Goal: Task Accomplishment & Management: Complete application form

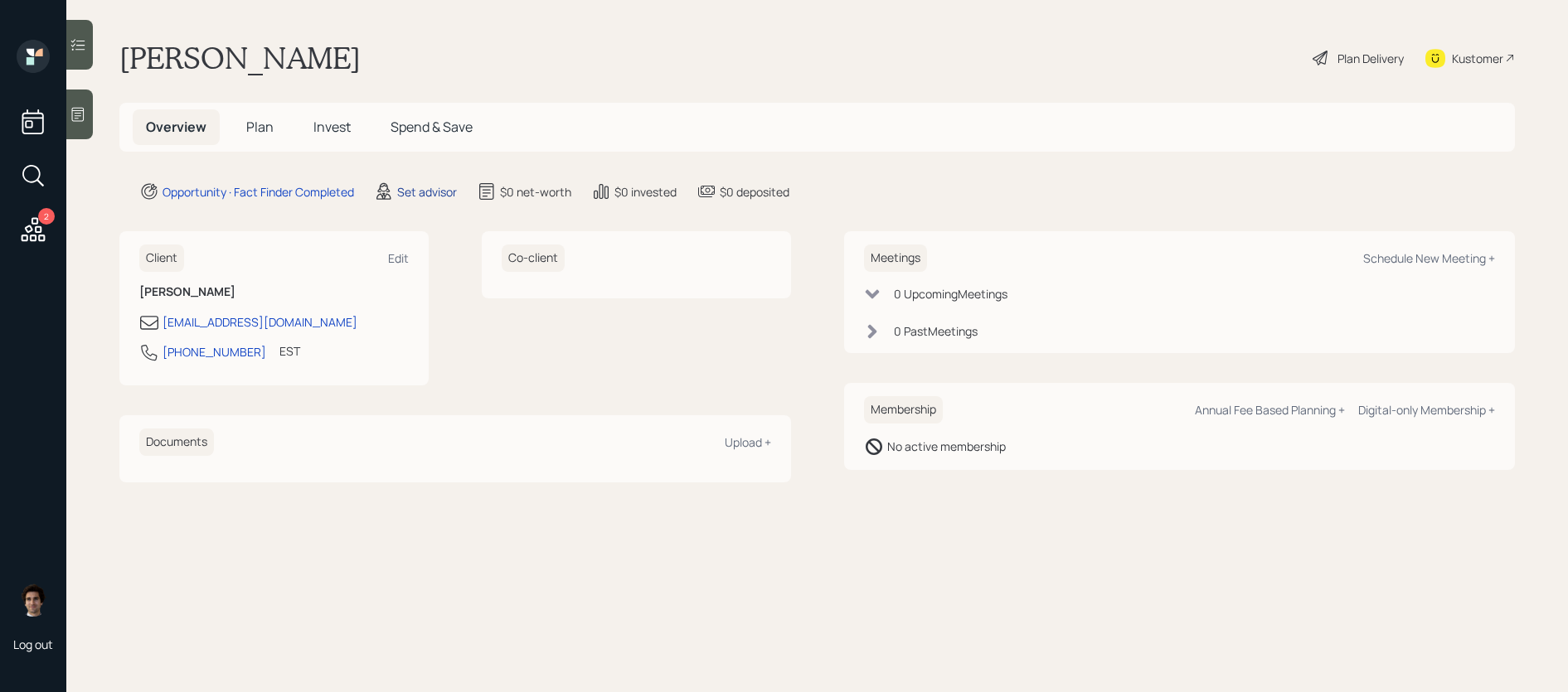
click at [402, 193] on div "Set advisor" at bounding box center [427, 192] width 59 height 18
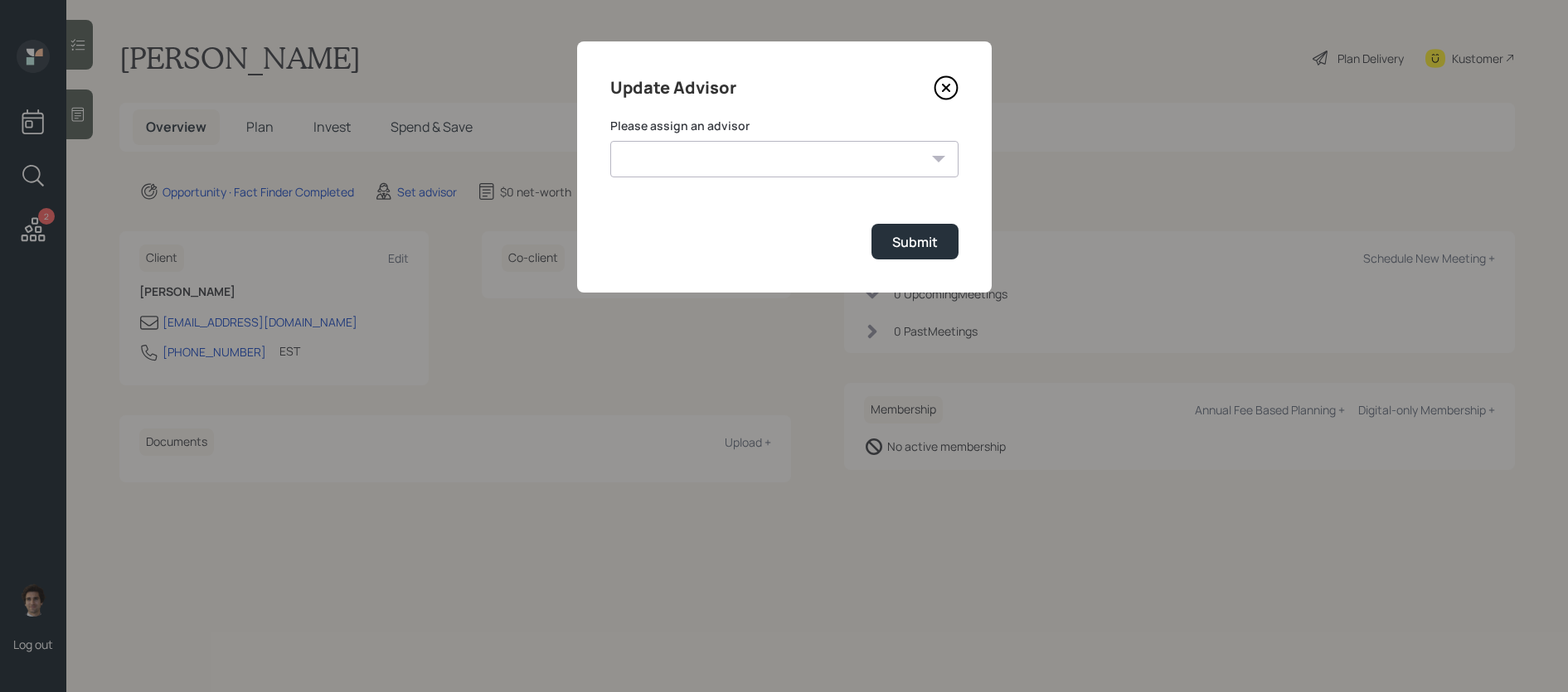
click at [752, 202] on form "Please assign an advisor [PERSON_NAME] [PERSON_NAME] End [PERSON_NAME] [PERSON_…" at bounding box center [784, 189] width 349 height 142
click at [752, 167] on select "[PERSON_NAME] [PERSON_NAME] End [PERSON_NAME] [PERSON_NAME] [PERSON_NAME] [PERS…" at bounding box center [784, 159] width 349 height 37
select select "59554aeb-d739-4552-90b9-0d27d70b4bf7"
click at [610, 141] on select "[PERSON_NAME] [PERSON_NAME] End [PERSON_NAME] [PERSON_NAME] [PERSON_NAME] [PERS…" at bounding box center [784, 159] width 349 height 37
click at [933, 246] on div "Submit" at bounding box center [915, 242] width 45 height 18
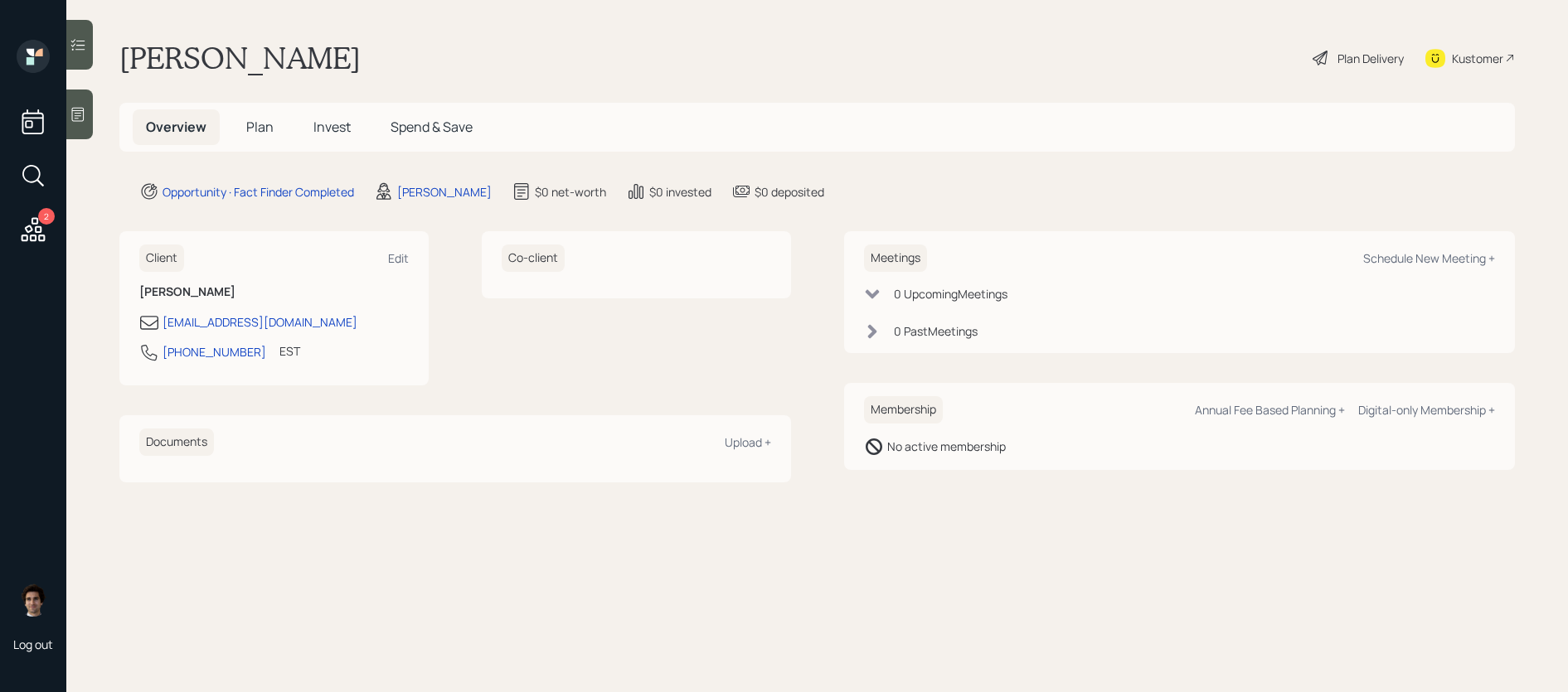
click at [1437, 56] on icon at bounding box center [1436, 58] width 20 height 19
click at [59, 117] on div "2 Log out" at bounding box center [33, 346] width 66 height 692
click at [69, 117] on div at bounding box center [79, 115] width 27 height 49
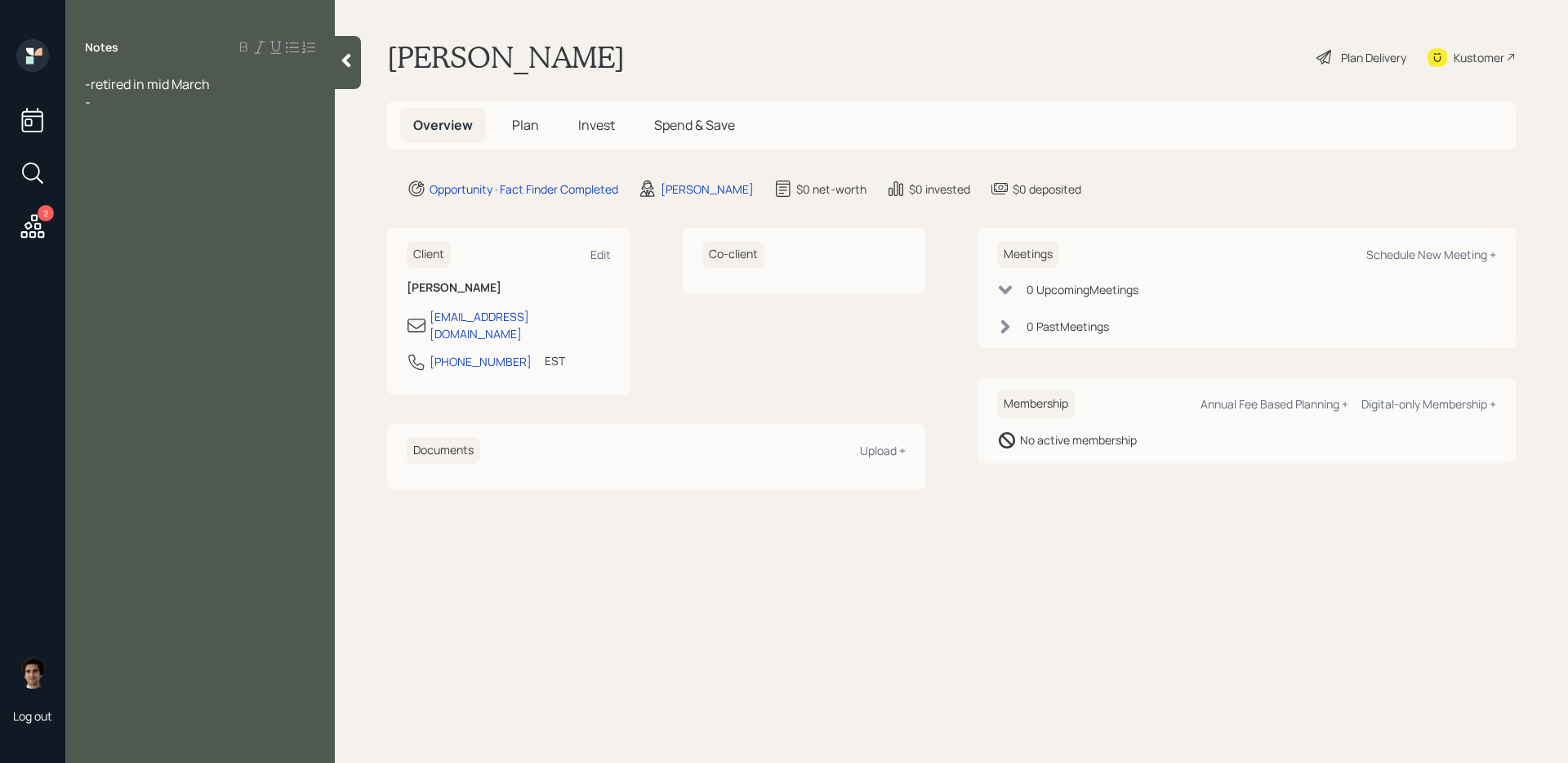
click at [341, 81] on div at bounding box center [347, 62] width 26 height 54
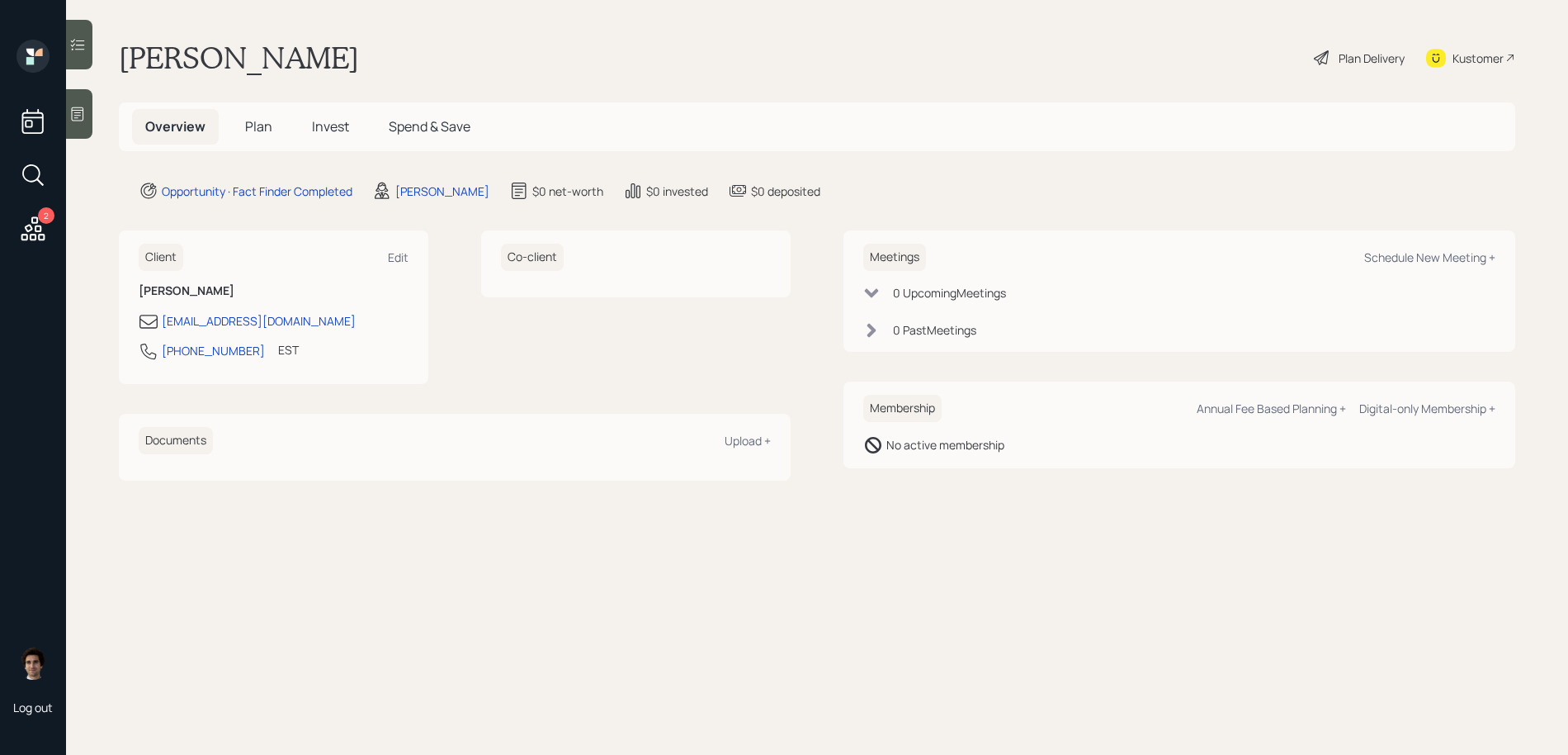
click at [251, 134] on span "Plan" at bounding box center [258, 126] width 28 height 18
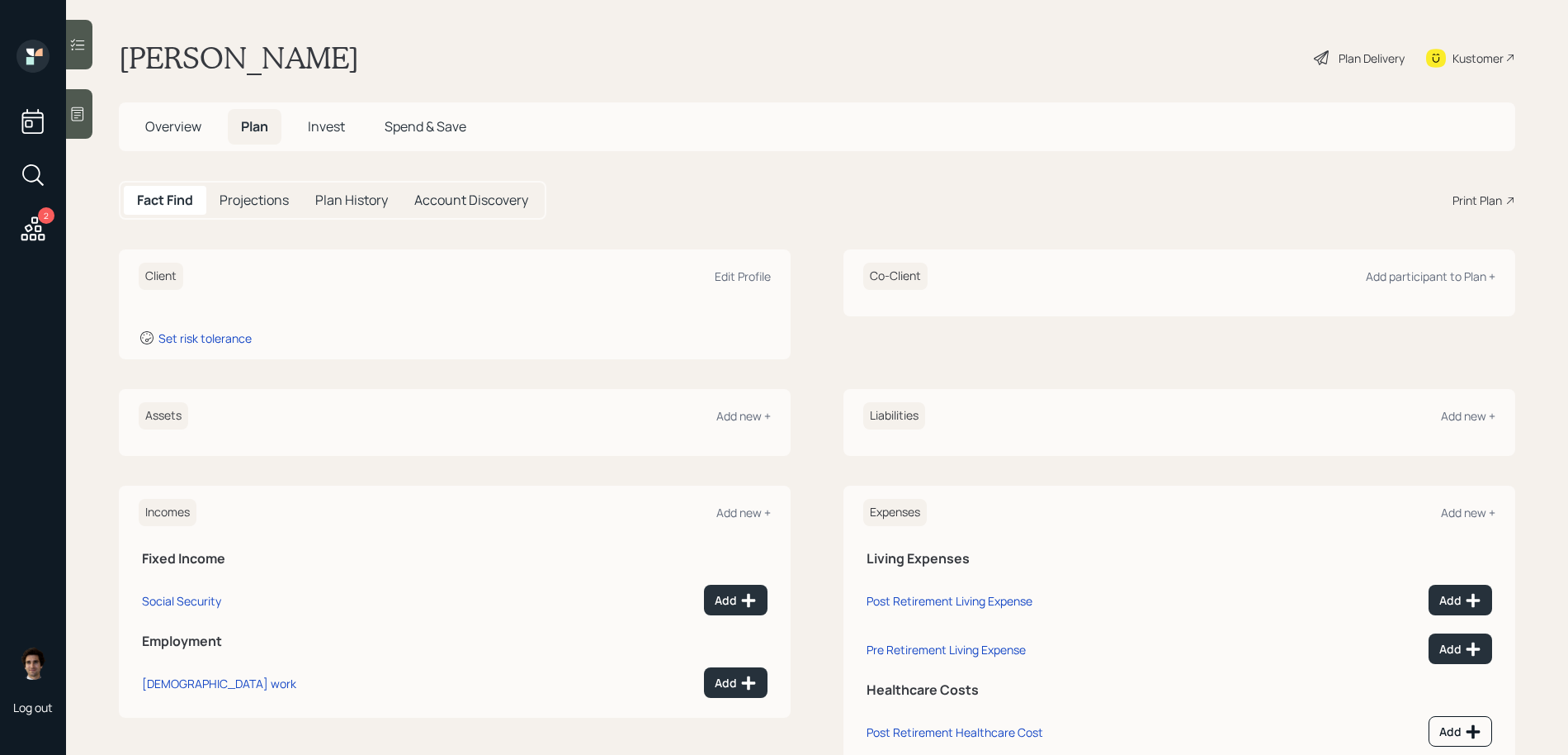
click at [1399, 58] on div "Plan Delivery" at bounding box center [1371, 58] width 66 height 18
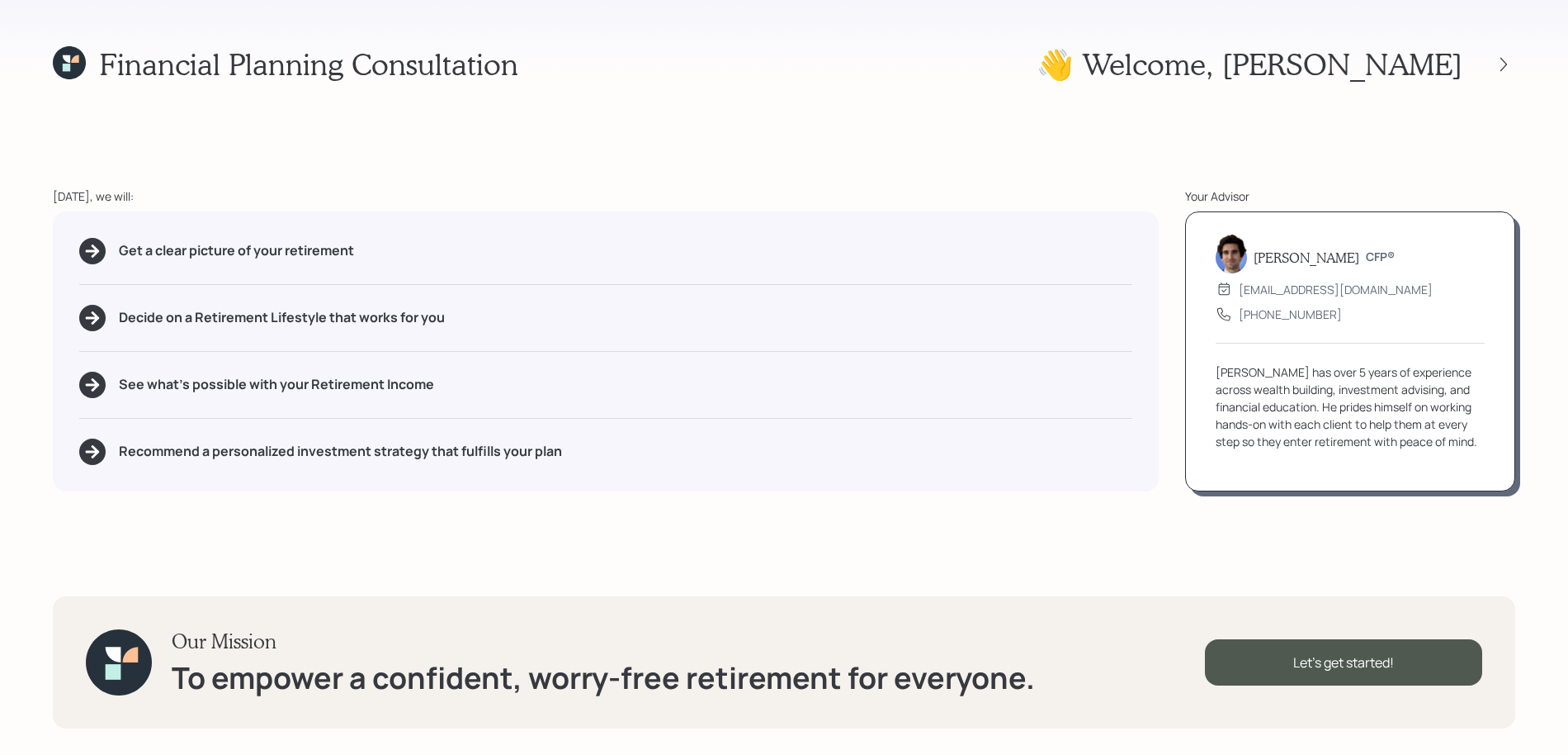
click at [394, 250] on div "Get a clear picture of your retirement" at bounding box center [606, 251] width 1053 height 27
drag, startPoint x: 378, startPoint y: 255, endPoint x: 113, endPoint y: 246, distance: 265.2
click at [113, 246] on div "Get a clear picture of your retirement" at bounding box center [606, 251] width 1053 height 27
click at [286, 306] on div "Decide on a Retirement Lifestyle that works for you" at bounding box center [606, 318] width 1053 height 27
drag, startPoint x: 326, startPoint y: 319, endPoint x: 267, endPoint y: 315, distance: 59.1
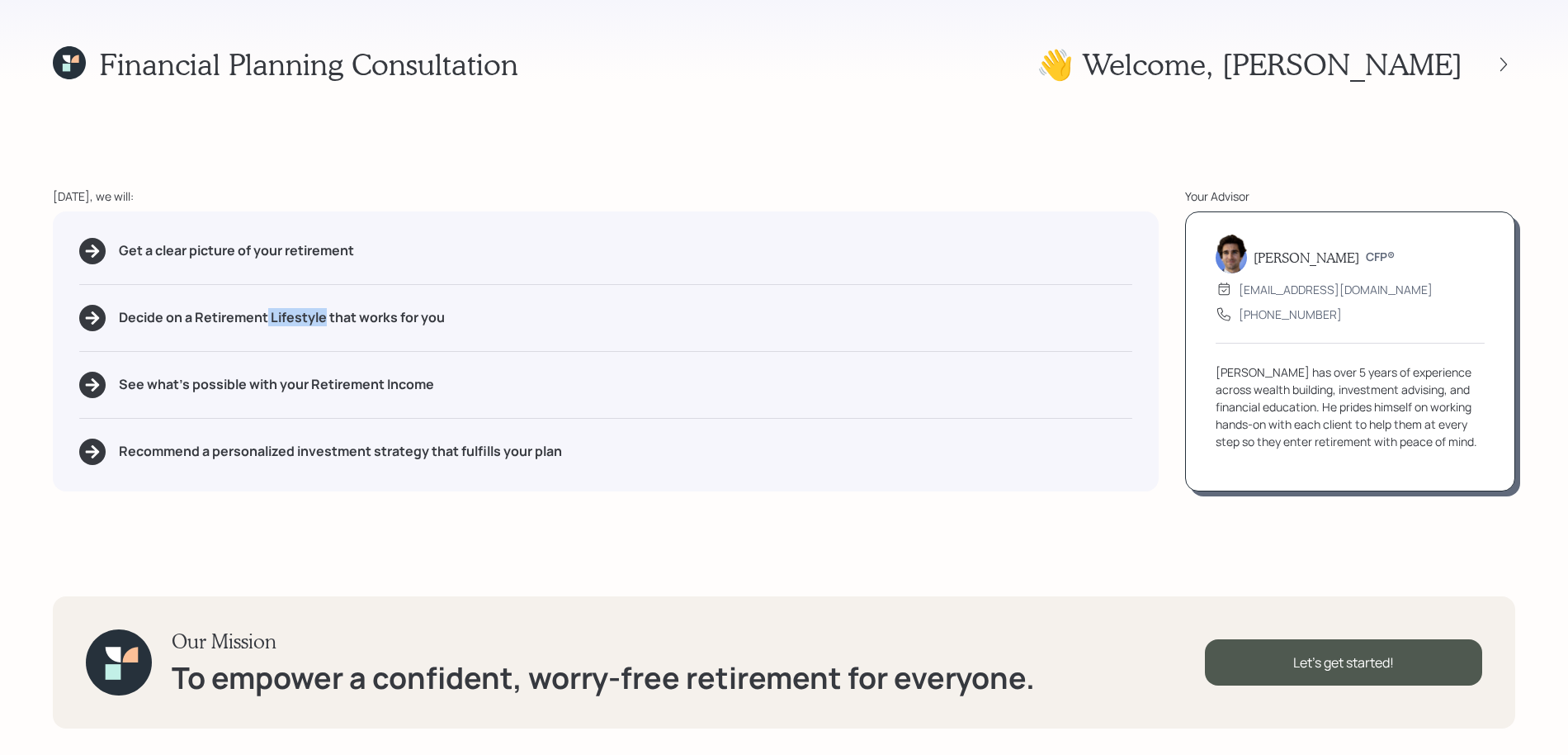
click at [267, 315] on h5 "Decide on a Retirement Lifestyle that works for you" at bounding box center [282, 318] width 326 height 16
click at [375, 385] on h5 "See what's possible with your Retirement Income" at bounding box center [276, 384] width 315 height 16
drag, startPoint x: 443, startPoint y: 388, endPoint x: 316, endPoint y: 389, distance: 127.0
click at [316, 389] on div "See what's possible with your Retirement Income" at bounding box center [606, 384] width 1053 height 27
click at [310, 411] on div "Get a clear picture of your retirement Decide on a Retirement Lifestyle that wo…" at bounding box center [605, 351] width 1105 height 280
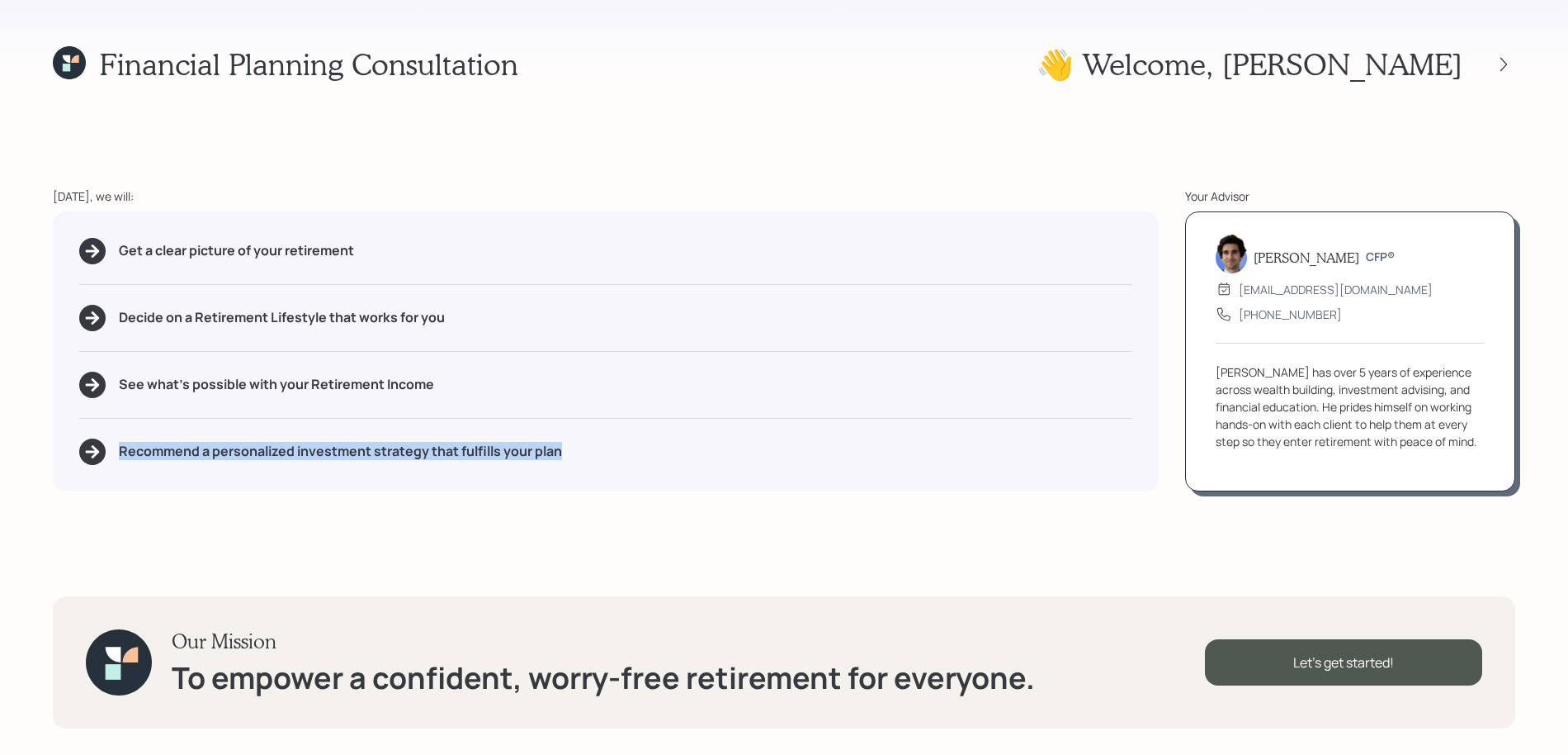
drag, startPoint x: 585, startPoint y: 438, endPoint x: 656, endPoint y: 522, distance: 110.0
click at [656, 522] on div "Financial Planning Consultation 👋 Welcome , Silvia Today, we will: Get a clear …" at bounding box center [784, 378] width 1568 height 755
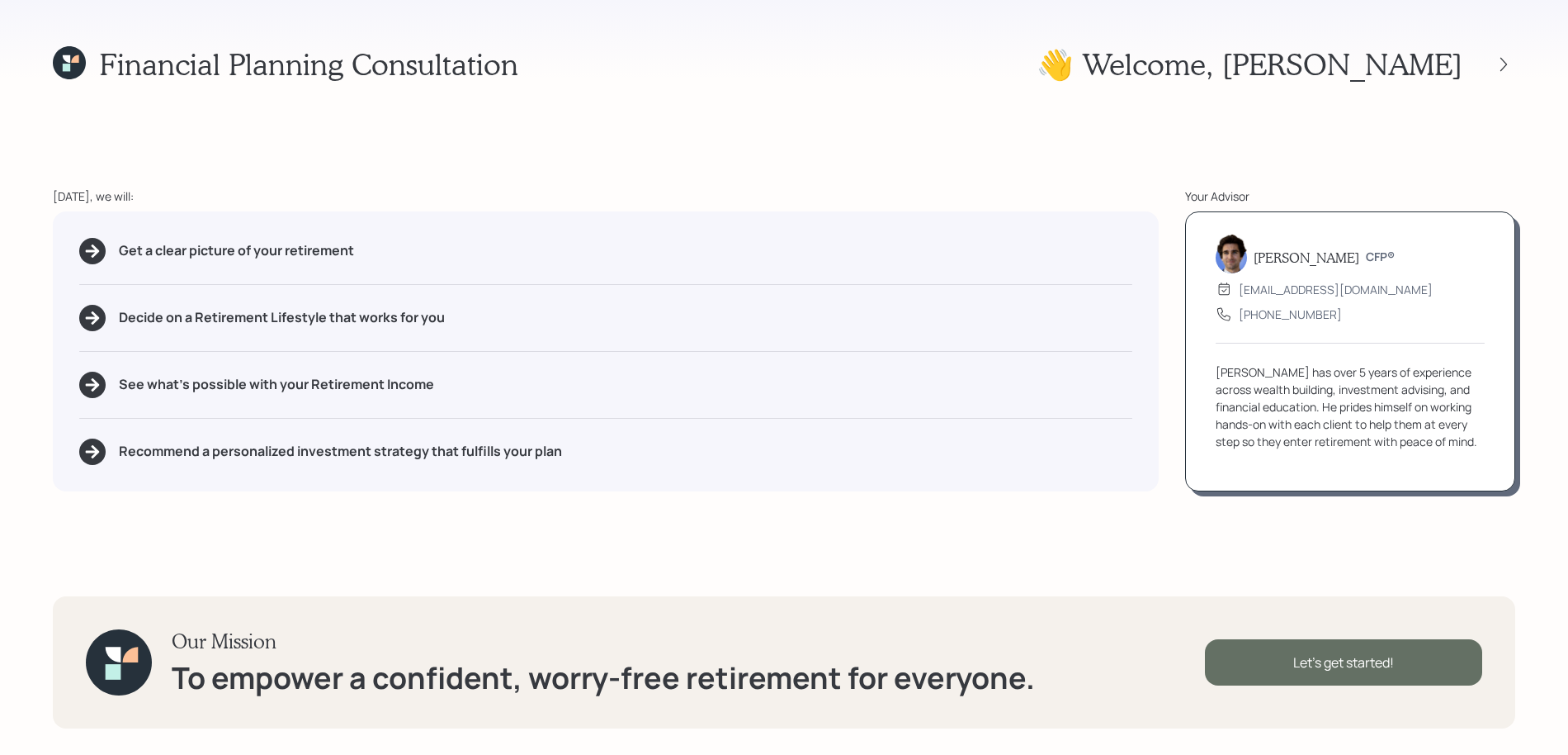
click at [1277, 649] on div "Let's get started!" at bounding box center [1343, 662] width 277 height 46
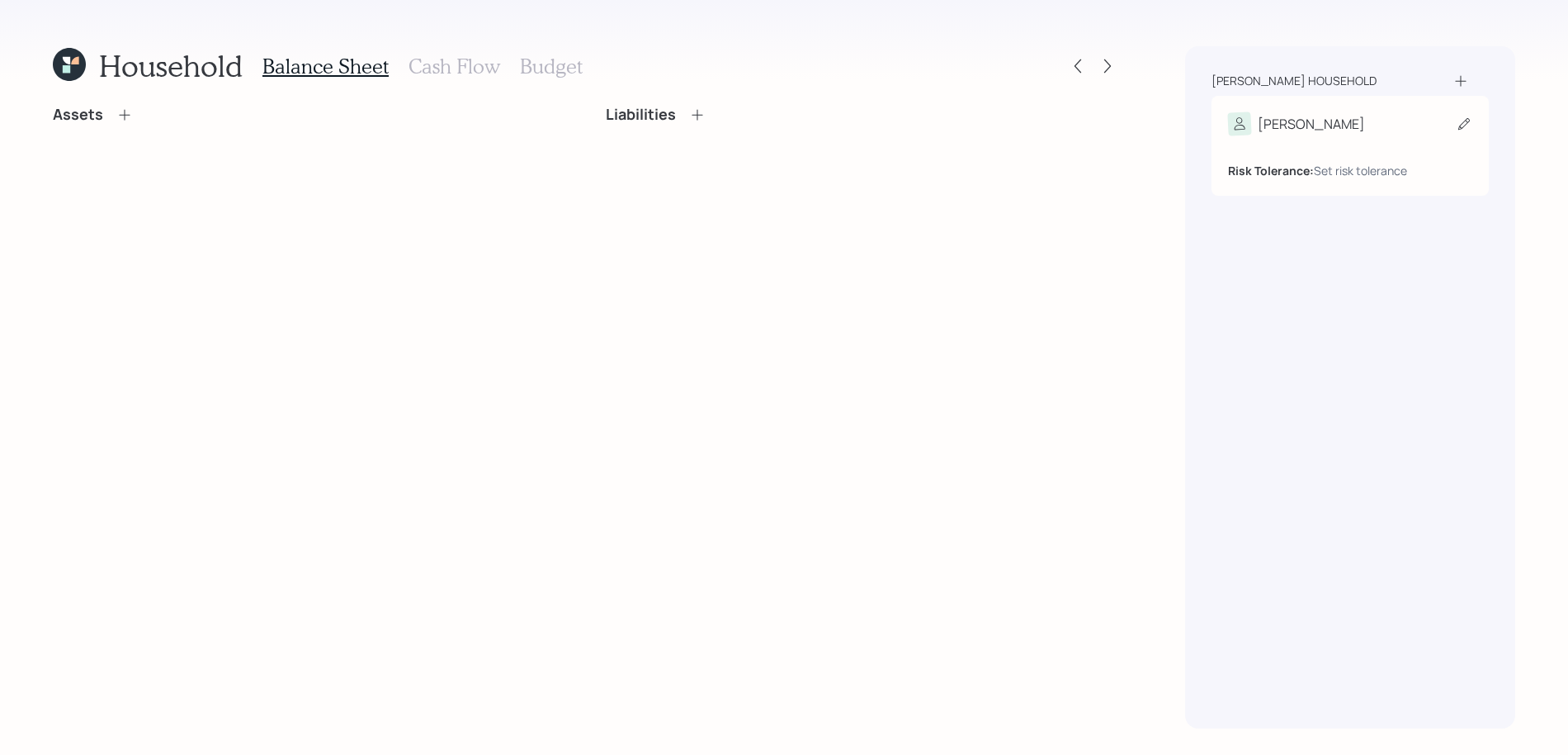
click at [1355, 137] on div "Risk Tolerance: Set risk tolerance" at bounding box center [1350, 157] width 245 height 44
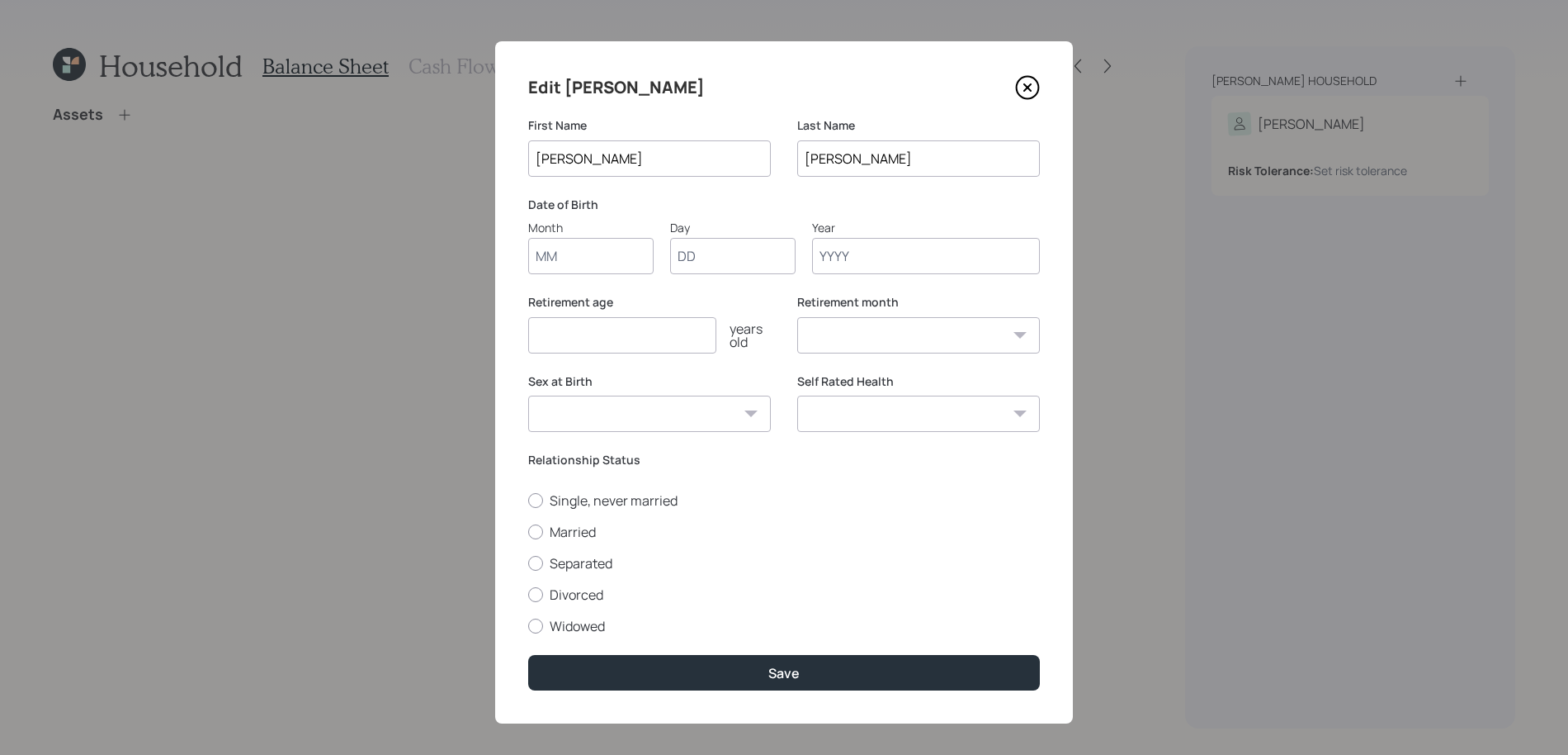
click at [564, 269] on input "Month" at bounding box center [590, 256] width 126 height 36
type input "08"
type input "09"
type input "1958"
select select "8"
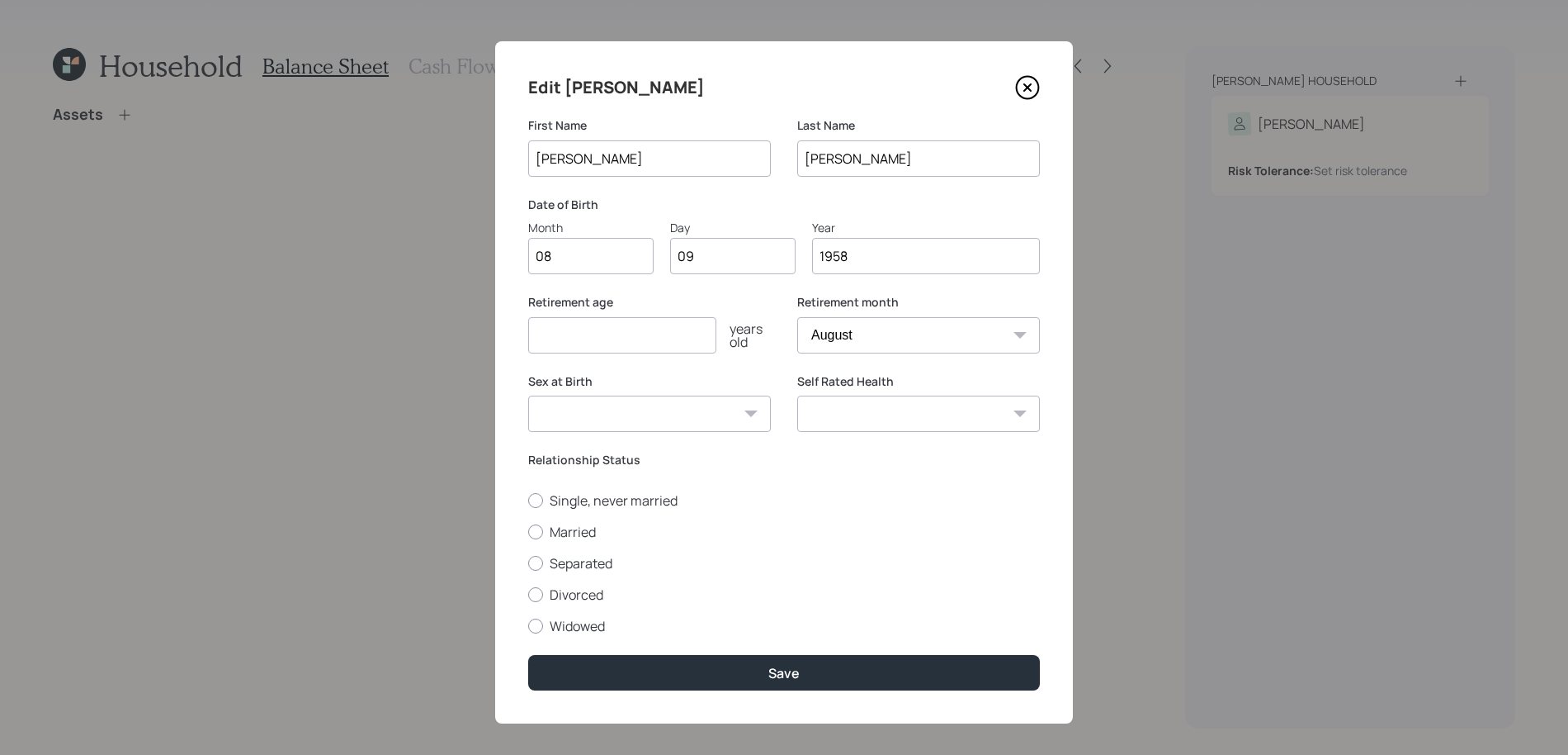
type input "1958"
click at [600, 410] on select "Male Female Other / Prefer not to say" at bounding box center [648, 413] width 243 height 36
click at [876, 336] on select "January February March April May June July August September October November De…" at bounding box center [918, 334] width 243 height 36
select select "3"
click at [797, 317] on select "January February March April May June July August September October November De…" at bounding box center [918, 334] width 243 height 36
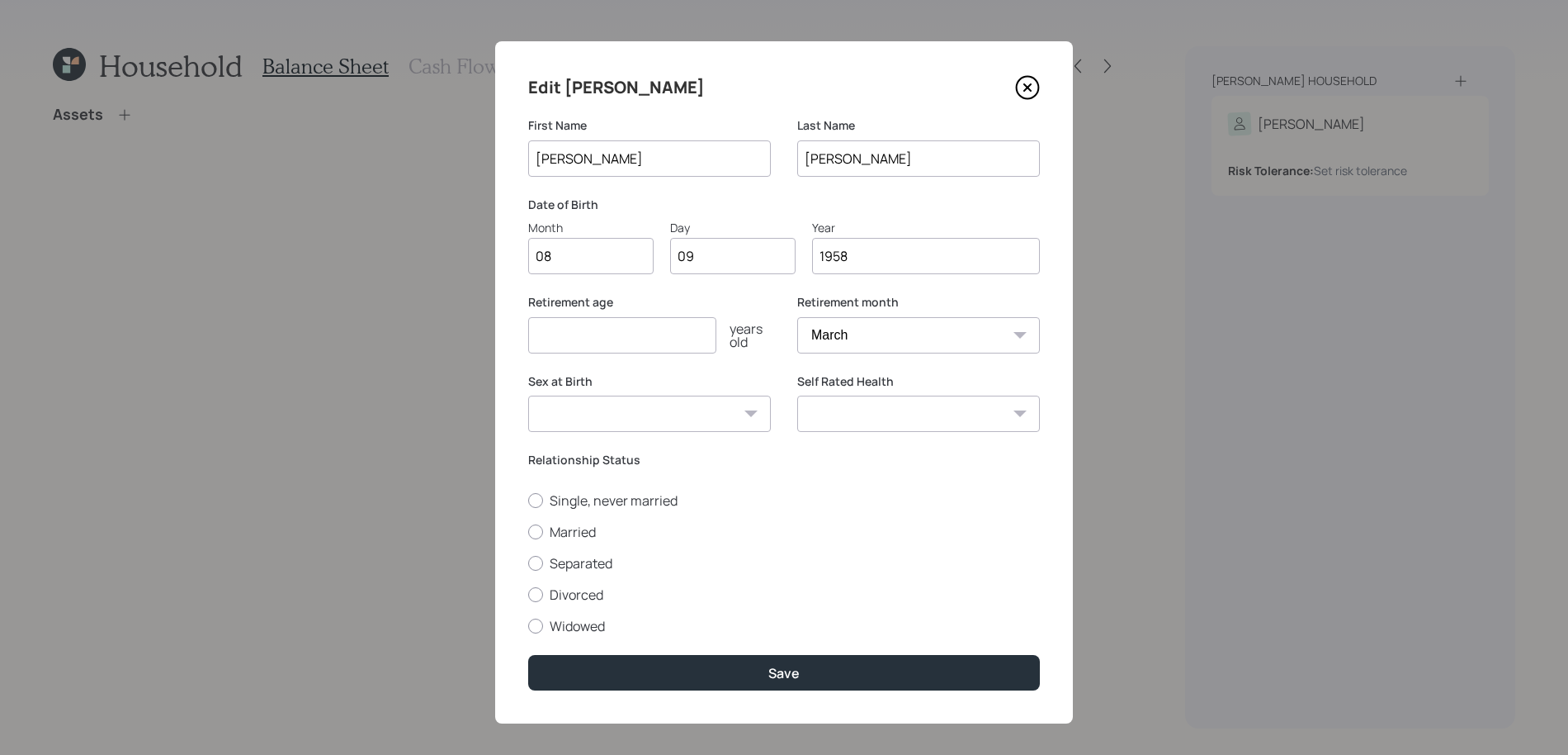
click at [656, 325] on input "number" at bounding box center [621, 334] width 188 height 36
type input "67"
click at [690, 407] on select "Male Female Other / Prefer not to say" at bounding box center [648, 413] width 243 height 36
select select "female"
click at [528, 395] on select "Male Female Other / Prefer not to say" at bounding box center [648, 413] width 243 height 36
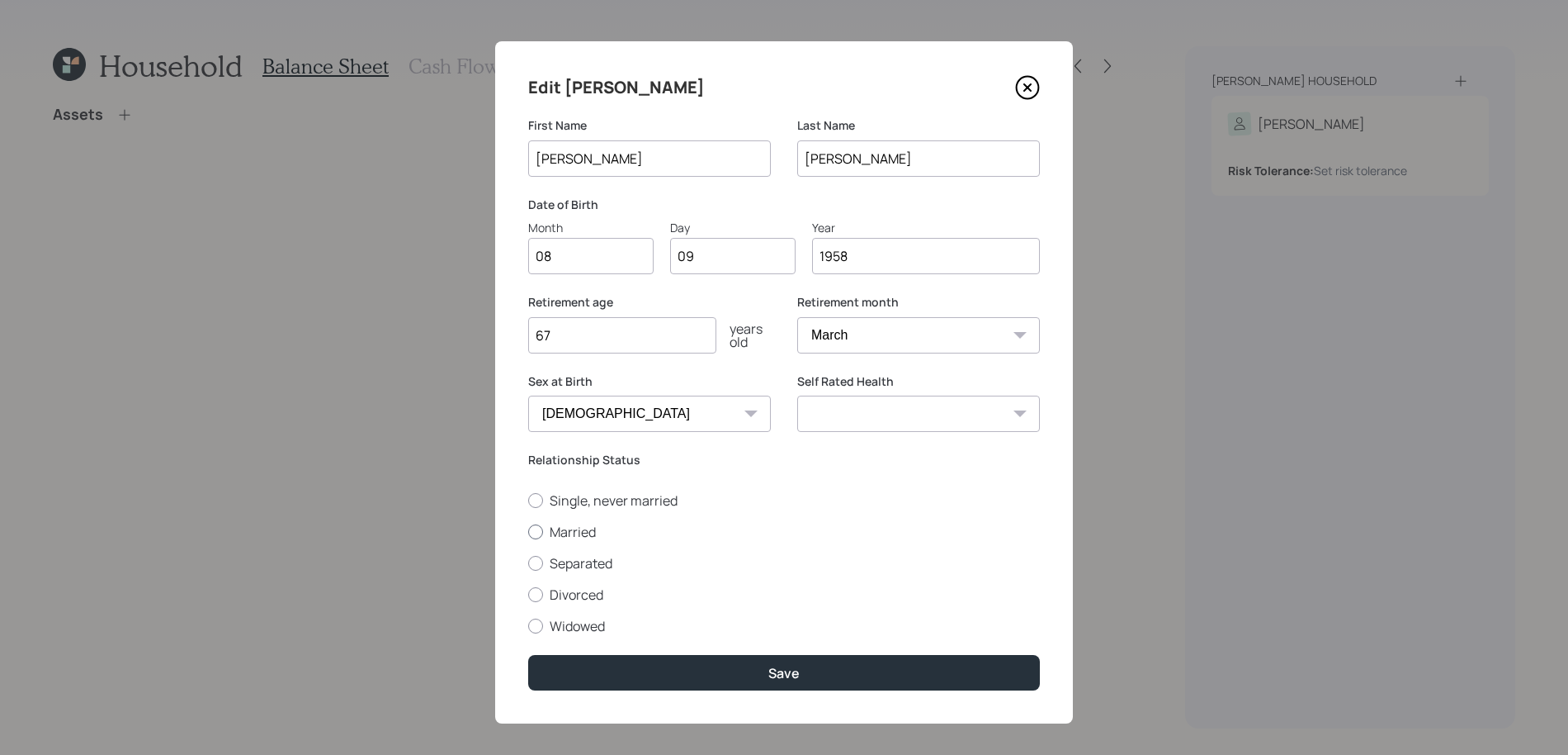
click at [608, 528] on label "Married" at bounding box center [783, 532] width 512 height 18
click at [528, 531] on input "Married" at bounding box center [528, 531] width 1 height 1
radio input "true"
click at [857, 678] on button "Save" at bounding box center [783, 672] width 512 height 35
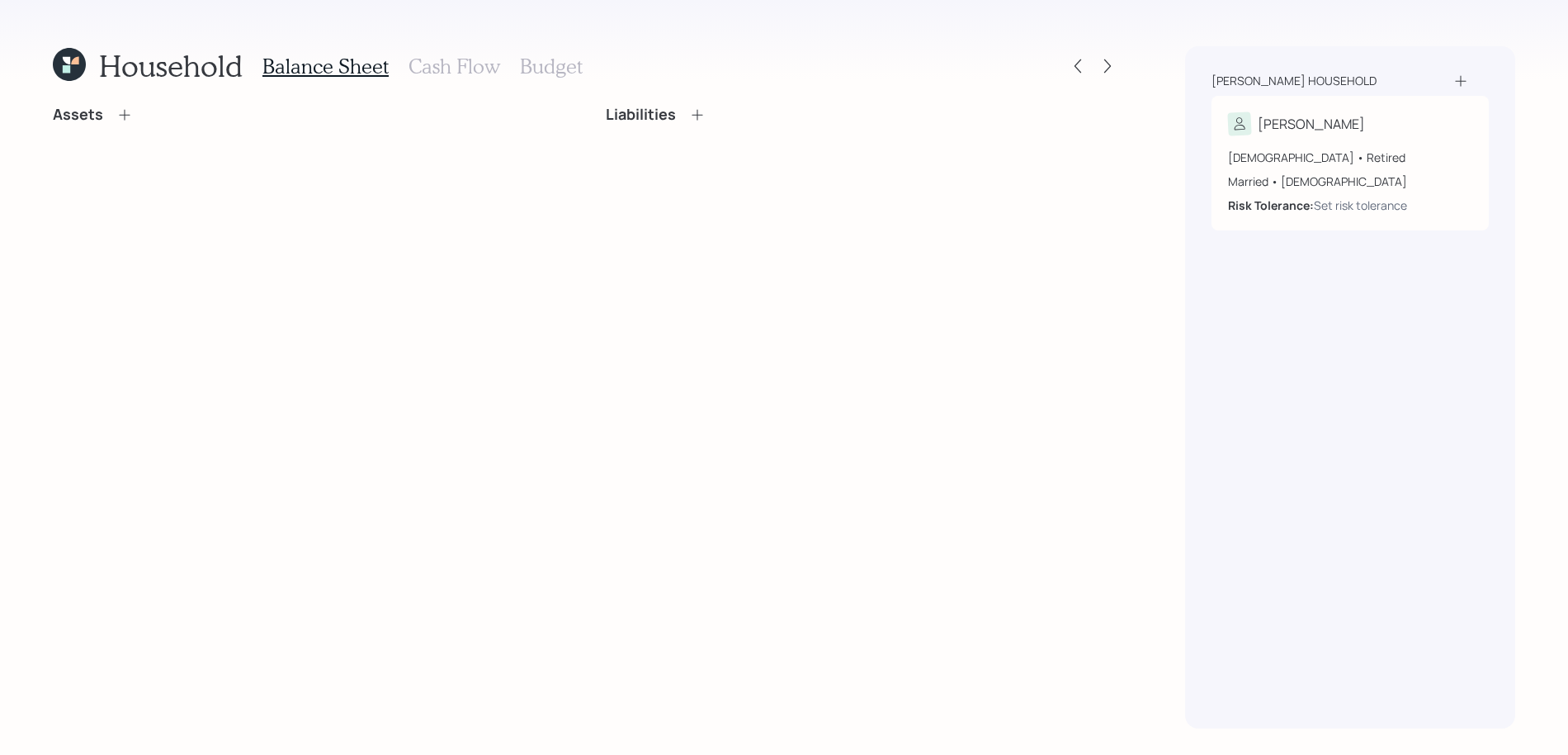
click at [1464, 83] on icon at bounding box center [1460, 81] width 17 height 17
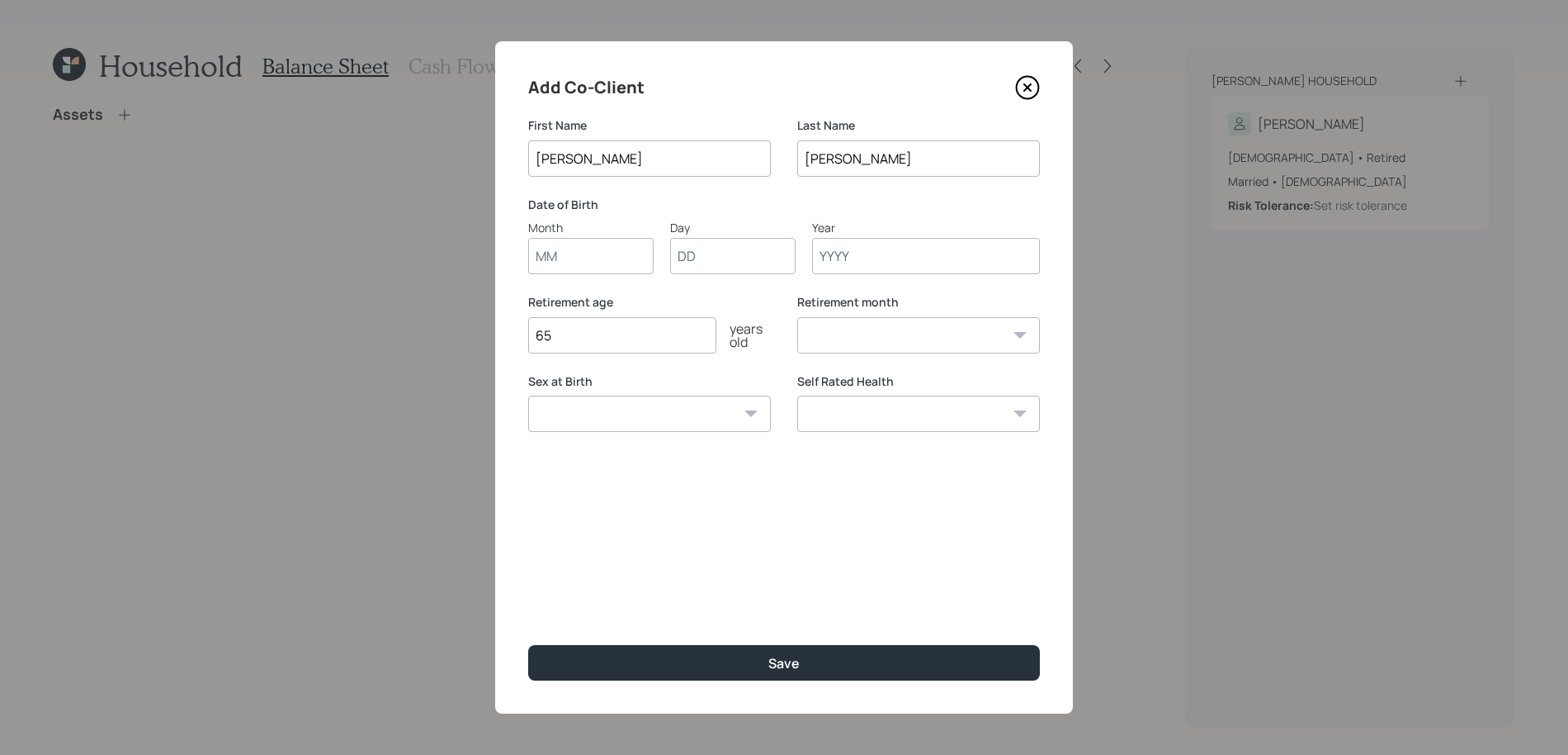
type input "Victor"
click at [589, 252] on input "Month" at bounding box center [590, 256] width 126 height 36
type input "07"
type input "13"
type input "1959"
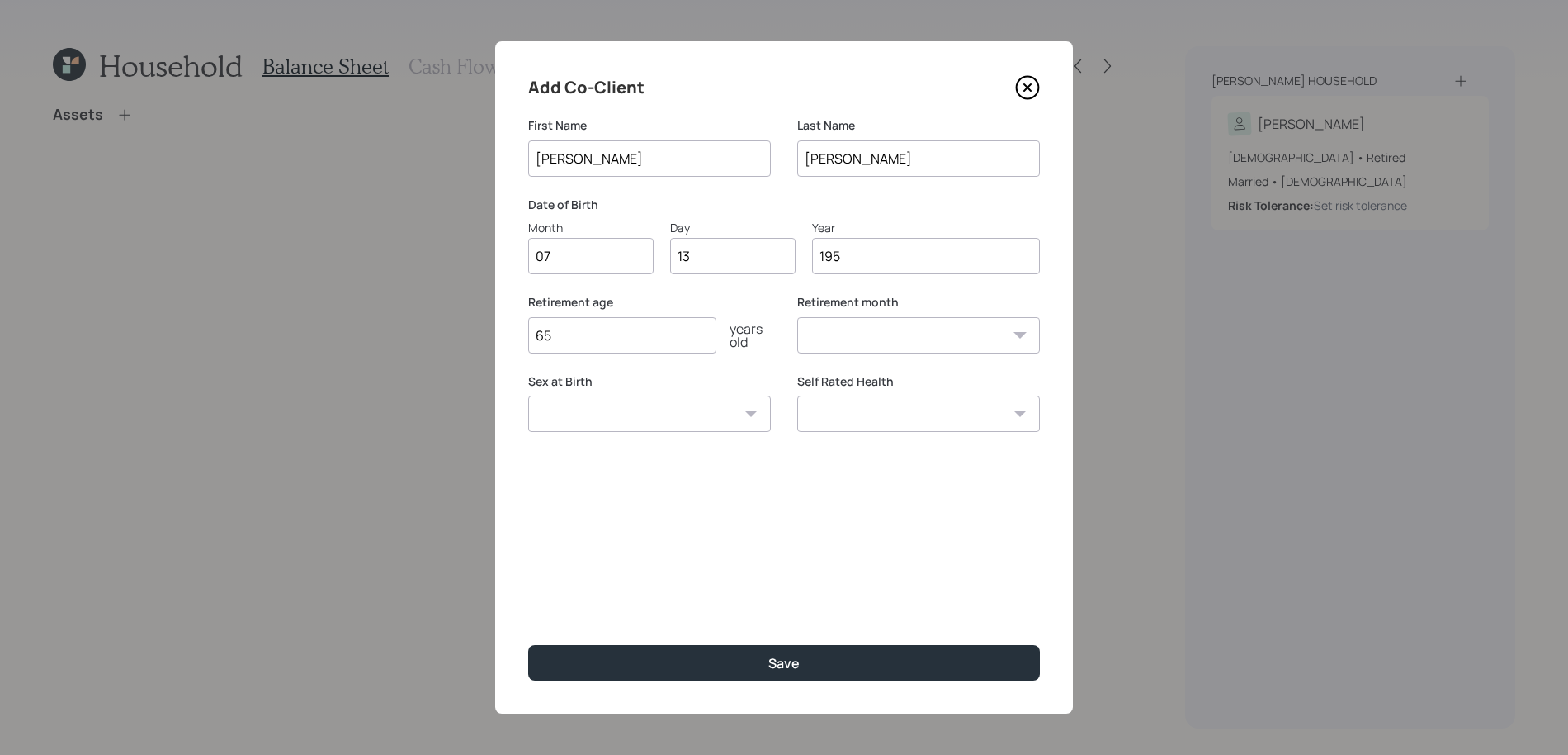
select select "7"
type input "1959"
click at [686, 419] on select "Male Female Other / Prefer not to say" at bounding box center [648, 413] width 243 height 36
select select "male"
click at [528, 395] on select "Male Female Other / Prefer not to say" at bounding box center [648, 413] width 243 height 36
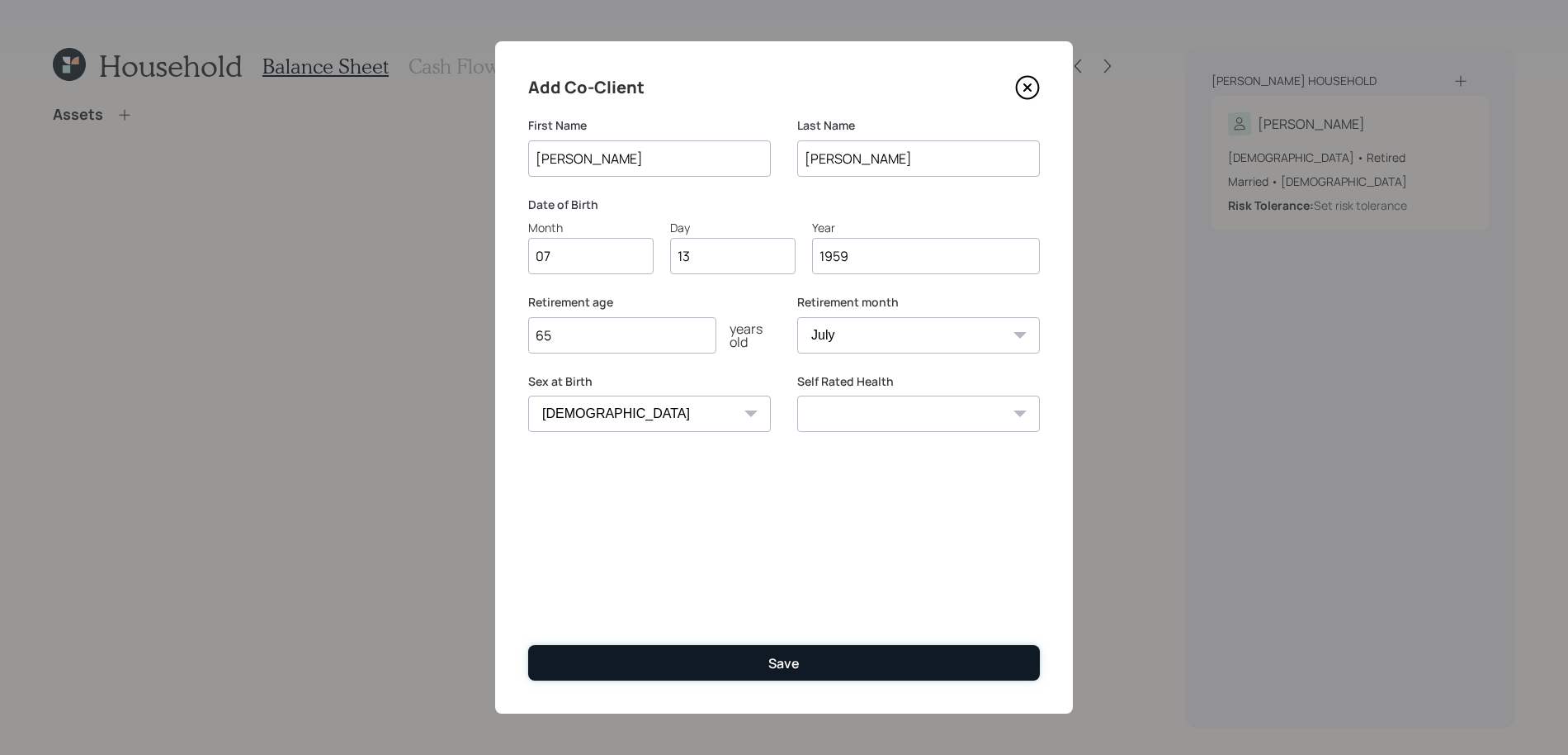
click at [753, 648] on button "Save" at bounding box center [783, 663] width 512 height 35
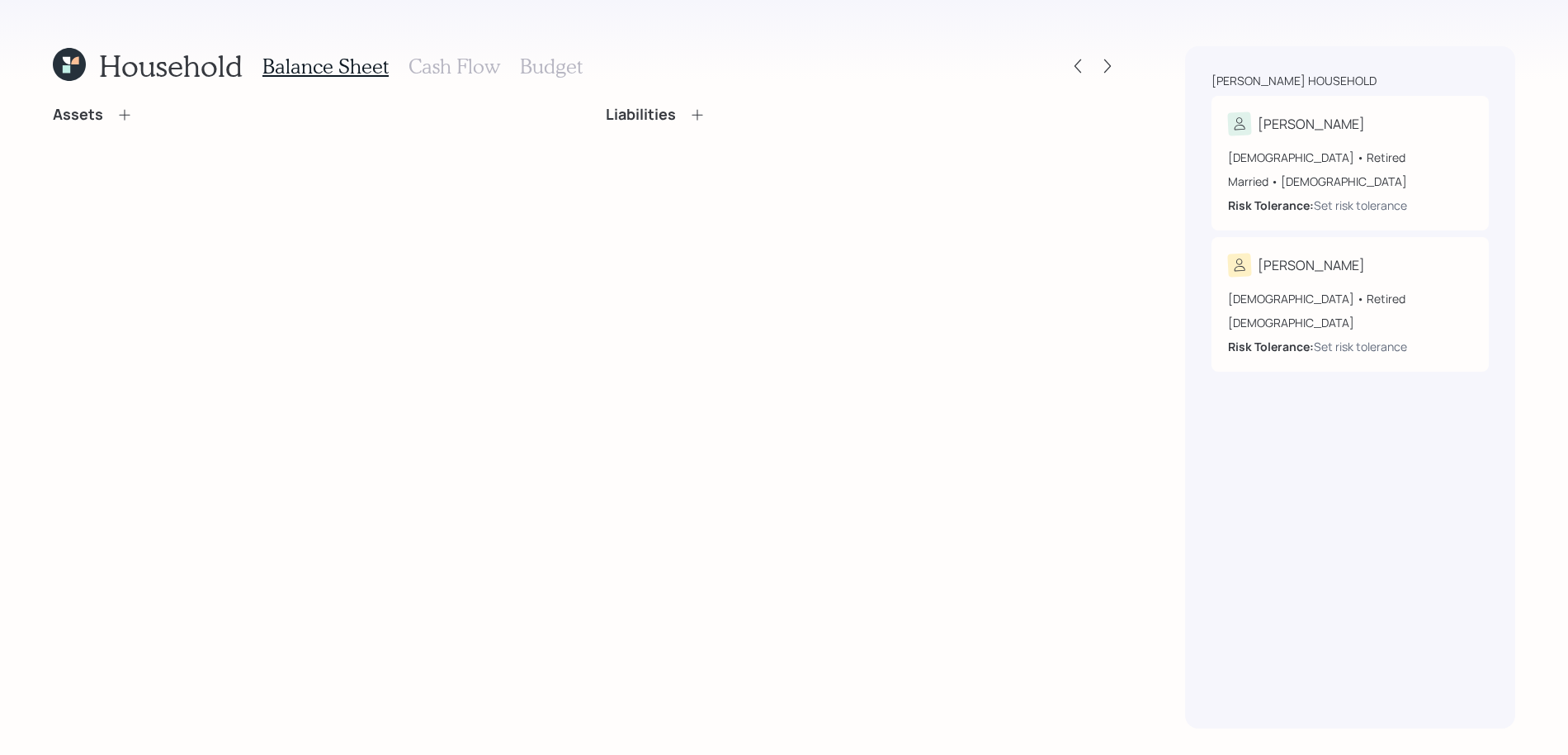
click at [126, 115] on icon at bounding box center [124, 114] width 17 height 17
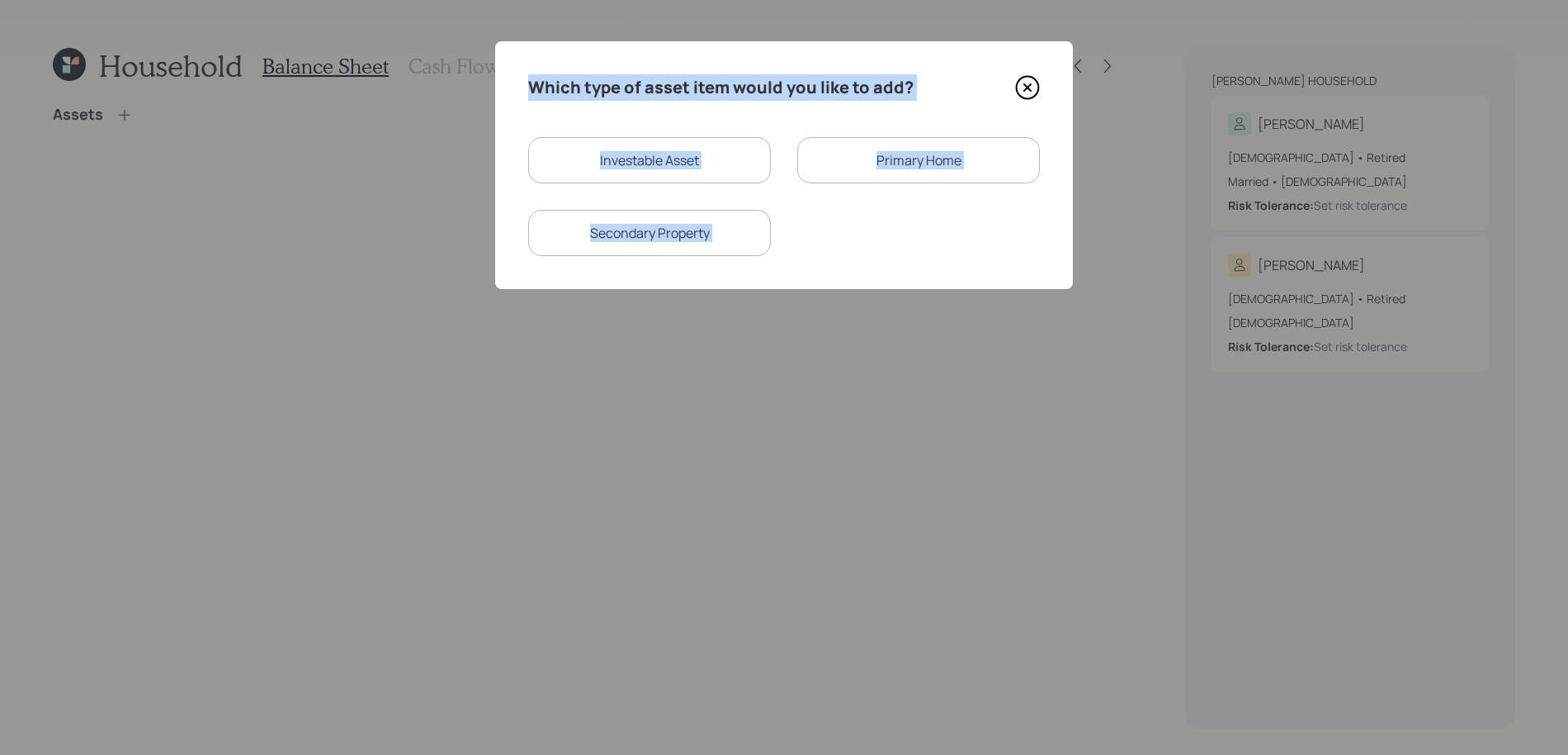
click at [547, 158] on div "Investable Asset" at bounding box center [648, 159] width 243 height 46
select select "taxable"
select select "balanced"
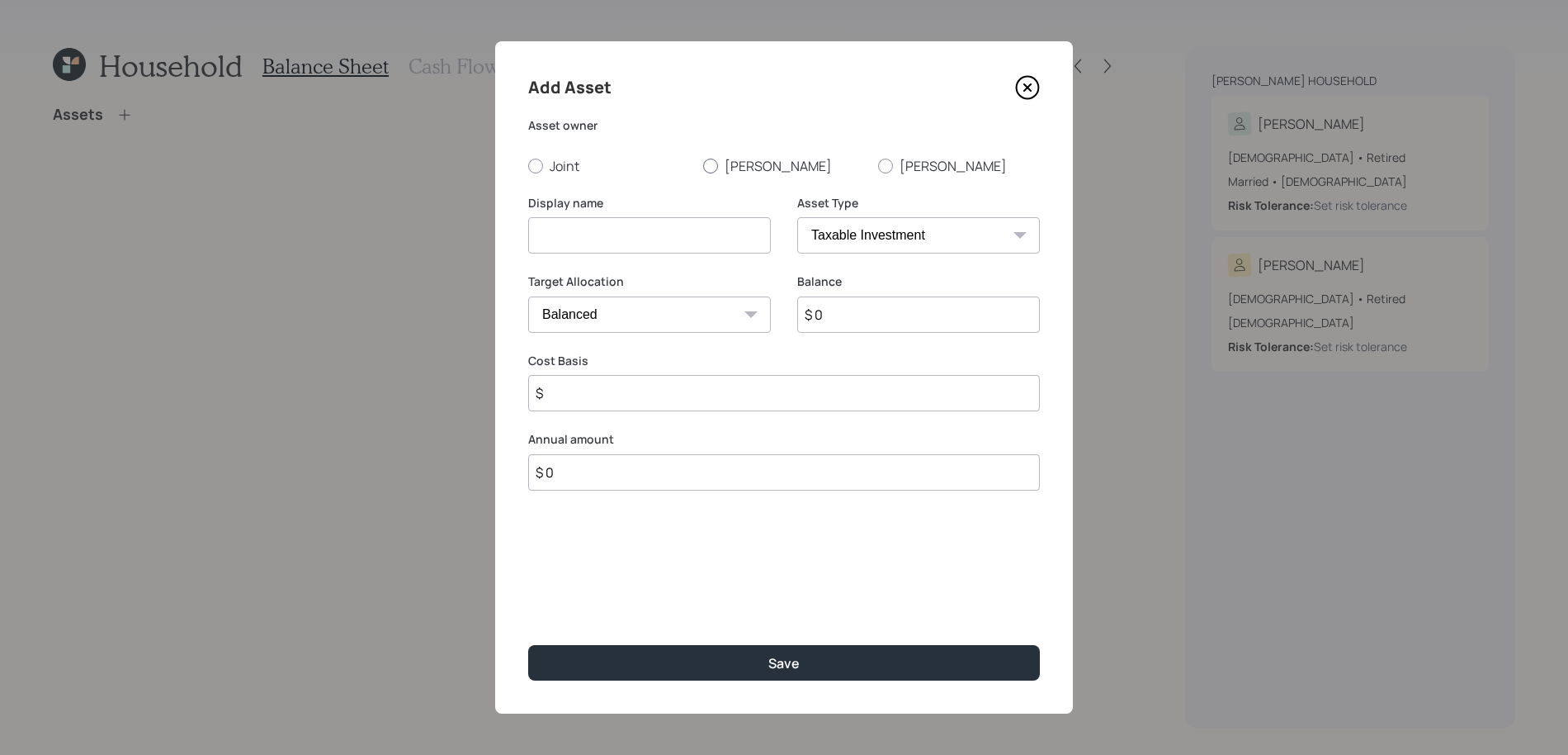
click at [734, 167] on label "Silvia" at bounding box center [783, 166] width 162 height 18
click at [702, 166] on input "Silvia" at bounding box center [702, 165] width 1 height 1
radio input "true"
click at [711, 231] on input at bounding box center [648, 235] width 243 height 36
type input "F"
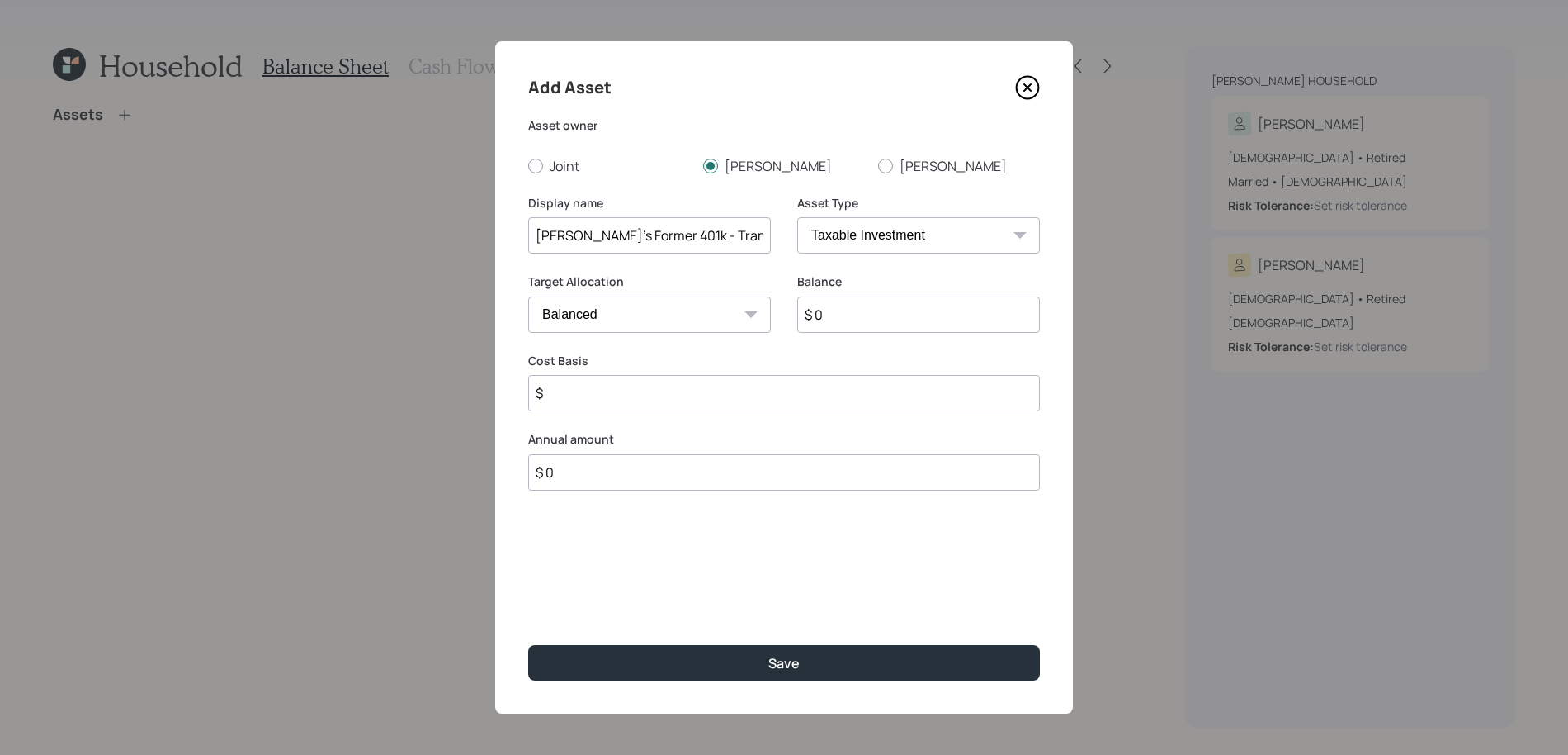
type input "Silvia's Former 401k - TransAmerica"
click at [862, 247] on select "SEP IRA IRA Roth IRA 401(k) Roth 401(k) 403(b) Roth 403(b) 457(b) Roth 457(b) H…" at bounding box center [918, 235] width 243 height 36
select select "company_sponsored"
click at [797, 217] on select "SEP IRA IRA Roth IRA 401(k) Roth 401(k) 403(b) Roth 403(b) 457(b) Roth 457(b) H…" at bounding box center [918, 235] width 243 height 36
click at [879, 322] on input "$ 0" at bounding box center [918, 314] width 243 height 36
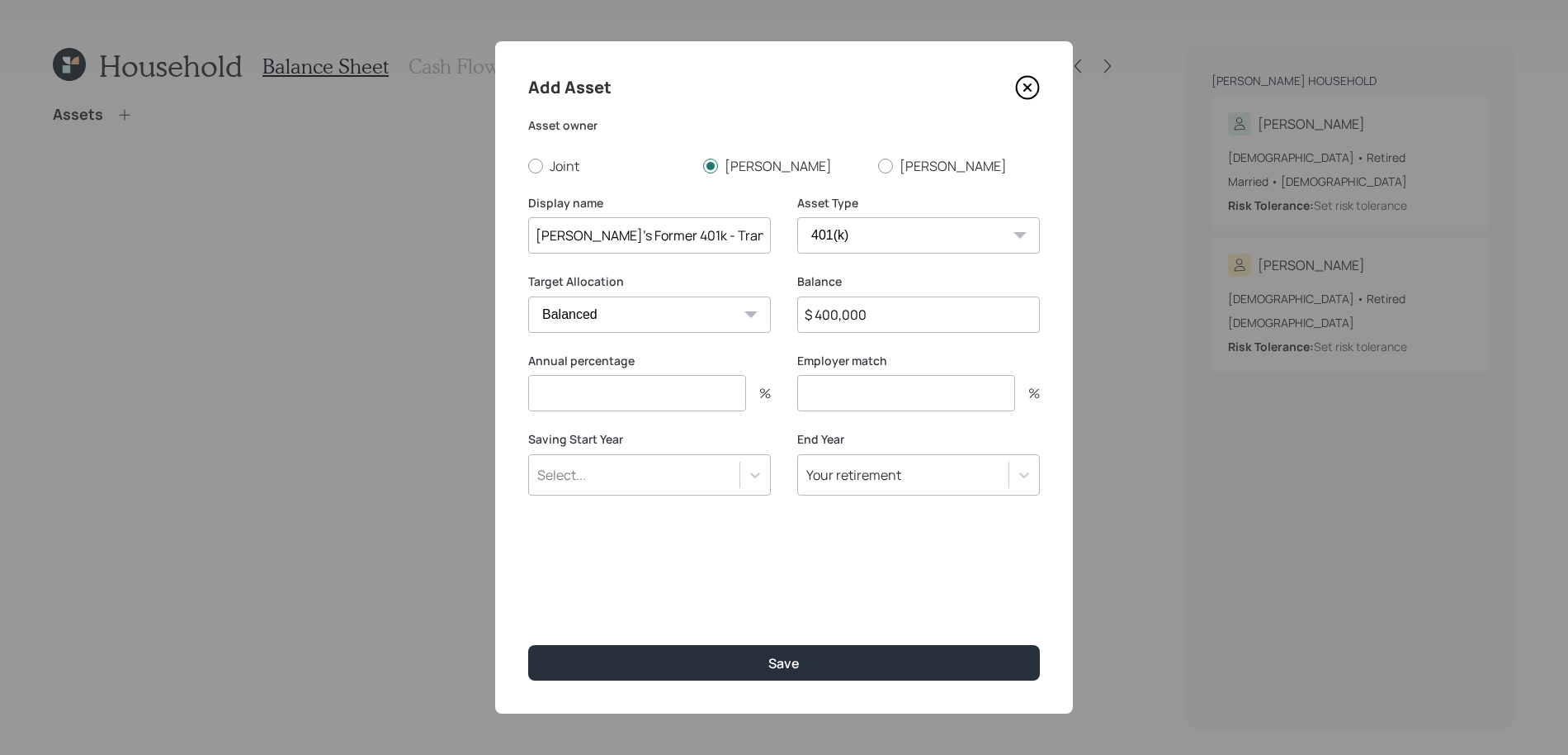
type input "$ 400,000"
type input "0"
click at [528, 645] on button "Save" at bounding box center [783, 663] width 512 height 35
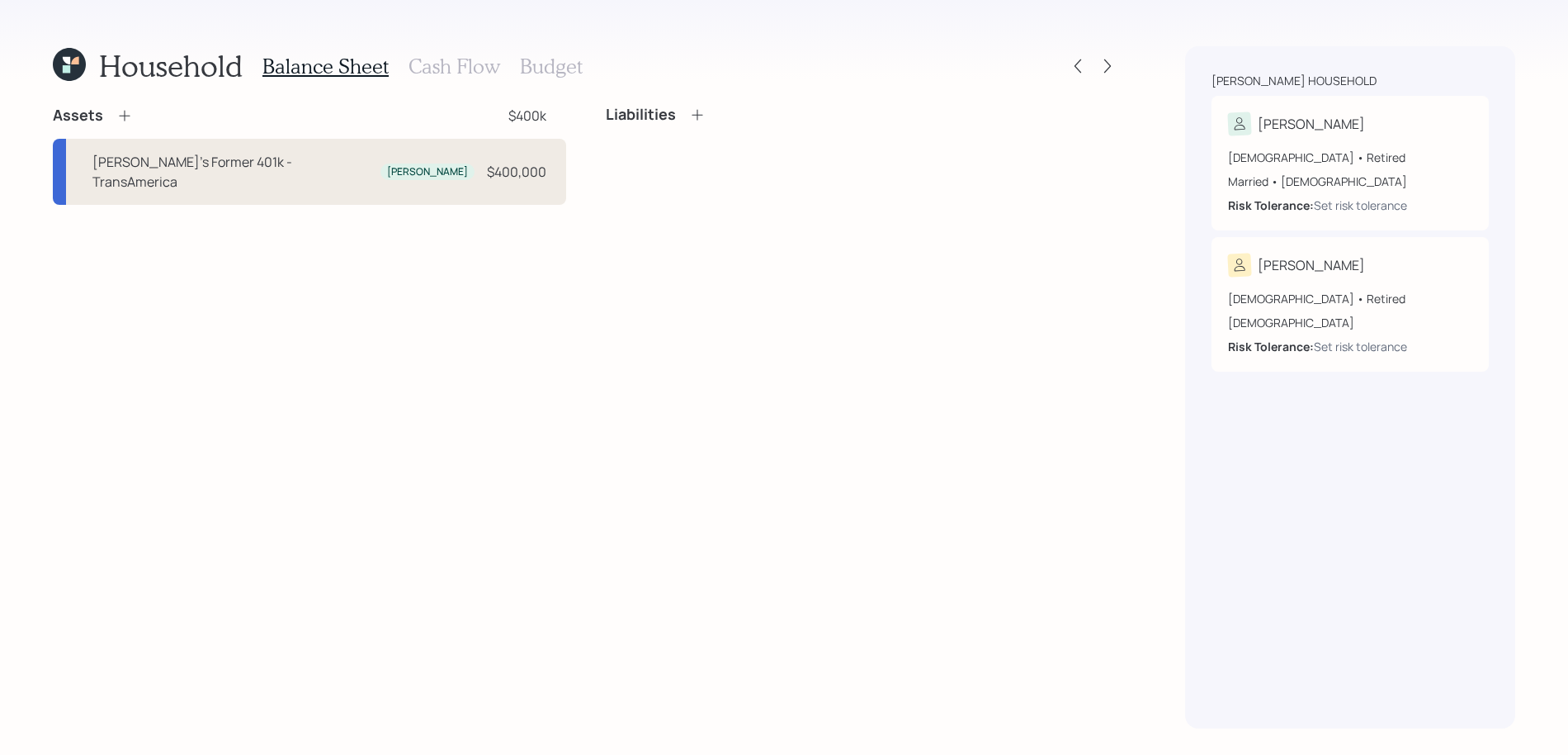
click at [481, 172] on div "Silvia's Former 401k - TransAmerica Silvia $400,000" at bounding box center [309, 171] width 513 height 66
select select "company_sponsored"
select select "balanced"
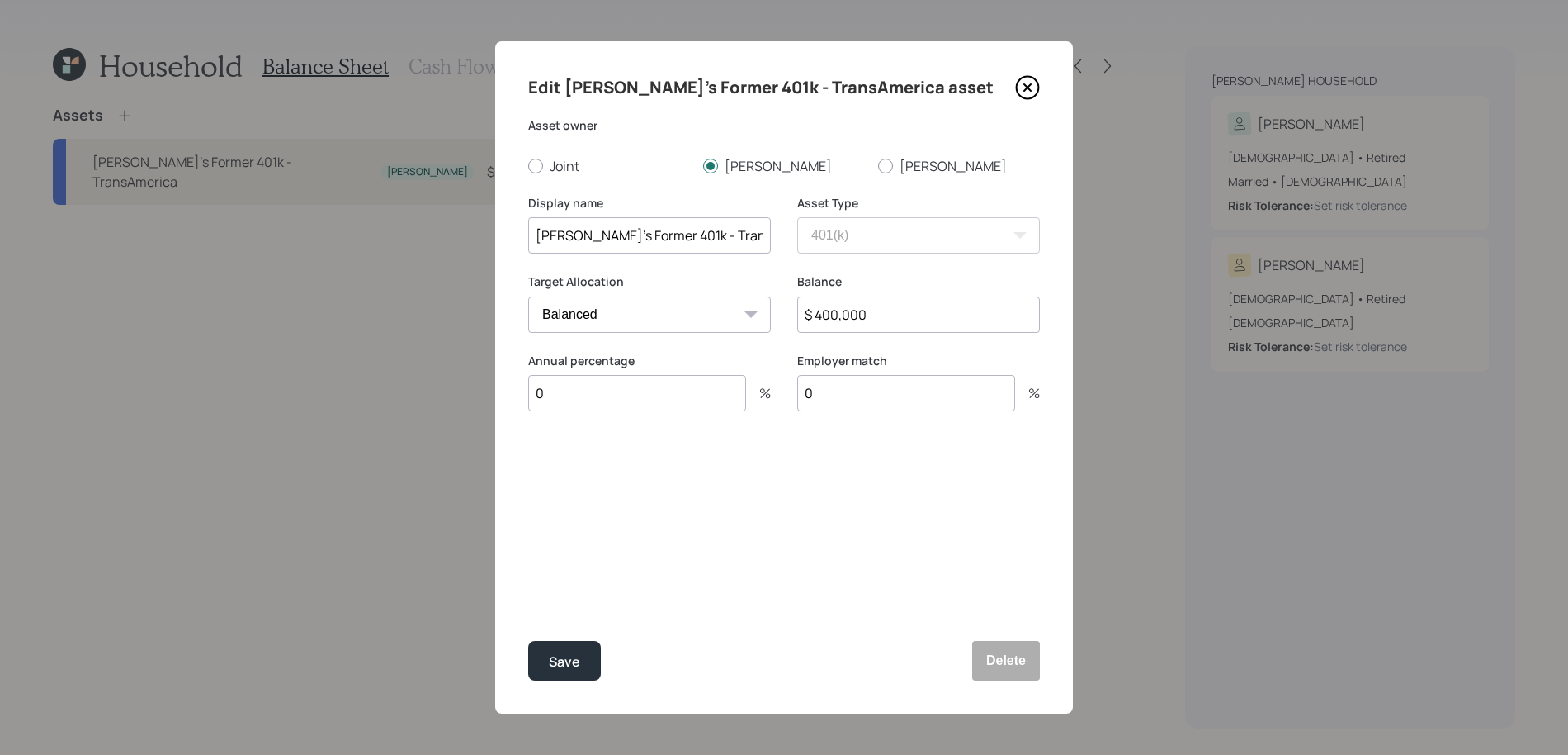
drag, startPoint x: 903, startPoint y: 306, endPoint x: 760, endPoint y: 317, distance: 143.4
click at [760, 317] on div "Target Allocation Cash Conservative Balanced Aggressive Balance $ 400,000" at bounding box center [783, 313] width 512 height 80
type input "$ 200,000"
click at [528, 641] on button "Save" at bounding box center [564, 661] width 73 height 39
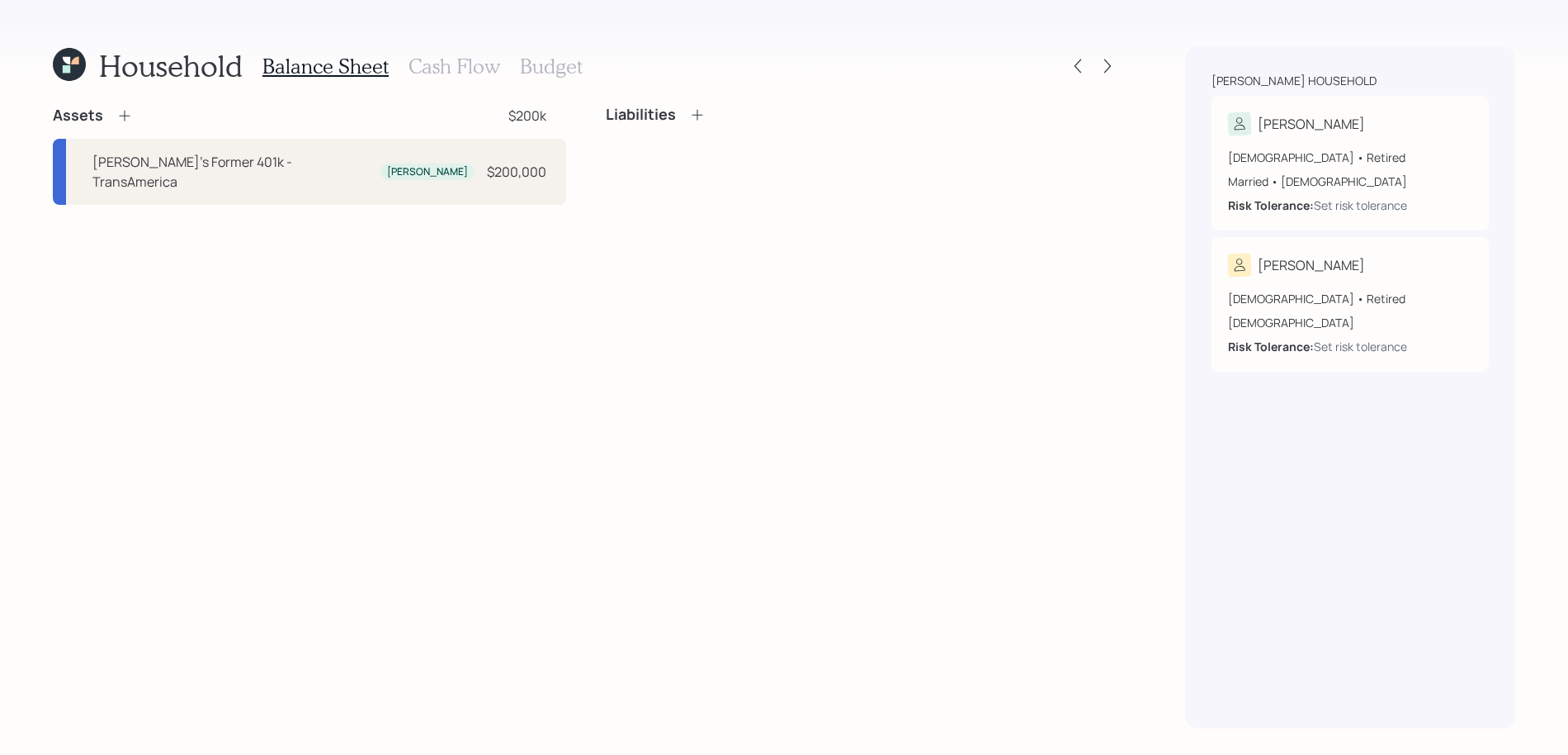
click at [133, 110] on div "Assets $200k" at bounding box center [309, 115] width 513 height 20
click at [127, 120] on icon at bounding box center [124, 115] width 17 height 17
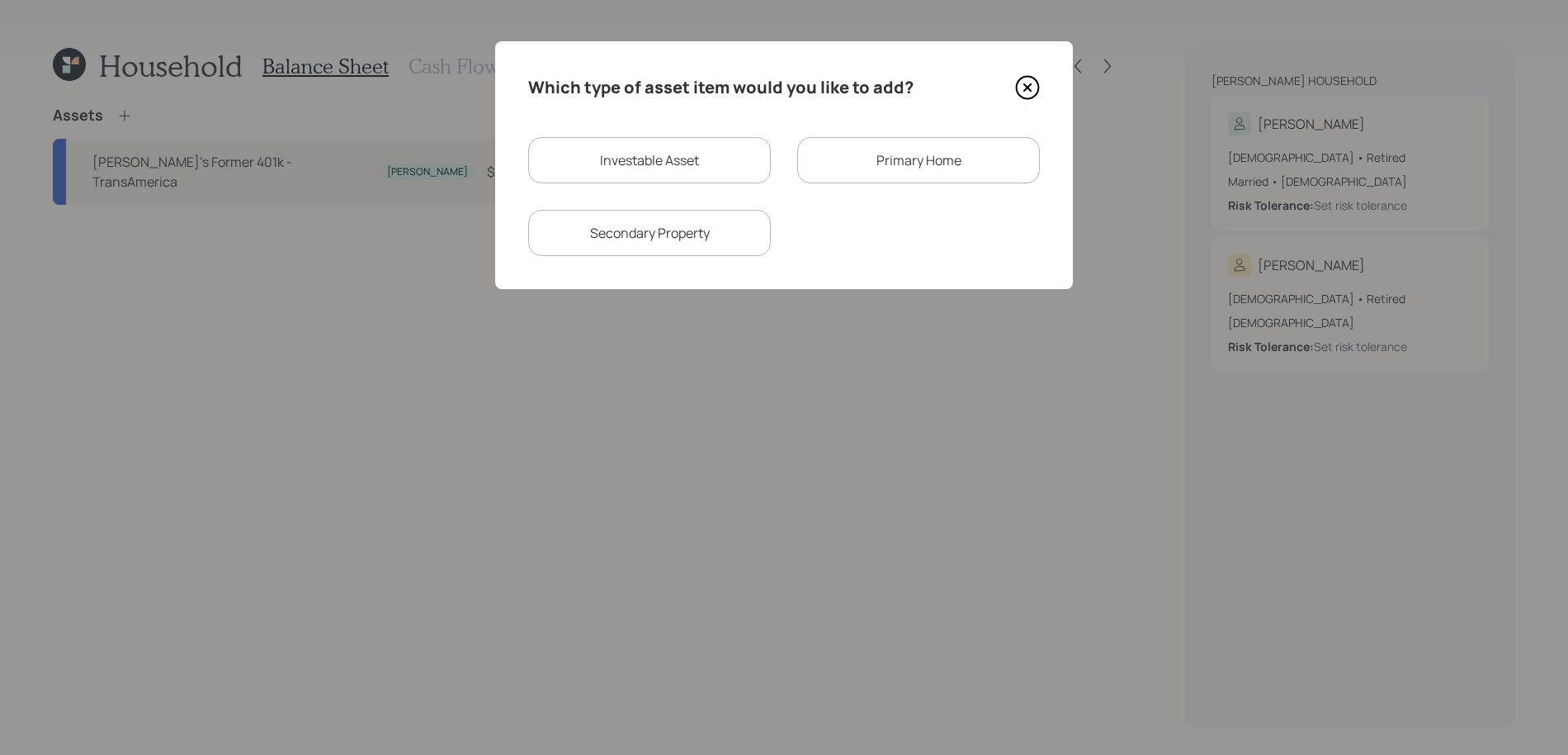
click at [677, 163] on div "Investable Asset" at bounding box center [648, 159] width 243 height 46
select select "taxable"
select select "balanced"
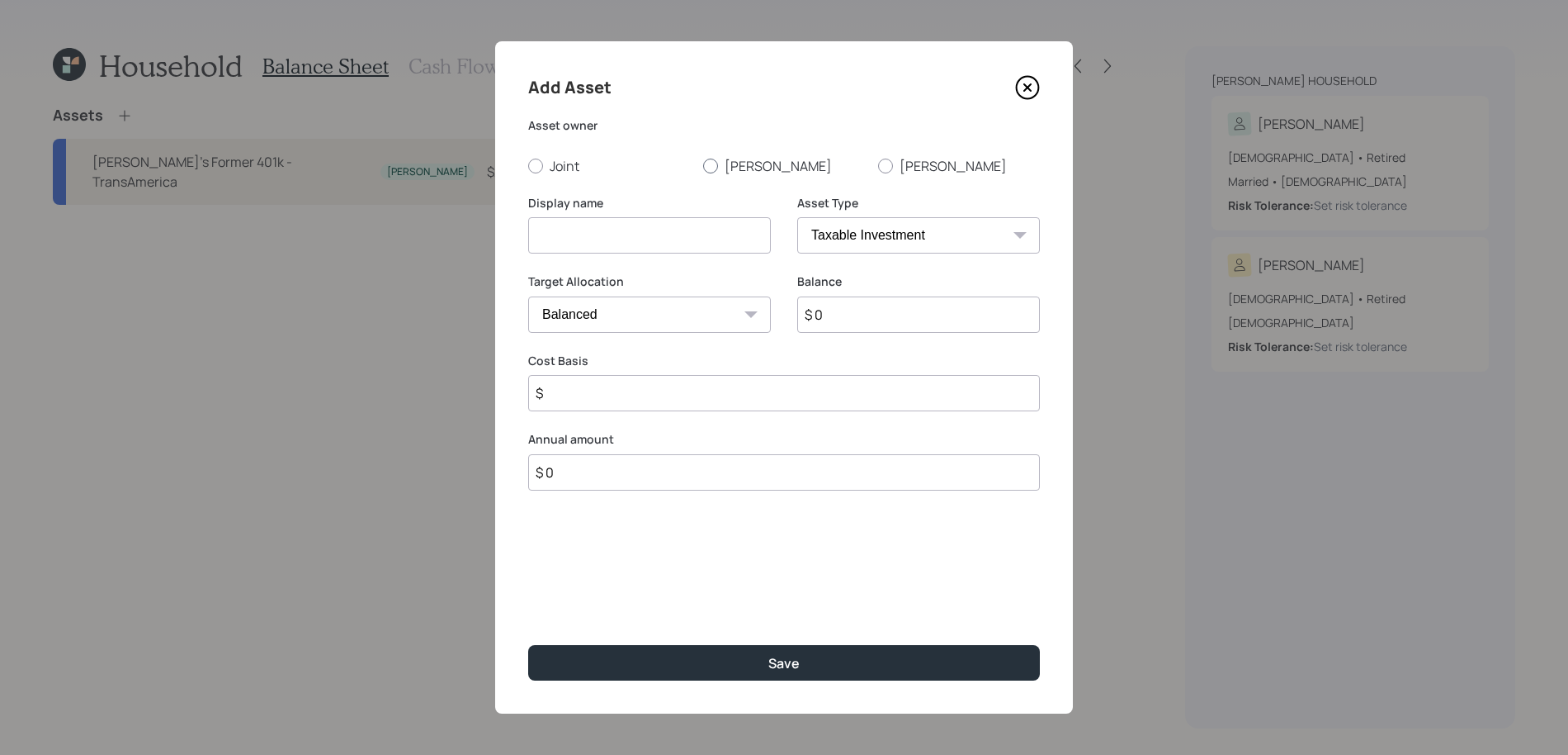
click at [744, 170] on label "Silvia" at bounding box center [783, 166] width 162 height 18
click at [702, 166] on input "Silvia" at bounding box center [702, 165] width 1 height 1
radio input "true"
click at [814, 220] on select "SEP IRA IRA Roth IRA 401(k) Roth 401(k) 403(b) Roth 403(b) 457(b) Roth 457(b) H…" at bounding box center [918, 235] width 243 height 36
select select "company_sponsored"
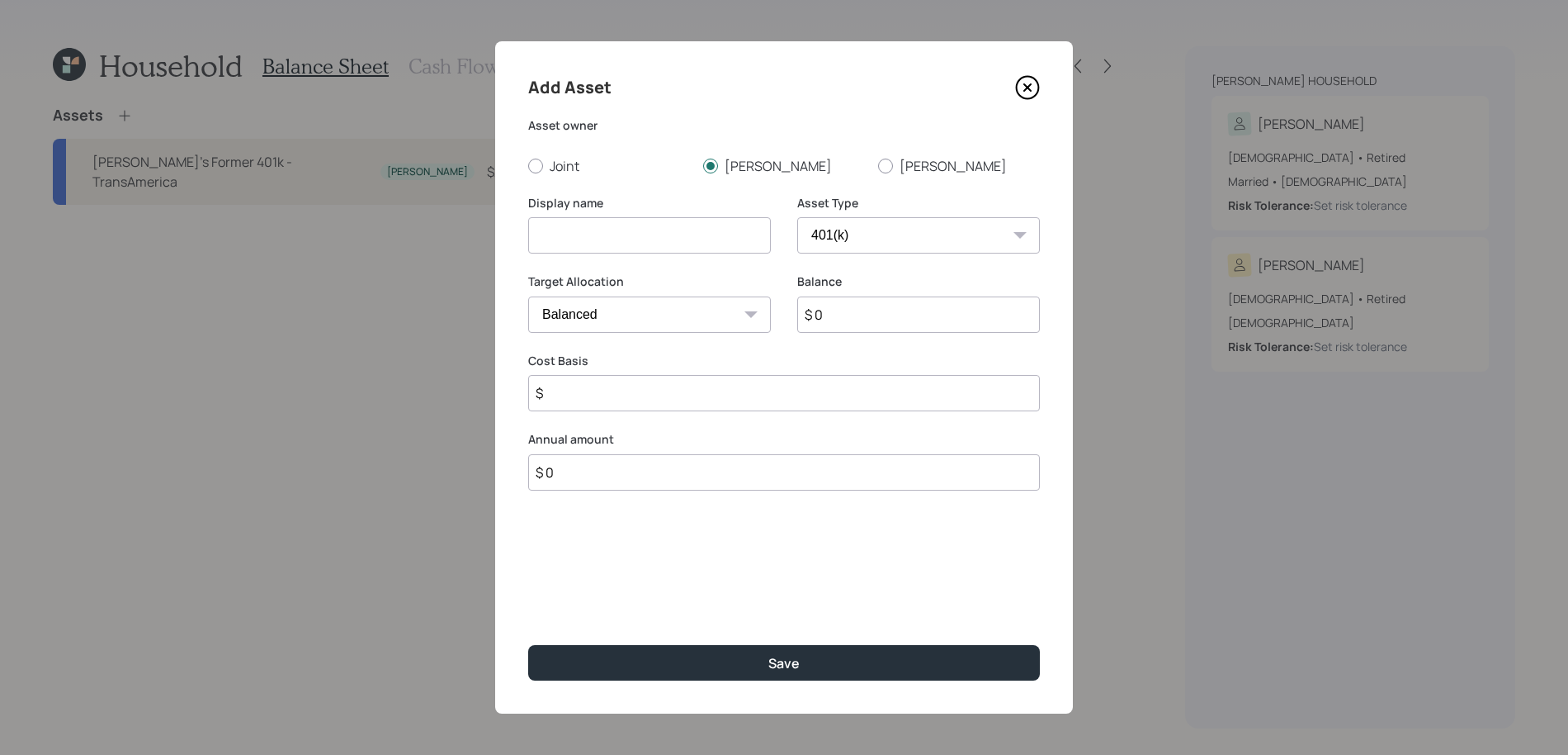
click at [797, 217] on select "SEP IRA IRA Roth IRA 401(k) Roth 401(k) 403(b) Roth 403(b) 457(b) Roth 457(b) H…" at bounding box center [918, 235] width 243 height 36
click at [669, 255] on div "Display name" at bounding box center [648, 234] width 243 height 80
click at [672, 242] on input at bounding box center [648, 235] width 243 height 36
type input "Silvia's Former 401k (Walter's recommended annuity)"
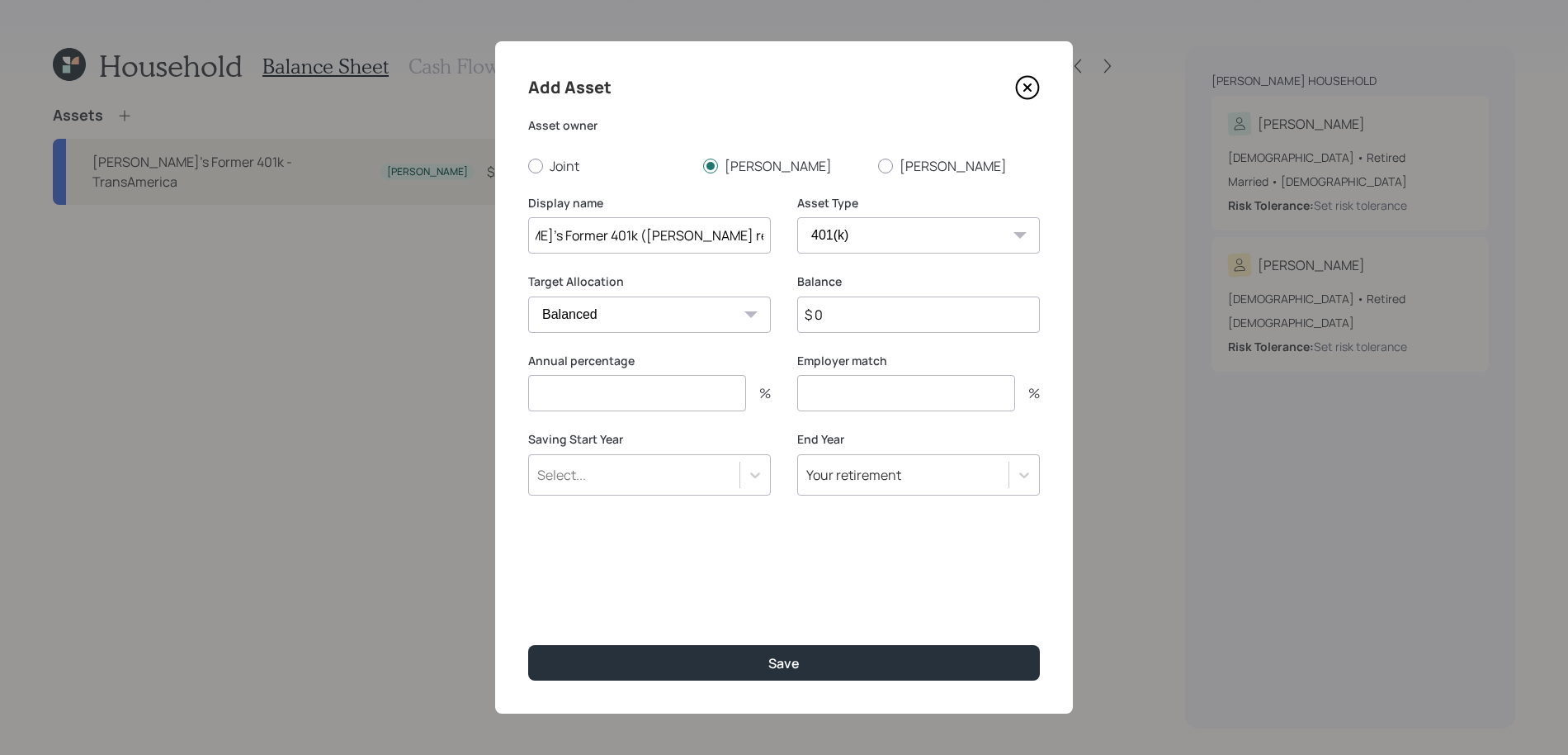
click at [875, 307] on input "$ 0" at bounding box center [918, 314] width 243 height 36
type input "$ 200,000"
type input "0"
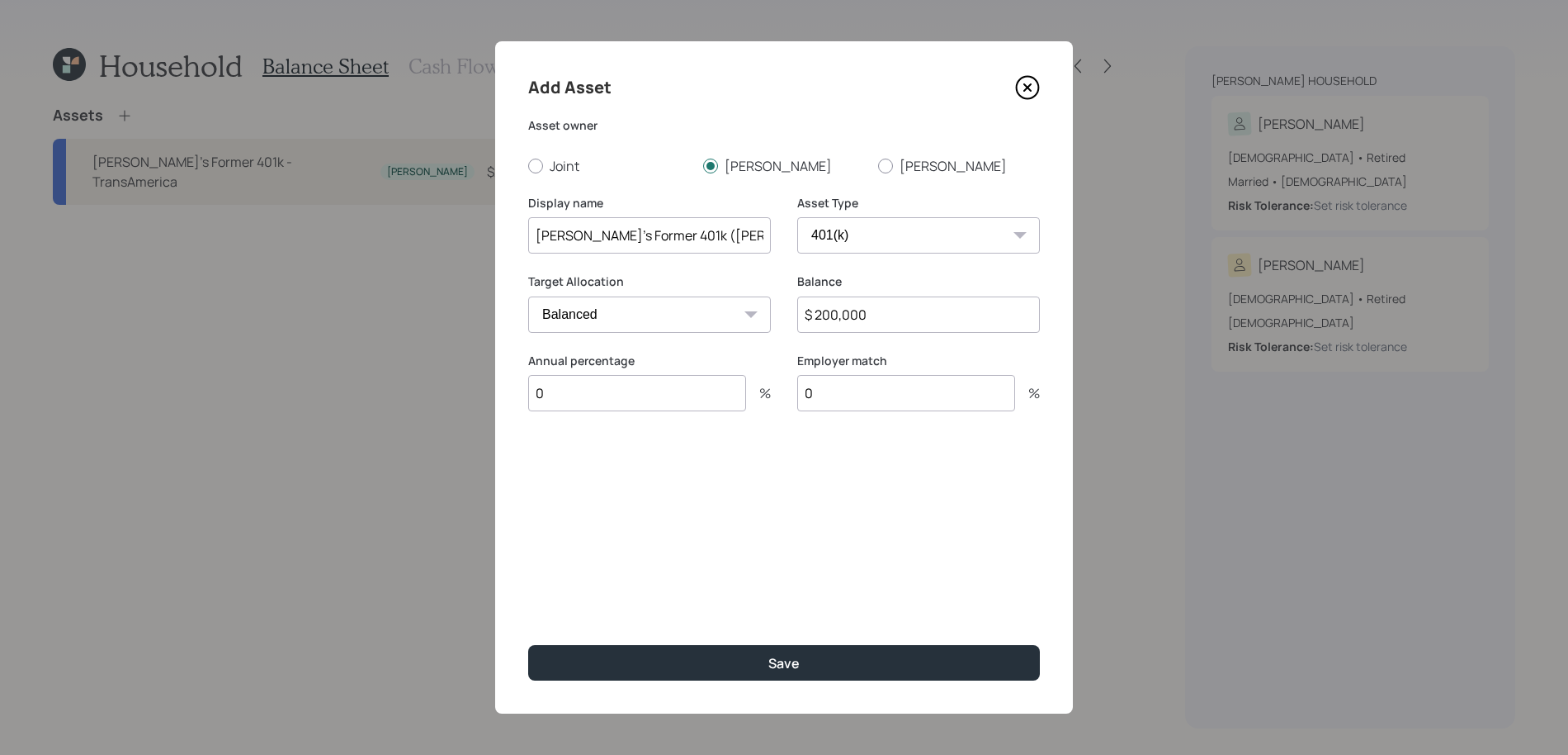
click at [848, 219] on select "SEP IRA IRA Roth IRA 401(k) Roth 401(k) 403(b) Roth 403(b) 457(b) Roth 457(b) H…" at bounding box center [918, 235] width 243 height 36
select select "emergency_fund"
click at [797, 217] on select "SEP IRA IRA Roth IRA 401(k) Roth 401(k) 403(b) Roth 403(b) 457(b) Roth 457(b) H…" at bounding box center [918, 235] width 243 height 36
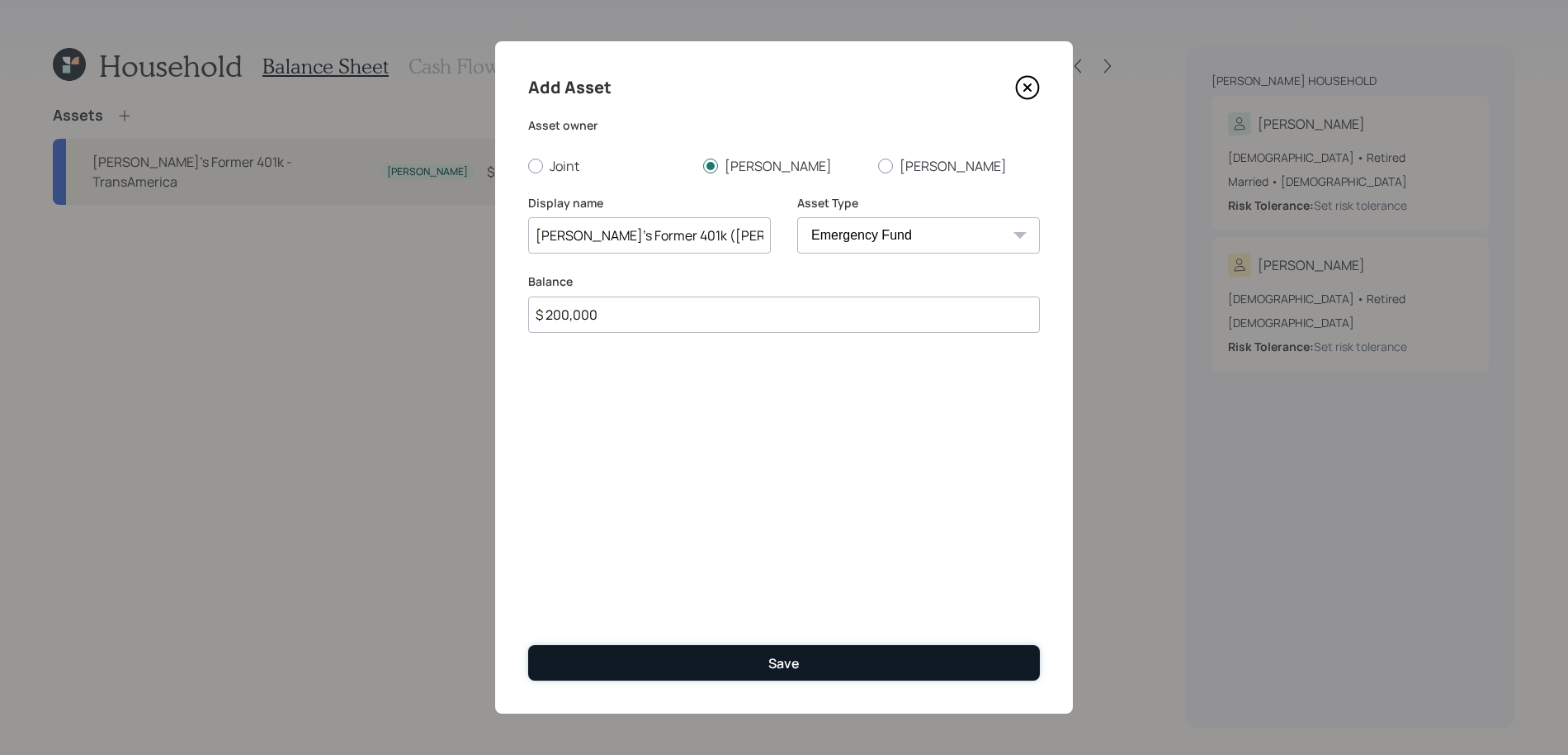
click at [880, 662] on button "Save" at bounding box center [783, 663] width 512 height 35
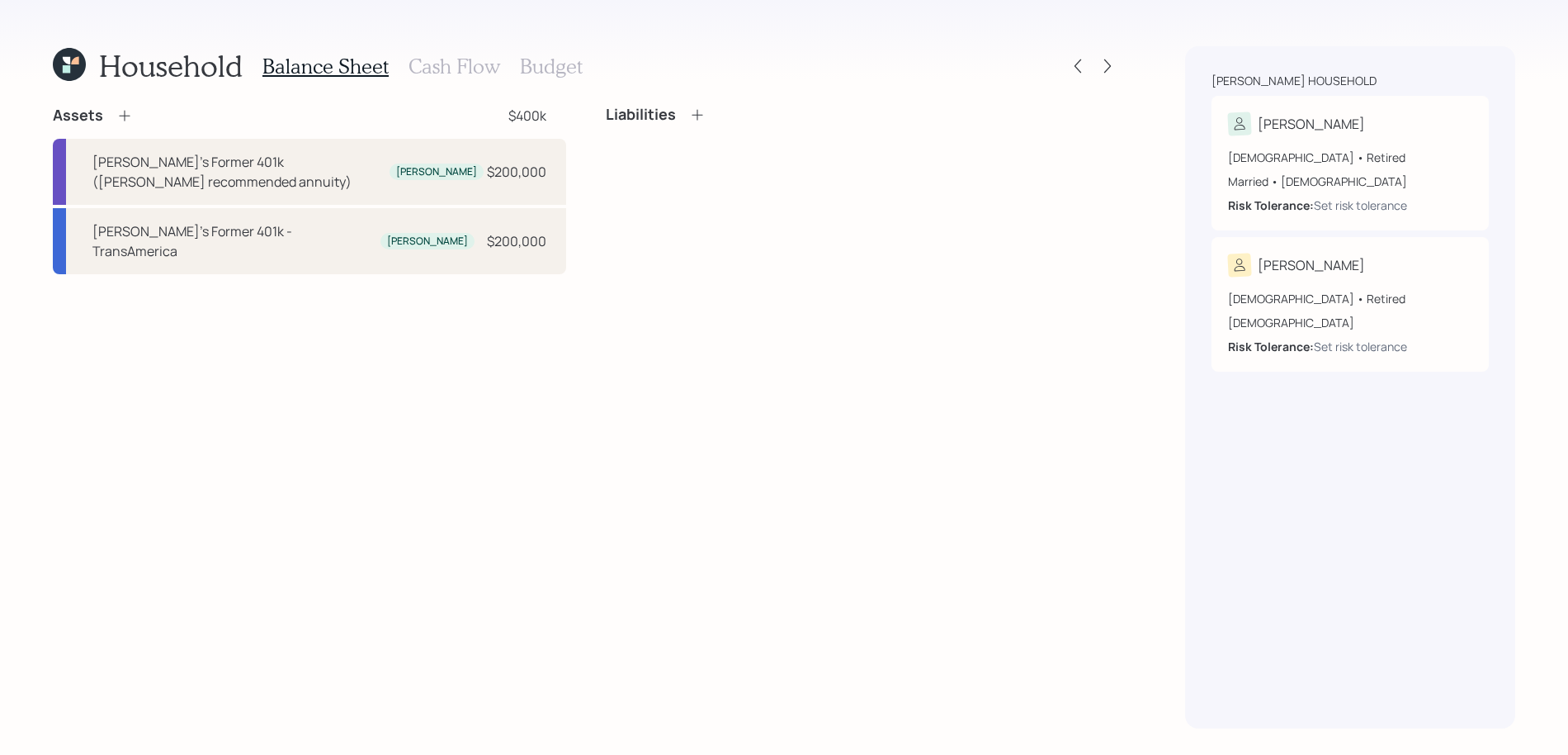
click at [136, 121] on div "Assets $400k" at bounding box center [309, 115] width 513 height 20
click at [133, 121] on div "Assets $400k" at bounding box center [309, 115] width 513 height 20
click at [131, 119] on icon at bounding box center [124, 115] width 17 height 17
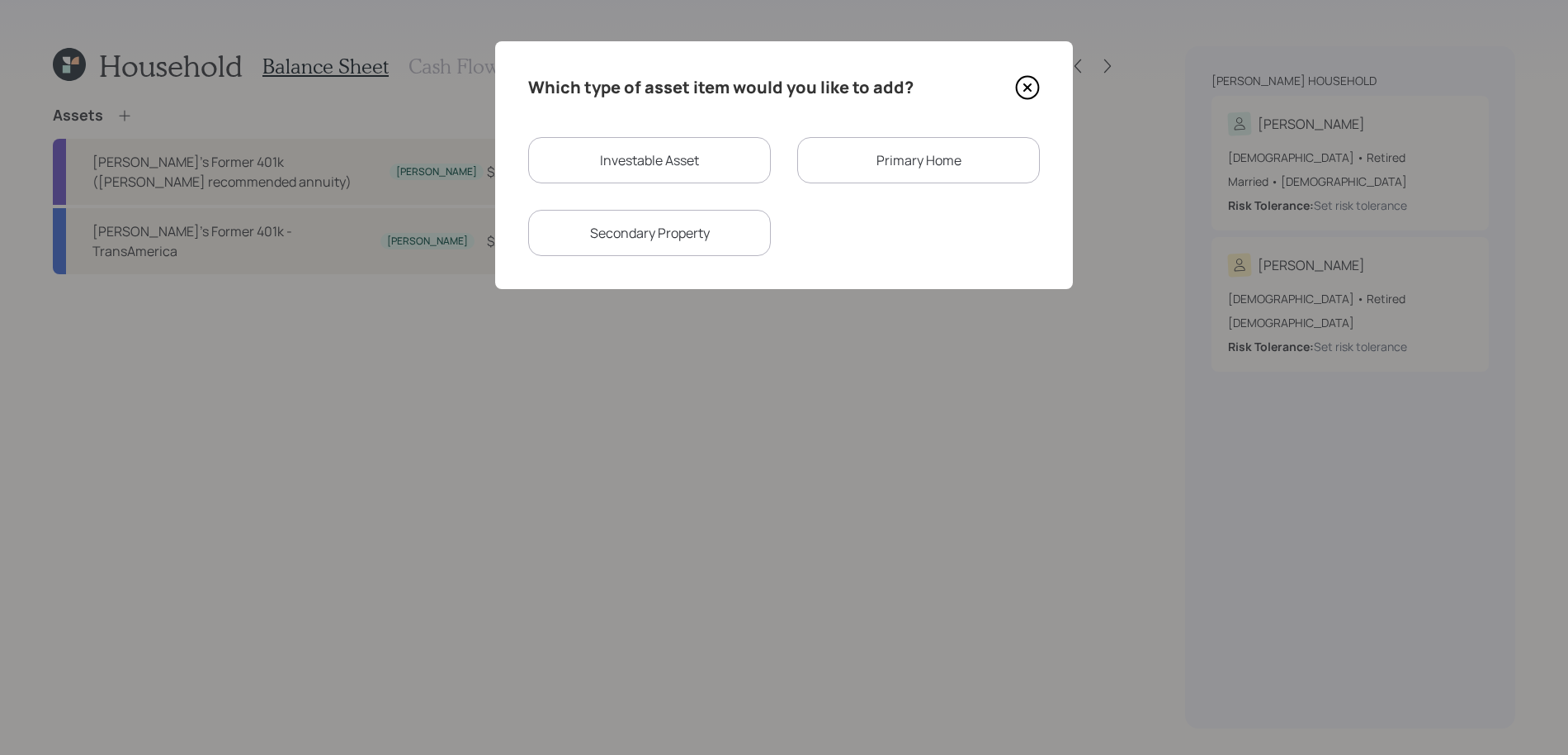
click at [628, 185] on div "Investable Asset Primary Home Secondary Property" at bounding box center [783, 196] width 512 height 119
click at [628, 168] on div "Investable Asset" at bounding box center [648, 159] width 243 height 46
select select "taxable"
select select "balanced"
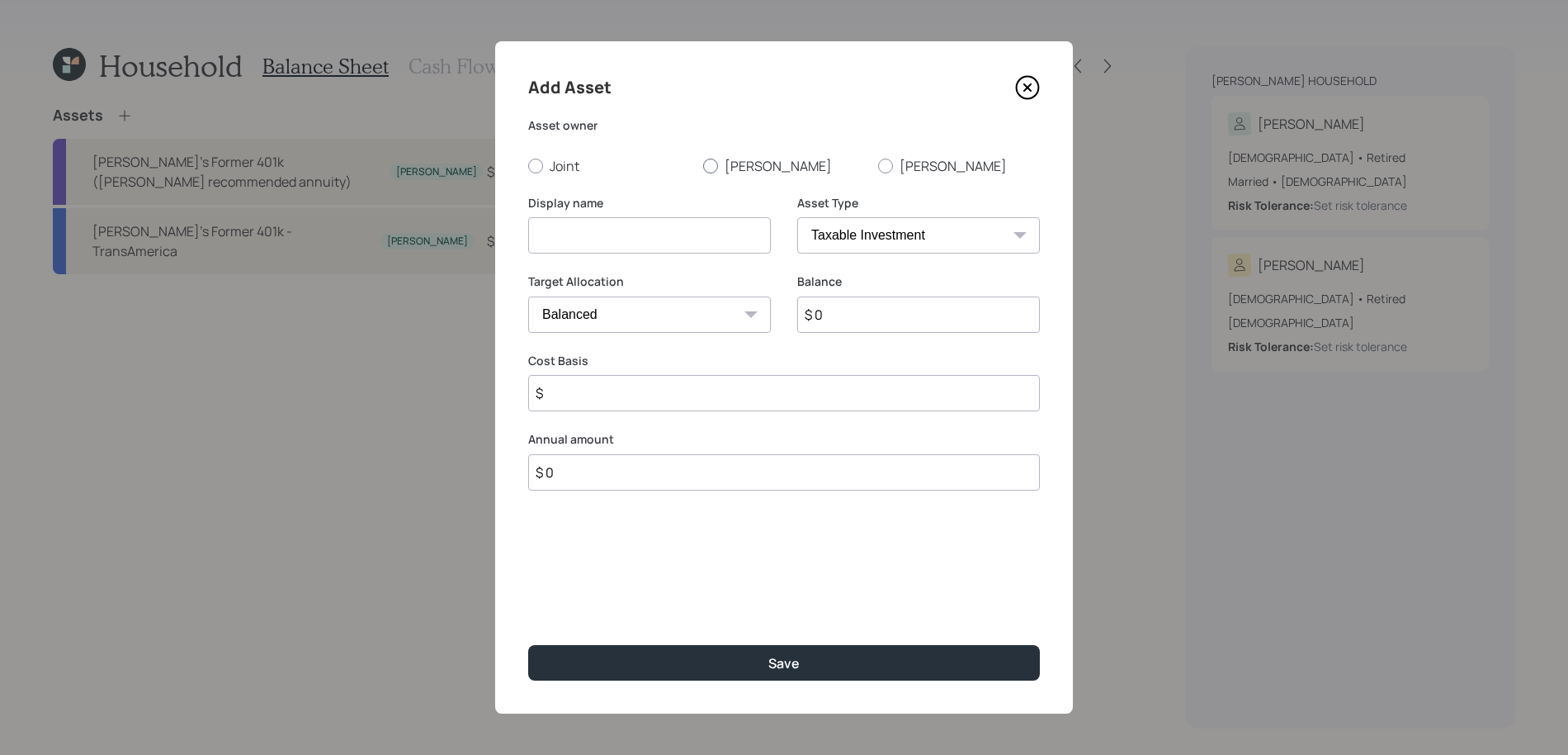
click at [744, 157] on label "Silvia" at bounding box center [783, 166] width 162 height 18
click at [702, 165] on input "Silvia" at bounding box center [702, 165] width 1 height 1
radio input "true"
click at [816, 224] on select "SEP IRA IRA Roth IRA 401(k) Roth 401(k) 403(b) Roth 403(b) 457(b) Roth 457(b) H…" at bounding box center [918, 235] width 243 height 36
select select "ira"
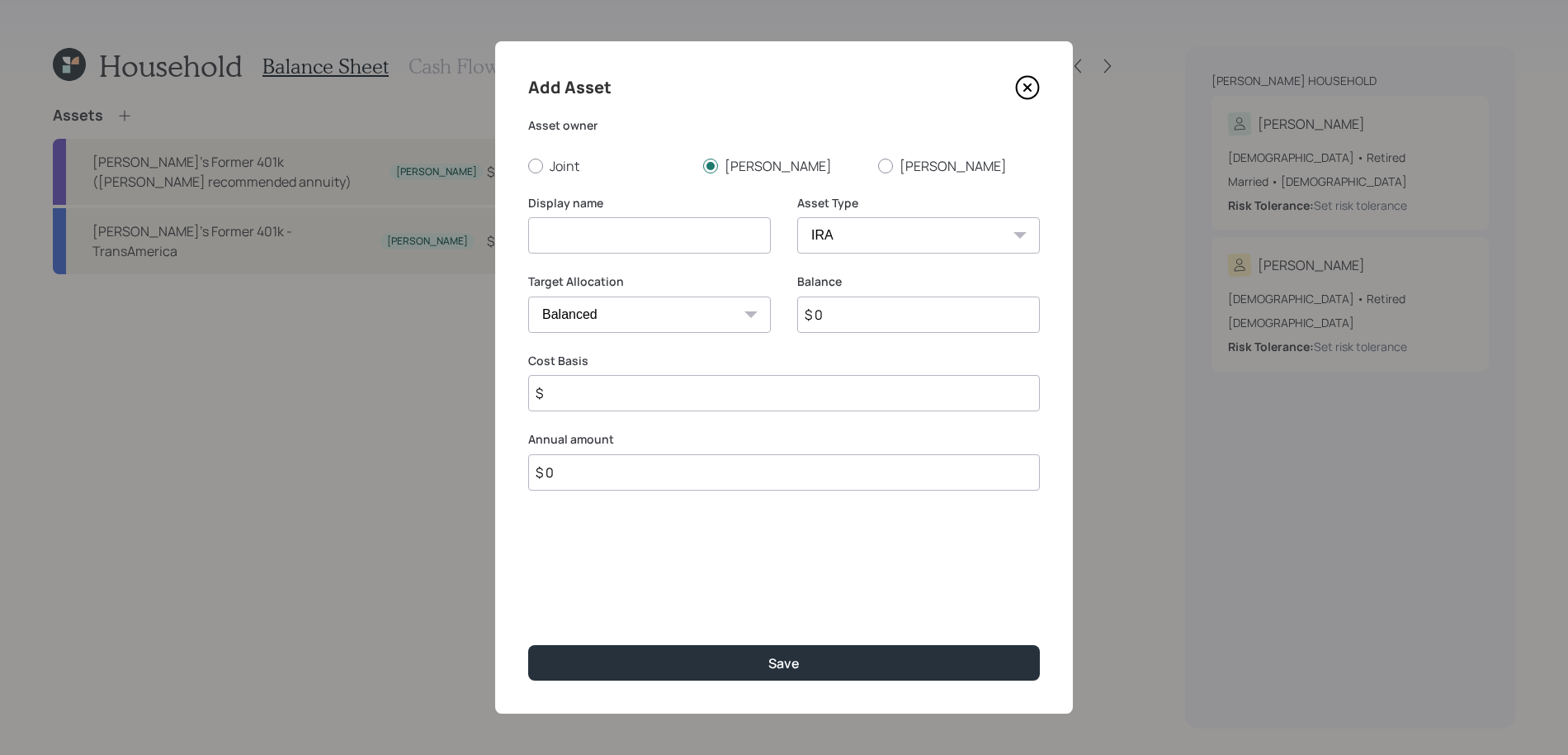
click at [797, 217] on select "SEP IRA IRA Roth IRA 401(k) Roth 401(k) 403(b) Roth 403(b) 457(b) Roth 457(b) H…" at bounding box center [918, 235] width 243 height 36
type input "$"
click at [678, 250] on input at bounding box center [648, 235] width 243 height 36
type input "Silvia's Traditional IRA"
click at [870, 342] on div "Balance $ 0" at bounding box center [918, 313] width 243 height 80
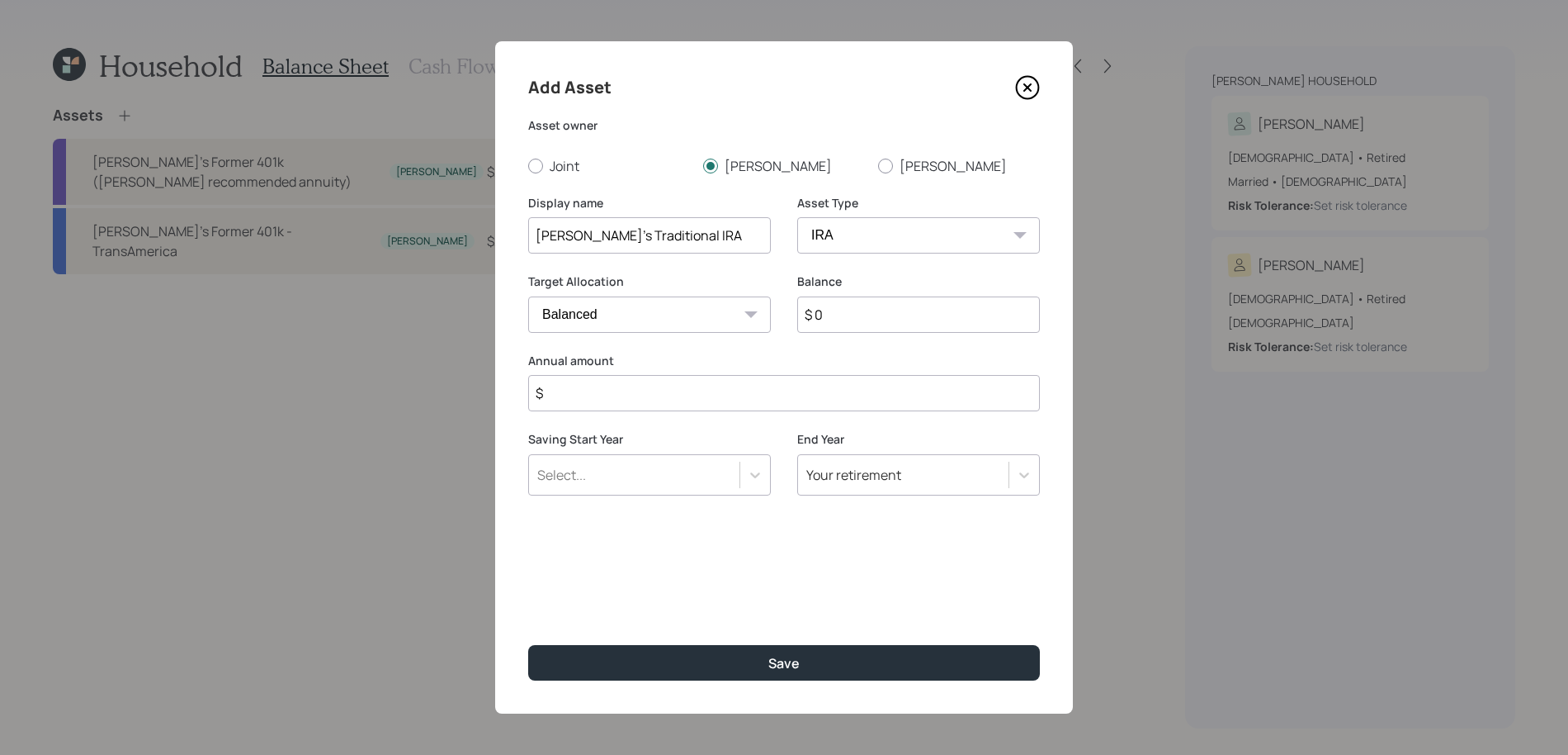
click at [872, 321] on input "$ 0" at bounding box center [918, 314] width 243 height 36
type input "$ 6,000"
type input "$ 0"
click at [528, 645] on button "Save" at bounding box center [783, 663] width 512 height 35
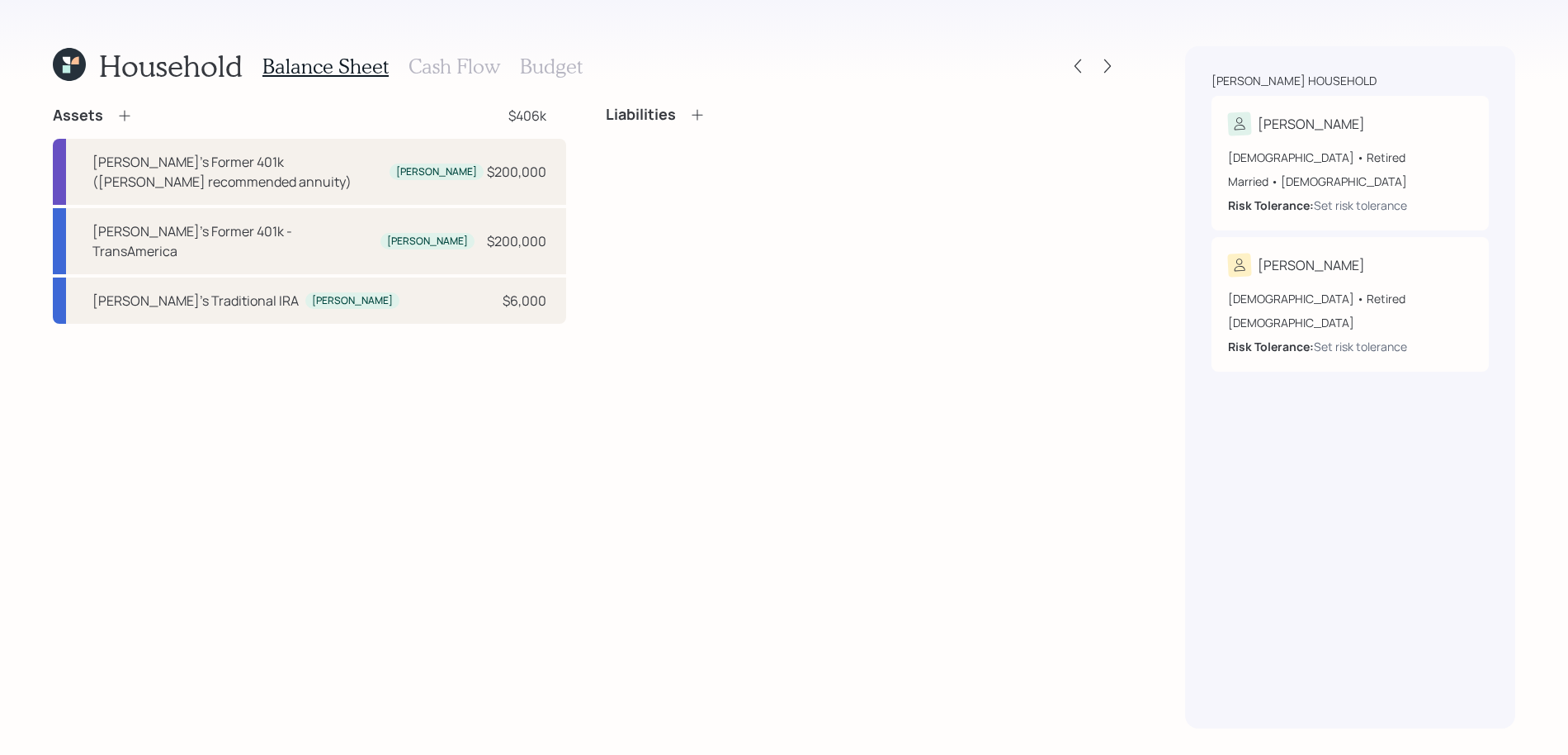
click at [131, 121] on icon at bounding box center [124, 115] width 17 height 17
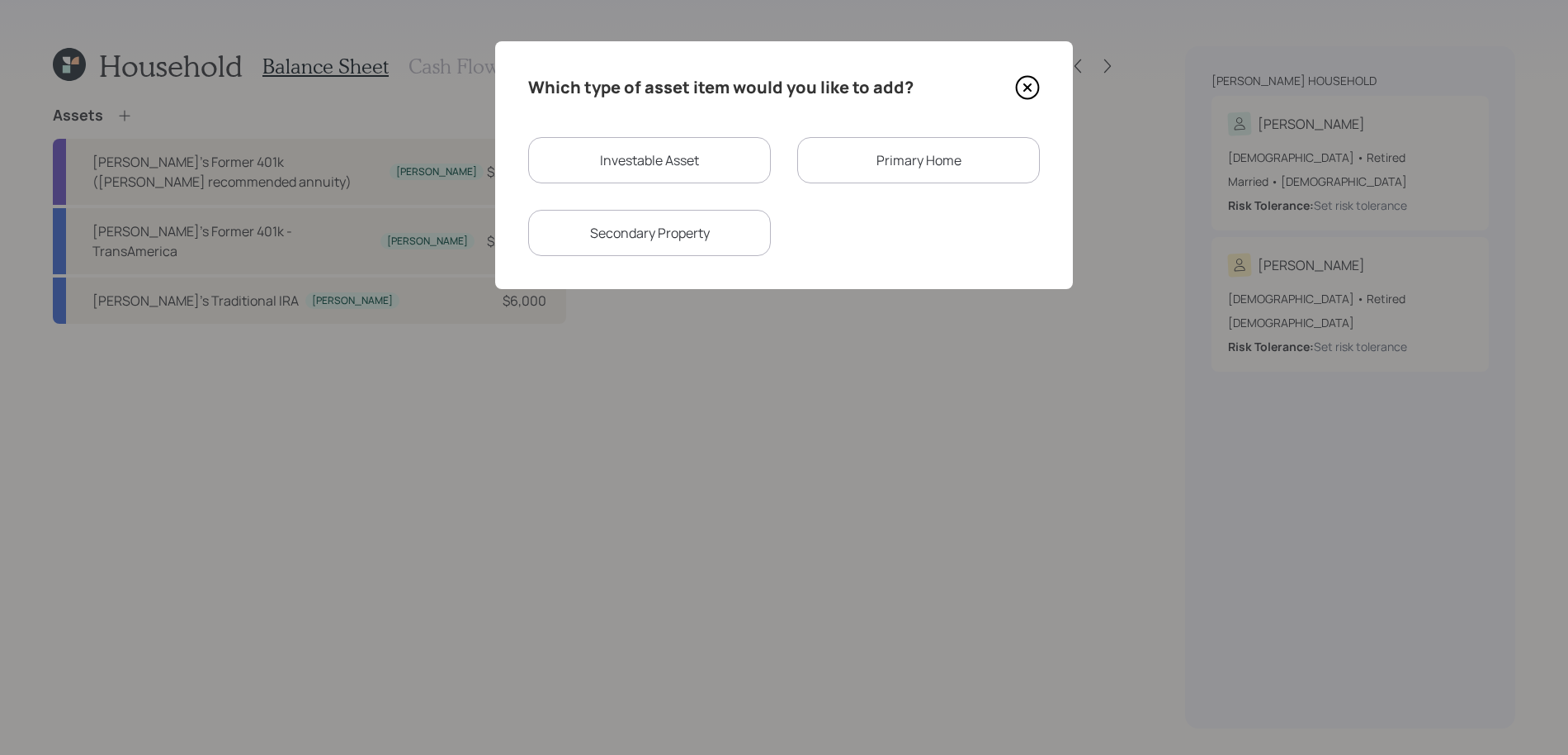
click at [620, 145] on div "Investable Asset" at bounding box center [648, 159] width 243 height 46
select select "taxable"
select select "balanced"
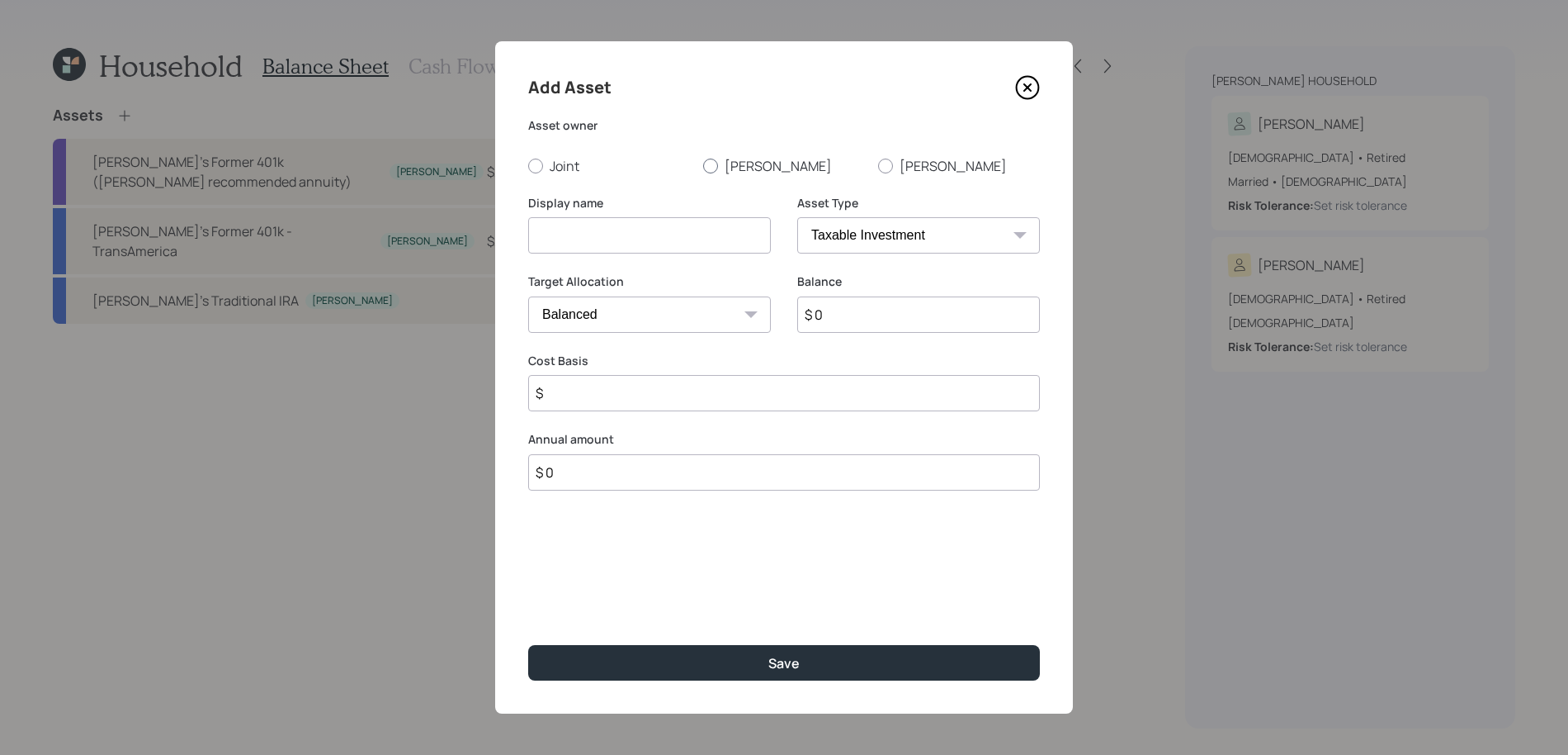
click at [731, 163] on label "Silvia" at bounding box center [783, 166] width 162 height 18
click at [702, 165] on input "Silvia" at bounding box center [702, 165] width 1 height 1
radio input "true"
click at [832, 230] on select "SEP IRA IRA Roth IRA 401(k) Roth 401(k) 403(b) Roth 403(b) 457(b) Roth 457(b) H…" at bounding box center [918, 235] width 243 height 36
click at [709, 252] on input at bounding box center [648, 235] width 243 height 36
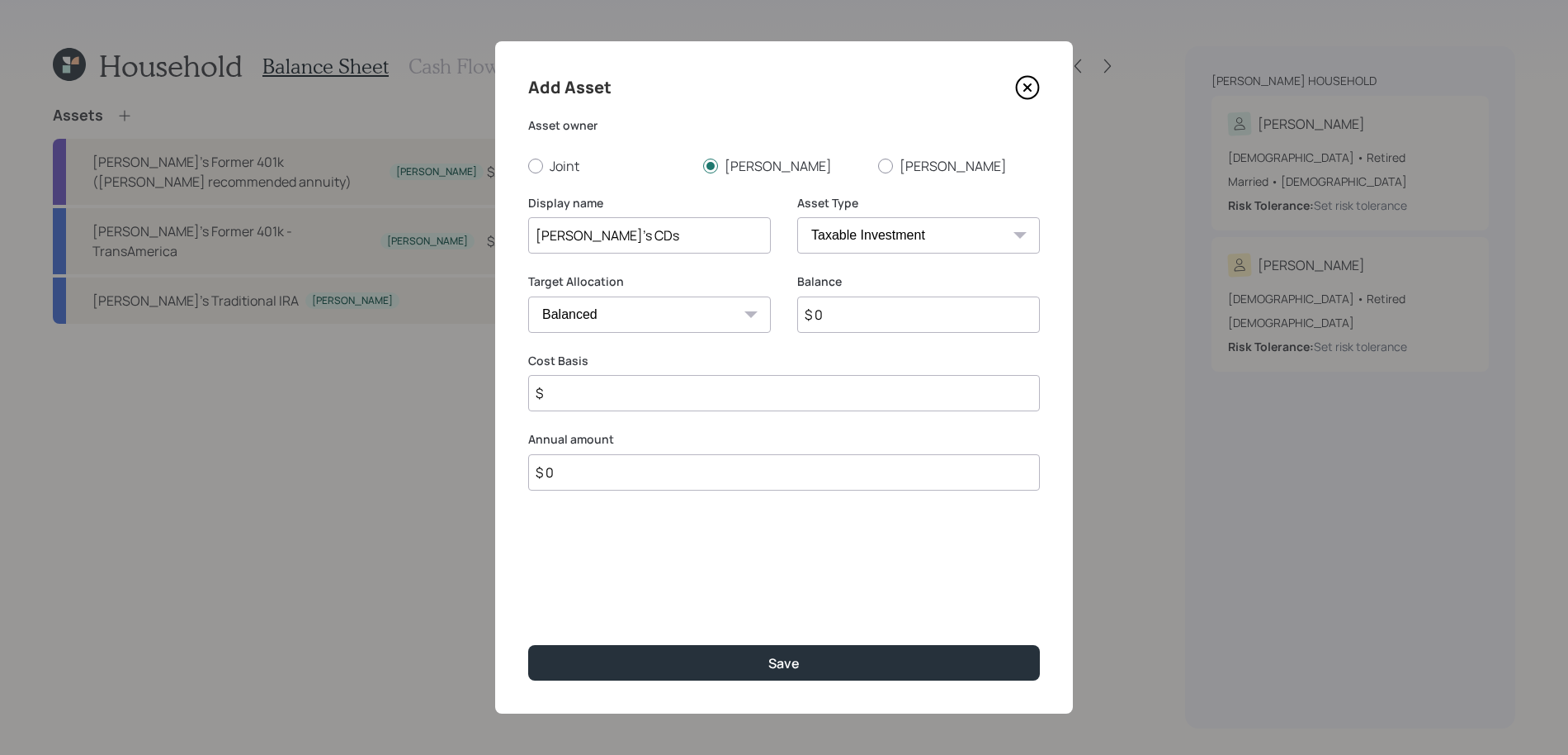
type input "Silvia's CDs"
click at [890, 306] on input "$ 0" at bounding box center [918, 314] width 243 height 36
type input "$ 20,000"
click at [723, 244] on input "Silvia's CDs" at bounding box center [648, 235] width 243 height 36
click at [910, 308] on input "$ 20,000" at bounding box center [918, 314] width 243 height 36
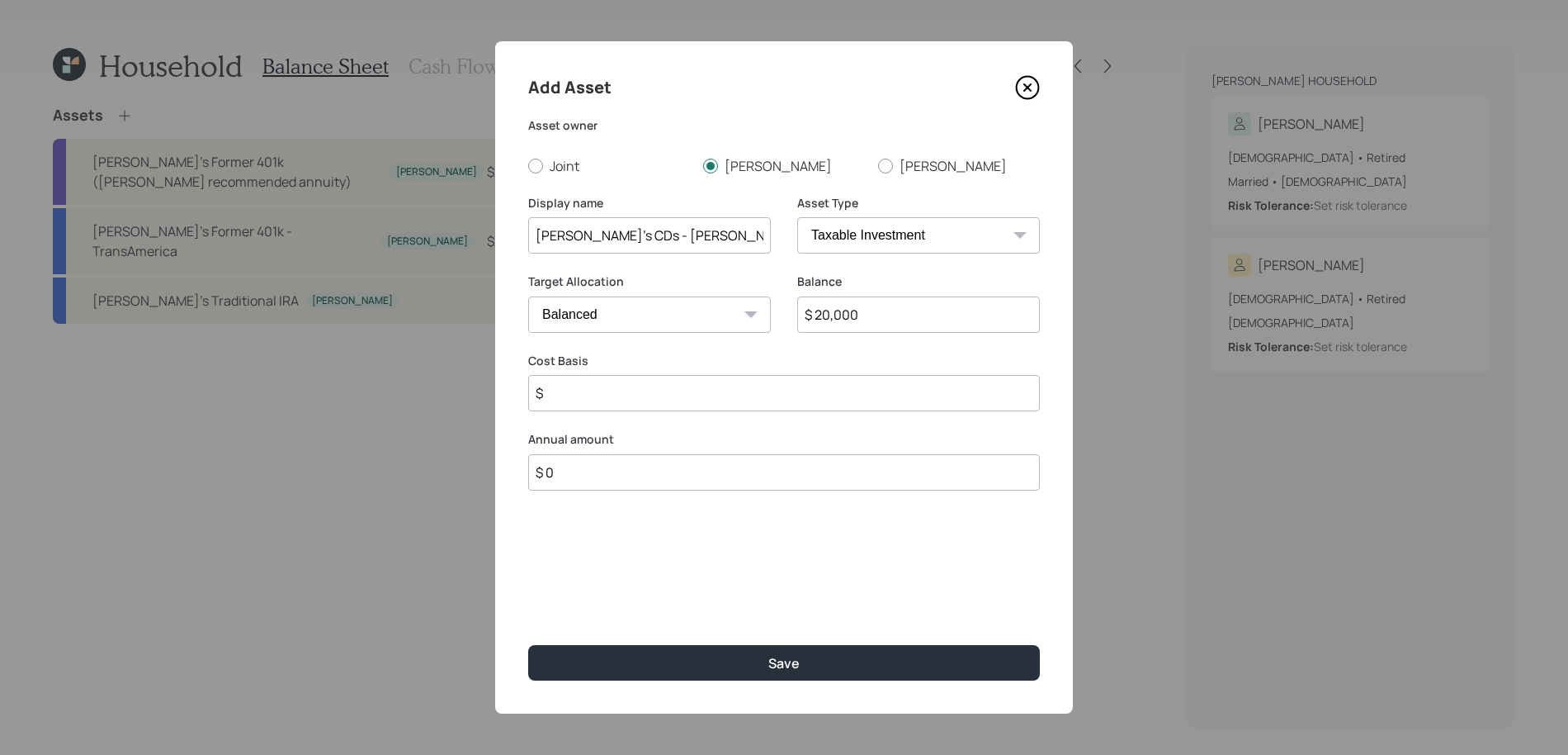
drag, startPoint x: 910, startPoint y: 308, endPoint x: 718, endPoint y: 221, distance: 210.8
click at [0, 0] on form "Asset owner Joint Silvia Victor Display name Silvia's CDs - Merrill Lynch Asset…" at bounding box center [0, 0] width 0 height 0
click at [721, 228] on input "Silvia's CDs - Merrill Lynch" at bounding box center [648, 235] width 243 height 36
click at [603, 234] on input "Silvia's CDs - Merrill Lynch (2)" at bounding box center [648, 235] width 243 height 36
click at [757, 234] on input "Silvia's CDs (2) - Merrill Lynch (2)" at bounding box center [648, 235] width 243 height 36
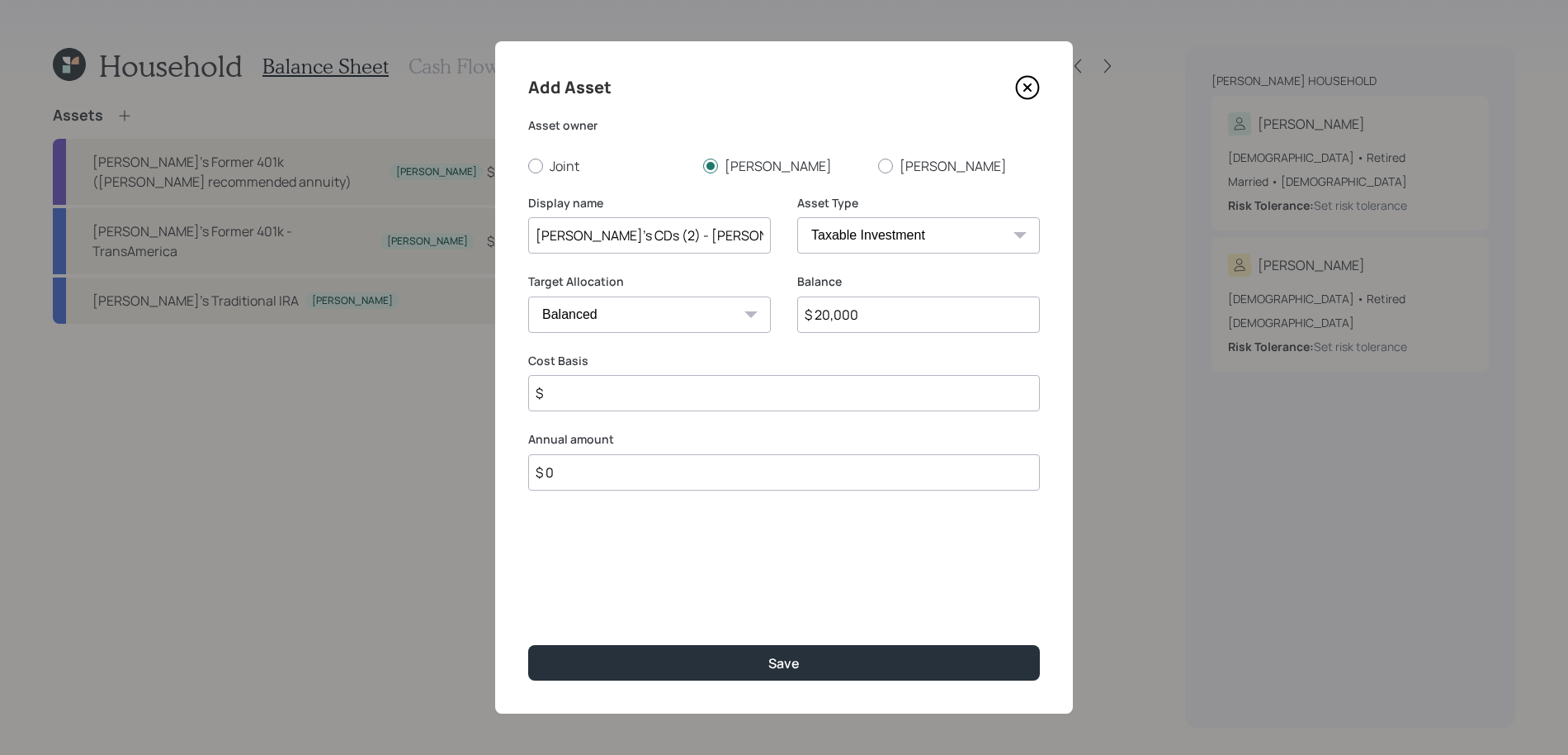
type input "Silvia's CDs (2) - Merrill Lynch"
click at [638, 315] on select "Cash Conservative Balanced Aggressive" at bounding box center [648, 314] width 243 height 36
select select "uninvested"
click at [528, 296] on select "Cash Conservative Balanced Aggressive" at bounding box center [648, 314] width 243 height 36
click at [609, 379] on input "$" at bounding box center [783, 392] width 512 height 36
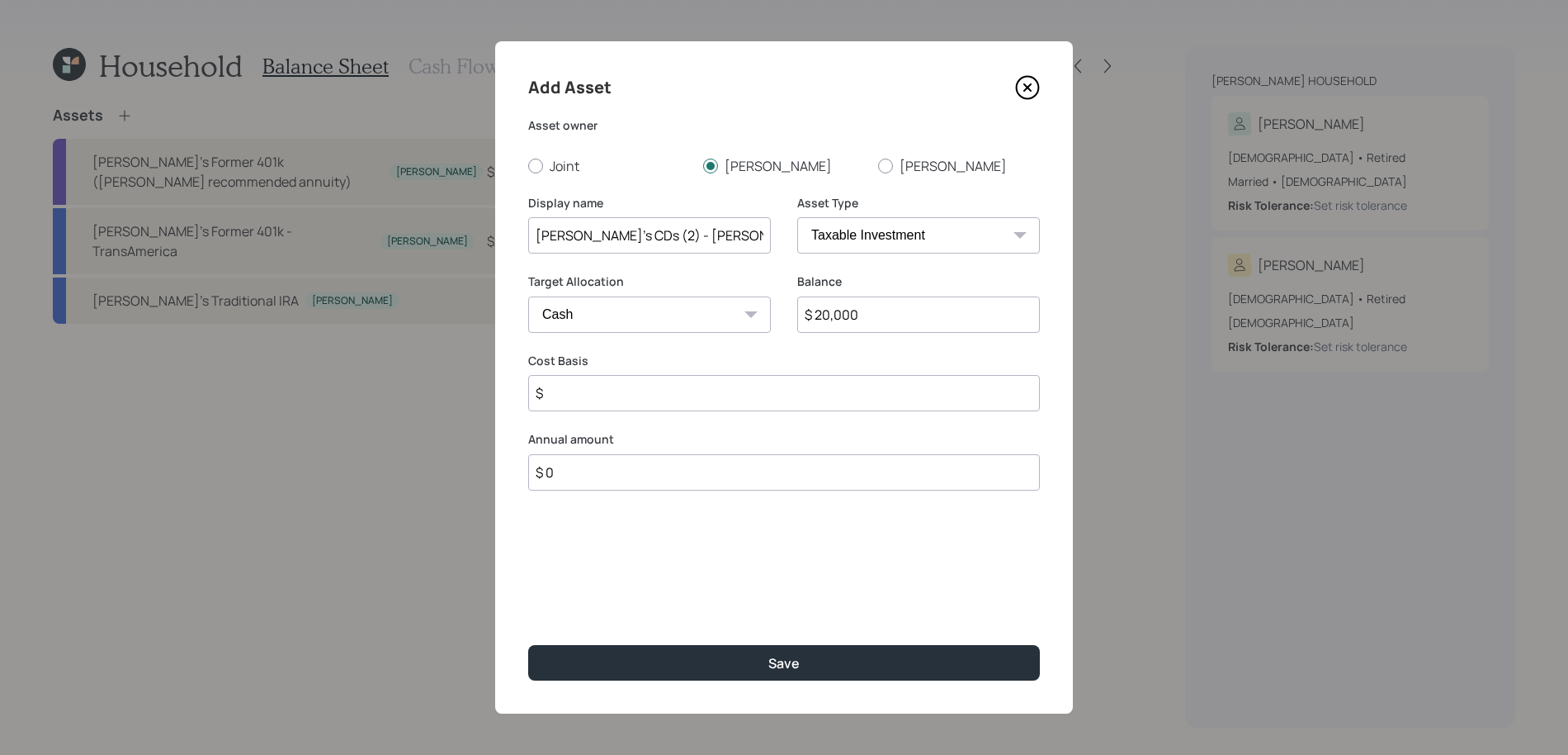
click at [609, 389] on input "$" at bounding box center [783, 392] width 512 height 36
type input "$ 20,000"
click at [528, 645] on button "Save" at bounding box center [783, 663] width 512 height 35
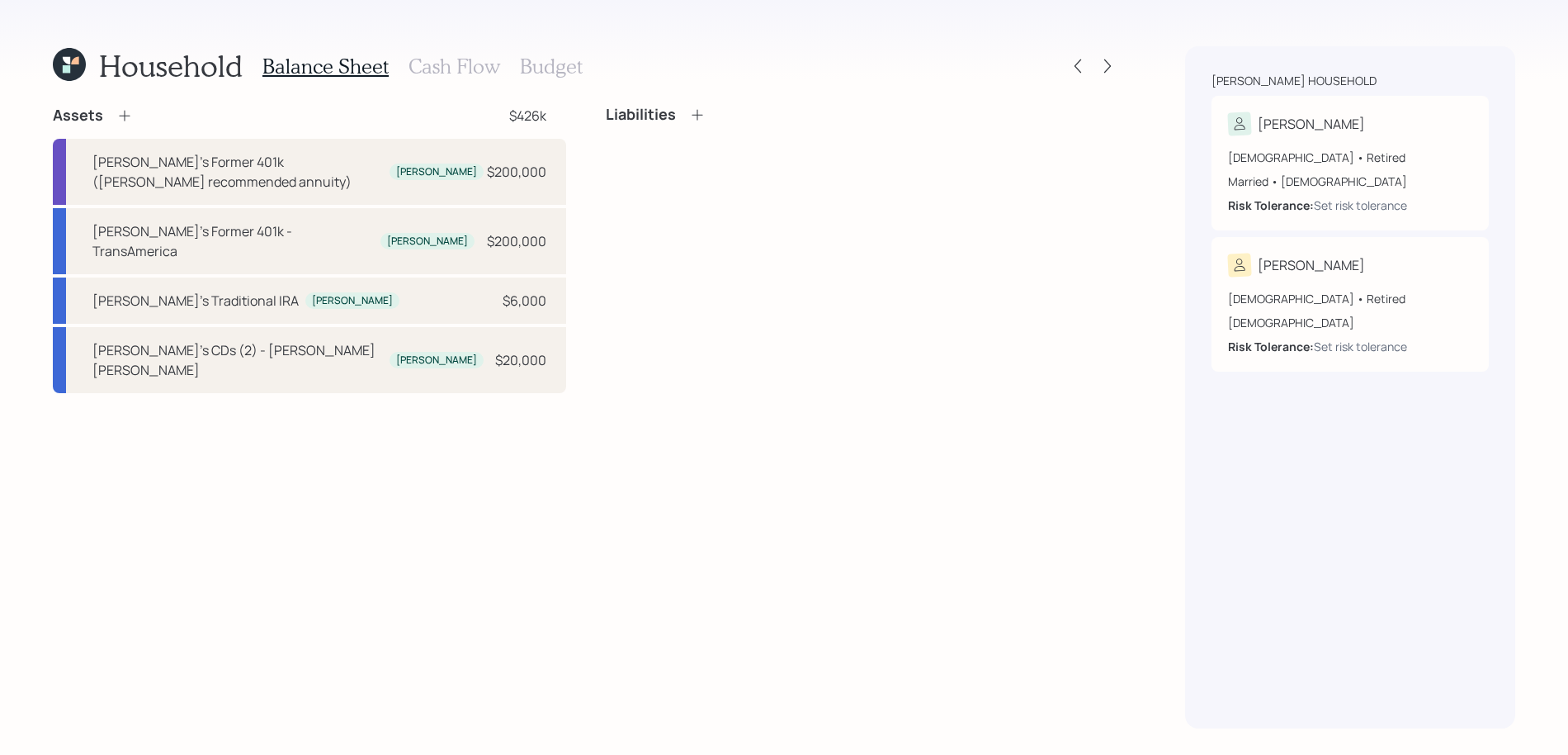
click at [122, 111] on icon at bounding box center [124, 115] width 17 height 17
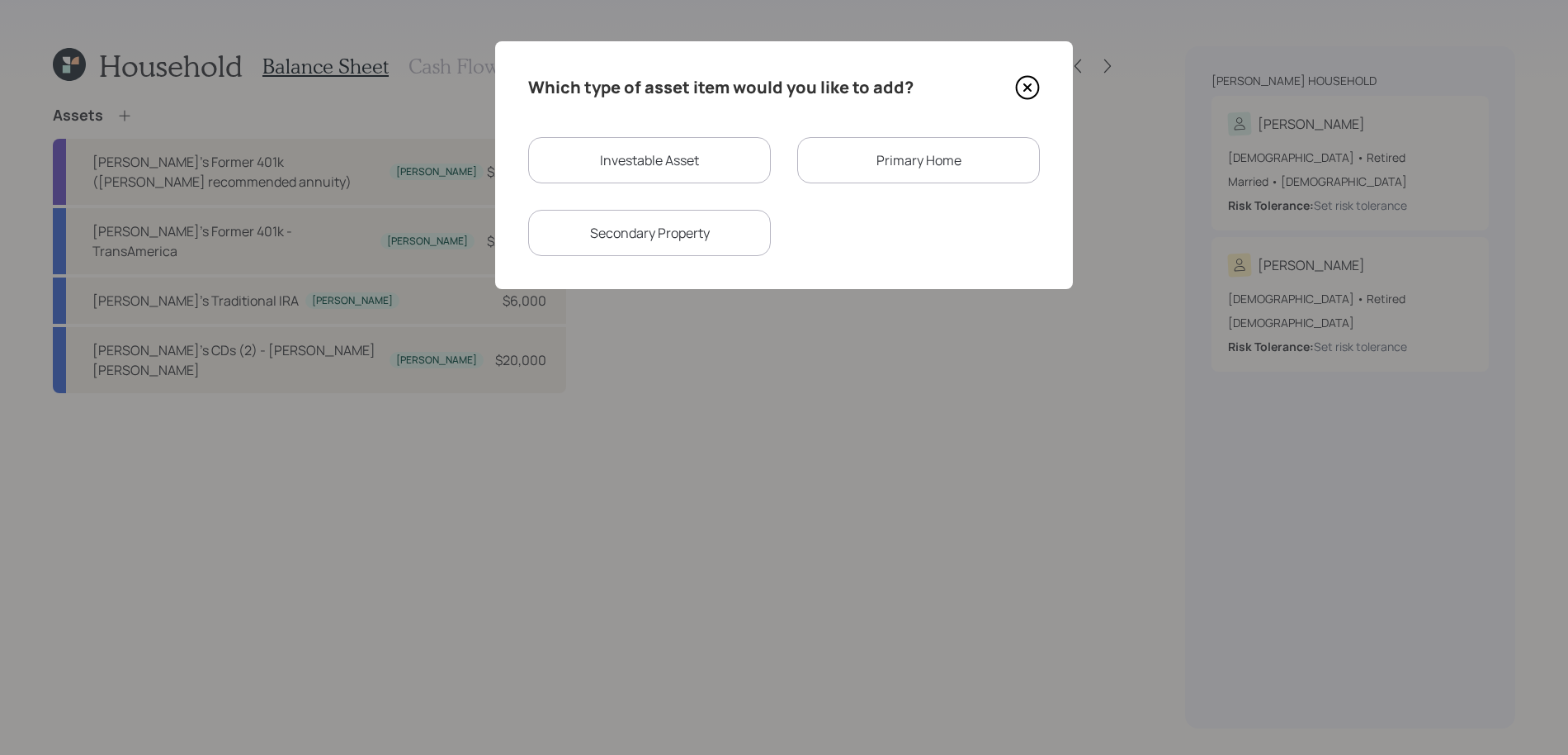
click at [893, 148] on div "Primary Home" at bounding box center [918, 159] width 243 height 46
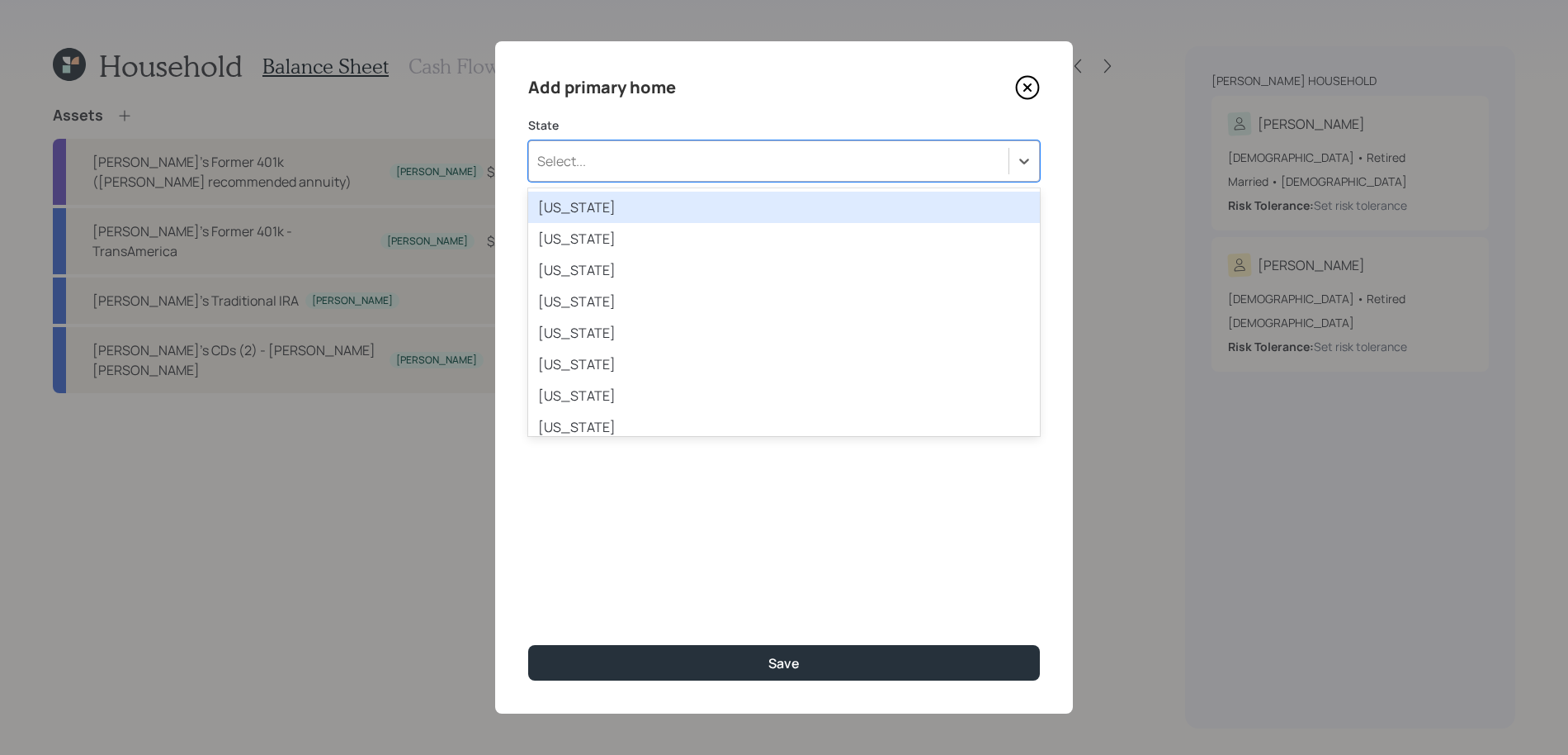
click at [610, 152] on div "Select..." at bounding box center [768, 160] width 479 height 29
type input "mary"
click at [594, 208] on div "Maryland" at bounding box center [783, 207] width 512 height 31
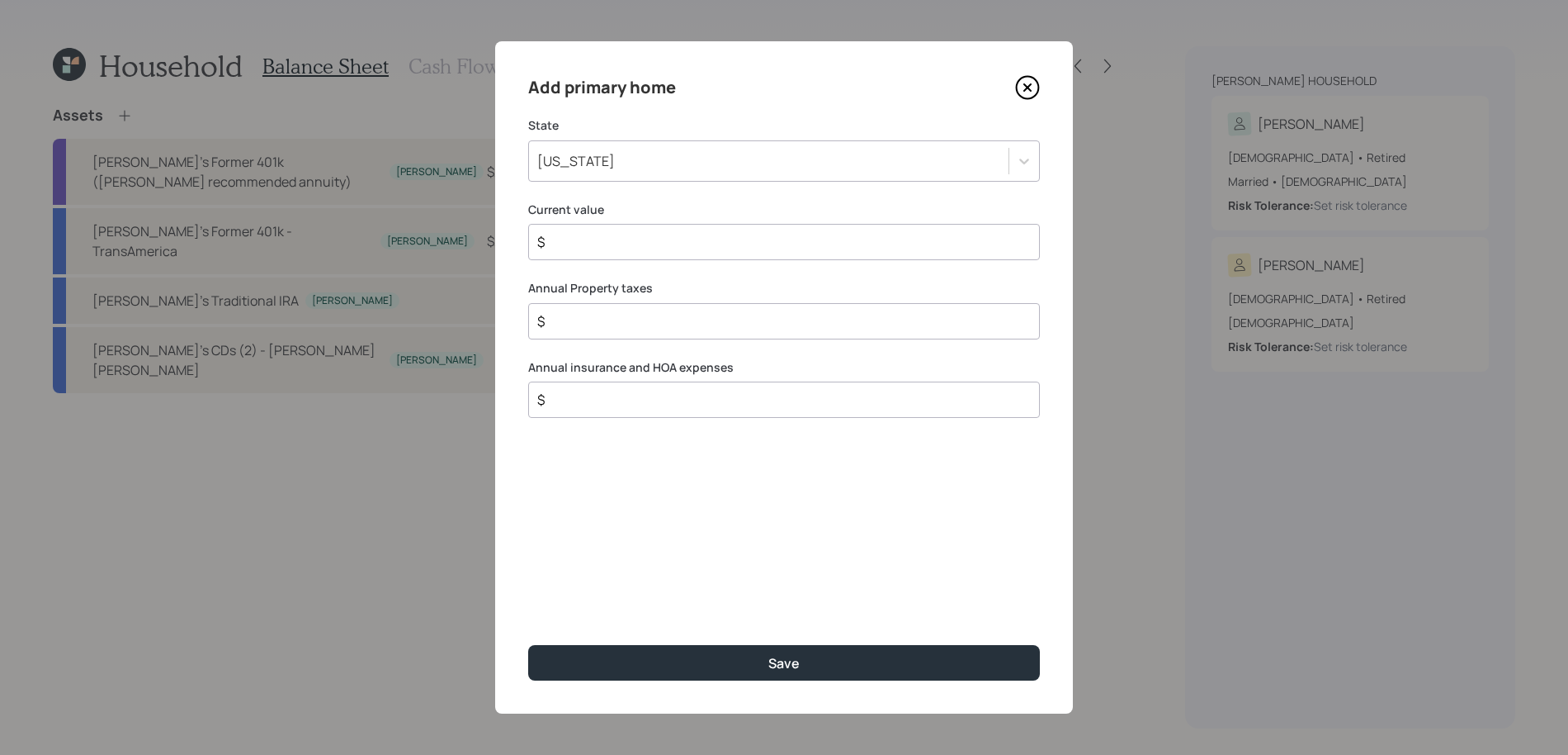
click at [594, 228] on div "$" at bounding box center [783, 242] width 512 height 36
click at [586, 247] on input "$" at bounding box center [777, 242] width 483 height 20
click at [543, 329] on input "$" at bounding box center [777, 321] width 483 height 20
drag, startPoint x: 622, startPoint y: 242, endPoint x: 327, endPoint y: 177, distance: 302.1
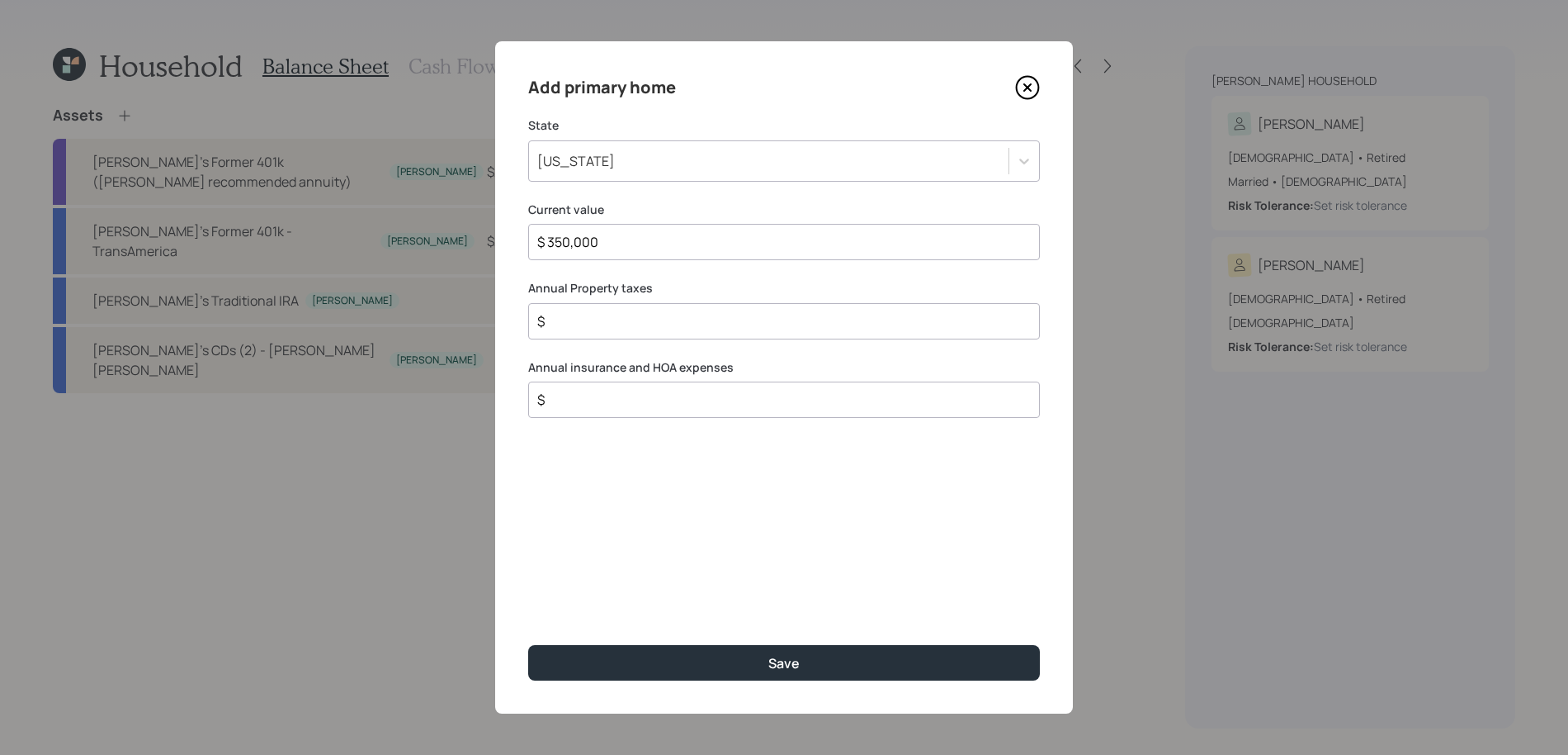
click at [327, 177] on div "Add primary home State Maryland Current value $ 350,000 Annual Property taxes $…" at bounding box center [784, 378] width 1568 height 755
type input "$ 325,000"
click at [616, 322] on input "$" at bounding box center [777, 321] width 483 height 20
type input "$ 3,250"
click at [821, 374] on label "Annual insurance and HOA expenses" at bounding box center [783, 367] width 512 height 17
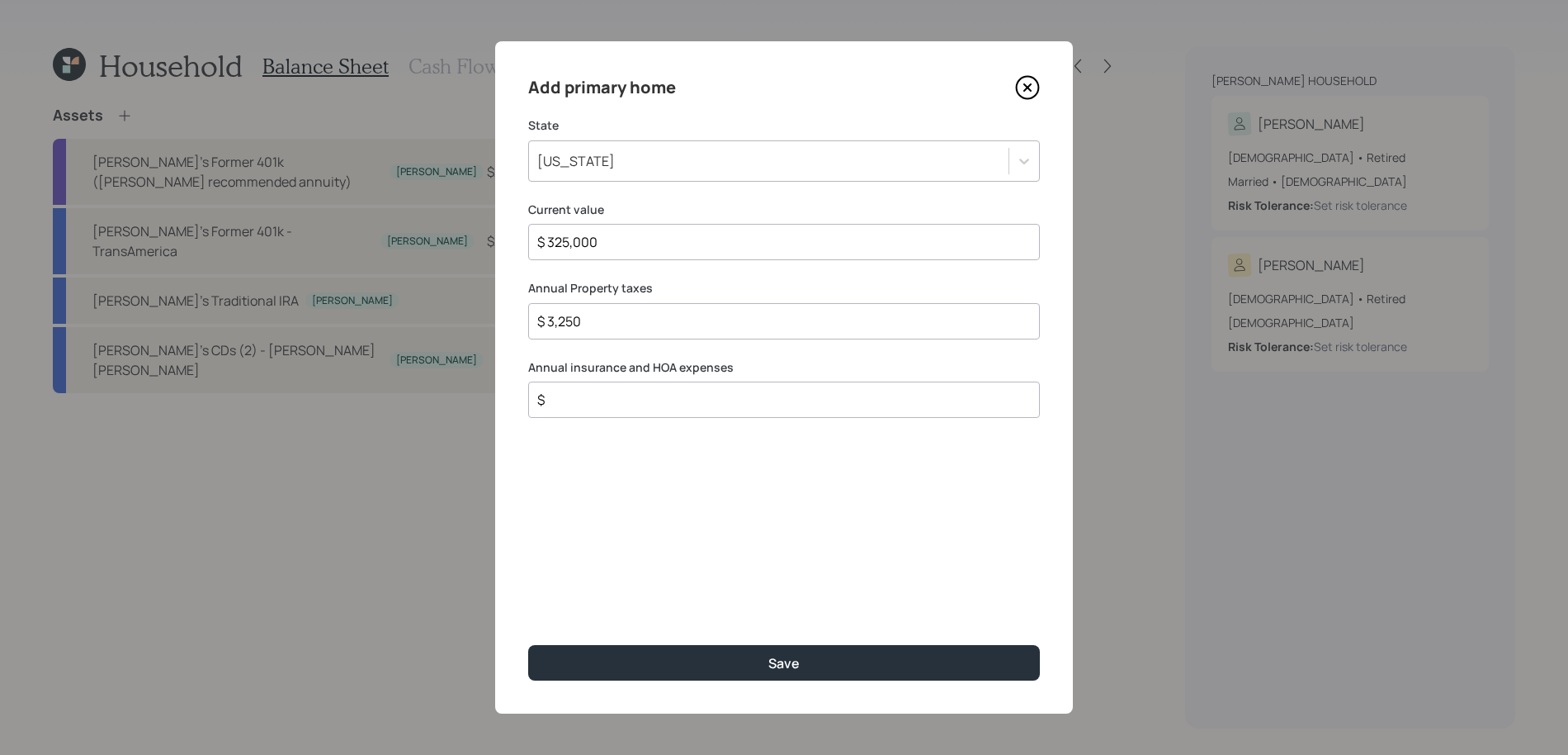
click at [818, 415] on div "$" at bounding box center [783, 399] width 512 height 36
click at [832, 409] on input "$" at bounding box center [777, 399] width 483 height 20
drag, startPoint x: 702, startPoint y: 403, endPoint x: 319, endPoint y: 365, distance: 384.9
click at [319, 365] on div "Add primary home State Maryland Current value $ 325,000 Annual Property taxes $…" at bounding box center [784, 378] width 1568 height 755
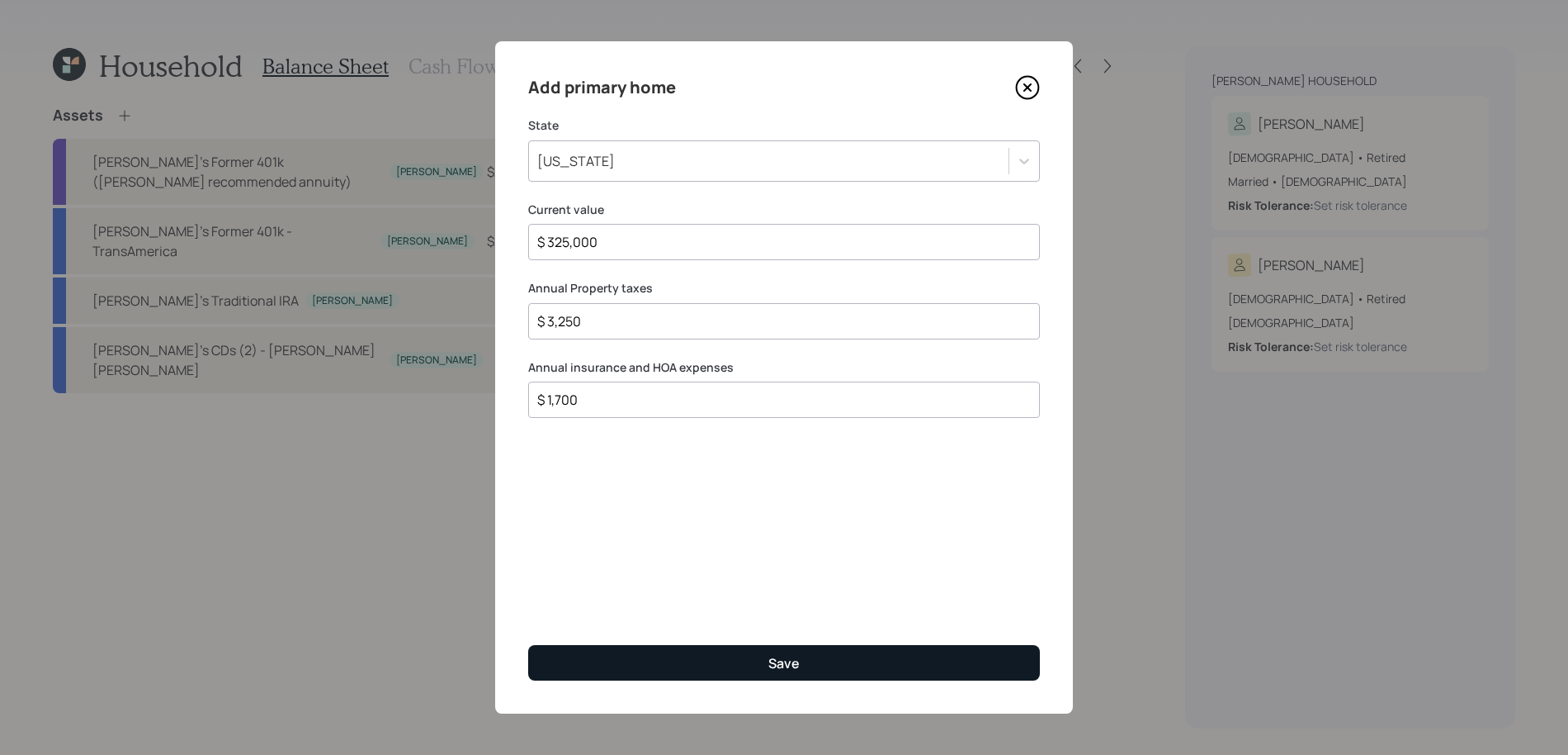
type input "$ 1,700"
click at [753, 677] on button "Save" at bounding box center [783, 663] width 512 height 35
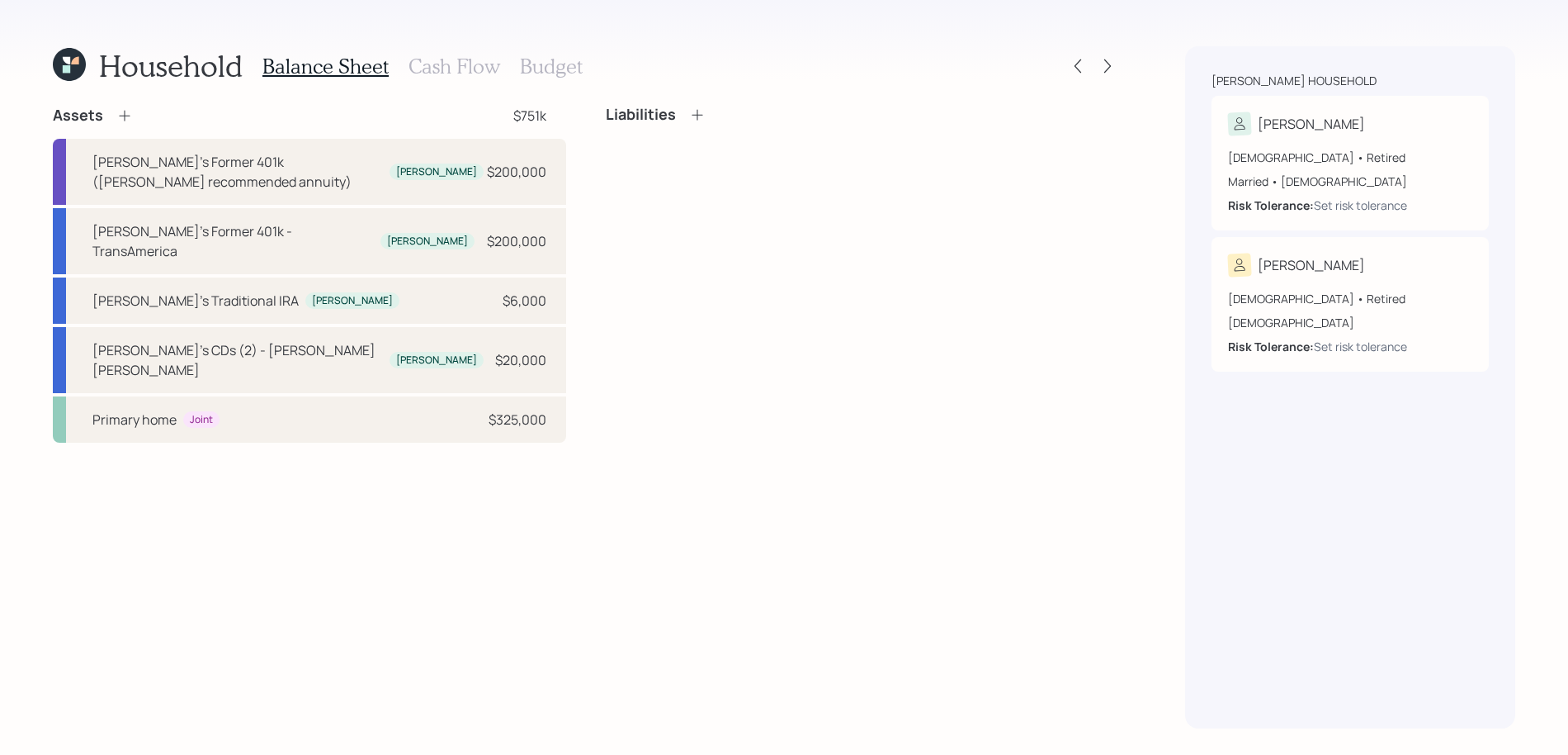
click at [130, 121] on icon at bounding box center [124, 115] width 17 height 17
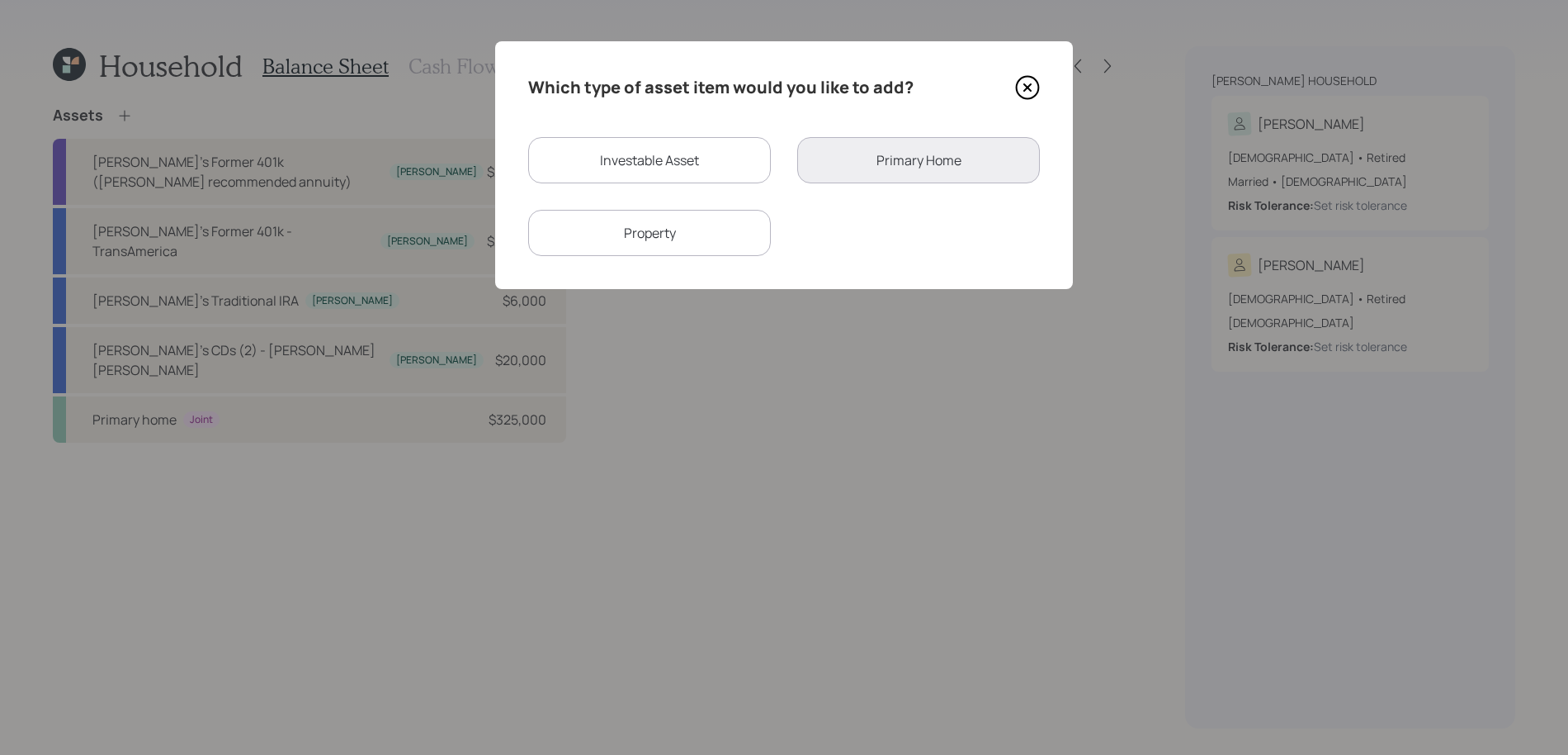
click at [731, 221] on div "Property" at bounding box center [648, 232] width 243 height 46
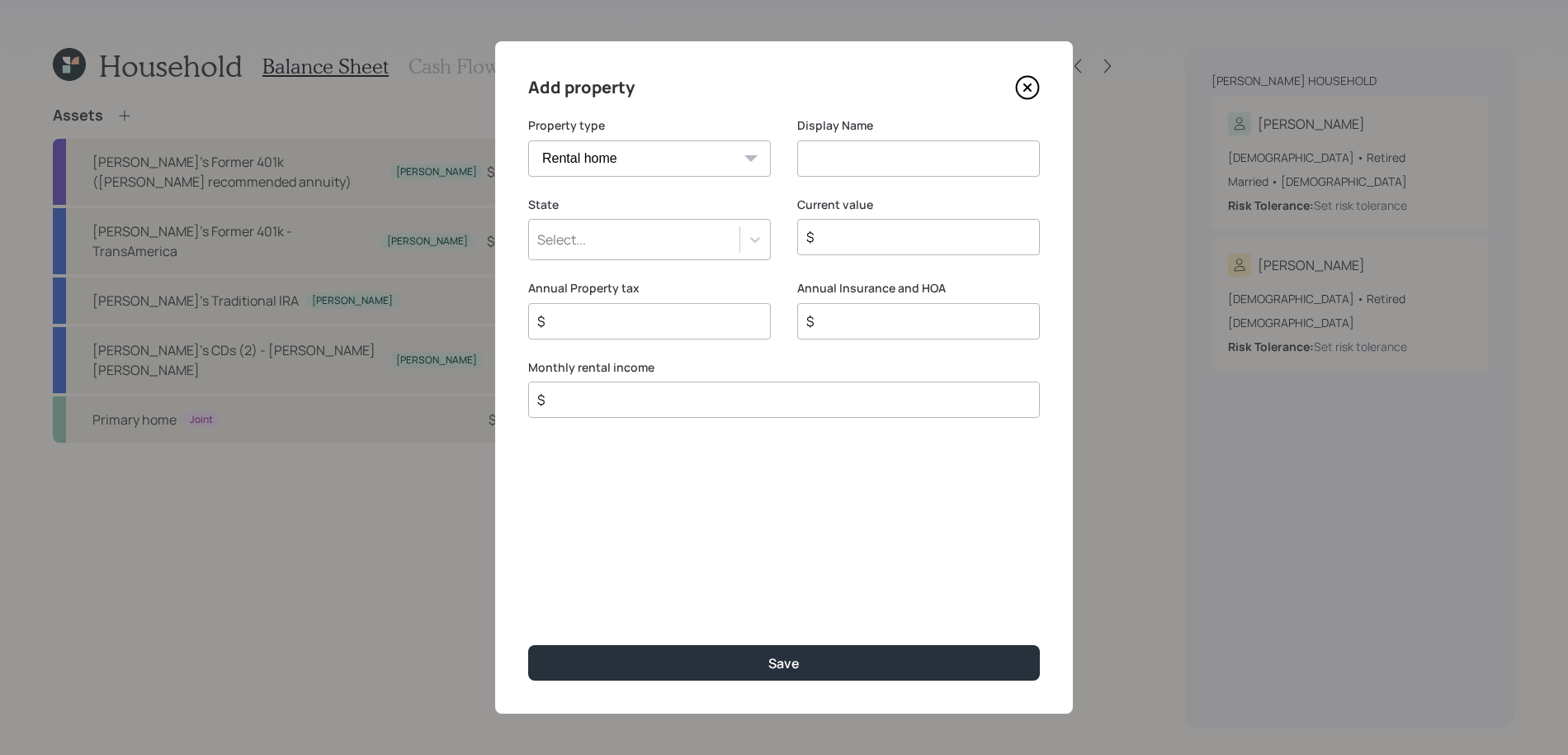
click at [654, 184] on div "Property type Vacation home Rental home" at bounding box center [648, 156] width 243 height 80
click at [654, 160] on select "Vacation home Rental home" at bounding box center [648, 158] width 243 height 36
select select "vacation_property"
click at [528, 141] on select "Vacation home Rental home" at bounding box center [648, 158] width 243 height 36
click at [963, 173] on input at bounding box center [918, 158] width 243 height 36
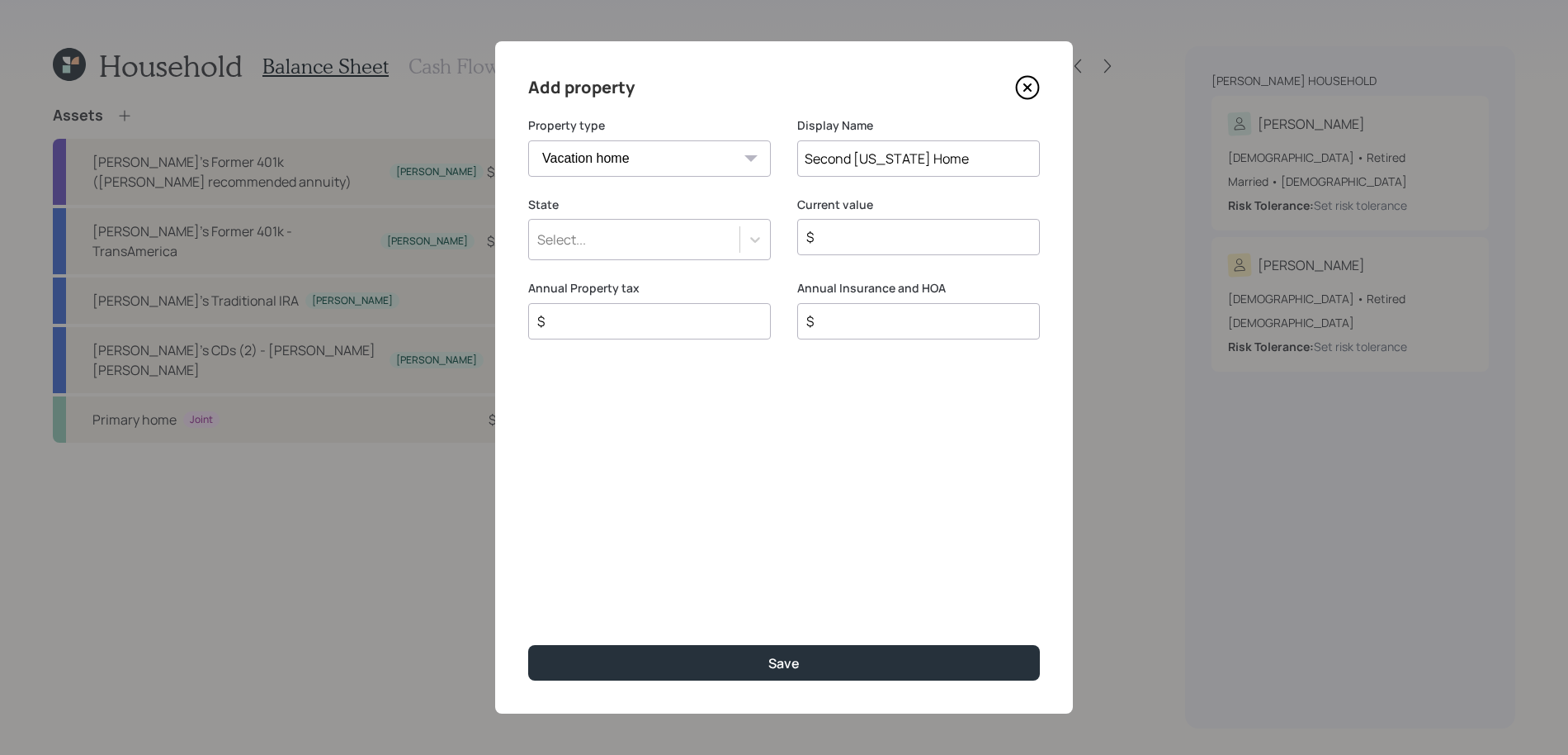
type input "Second Maryland Home"
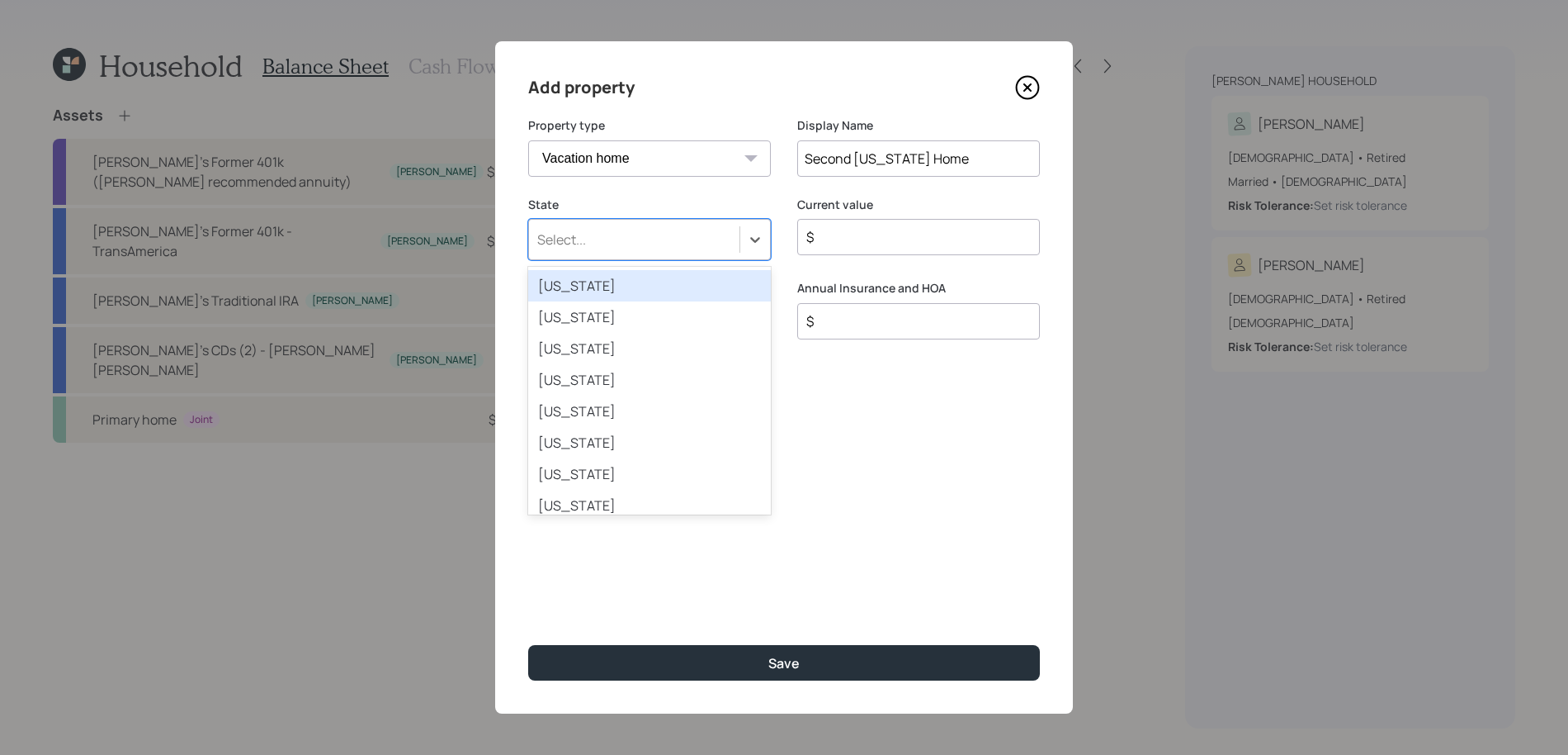
click at [649, 233] on div "Select..." at bounding box center [634, 239] width 210 height 29
type input "mary"
click at [626, 294] on div "Maryland" at bounding box center [648, 286] width 243 height 31
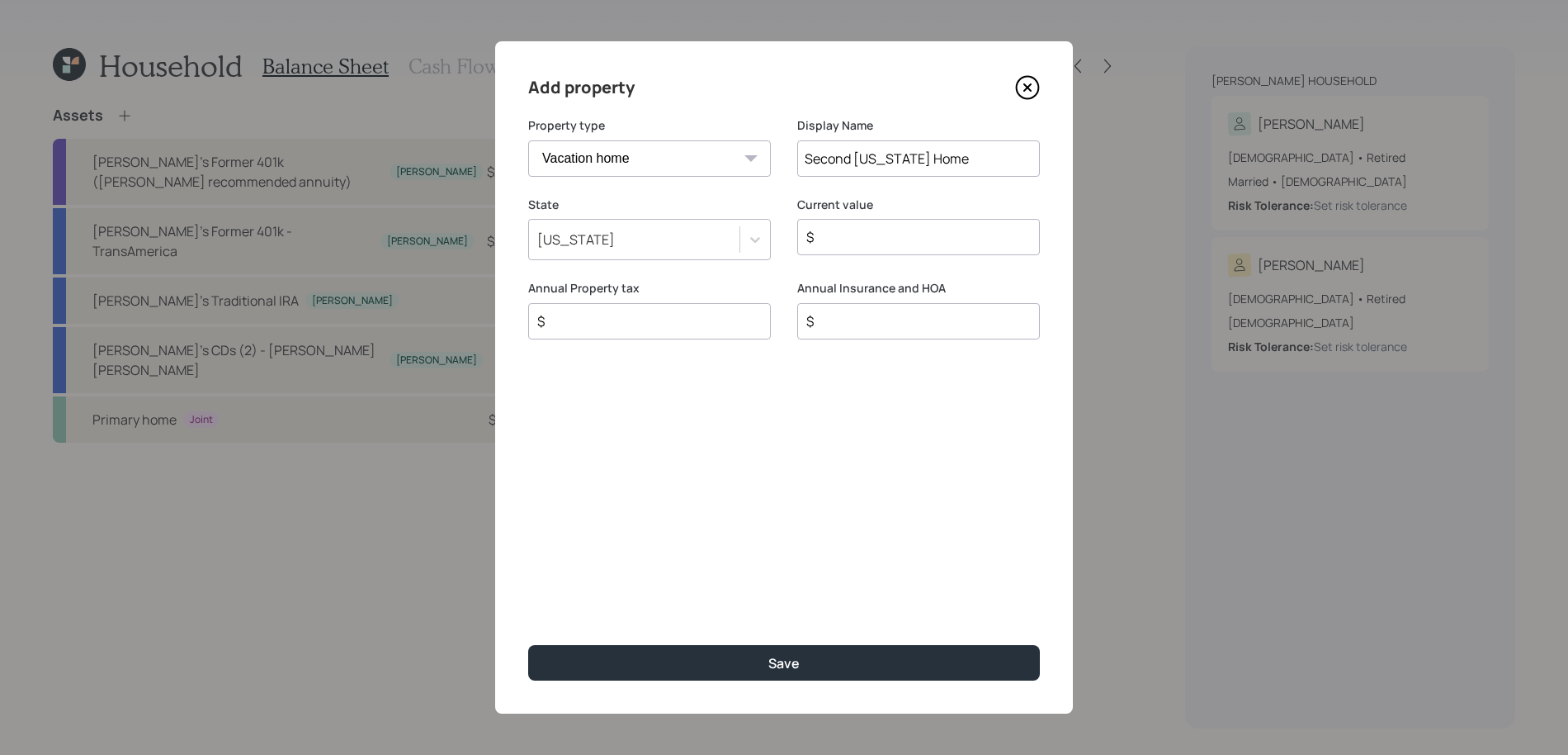
click at [995, 262] on div "Current value $" at bounding box center [918, 239] width 243 height 85
click at [973, 241] on input "$" at bounding box center [912, 237] width 214 height 20
type input "$ 500,000"
type input "$ 5,000"
type input "$ 1,200"
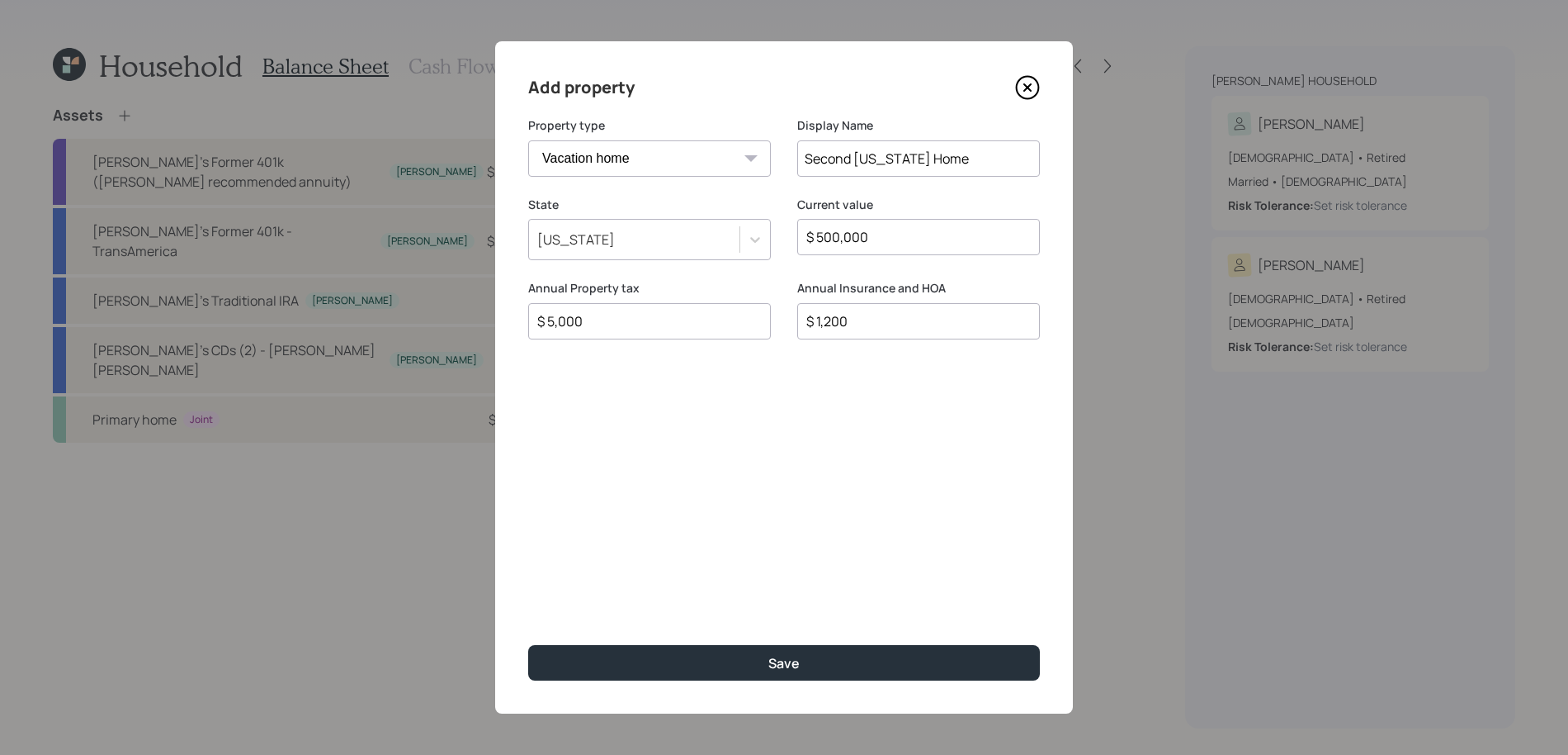
click at [528, 645] on button "Save" at bounding box center [783, 663] width 512 height 35
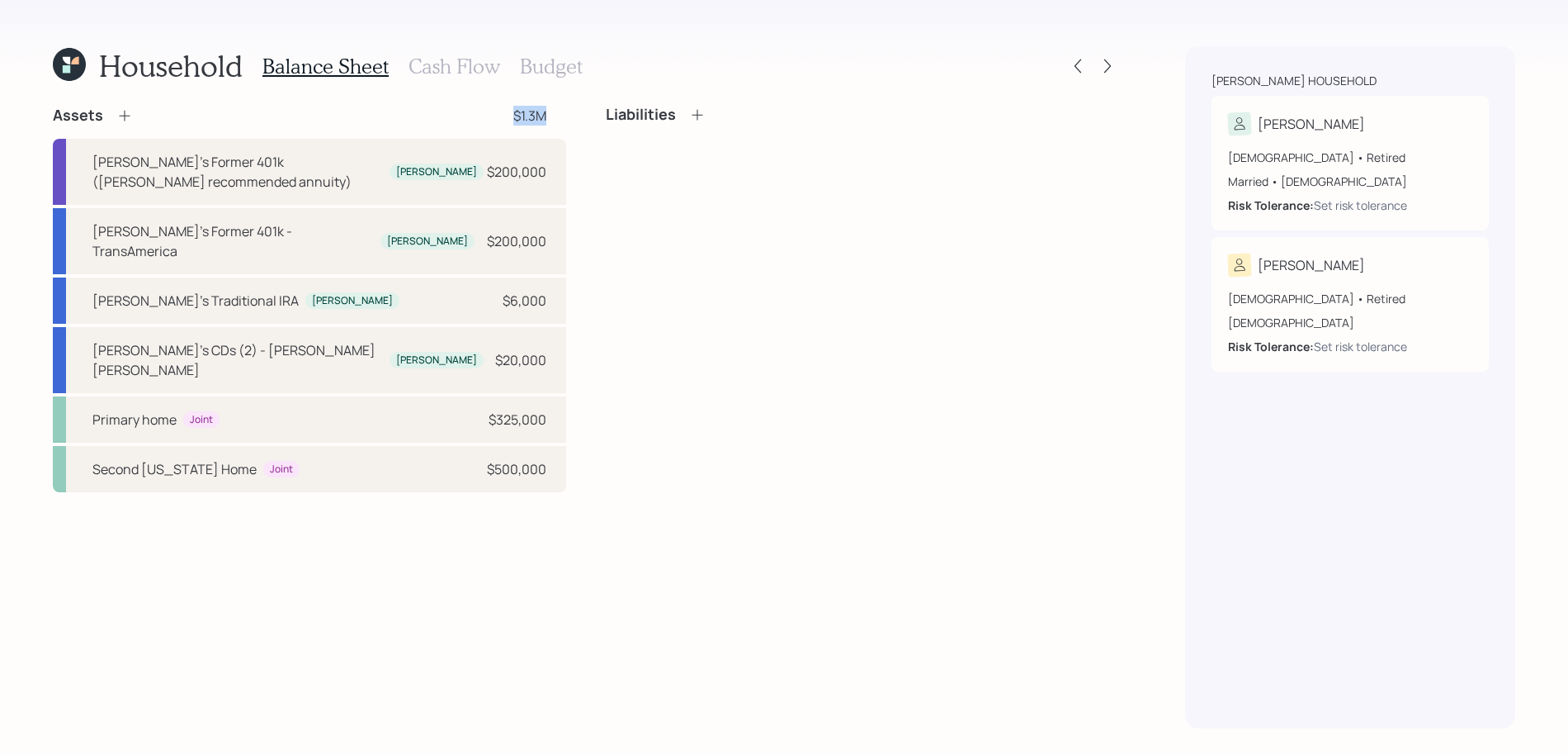
drag, startPoint x: 564, startPoint y: 112, endPoint x: 480, endPoint y: 114, distance: 84.0
click at [480, 114] on div "Assets $1.3M" at bounding box center [309, 115] width 513 height 20
click at [297, 159] on div "Silvia's Former 401k (Walter's recommended annuity)" at bounding box center [238, 172] width 291 height 39
select select "emergency_fund"
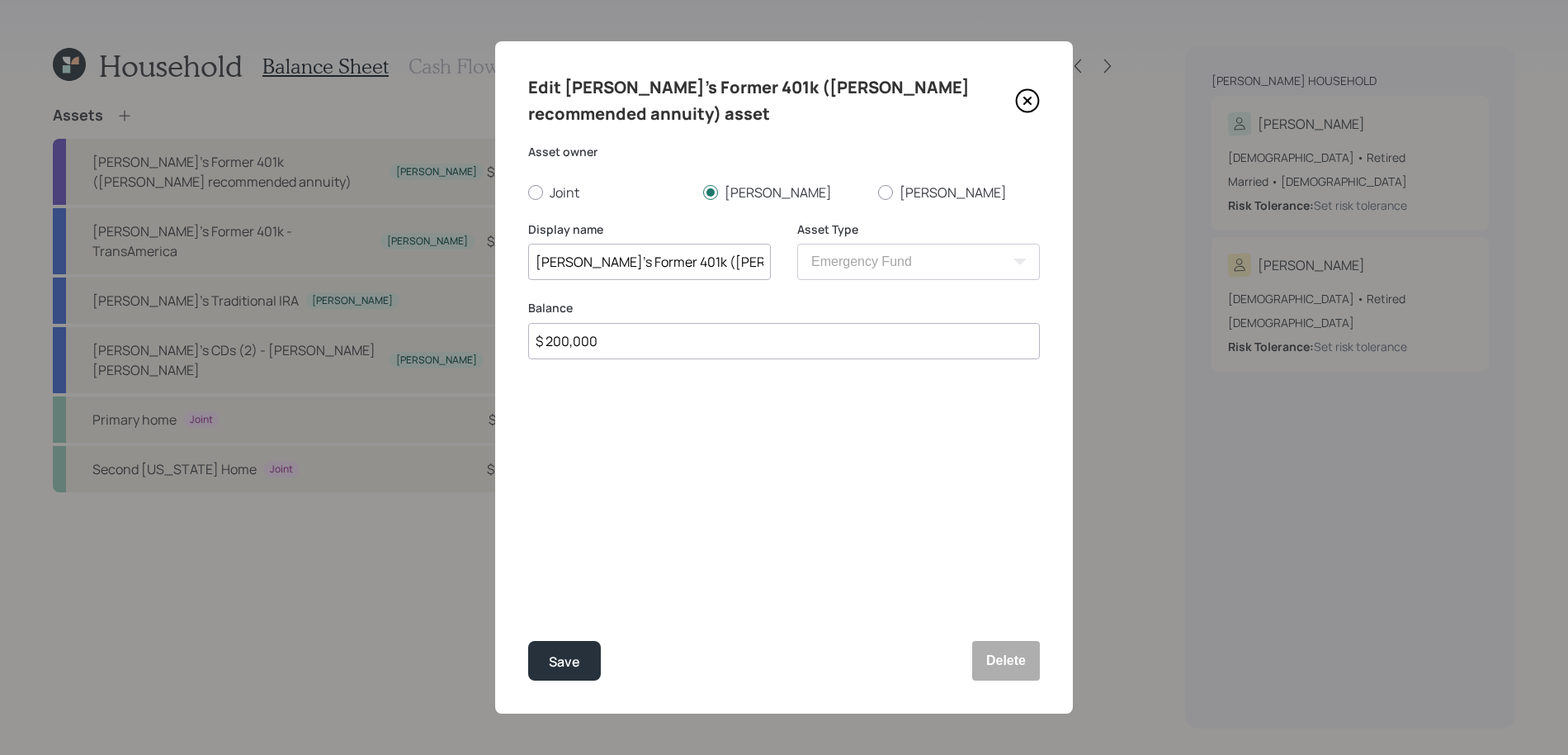
drag, startPoint x: 651, startPoint y: 261, endPoint x: 576, endPoint y: 265, distance: 75.1
click at [576, 265] on input "Silvia's Former 401k (Walter's recommended annuity)" at bounding box center [648, 261] width 243 height 36
type input "Silvia's Rollover IRA (Walter's recommended annuity)"
click at [528, 641] on button "Save" at bounding box center [564, 661] width 73 height 39
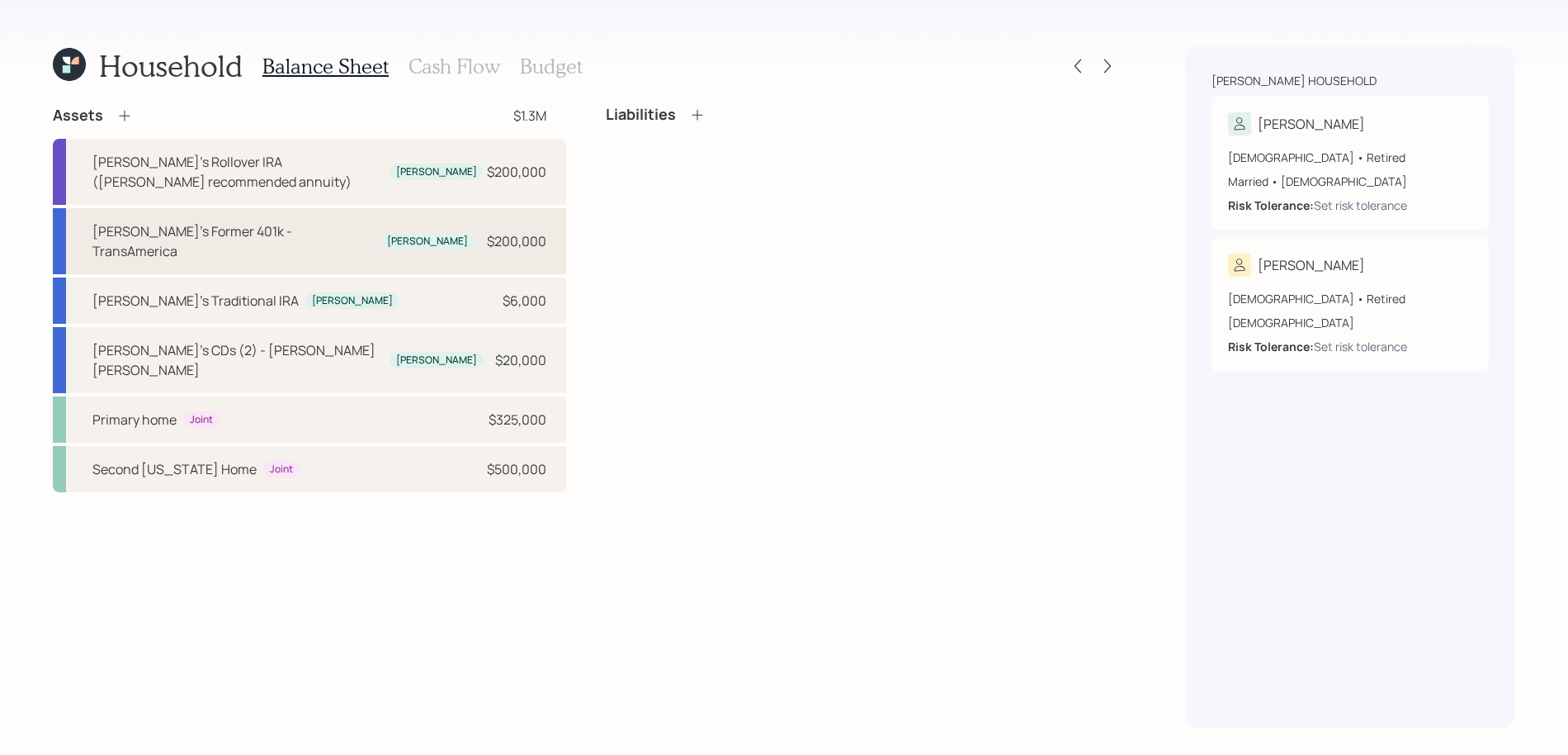
click at [239, 208] on div "Silvia's Former 401k - TransAmerica Silvia $200,000" at bounding box center [309, 241] width 513 height 66
select select "company_sponsored"
select select "balanced"
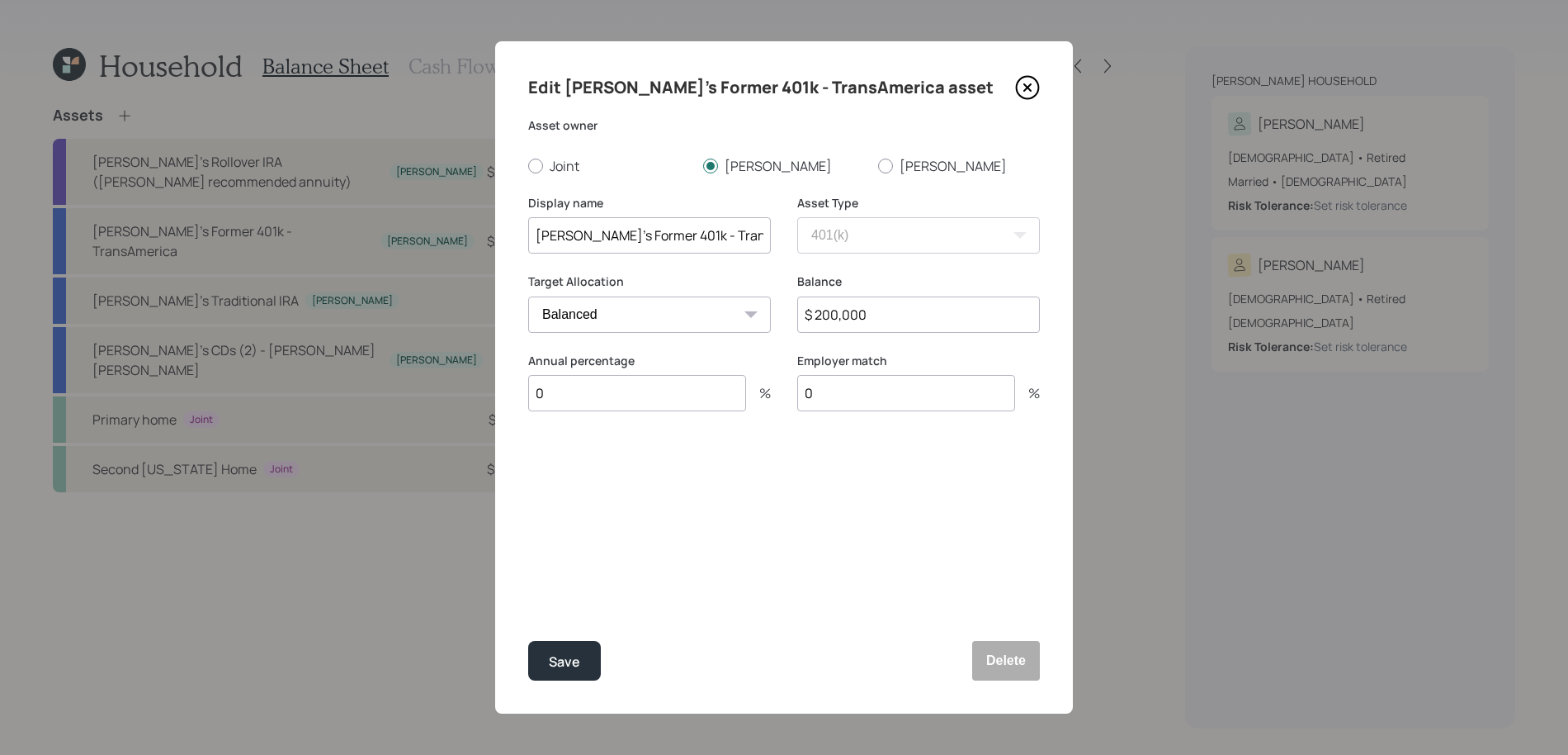
drag, startPoint x: 649, startPoint y: 239, endPoint x: 580, endPoint y: 240, distance: 69.0
click at [580, 240] on input "Silvia's Former 401k - TransAmerica" at bounding box center [648, 235] width 243 height 36
type input "Silvia's Rollover IRA - TransAmerica"
click at [528, 641] on button "Save" at bounding box center [564, 661] width 73 height 39
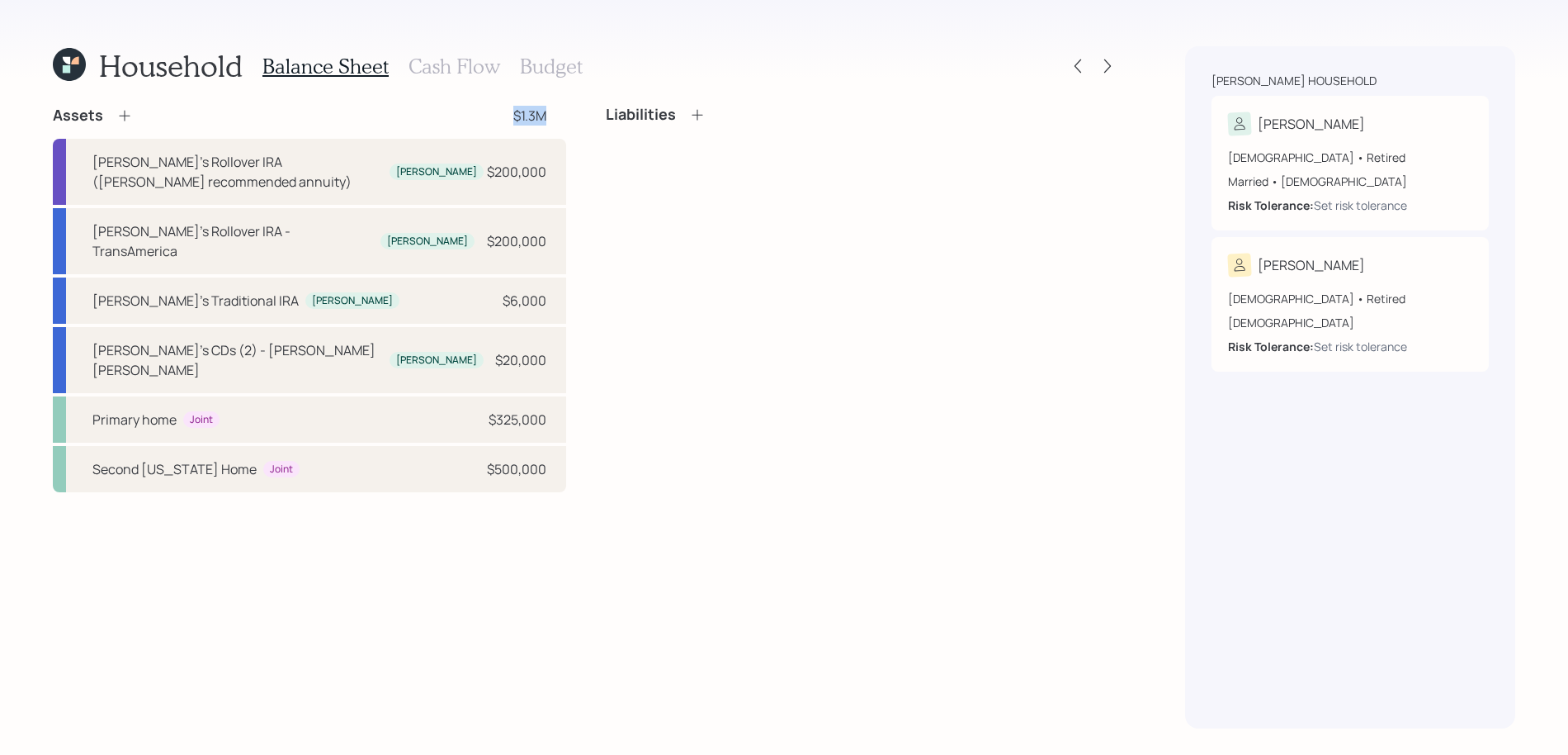
drag, startPoint x: 569, startPoint y: 111, endPoint x: 510, endPoint y: 119, distance: 59.5
click at [510, 119] on div "Assets $1.3M Silvia's Rollover IRA (Walter's recommended annuity) Silvia $200,0…" at bounding box center [586, 298] width 1066 height 386
click at [699, 112] on icon at bounding box center [697, 114] width 17 height 17
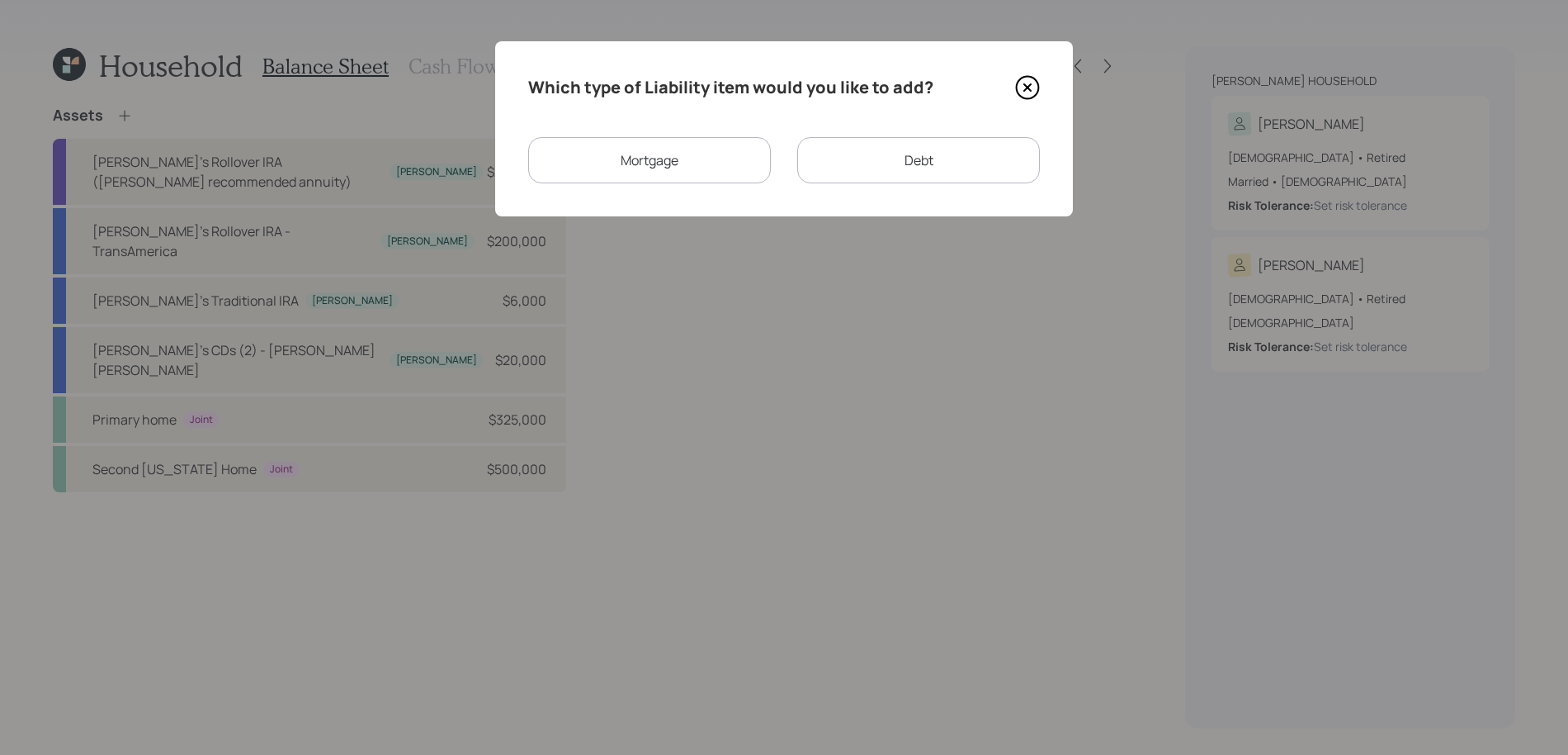
click at [688, 171] on div "Mortgage" at bounding box center [648, 159] width 243 height 46
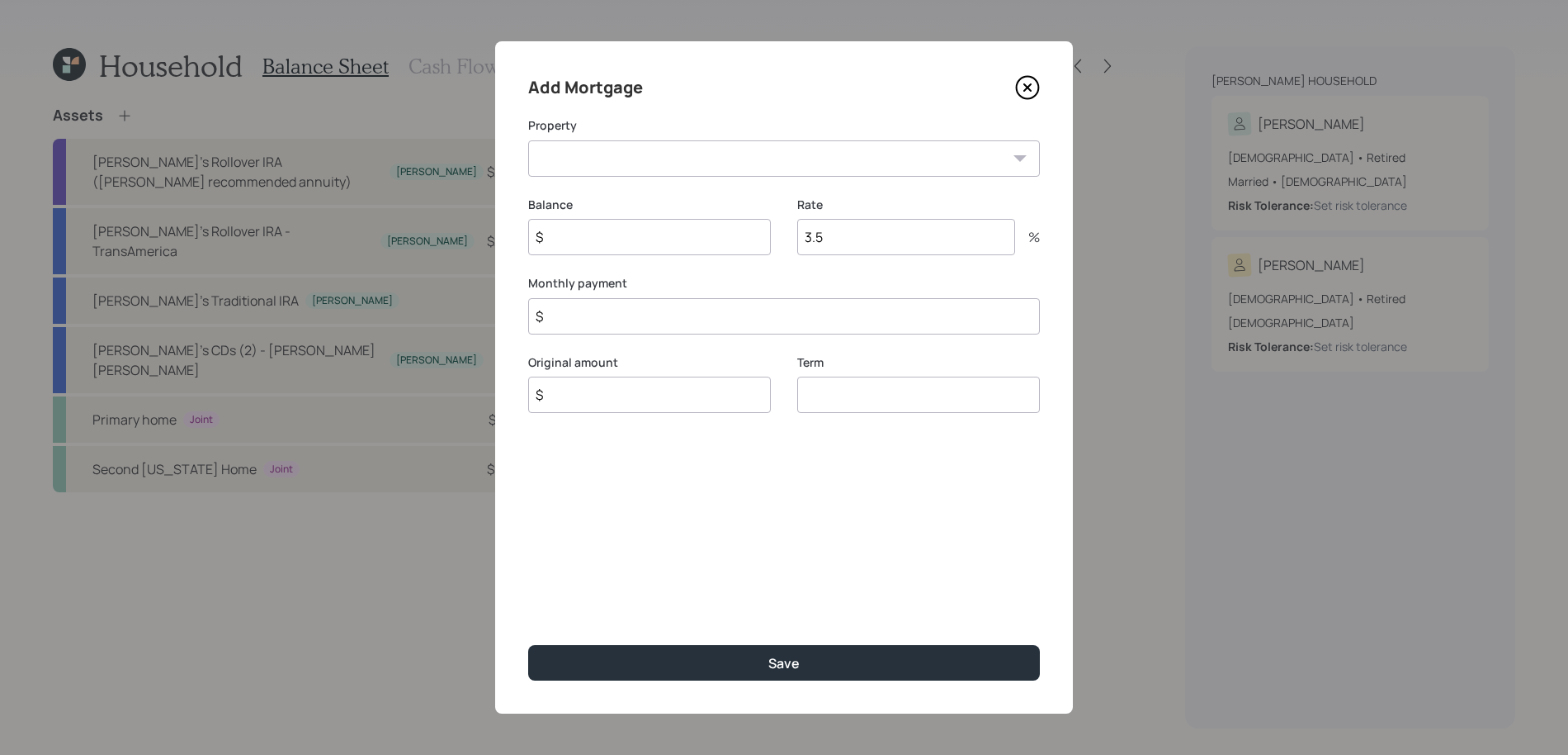
click at [686, 174] on select "MD Primary home Second Maryland Home" at bounding box center [783, 158] width 512 height 36
select select "0ba1d02f-ac0c-4f0e-a4a0-ee937eeef67d"
click at [528, 141] on select "MD Primary home Second Maryland Home" at bounding box center [783, 158] width 512 height 36
click at [659, 229] on input "$" at bounding box center [648, 237] width 243 height 36
type input "$ 130,000"
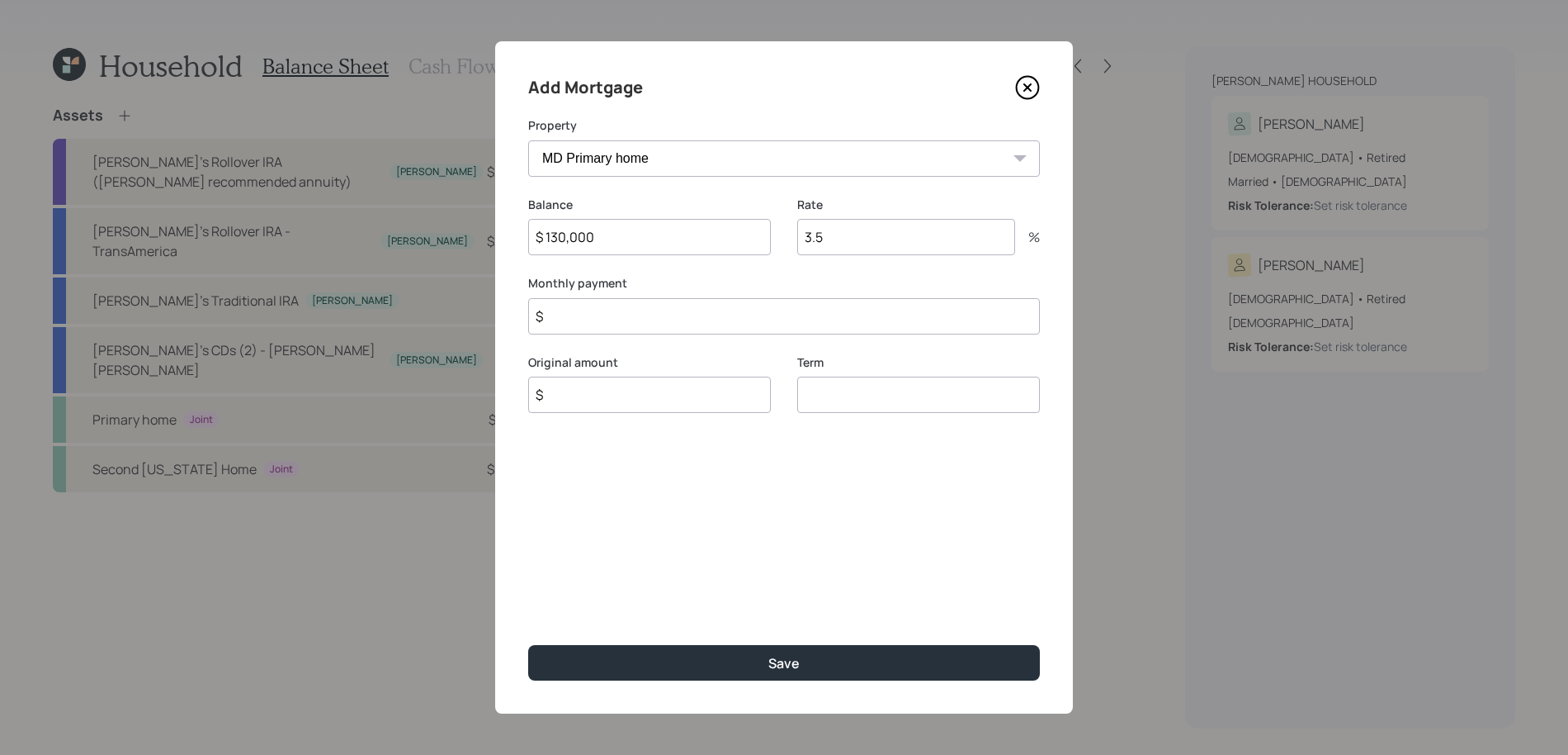
click at [837, 233] on input "3.5" at bounding box center [906, 237] width 218 height 36
type input "3"
type input "3.7"
click at [823, 321] on input "$" at bounding box center [783, 316] width 512 height 36
type input "$ 2,300"
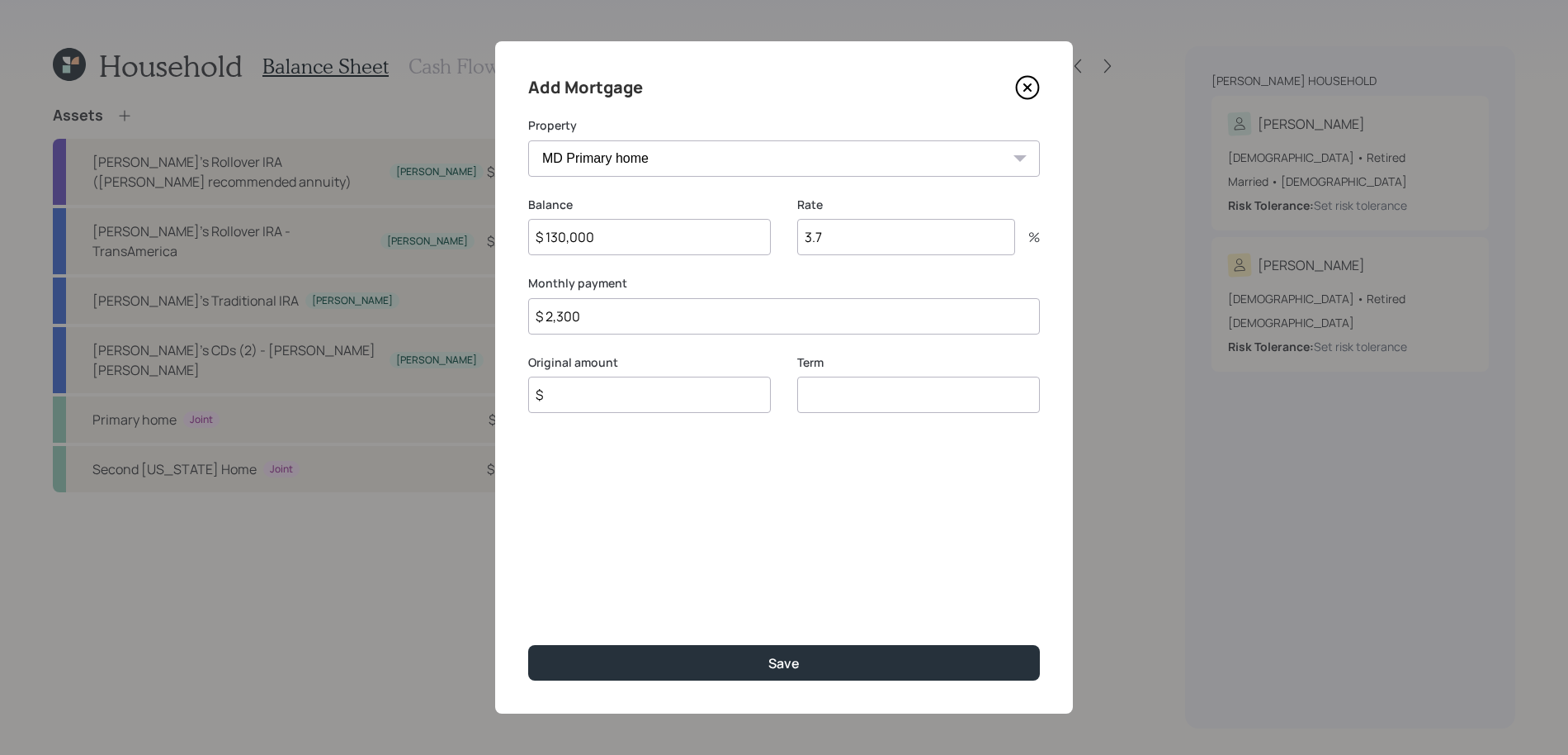
click at [837, 402] on input "number" at bounding box center [918, 394] width 243 height 36
type input "30"
click at [693, 389] on input "$" at bounding box center [648, 394] width 243 height 36
type input "$ 130,000"
click at [528, 645] on button "Save" at bounding box center [783, 663] width 512 height 35
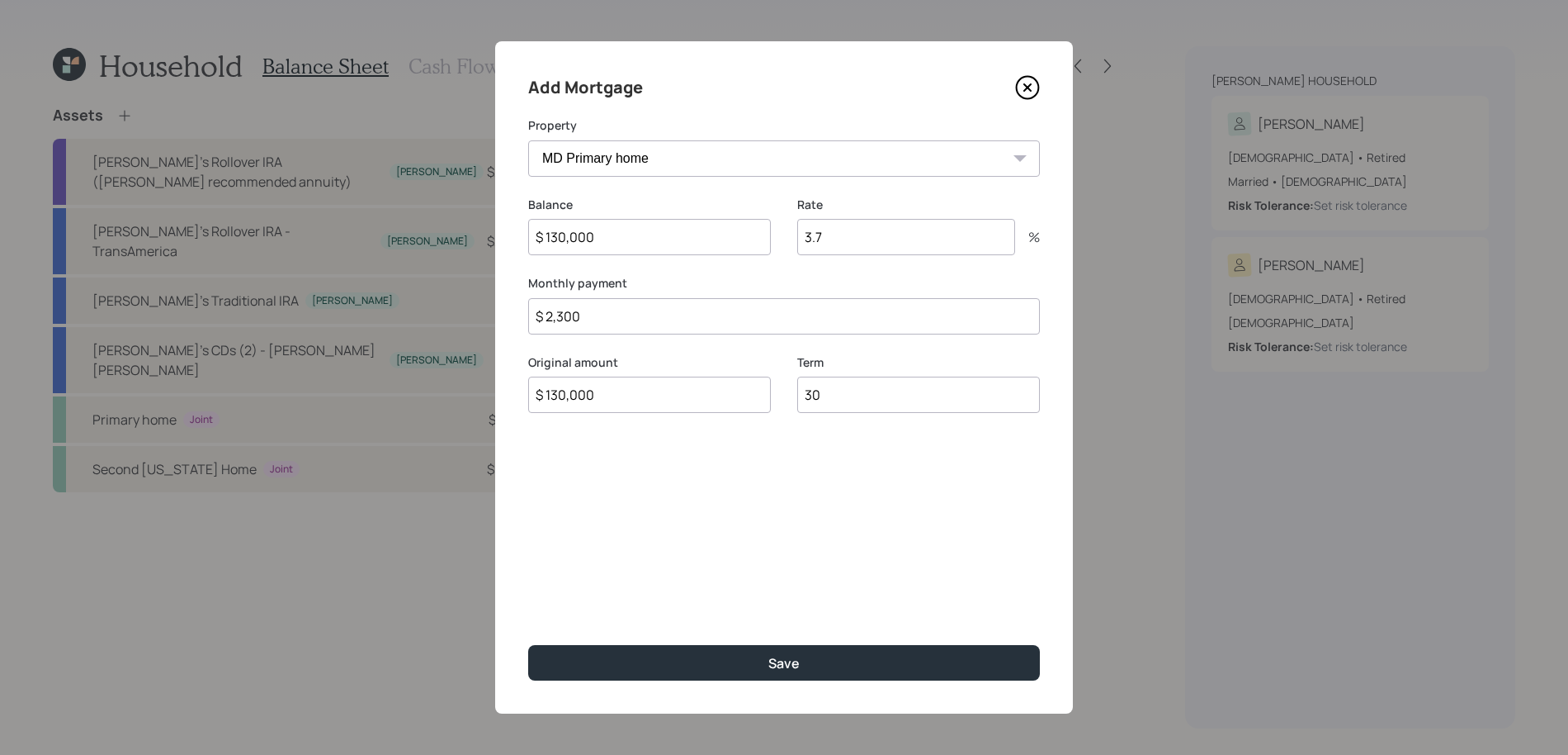
select select "1bccb013-c4ae-4786-9369-6308920eafeb"
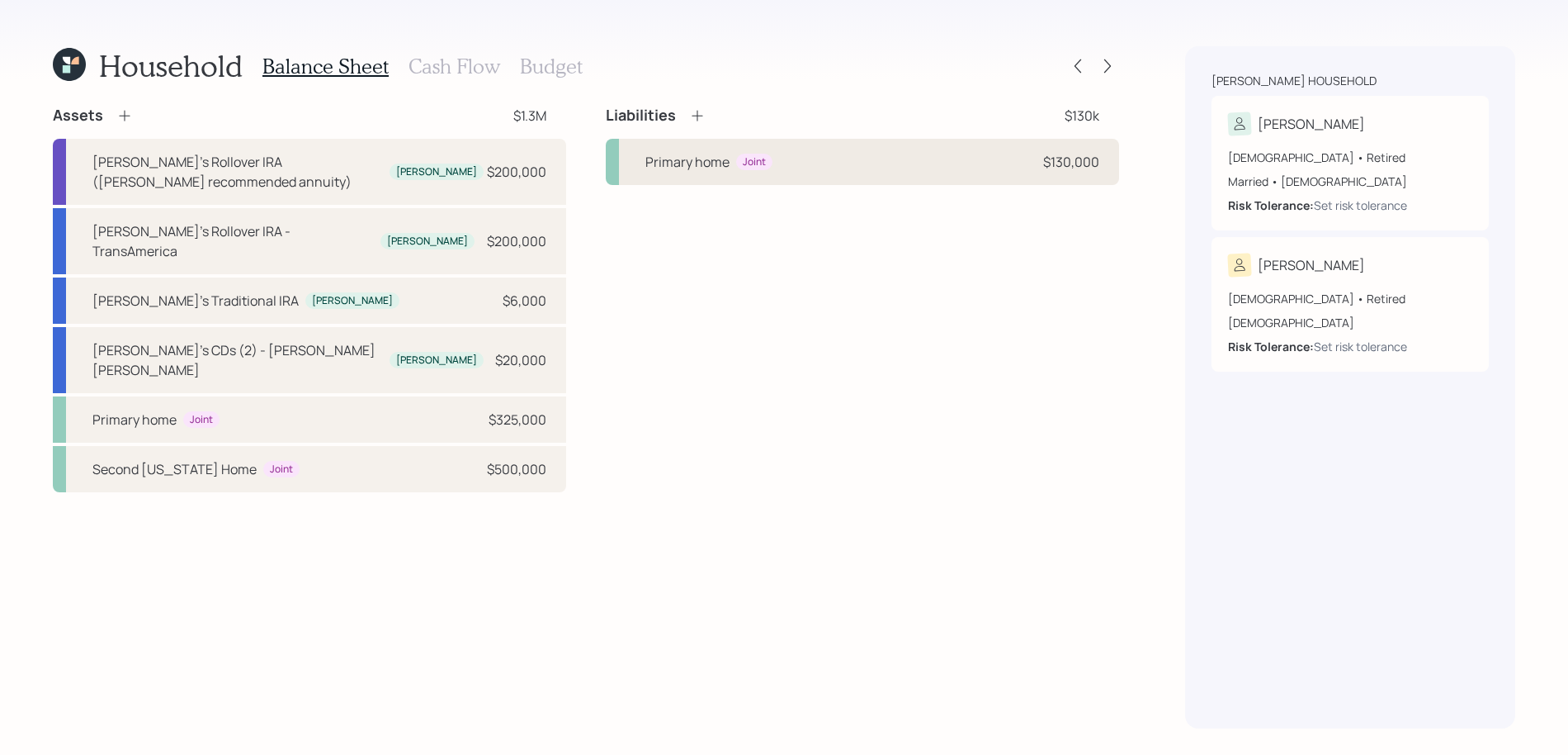
click at [765, 169] on div "Joint" at bounding box center [754, 162] width 36 height 18
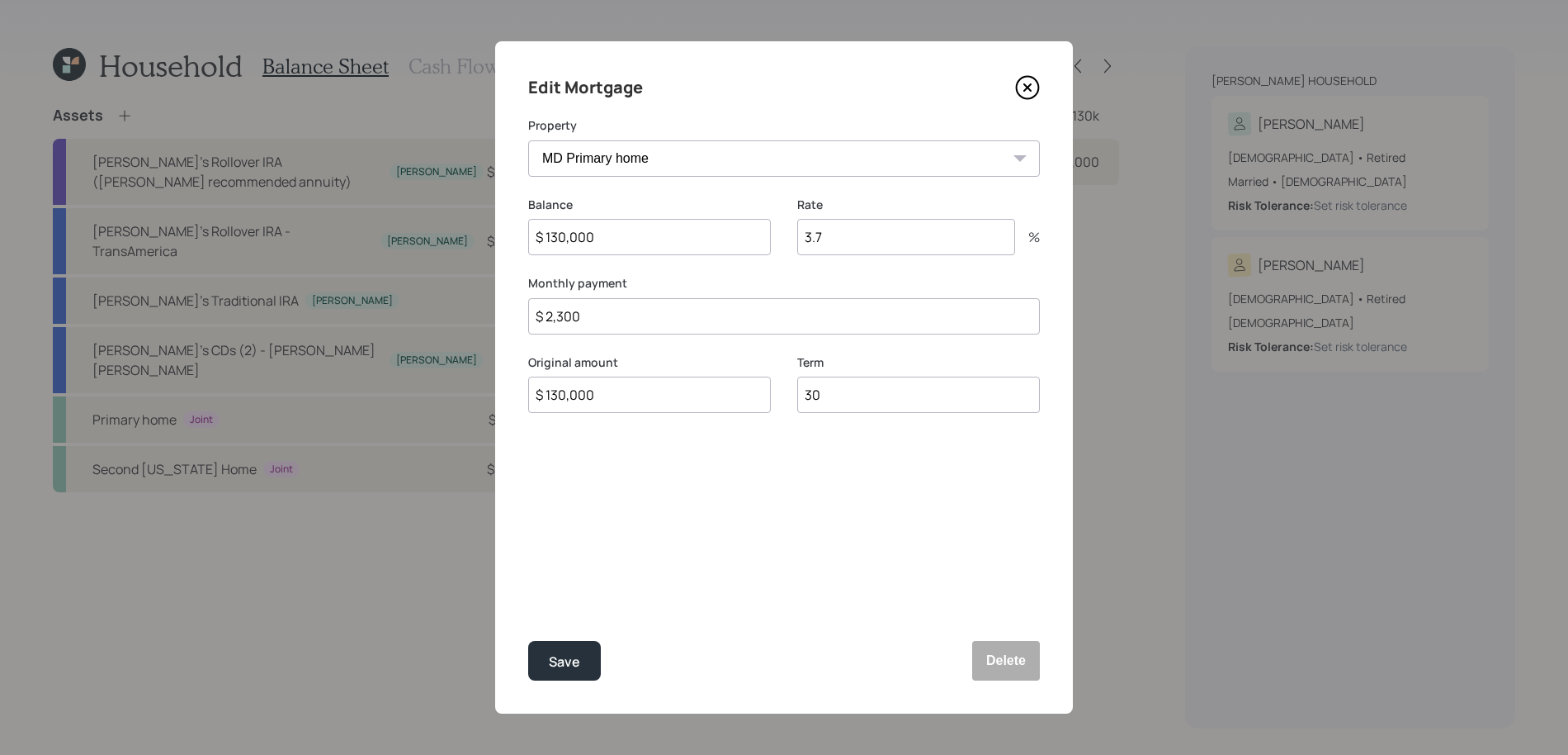
drag, startPoint x: 893, startPoint y: 418, endPoint x: 887, endPoint y: 404, distance: 15.2
click at [893, 418] on div "Term 30" at bounding box center [918, 393] width 243 height 80
drag, startPoint x: 887, startPoint y: 404, endPoint x: 588, endPoint y: 375, distance: 300.4
click at [588, 375] on div "Original amount $ 130,000 Term 30" at bounding box center [783, 393] width 512 height 80
type input "15"
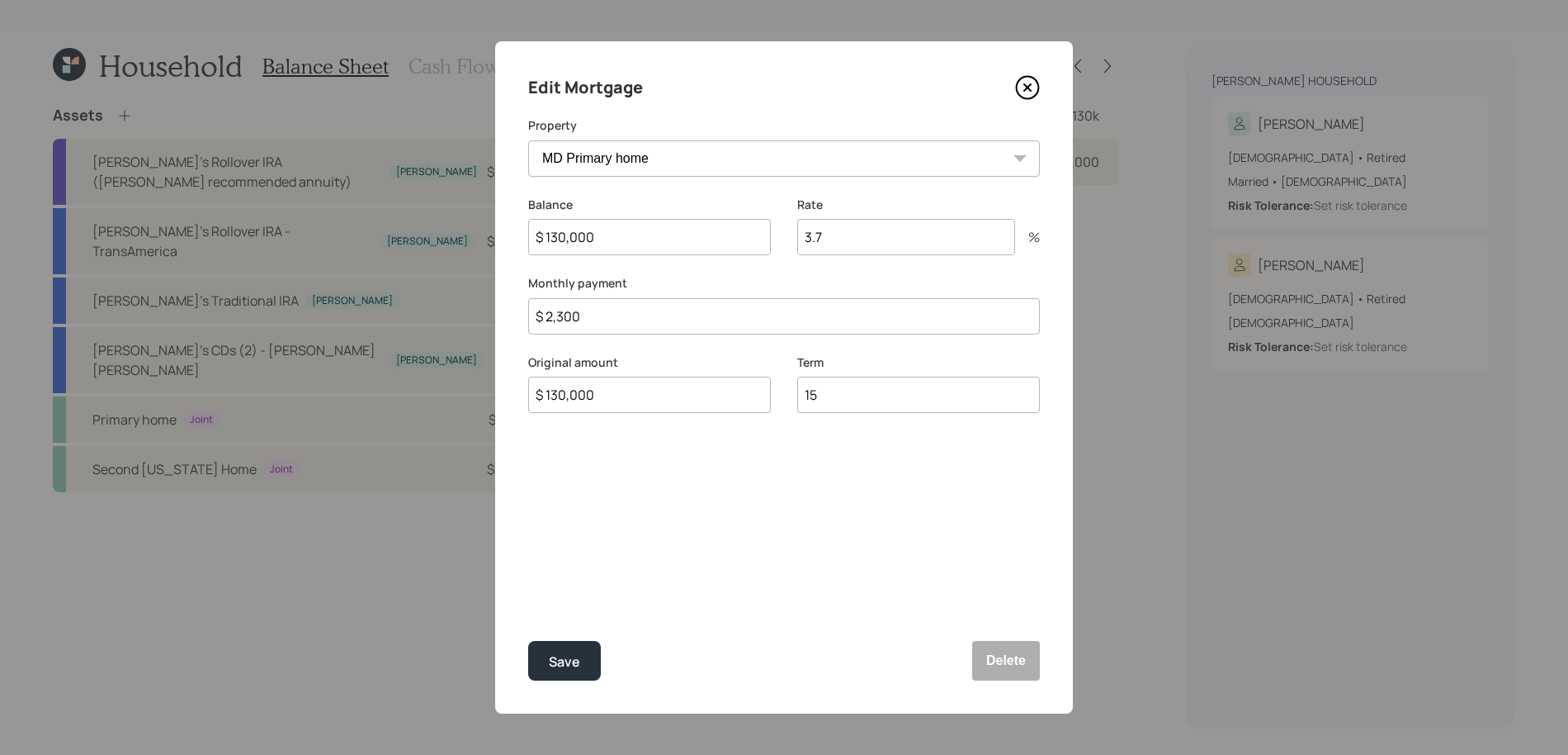
click at [528, 641] on button "Save" at bounding box center [564, 661] width 73 height 39
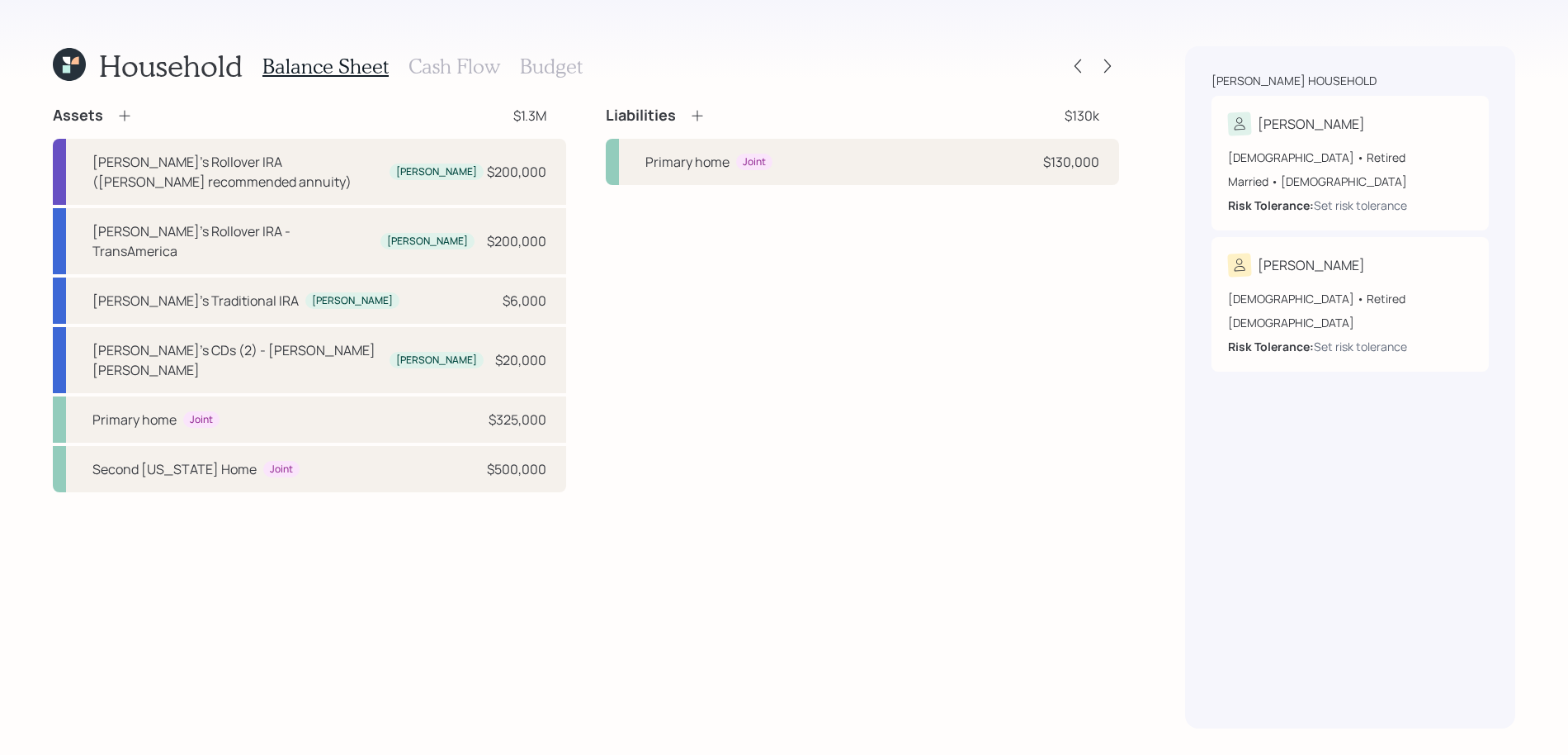
click at [702, 115] on icon at bounding box center [697, 115] width 17 height 17
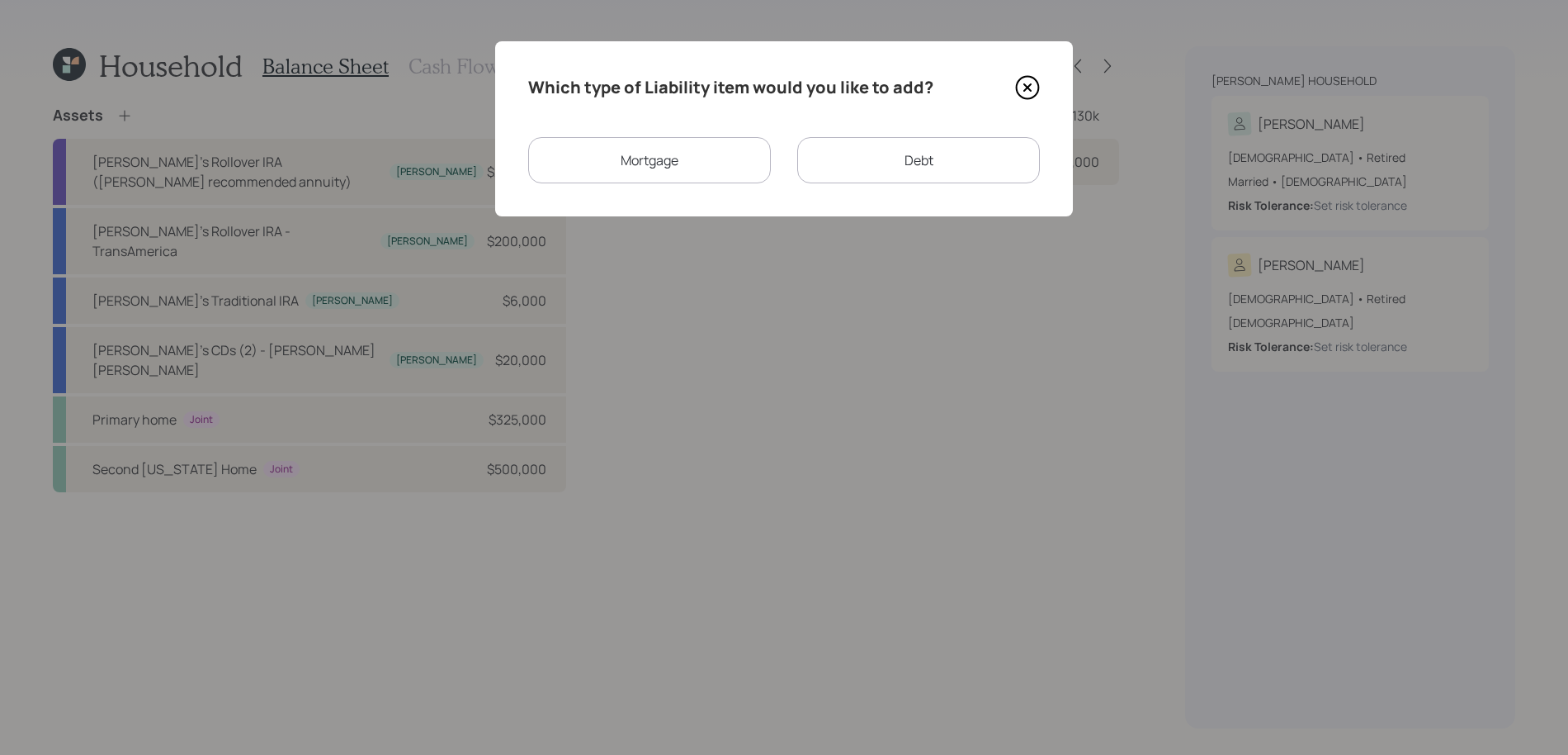
click at [744, 156] on div "Mortgage" at bounding box center [648, 159] width 243 height 46
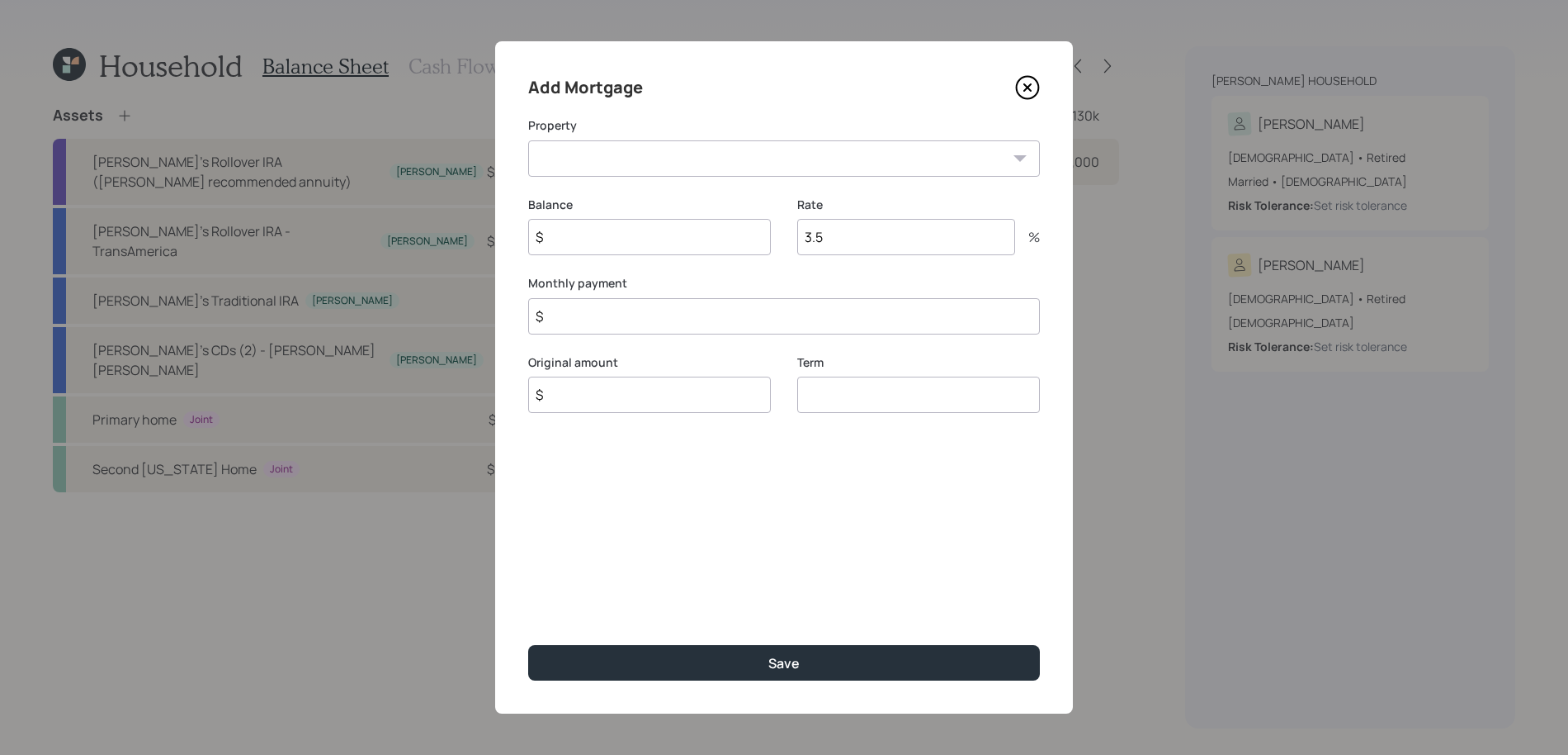
click at [812, 160] on select "Second Maryland Home" at bounding box center [783, 158] width 512 height 36
select select "1bccb013-c4ae-4786-9369-6308920eafeb"
click at [528, 141] on select "Second Maryland Home" at bounding box center [783, 158] width 512 height 36
click at [682, 249] on input "$" at bounding box center [648, 237] width 243 height 36
click at [682, 247] on input "$" at bounding box center [648, 237] width 243 height 36
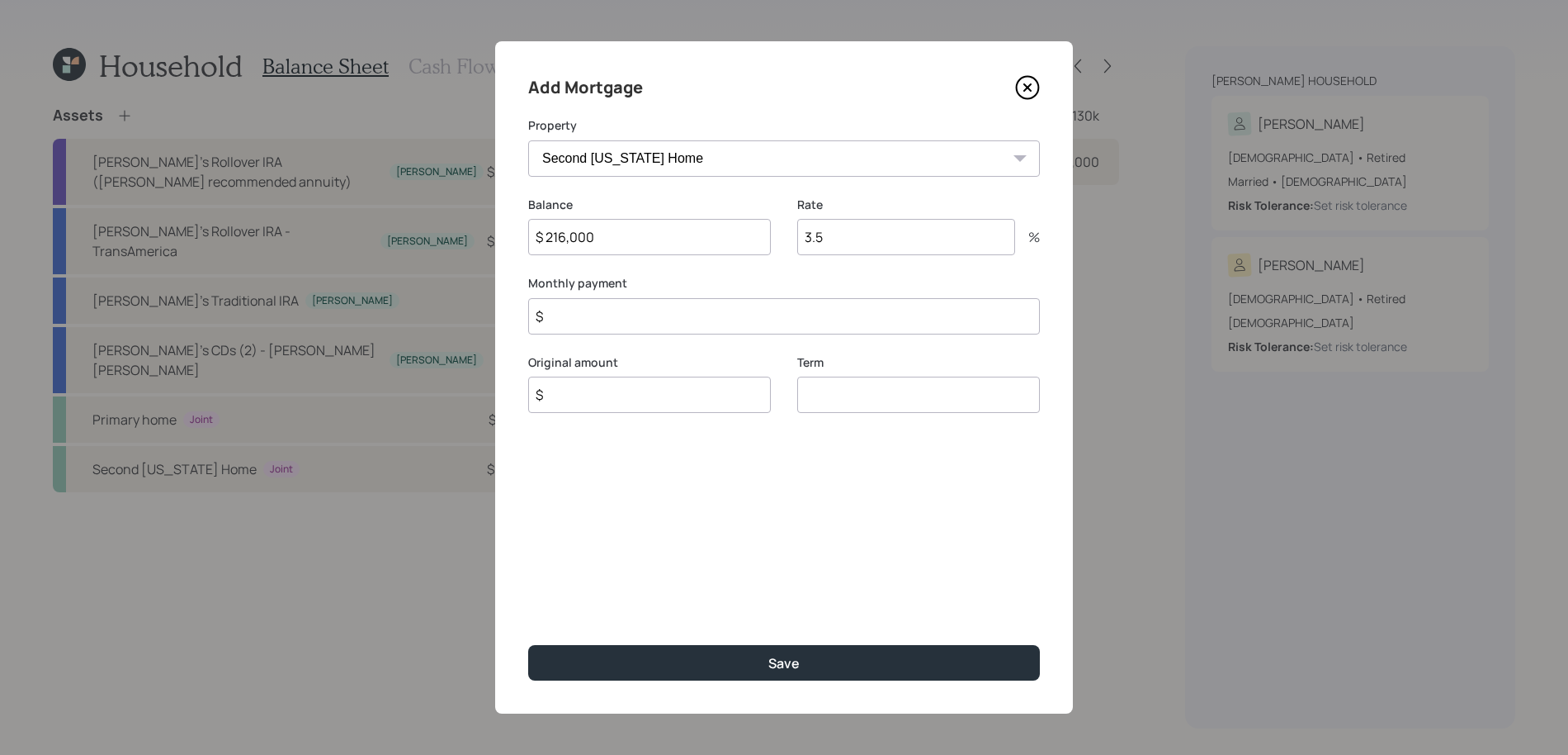
type input "$ 216,000"
click at [667, 308] on input "$" at bounding box center [783, 316] width 512 height 36
click at [1022, 82] on icon at bounding box center [1027, 87] width 25 height 25
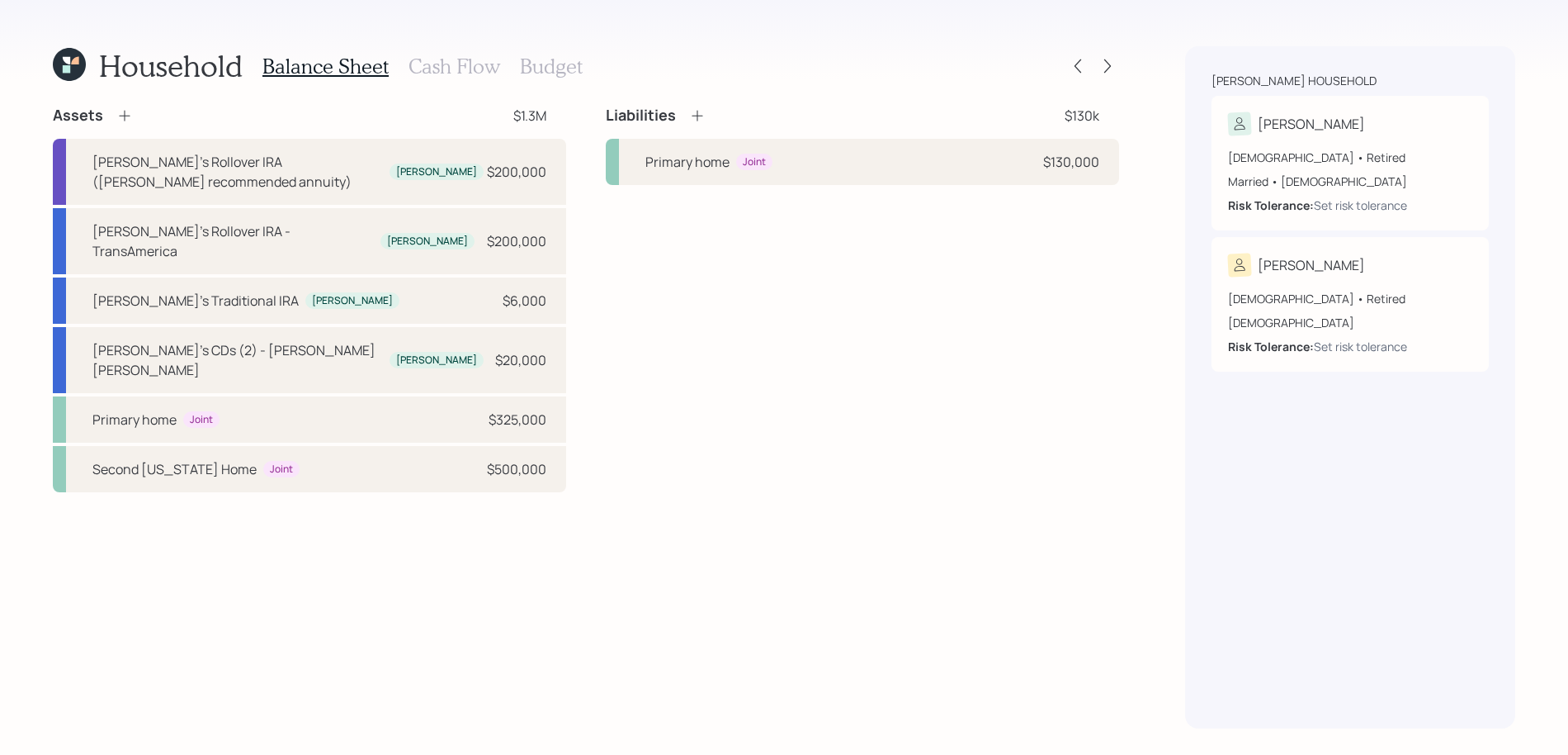
click at [768, 198] on div "Liabilities $130k Primary home Joint $130,000" at bounding box center [862, 298] width 513 height 386
click at [768, 180] on div "Primary home Joint $130,000" at bounding box center [862, 161] width 513 height 46
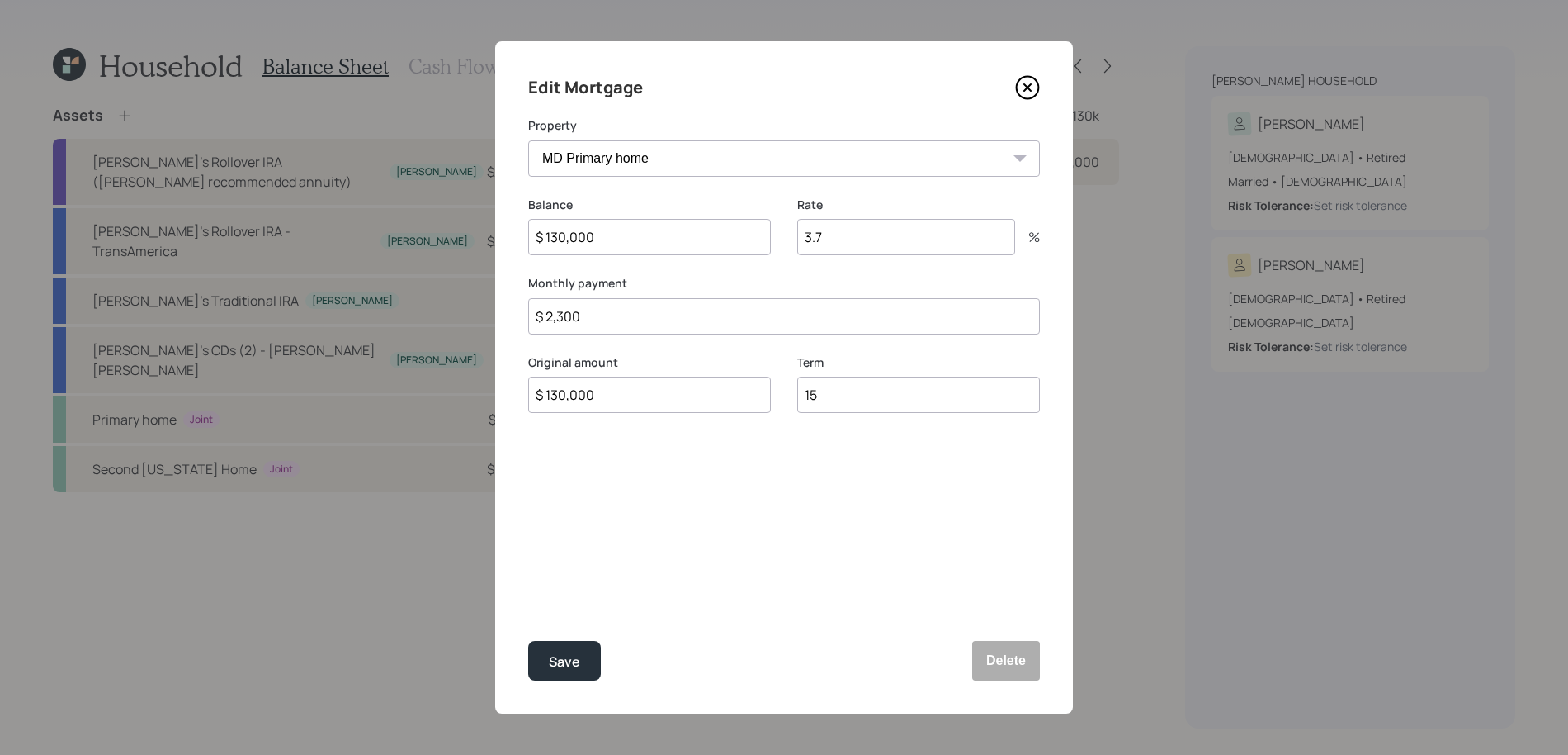
drag, startPoint x: 614, startPoint y: 246, endPoint x: 532, endPoint y: 239, distance: 82.3
click at [532, 239] on input "$ 130,000" at bounding box center [648, 237] width 243 height 36
type input "$ 216,000"
drag, startPoint x: 866, startPoint y: 228, endPoint x: 734, endPoint y: 215, distance: 132.6
click at [744, 224] on div "Balance $ 216,000 Rate 3.7 %" at bounding box center [783, 236] width 512 height 80
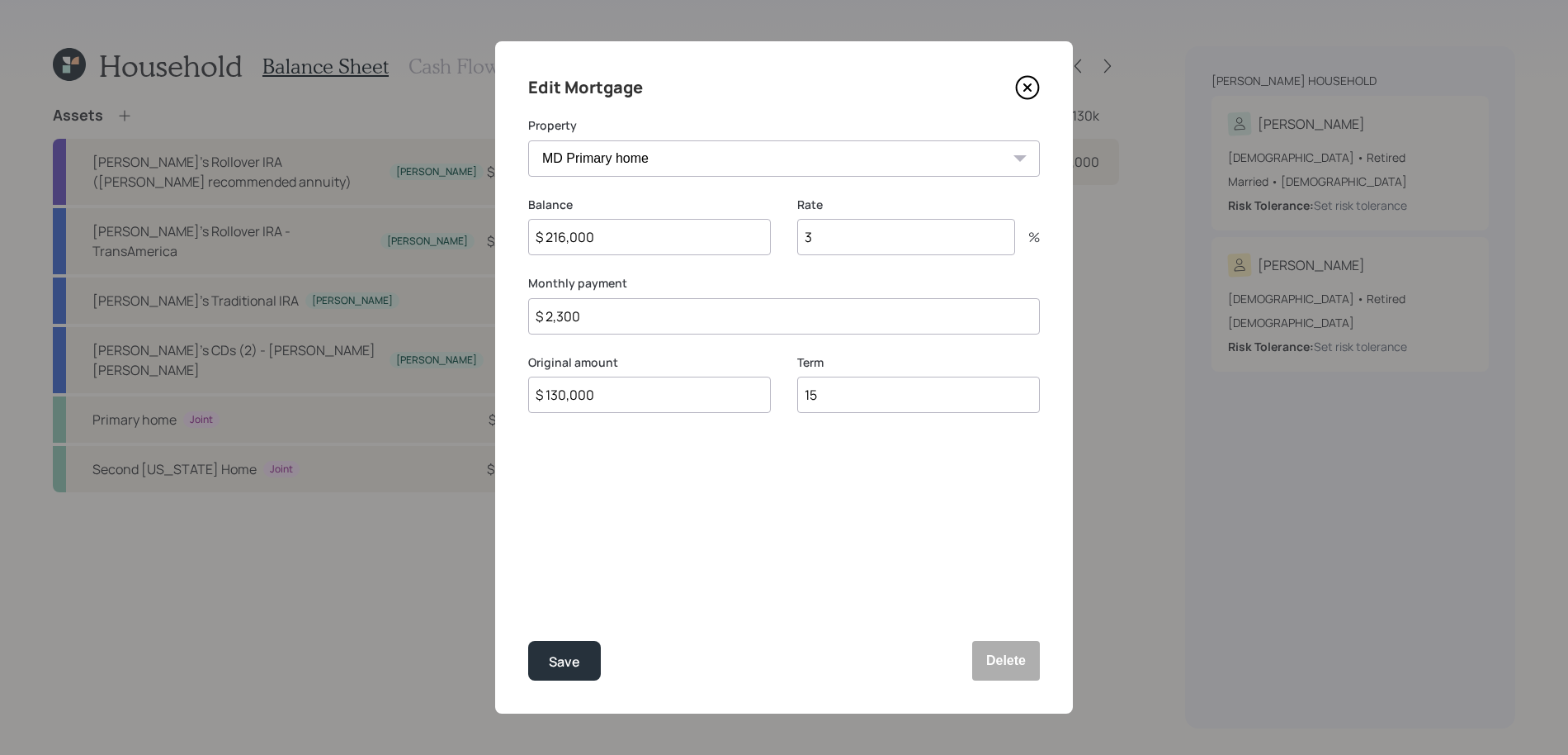
type input "3.7"
drag, startPoint x: 610, startPoint y: 312, endPoint x: 483, endPoint y: 312, distance: 127.0
click at [483, 312] on div "Edit Mortgage Property MD Primary home Second Maryland Home Balance $ 216,000 R…" at bounding box center [784, 378] width 1568 height 755
type input "$"
drag, startPoint x: 596, startPoint y: 428, endPoint x: 597, endPoint y: 419, distance: 9.1
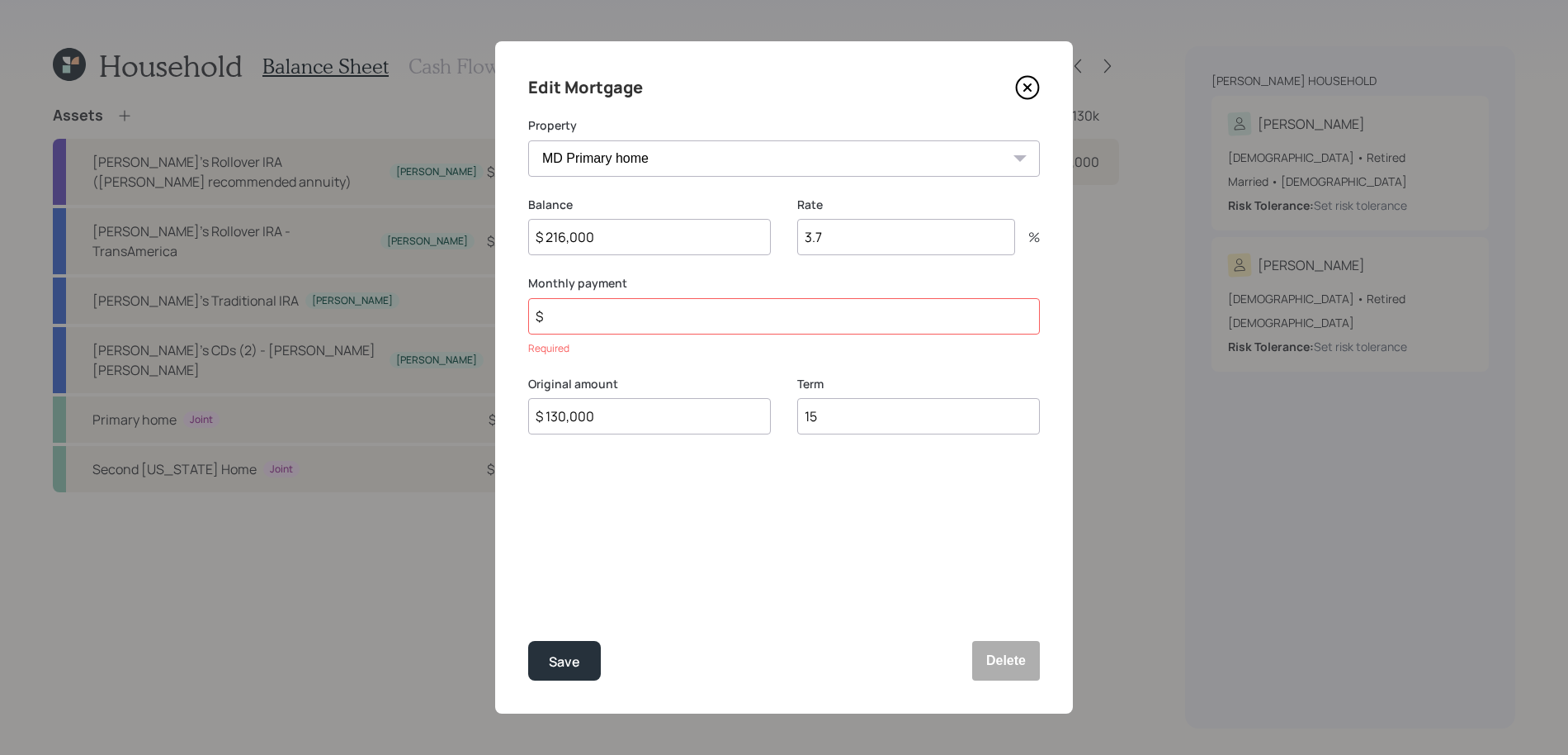
click at [596, 428] on div "Original amount $ 130,000" at bounding box center [648, 415] width 243 height 80
drag, startPoint x: 599, startPoint y: 417, endPoint x: 353, endPoint y: 400, distance: 246.6
click at [353, 400] on div "Edit Mortgage Property MD Primary home Second Maryland Home Balance $ 216,000 R…" at bounding box center [784, 378] width 1568 height 755
type input "$ 216,000"
click at [588, 319] on input "$" at bounding box center [783, 316] width 512 height 36
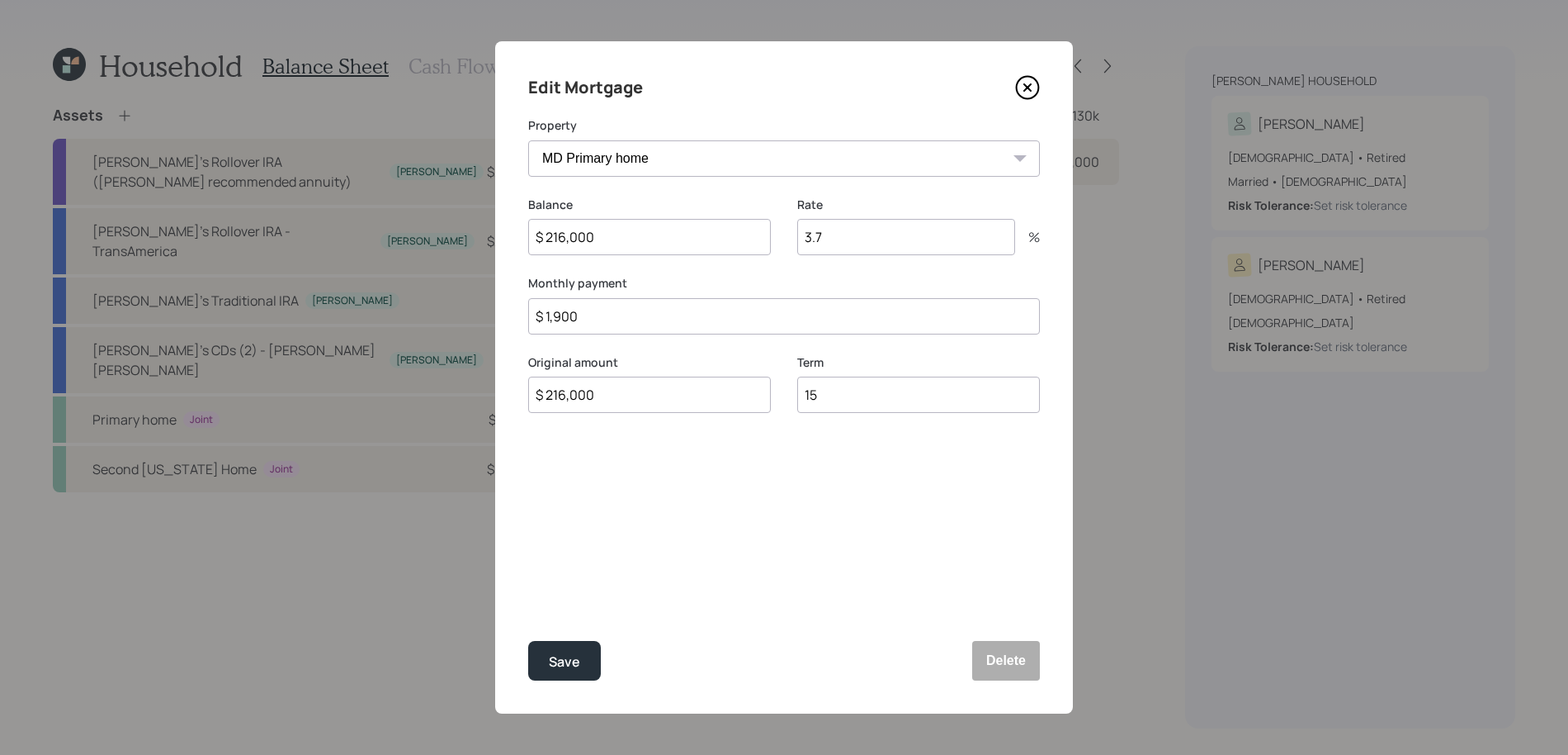
type input "$ 1,900"
drag, startPoint x: 924, startPoint y: 399, endPoint x: 614, endPoint y: 347, distance: 314.3
click at [614, 347] on div "Edit Mortgage Property MD Primary home Second Maryland Home Balance $ 216,000 R…" at bounding box center [784, 378] width 578 height 672
type input "30"
click at [528, 641] on button "Save" at bounding box center [564, 661] width 73 height 39
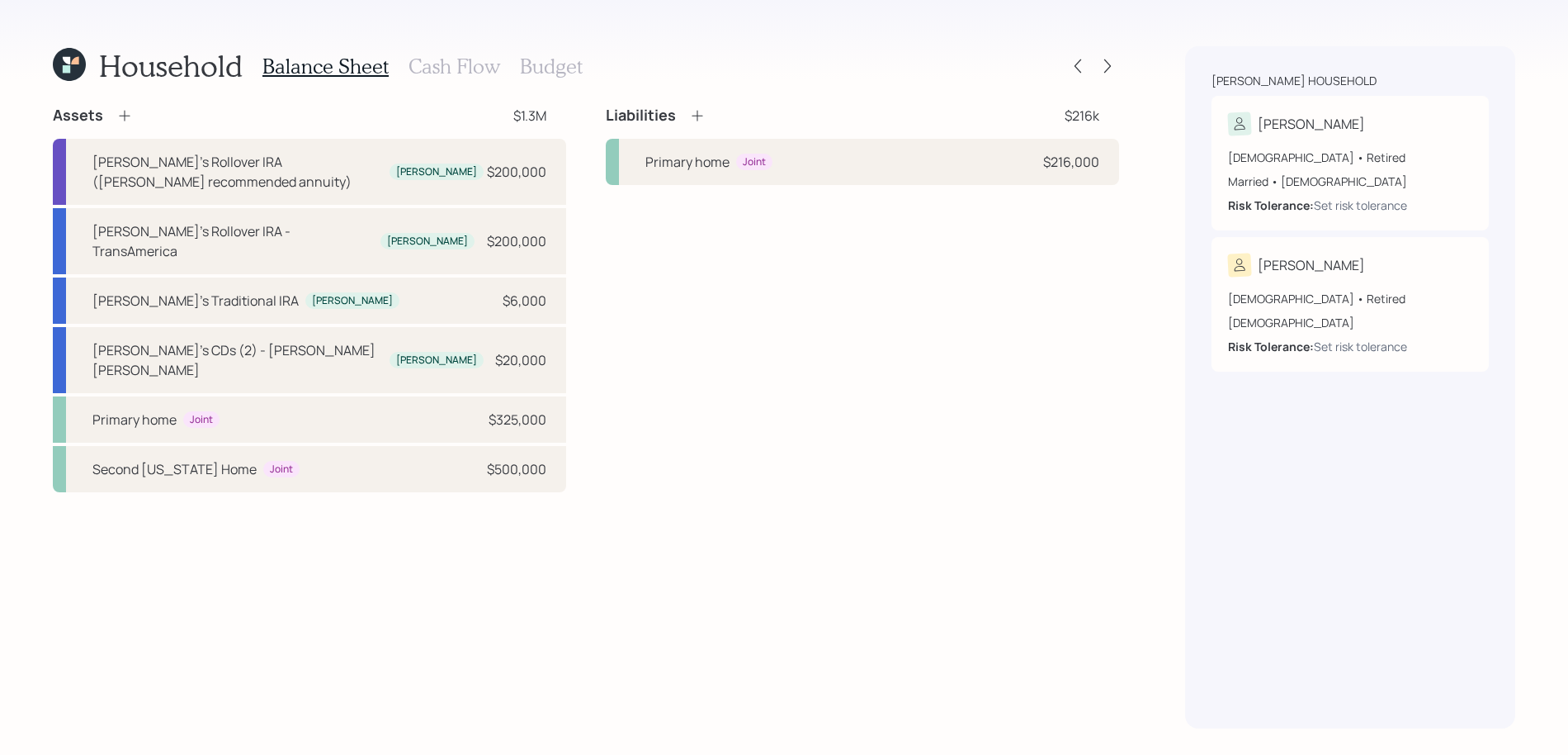
click at [699, 121] on icon at bounding box center [697, 115] width 17 height 17
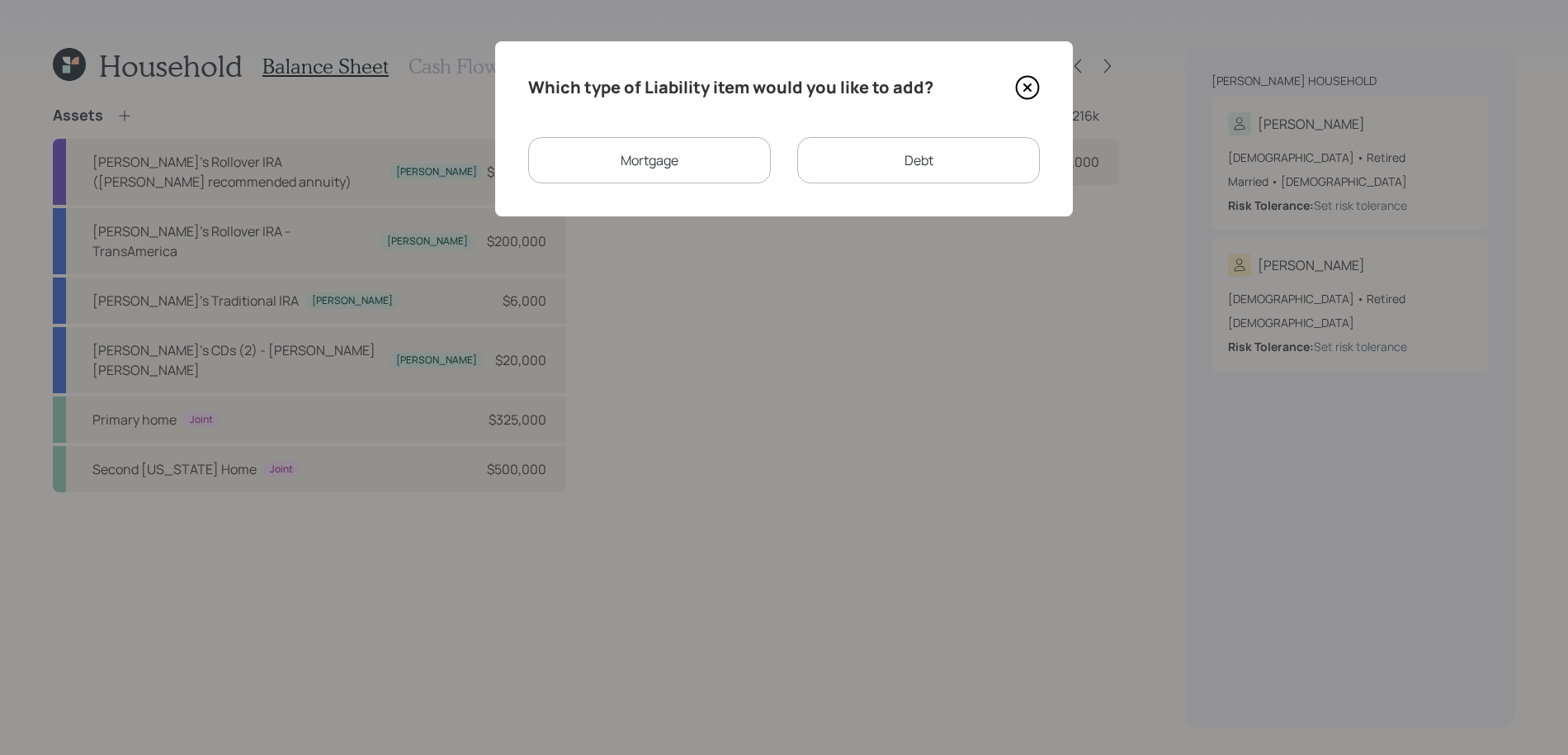
click at [755, 153] on div "Mortgage" at bounding box center [648, 159] width 243 height 46
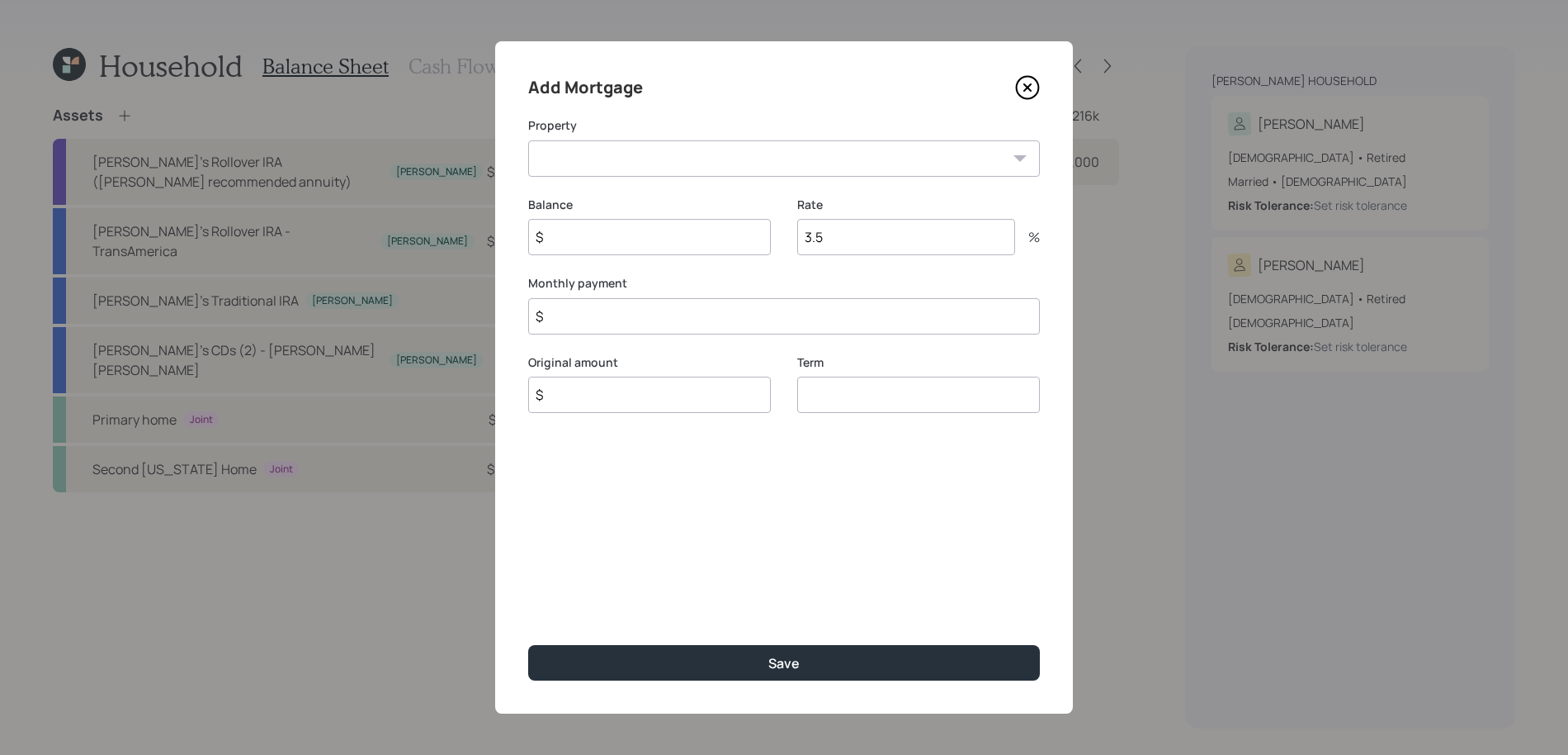
click at [752, 172] on select "Second Maryland Home" at bounding box center [783, 158] width 512 height 36
select select "1bccb013-c4ae-4786-9369-6308920eafeb"
click at [528, 141] on select "Second Maryland Home" at bounding box center [783, 158] width 512 height 36
drag, startPoint x: 733, startPoint y: 248, endPoint x: 731, endPoint y: 195, distance: 53.0
click at [731, 235] on input "$" at bounding box center [648, 237] width 243 height 36
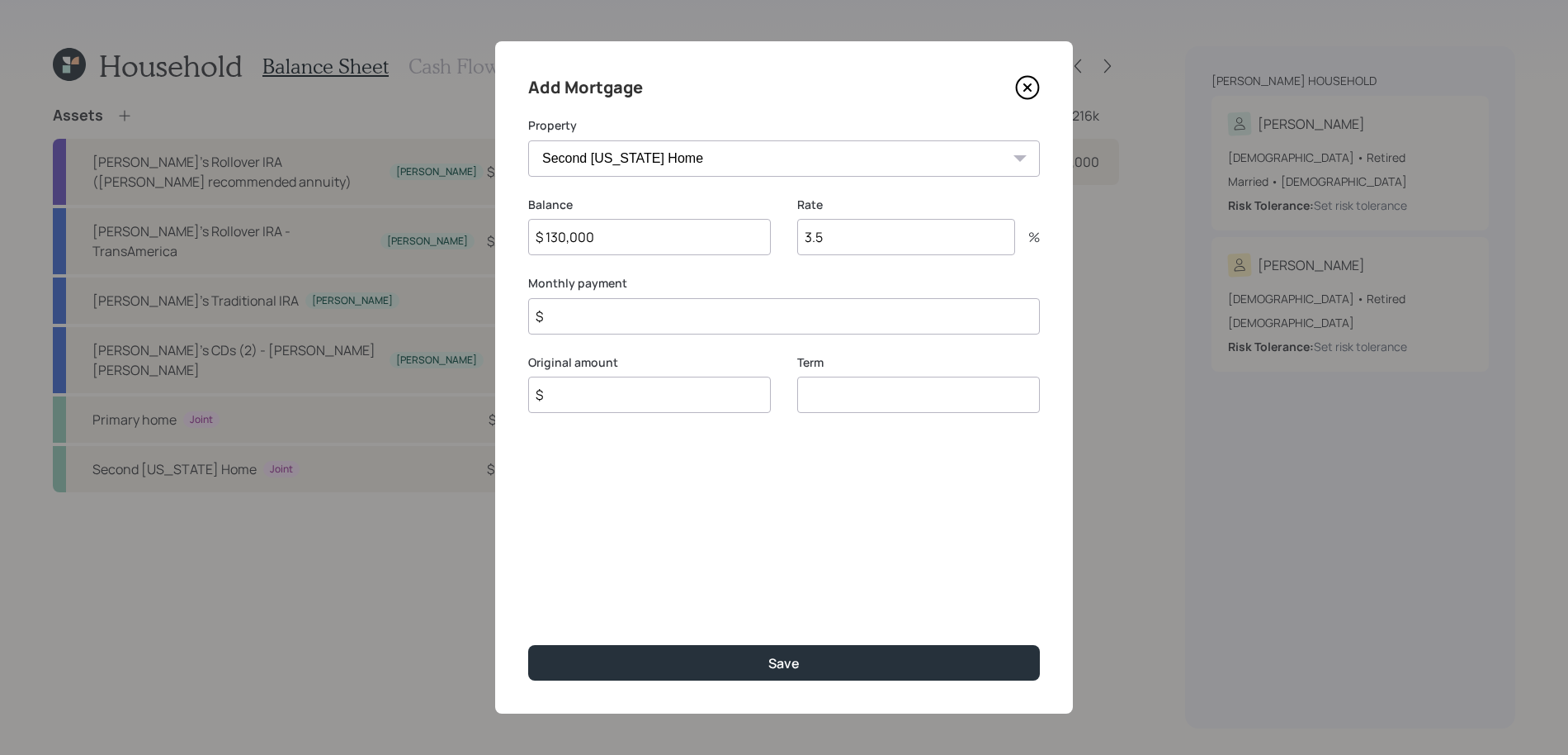
type input "$ 130,000"
click at [871, 213] on div "Rate 3.5 %" at bounding box center [918, 226] width 243 height 59
click at [871, 234] on input "3.5" at bounding box center [906, 237] width 218 height 36
click at [752, 319] on input "$" at bounding box center [783, 316] width 512 height 36
click at [876, 252] on input "3.57" at bounding box center [906, 237] width 218 height 36
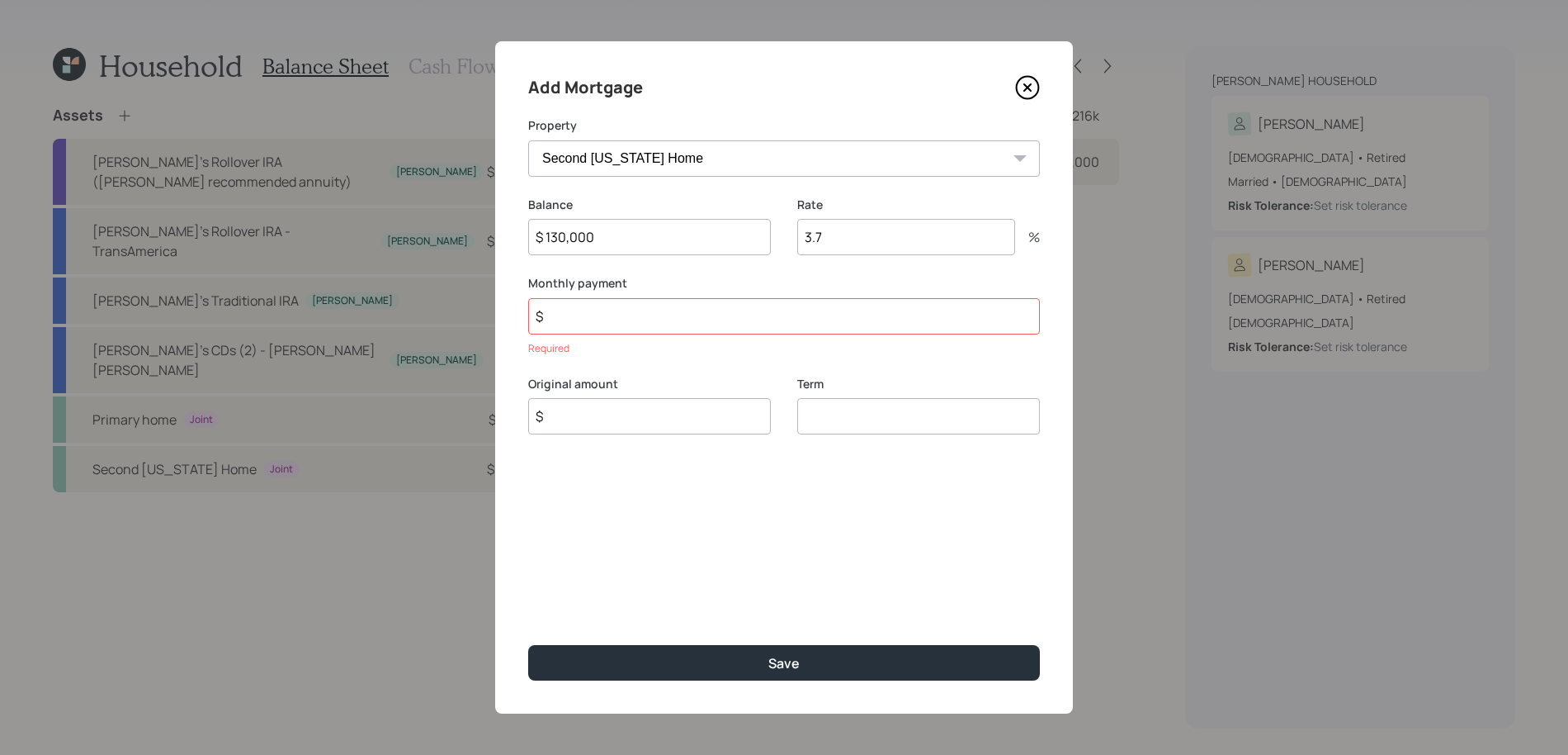
type input "3.7"
click at [739, 322] on input "$" at bounding box center [783, 316] width 512 height 36
type input "$ 2,100"
click at [751, 396] on input "$" at bounding box center [648, 394] width 243 height 36
type input "$ 130,000"
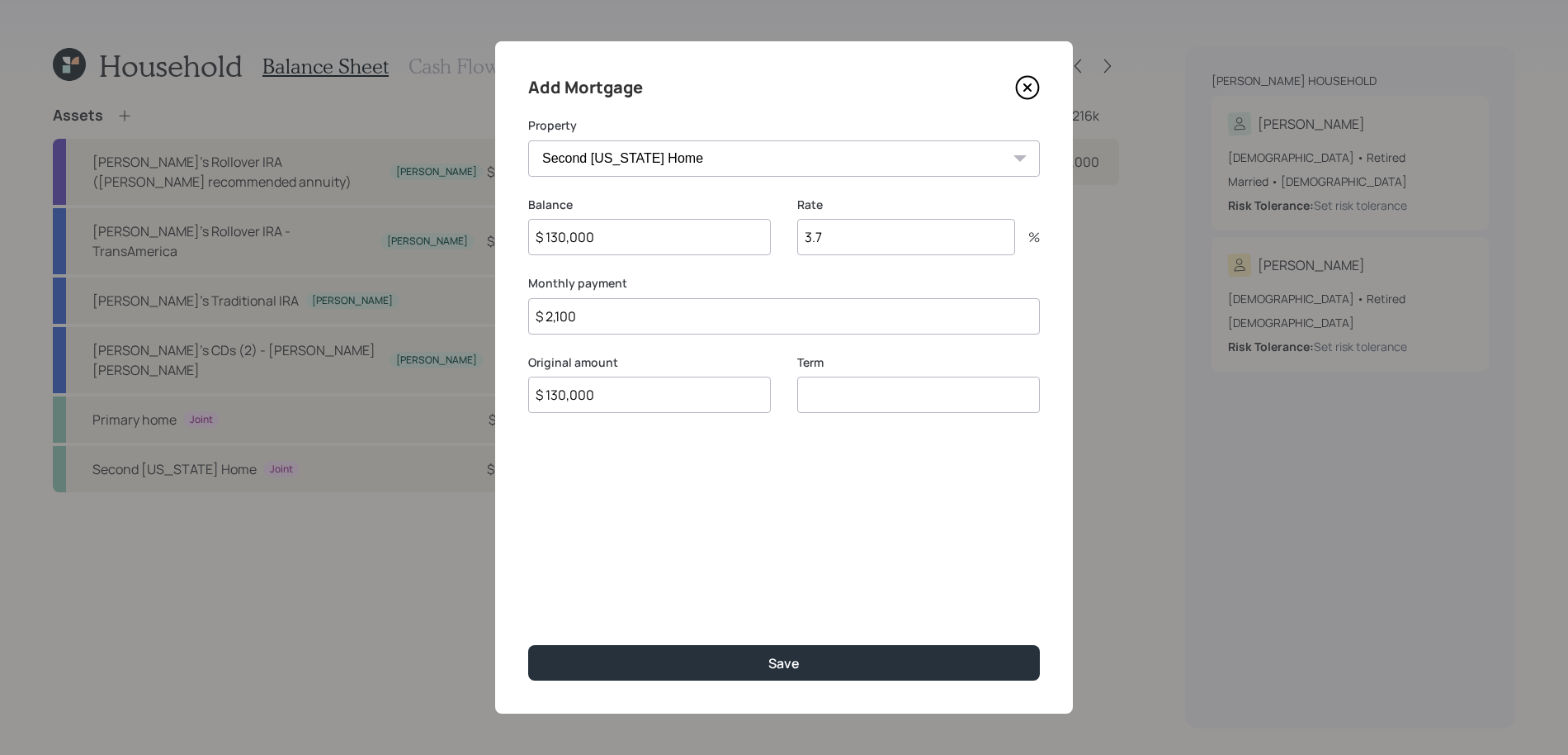
click at [680, 313] on input "$ 2,100" at bounding box center [783, 316] width 512 height 36
type input "$ 2,200"
type input "15"
click at [528, 645] on button "Save" at bounding box center [783, 663] width 512 height 35
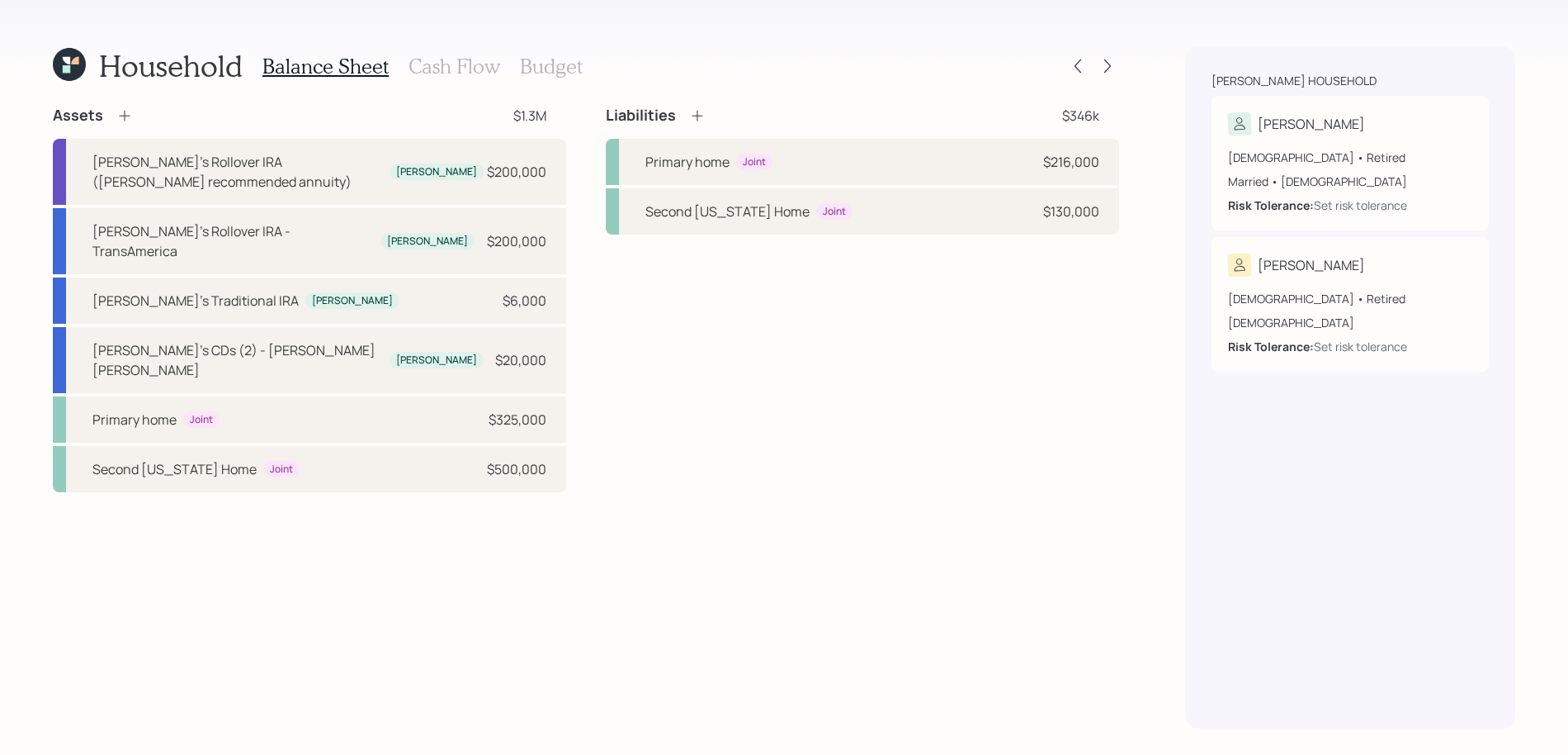
click at [692, 119] on icon at bounding box center [697, 115] width 17 height 17
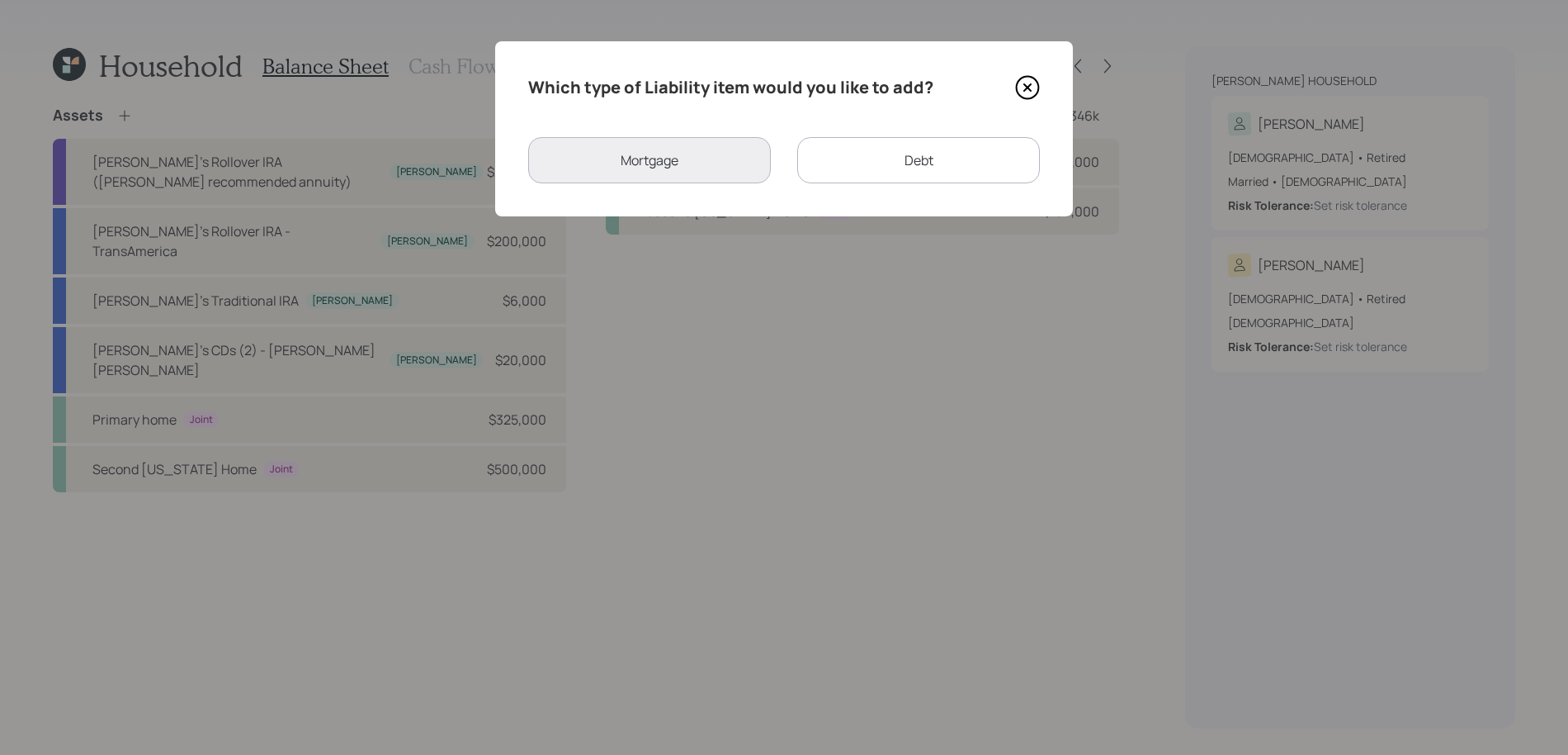
click at [702, 119] on div "Which type of Liability item would you like to add? Mortgage Debt" at bounding box center [784, 129] width 578 height 175
click at [876, 152] on div "Debt" at bounding box center [918, 159] width 243 height 46
select select "credit_card"
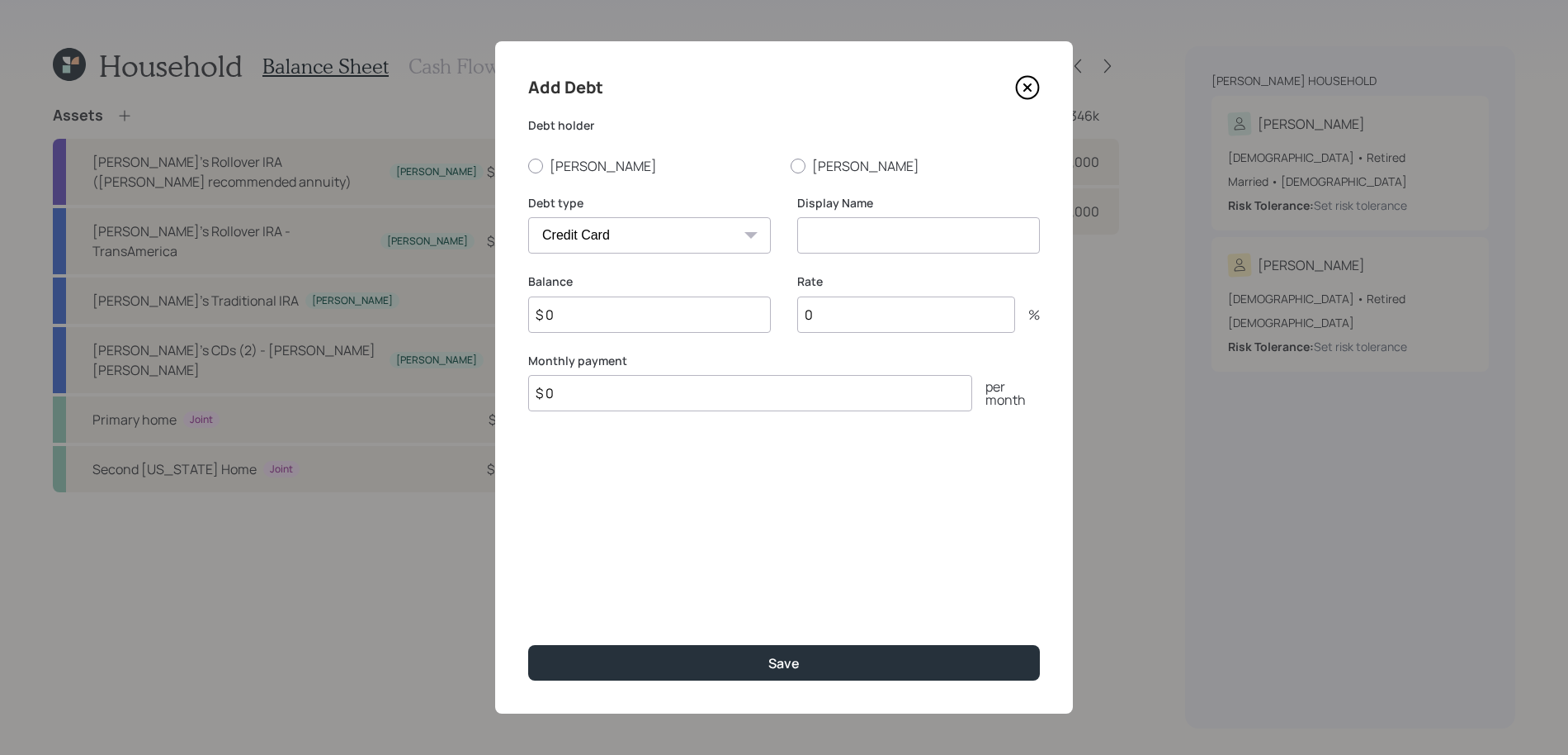
click at [543, 180] on div "Add Debt Debt holder Silvia Victor Debt type Car Credit Card Medical Student Ot…" at bounding box center [784, 378] width 578 height 672
click at [552, 161] on label "Silvia" at bounding box center [652, 166] width 250 height 18
click at [528, 165] on input "Silvia" at bounding box center [528, 165] width 1 height 1
radio input "true"
click at [868, 223] on input at bounding box center [918, 235] width 243 height 36
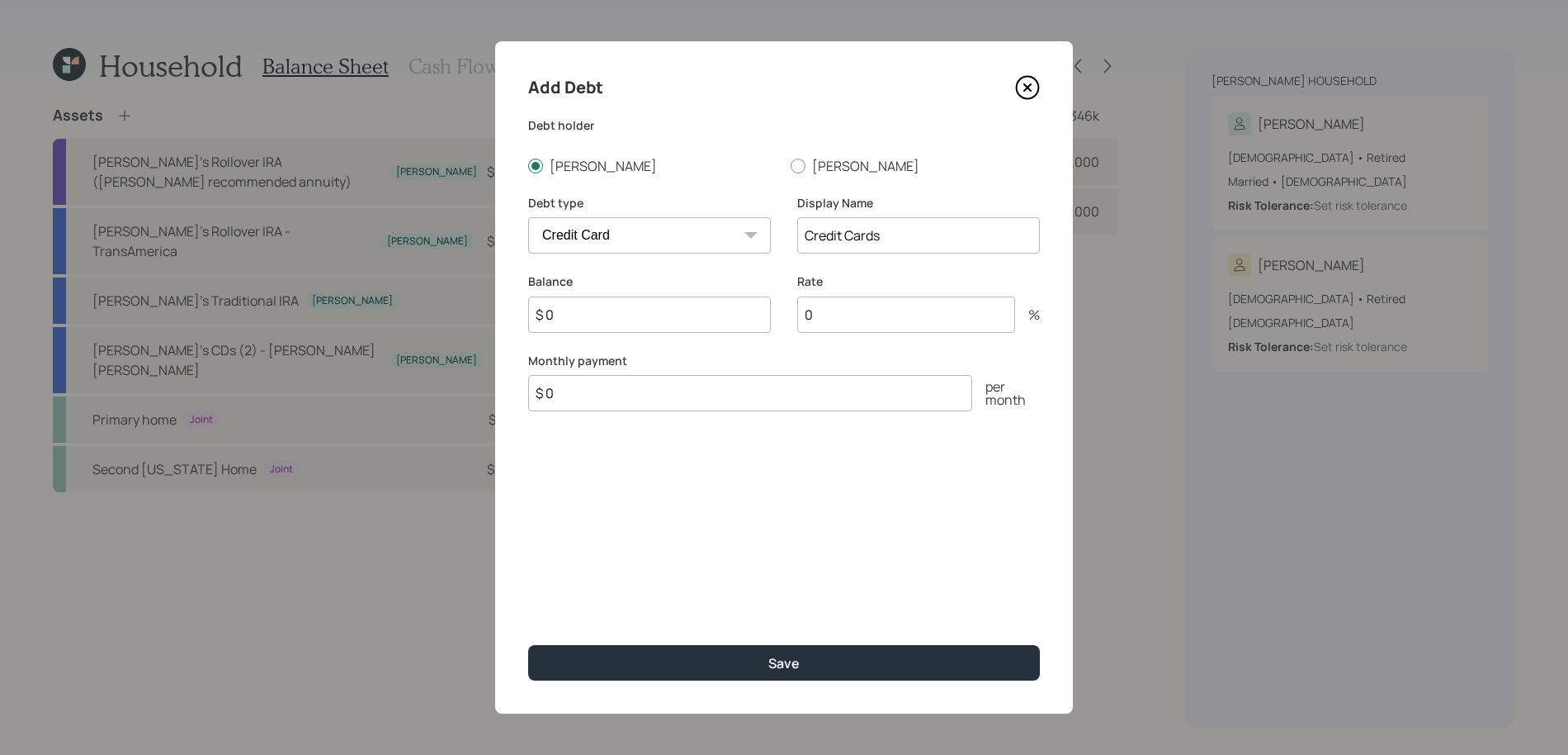
type input "Credit Cards"
click at [709, 325] on input "$ 0" at bounding box center [648, 314] width 243 height 36
type input "$ 7,000"
click at [949, 319] on input "0" at bounding box center [906, 314] width 218 height 36
type input "26"
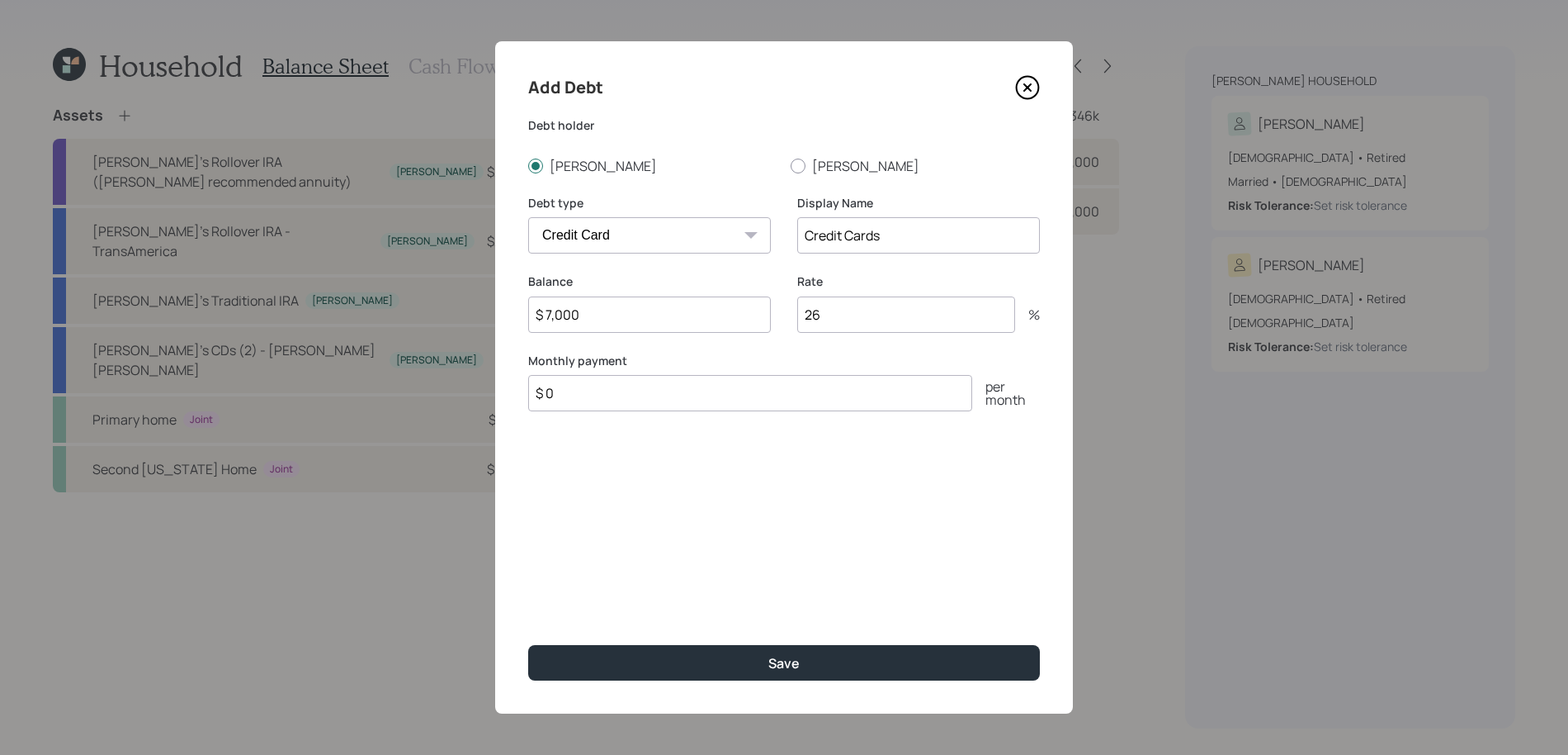
click at [893, 381] on input "$ 0" at bounding box center [750, 392] width 444 height 36
click at [889, 388] on input "$ 0" at bounding box center [750, 392] width 444 height 36
type input "$ 1,300"
click at [964, 634] on div "Add Debt Debt holder Silvia Victor Debt type Car Credit Card Medical Student Ot…" at bounding box center [784, 378] width 578 height 672
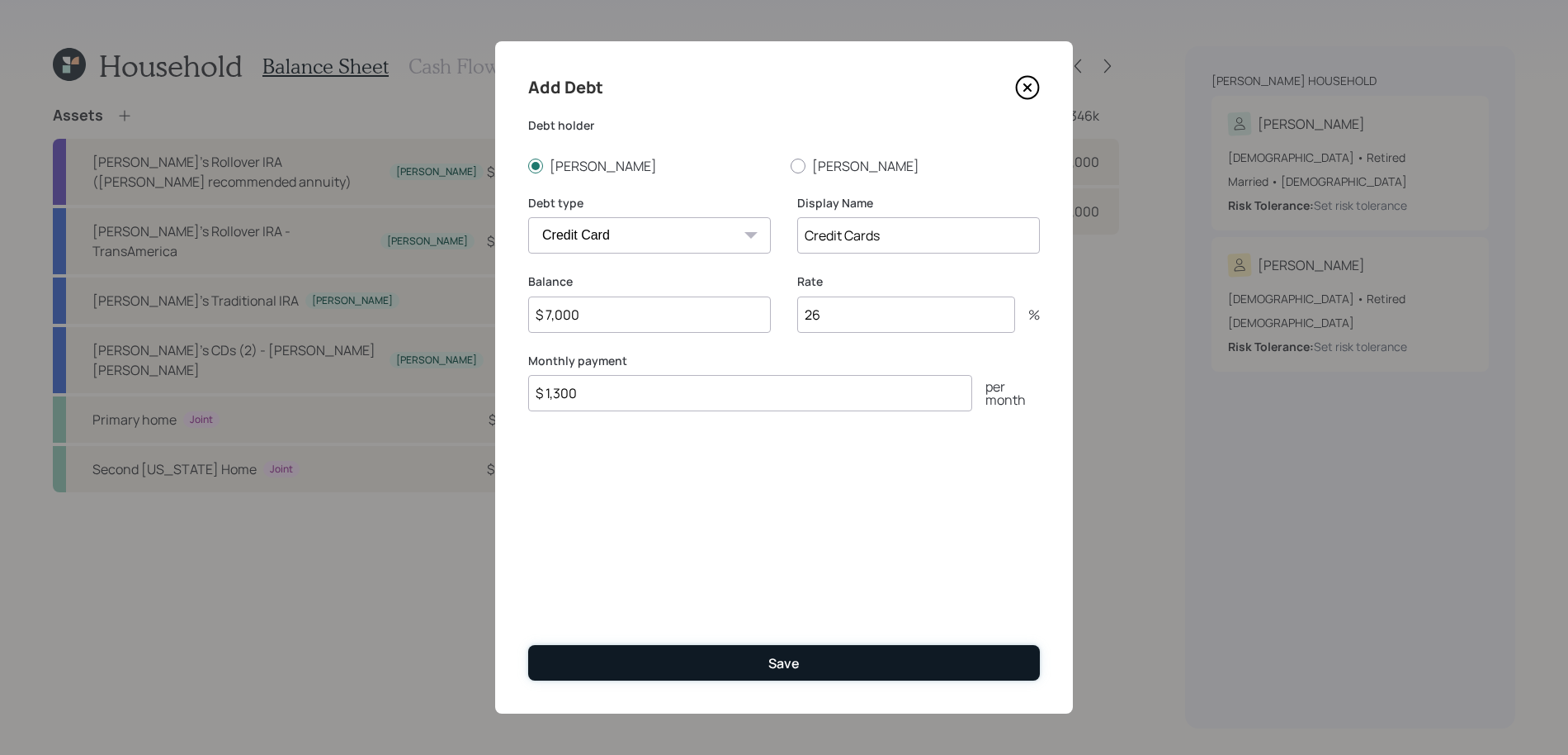
click at [964, 654] on button "Save" at bounding box center [783, 663] width 512 height 35
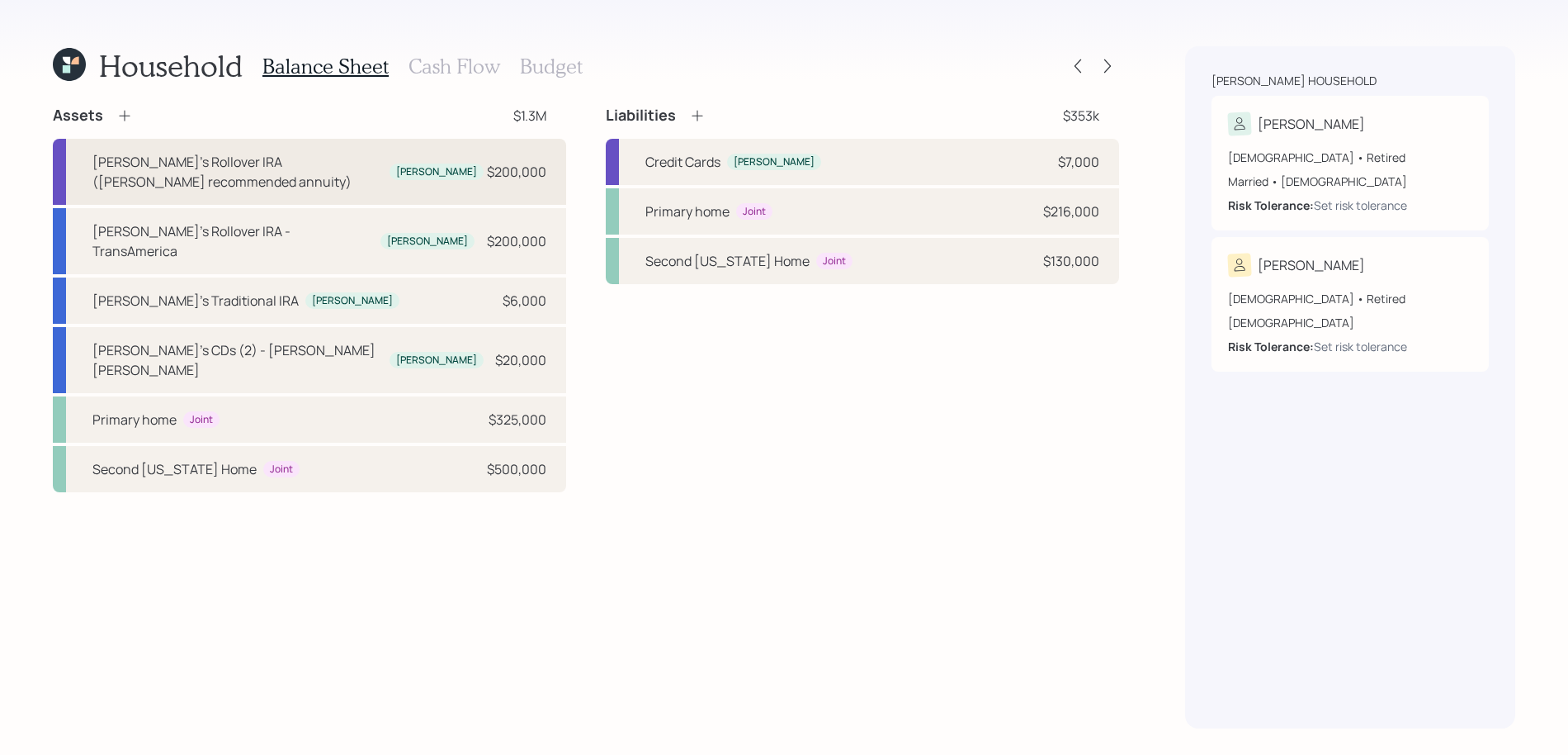
click at [344, 172] on div "Silvia's Rollover IRA (Walter's recommended annuity) Silvia $200,000" at bounding box center [309, 171] width 513 height 66
select select "emergency_fund"
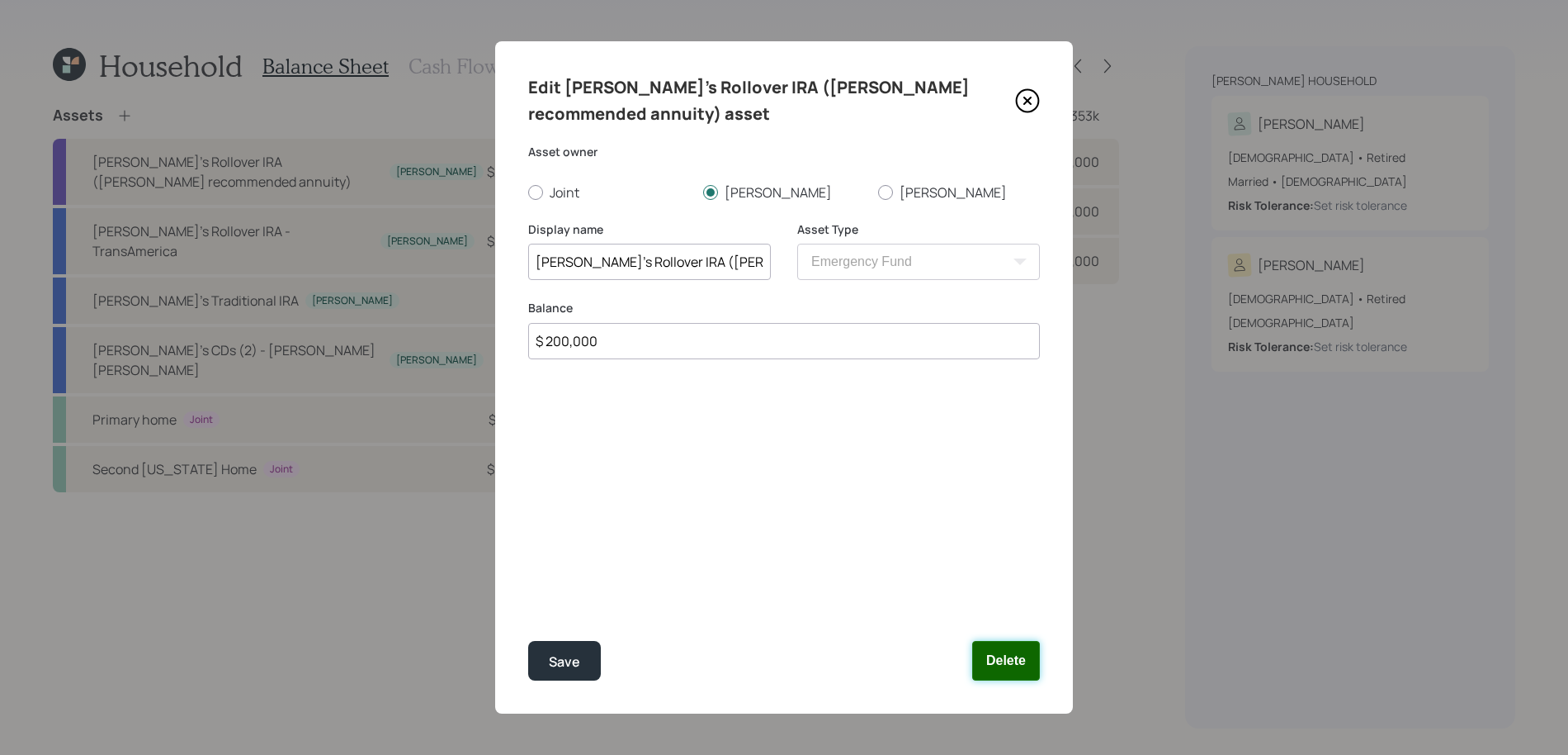
click at [1015, 672] on button "Delete" at bounding box center [1005, 661] width 68 height 39
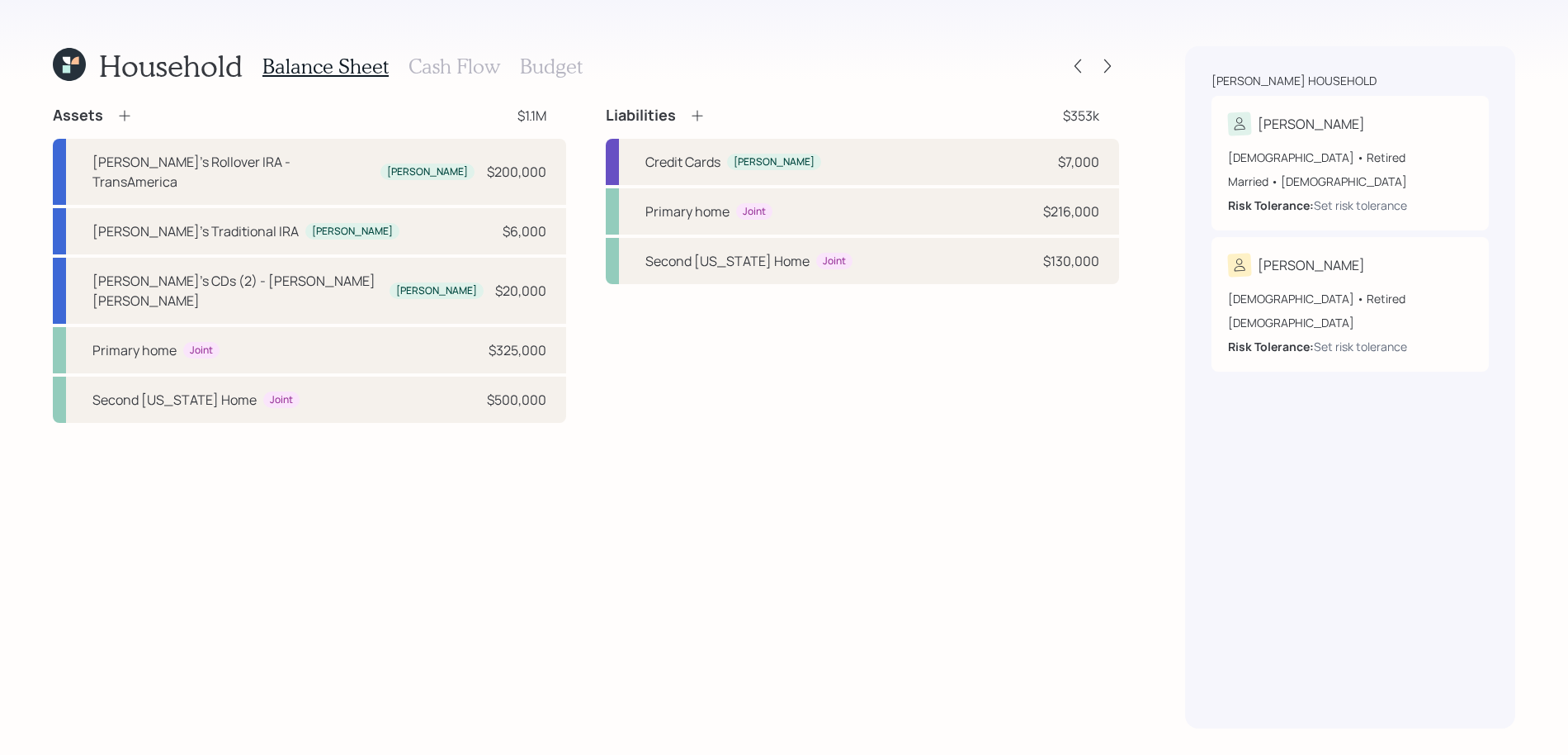
click at [124, 116] on icon at bounding box center [124, 116] width 11 height 11
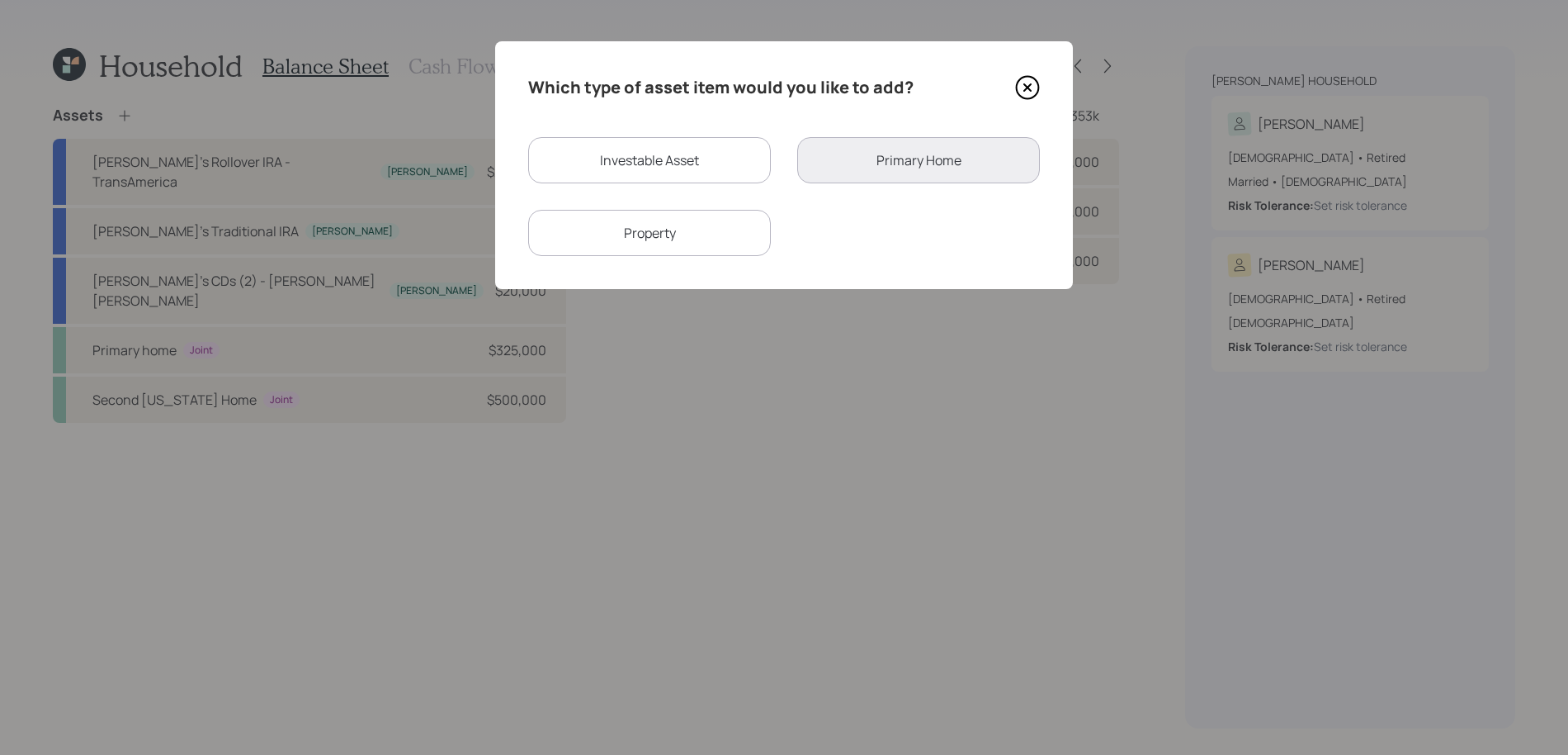
click at [562, 170] on div "Investable Asset" at bounding box center [648, 159] width 243 height 46
select select "taxable"
select select "balanced"
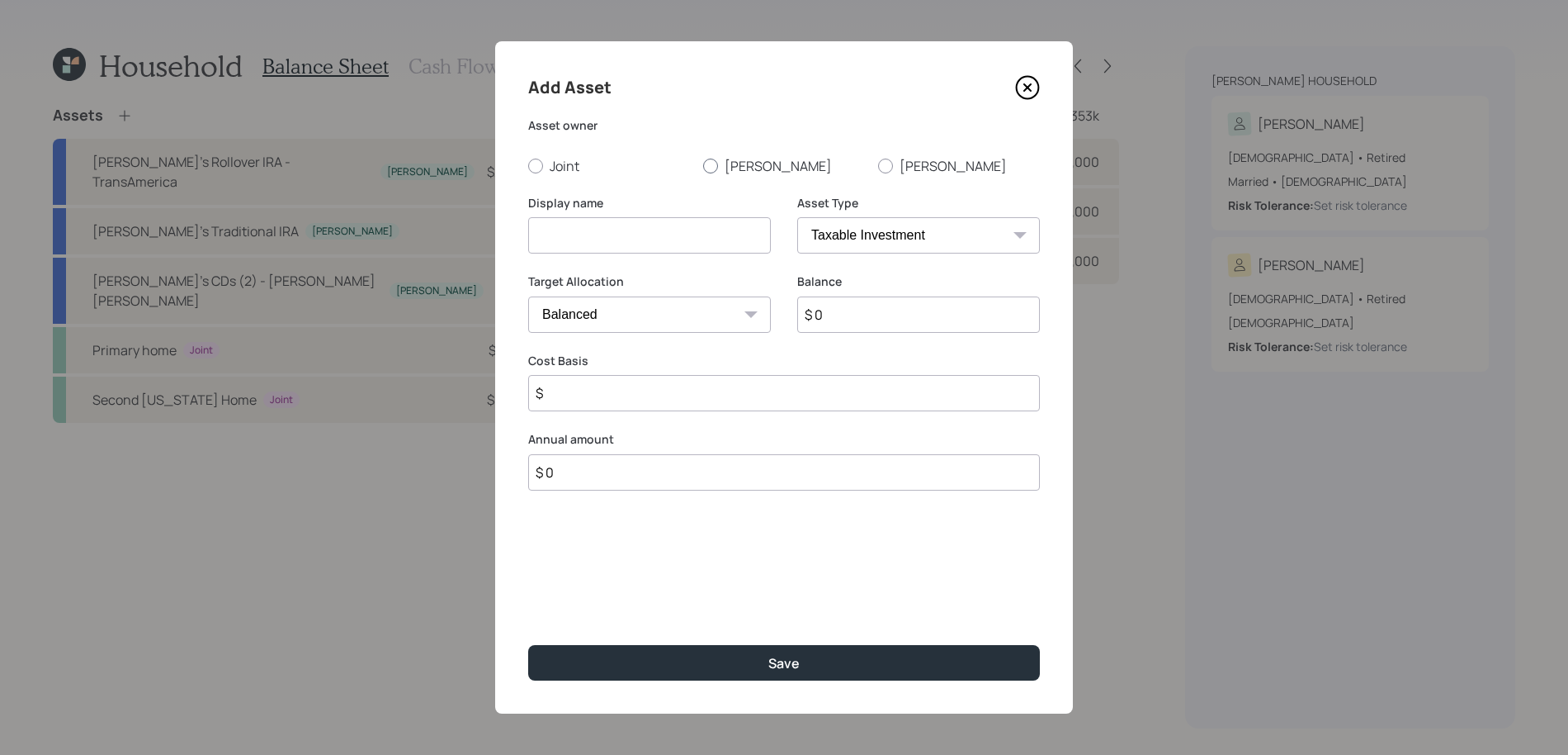
click at [712, 165] on div at bounding box center [709, 165] width 15 height 15
click at [702, 165] on input "Silvia" at bounding box center [702, 165] width 1 height 1
radio input "true"
click at [711, 234] on input at bounding box center [648, 235] width 243 height 36
type input "Silvia's Rollover IRA - Qualified Annuity"
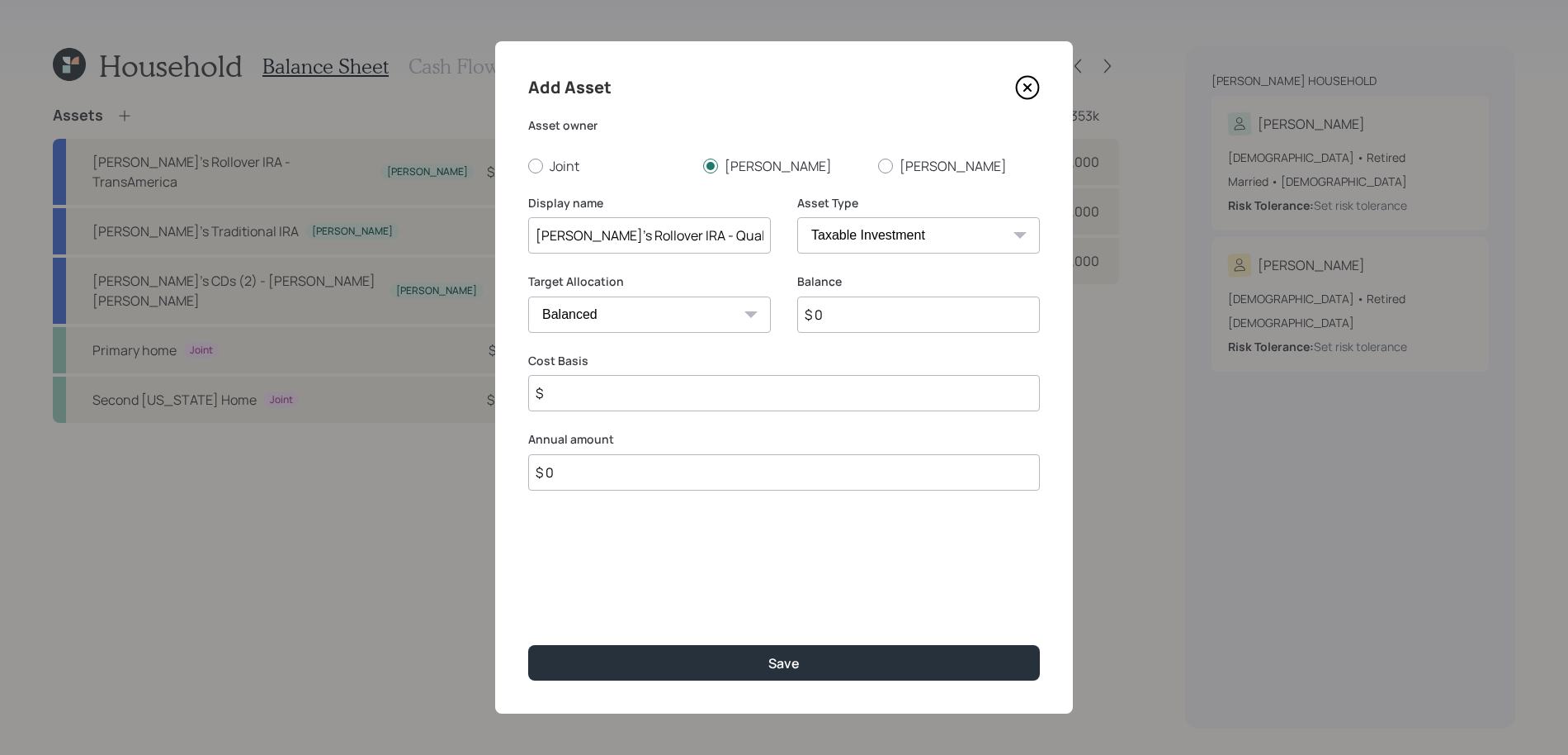
click at [989, 245] on select "SEP IRA IRA Roth IRA 401(k) Roth 401(k) 403(b) Roth 403(b) 457(b) Roth 457(b) H…" at bounding box center [918, 235] width 243 height 36
select select "ira"
click at [797, 217] on select "SEP IRA IRA Roth IRA 401(k) Roth 401(k) 403(b) Roth 403(b) 457(b) Roth 457(b) H…" at bounding box center [918, 235] width 243 height 36
type input "$"
click at [916, 324] on input "$ 0" at bounding box center [918, 314] width 243 height 36
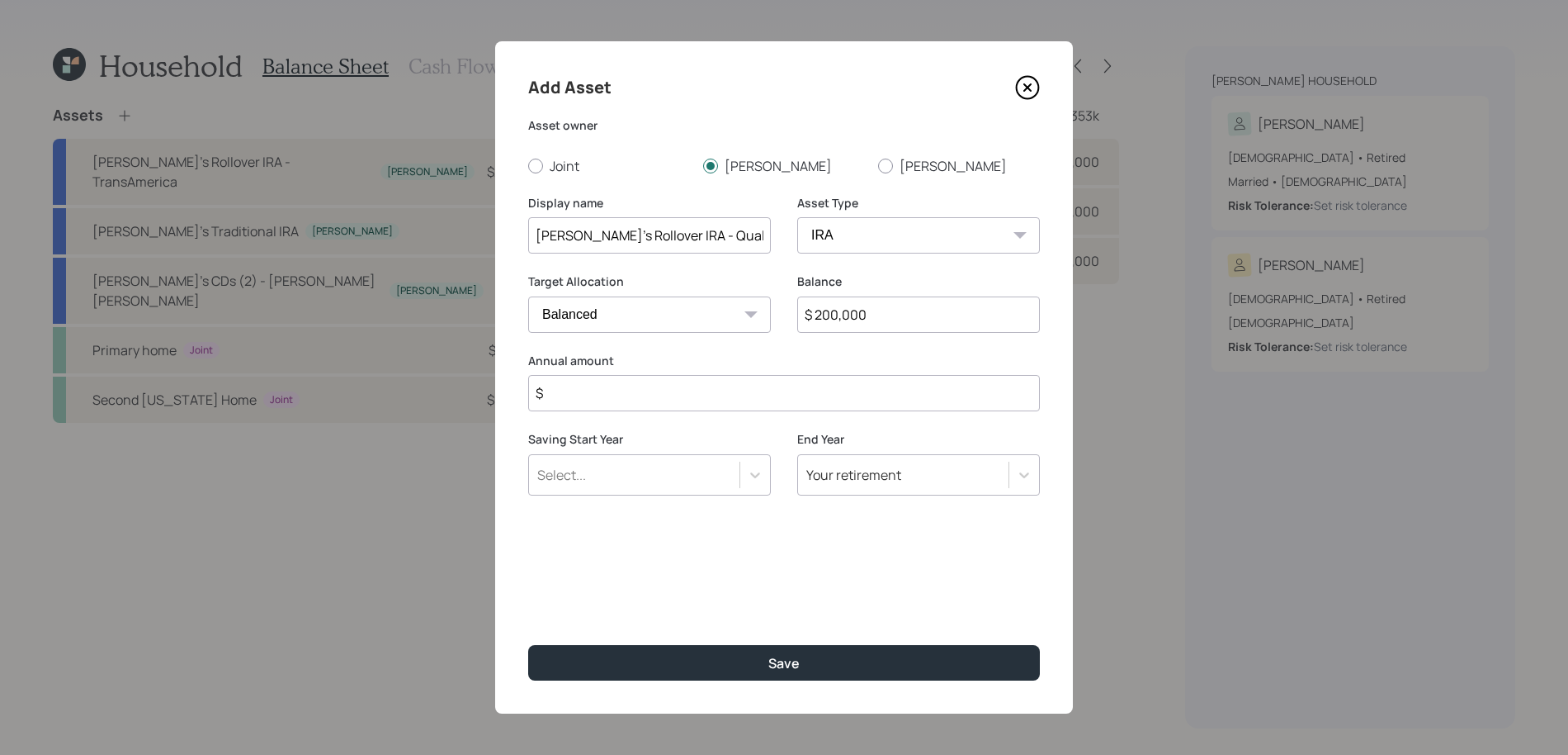
type input "$ 200,000"
type input "$ 0"
click at [528, 645] on button "Save" at bounding box center [783, 663] width 512 height 35
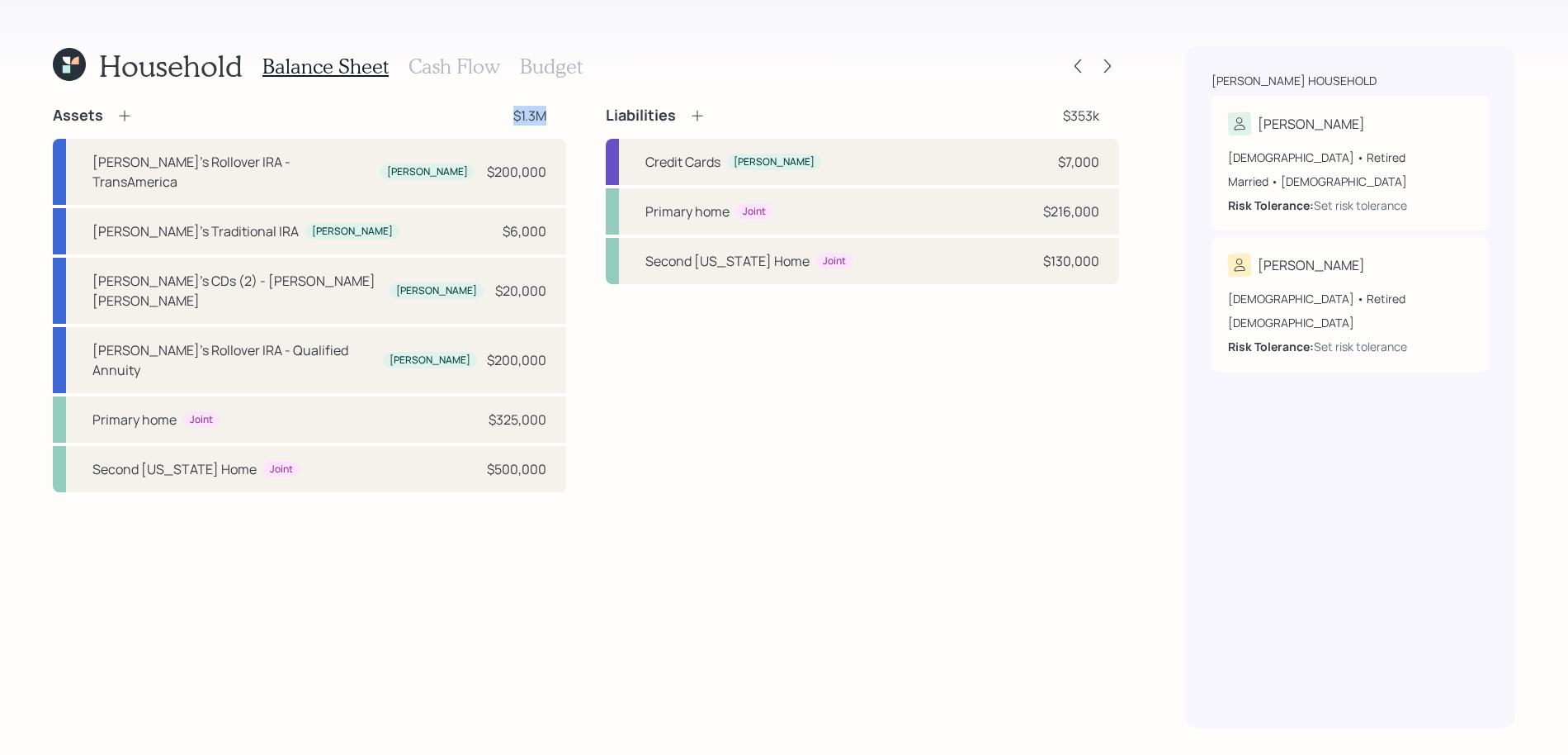
drag, startPoint x: 554, startPoint y: 106, endPoint x: 503, endPoint y: 121, distance: 53.2
click at [503, 121] on div "Assets $1.3M" at bounding box center [309, 115] width 513 height 20
drag, startPoint x: 1107, startPoint y: 121, endPoint x: 1043, endPoint y: 116, distance: 64.2
click at [1043, 116] on div "Liabilities $353k" at bounding box center [862, 115] width 513 height 20
click at [418, 65] on h3 "Cash Flow" at bounding box center [454, 66] width 91 height 24
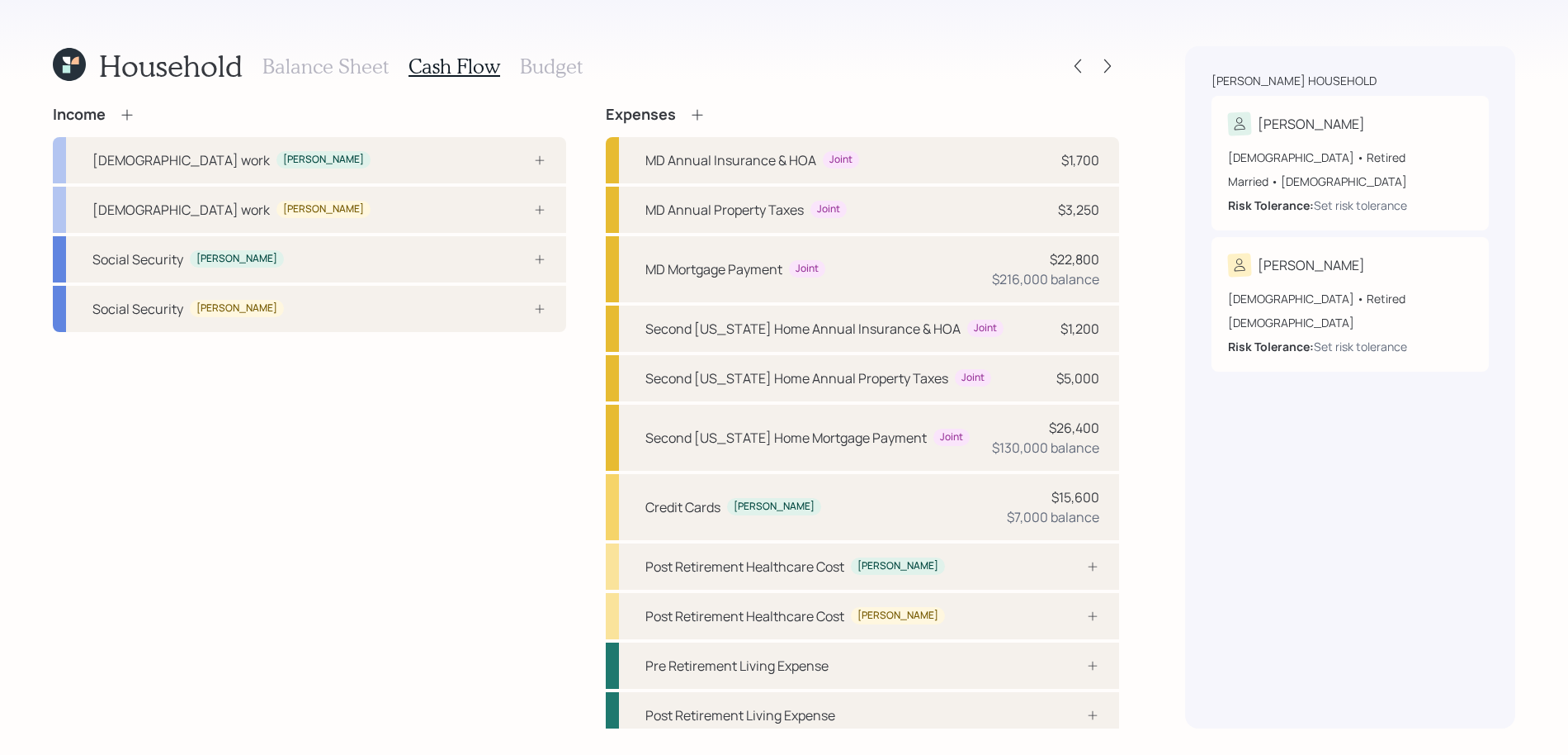
click at [132, 111] on icon at bounding box center [127, 114] width 17 height 17
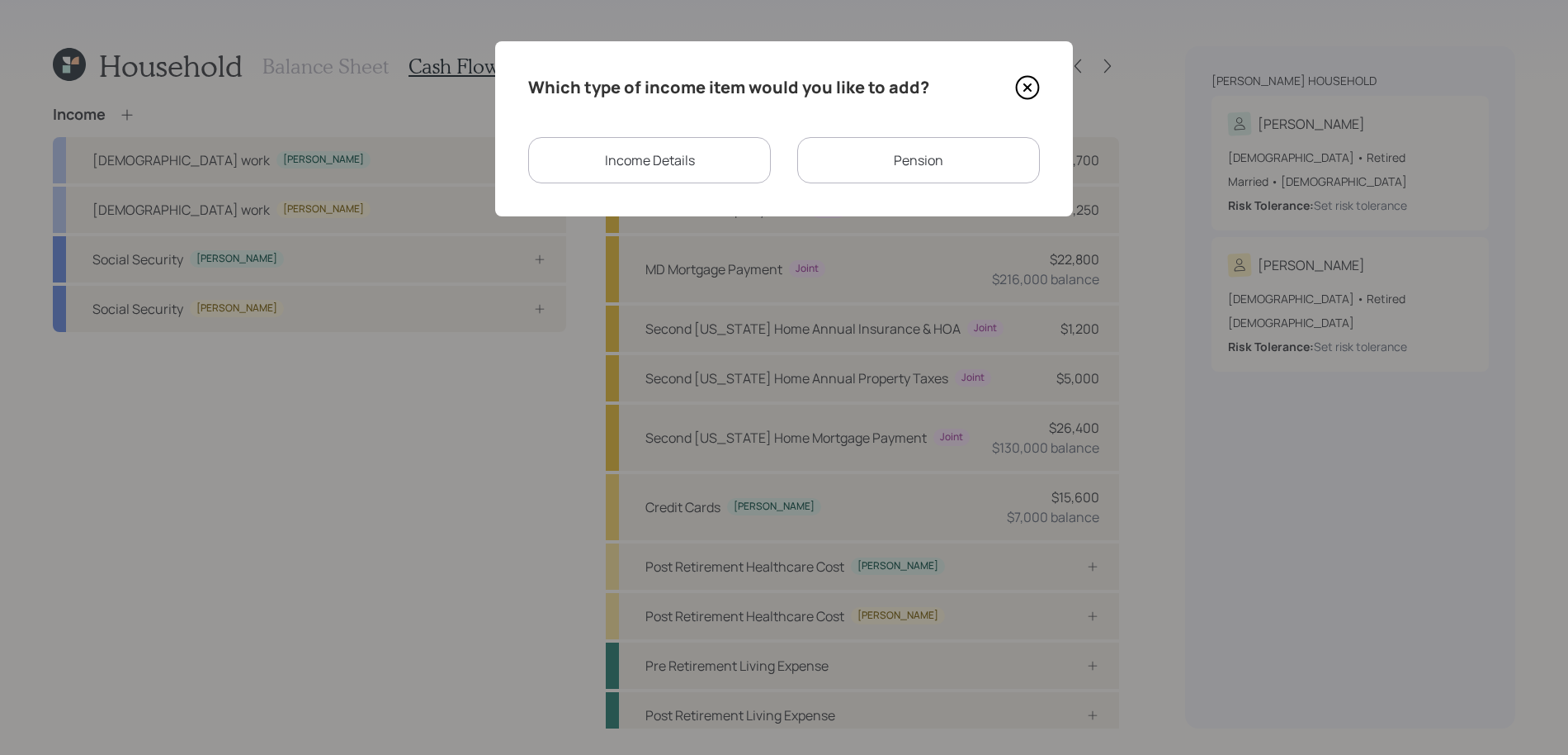
click at [727, 156] on div "Income Details" at bounding box center [648, 159] width 243 height 46
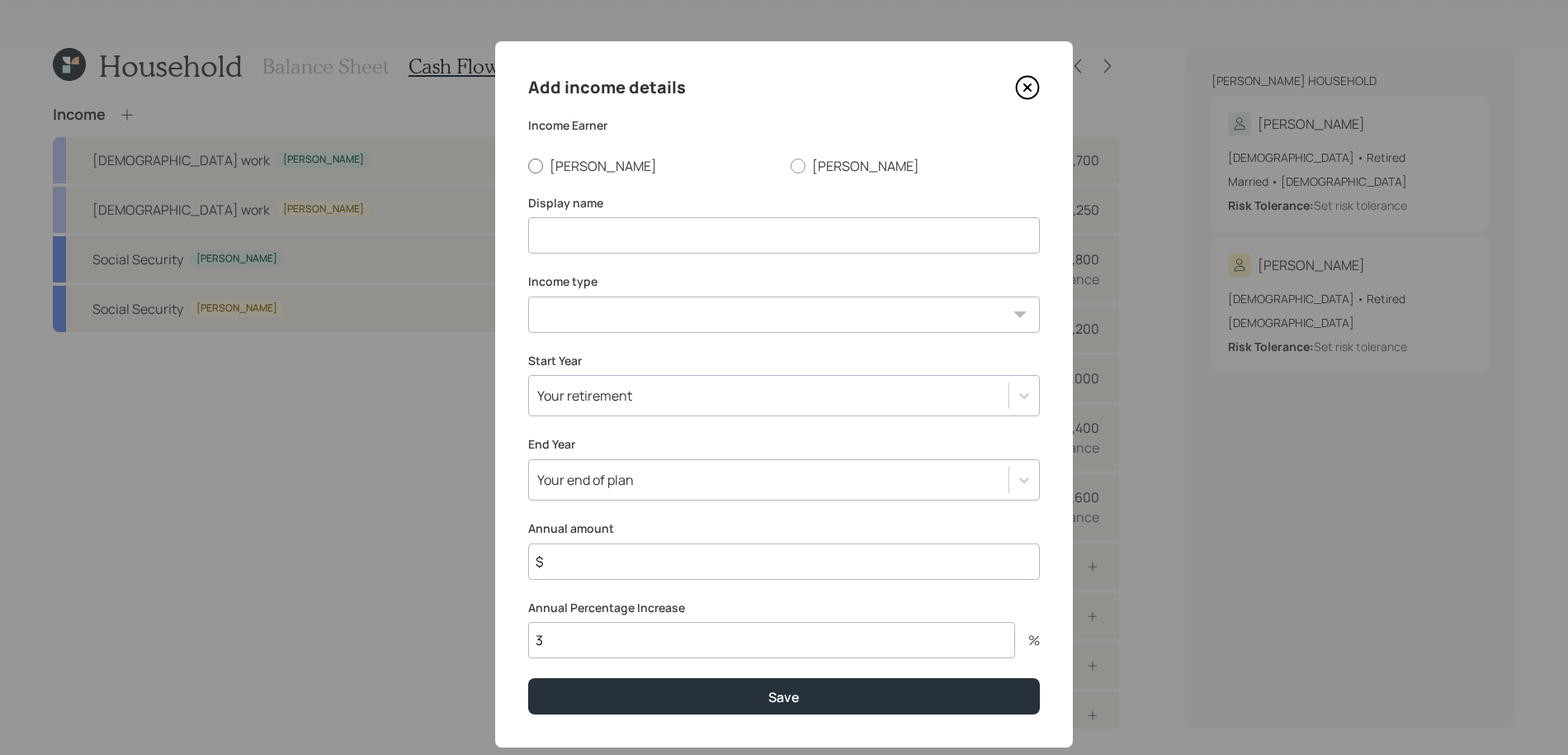
click at [565, 157] on label "Silvia" at bounding box center [652, 166] width 250 height 18
click at [528, 165] on input "Silvia" at bounding box center [528, 165] width 1 height 1
radio input "true"
click at [563, 231] on input at bounding box center [783, 235] width 512 height 36
type input "Full-time work 2025"
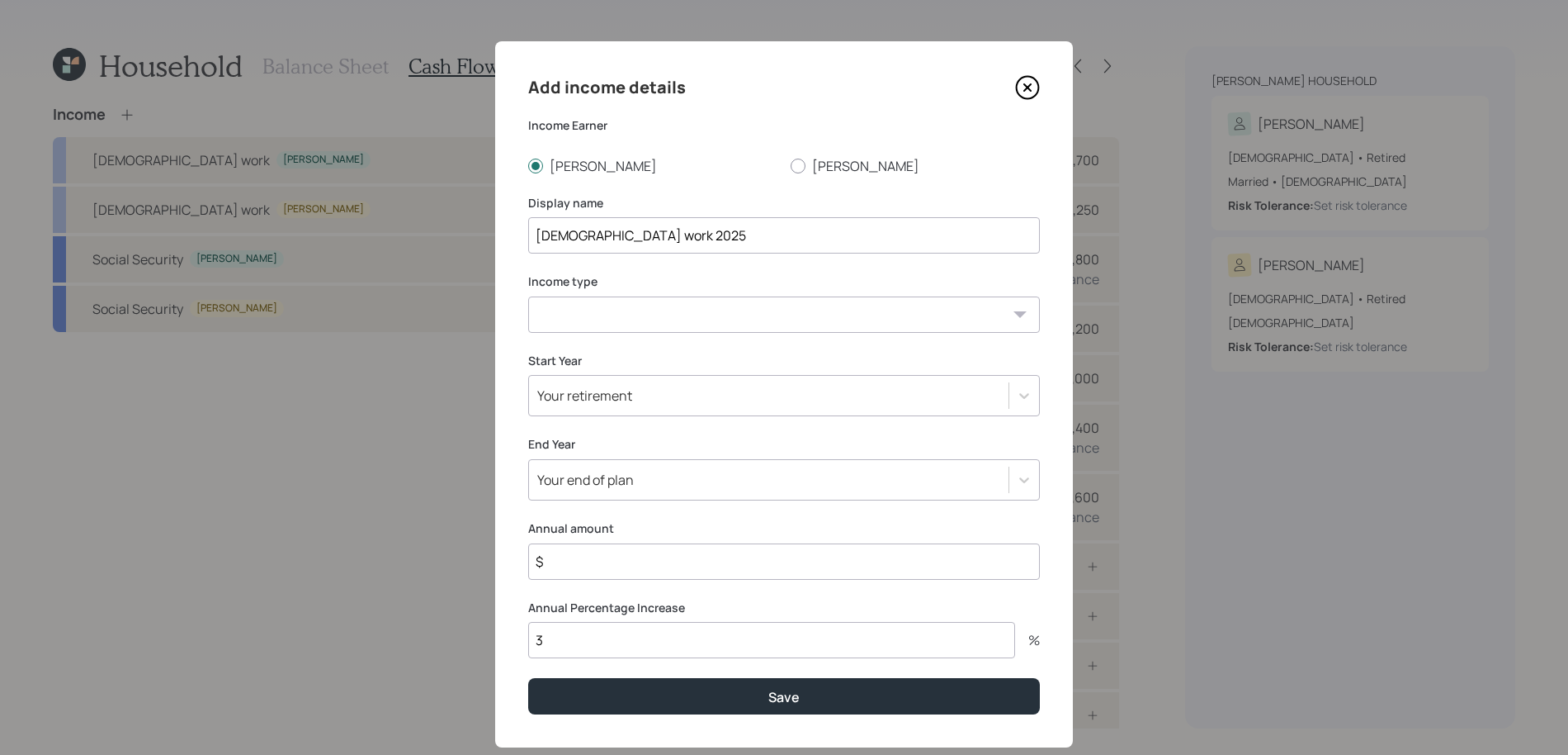
click at [623, 318] on select "Full-time work Part-time work Self employment Other" at bounding box center [783, 314] width 512 height 36
select select "other"
click at [528, 296] on select "Full-time work Part-time work Self employment Other" at bounding box center [783, 314] width 512 height 36
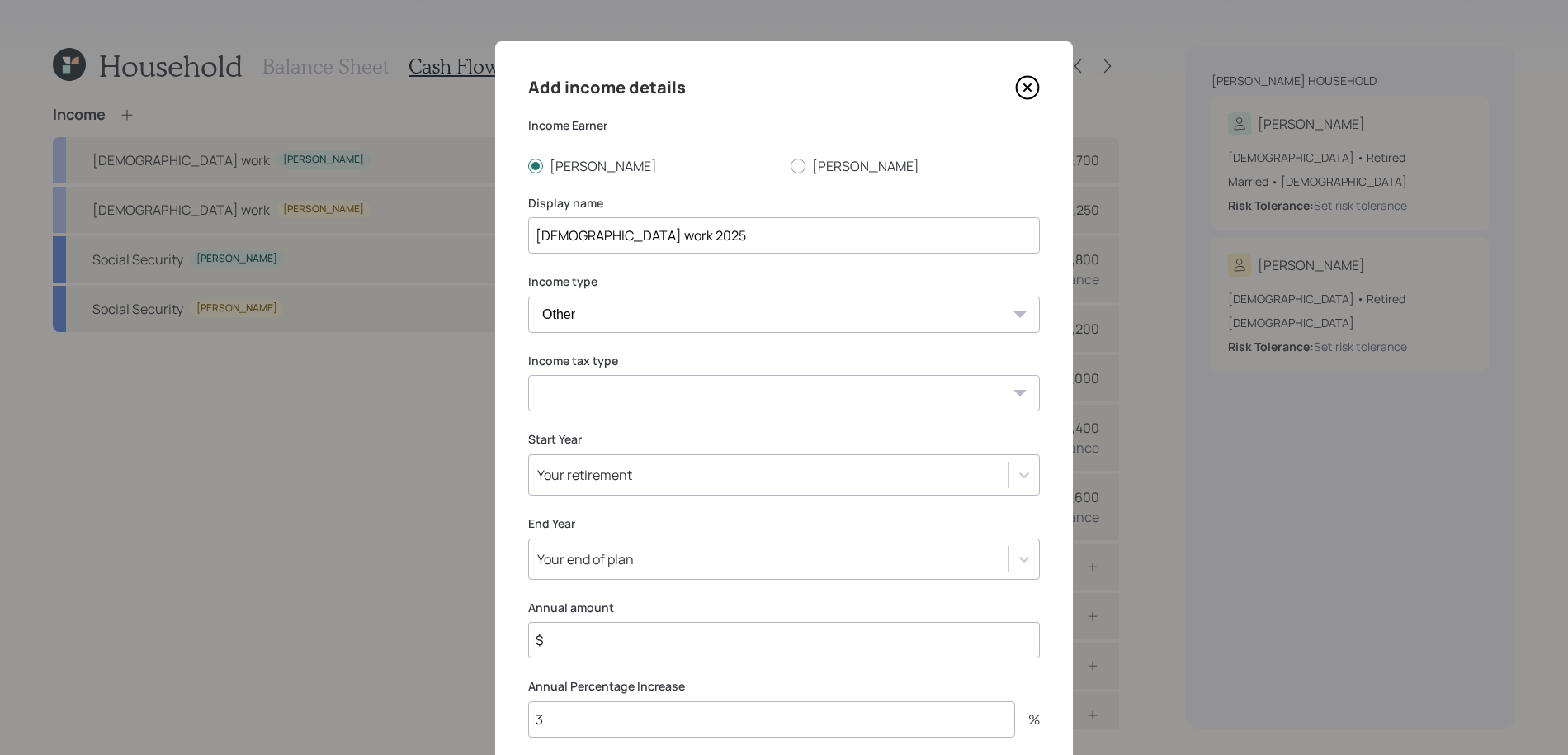
click at [620, 402] on select "Tax-free Earned Self Employment Alimony Royalties Pension / Annuity Interest Di…" at bounding box center [783, 392] width 512 height 36
select select "earned"
click at [528, 375] on select "Tax-free Earned Self Employment Alimony Royalties Pension / Annuity Interest Di…" at bounding box center [783, 392] width 512 height 36
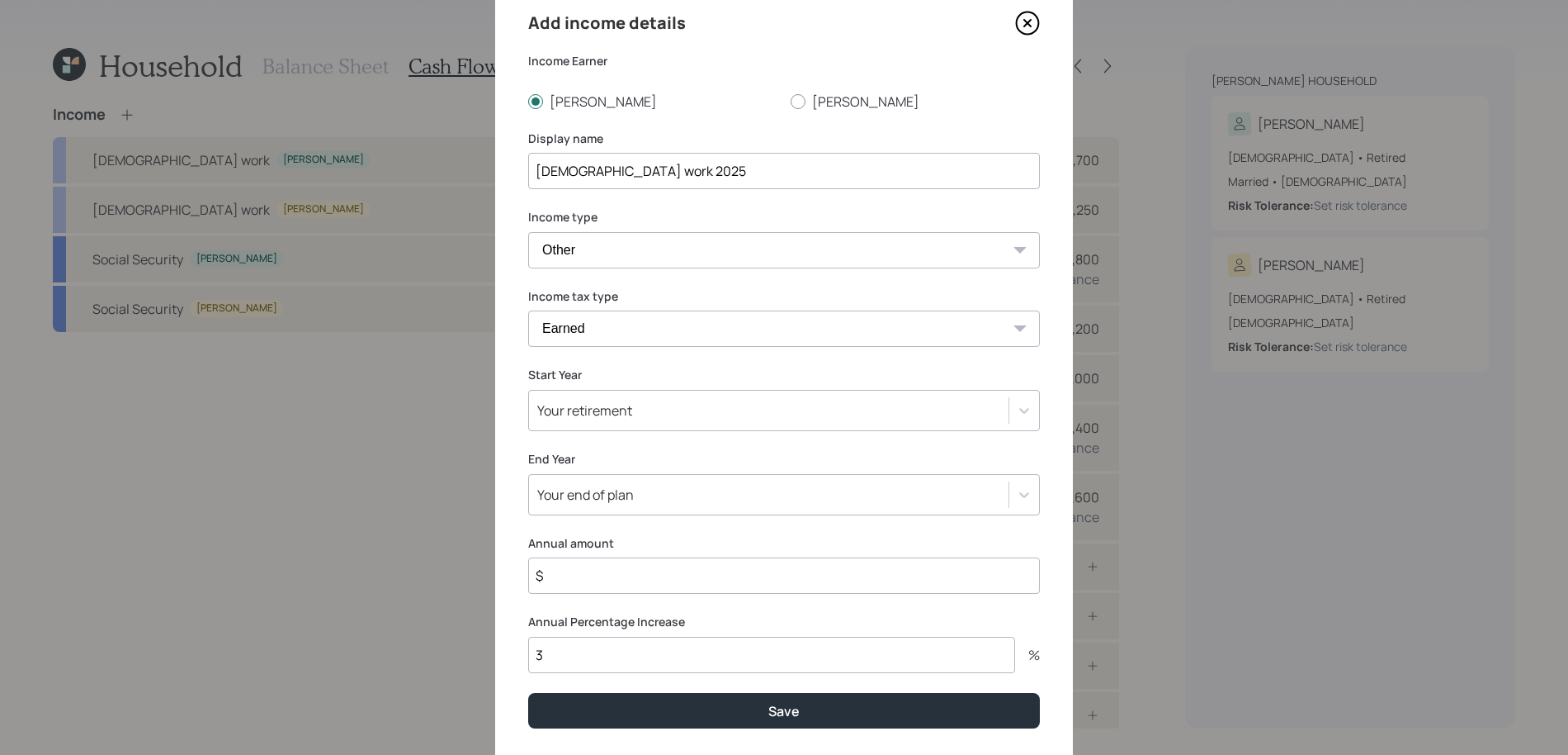
scroll to position [80, 0]
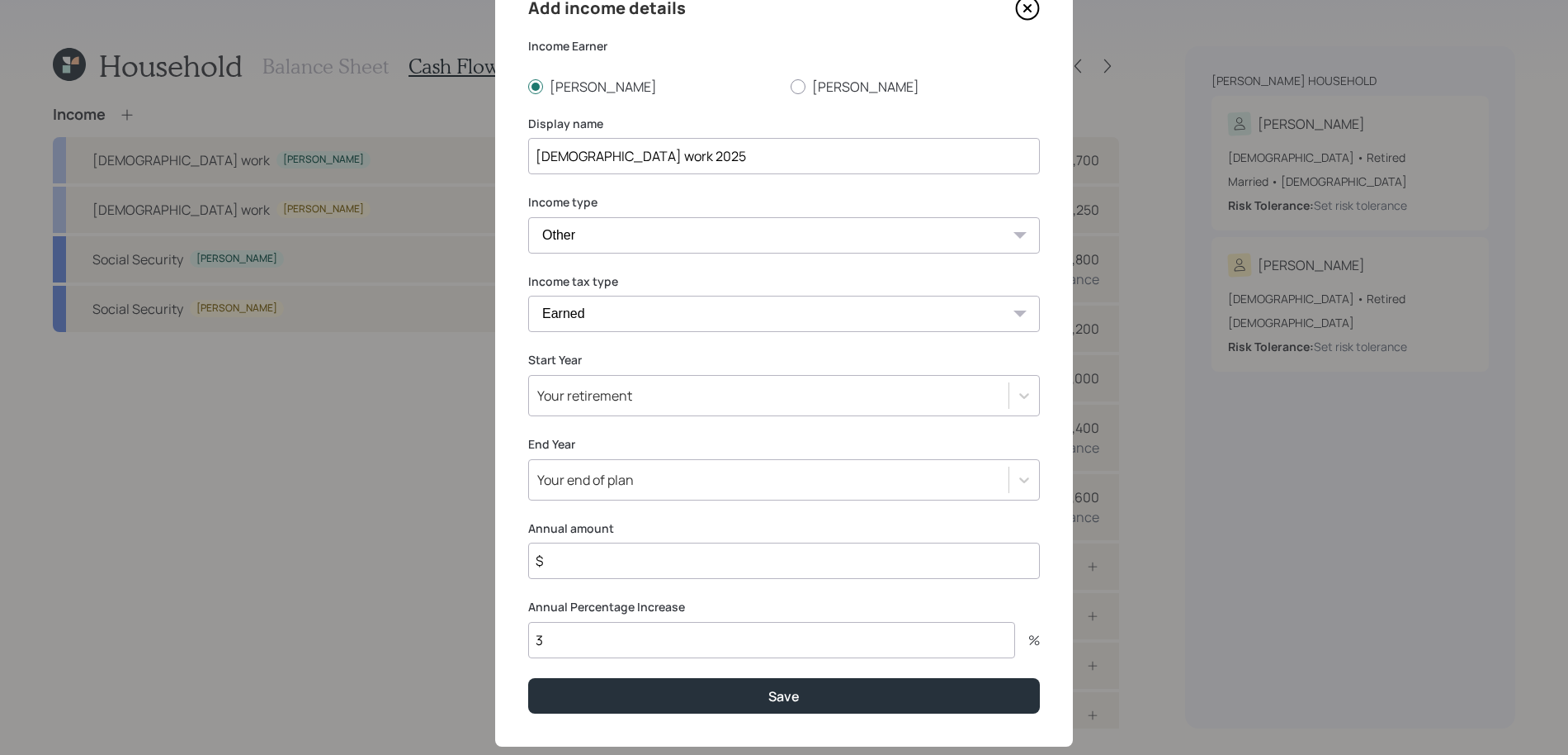
click at [620, 565] on input "$" at bounding box center [783, 560] width 512 height 36
type input "$ 25,000"
click at [624, 416] on div "Add income details Income Earner Silvia Victor Display name Full-time work 2025…" at bounding box center [784, 354] width 578 height 784
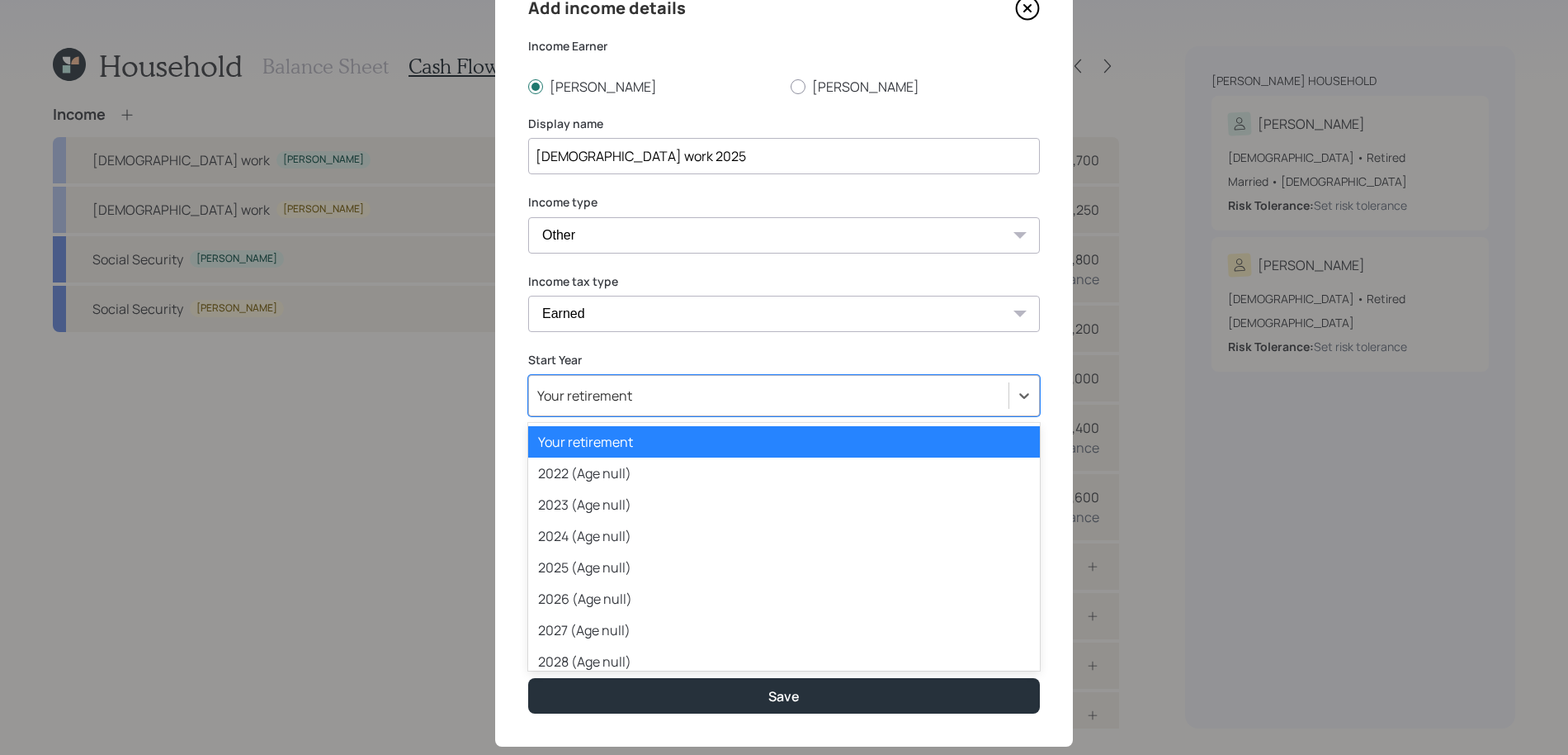
click at [624, 398] on div "Your retirement" at bounding box center [585, 395] width 95 height 18
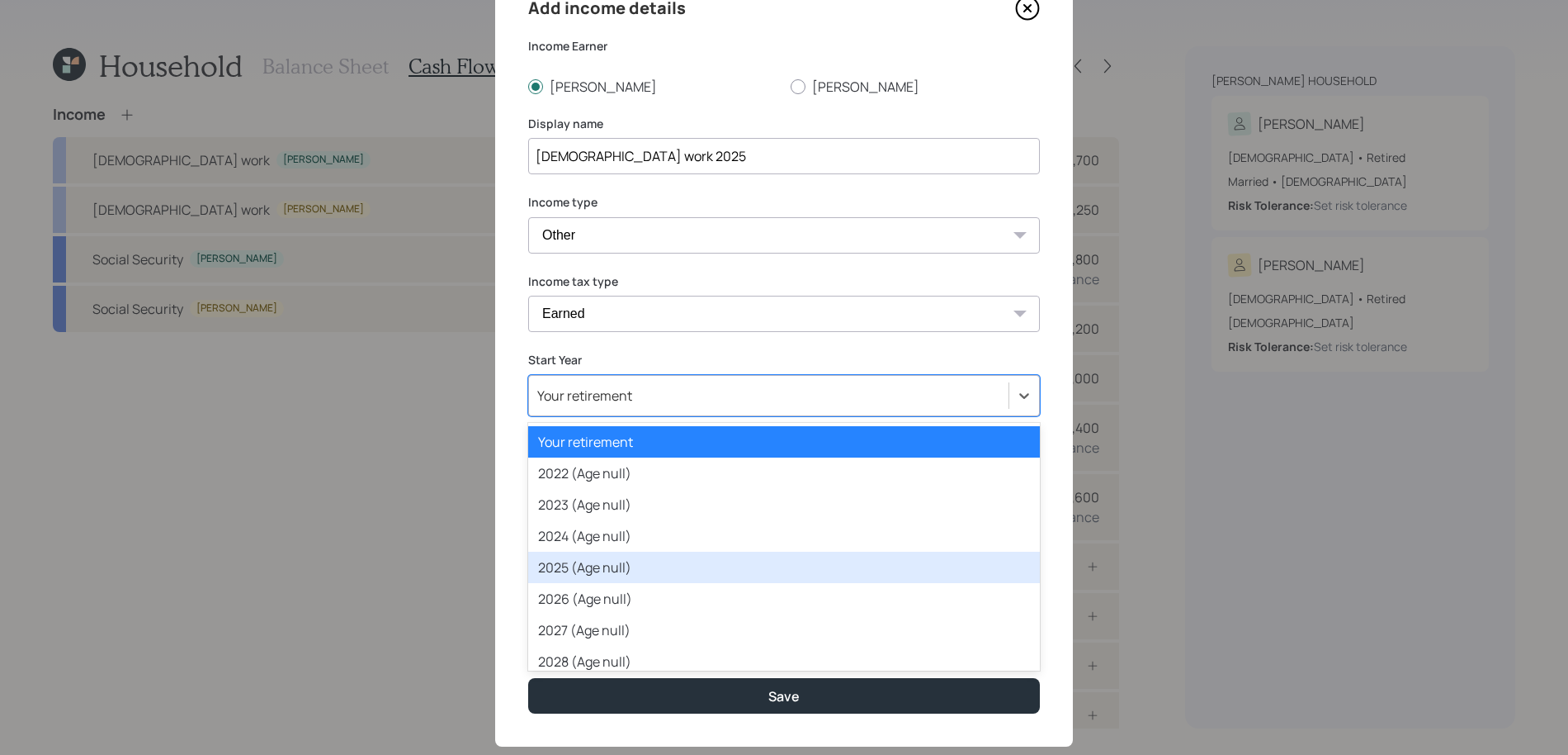
click at [626, 561] on div "2025 (Age null)" at bounding box center [783, 567] width 512 height 31
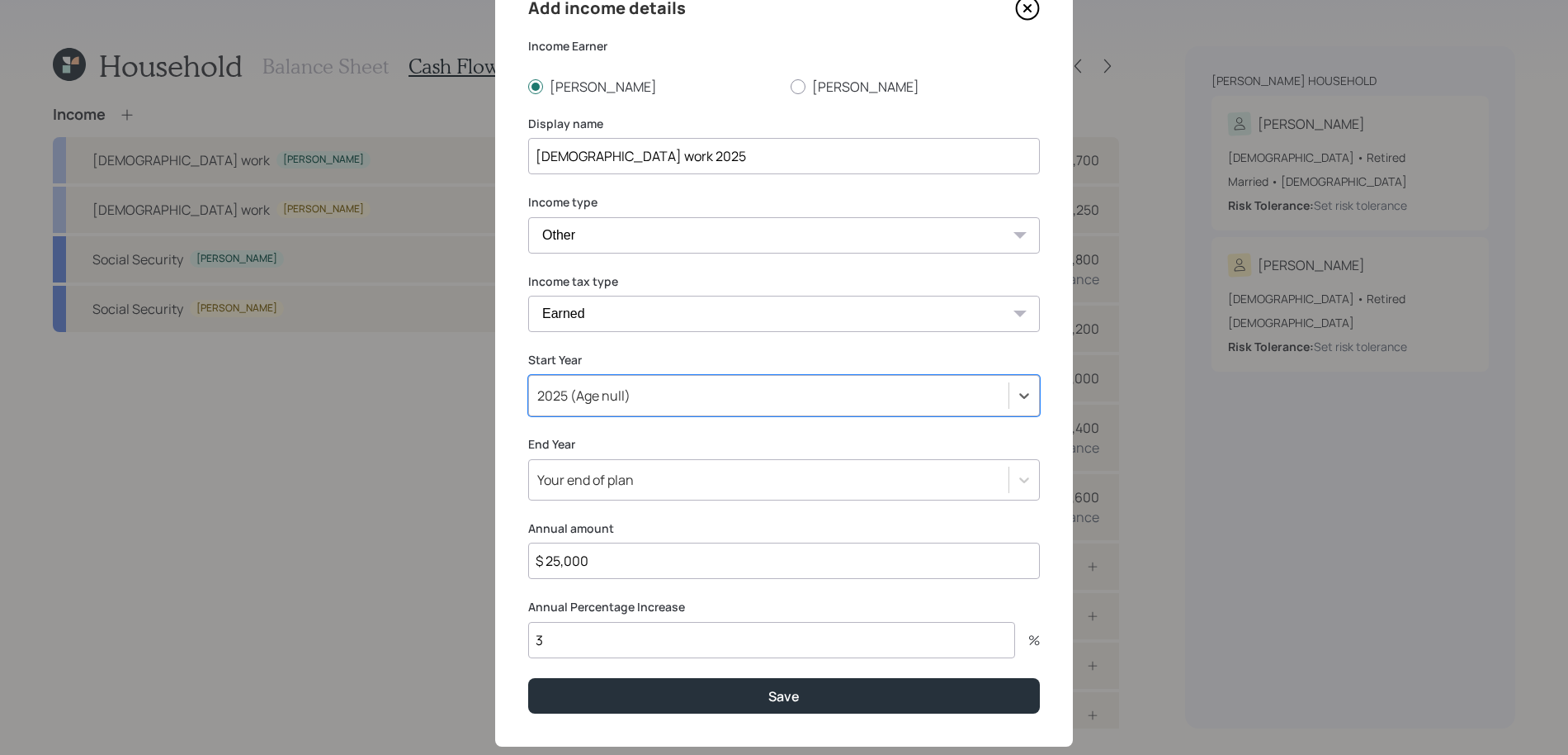
click at [631, 452] on div "End Year Your end of plan" at bounding box center [783, 468] width 512 height 65
click at [631, 468] on div "Your end of plan" at bounding box center [768, 480] width 479 height 29
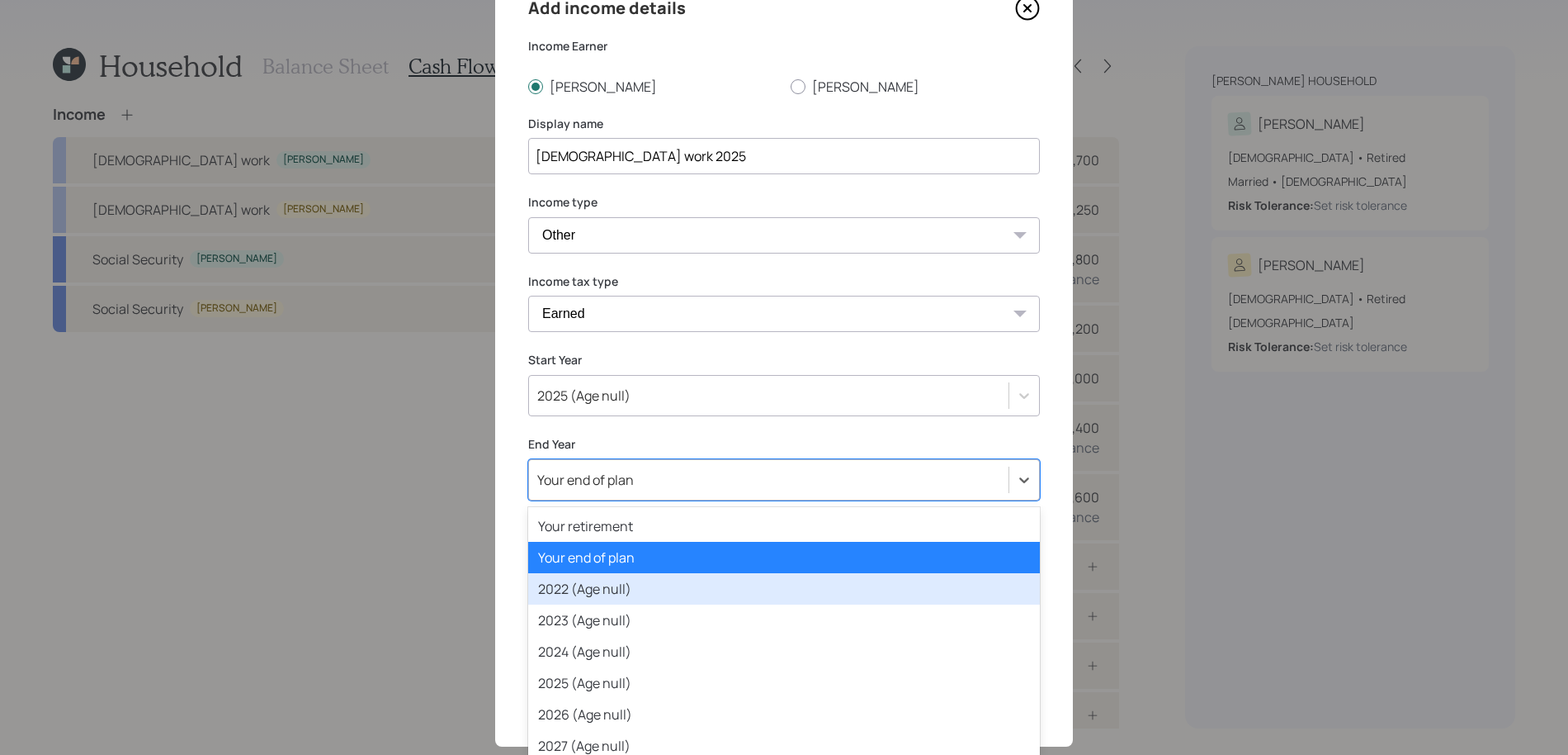
scroll to position [50, 0]
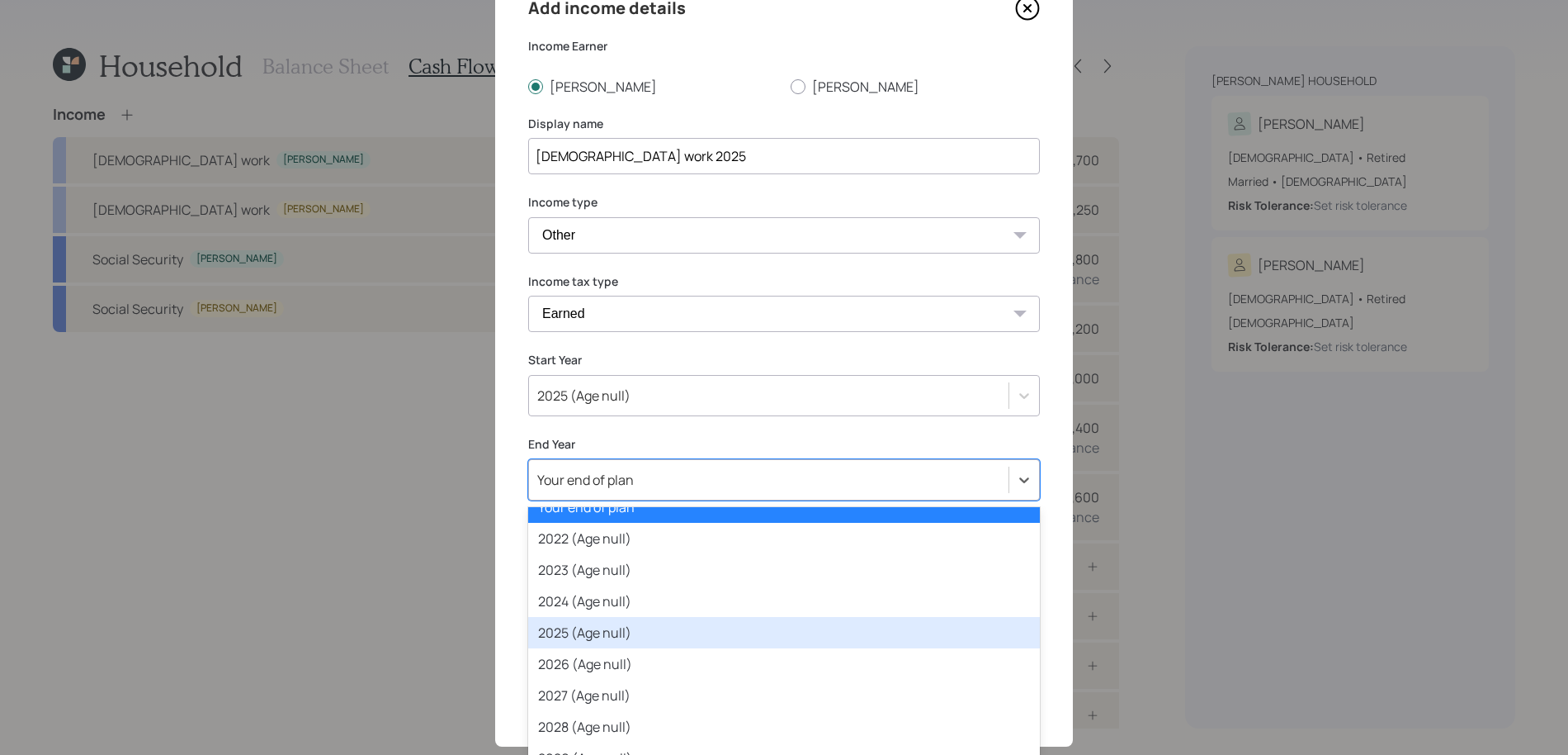
click at [628, 620] on div "2025 (Age null)" at bounding box center [783, 632] width 512 height 31
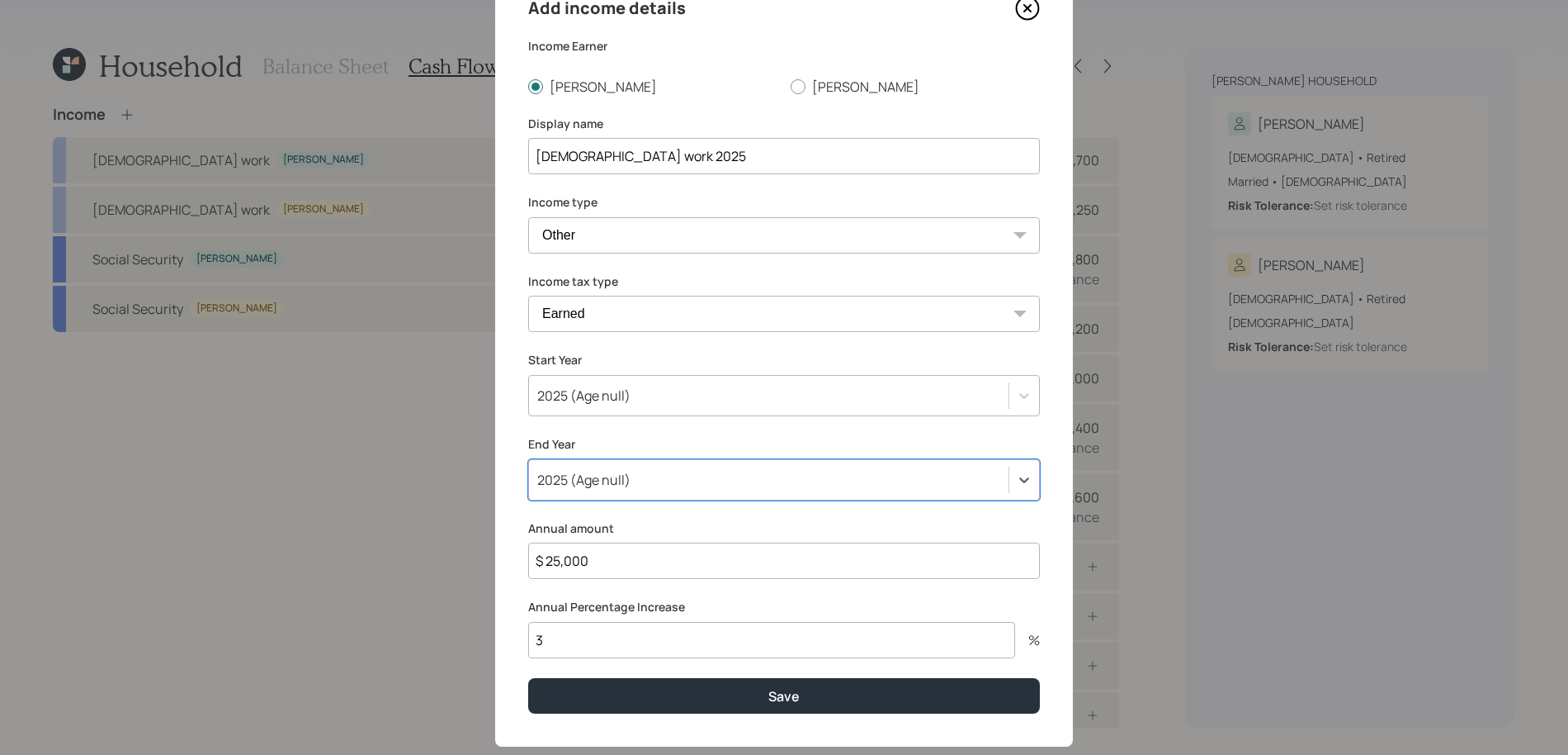
click at [587, 641] on input "3" at bounding box center [770, 639] width 486 height 36
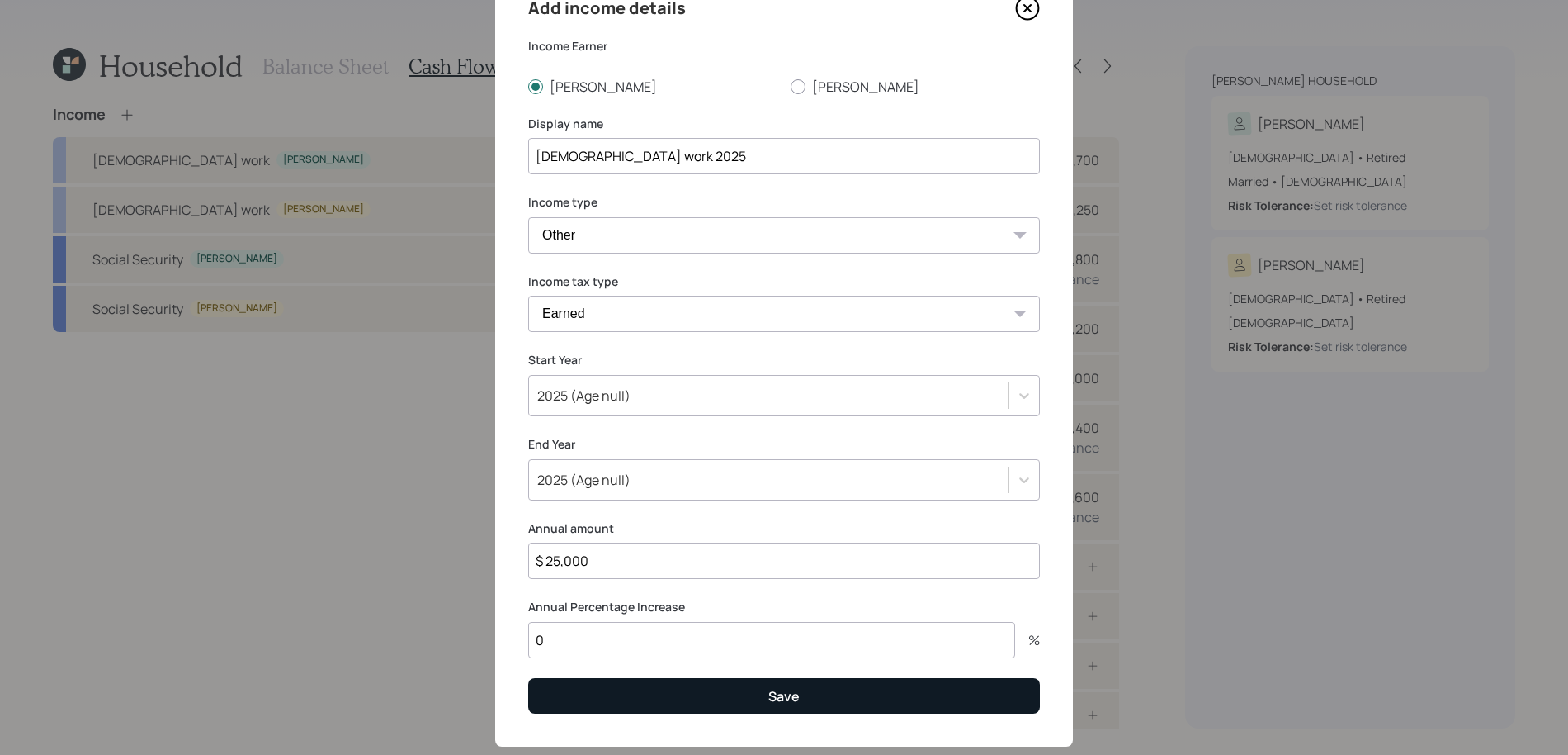
type input "0"
click at [562, 679] on button "Save" at bounding box center [783, 695] width 512 height 35
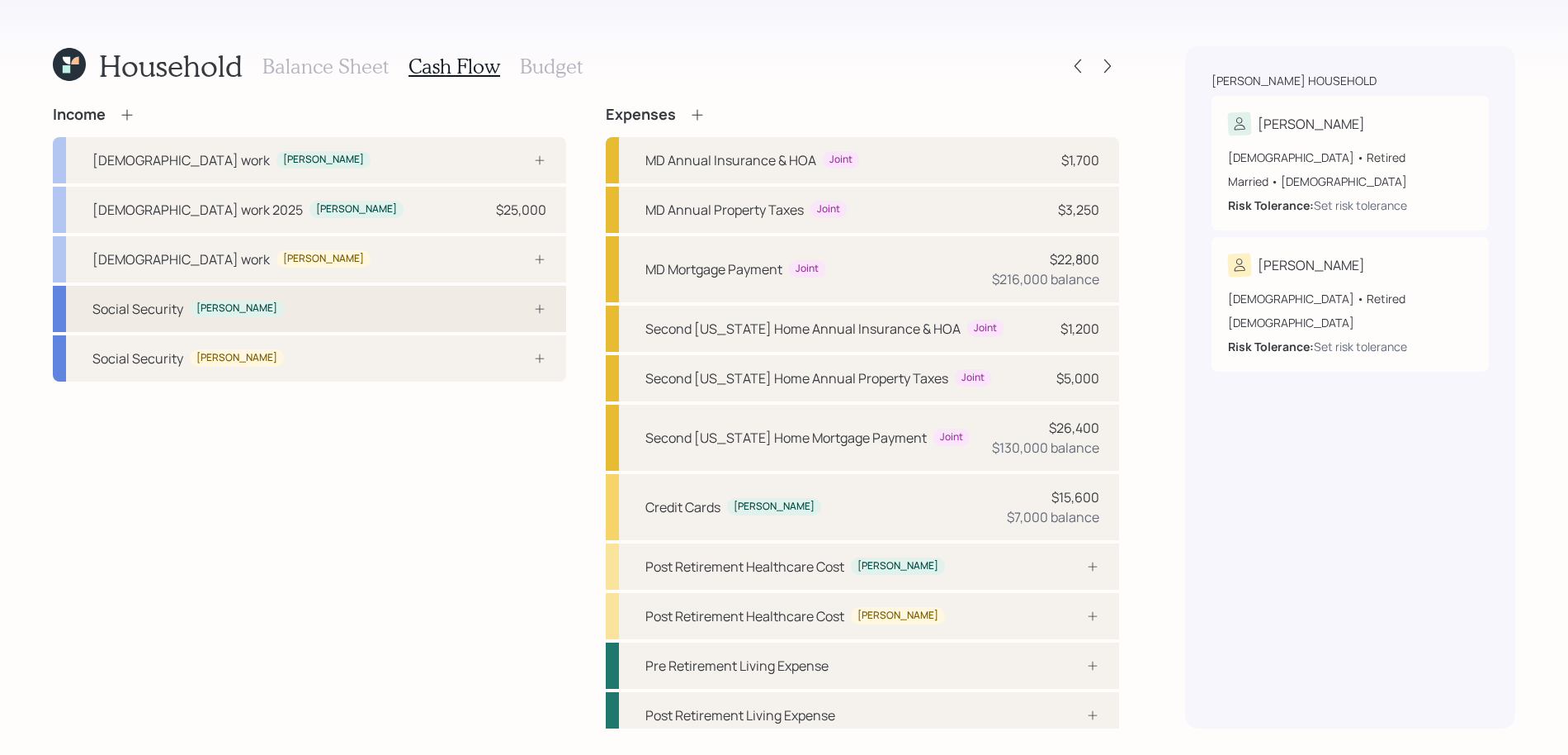
click at [446, 327] on div "Social Security Silvia" at bounding box center [309, 309] width 513 height 46
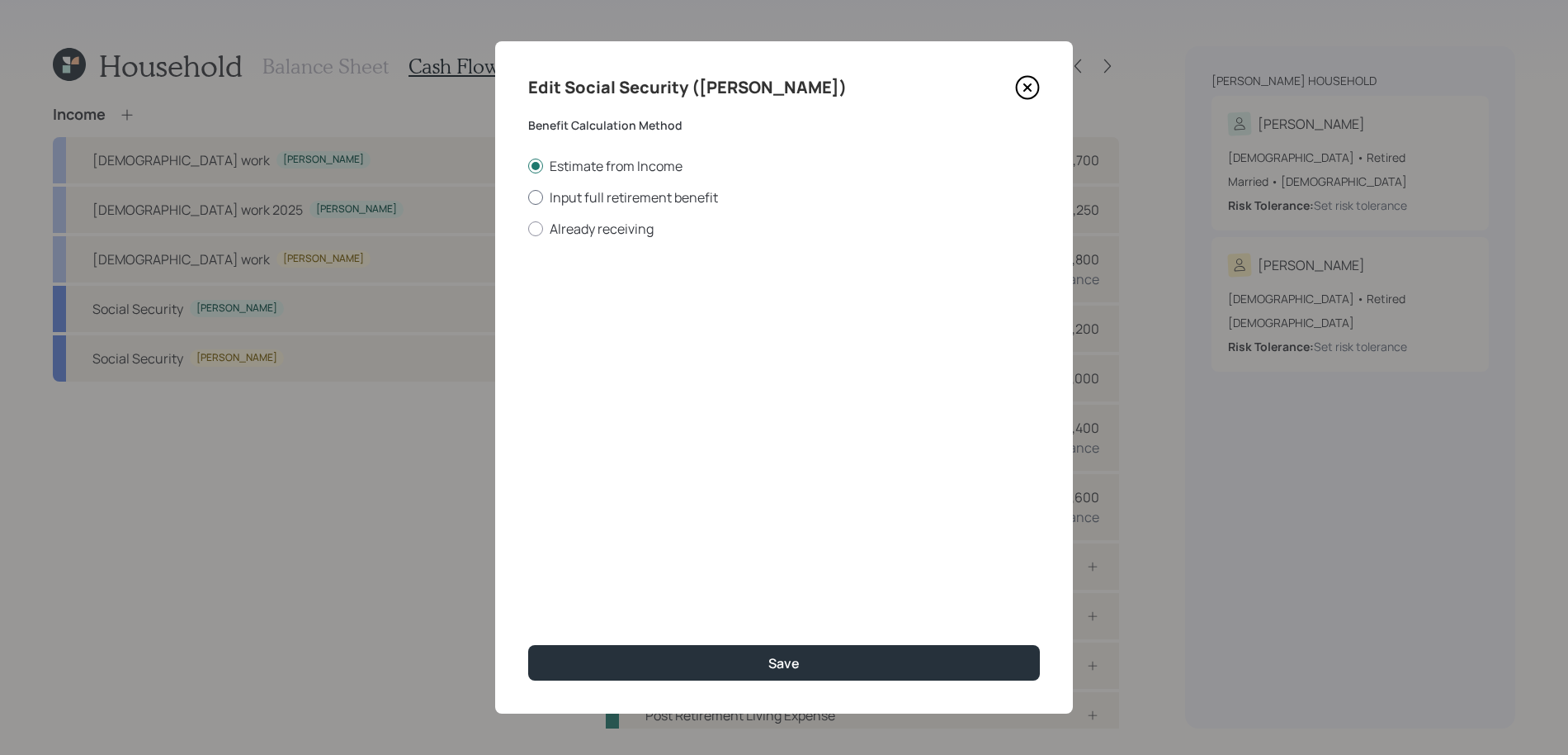
click at [639, 203] on label "Input full retirement benefit" at bounding box center [783, 197] width 512 height 18
click at [528, 198] on input "Input full retirement benefit" at bounding box center [528, 197] width 1 height 1
radio input "true"
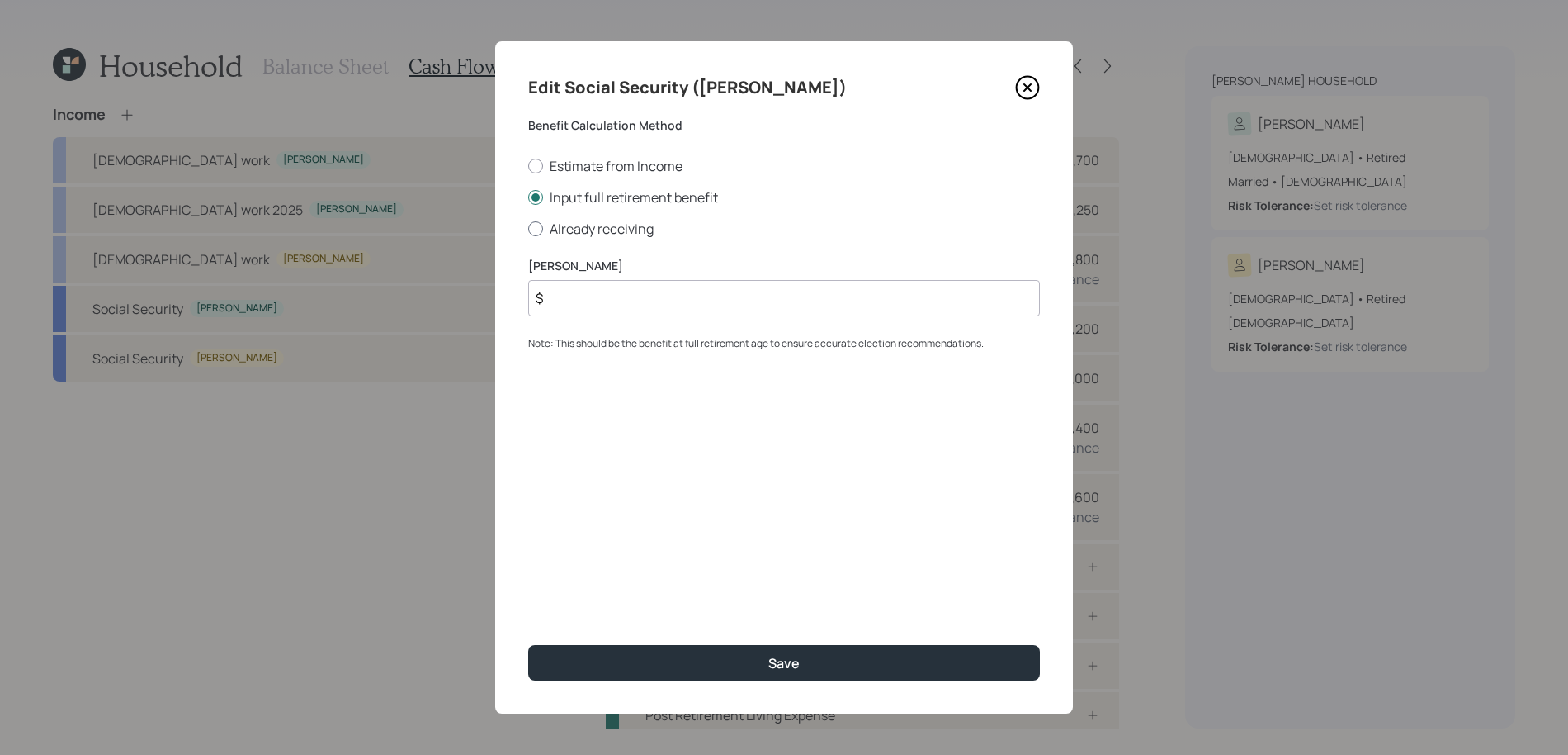
click at [632, 235] on label "Already receiving" at bounding box center [783, 228] width 512 height 18
click at [528, 229] on input "Already receiving" at bounding box center [528, 228] width 1 height 1
radio input "true"
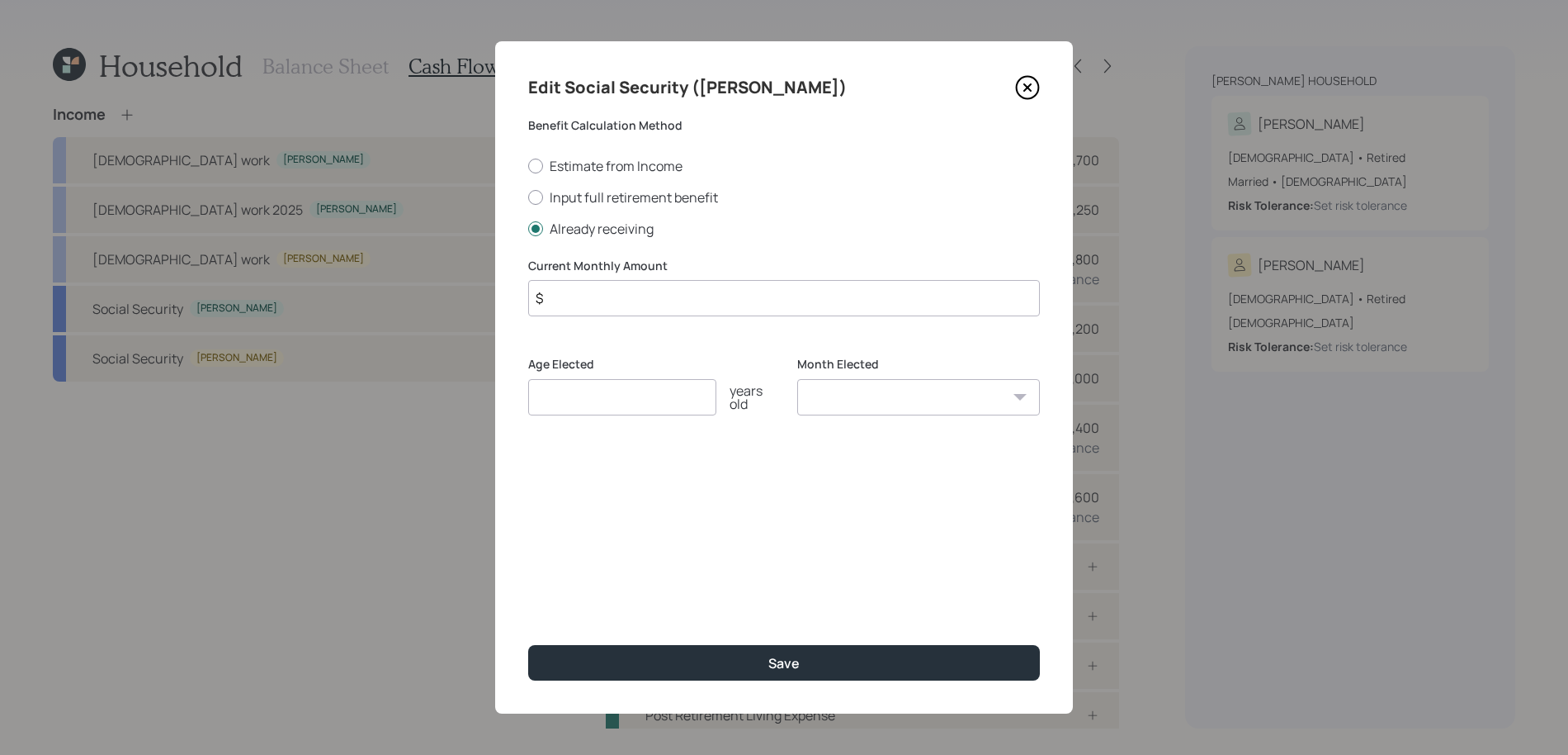
click at [640, 281] on input "$" at bounding box center [783, 298] width 512 height 36
click at [640, 306] on input "$" at bounding box center [783, 298] width 512 height 36
type input "$ 3,010"
click at [703, 412] on input "number" at bounding box center [621, 396] width 188 height 36
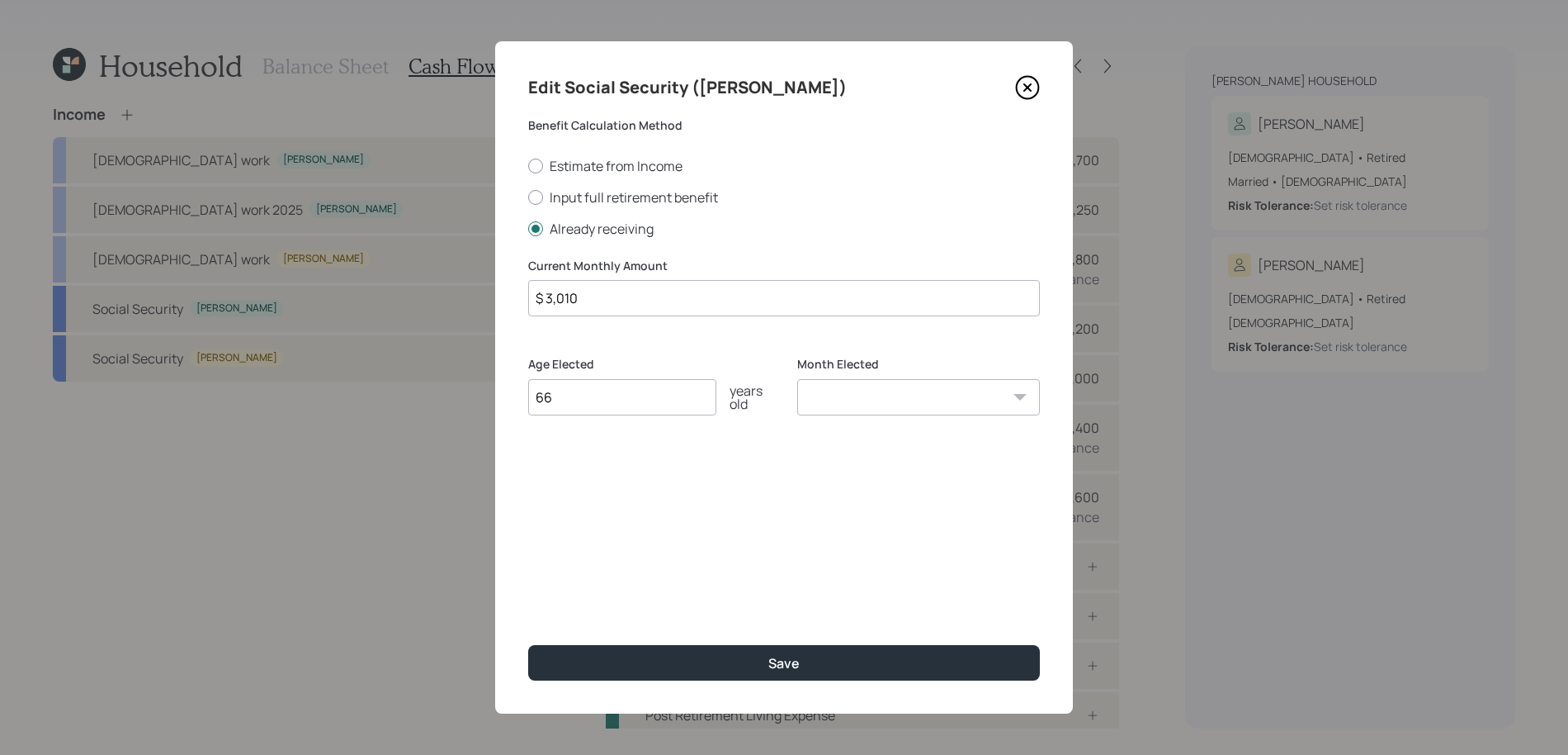
type input "66"
click at [528, 645] on button "Save" at bounding box center [783, 663] width 512 height 35
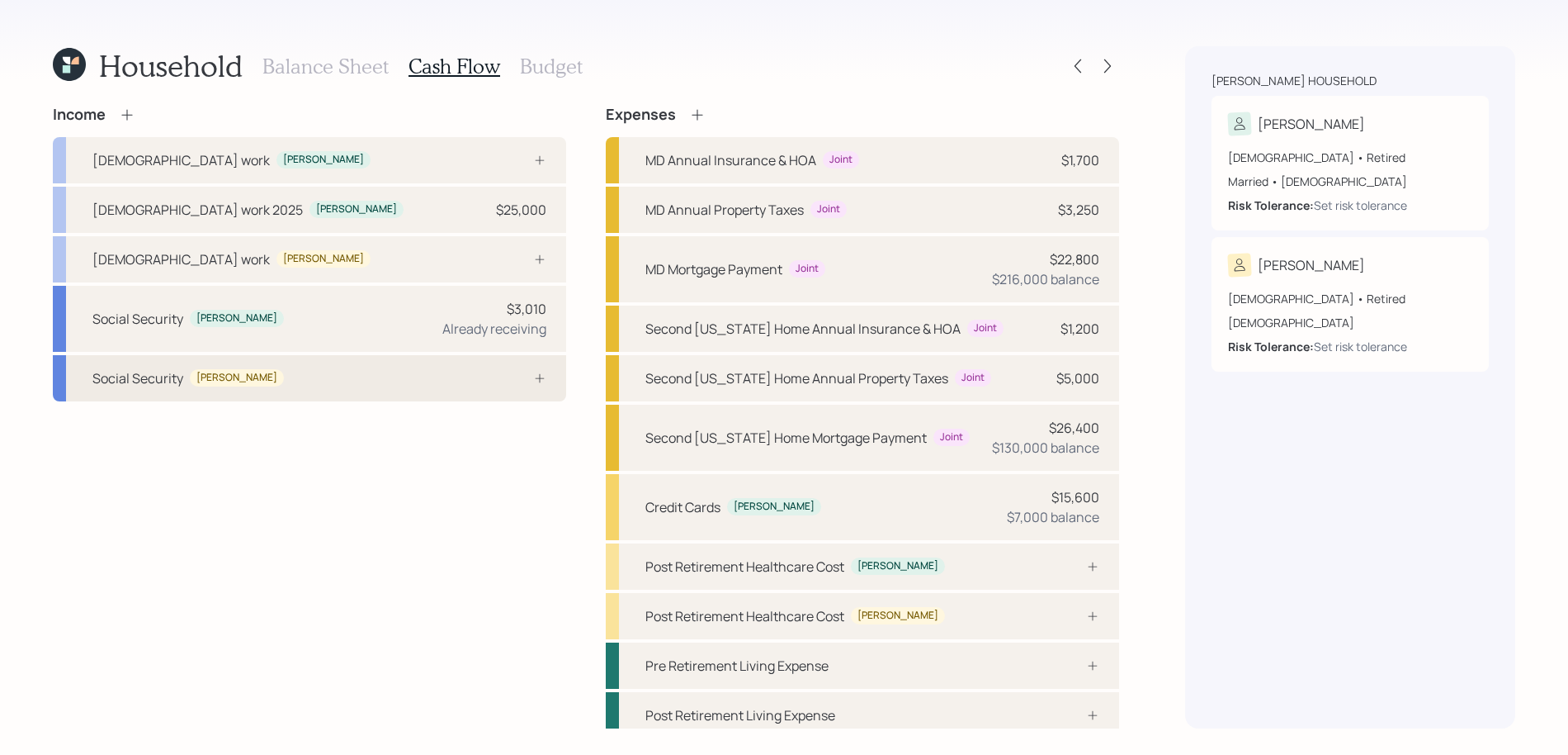
click at [386, 374] on div "Social Security Victor" at bounding box center [309, 378] width 513 height 46
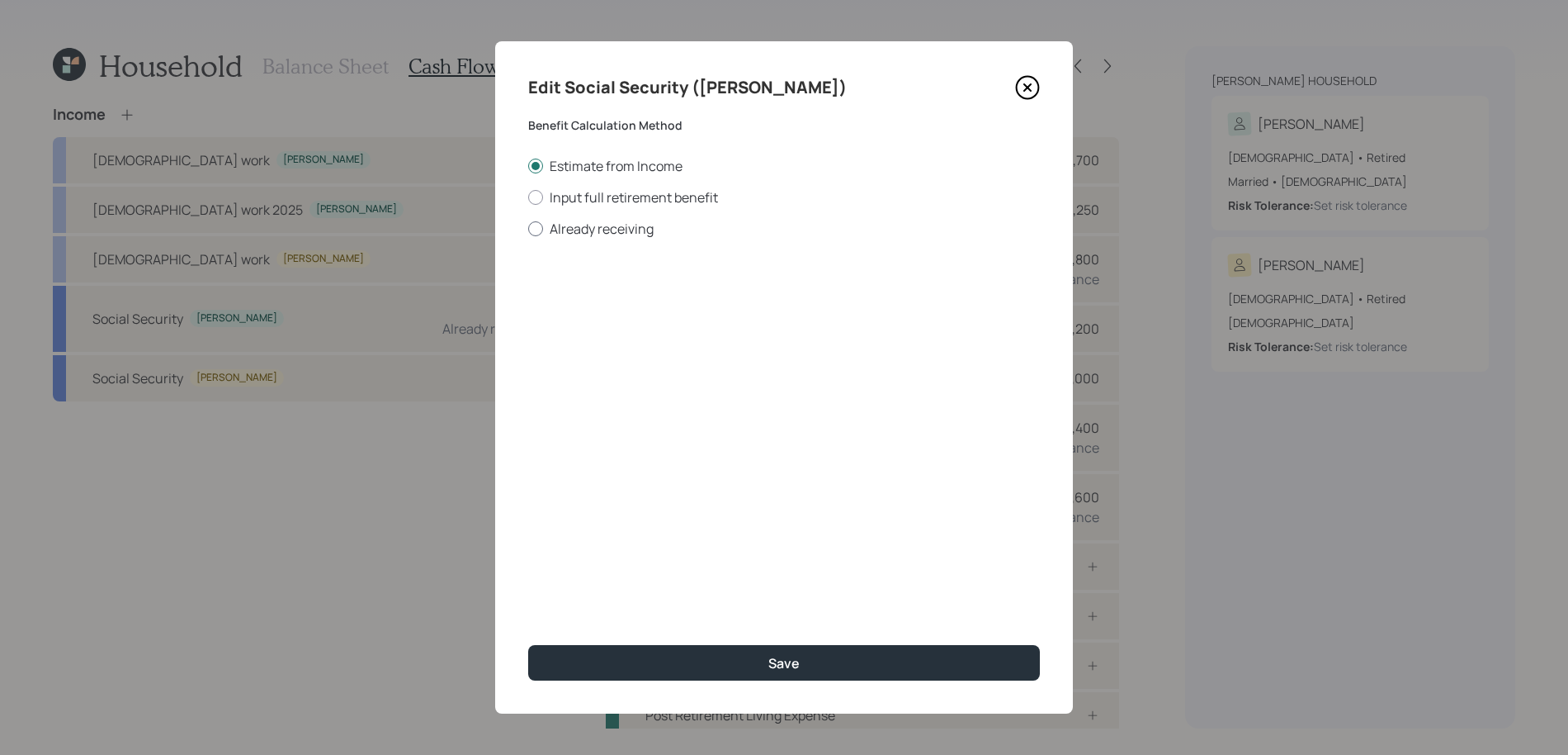
click at [610, 225] on label "Already receiving" at bounding box center [783, 228] width 512 height 18
click at [528, 228] on input "Already receiving" at bounding box center [528, 228] width 1 height 1
radio input "true"
click at [637, 397] on input "number" at bounding box center [621, 396] width 188 height 36
click at [639, 277] on div "Current Monthly Amount $" at bounding box center [783, 287] width 512 height 59
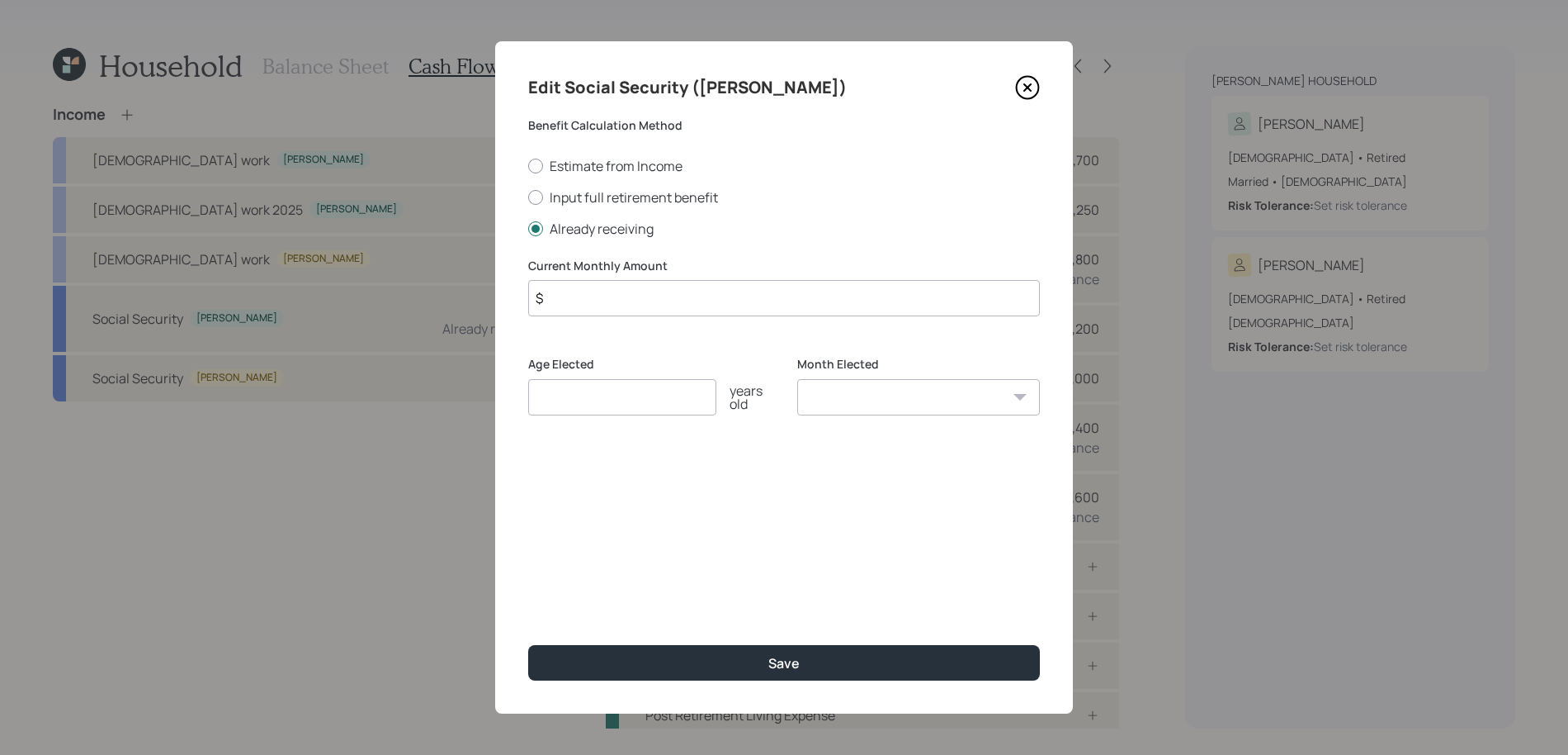
click at [639, 301] on input "$" at bounding box center [783, 298] width 512 height 36
type input "$ 1,200"
click at [610, 383] on input "number" at bounding box center [621, 396] width 188 height 36
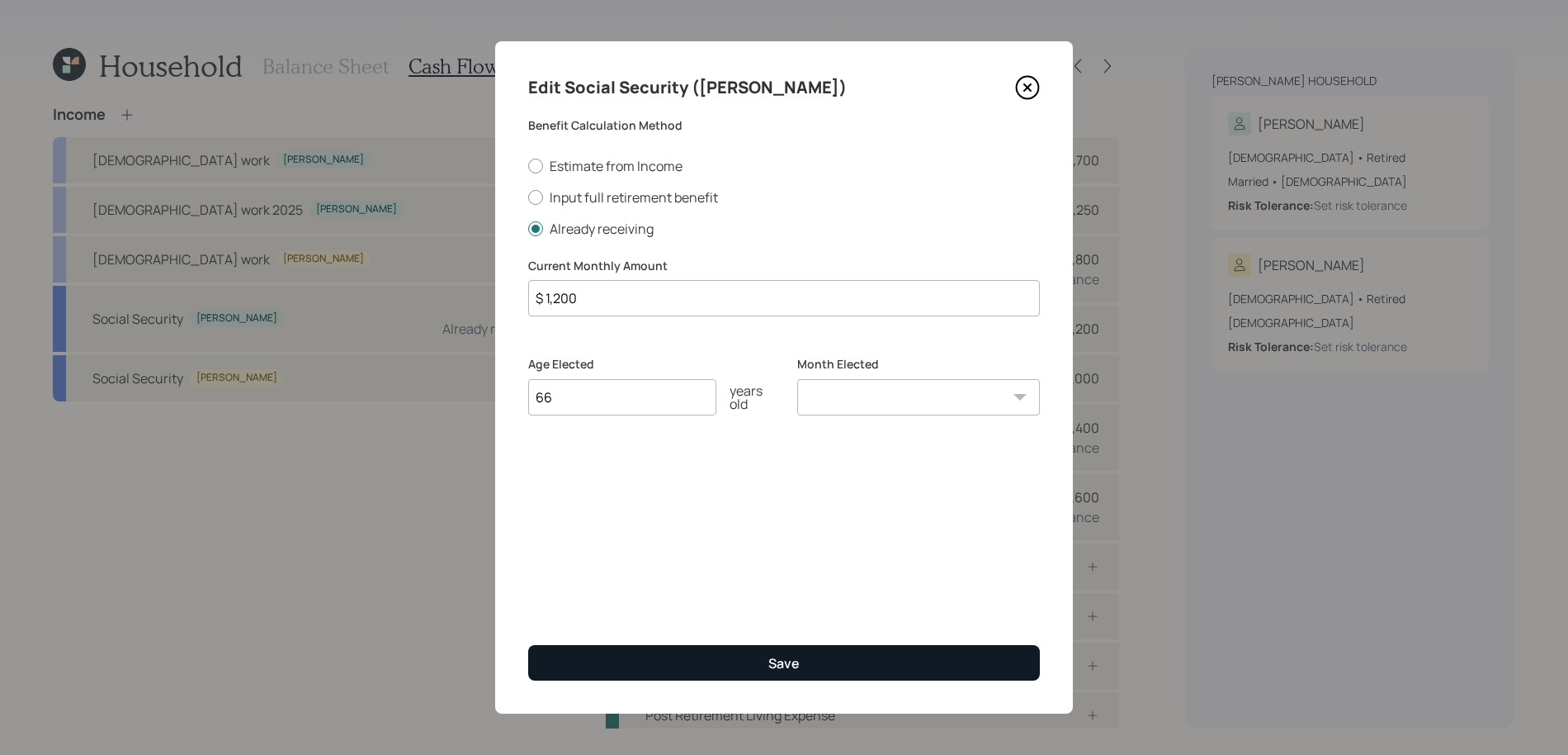
type input "66"
click at [829, 670] on button "Save" at bounding box center [783, 663] width 512 height 35
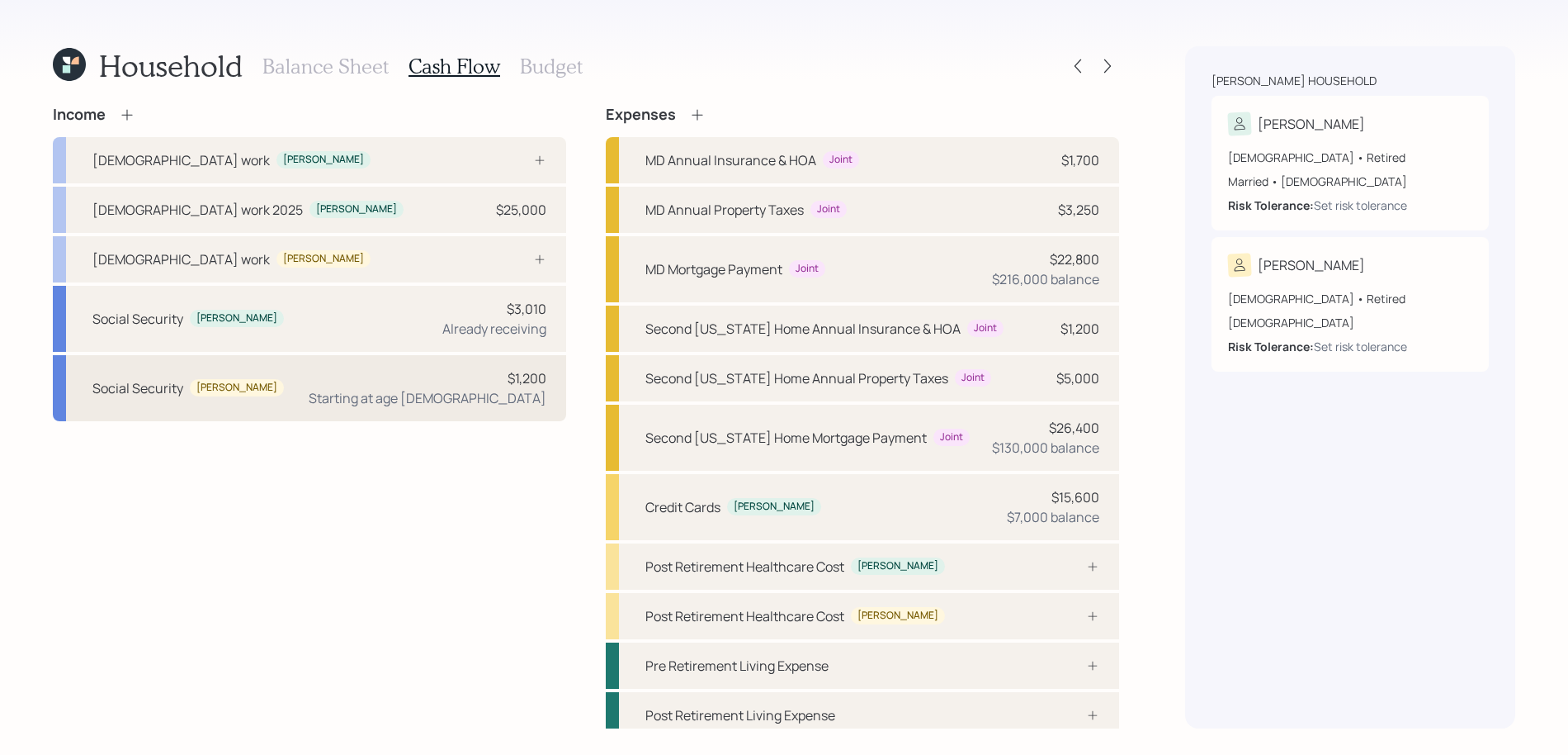
click at [548, 401] on div "Social Security Victor $1,200 Starting at age 66" at bounding box center [309, 387] width 513 height 66
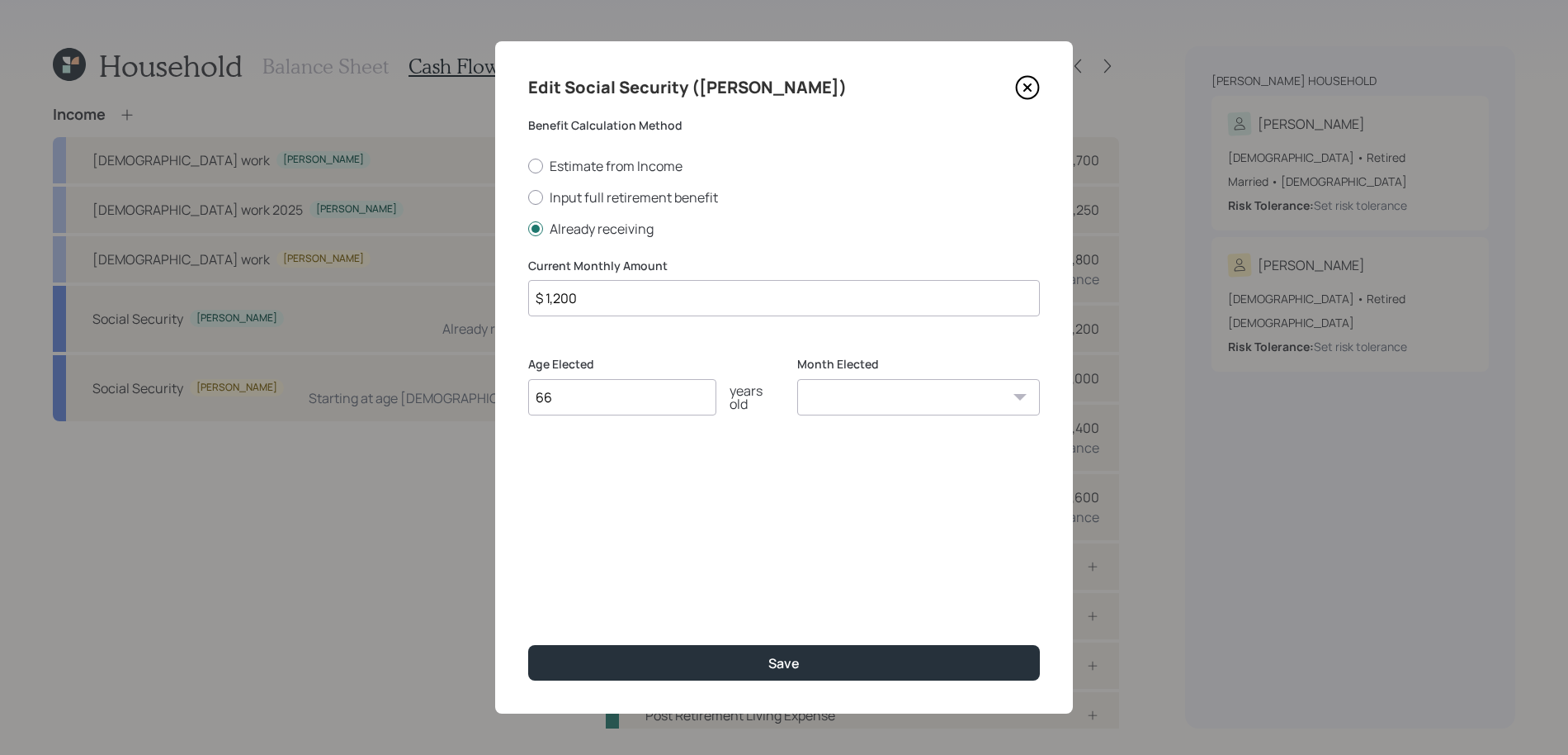
click at [653, 381] on input "66" at bounding box center [621, 396] width 188 height 36
click at [651, 396] on input "66" at bounding box center [621, 396] width 188 height 36
type input "65"
click at [528, 645] on button "Save" at bounding box center [783, 663] width 512 height 35
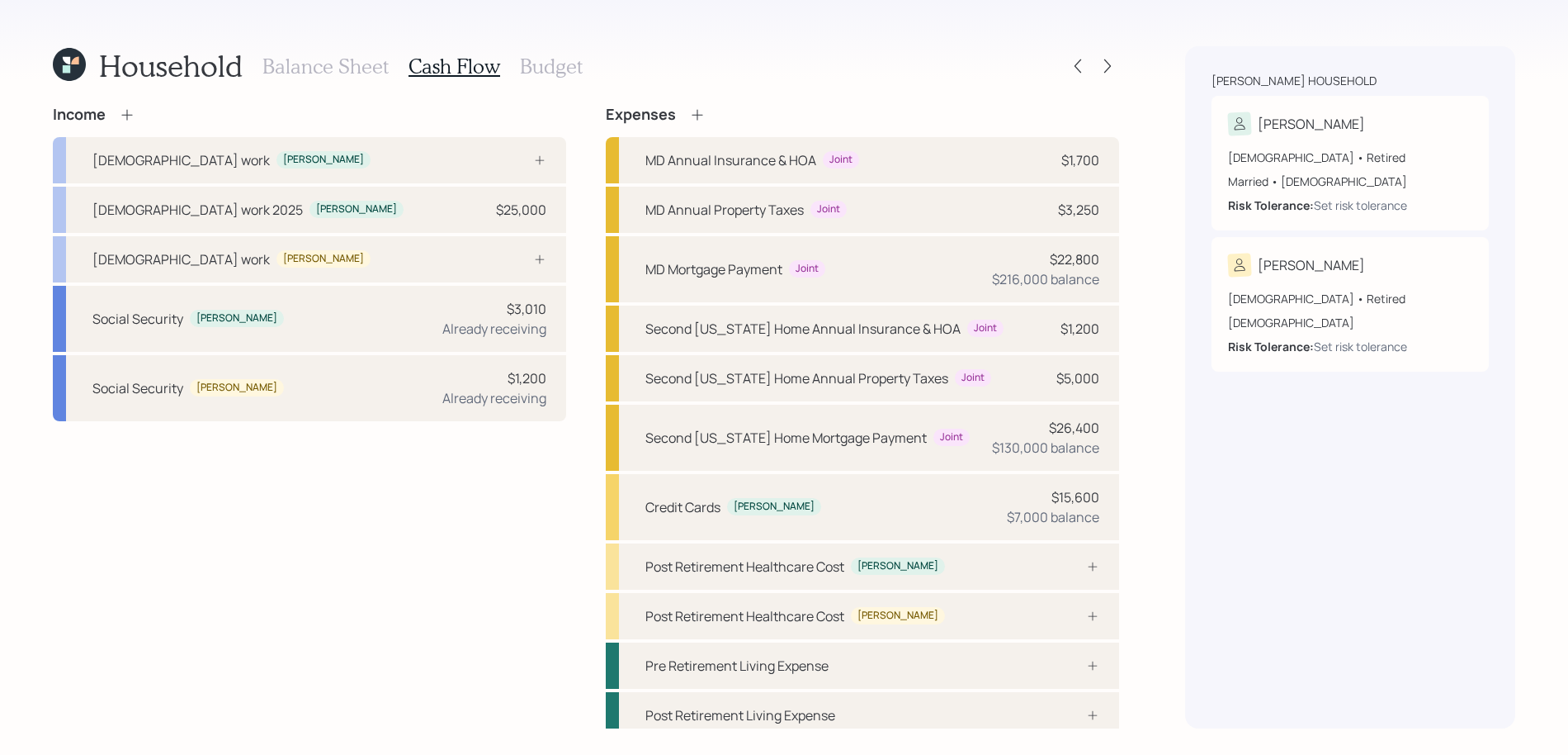
click at [364, 72] on h3 "Balance Sheet" at bounding box center [325, 66] width 126 height 24
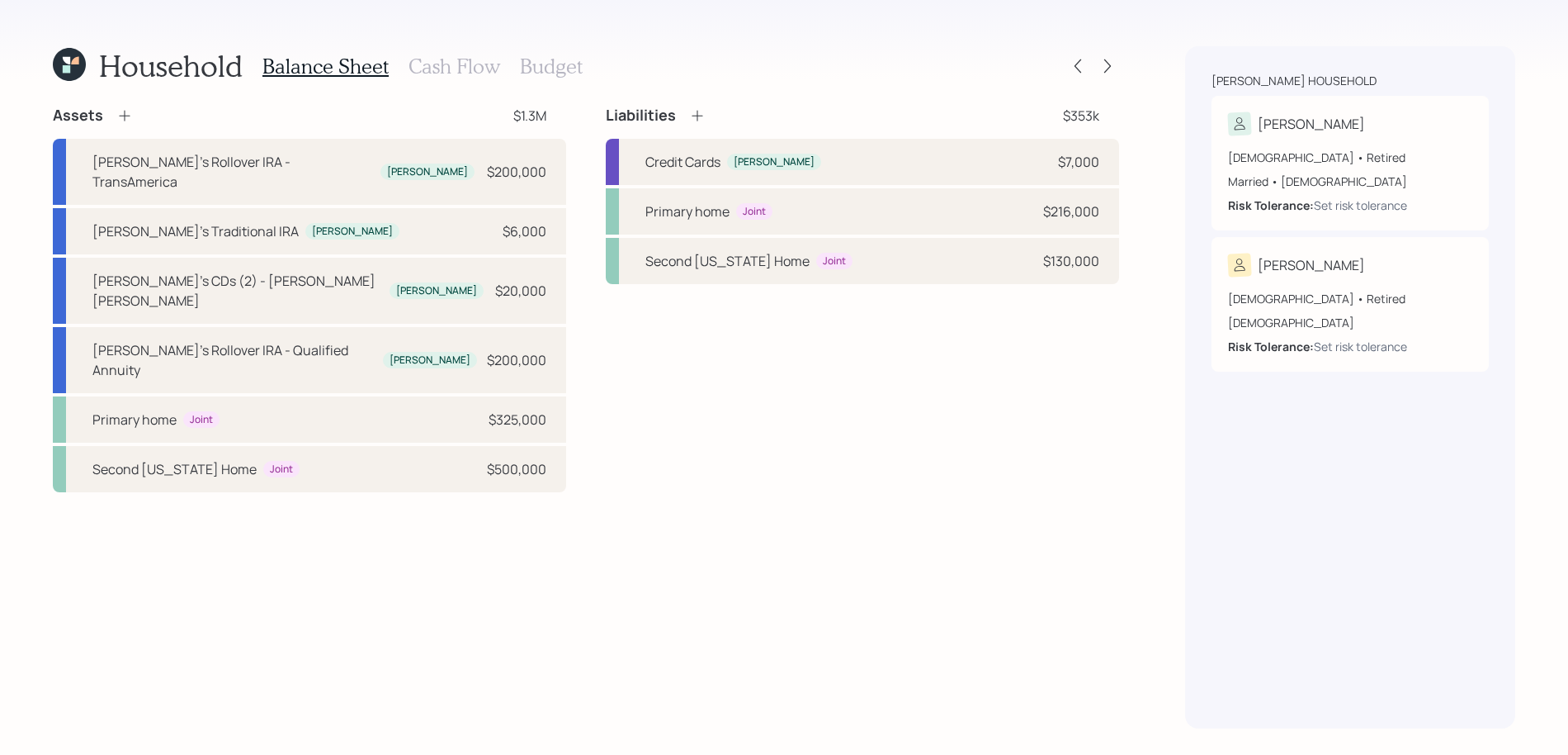
click at [121, 111] on icon at bounding box center [124, 115] width 17 height 17
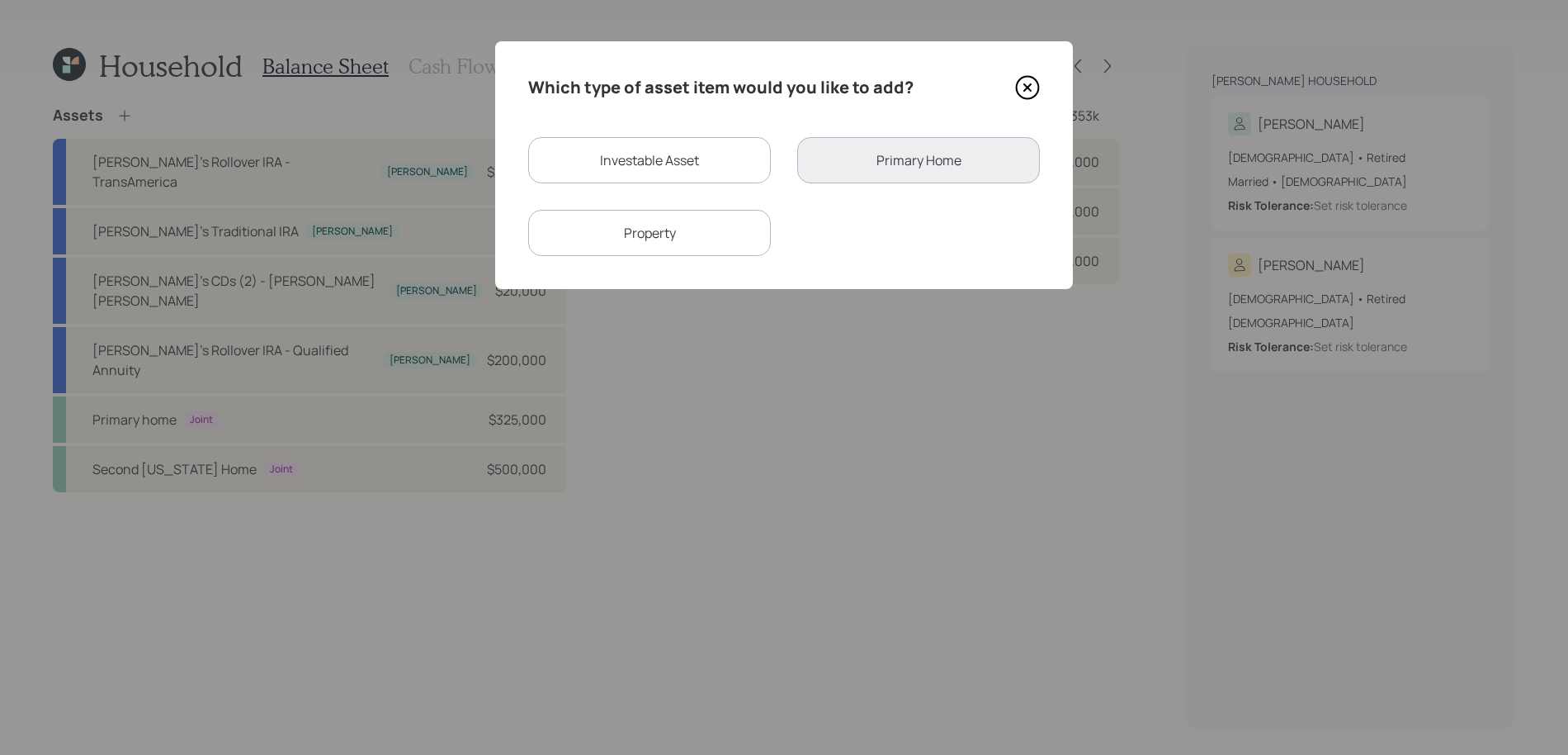
click at [668, 153] on div "Investable Asset" at bounding box center [648, 159] width 243 height 46
select select "taxable"
select select "balanced"
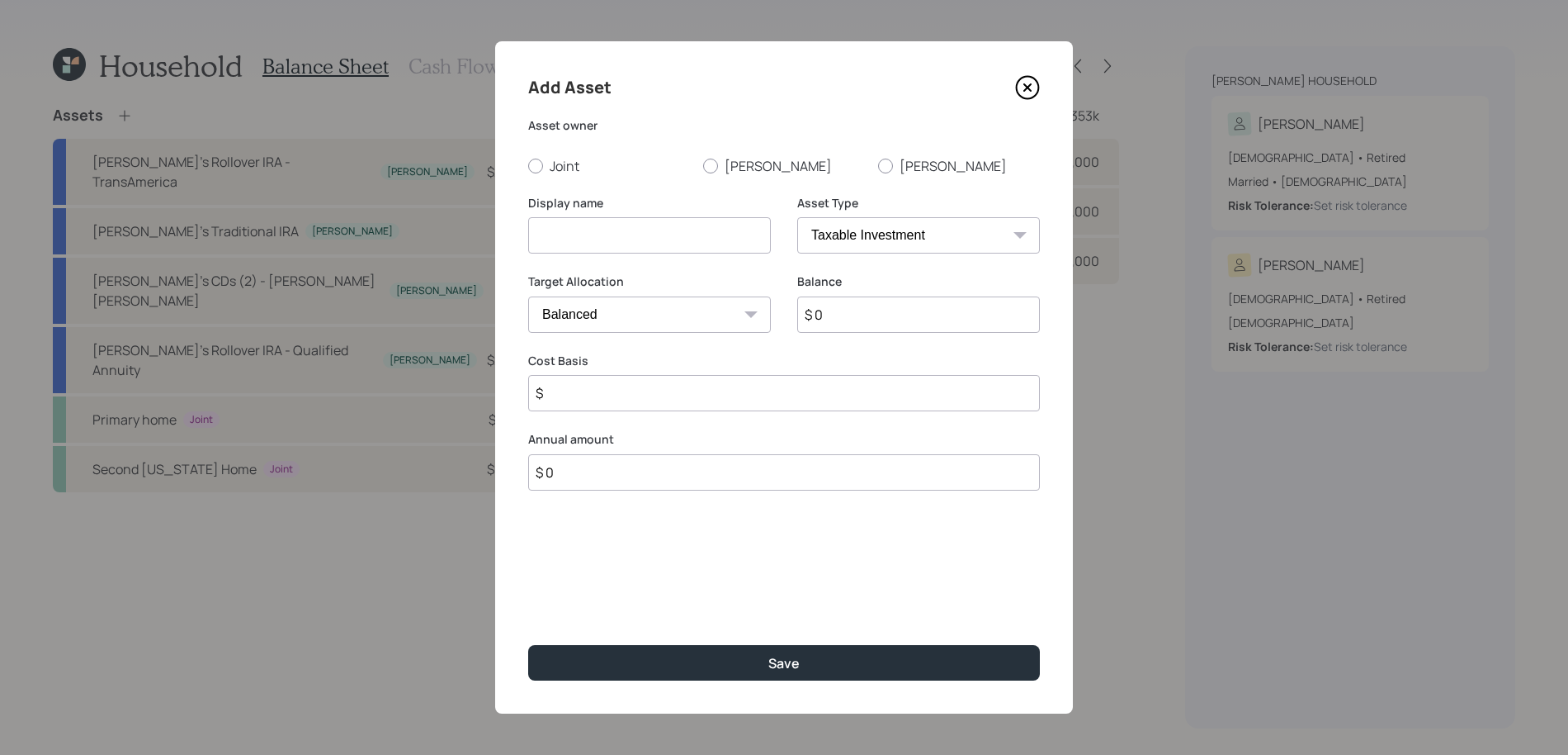
click at [850, 252] on select "SEP IRA IRA Roth IRA 401(k) Roth 401(k) 403(b) Roth 403(b) 457(b) Roth 457(b) H…" at bounding box center [918, 235] width 243 height 36
select select "cash"
click at [797, 217] on select "SEP IRA IRA Roth IRA 401(k) Roth 401(k) 403(b) Roth 403(b) 457(b) Roth 457(b) H…" at bounding box center [918, 235] width 243 height 36
type input "$"
click at [1019, 88] on icon at bounding box center [1027, 87] width 25 height 25
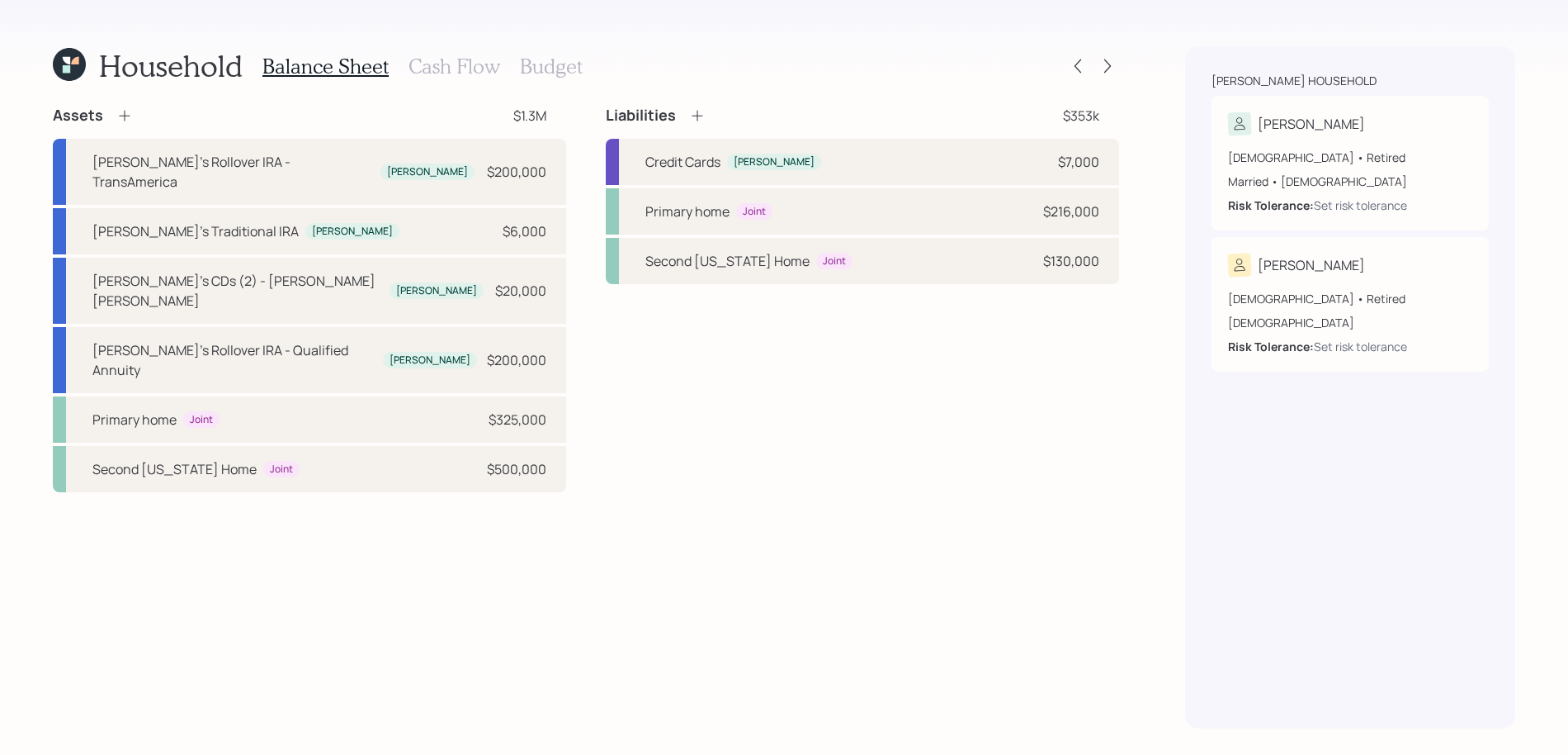
click at [127, 121] on icon at bounding box center [124, 115] width 17 height 17
click at [121, 118] on icon at bounding box center [124, 115] width 17 height 17
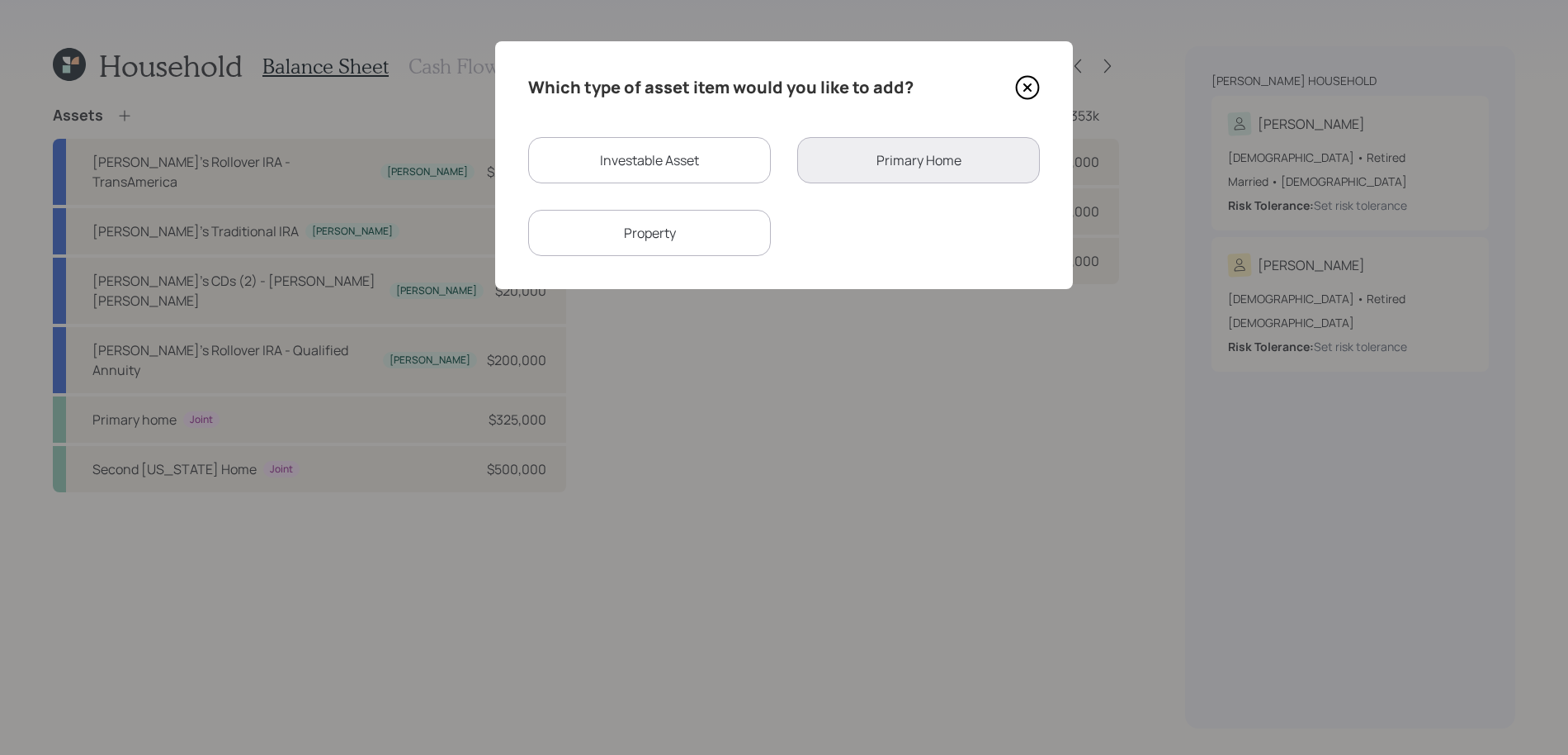
click at [611, 160] on div "Investable Asset" at bounding box center [648, 159] width 243 height 46
select select "taxable"
select select "balanced"
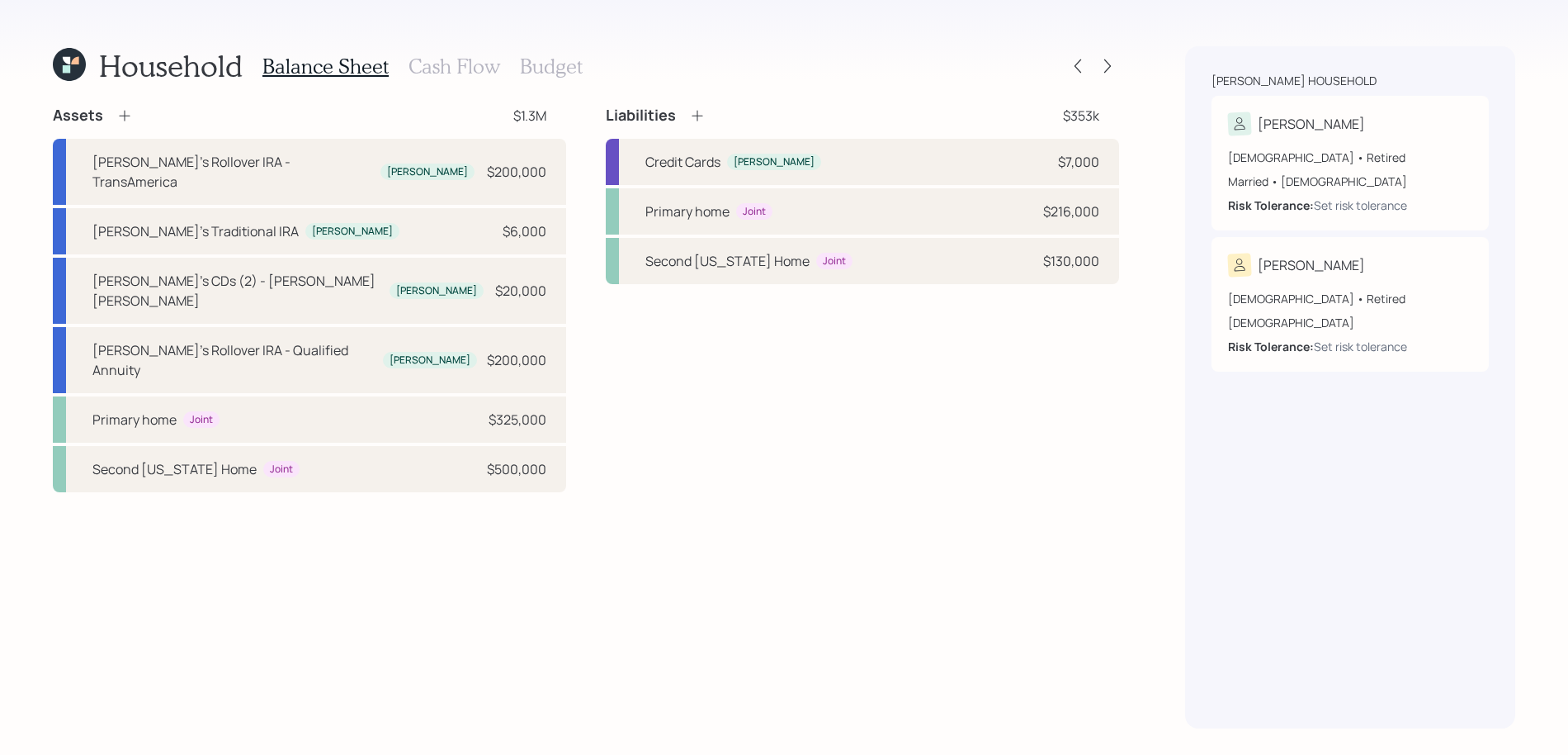
click at [111, 118] on div "Assets" at bounding box center [92, 115] width 80 height 20
click at [116, 117] on icon at bounding box center [124, 115] width 17 height 17
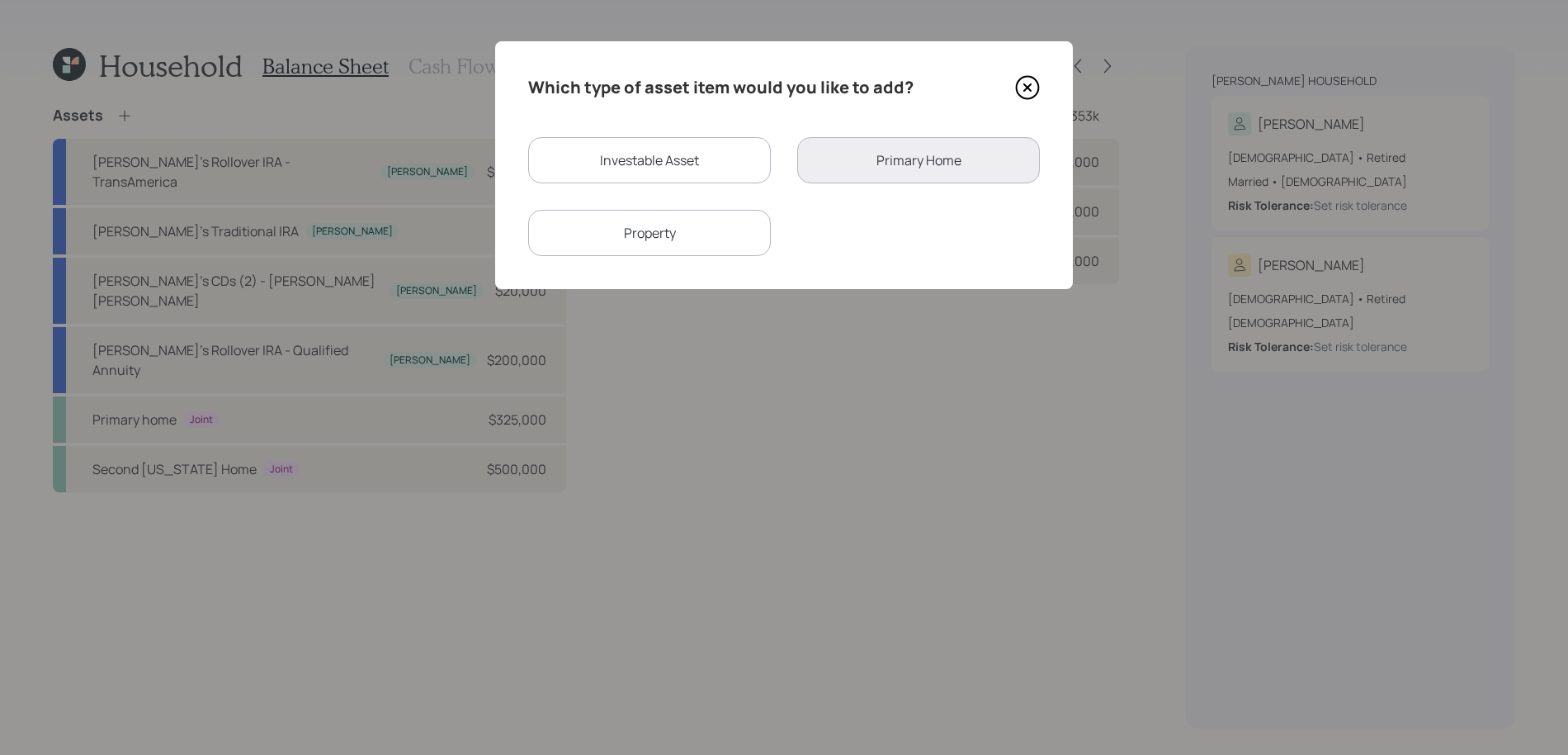
click at [706, 126] on div "Which type of asset item would you like to add? Investable Asset Primary Home P…" at bounding box center [784, 165] width 578 height 248
click at [706, 149] on div "Investable Asset" at bounding box center [648, 159] width 243 height 46
select select "taxable"
select select "balanced"
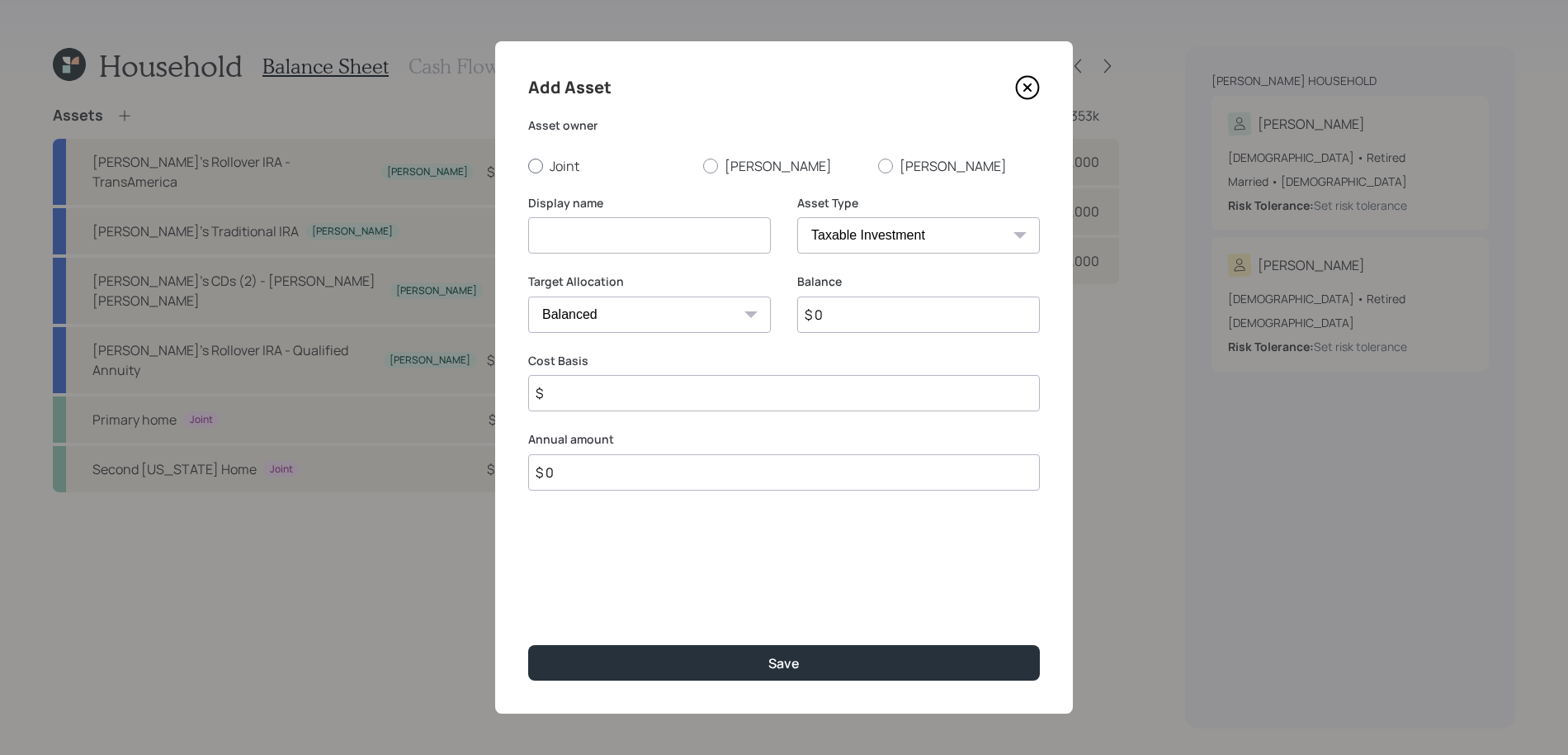
click at [572, 174] on label "Joint" at bounding box center [608, 166] width 162 height 18
click at [528, 166] on input "Joint" at bounding box center [528, 165] width 1 height 1
radio input "true"
click at [866, 240] on select "SEP IRA IRA Roth IRA 401(k) Roth 401(k) 403(b) Roth 403(b) 457(b) Roth 457(b) H…" at bounding box center [918, 235] width 243 height 36
select select "emergency_fund"
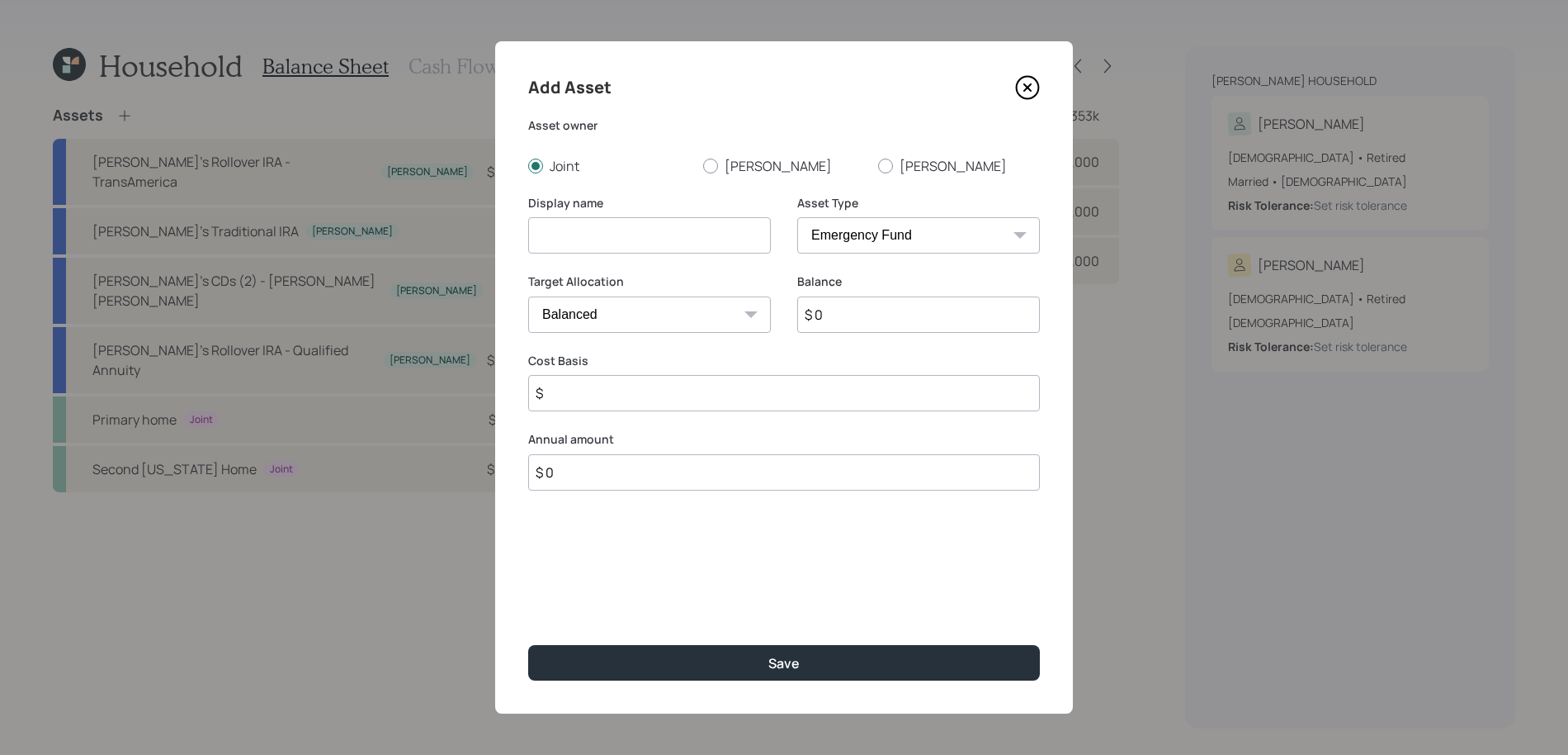
click at [797, 217] on select "SEP IRA IRA Roth IRA 401(k) Roth 401(k) 403(b) Roth 403(b) 457(b) Roth 457(b) H…" at bounding box center [918, 235] width 243 height 36
click at [730, 255] on div "Display name" at bounding box center [648, 234] width 243 height 80
click at [730, 253] on input at bounding box center [648, 235] width 243 height 36
type input "Checking / Savings"
click at [694, 319] on input "$ 0" at bounding box center [783, 314] width 512 height 36
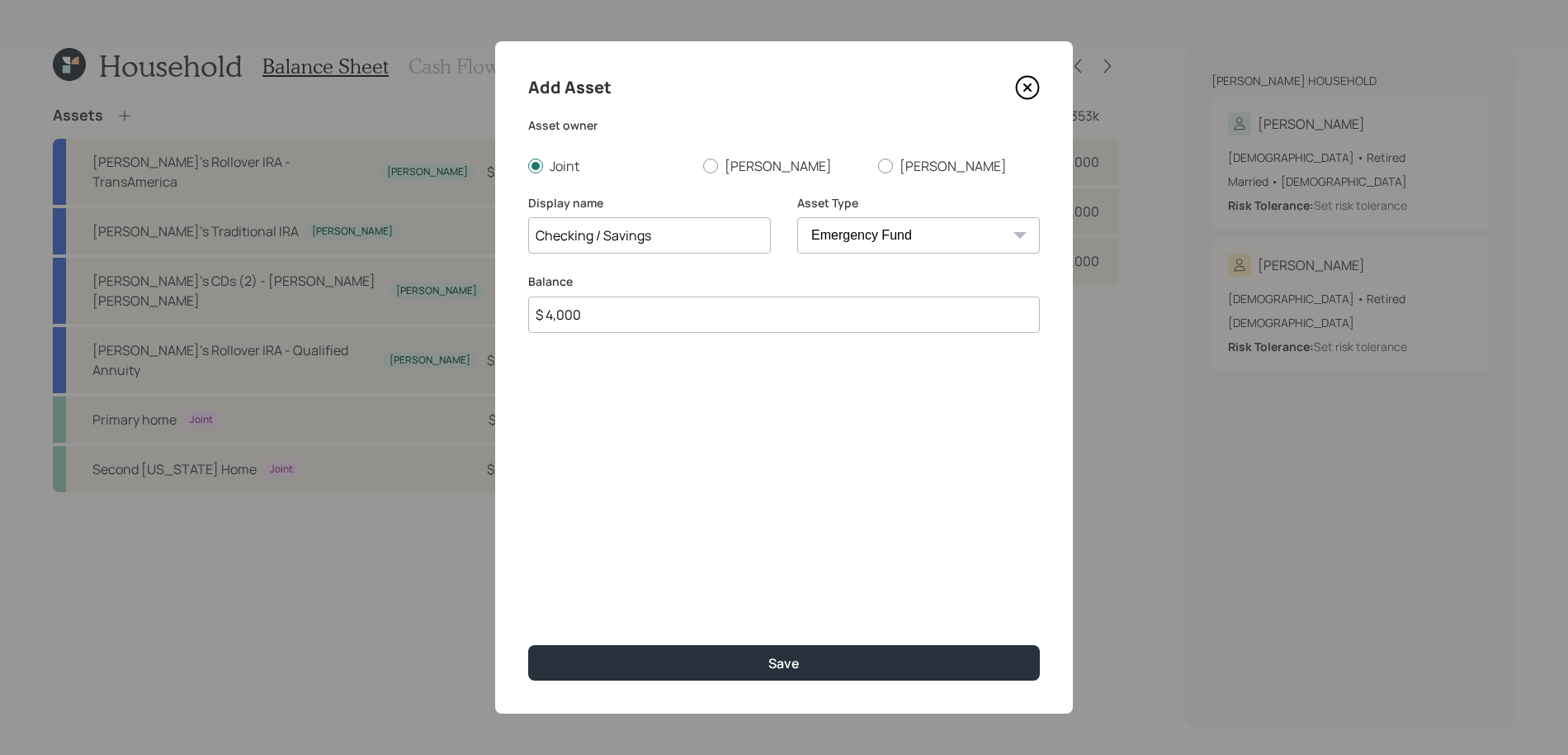
type input "$ 4,000"
click at [528, 645] on button "Save" at bounding box center [783, 663] width 512 height 35
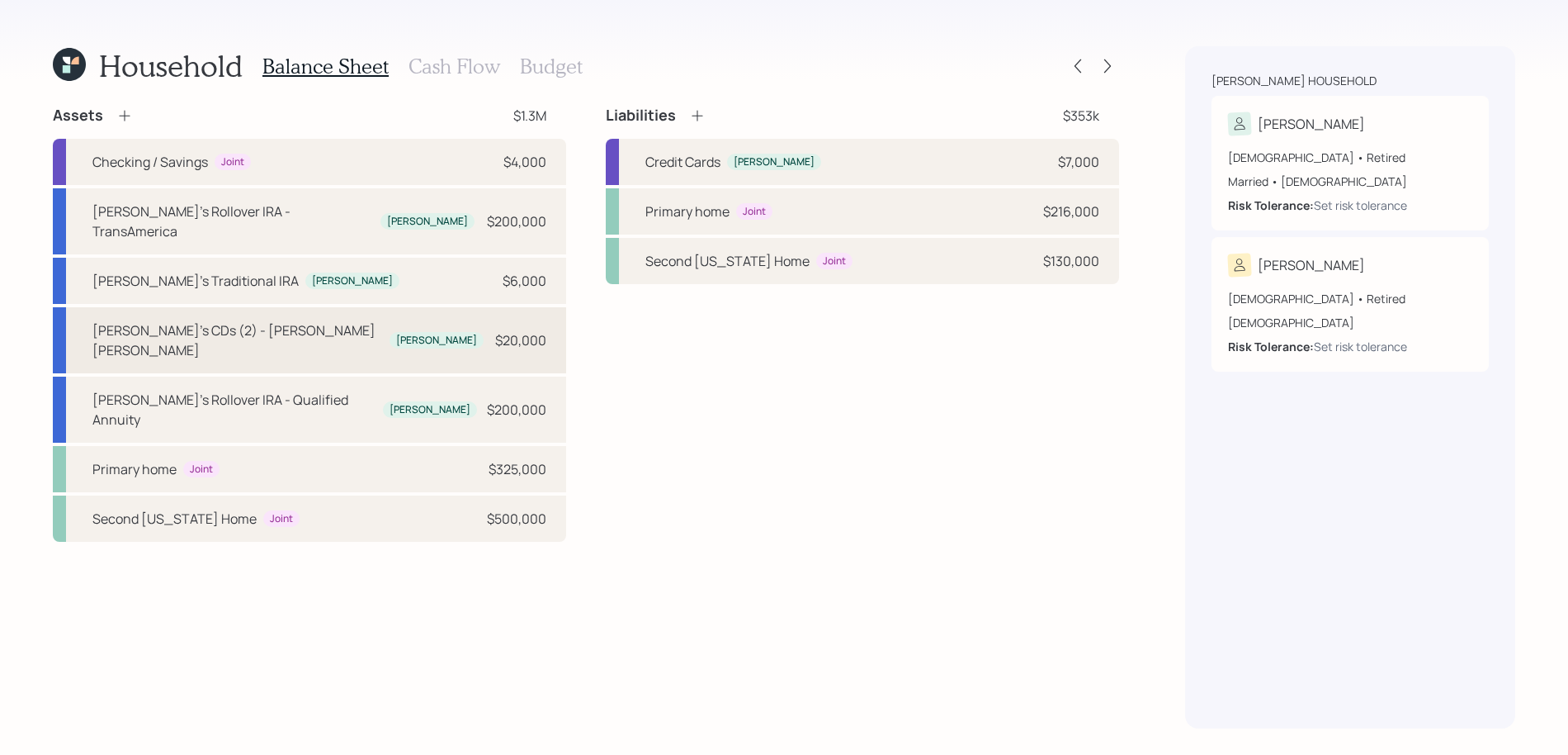
click at [368, 319] on div "Silvia's CDs (2) - Merrill Lynch Silvia $20,000" at bounding box center [309, 339] width 513 height 66
select select "taxable"
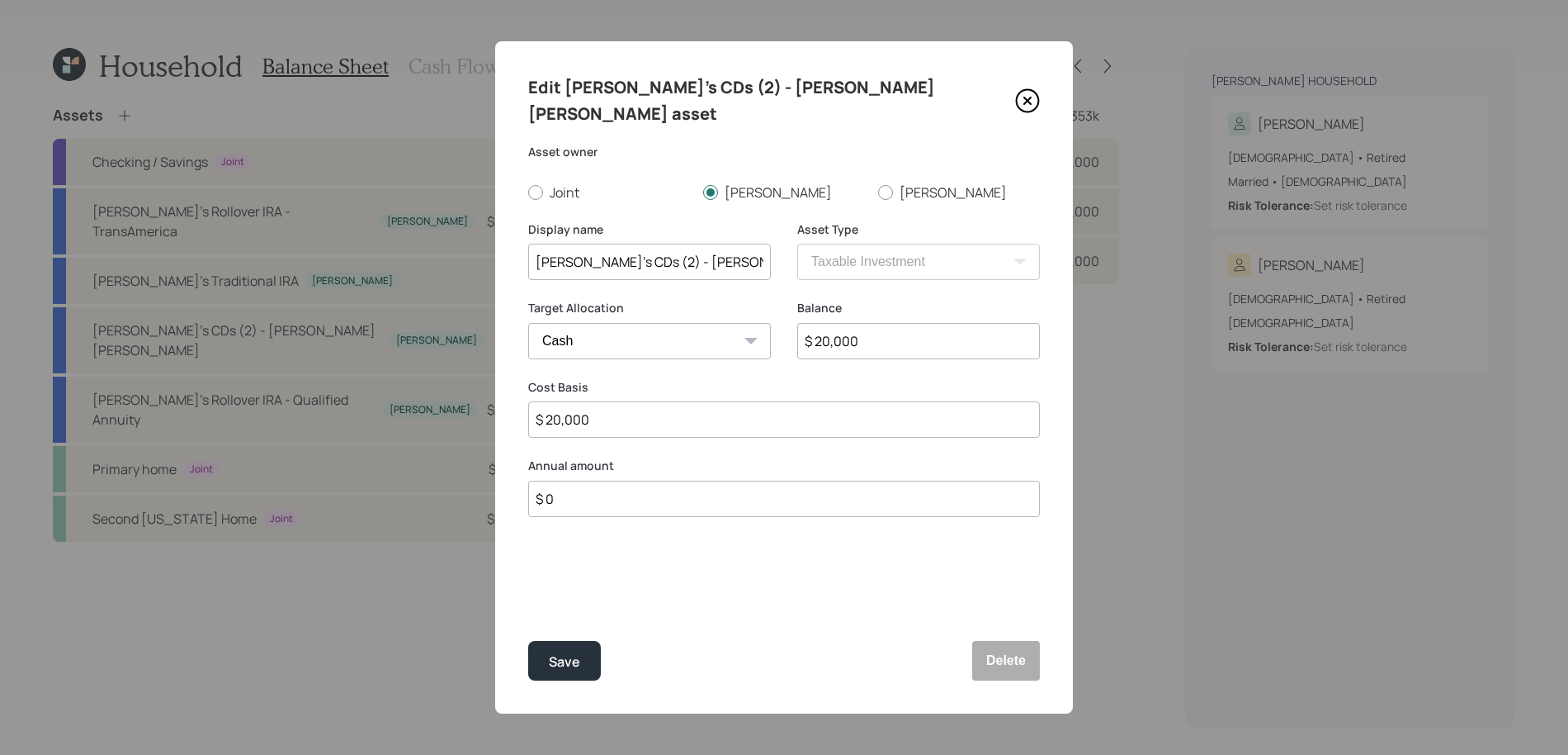
drag, startPoint x: 728, startPoint y: 234, endPoint x: 475, endPoint y: 231, distance: 253.0
click at [475, 231] on div "Edit Silvia's CDs (2) - Merrill Lynch asset Asset owner Joint Silvia Victor Dis…" at bounding box center [784, 378] width 1568 height 755
click at [1017, 650] on button "Delete" at bounding box center [1005, 661] width 68 height 39
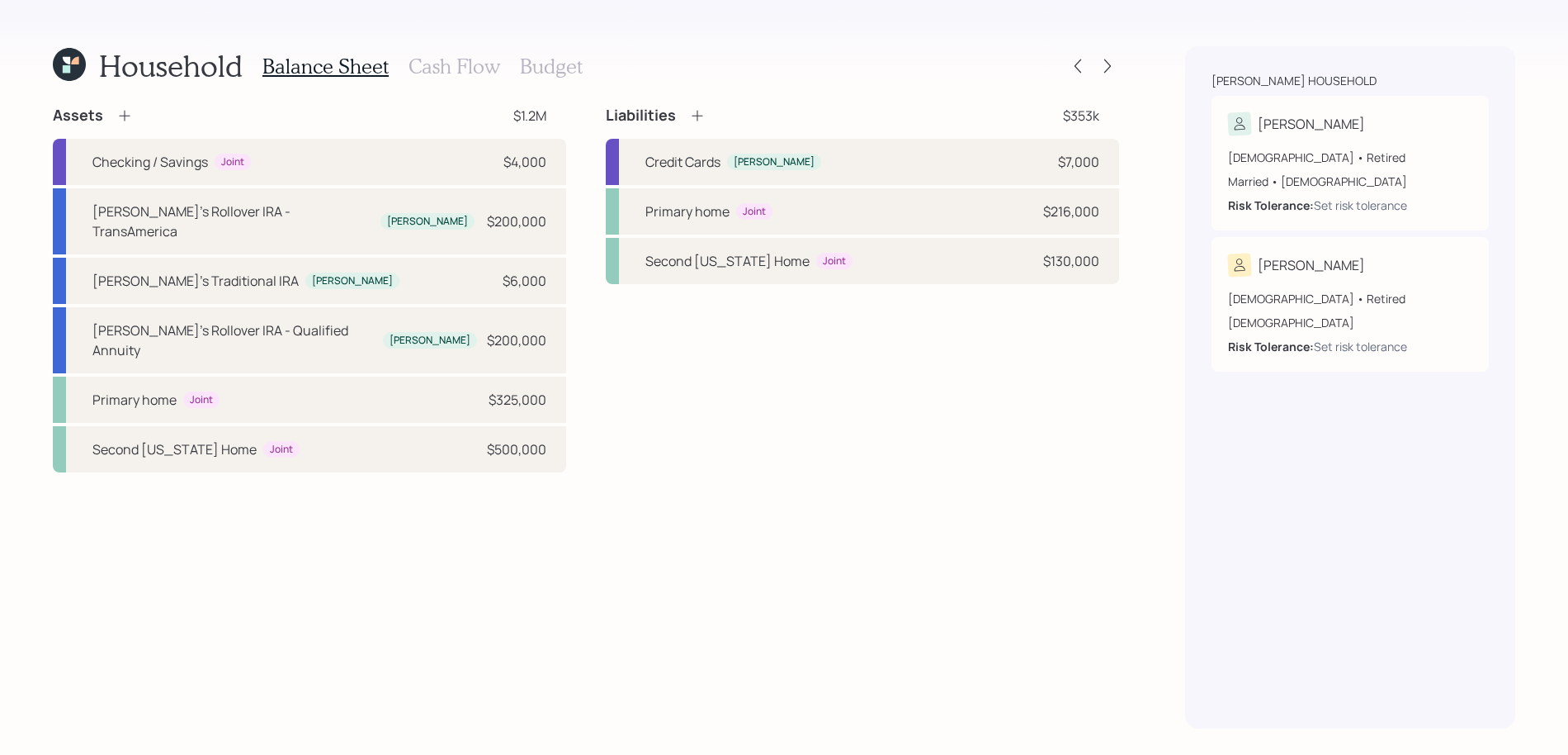
click at [124, 111] on icon at bounding box center [124, 116] width 11 height 11
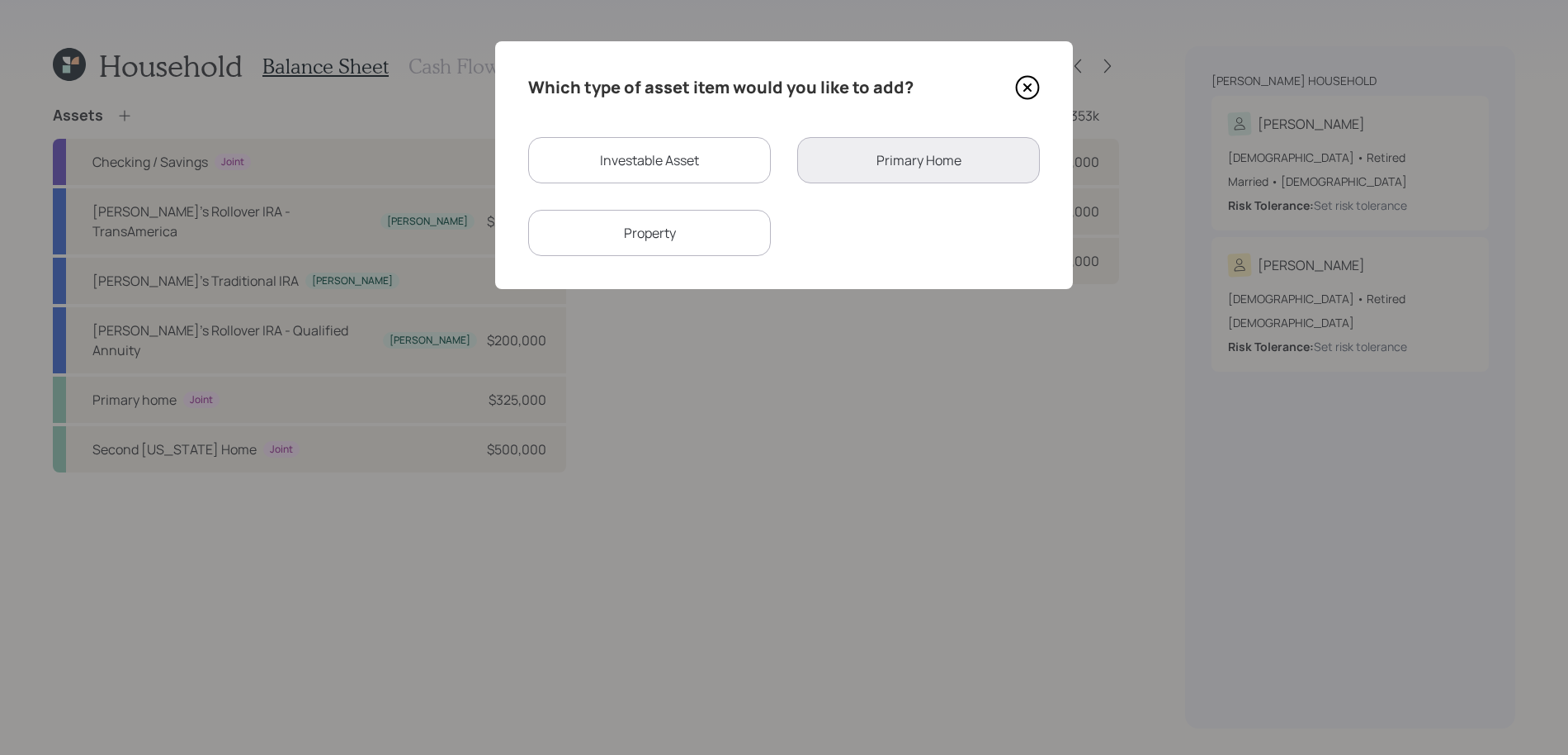
click at [721, 176] on div "Investable Asset" at bounding box center [648, 159] width 243 height 46
select select "taxable"
select select "balanced"
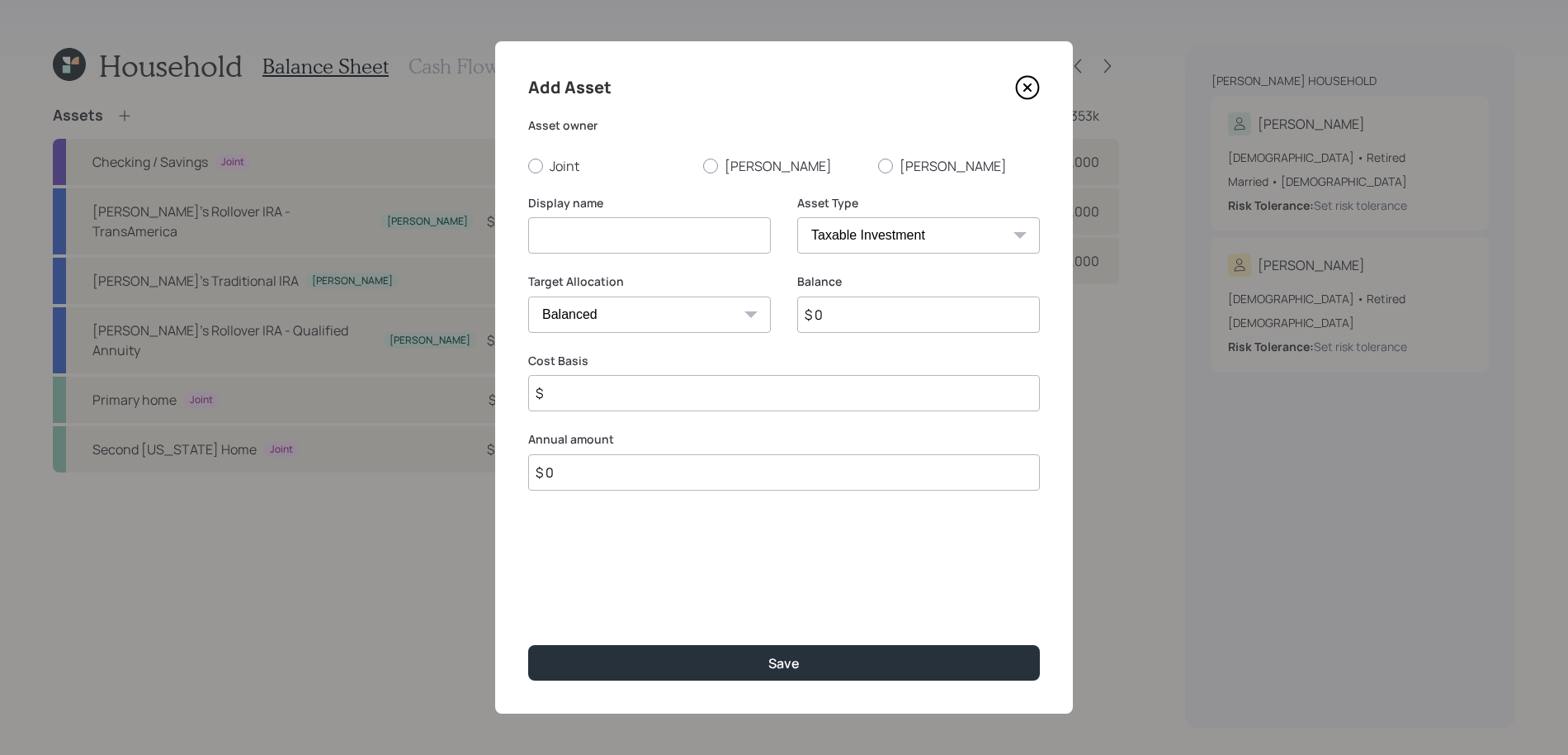
click at [831, 234] on select "SEP IRA IRA Roth IRA 401(k) Roth 401(k) 403(b) Roth 403(b) 457(b) Roth 457(b) H…" at bounding box center [918, 235] width 243 height 36
select select "emergency_fund"
click at [797, 217] on select "SEP IRA IRA Roth IRA 401(k) Roth 401(k) 403(b) Roth 403(b) 457(b) Roth 457(b) H…" at bounding box center [918, 235] width 243 height 36
click at [628, 247] on input at bounding box center [648, 235] width 243 height 36
paste input "Silvia's CDs (2) - Merrill Lynch"
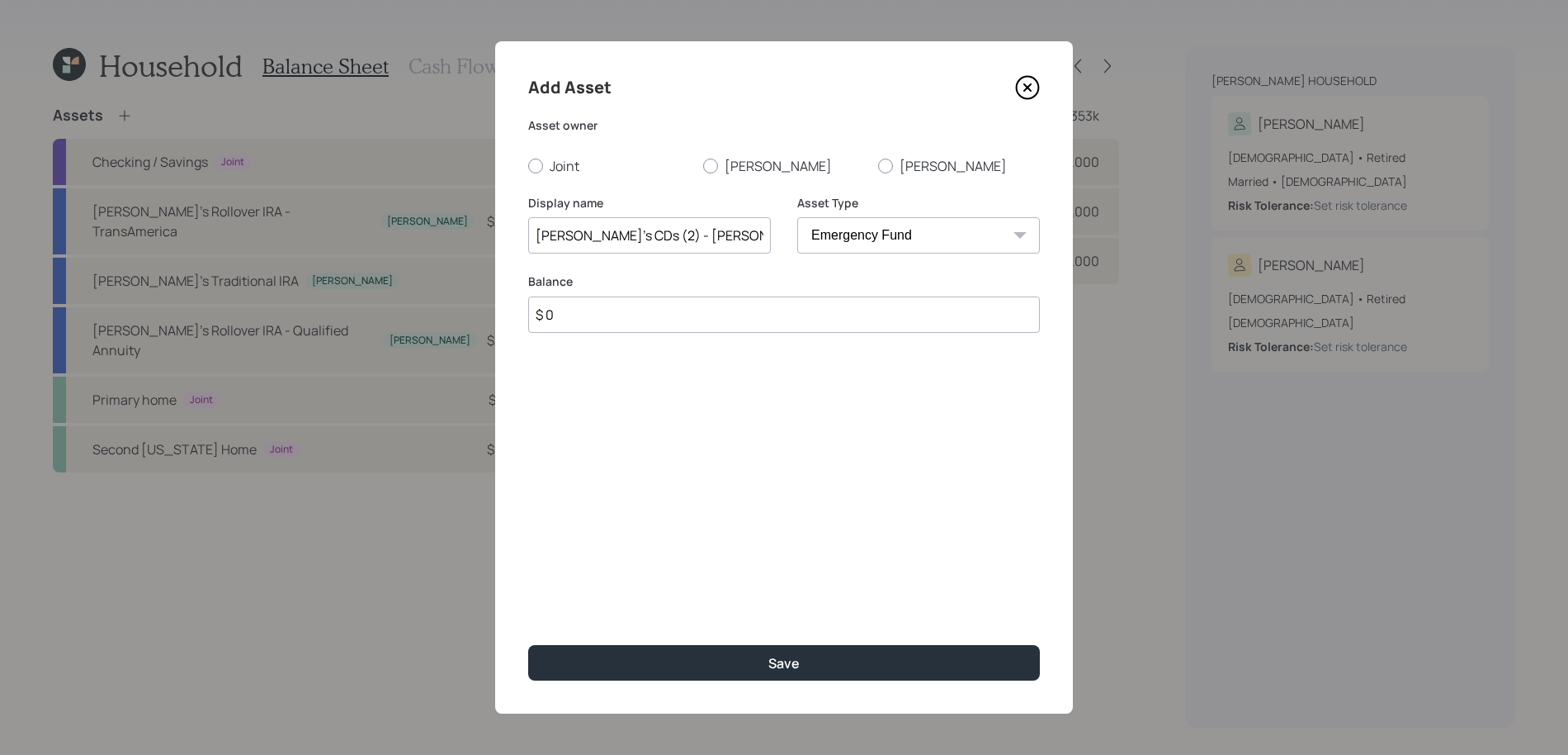
type input "Silvia's CDs (2) - Merrill Lynch"
drag, startPoint x: 628, startPoint y: 247, endPoint x: 693, endPoint y: 307, distance: 88.5
click at [693, 307] on input "$ 0" at bounding box center [783, 314] width 512 height 36
type input "$ 20,000"
drag, startPoint x: 693, startPoint y: 307, endPoint x: 533, endPoint y: 155, distance: 220.7
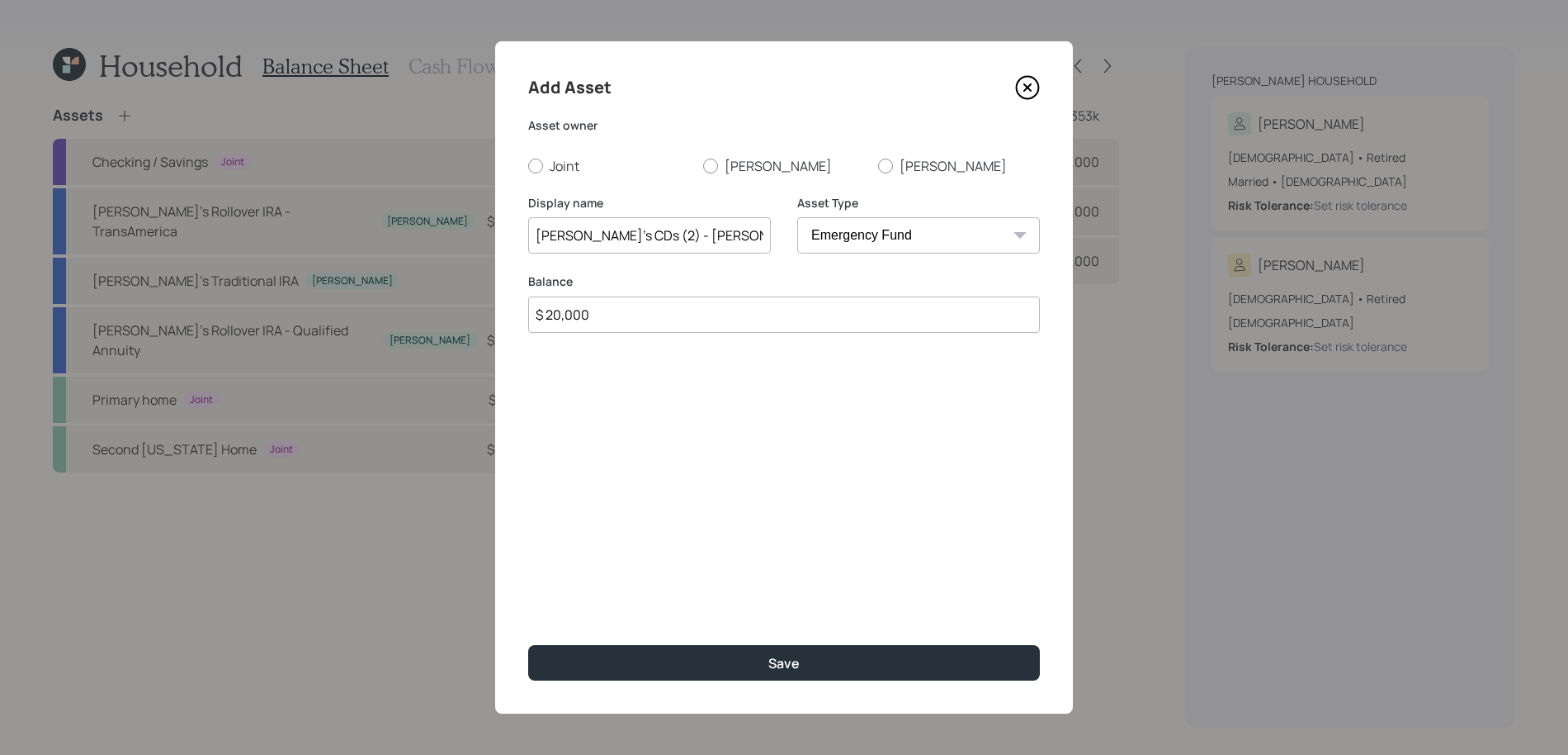
click at [533, 155] on div "Asset owner Joint Silvia Victor" at bounding box center [783, 145] width 512 height 58
click at [533, 159] on div at bounding box center [534, 165] width 15 height 15
click at [528, 165] on input "Joint" at bounding box center [528, 165] width 1 height 1
radio input "true"
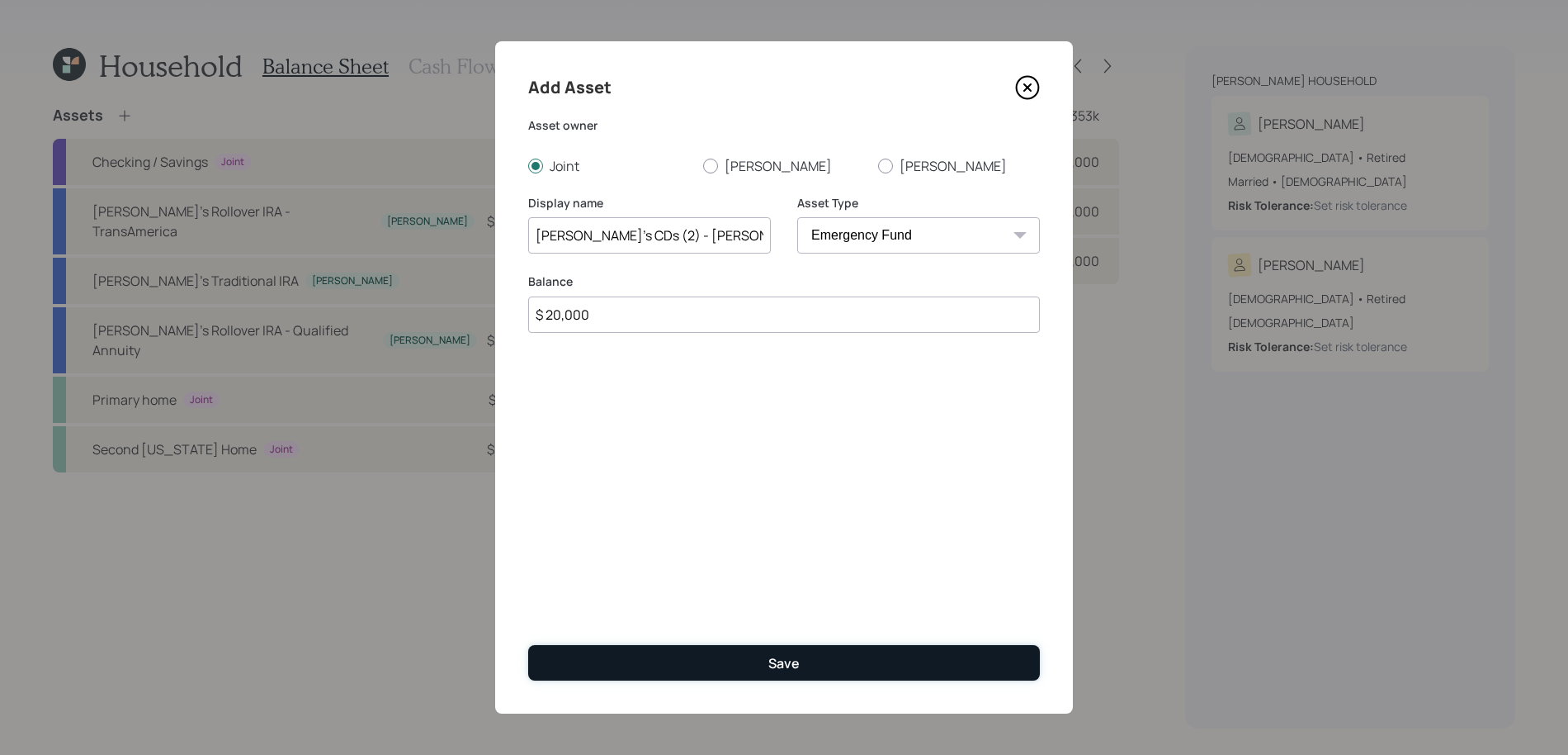
drag, startPoint x: 533, startPoint y: 155, endPoint x: 945, endPoint y: 675, distance: 663.4
click at [945, 675] on button "Save" at bounding box center [783, 663] width 512 height 35
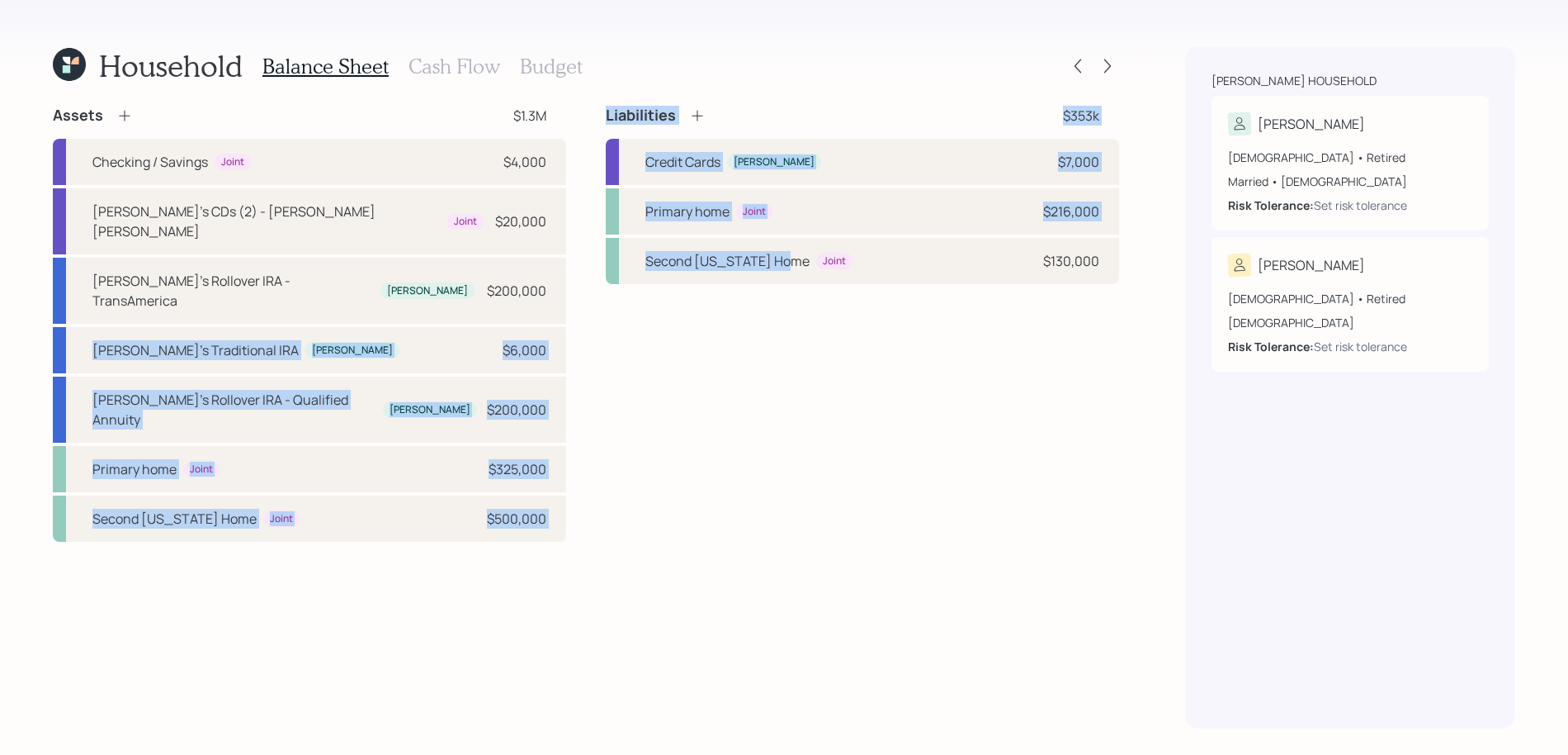
drag, startPoint x: 945, startPoint y: 675, endPoint x: 591, endPoint y: 281, distance: 529.7
click at [591, 281] on div "Assets $1.3M Checking / Savings Joint $4,000 Silvia's CDs (2) - Merrill Lynch J…" at bounding box center [586, 322] width 1066 height 436
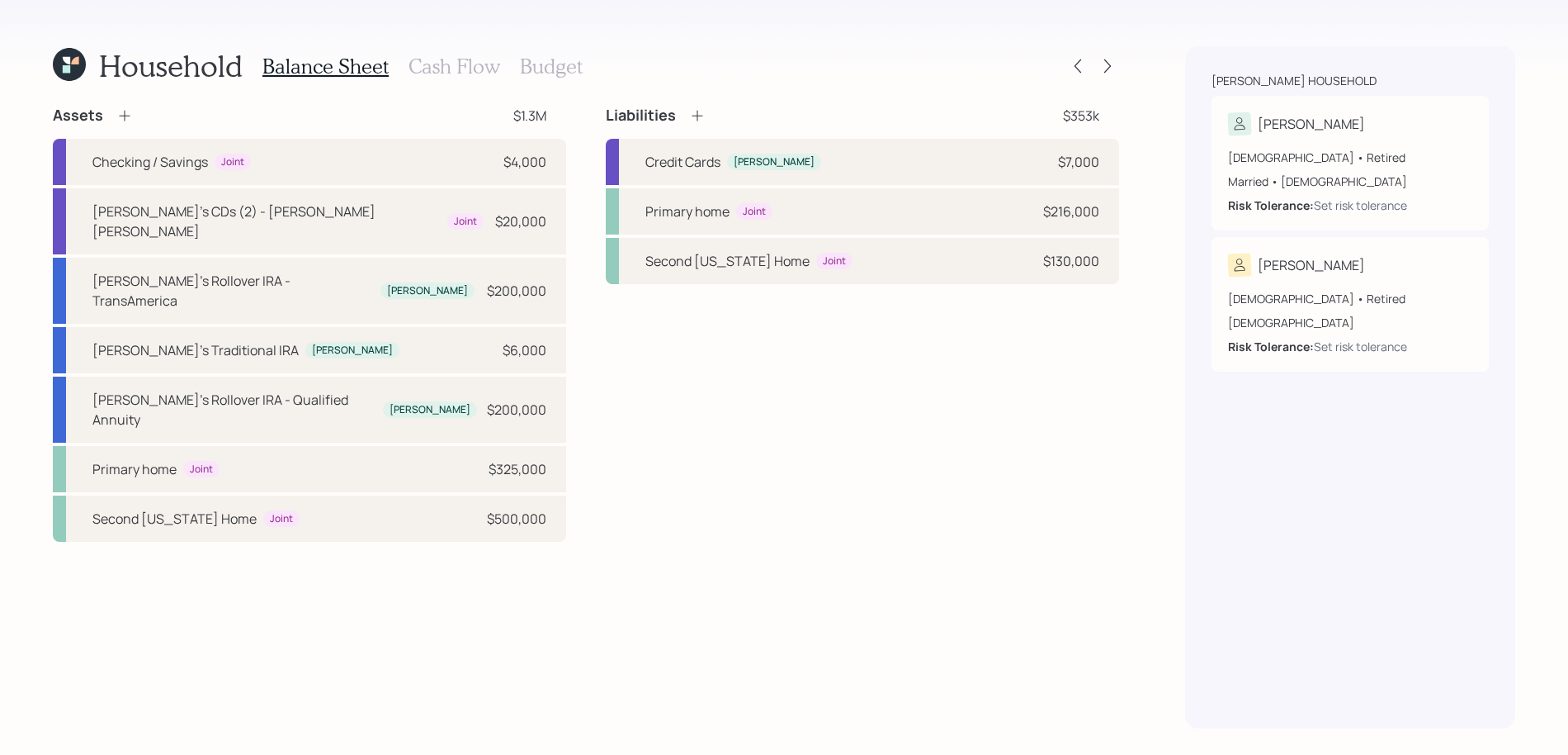
drag, startPoint x: 591, startPoint y: 281, endPoint x: 593, endPoint y: 321, distance: 40.0
click at [593, 321] on div "Assets $1.3M Checking / Savings Joint $4,000 Silvia's CDs (2) - Merrill Lynch J…" at bounding box center [586, 322] width 1066 height 436
click at [469, 38] on div "Household Balance Sheet Cash Flow Budget Assets $1.3M Checking / Savings Joint …" at bounding box center [784, 378] width 1568 height 755
click at [469, 65] on h3 "Cash Flow" at bounding box center [454, 66] width 91 height 24
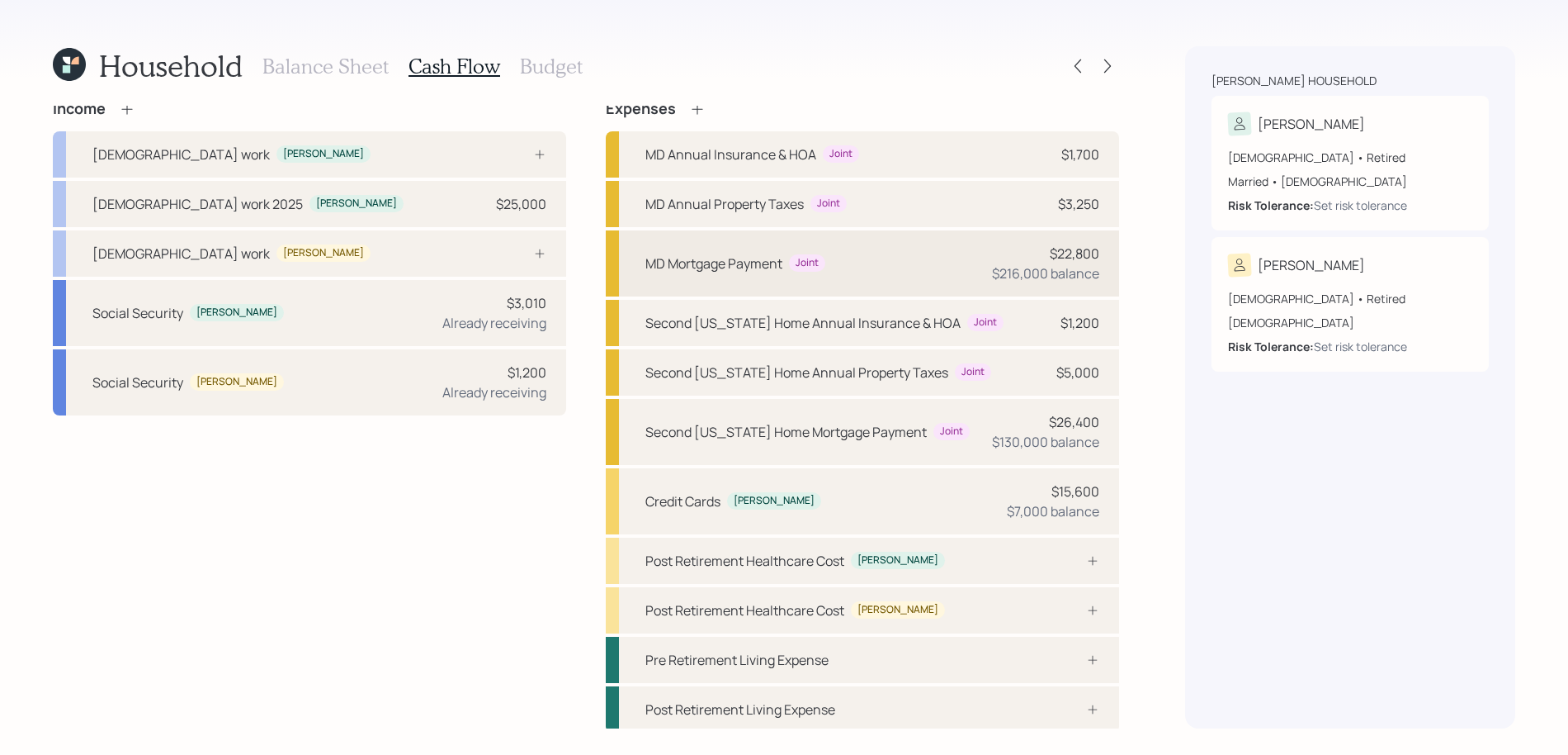
scroll to position [3, 0]
click at [307, 44] on div "Household Balance Sheet Cash Flow Budget Income Full-time work Silvia Full-time…" at bounding box center [784, 378] width 1568 height 755
click at [307, 49] on div "Balance Sheet Cash Flow Budget" at bounding box center [422, 66] width 320 height 39
click at [307, 60] on h3 "Balance Sheet" at bounding box center [325, 66] width 126 height 24
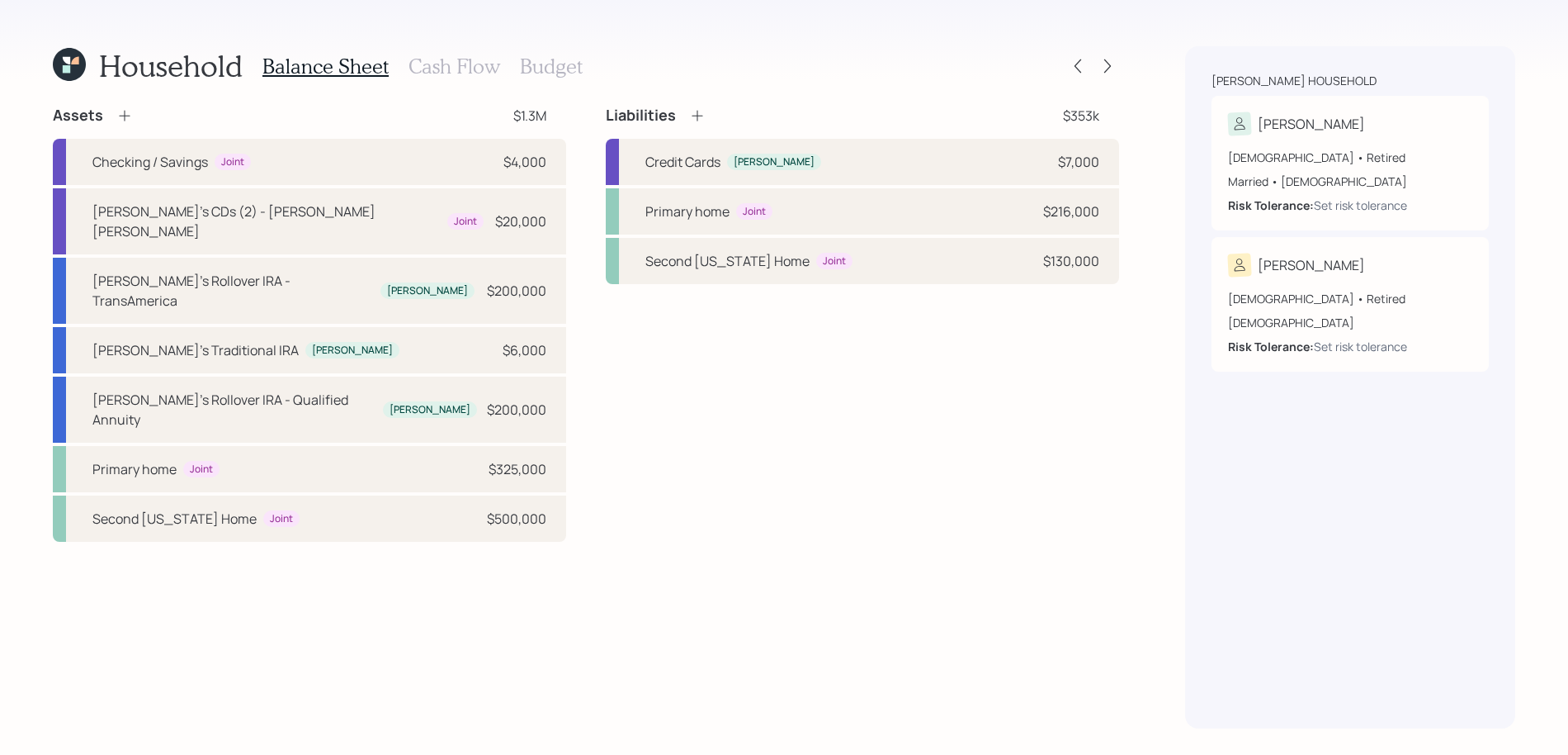
click at [454, 62] on h3 "Cash Flow" at bounding box center [454, 66] width 91 height 24
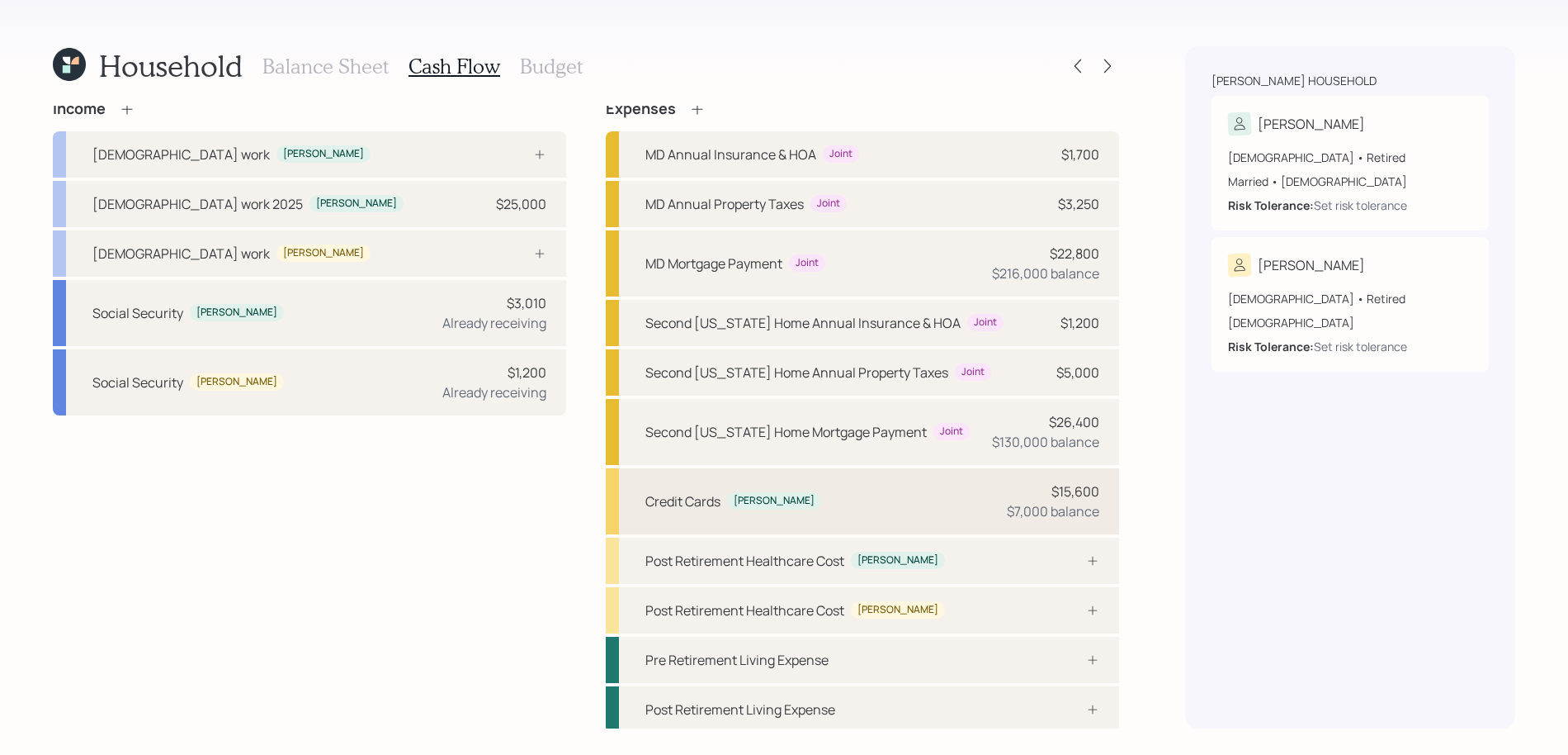
scroll to position [9, 0]
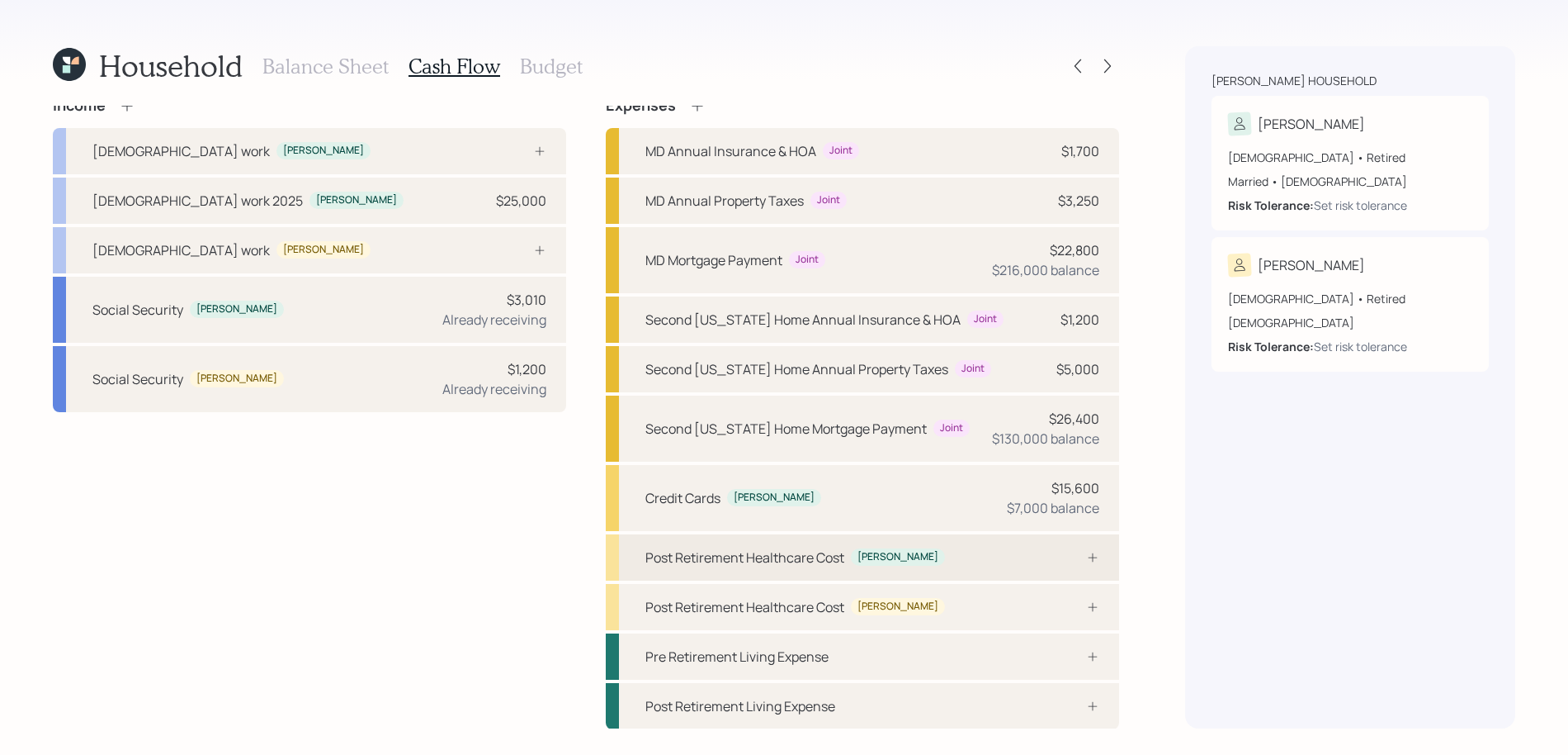
click at [776, 564] on div "Post Retirement Healthcare Cost" at bounding box center [745, 557] width 198 height 20
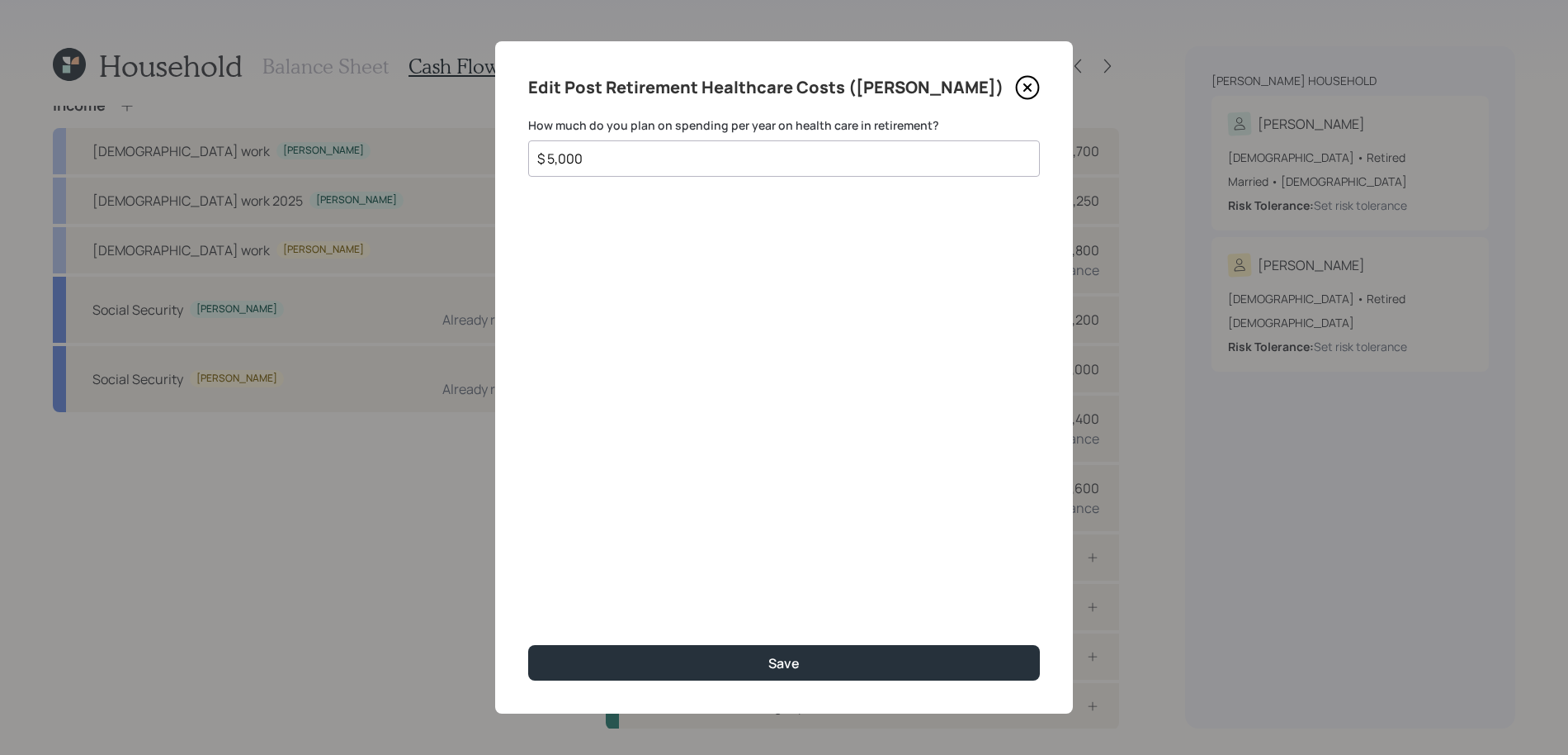
type input "$ 5,000"
click at [528, 645] on button "Save" at bounding box center [783, 663] width 512 height 35
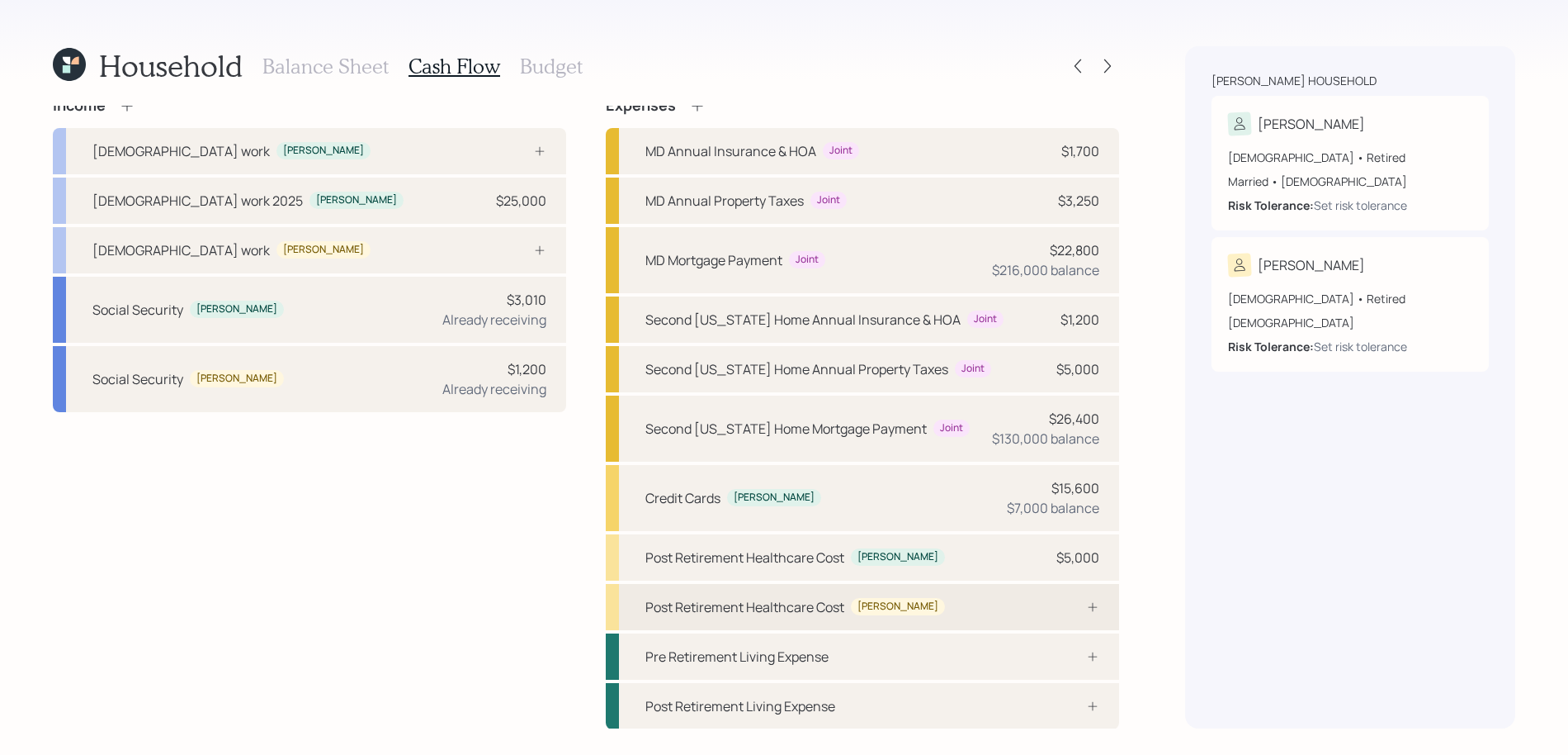
click at [880, 611] on div "Victor" at bounding box center [898, 607] width 81 height 14
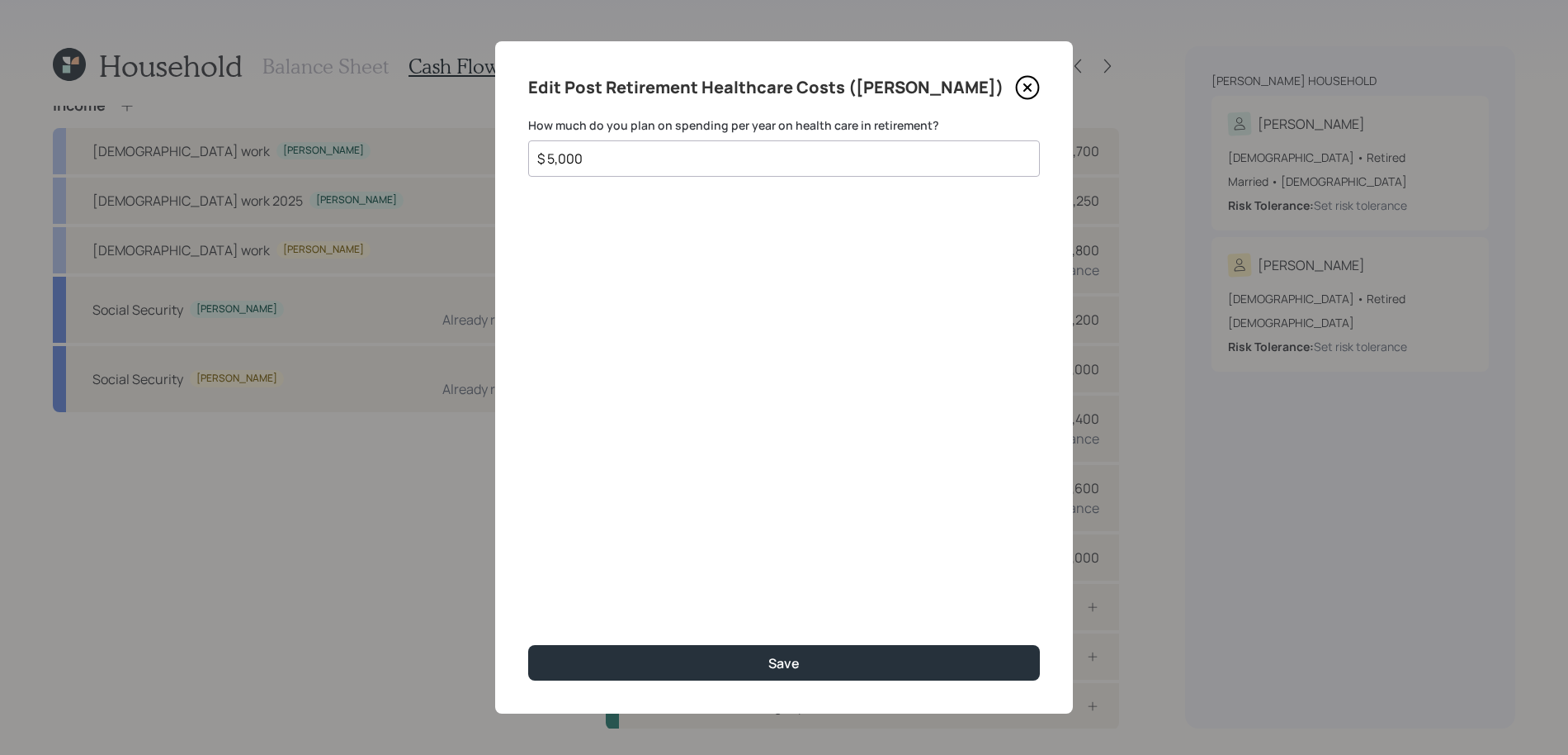
type input "$ 5,000"
click at [528, 645] on button "Save" at bounding box center [783, 663] width 512 height 35
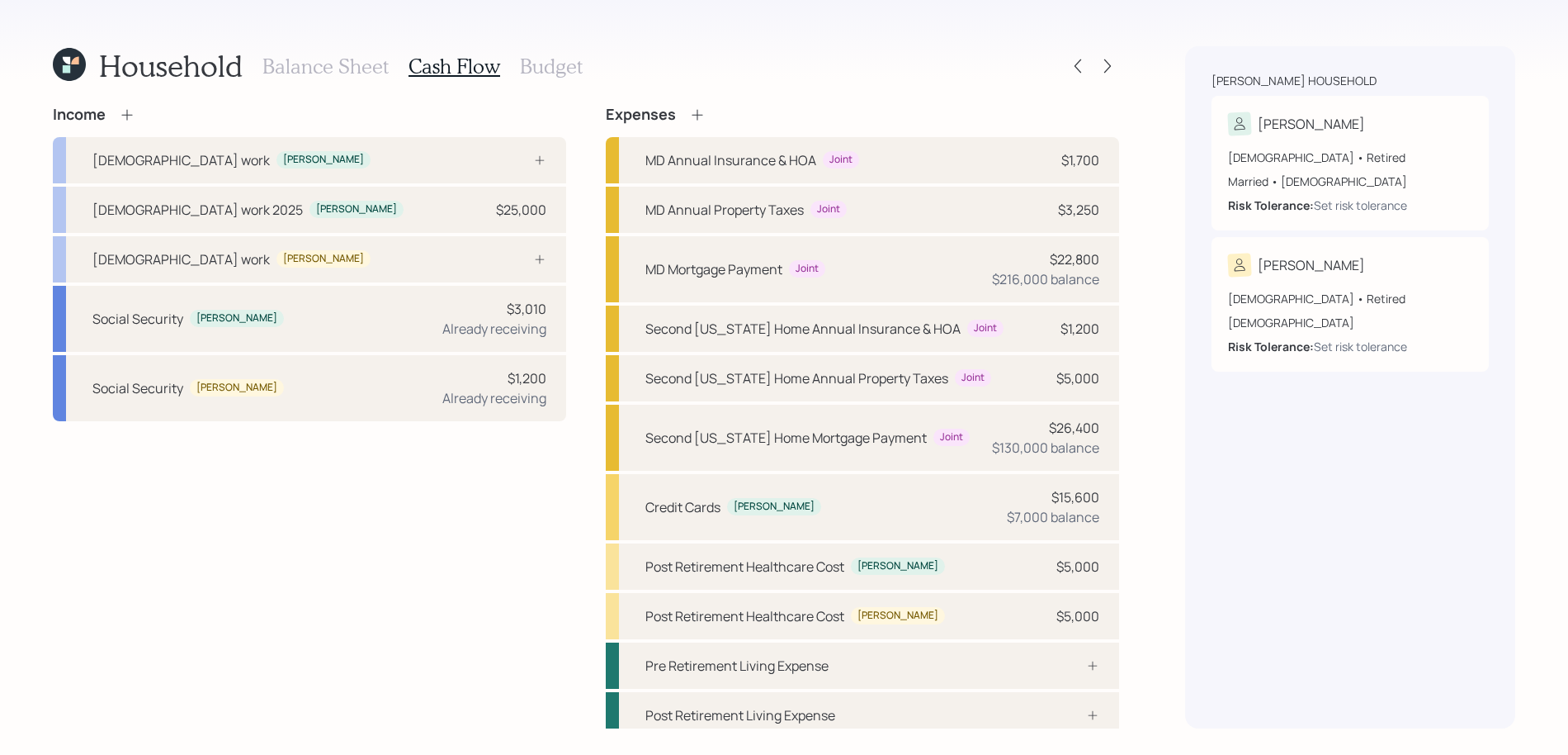
click at [573, 78] on div "Balance Sheet Cash Flow Budget" at bounding box center [422, 66] width 320 height 39
click at [572, 73] on h3 "Budget" at bounding box center [551, 66] width 63 height 24
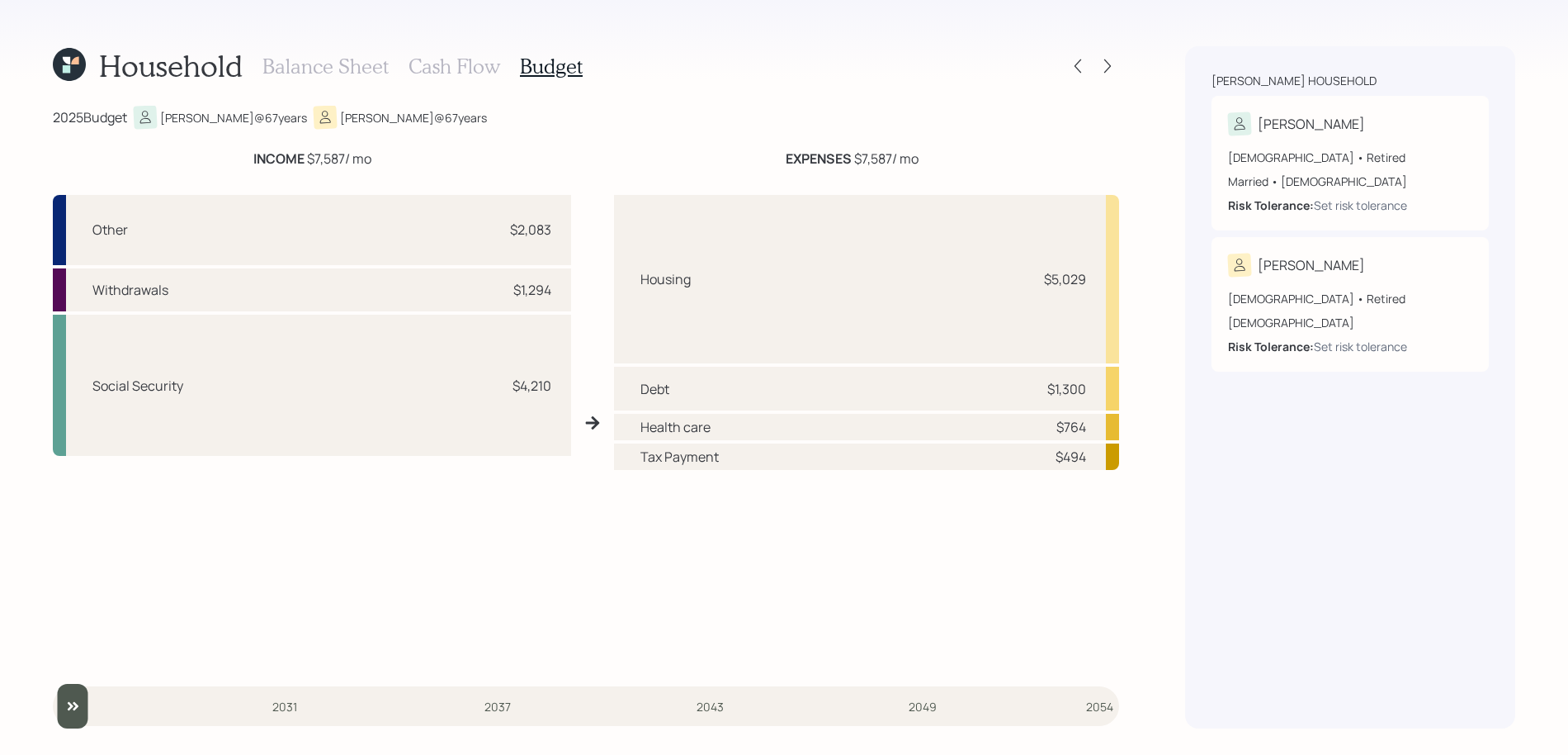
click at [466, 68] on h3 "Cash Flow" at bounding box center [454, 66] width 91 height 24
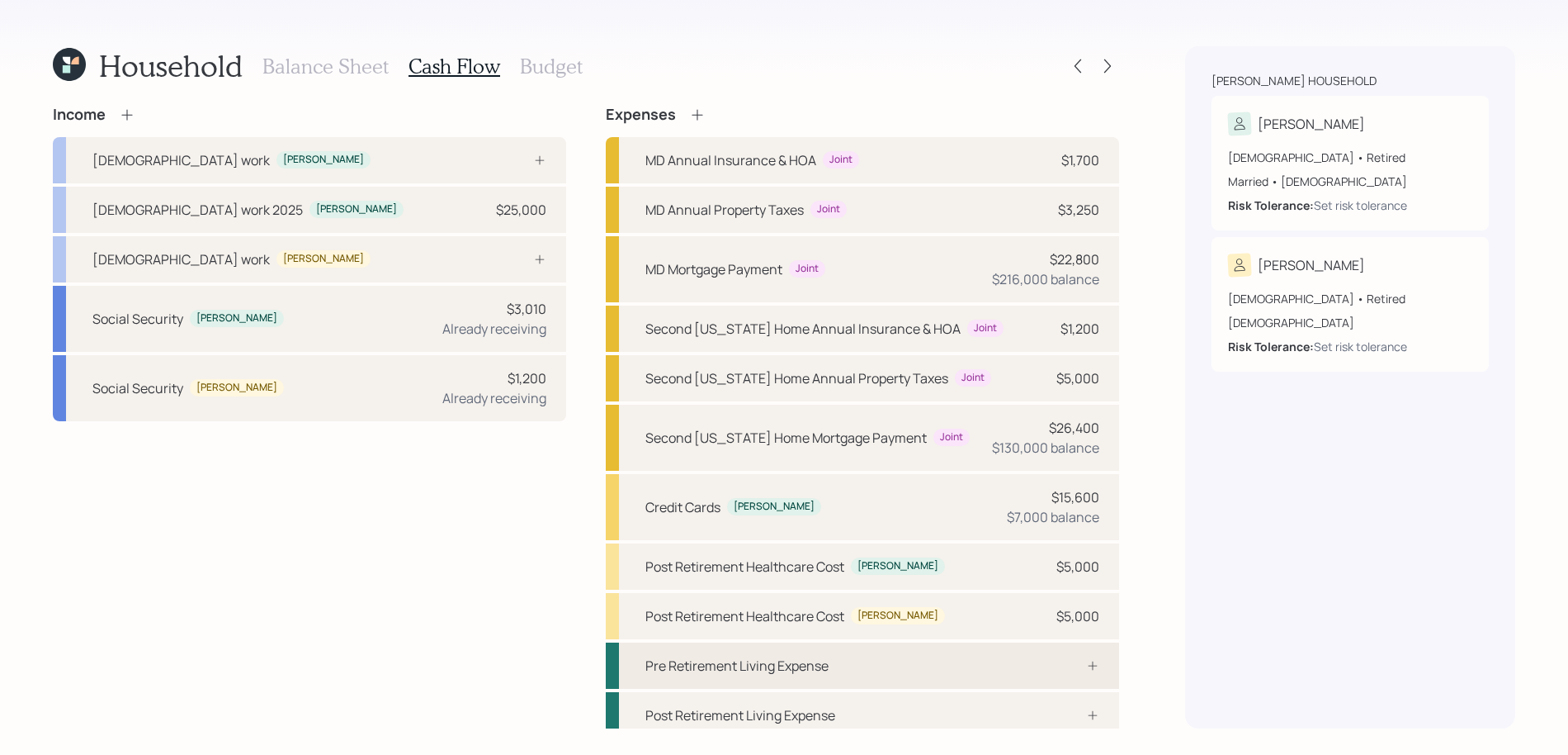
scroll to position [9, 0]
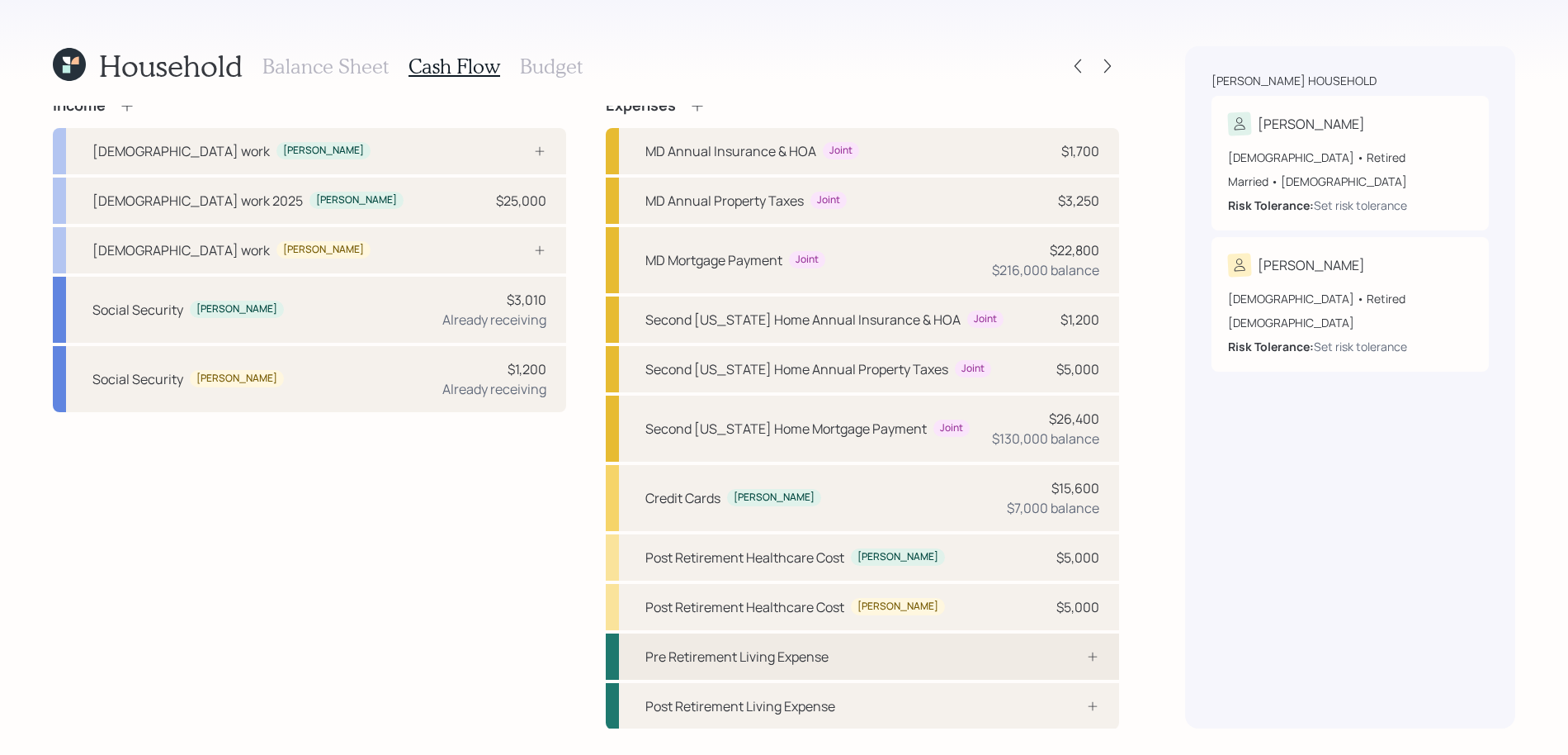
click at [889, 638] on div "Pre Retirement Living Expense" at bounding box center [862, 656] width 513 height 46
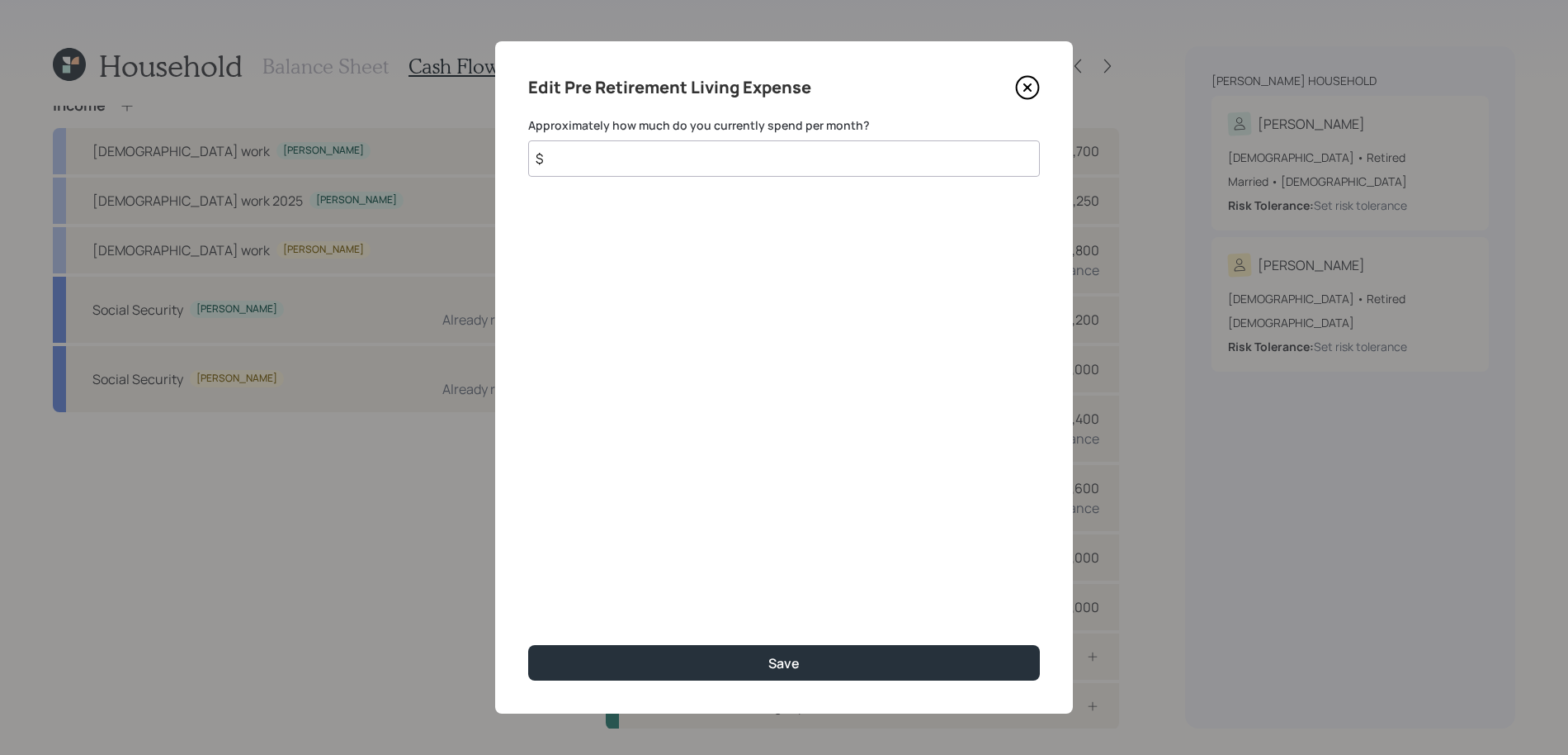
click at [684, 164] on input "$" at bounding box center [783, 158] width 512 height 36
click at [1022, 71] on div "Edit Pre Retirement Living Expense Approximately how much do you currently spen…" at bounding box center [784, 378] width 578 height 672
click at [1022, 97] on icon at bounding box center [1028, 87] width 23 height 23
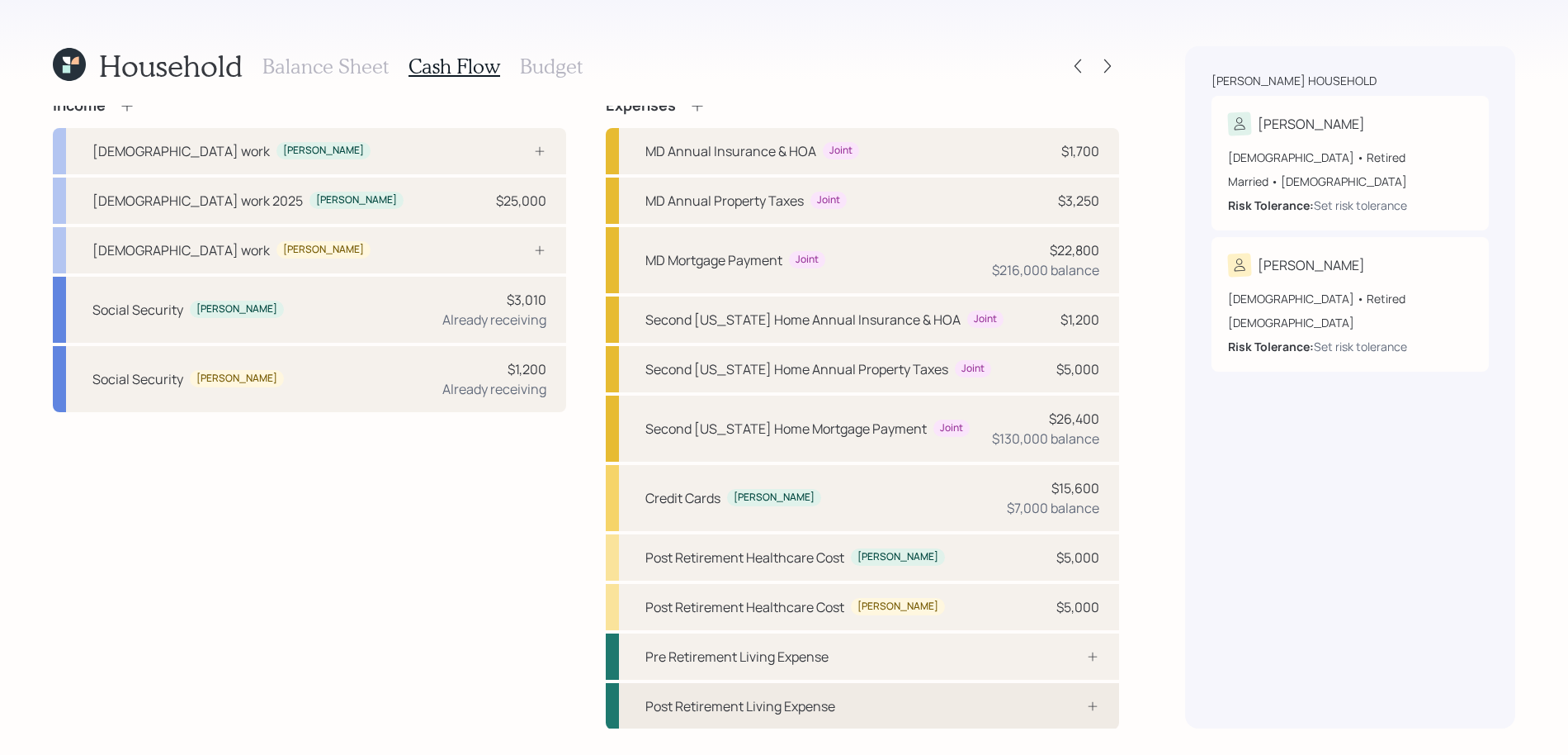
click at [865, 688] on div "Post Retirement Living Expense" at bounding box center [862, 705] width 513 height 46
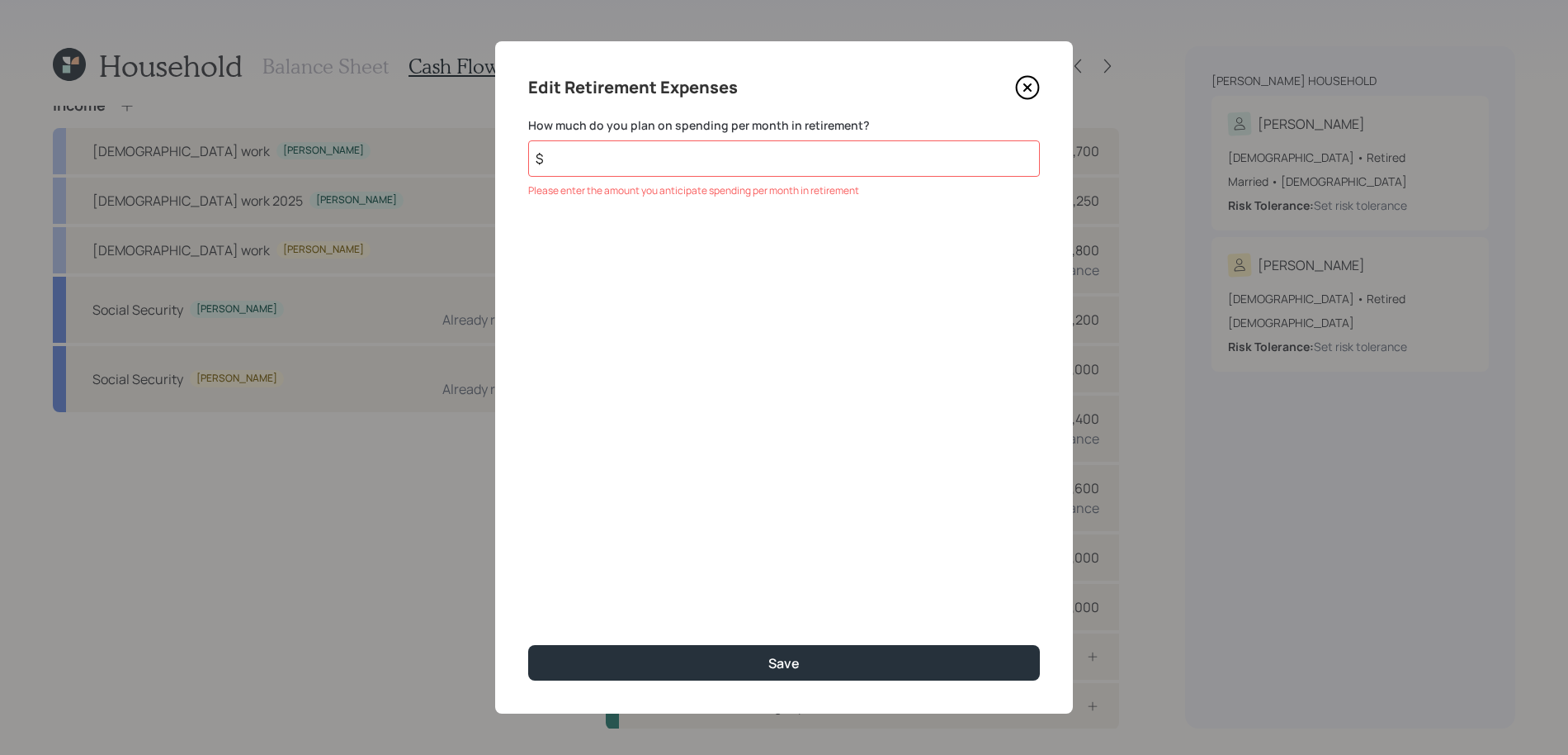
click at [785, 176] on div "Edit Retirement Expenses How much do you plan on spending per month in retireme…" at bounding box center [784, 378] width 578 height 672
click at [790, 152] on input "$" at bounding box center [783, 158] width 512 height 36
type input "$ 2,000"
click at [528, 645] on button "Save" at bounding box center [783, 663] width 512 height 35
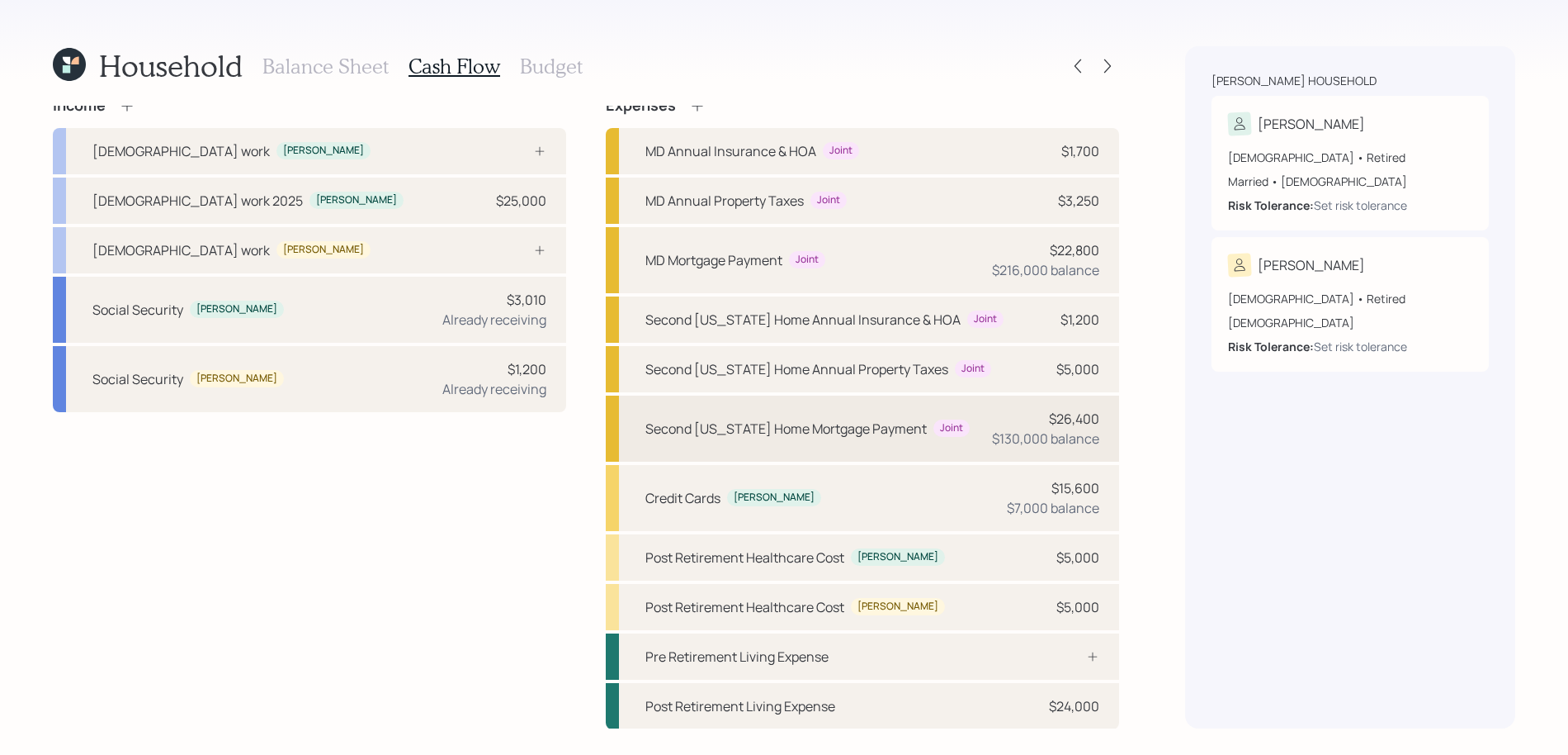
click at [811, 444] on div "Second Maryland Home Mortgage Payment Joint $26,400 $130,000 balance" at bounding box center [862, 428] width 513 height 66
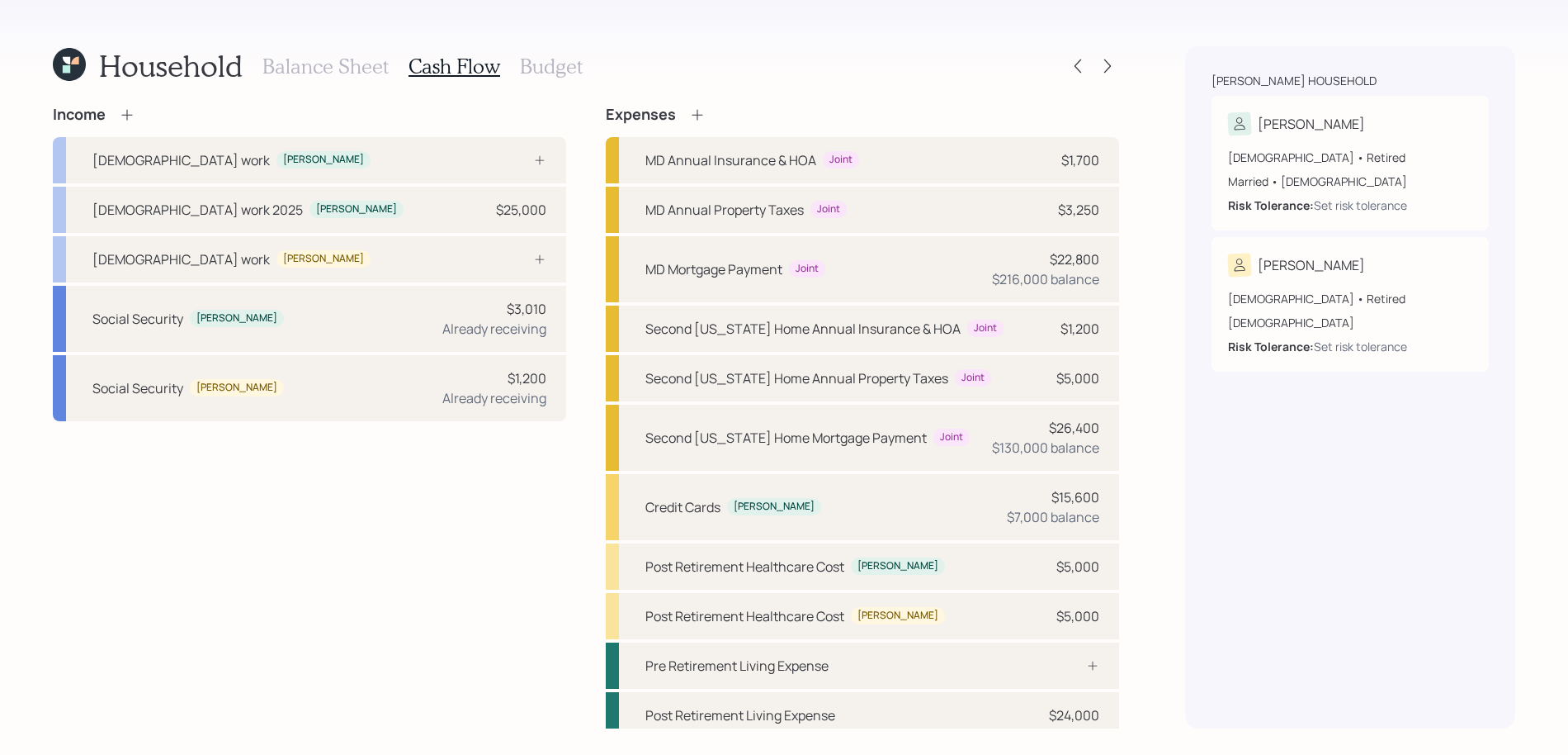
click at [131, 109] on icon at bounding box center [127, 114] width 17 height 17
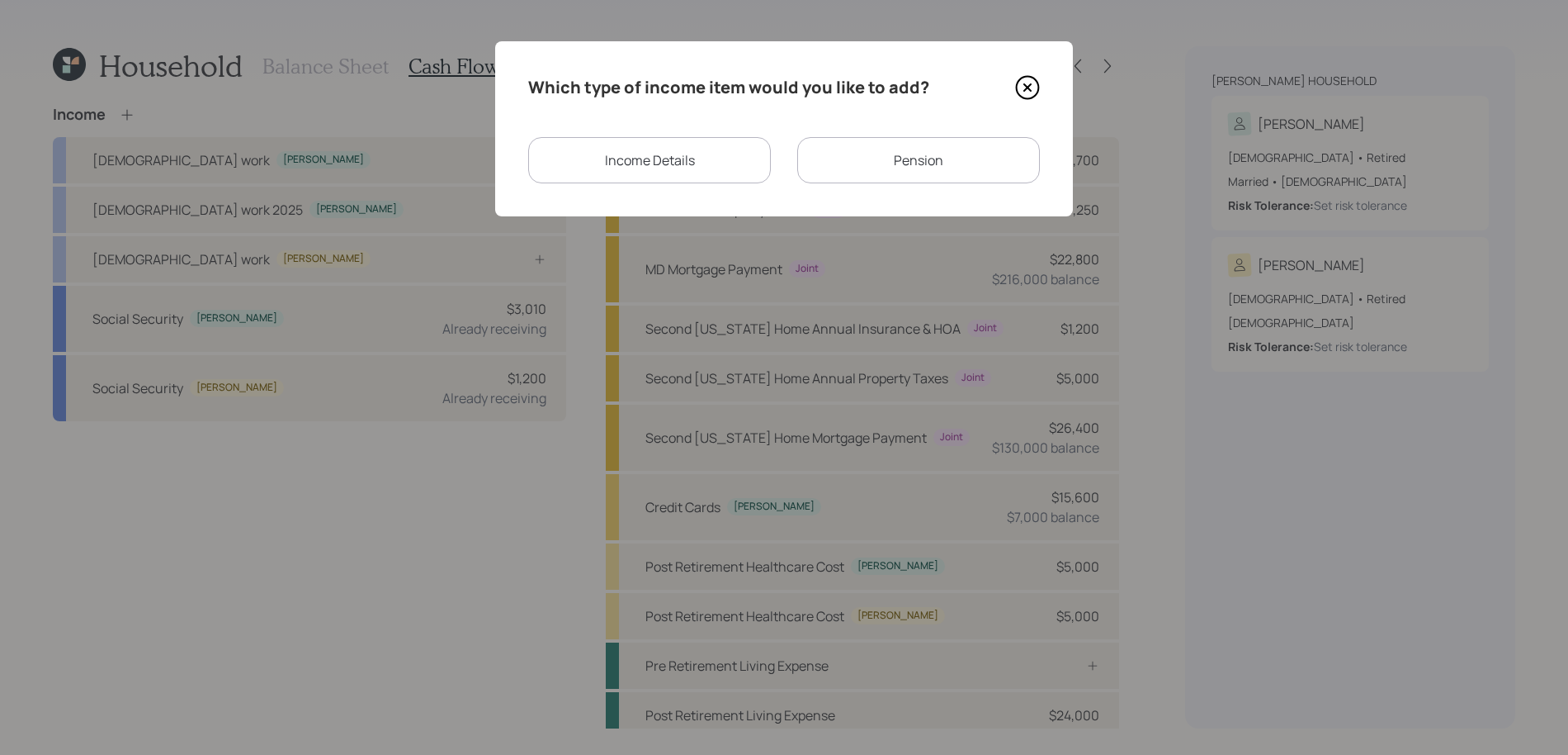
click at [723, 174] on div "Income Details" at bounding box center [648, 159] width 243 height 46
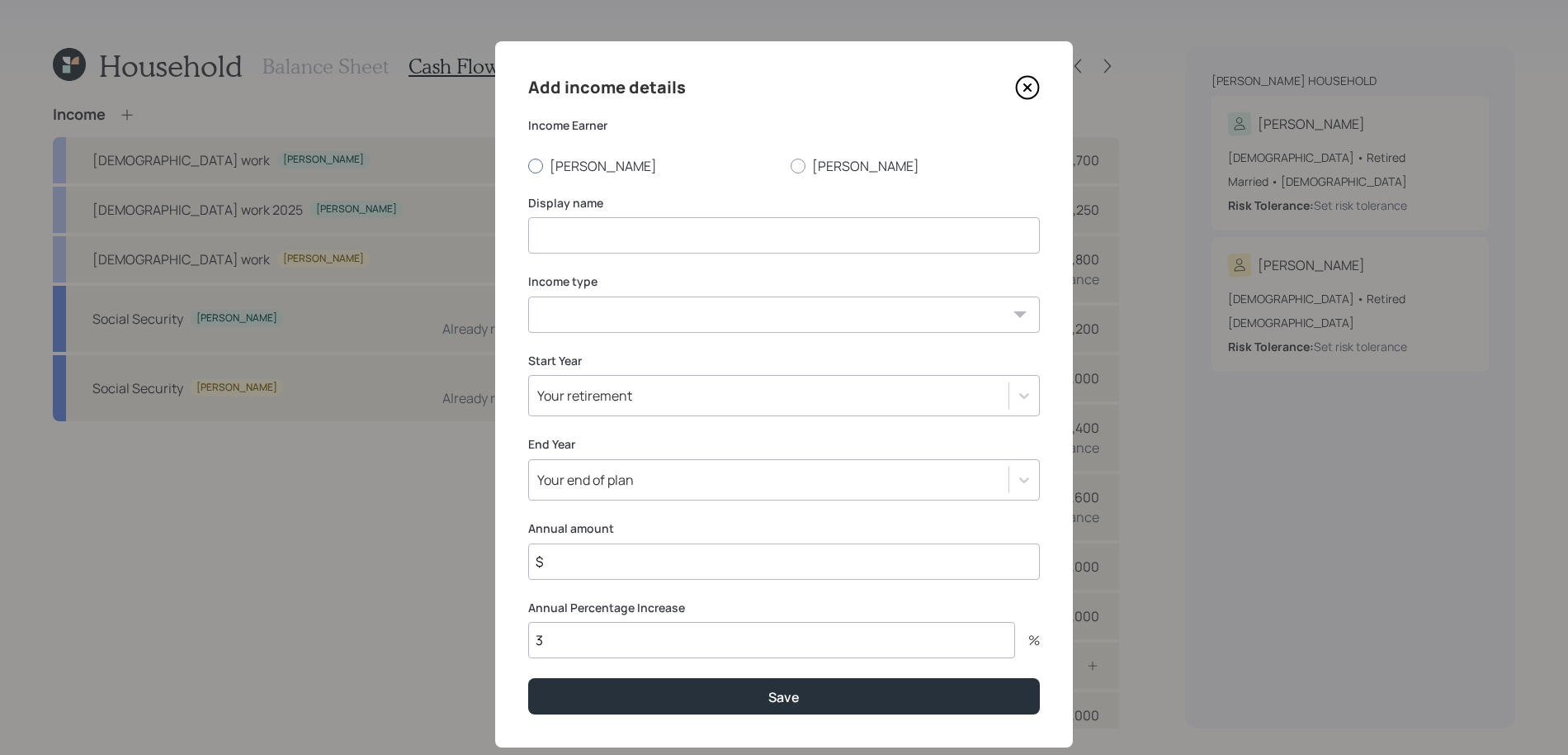
click at [559, 173] on label "Silvia" at bounding box center [652, 166] width 250 height 18
click at [528, 166] on input "Silvia" at bounding box center [528, 165] width 1 height 1
radio input "true"
click at [644, 251] on input at bounding box center [783, 235] width 512 height 36
click at [594, 231] on input "Children's payments" at bounding box center [783, 235] width 512 height 36
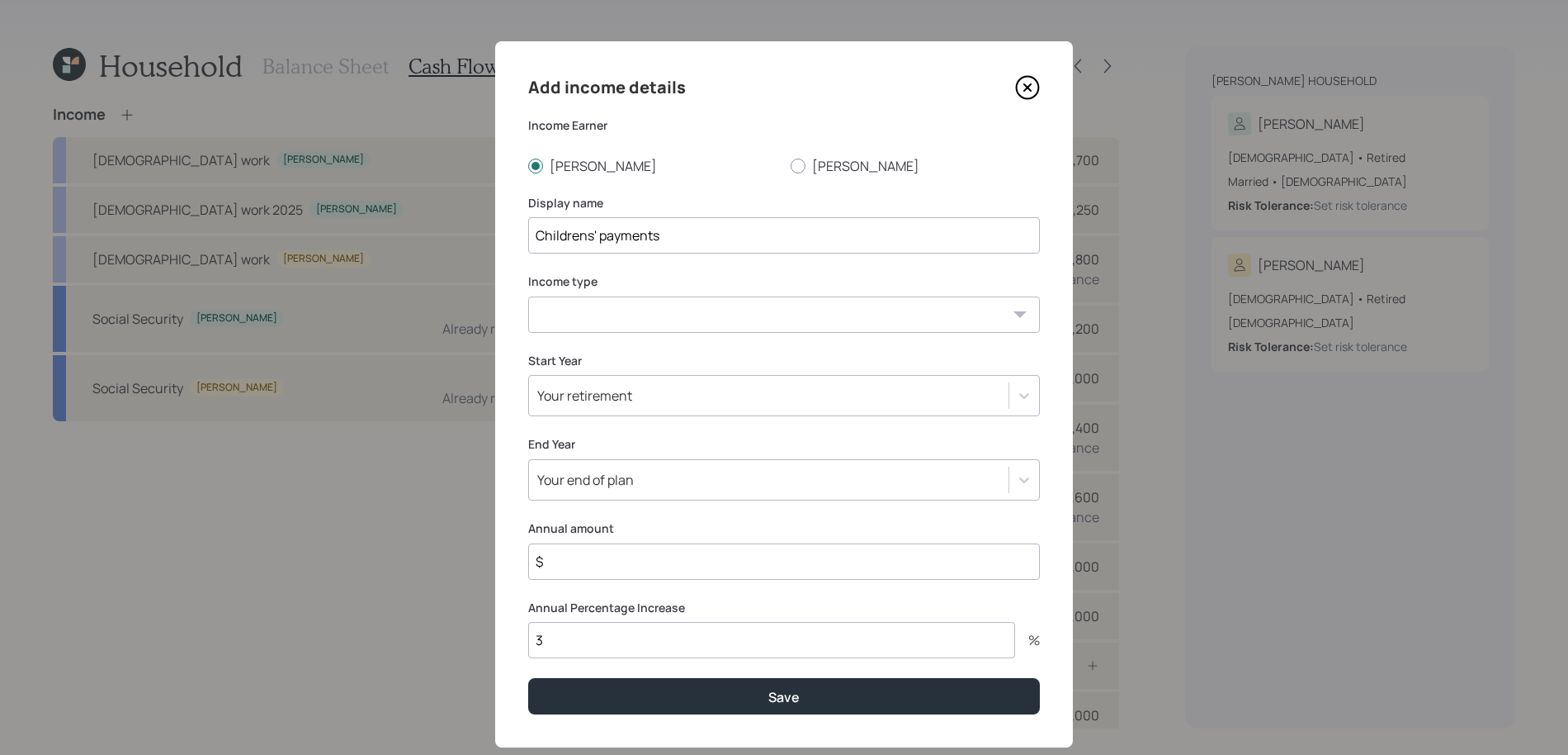
click at [731, 245] on input "Childrens' payments" at bounding box center [783, 235] width 512 height 36
click at [593, 234] on input "Childrens' payments" at bounding box center [783, 235] width 512 height 36
click at [600, 235] on input "Childrens' payments" at bounding box center [783, 235] width 512 height 36
type input "Childrens payments"
click at [1025, 80] on icon at bounding box center [1027, 87] width 25 height 25
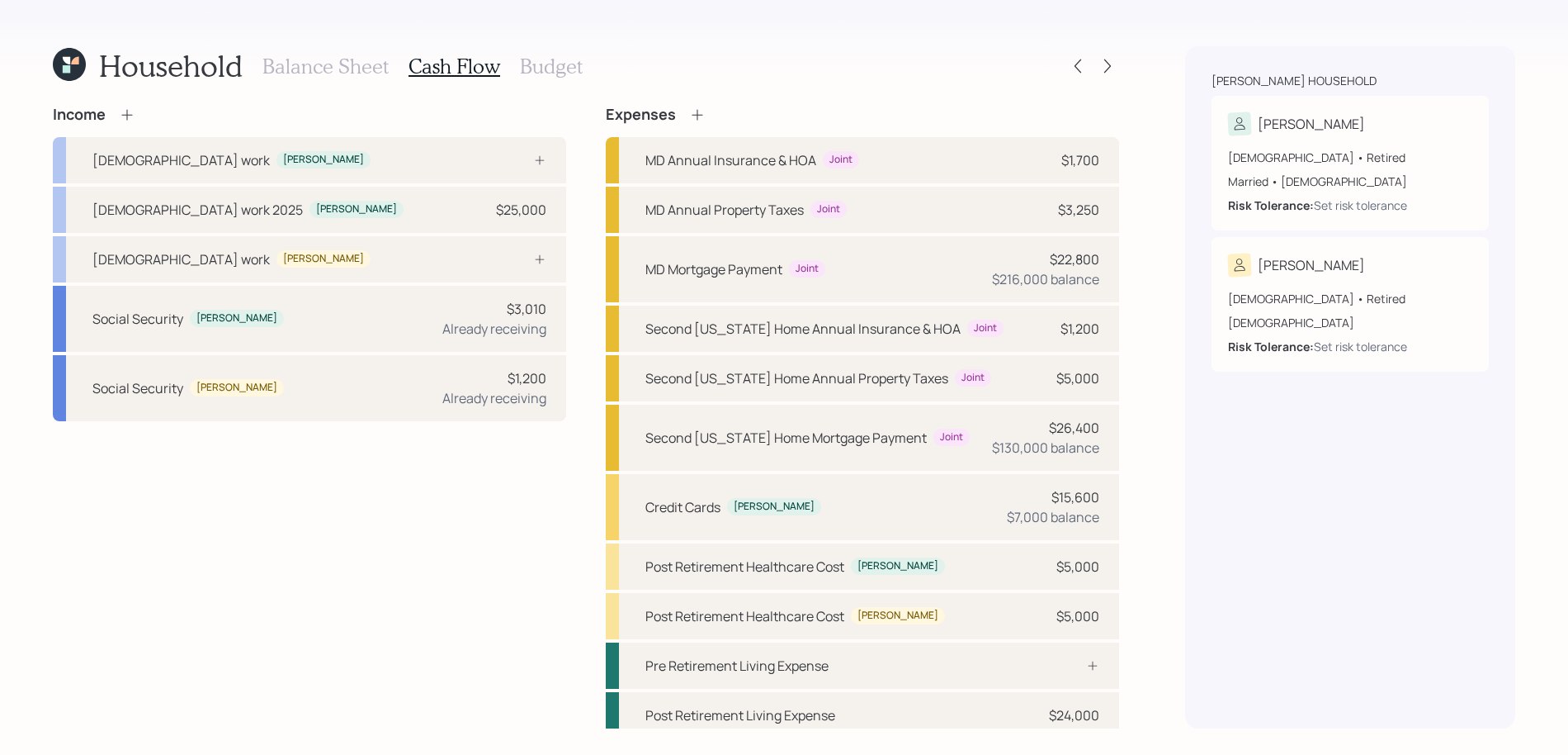
click at [334, 62] on h3 "Balance Sheet" at bounding box center [325, 66] width 126 height 24
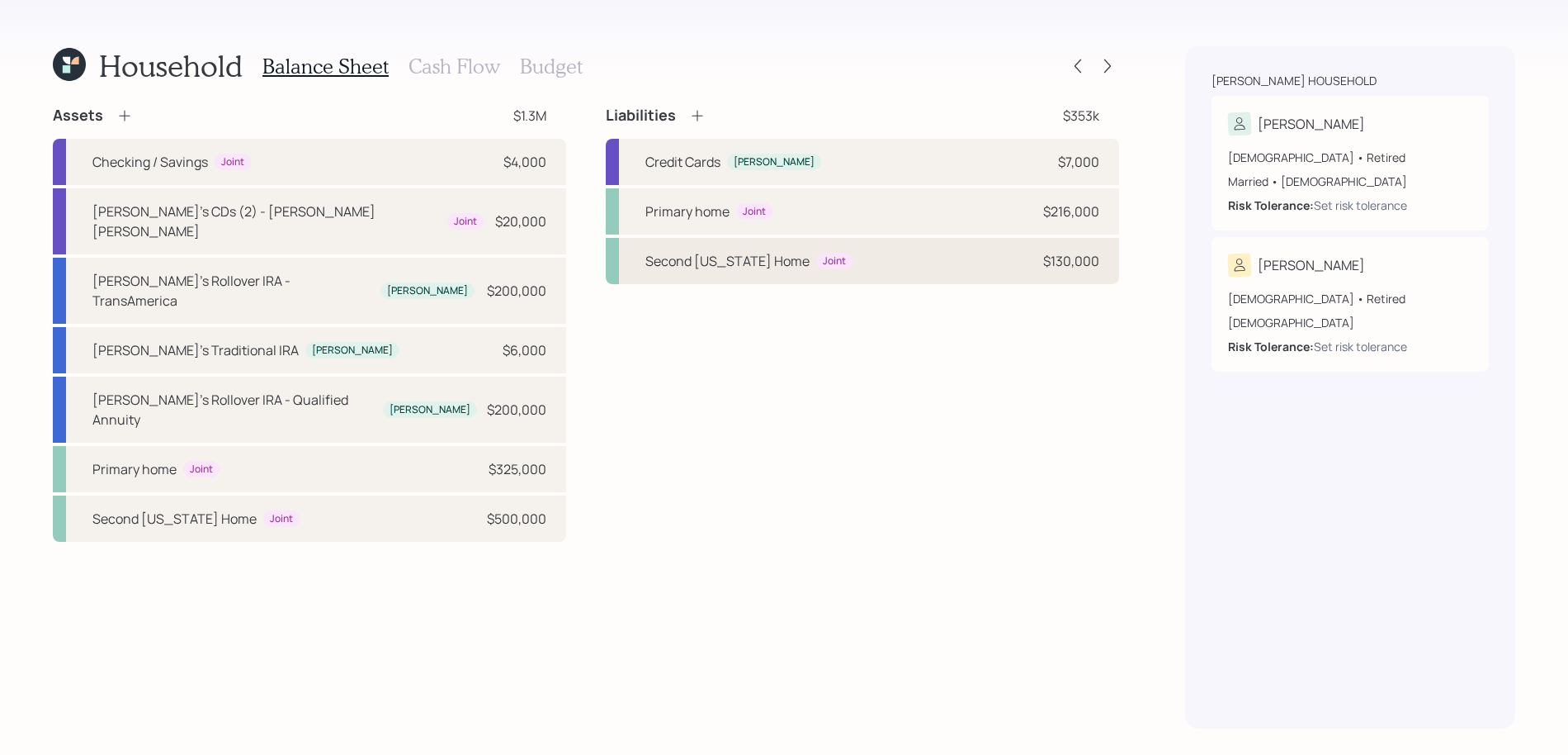
click at [727, 254] on div "Second Maryland Home" at bounding box center [727, 261] width 164 height 20
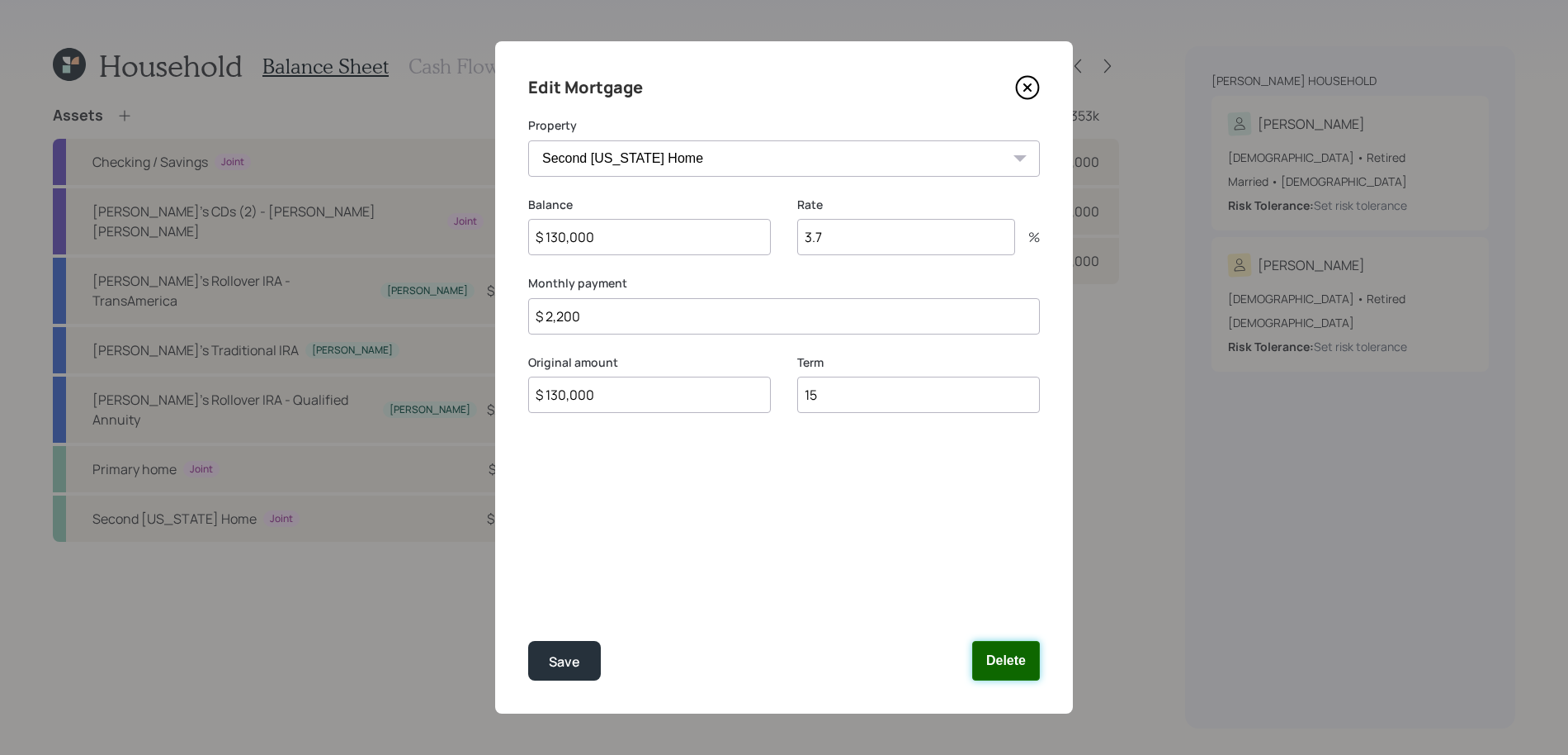
click at [998, 665] on button "Delete" at bounding box center [1005, 661] width 68 height 39
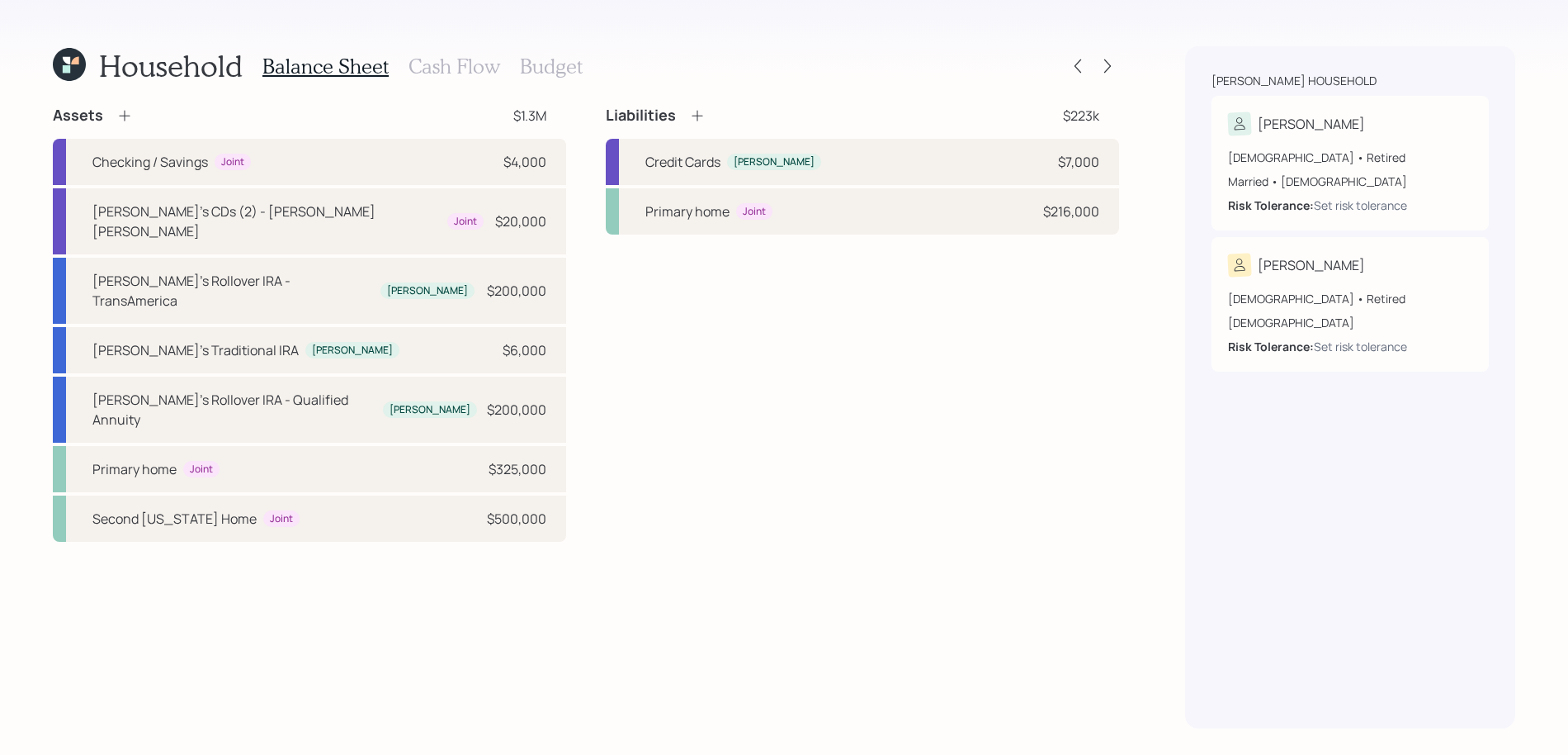
click at [417, 57] on h3 "Cash Flow" at bounding box center [454, 66] width 91 height 24
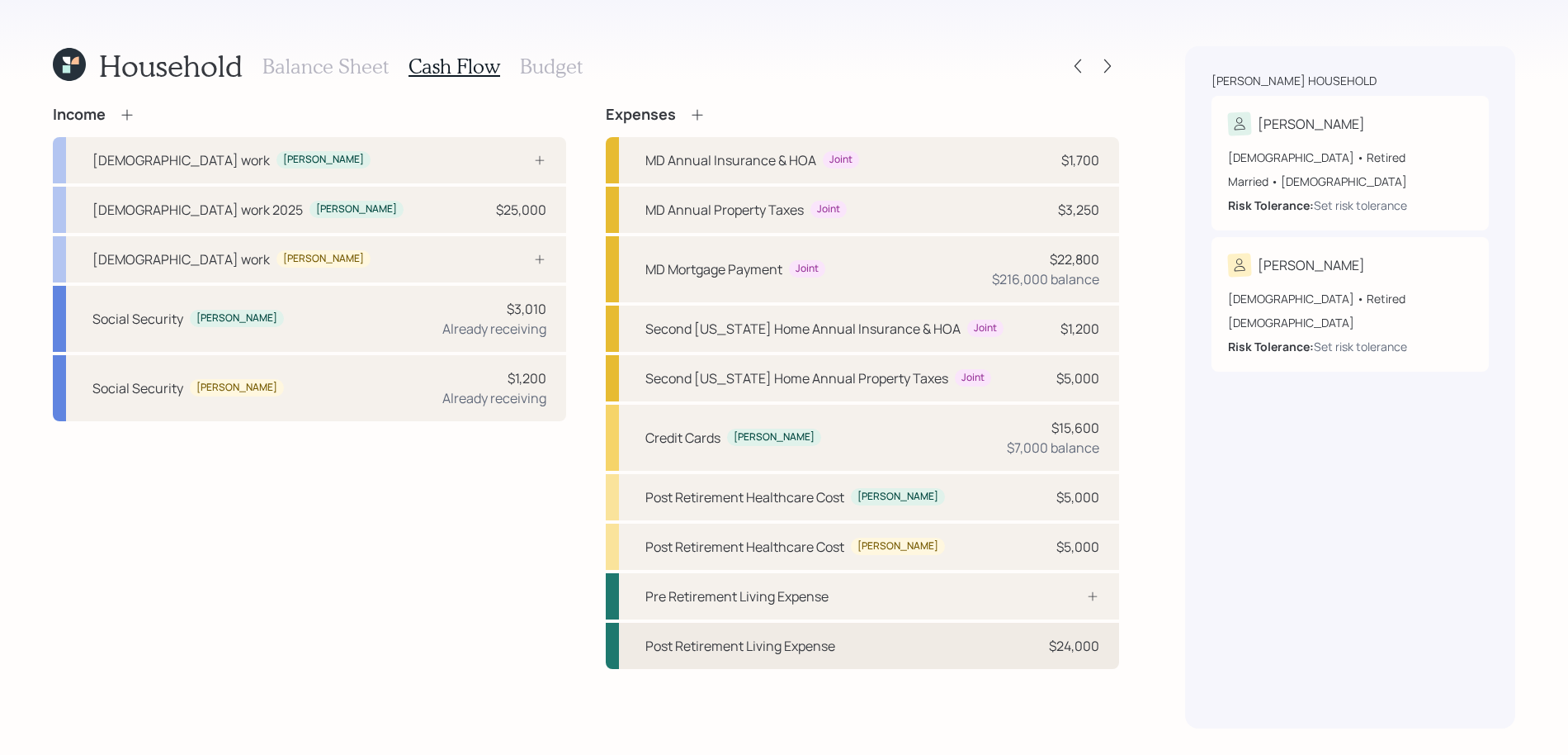
click at [801, 646] on div "Post Retirement Living Expense" at bounding box center [740, 646] width 190 height 20
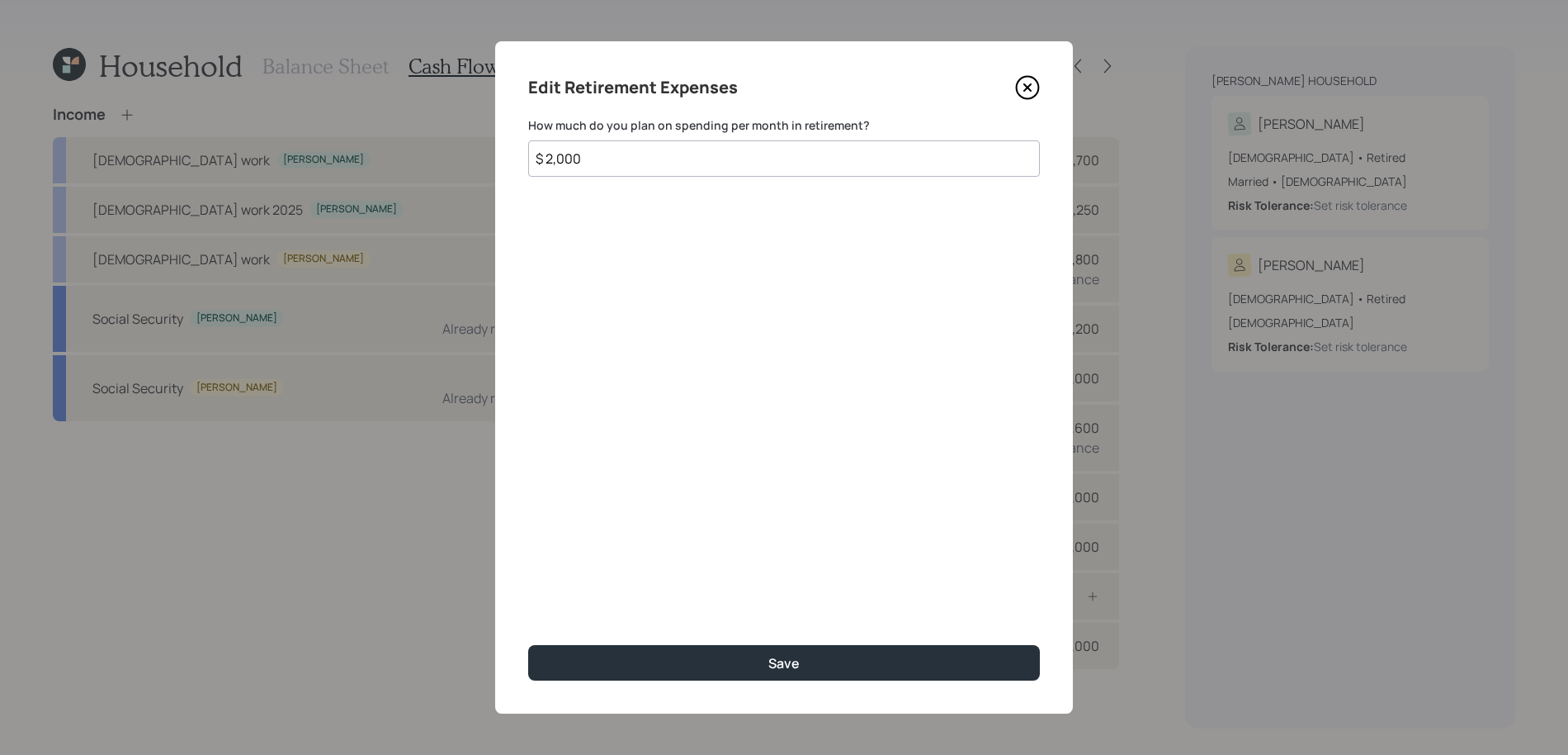
drag, startPoint x: 620, startPoint y: 160, endPoint x: 354, endPoint y: 120, distance: 269.0
click at [354, 120] on div "Edit Retirement Expenses How much do you plan on spending per month in retireme…" at bounding box center [784, 378] width 1568 height 755
type input "$ 2,250"
click at [528, 645] on button "Save" at bounding box center [783, 663] width 512 height 35
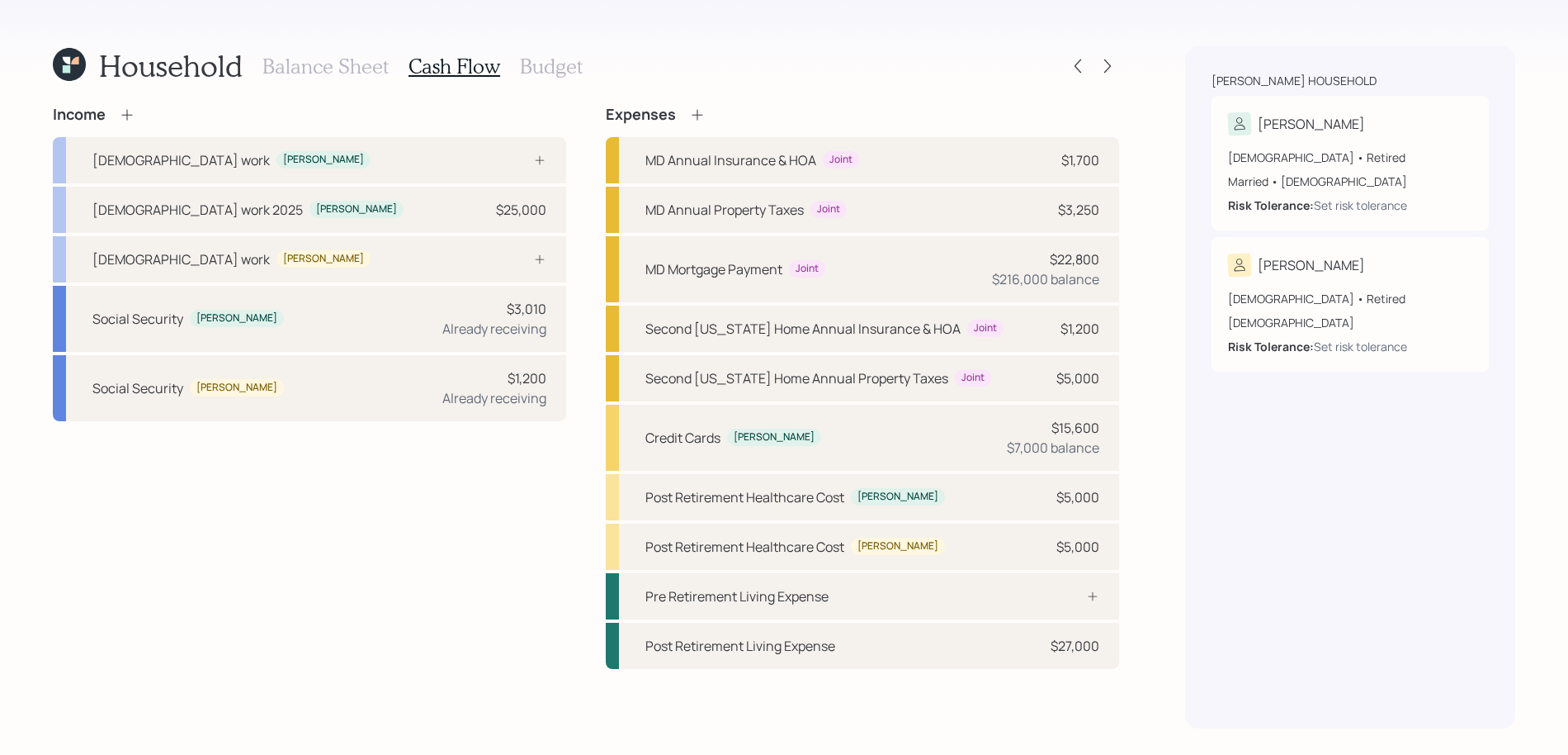
click at [533, 74] on h3 "Budget" at bounding box center [551, 66] width 63 height 24
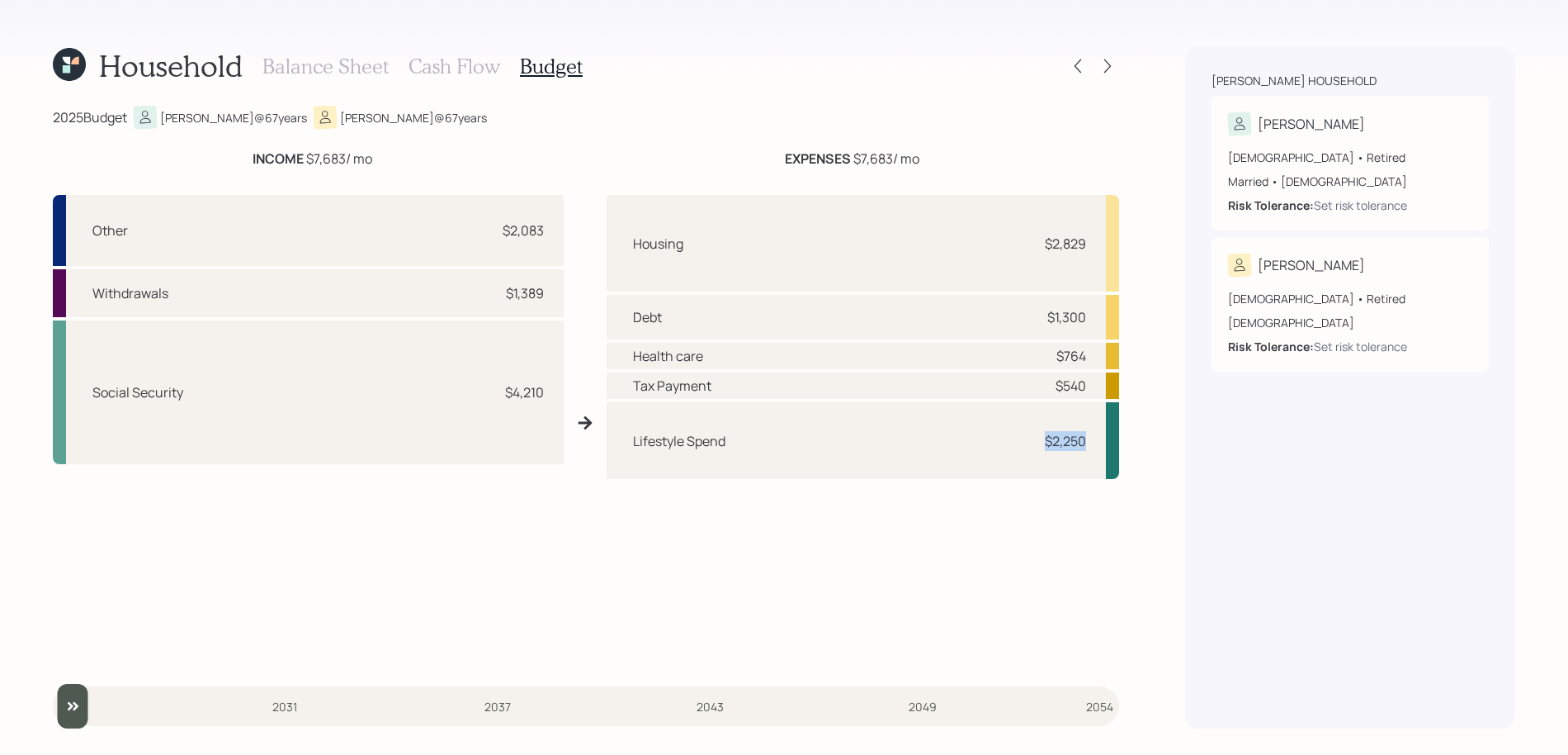
drag, startPoint x: 1092, startPoint y: 440, endPoint x: 1018, endPoint y: 440, distance: 74.0
click at [1018, 440] on div "Lifestyle Spend $2,250" at bounding box center [862, 440] width 512 height 77
click at [425, 67] on h3 "Cash Flow" at bounding box center [454, 66] width 91 height 24
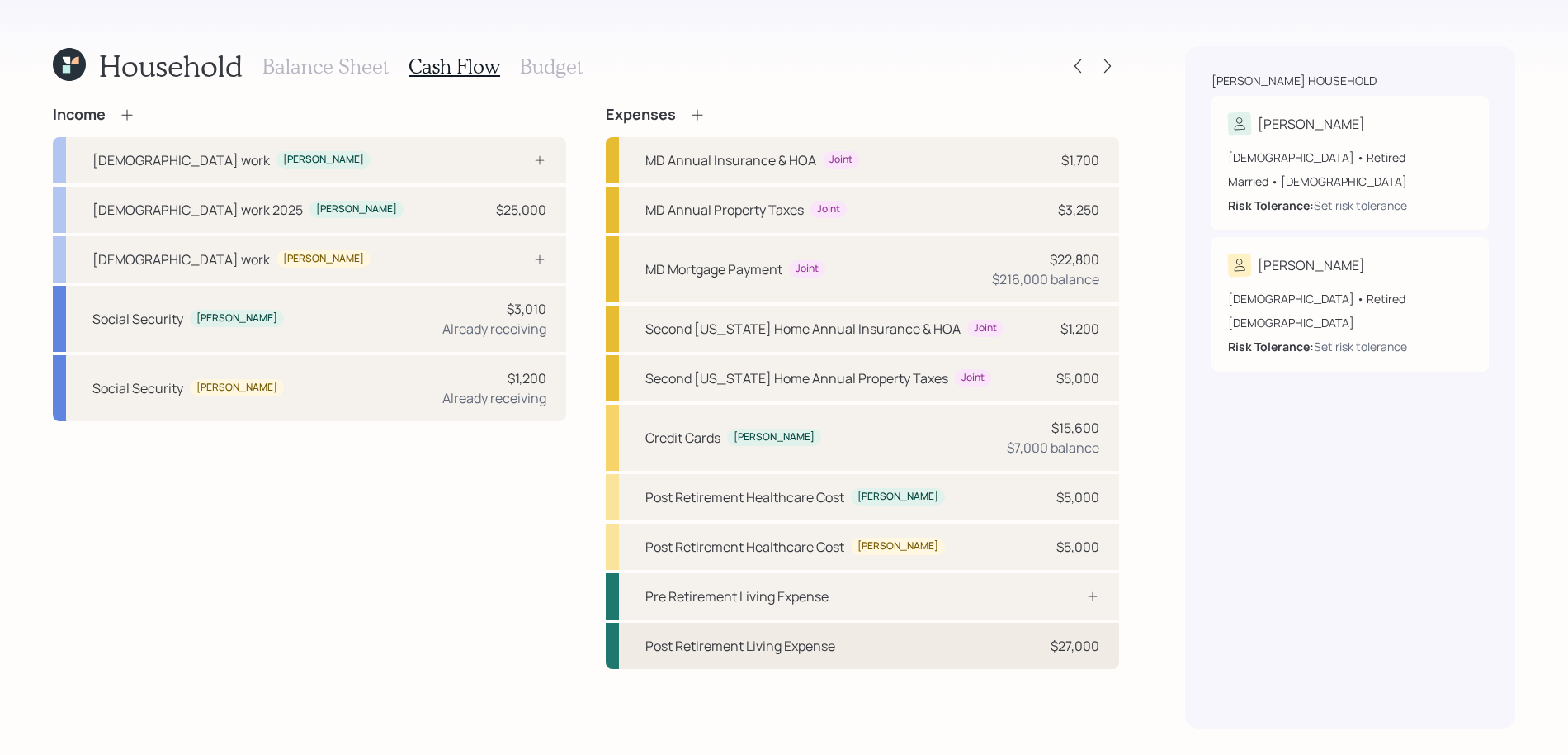
click at [756, 653] on div "Post Retirement Living Expense" at bounding box center [740, 646] width 190 height 20
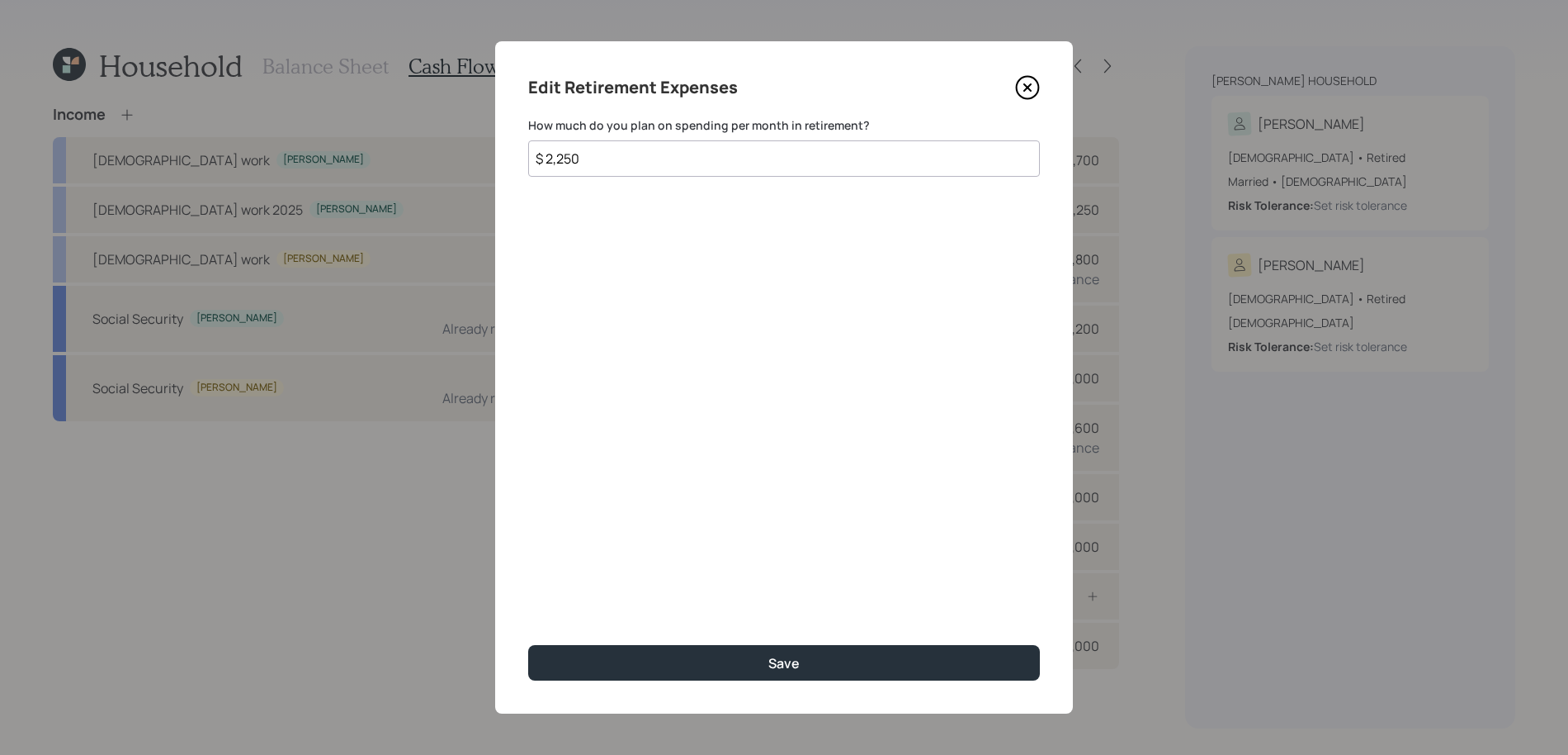
drag, startPoint x: 670, startPoint y: 170, endPoint x: 221, endPoint y: 63, distance: 461.6
click at [221, 63] on div "Edit Retirement Expenses How much do you plan on spending per month in retireme…" at bounding box center [784, 378] width 1568 height 755
type input "$ 2,500"
click at [528, 645] on button "Save" at bounding box center [783, 663] width 512 height 35
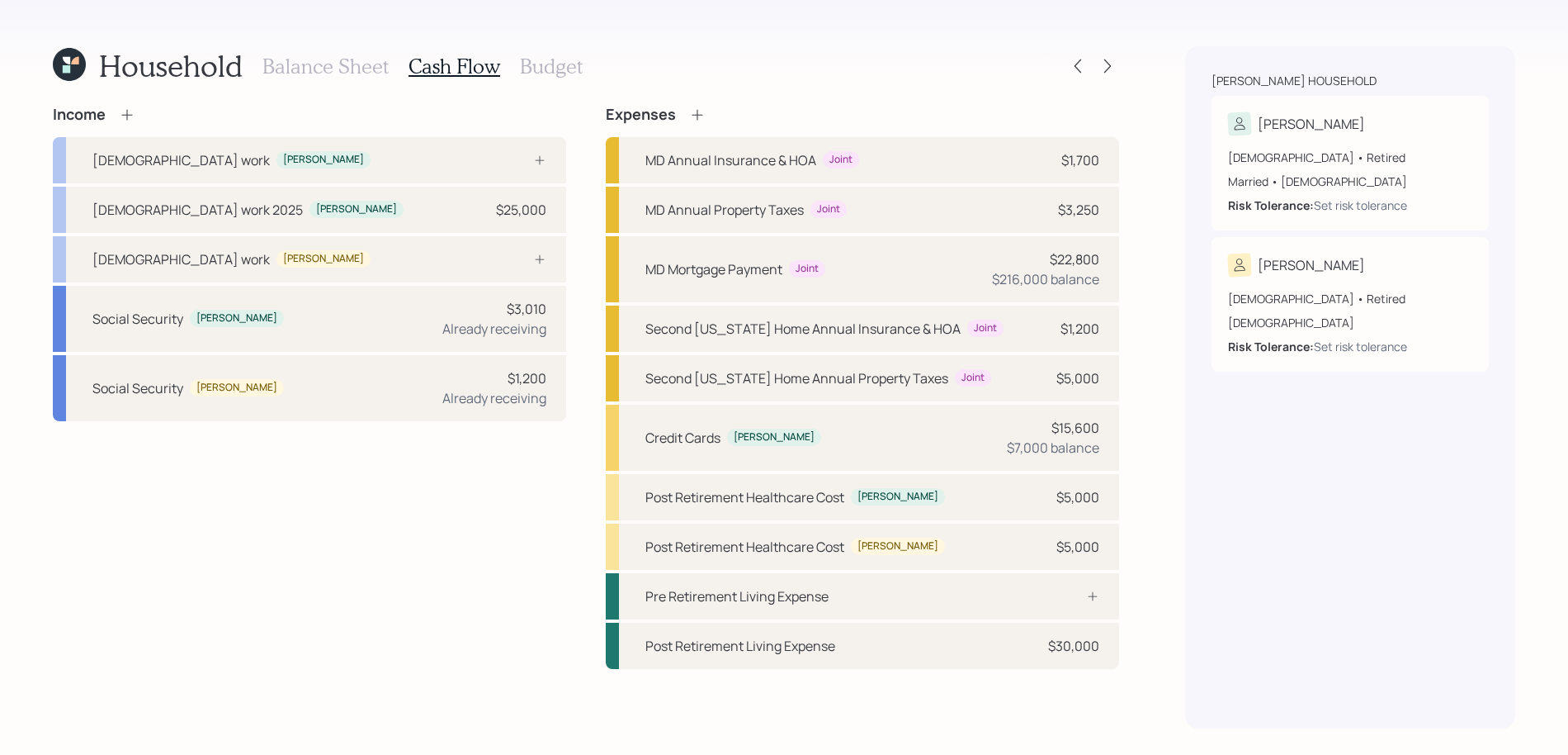
click at [531, 64] on h3 "Budget" at bounding box center [551, 66] width 63 height 24
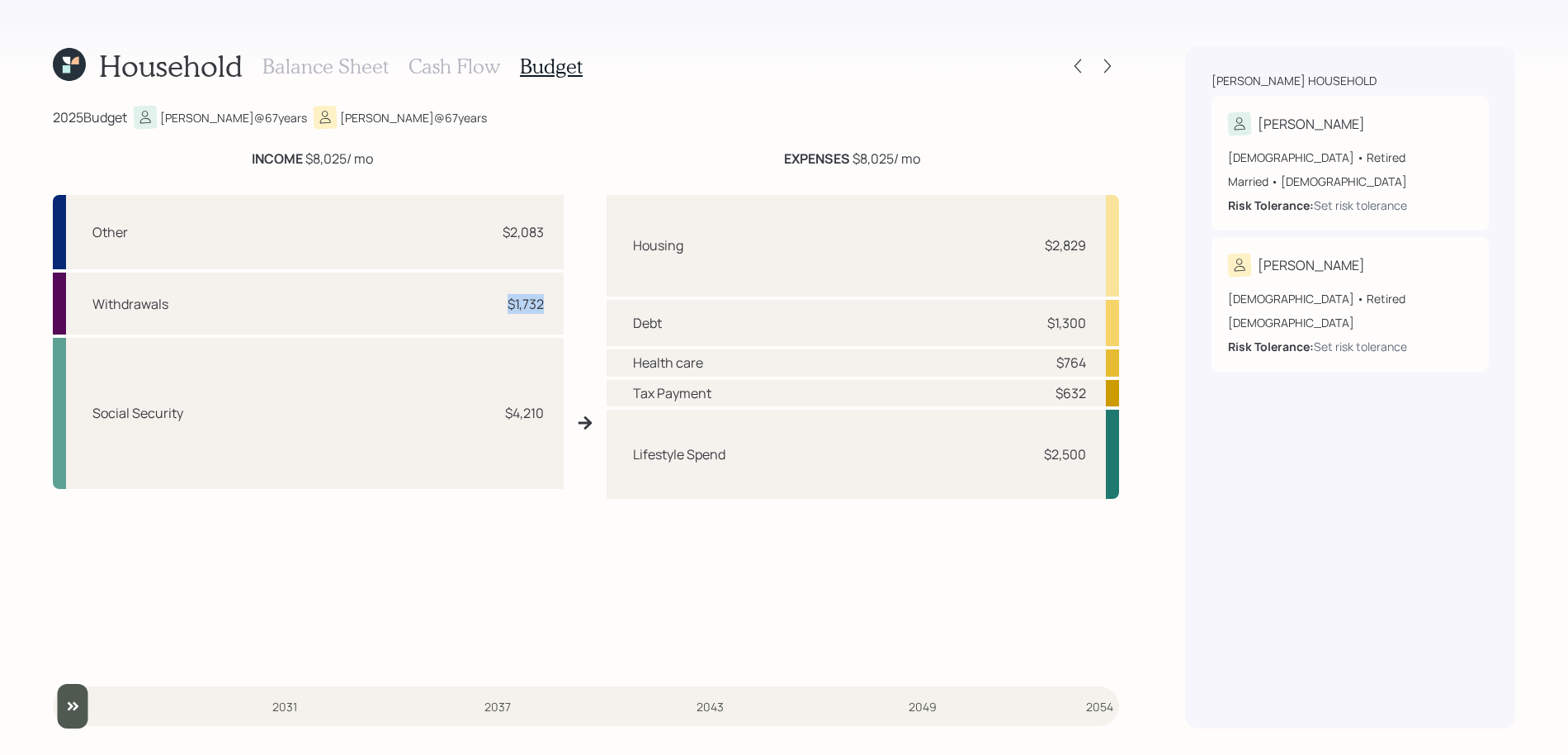
drag, startPoint x: 550, startPoint y: 312, endPoint x: 497, endPoint y: 308, distance: 53.2
click at [497, 308] on div "Withdrawals $1,732" at bounding box center [308, 303] width 511 height 62
click at [364, 56] on h3 "Balance Sheet" at bounding box center [325, 66] width 126 height 24
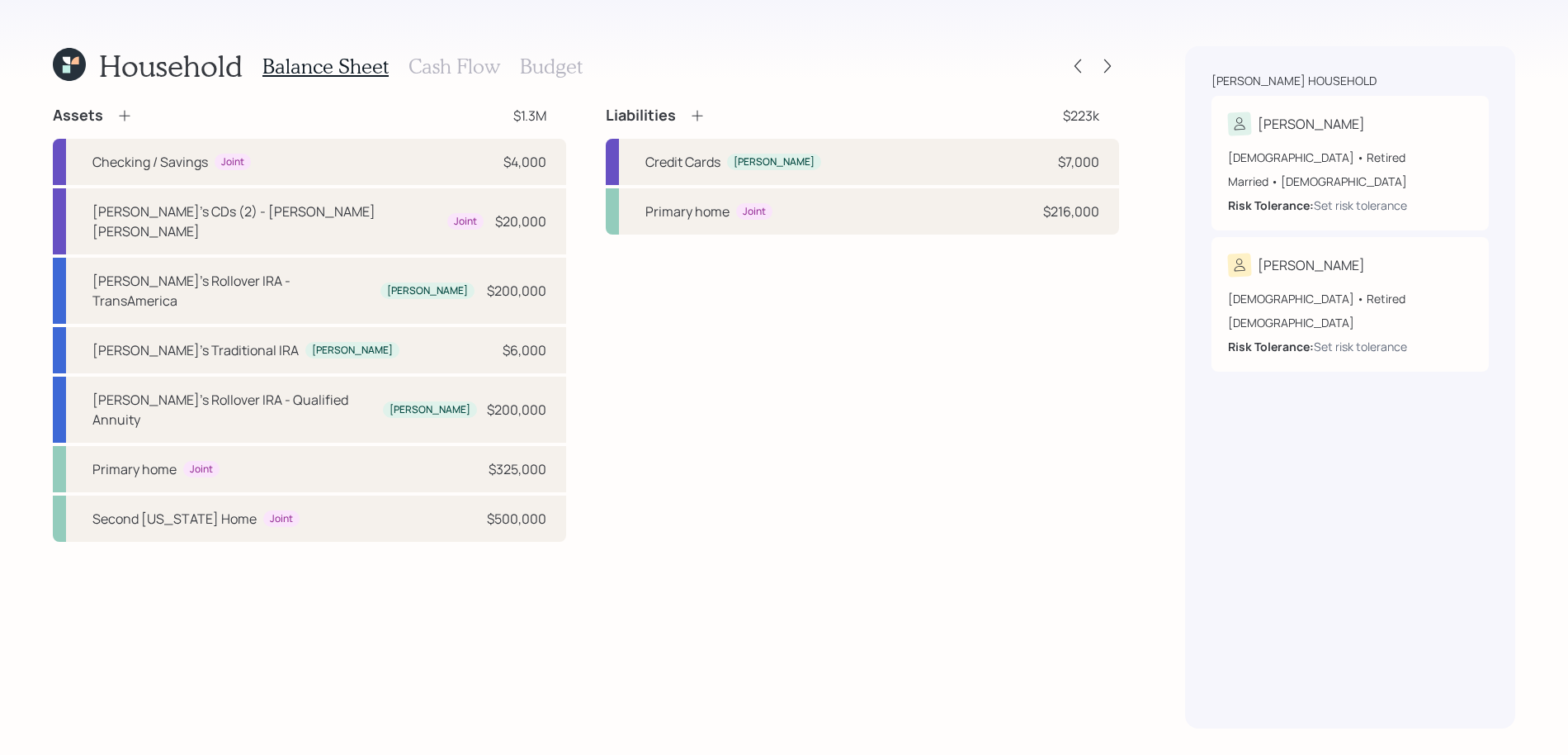
click at [534, 71] on h3 "Budget" at bounding box center [551, 66] width 63 height 24
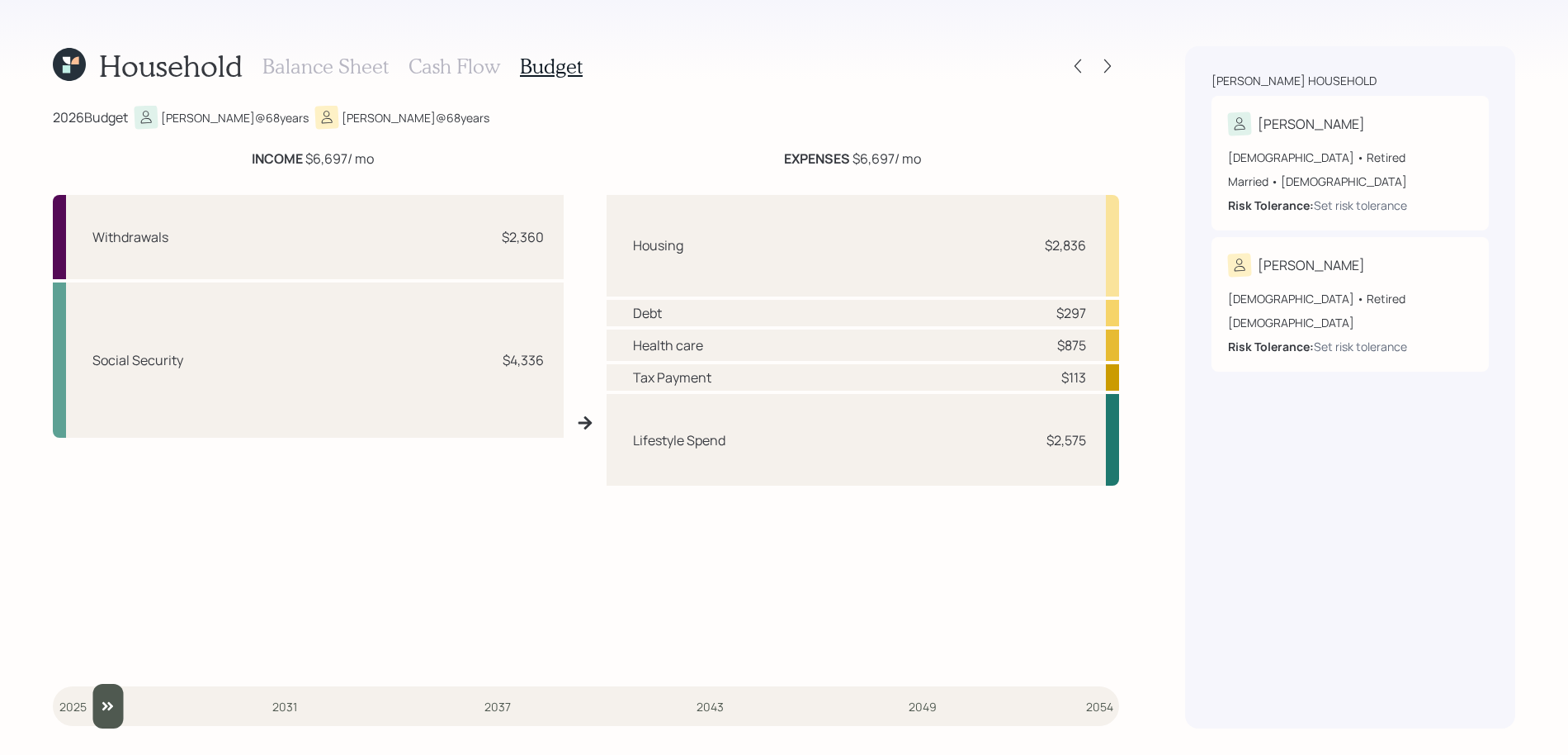
drag, startPoint x: 76, startPoint y: 700, endPoint x: 87, endPoint y: 701, distance: 11.0
type input "2026"
click at [87, 688] on input "slider" at bounding box center [586, 705] width 1066 height 44
drag, startPoint x: 550, startPoint y: 242, endPoint x: 480, endPoint y: 241, distance: 70.0
click at [480, 241] on div "Withdrawals $2,360" at bounding box center [308, 237] width 511 height 85
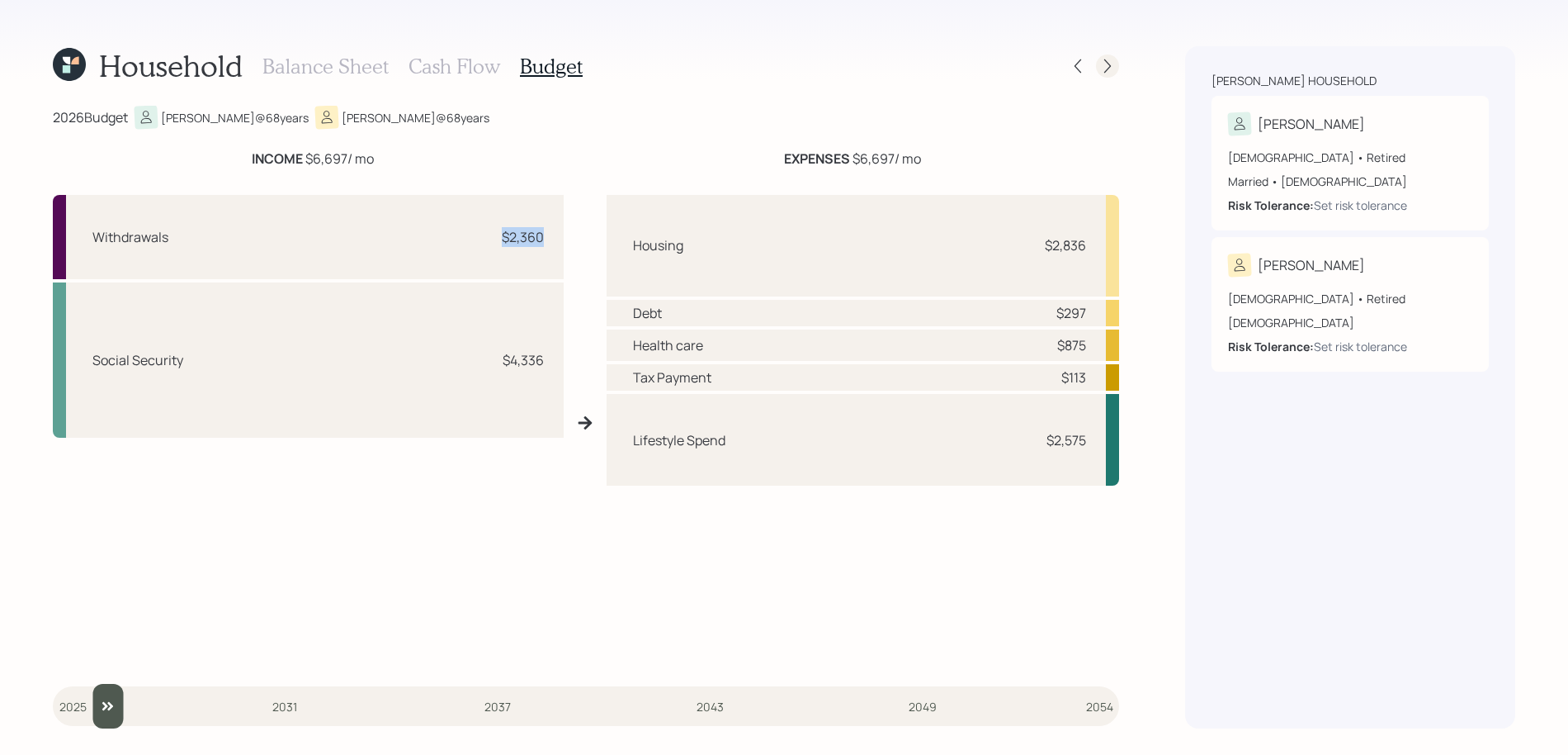
click at [1100, 65] on icon at bounding box center [1107, 66] width 17 height 17
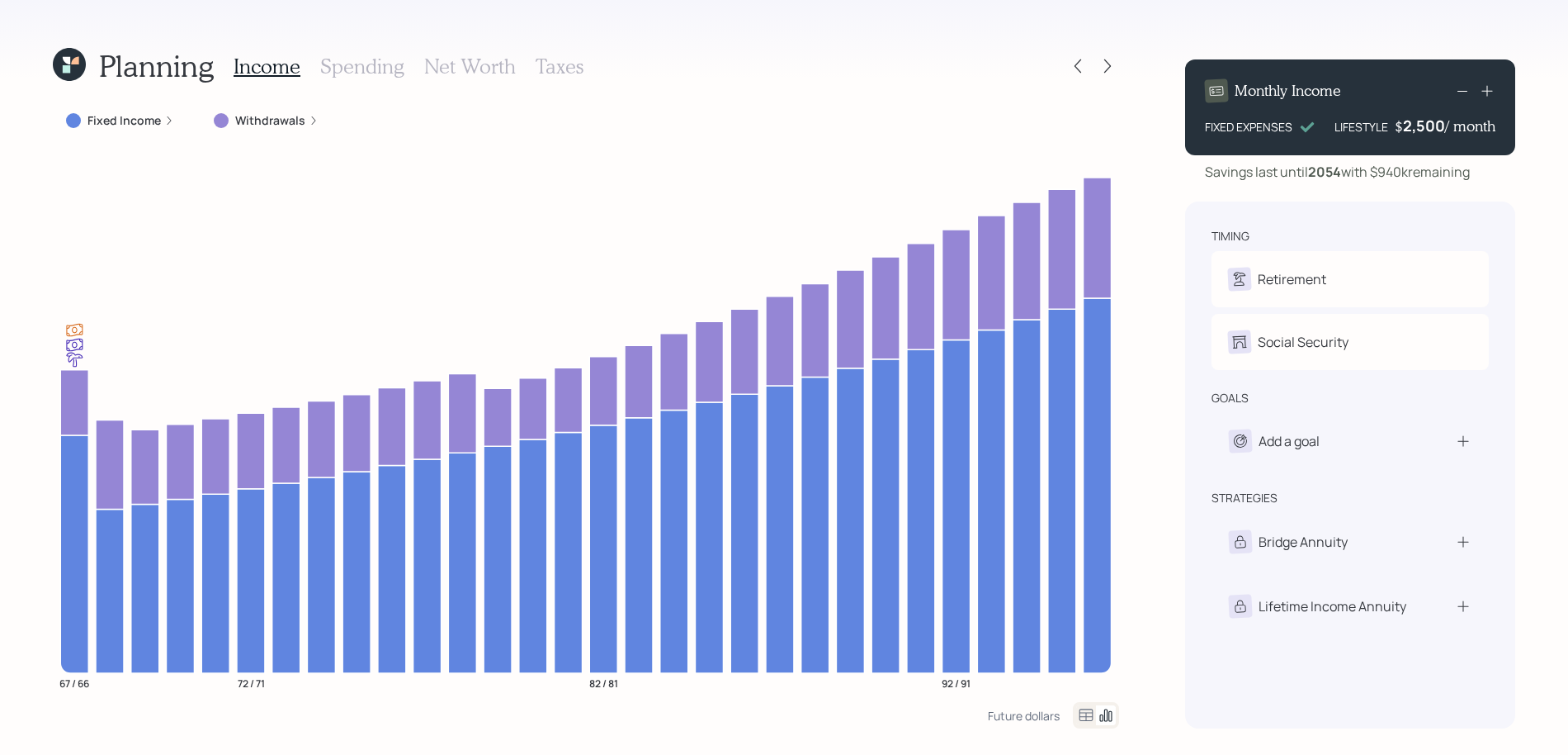
click at [127, 126] on label "Fixed Income" at bounding box center [124, 120] width 74 height 17
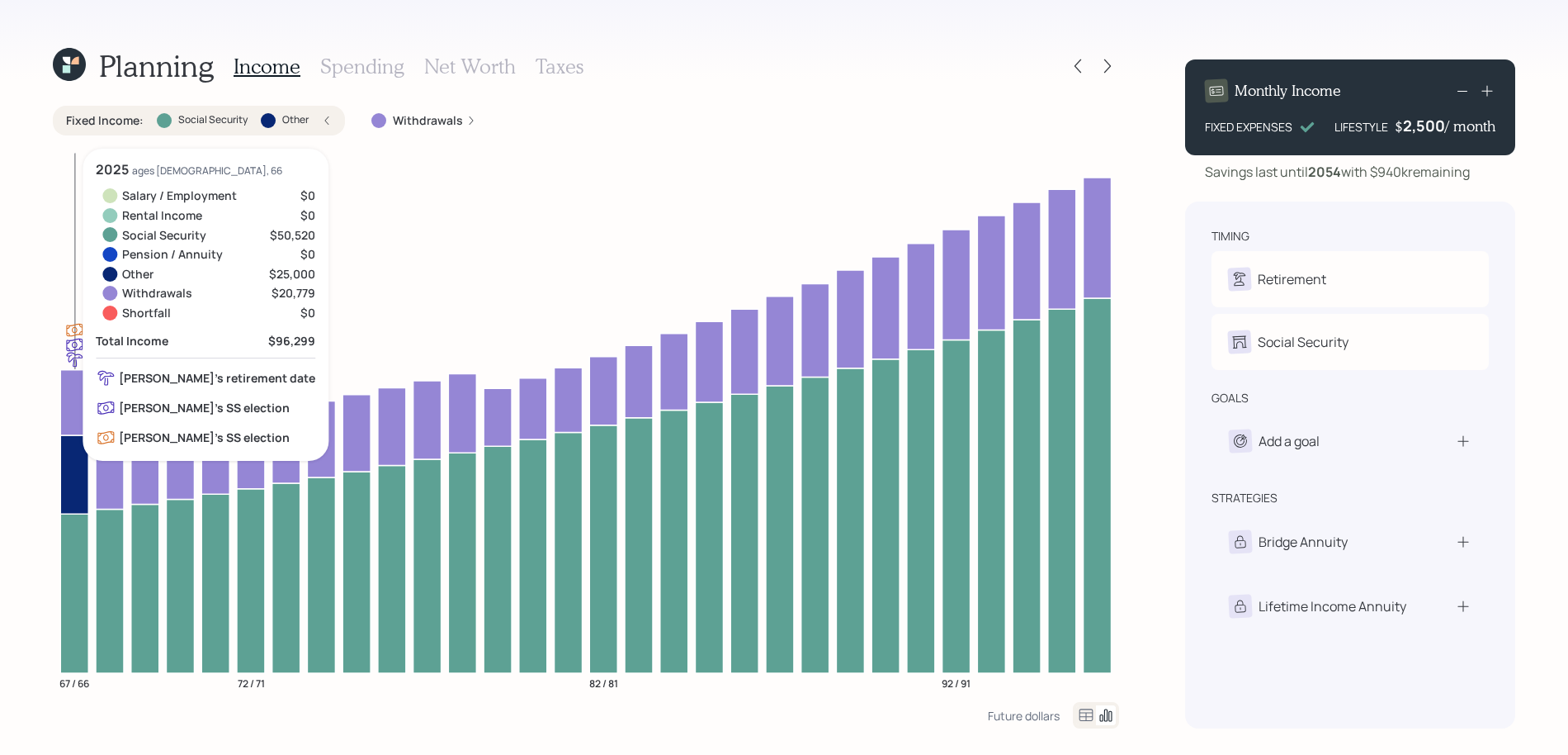
click at [68, 471] on icon at bounding box center [74, 475] width 28 height 79
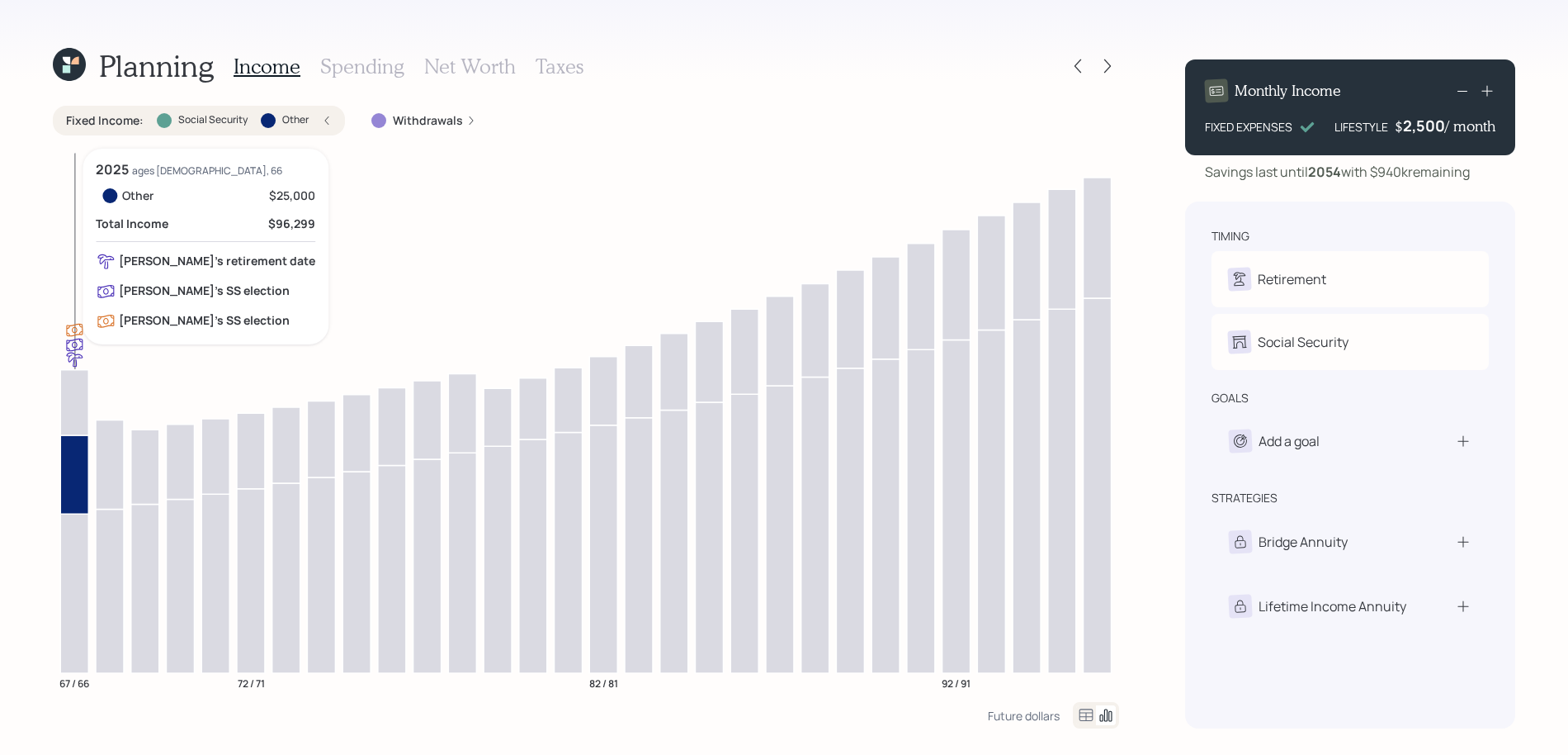
click at [67, 471] on icon at bounding box center [74, 475] width 28 height 79
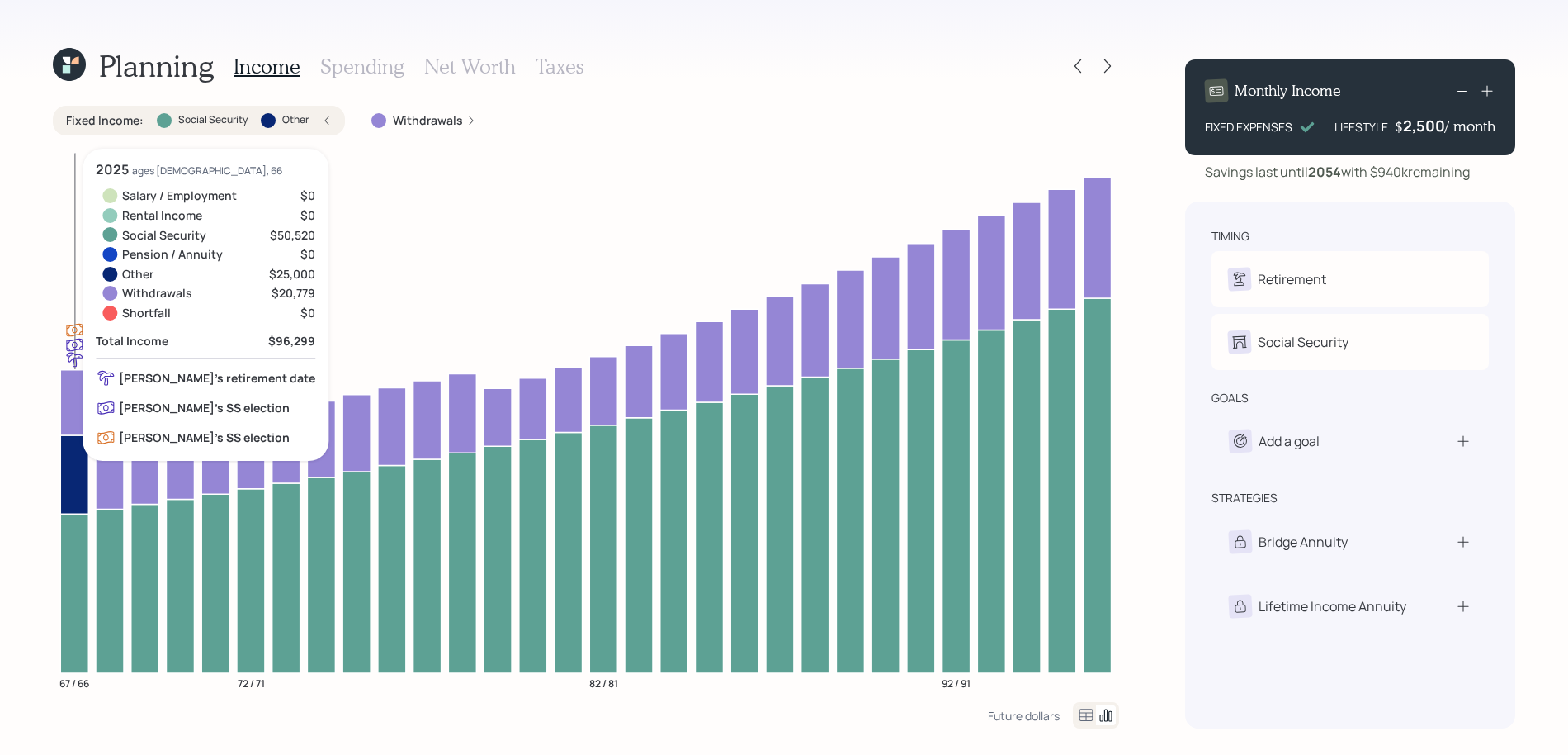
click at [67, 546] on icon at bounding box center [74, 593] width 28 height 159
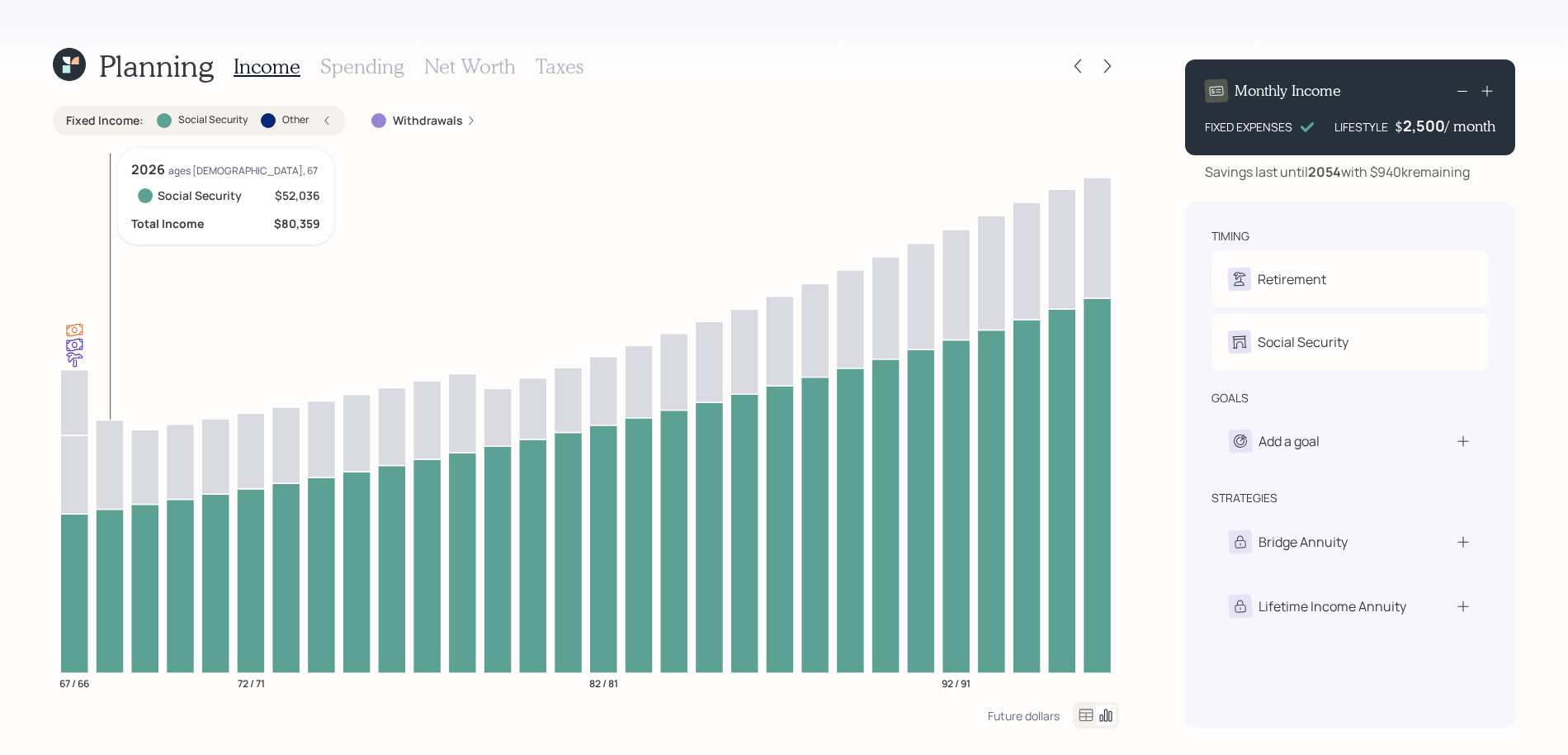
drag, startPoint x: 78, startPoint y: 543, endPoint x: 111, endPoint y: 548, distance: 33.4
click at [108, 552] on icon at bounding box center [109, 590] width 28 height 163
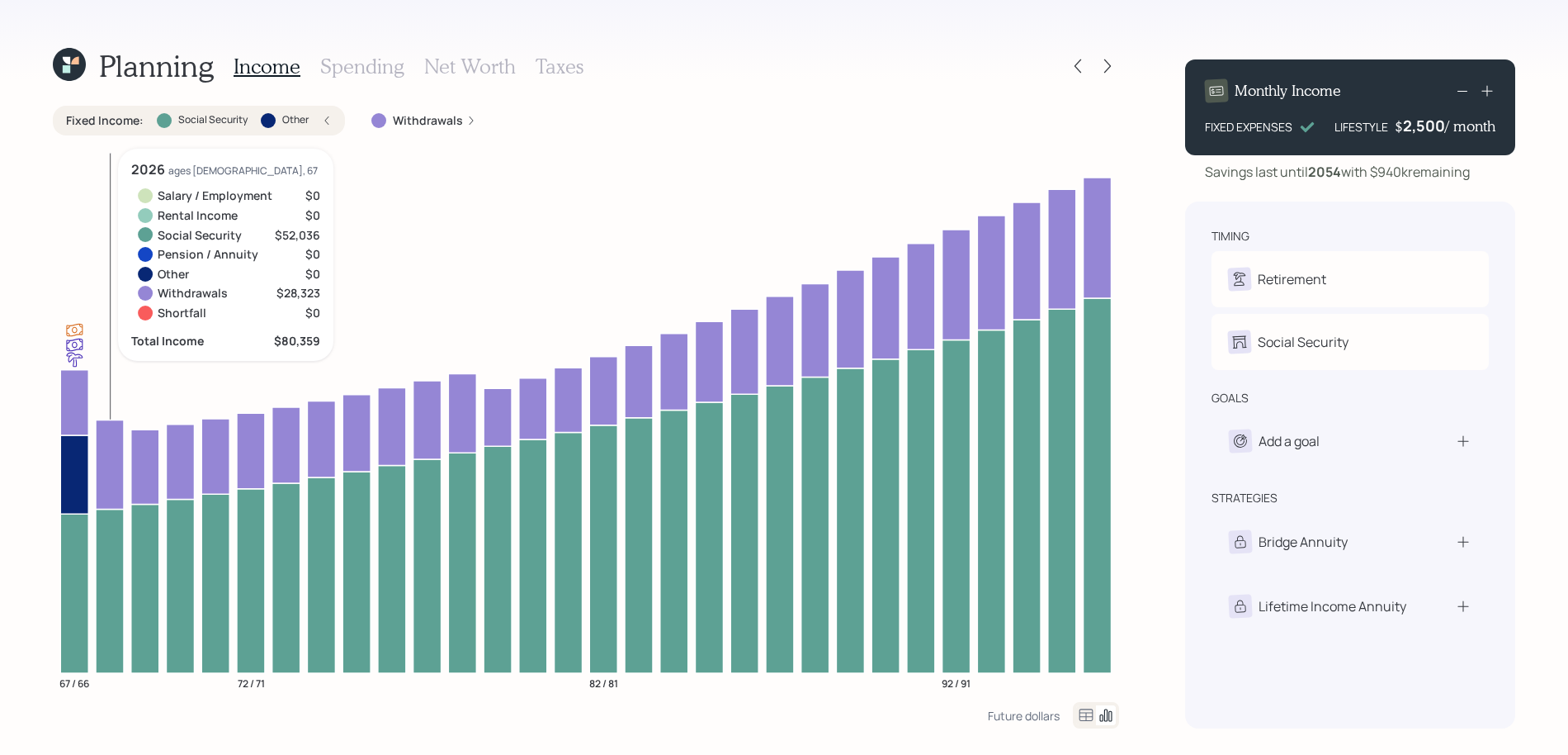
click at [107, 459] on icon at bounding box center [109, 464] width 28 height 89
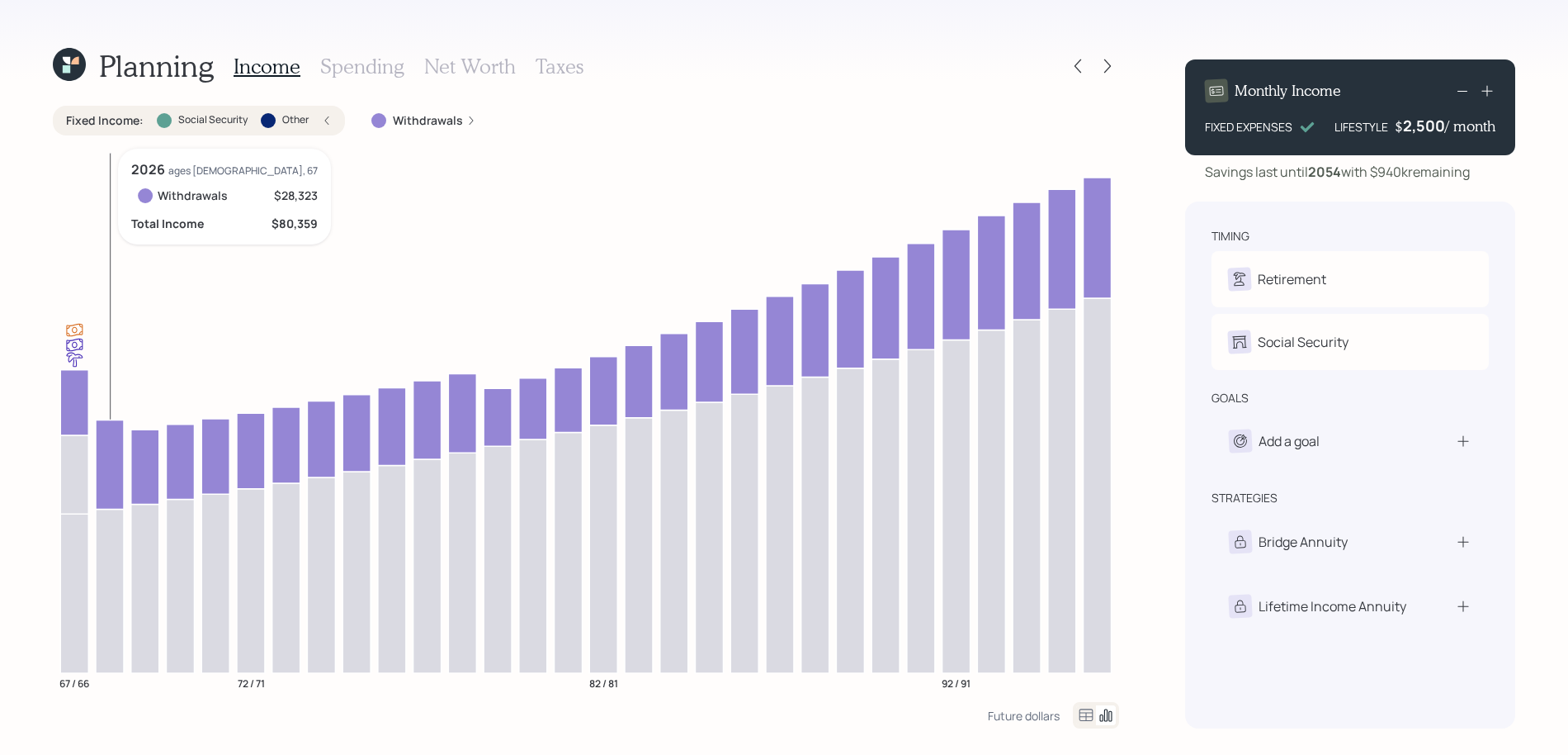
click at [107, 459] on icon at bounding box center [109, 464] width 28 height 89
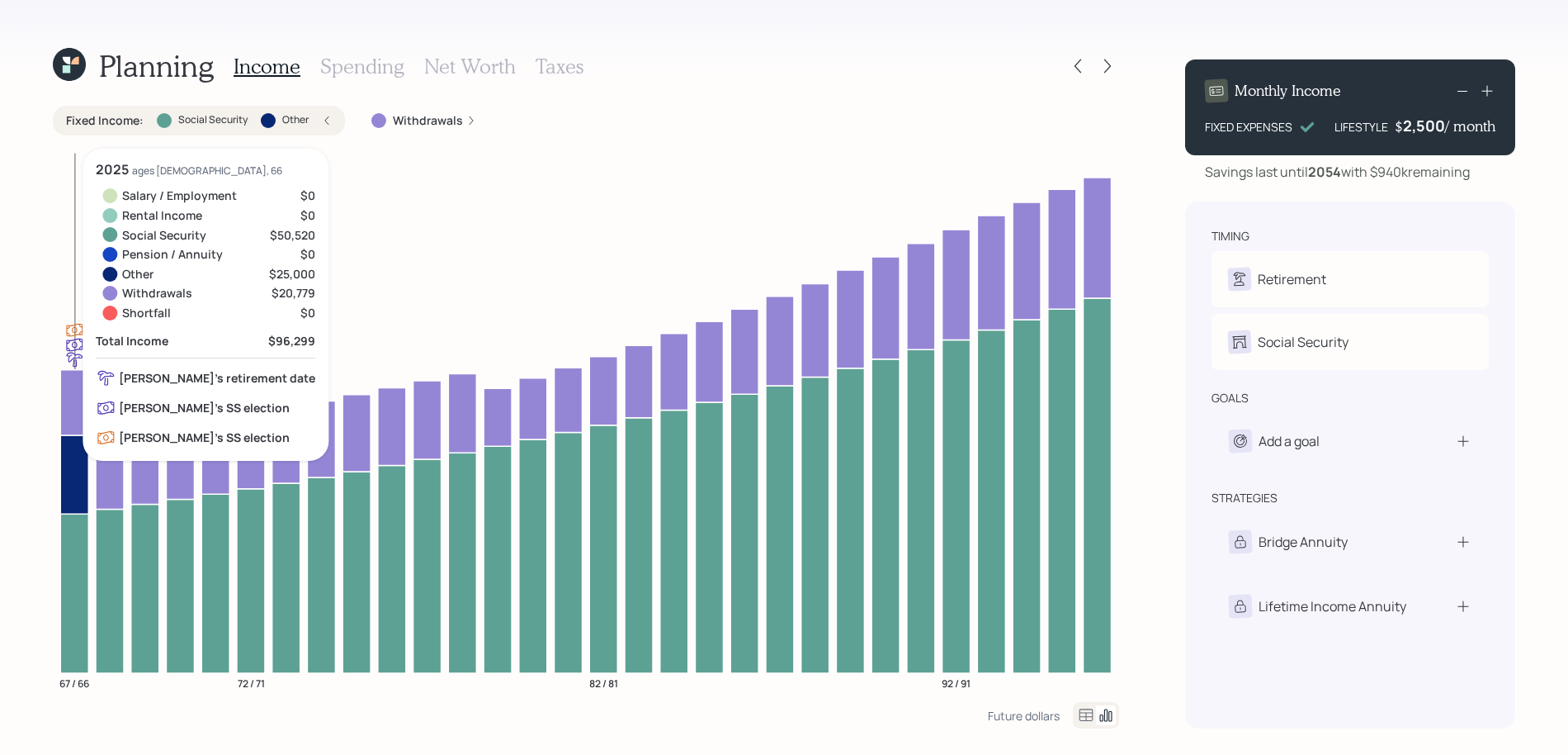
click at [67, 414] on icon at bounding box center [74, 401] width 28 height 65
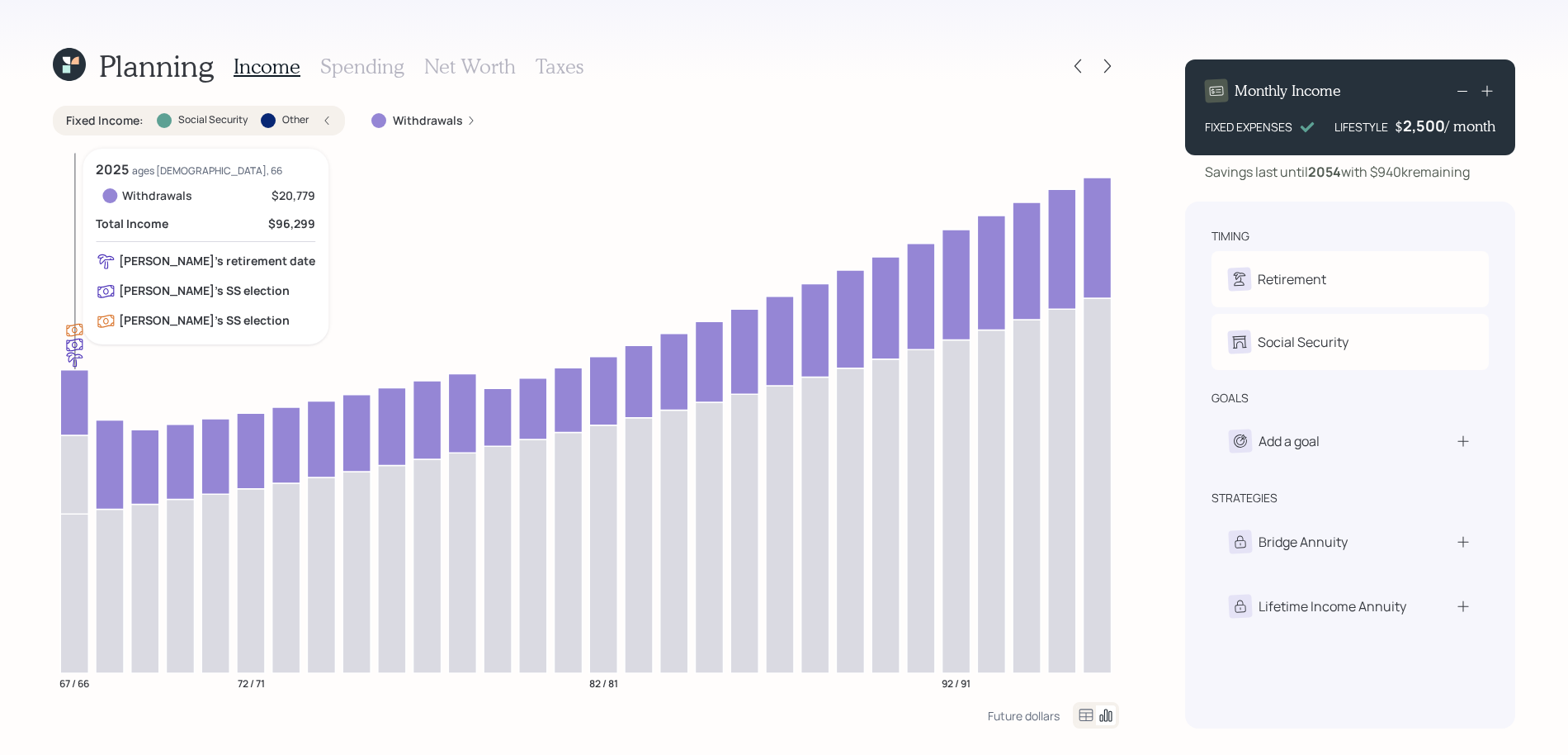
click at [67, 414] on icon at bounding box center [74, 401] width 28 height 65
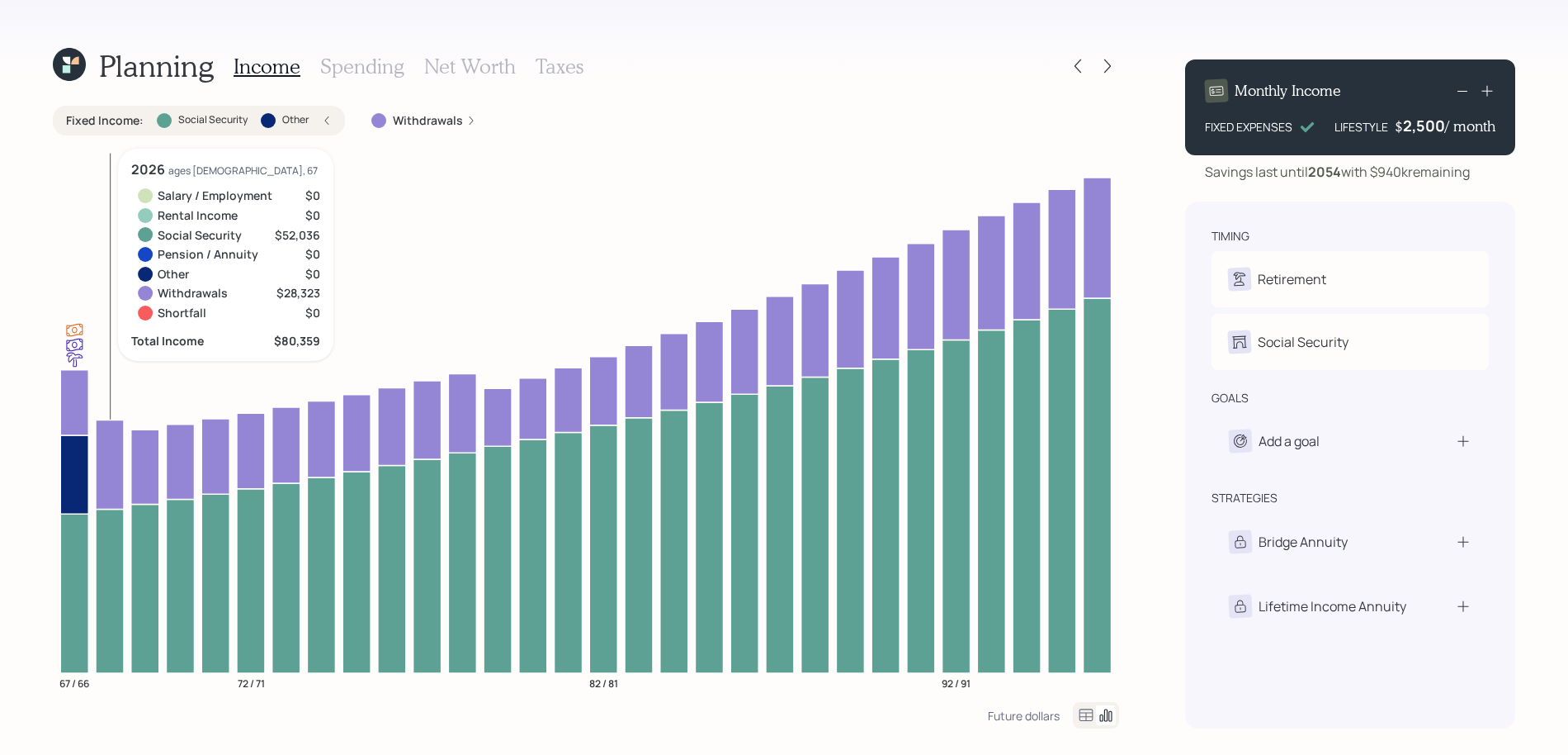
click at [105, 457] on icon at bounding box center [109, 464] width 28 height 89
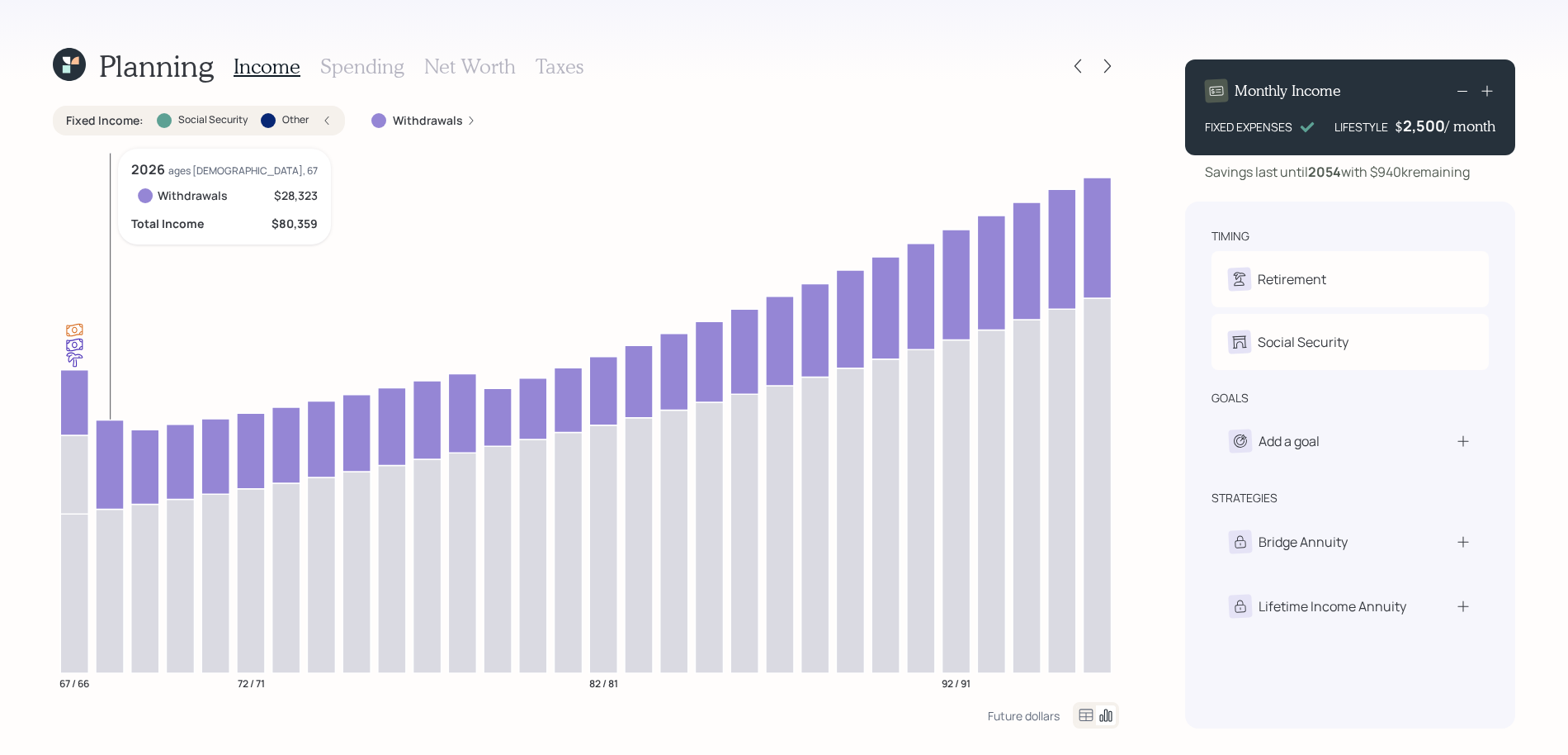
click at [105, 457] on icon at bounding box center [109, 464] width 28 height 89
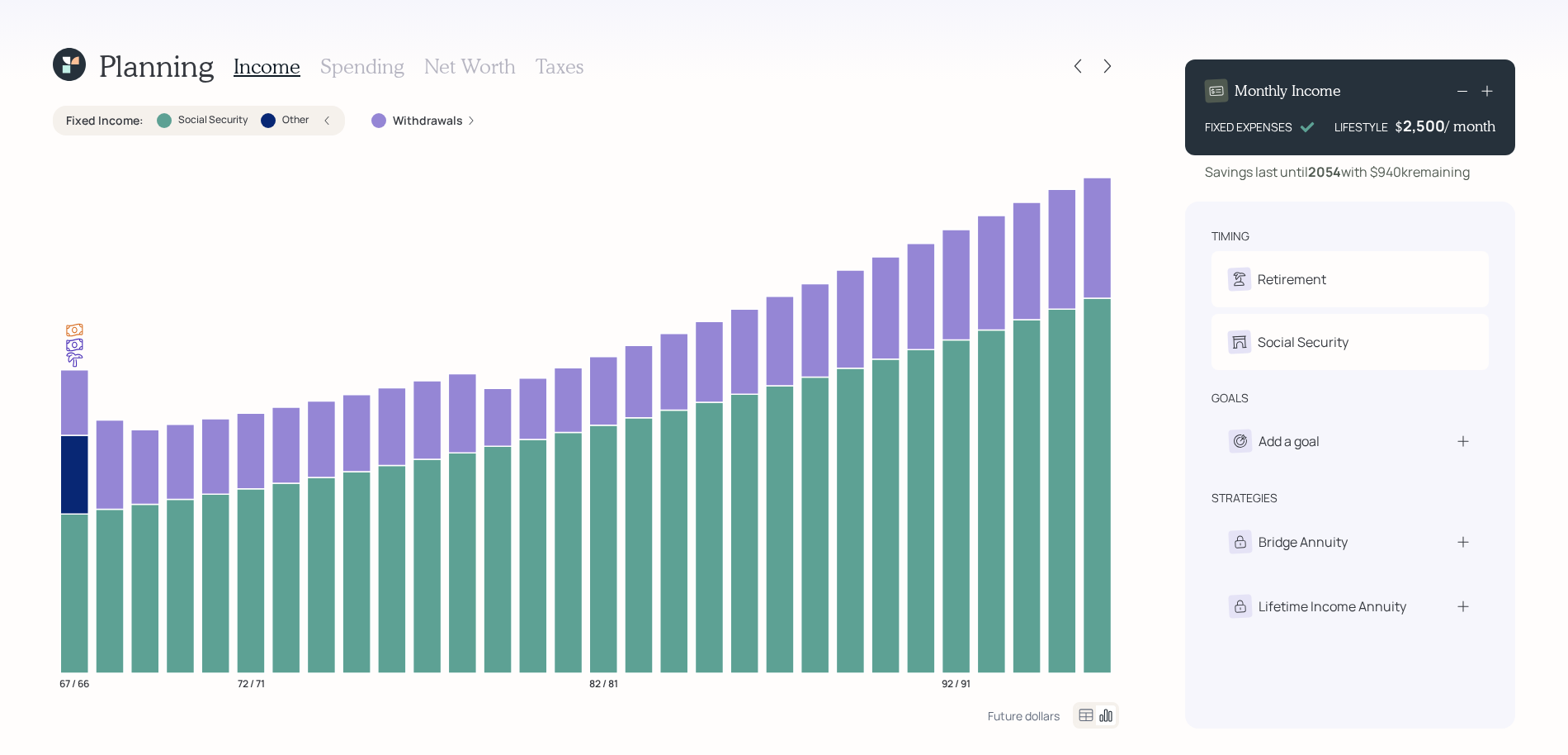
click at [1490, 91] on icon at bounding box center [1486, 90] width 17 height 17
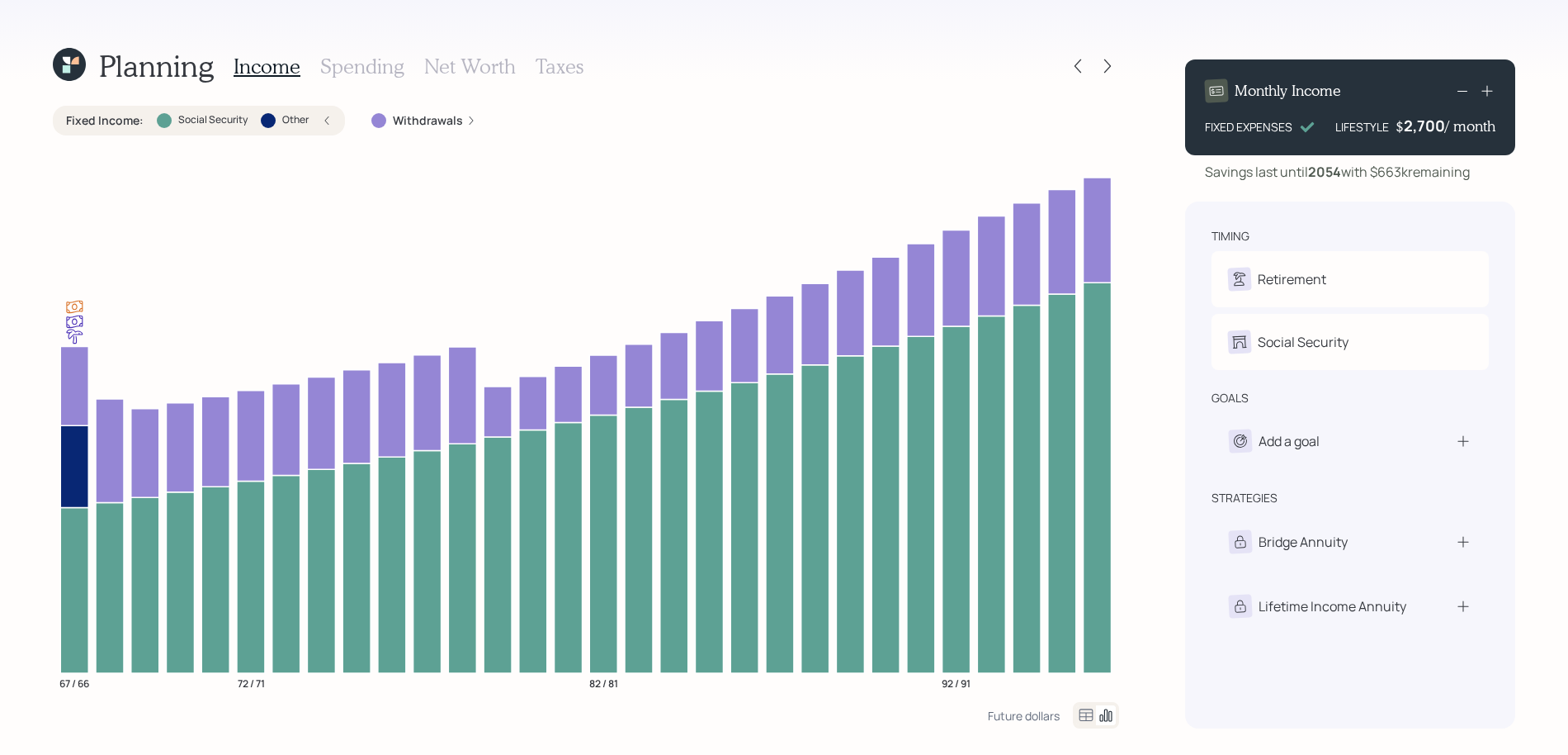
click at [1491, 90] on icon at bounding box center [1485, 90] width 11 height 11
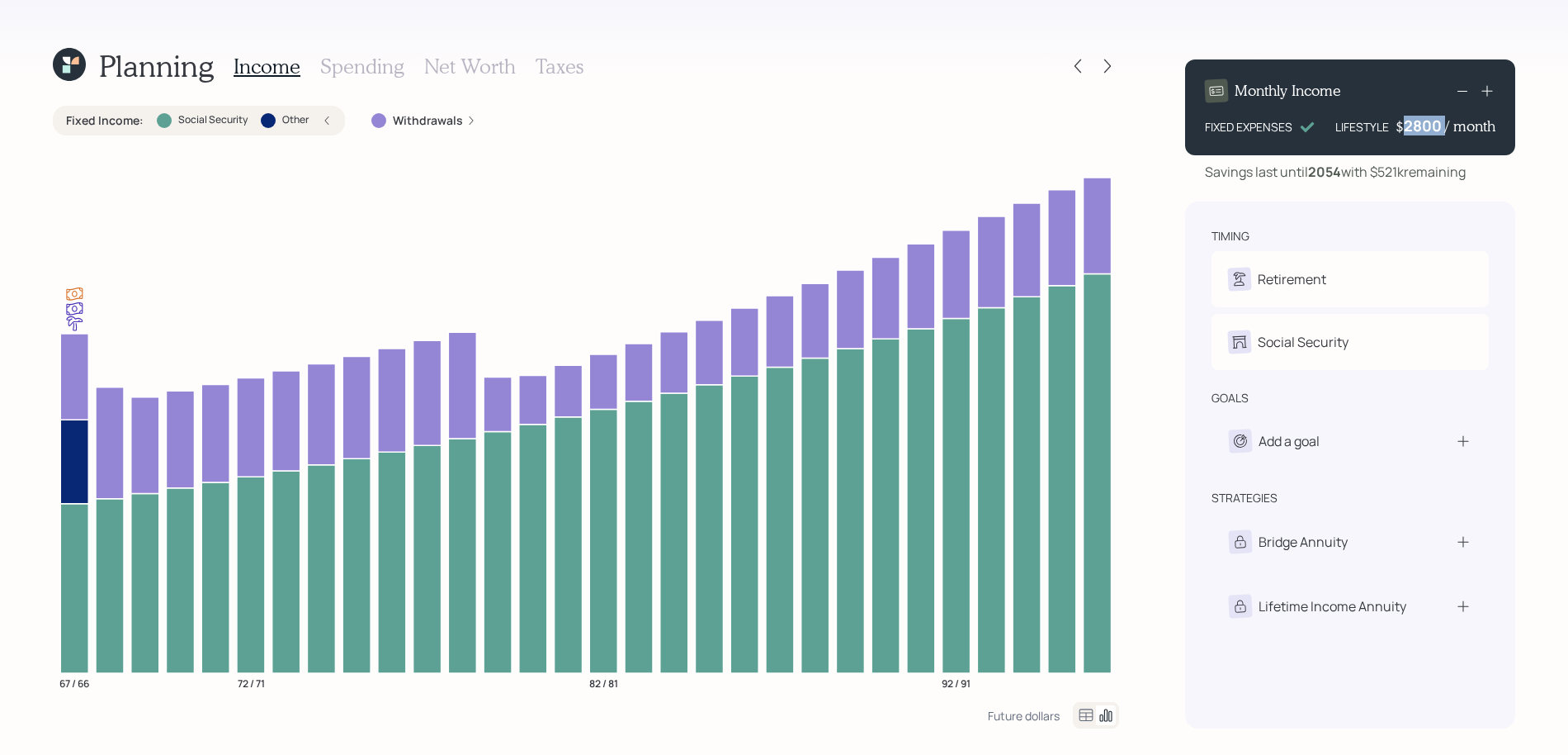
drag, startPoint x: 1444, startPoint y: 121, endPoint x: 1406, endPoint y: 121, distance: 38.0
click at [1406, 121] on div "$ 2800 / month" at bounding box center [1445, 126] width 100 height 20
drag, startPoint x: 1405, startPoint y: 121, endPoint x: 1459, endPoint y: 120, distance: 54.0
click at [1459, 120] on div "$ 2800 / month" at bounding box center [1445, 126] width 100 height 20
click at [1479, 225] on div "timing Retirement S Retired V Retired Social Security S Receiving V Receiving g…" at bounding box center [1350, 465] width 330 height 527
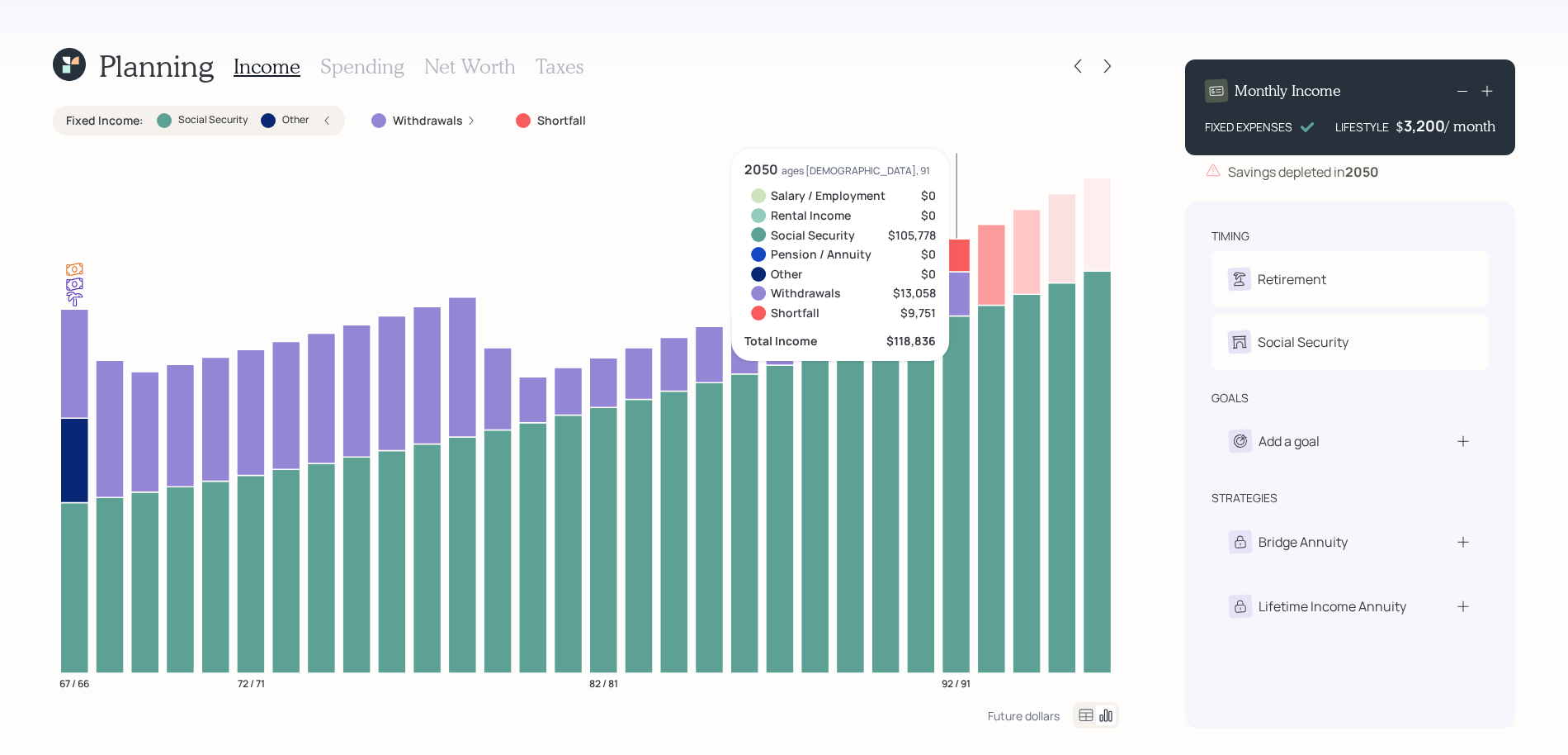
click at [962, 258] on icon at bounding box center [956, 256] width 28 height 33
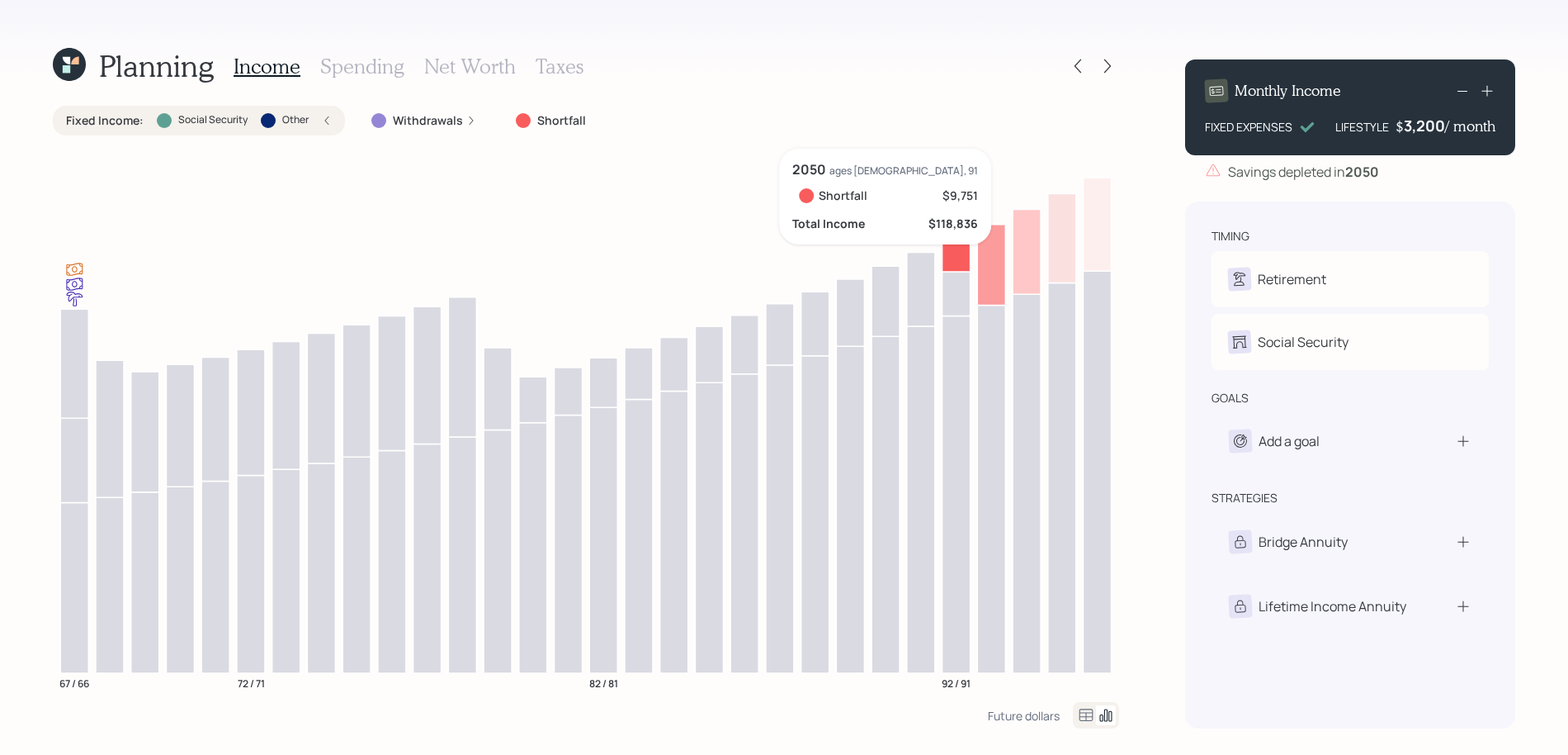
click at [954, 255] on icon at bounding box center [956, 256] width 28 height 33
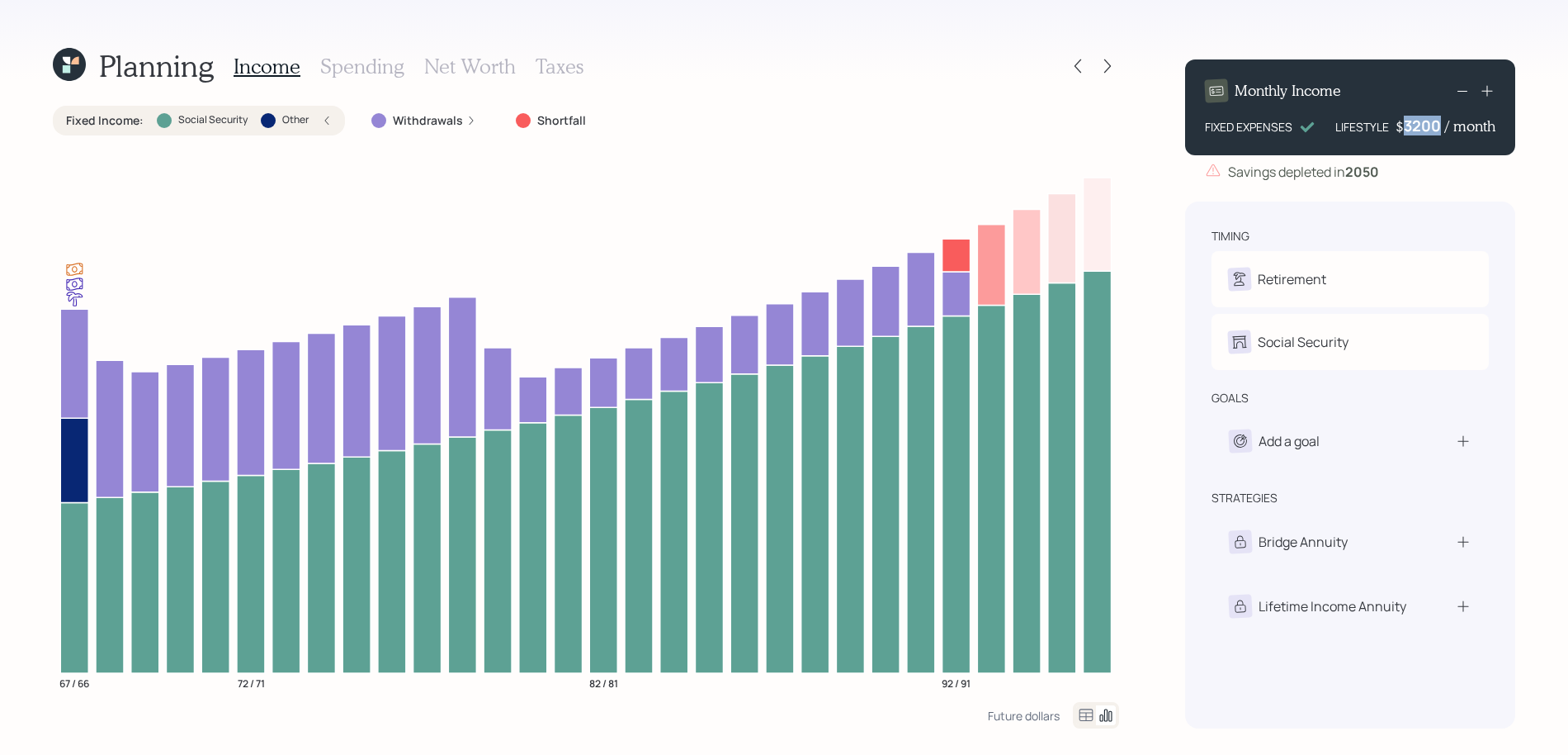
drag, startPoint x: 1440, startPoint y: 124, endPoint x: 1372, endPoint y: 123, distance: 68.0
click at [1372, 123] on div "LIFESTYLE $ 3200 / month" at bounding box center [1415, 126] width 160 height 20
click at [1332, 220] on div "timing Retirement S Retired V Retired Social Security S Receiving V Receiving g…" at bounding box center [1350, 465] width 330 height 527
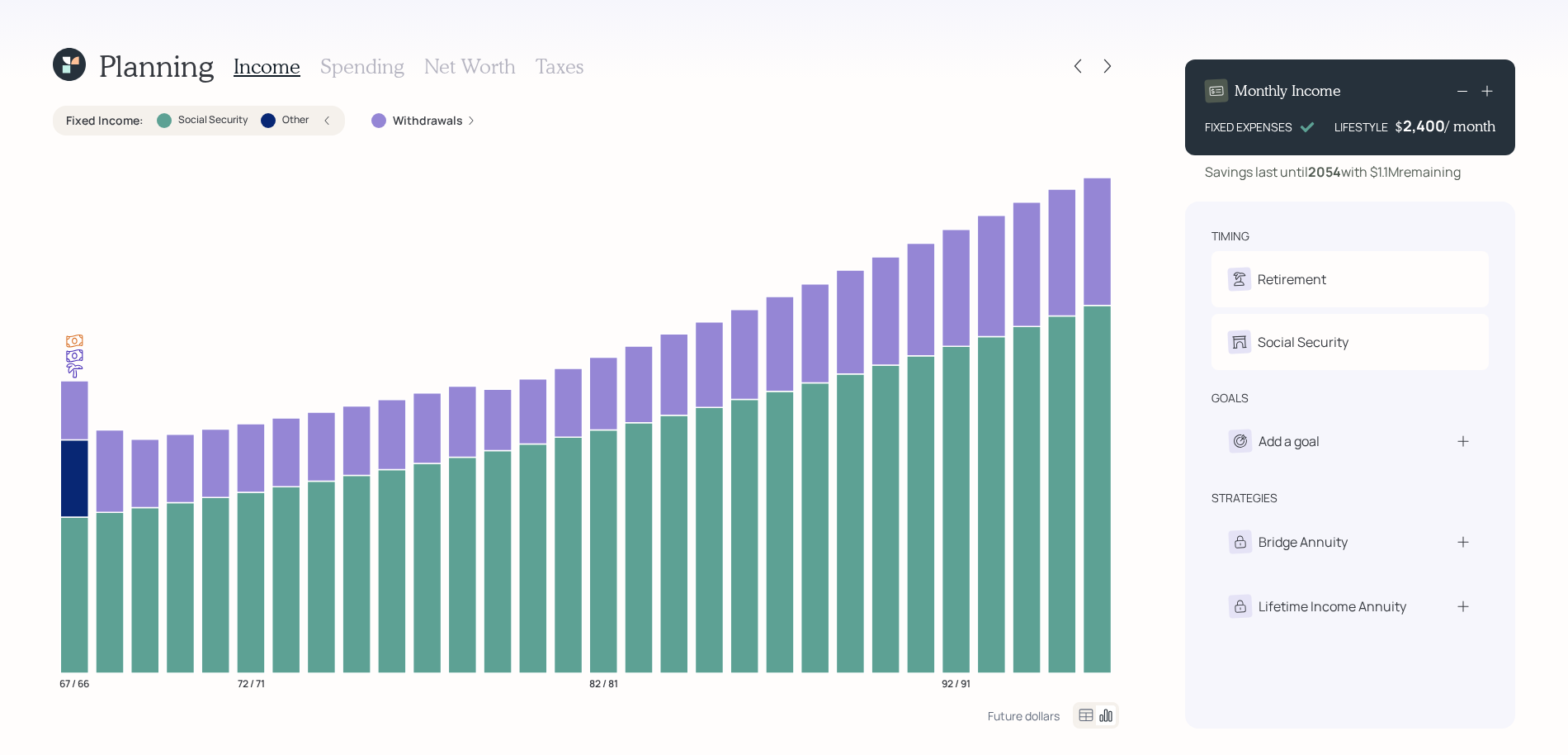
click at [1495, 87] on div "Monthly Income FIXED EXPENSES LIFESTYLE $ 2,400 / month" at bounding box center [1350, 106] width 330 height 95
click at [1493, 89] on icon at bounding box center [1486, 90] width 17 height 17
click at [1490, 89] on icon at bounding box center [1486, 90] width 17 height 17
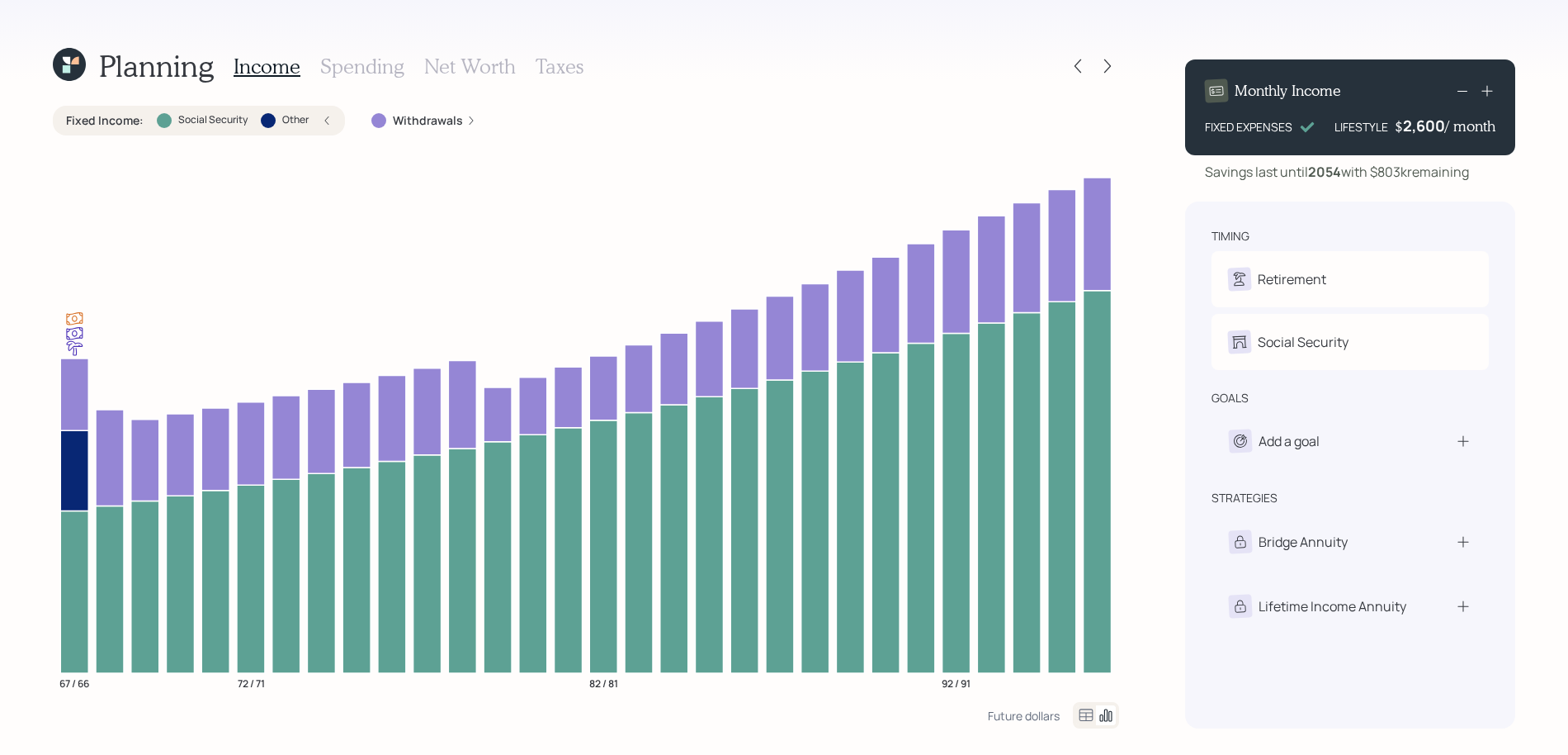
click at [1462, 89] on icon at bounding box center [1462, 90] width 20 height 20
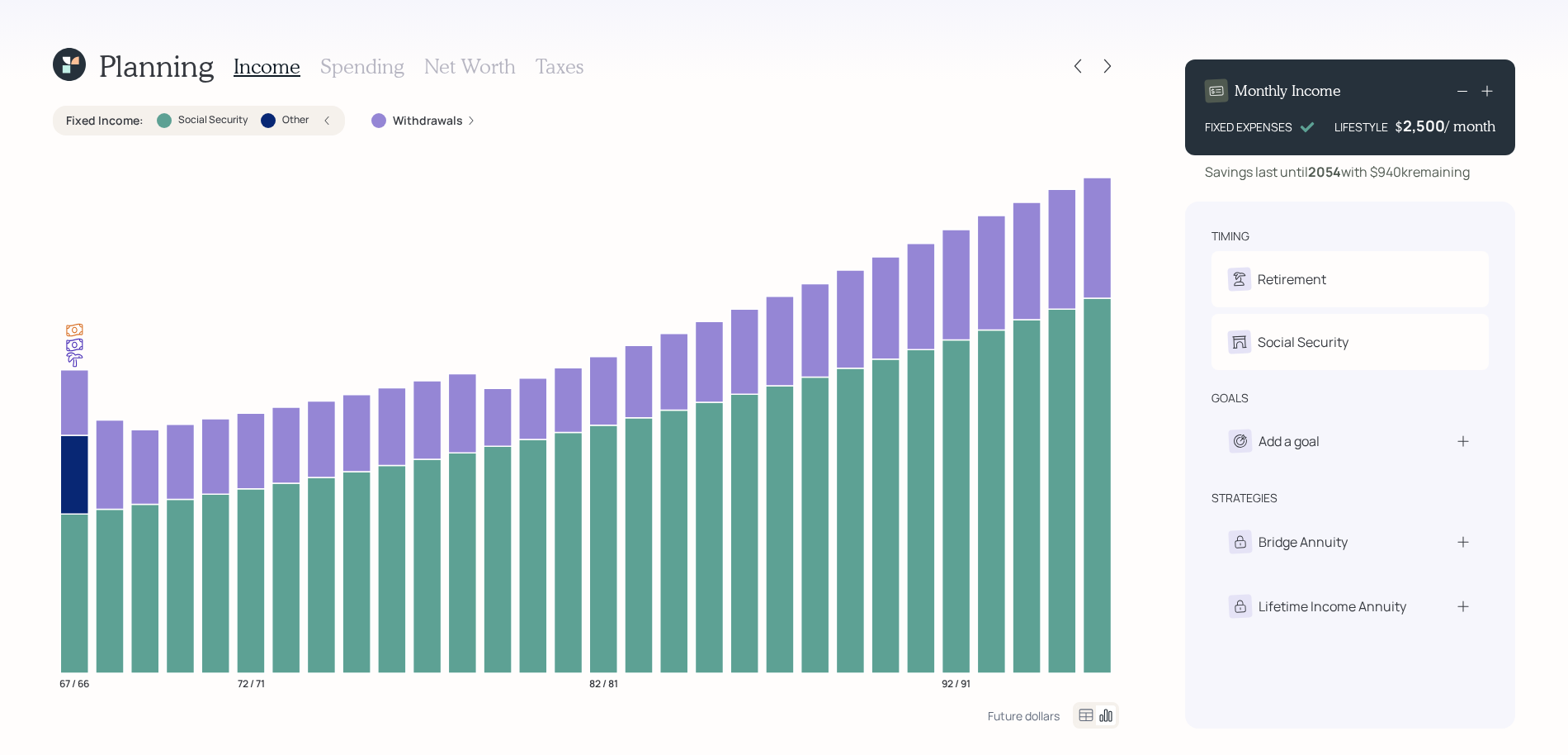
click at [379, 75] on h3 "Spending" at bounding box center [363, 66] width 84 height 24
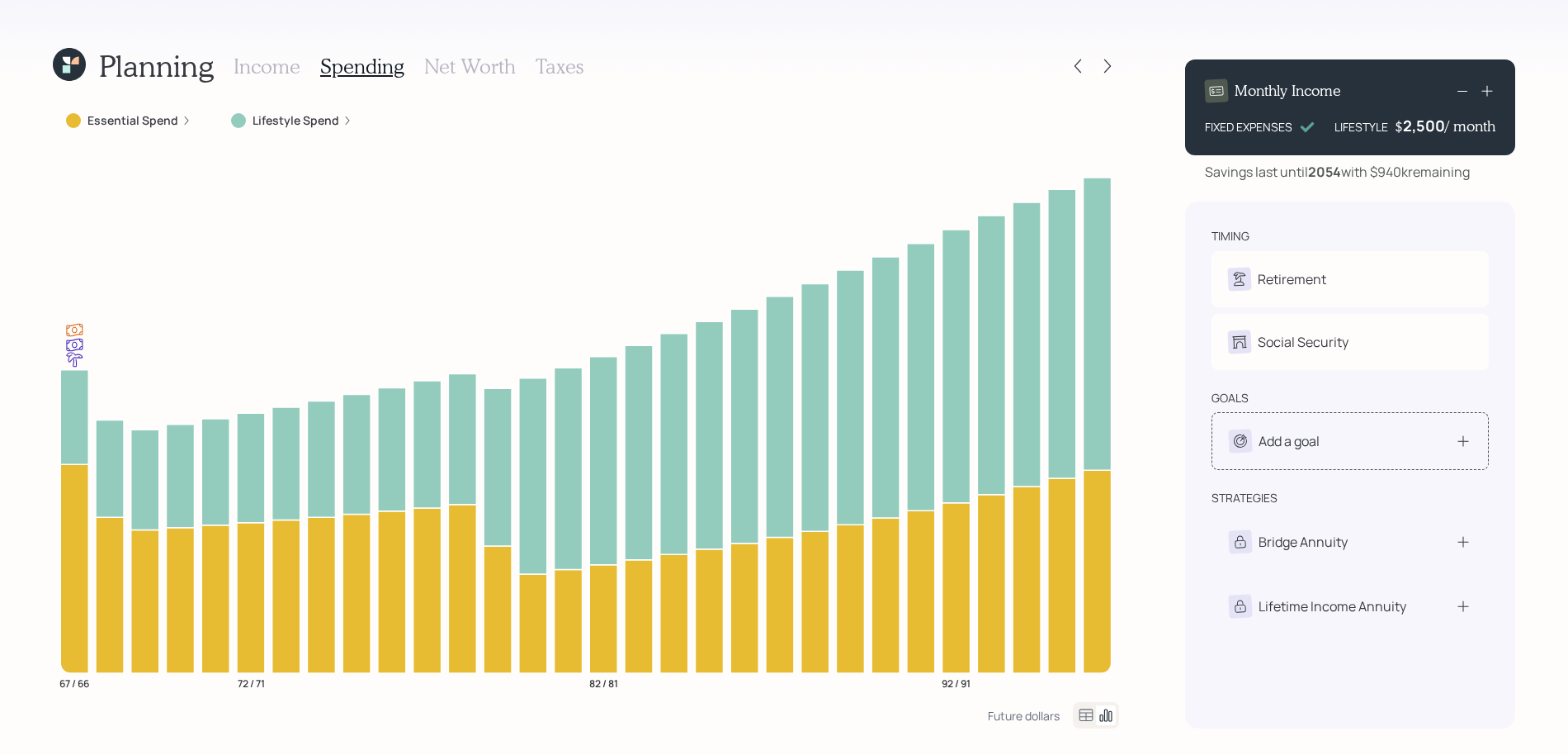
click at [1447, 451] on div "Add a goal" at bounding box center [1349, 441] width 243 height 24
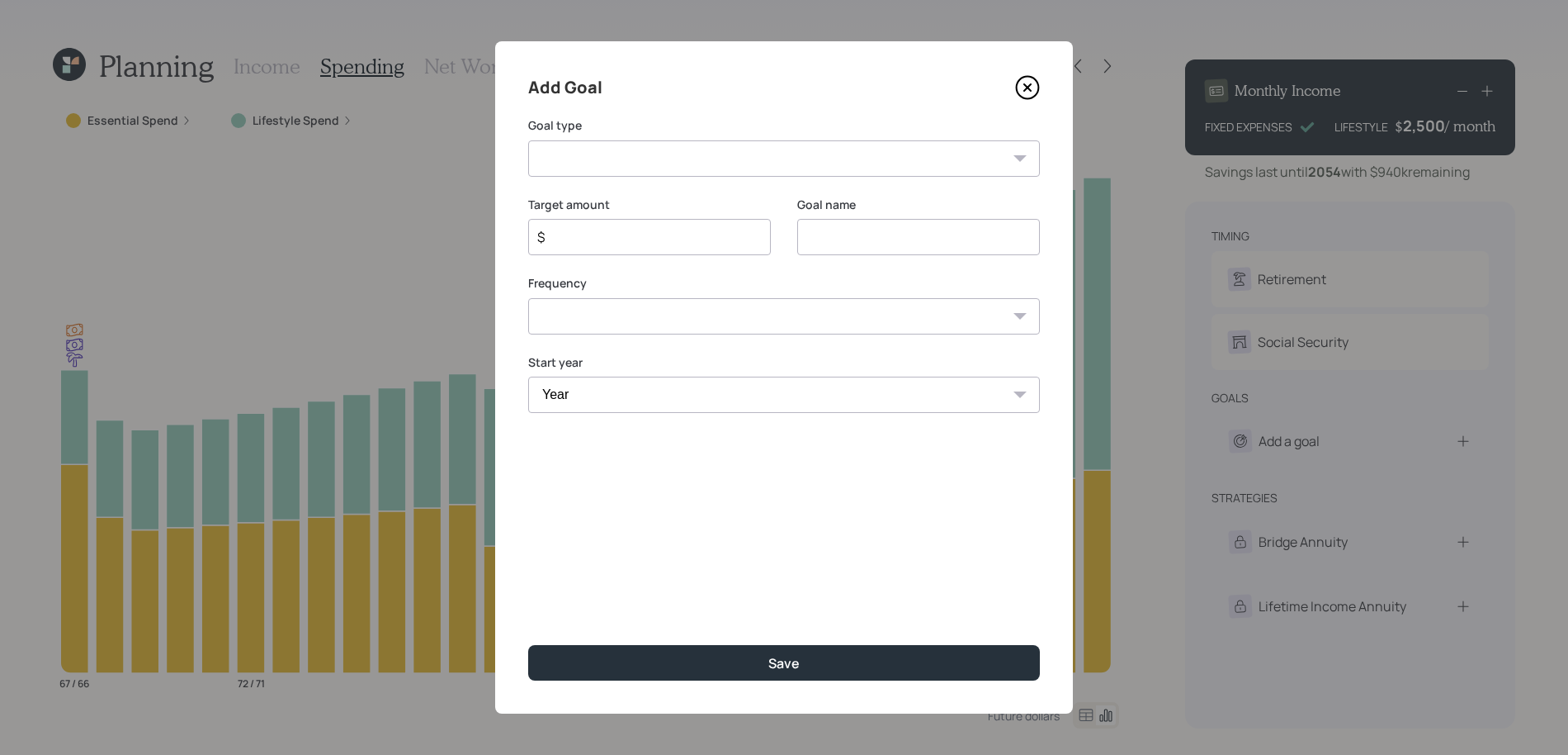
click at [814, 150] on select "Create an emergency fund Donate to charity Purchase a home Make a purchase Supp…" at bounding box center [783, 158] width 512 height 36
select select "other"
click at [528, 141] on select "Create an emergency fund Donate to charity Purchase a home Make a purchase Supp…" at bounding box center [783, 158] width 512 height 36
click at [826, 235] on input "Other" at bounding box center [918, 237] width 243 height 36
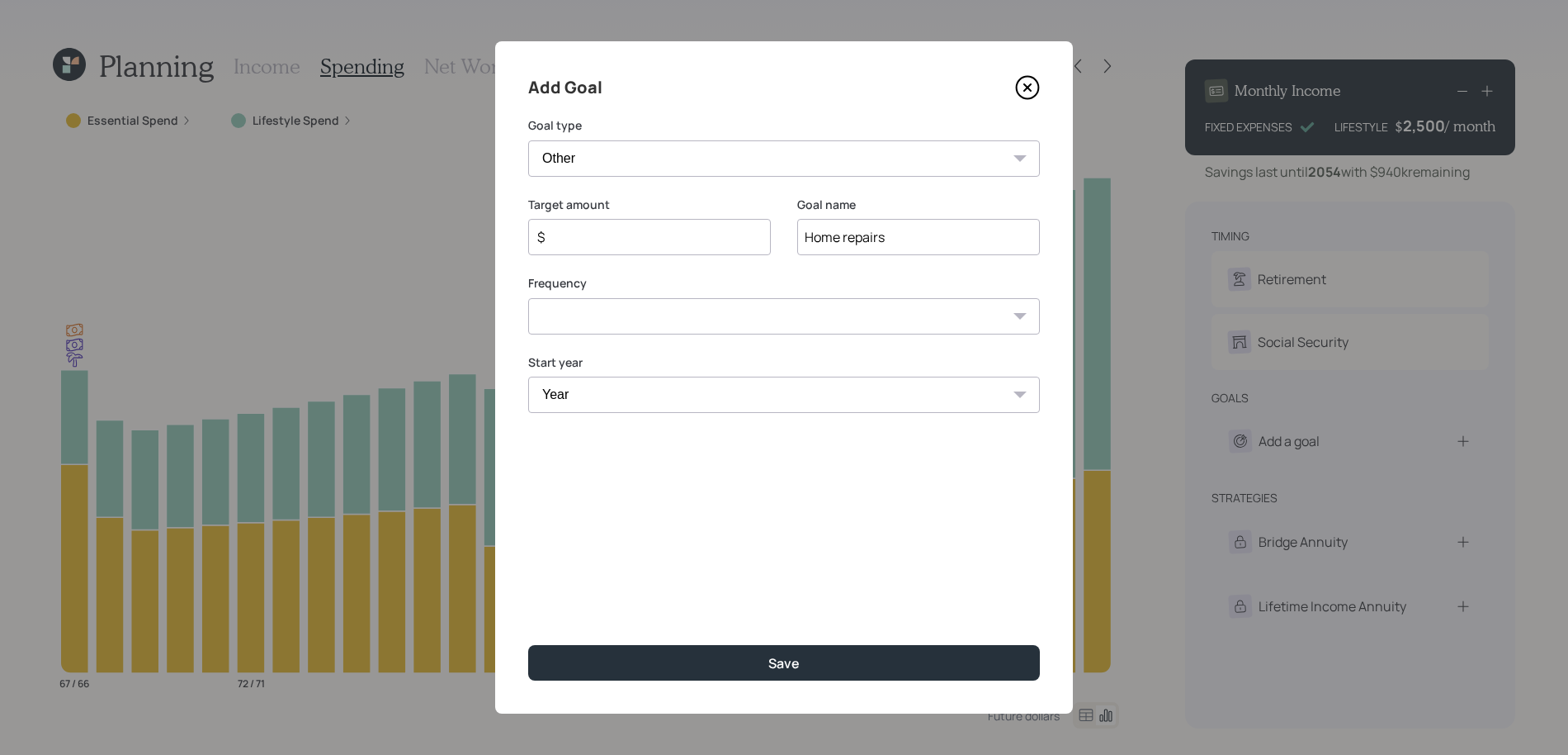
type input "Home repairs"
click at [589, 228] on input "$" at bounding box center [643, 237] width 214 height 20
type input "$ 15,000"
click at [572, 332] on select "One time Every 1 year Every 2 years Every 3 years Every 4 years Every 5 years E…" at bounding box center [783, 316] width 512 height 36
select select "0"
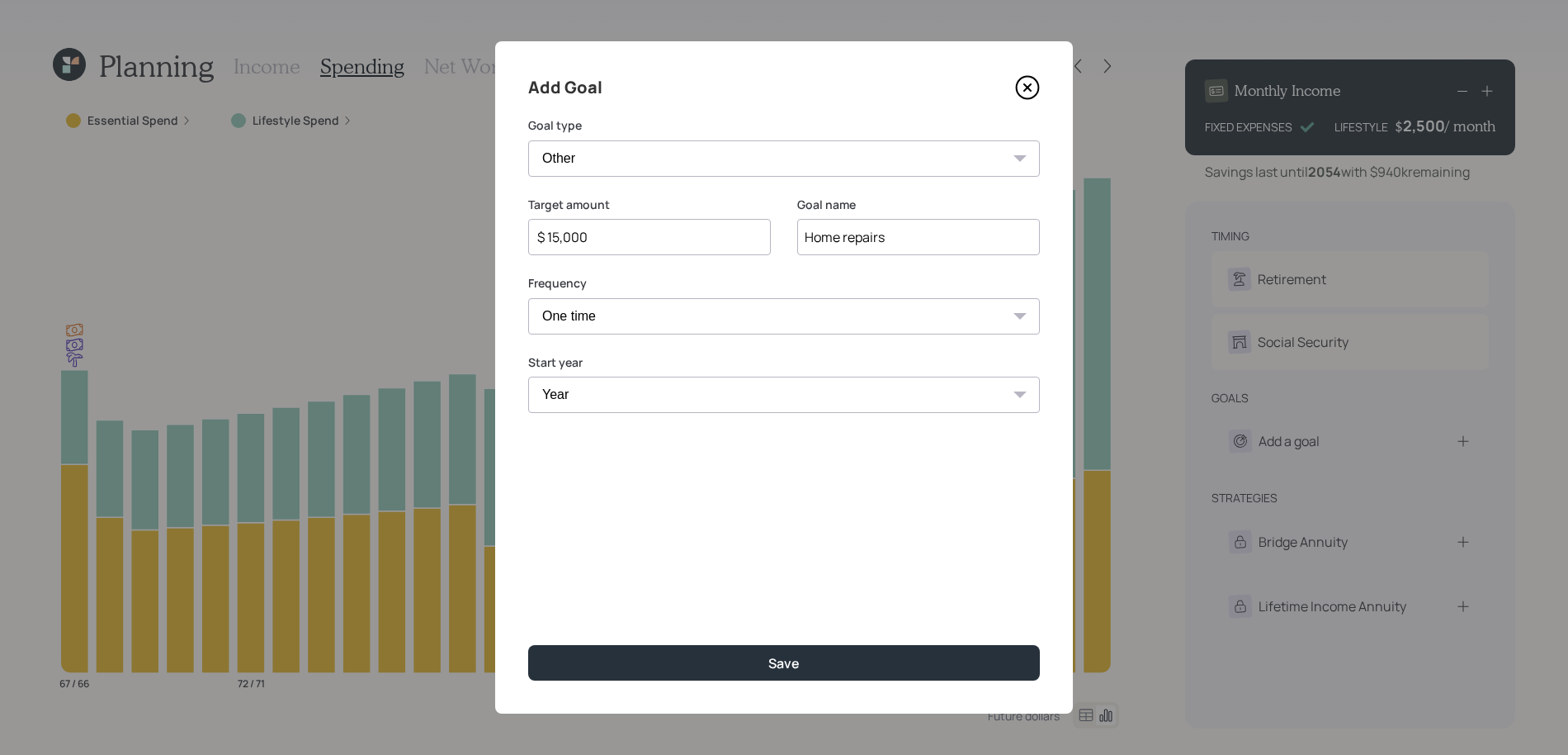
click at [528, 298] on select "One time Every 1 year Every 2 years Every 3 years Every 4 years Every 5 years E…" at bounding box center [783, 316] width 512 height 36
click at [582, 398] on select "Year 2025 2026 2027 2028 2029 2030 2031 2032 2033 2034 2035 2036 2037 2038 2039…" at bounding box center [783, 394] width 512 height 36
select select "2026"
click at [528, 377] on select "Year 2025 2026 2027 2028 2029 2030 2031 2032 2033 2034 2035 2036 2037 2038 2039…" at bounding box center [783, 394] width 512 height 36
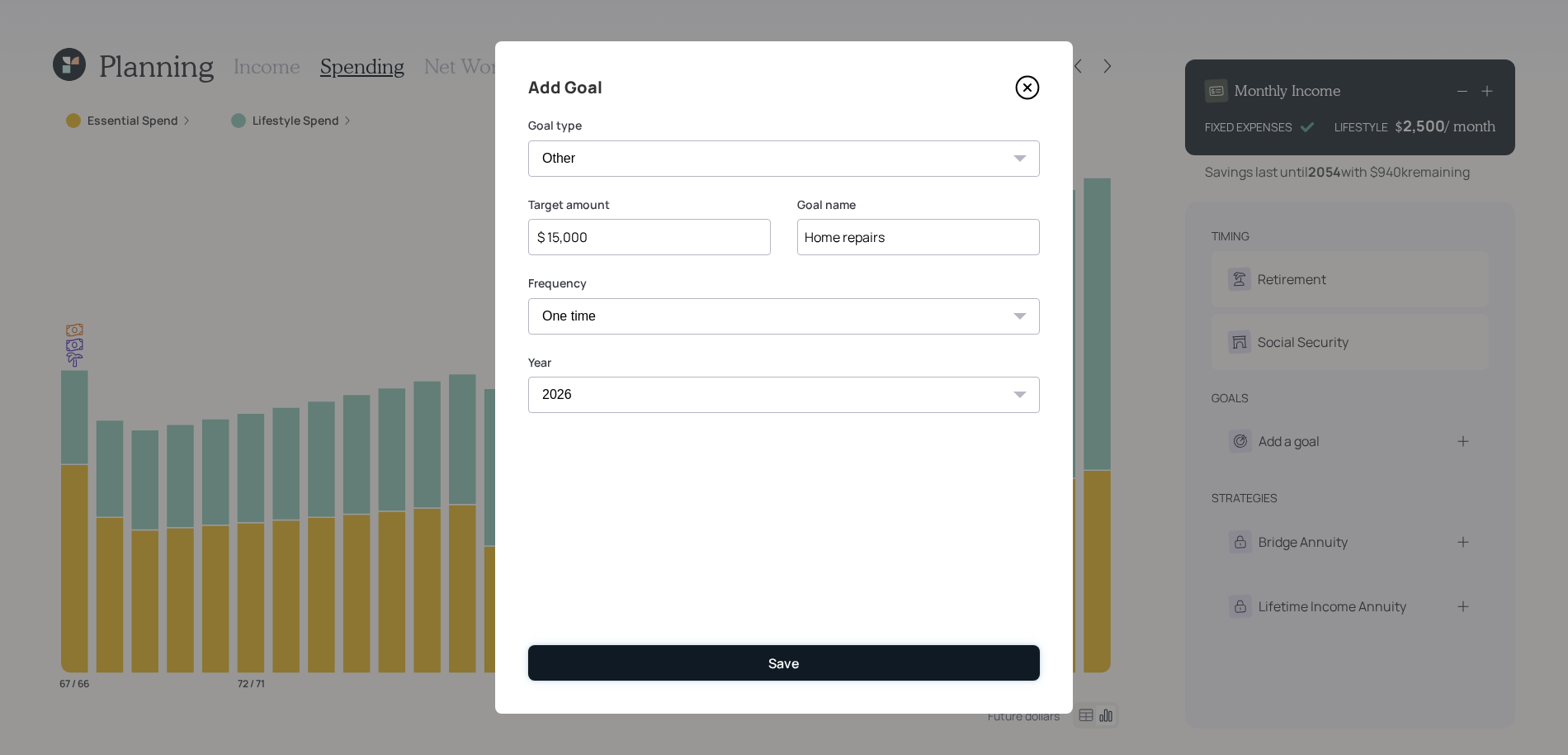
click at [642, 652] on button "Save" at bounding box center [783, 663] width 512 height 35
type input "$"
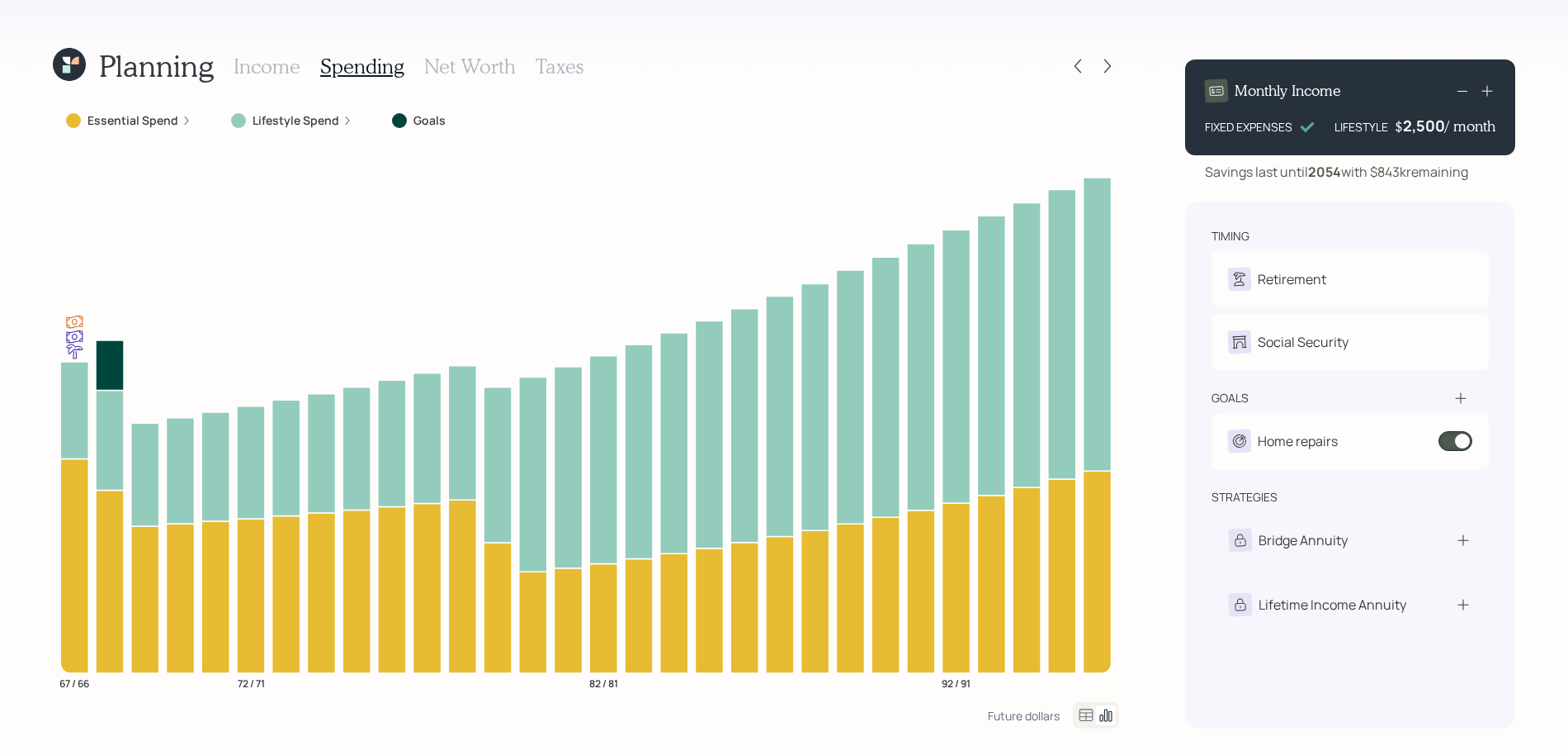
click at [288, 75] on h3 "Income" at bounding box center [267, 66] width 67 height 24
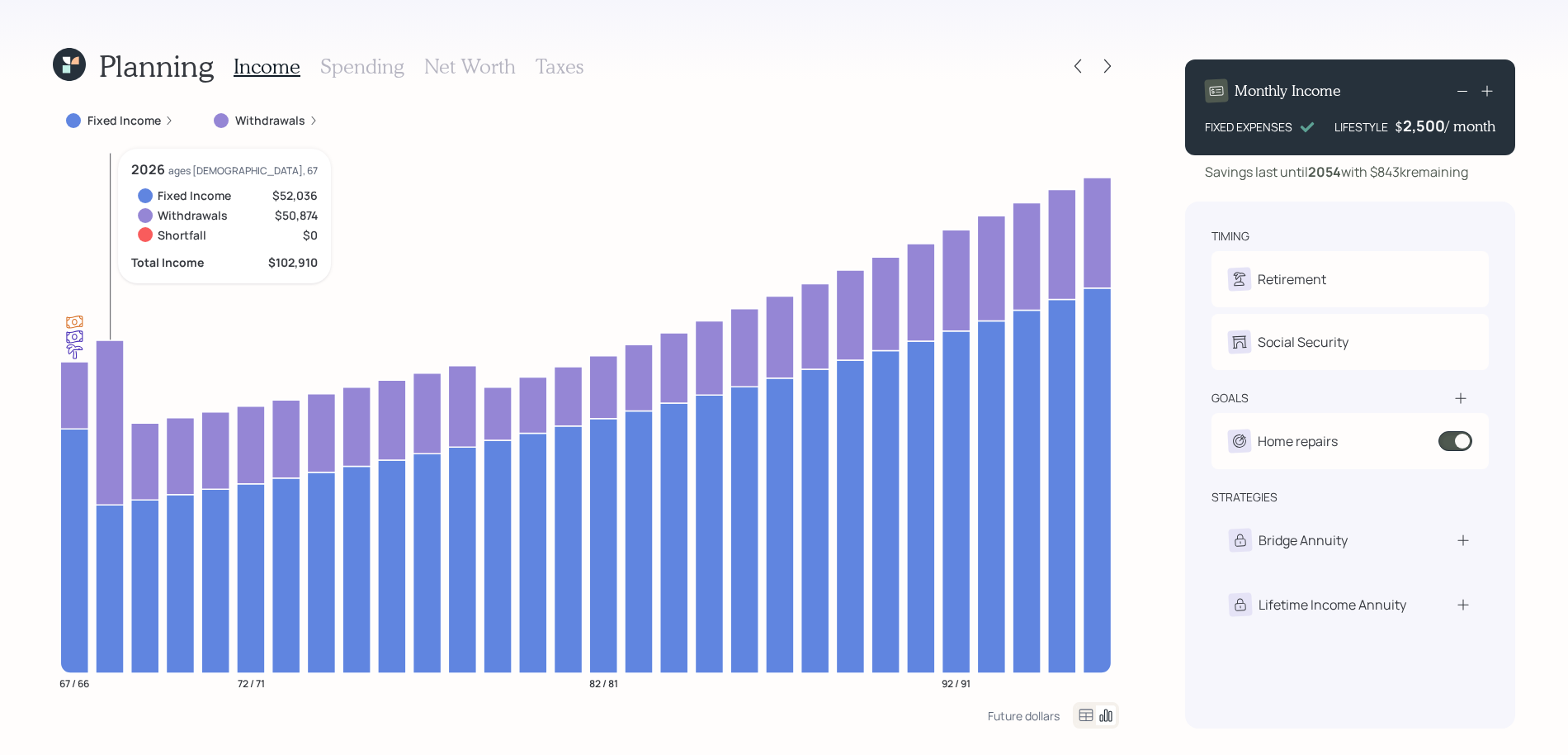
click at [115, 369] on icon at bounding box center [109, 422] width 28 height 164
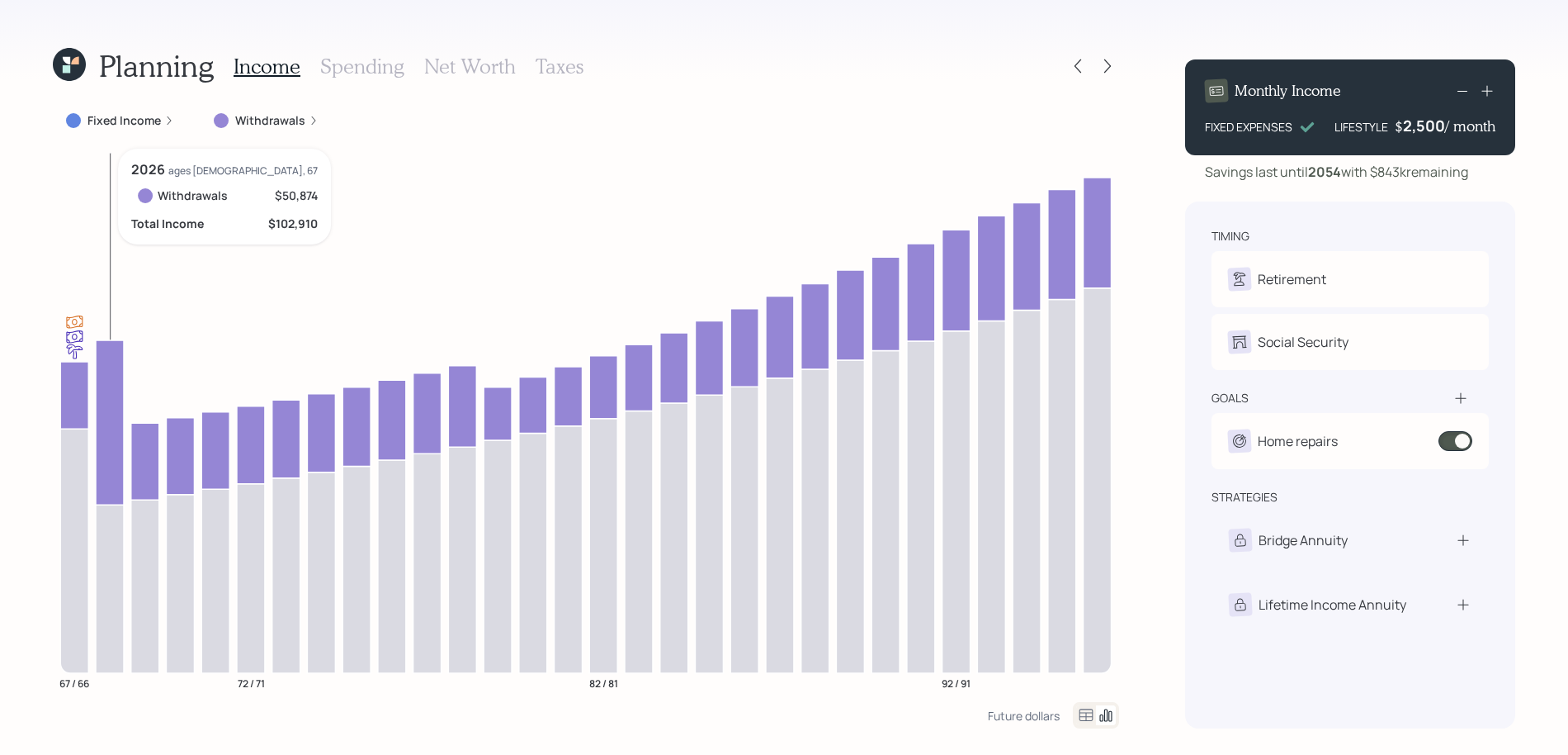
click at [107, 378] on icon at bounding box center [109, 422] width 28 height 164
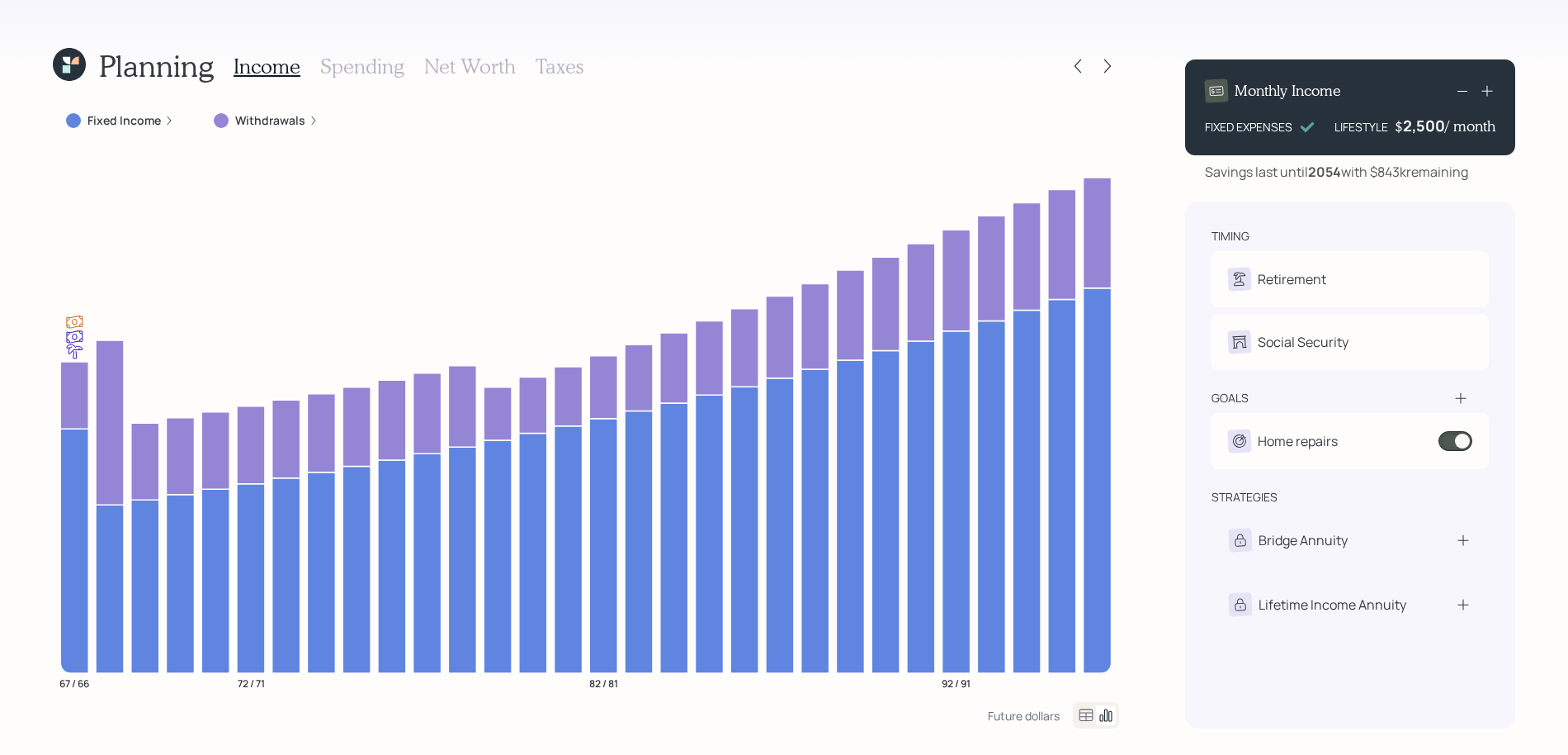
click at [346, 61] on h3 "Spending" at bounding box center [363, 66] width 84 height 24
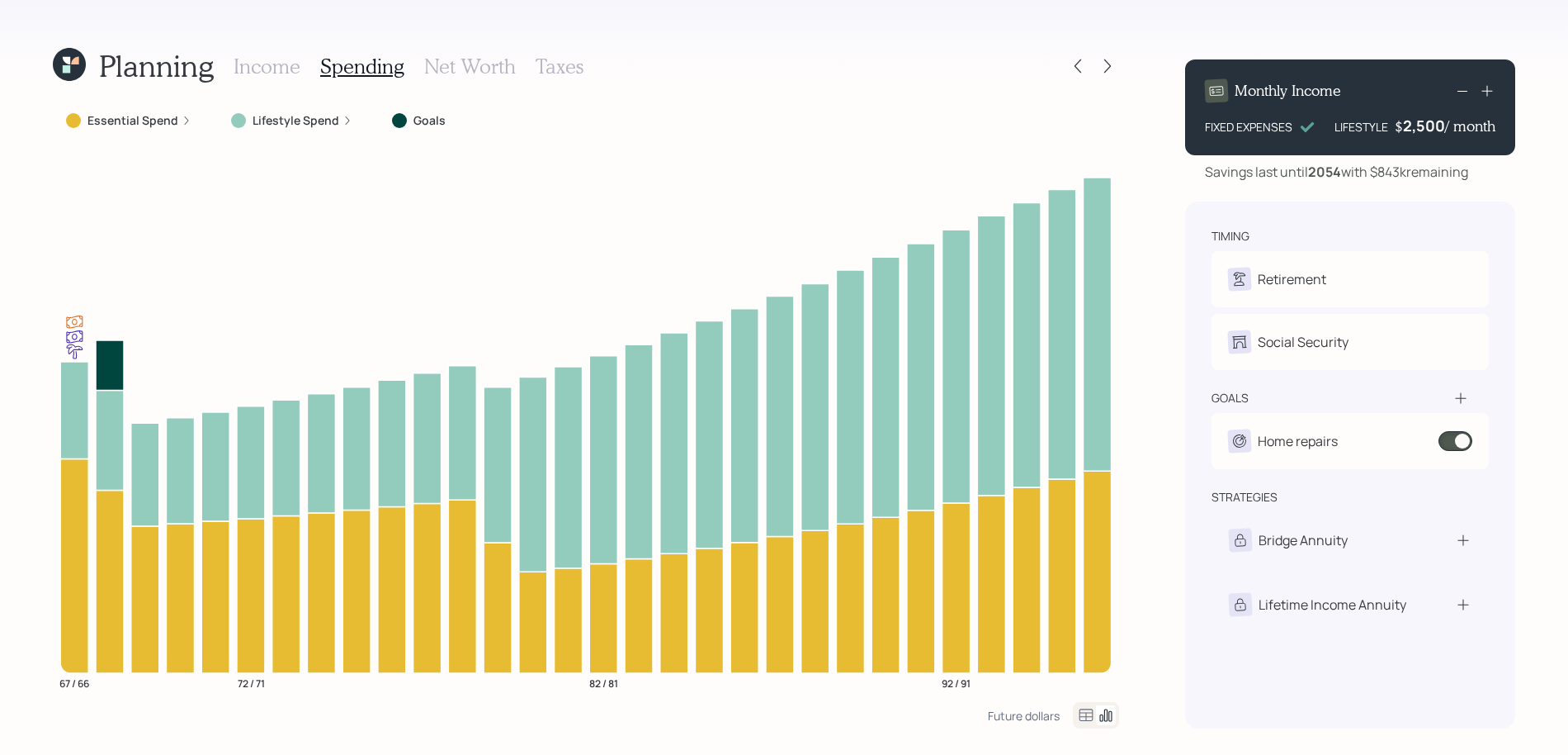
click at [1456, 398] on icon at bounding box center [1459, 397] width 11 height 11
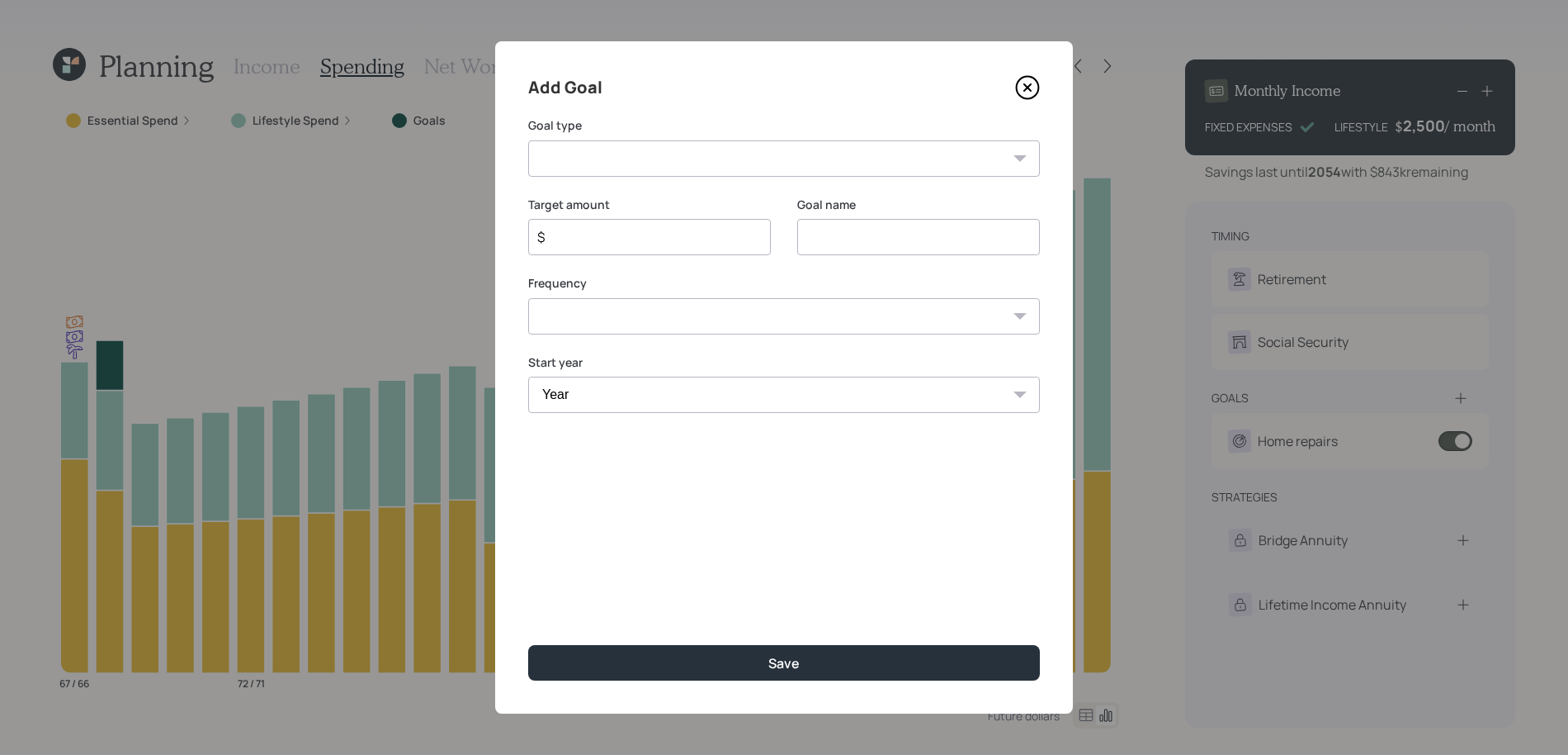
click at [691, 157] on select "Create an emergency fund Donate to charity Purchase a home Make a purchase Supp…" at bounding box center [783, 158] width 512 height 36
select select "vacation"
click at [528, 141] on select "Create an emergency fund Donate to charity Purchase a home Make a purchase Supp…" at bounding box center [783, 158] width 512 height 36
type input "Plan for travel"
click at [626, 237] on input "$" at bounding box center [643, 237] width 214 height 20
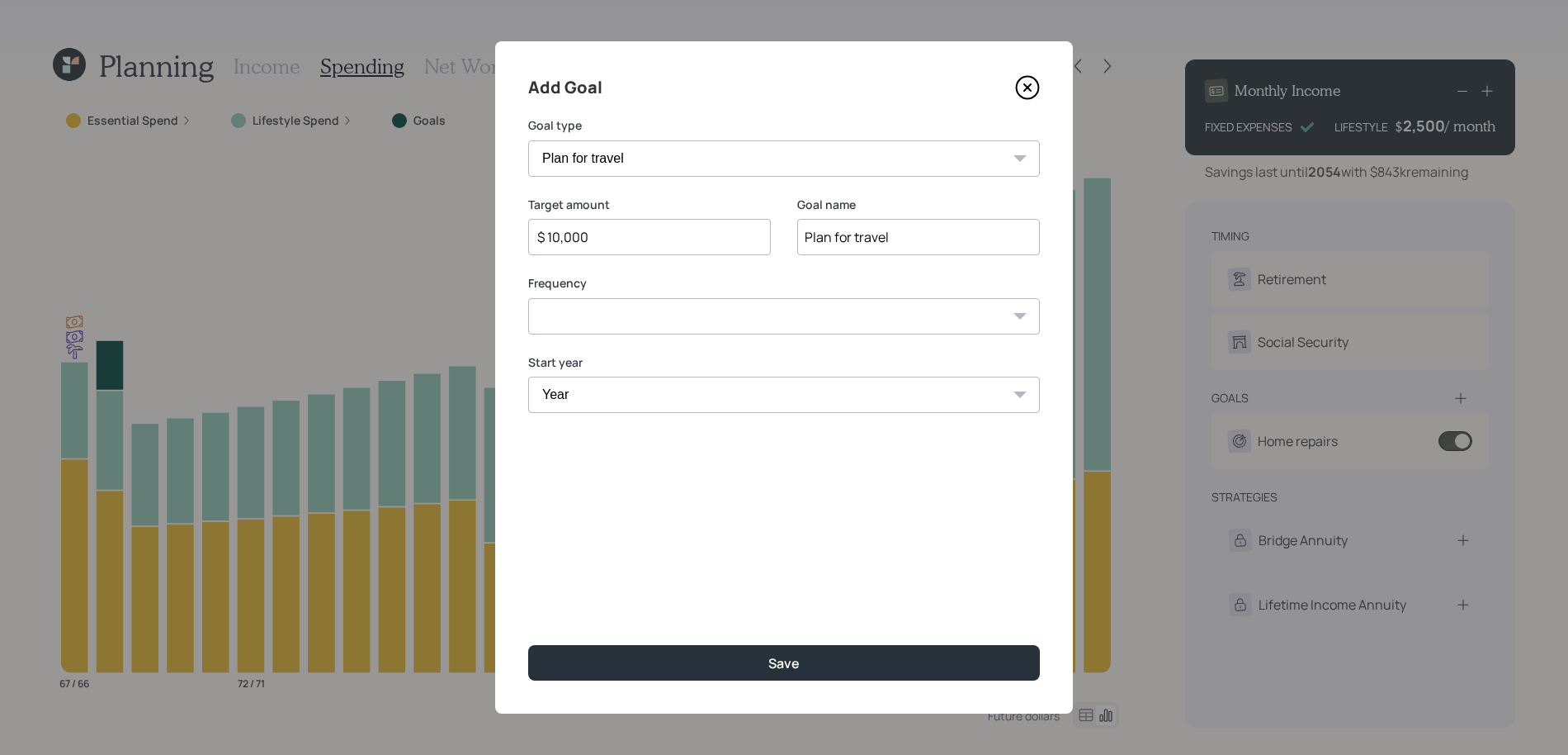
type input "$ 10,000"
click at [606, 328] on select "One time Every 1 year Every 2 years Every 3 years Every 4 years Every 5 years E…" at bounding box center [783, 316] width 512 height 36
select select "1"
click at [528, 298] on select "One time Every 1 year Every 2 years Every 3 years Every 4 years Every 5 years E…" at bounding box center [783, 316] width 512 height 36
click at [606, 386] on select "Year 2025 2026 2027 2028 2029 2030 2031 2032 2033 2034 2035 2036 2037 2038 2039…" at bounding box center [648, 394] width 243 height 36
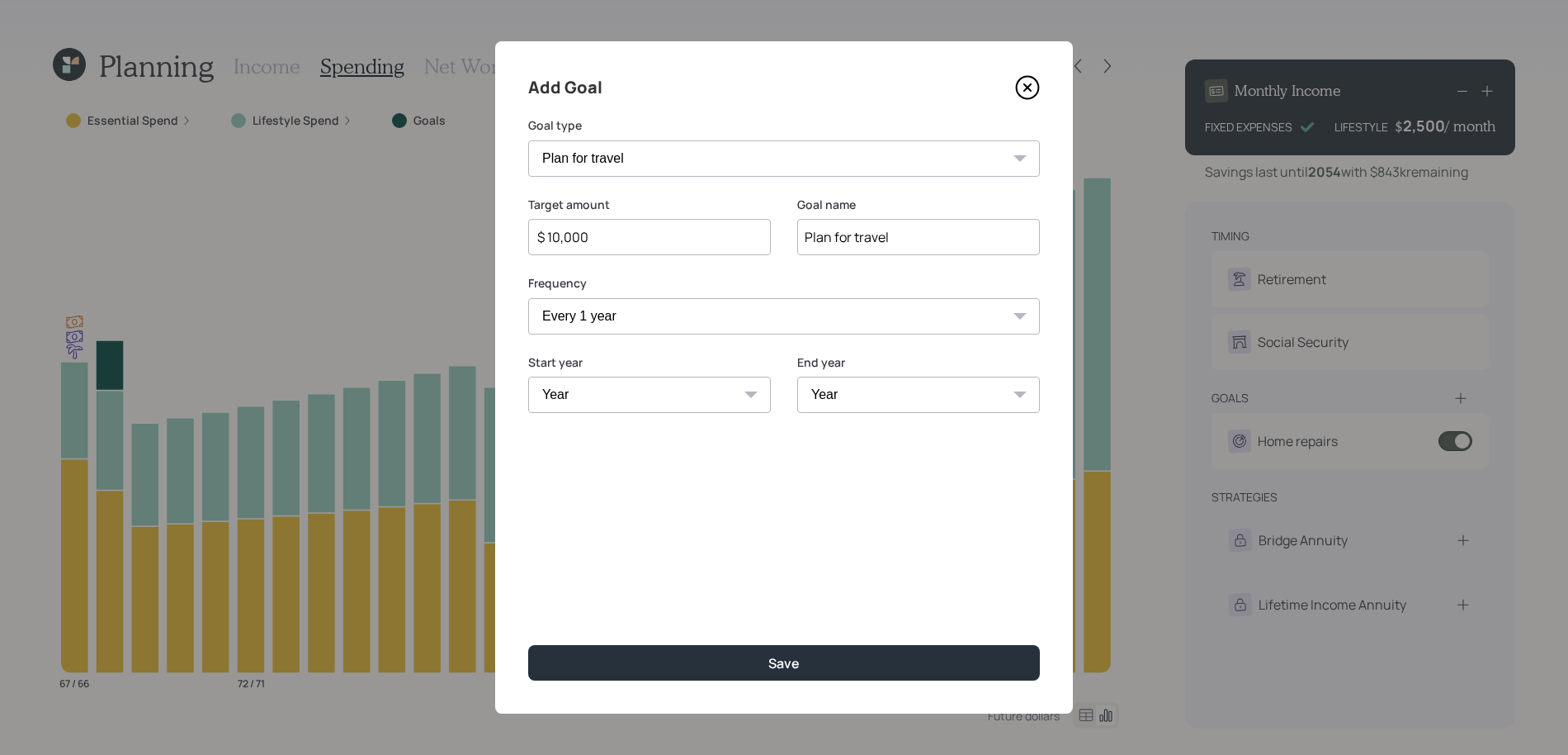
select select "2026"
click at [528, 377] on select "Year 2025 2026 2027 2028 2029 2030 2031 2032 2033 2034 2035 2036 2037 2038 2039…" at bounding box center [648, 394] width 243 height 36
click at [978, 394] on select "Year 2026 2027 2028 2029 2030 2031 2032 2033 2034 2035 2036 2037 2038 2039 2040…" at bounding box center [918, 394] width 243 height 36
select select "2029"
click at [797, 377] on select "Year 2026 2027 2028 2029 2030 2031 2032 2033 2034 2035 2036 2037 2038 2039 2040…" at bounding box center [918, 394] width 243 height 36
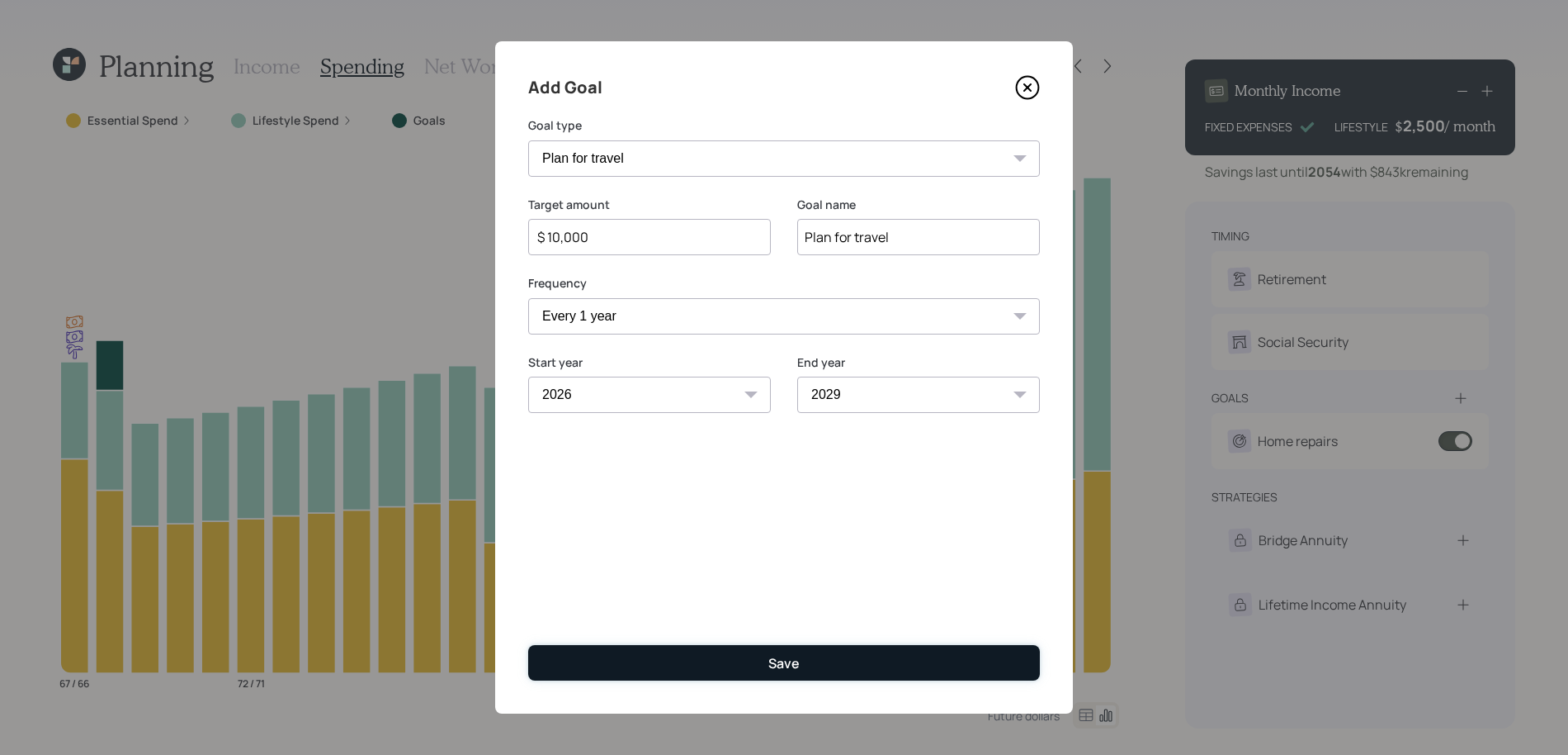
click at [801, 659] on button "Save" at bounding box center [783, 663] width 512 height 35
type input "$"
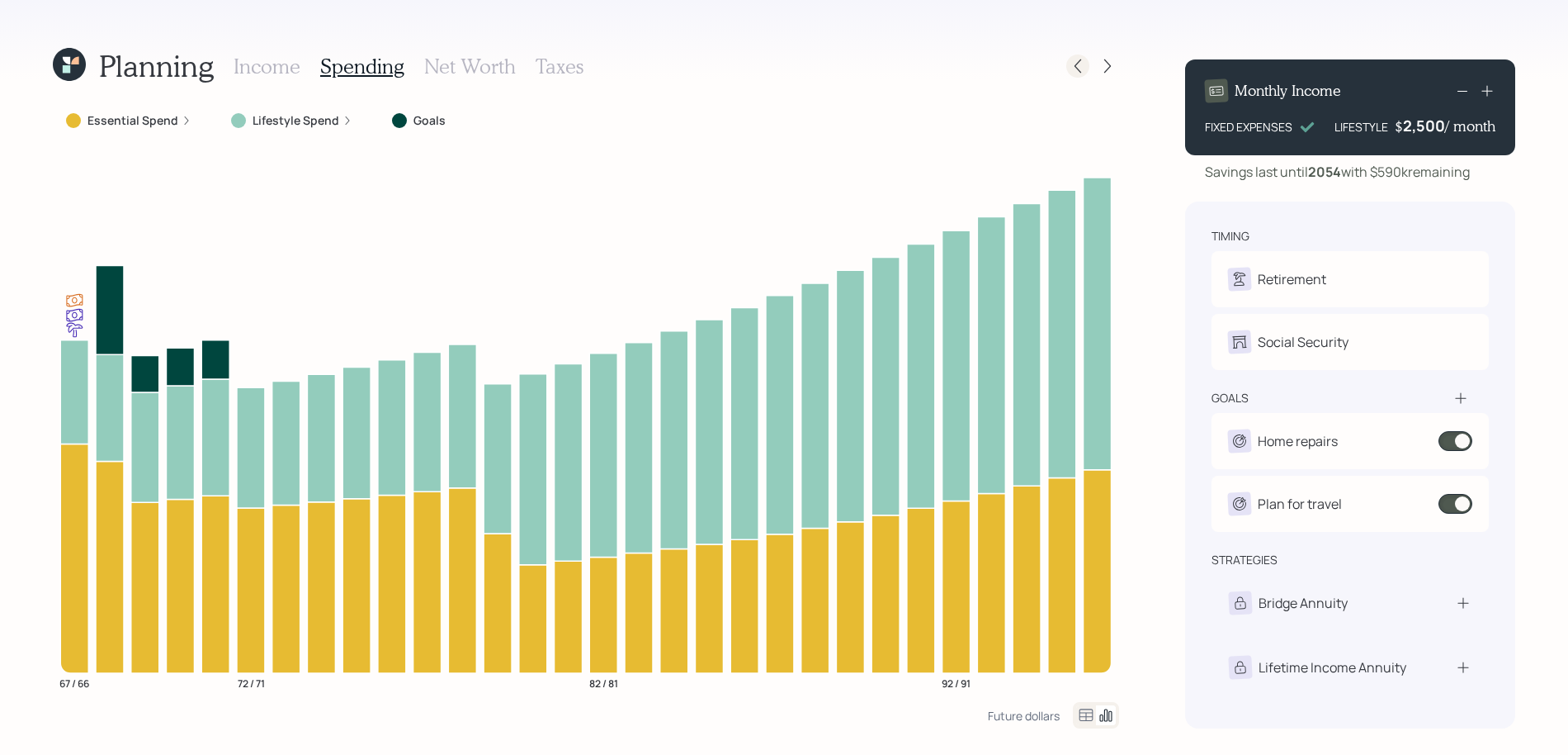
click at [1080, 73] on icon at bounding box center [1077, 66] width 17 height 17
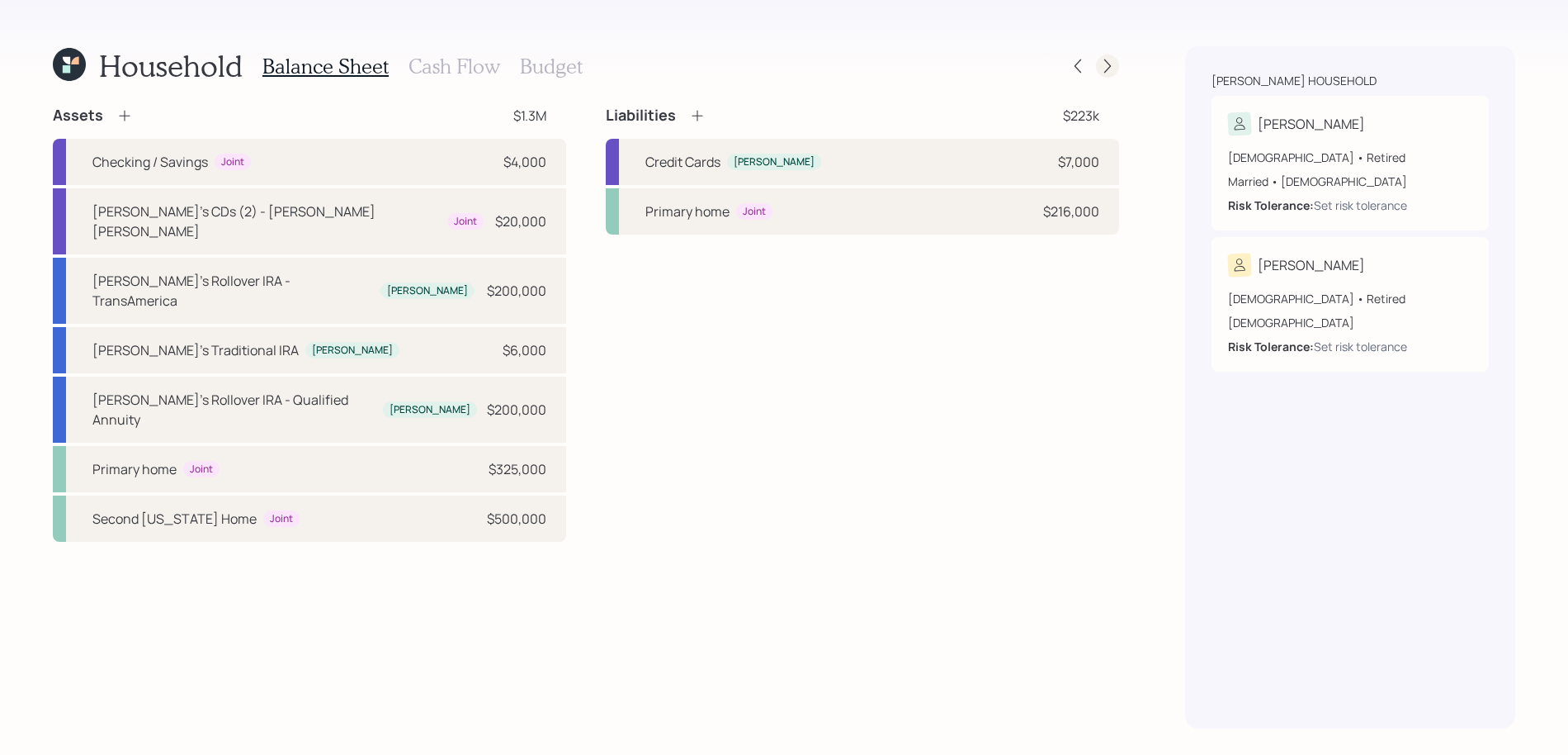
click at [1113, 65] on icon at bounding box center [1107, 66] width 17 height 17
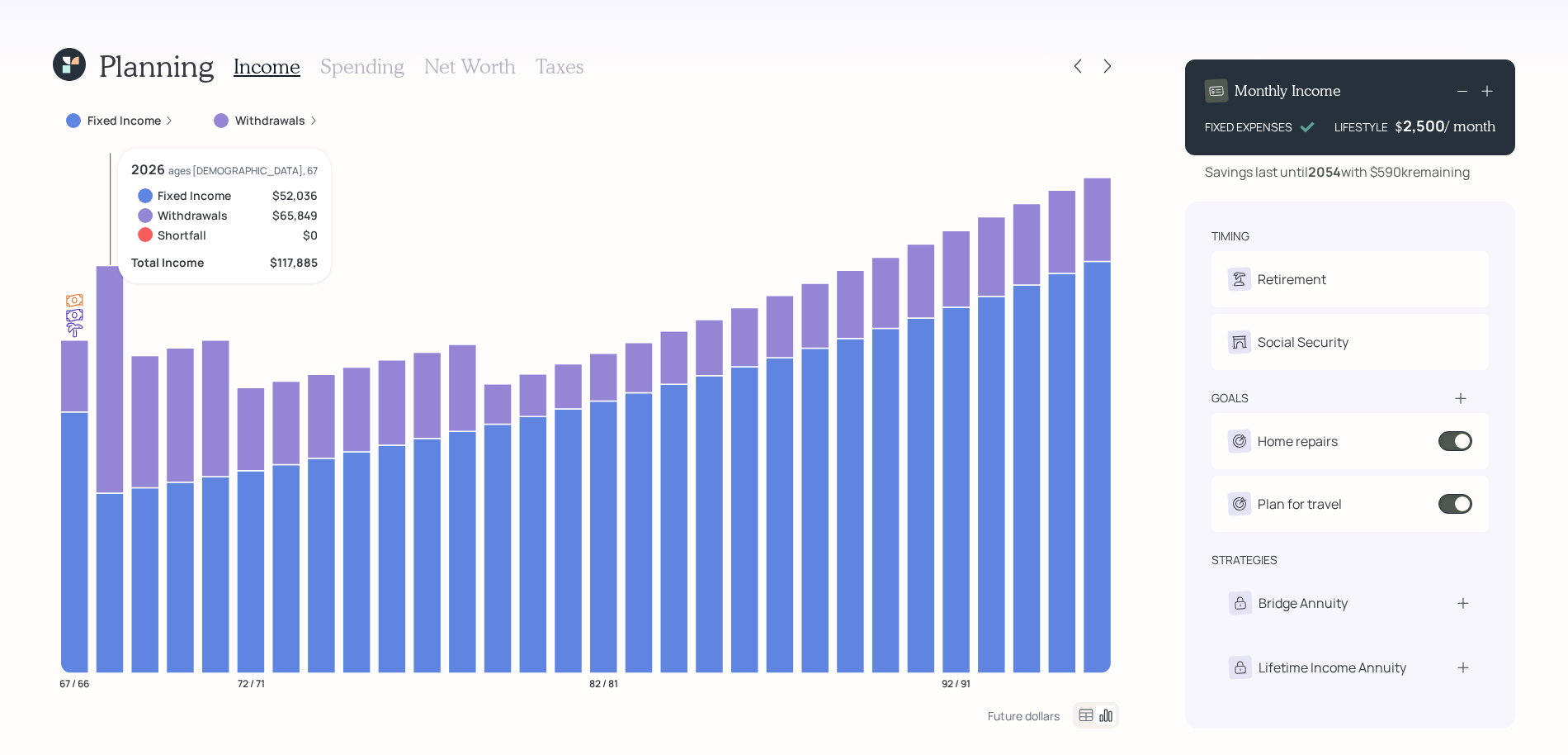
click at [95, 394] on icon at bounding box center [109, 379] width 28 height 228
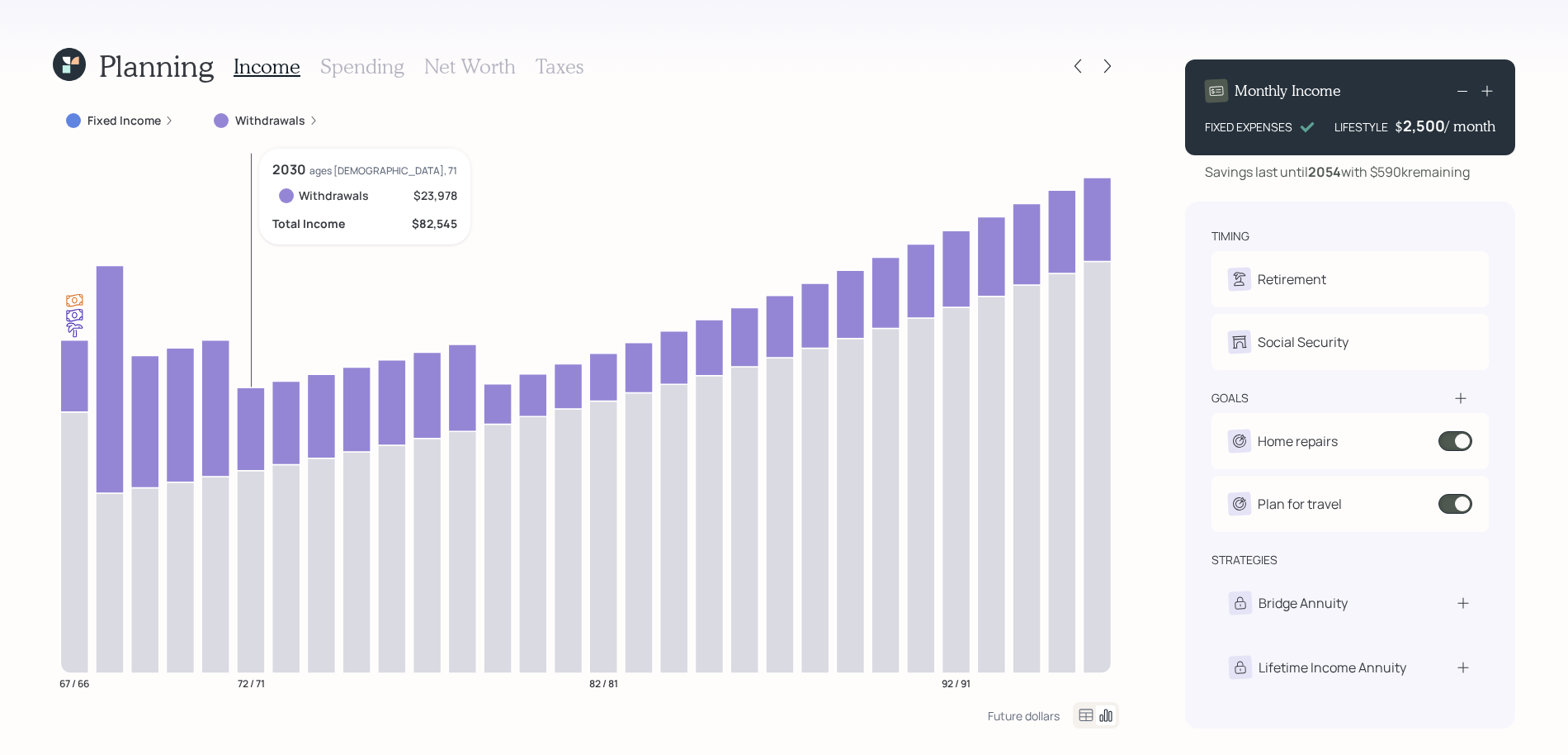
click at [261, 419] on icon at bounding box center [251, 429] width 28 height 83
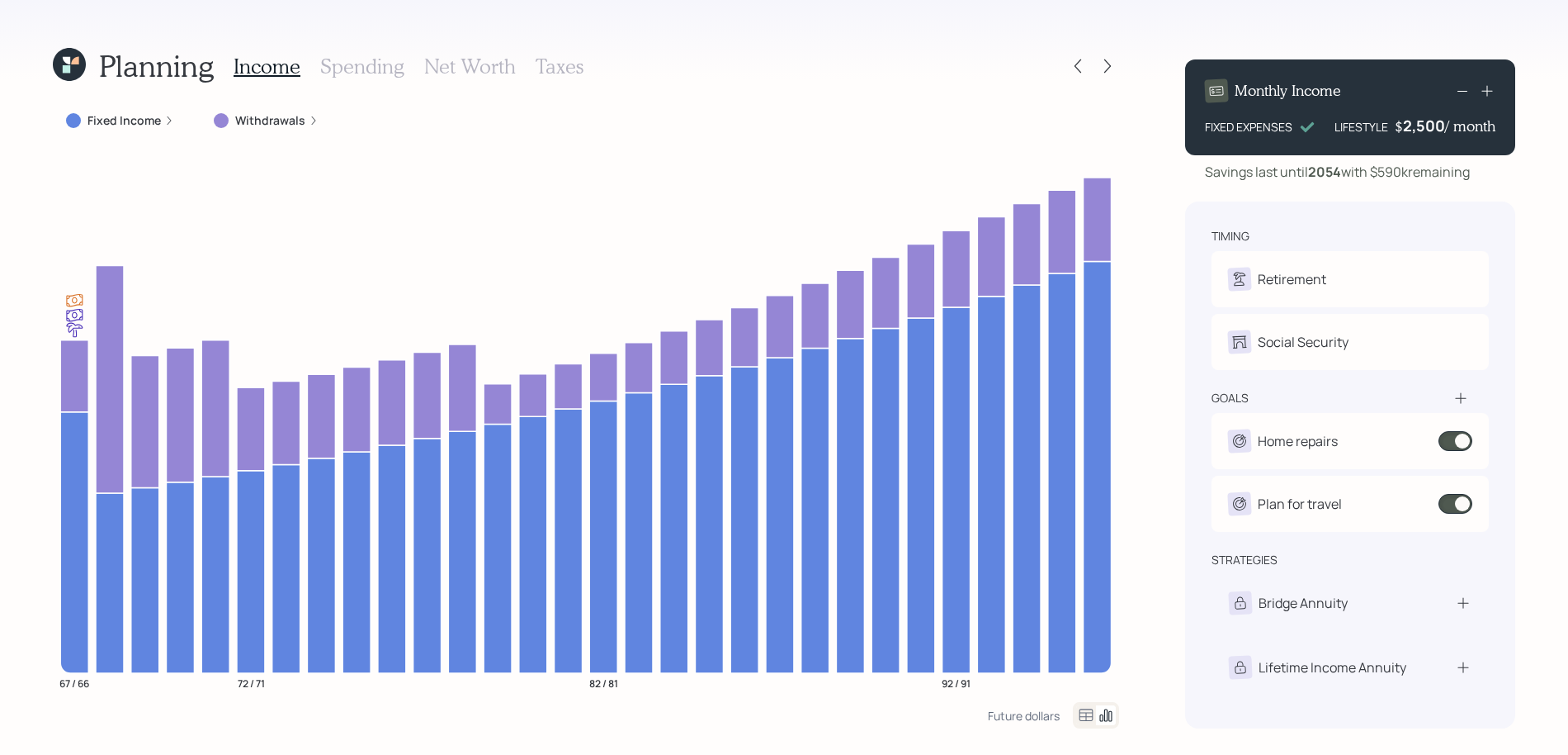
click at [460, 78] on h3 "Net Worth" at bounding box center [470, 66] width 91 height 24
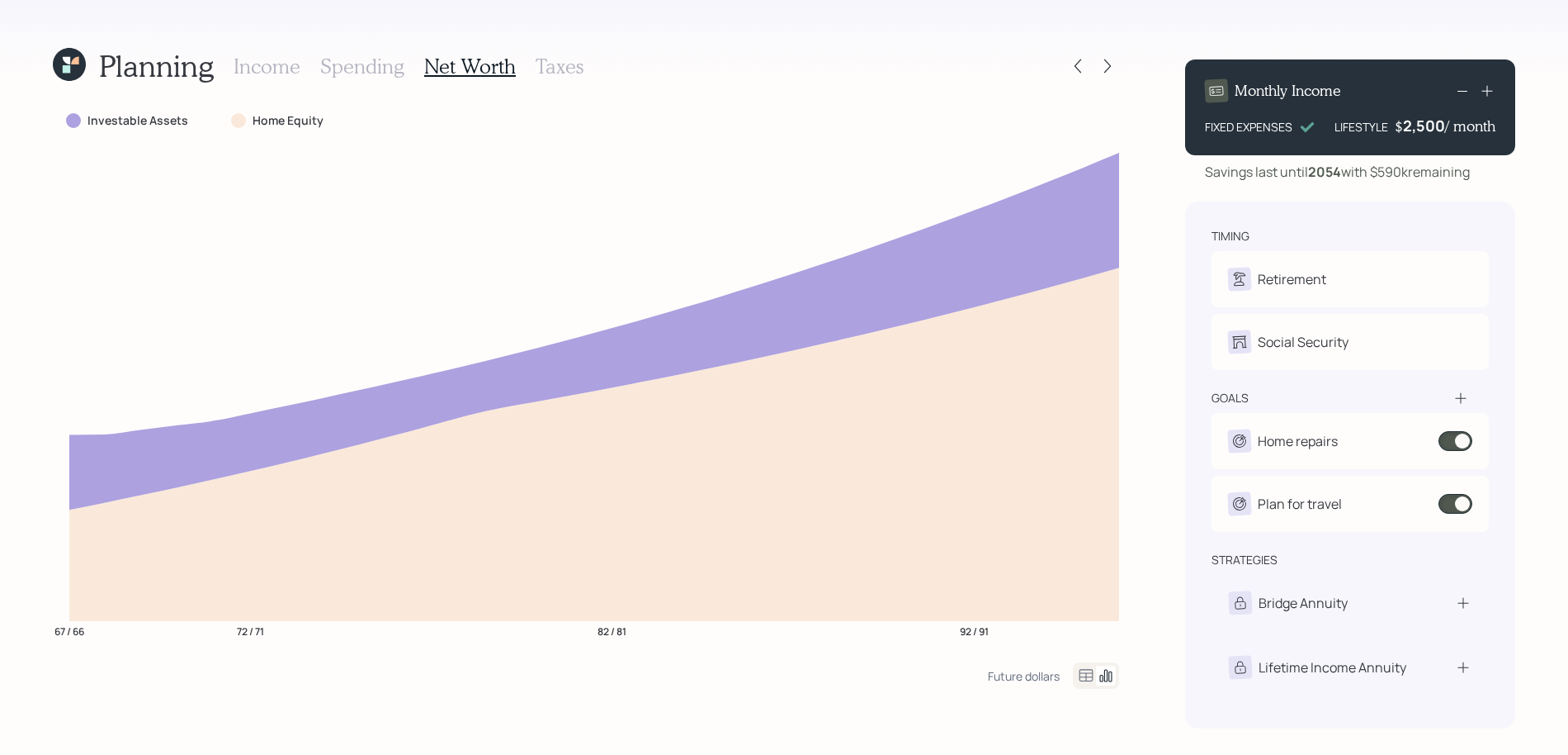
click at [283, 69] on h3 "Income" at bounding box center [267, 66] width 67 height 24
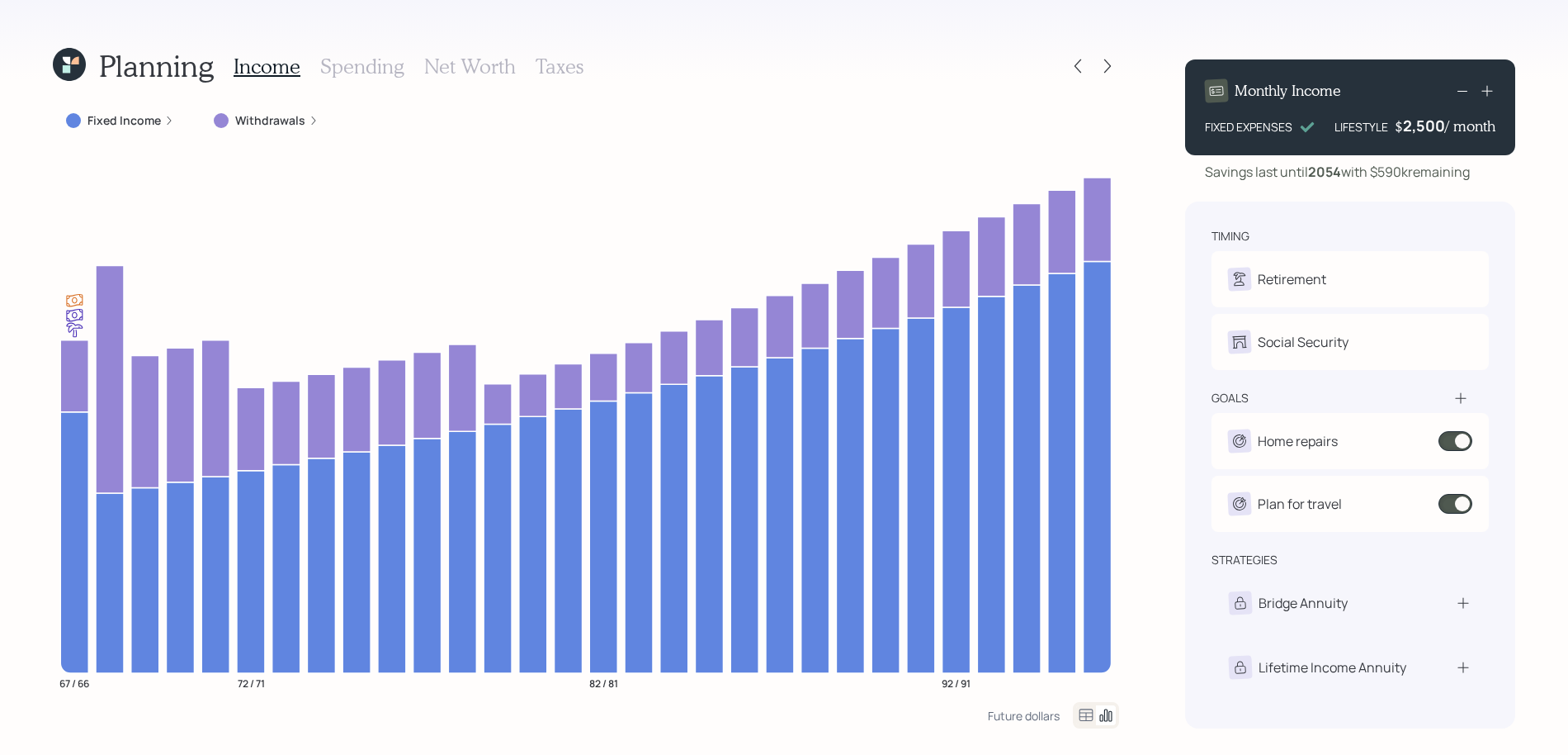
click at [1481, 90] on icon at bounding box center [1486, 90] width 17 height 17
click at [1483, 90] on icon at bounding box center [1486, 90] width 17 height 17
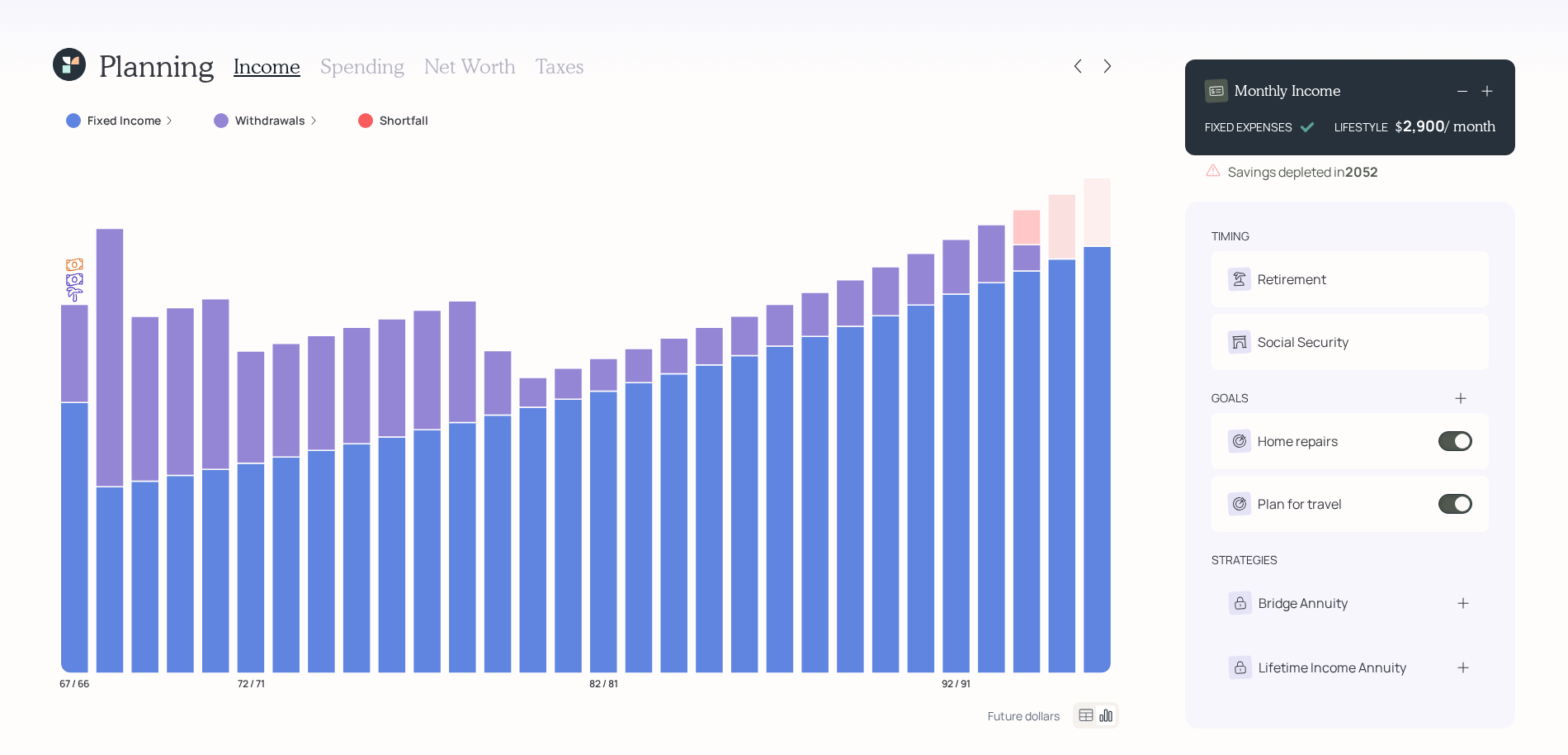
click at [1490, 95] on icon at bounding box center [1486, 90] width 17 height 17
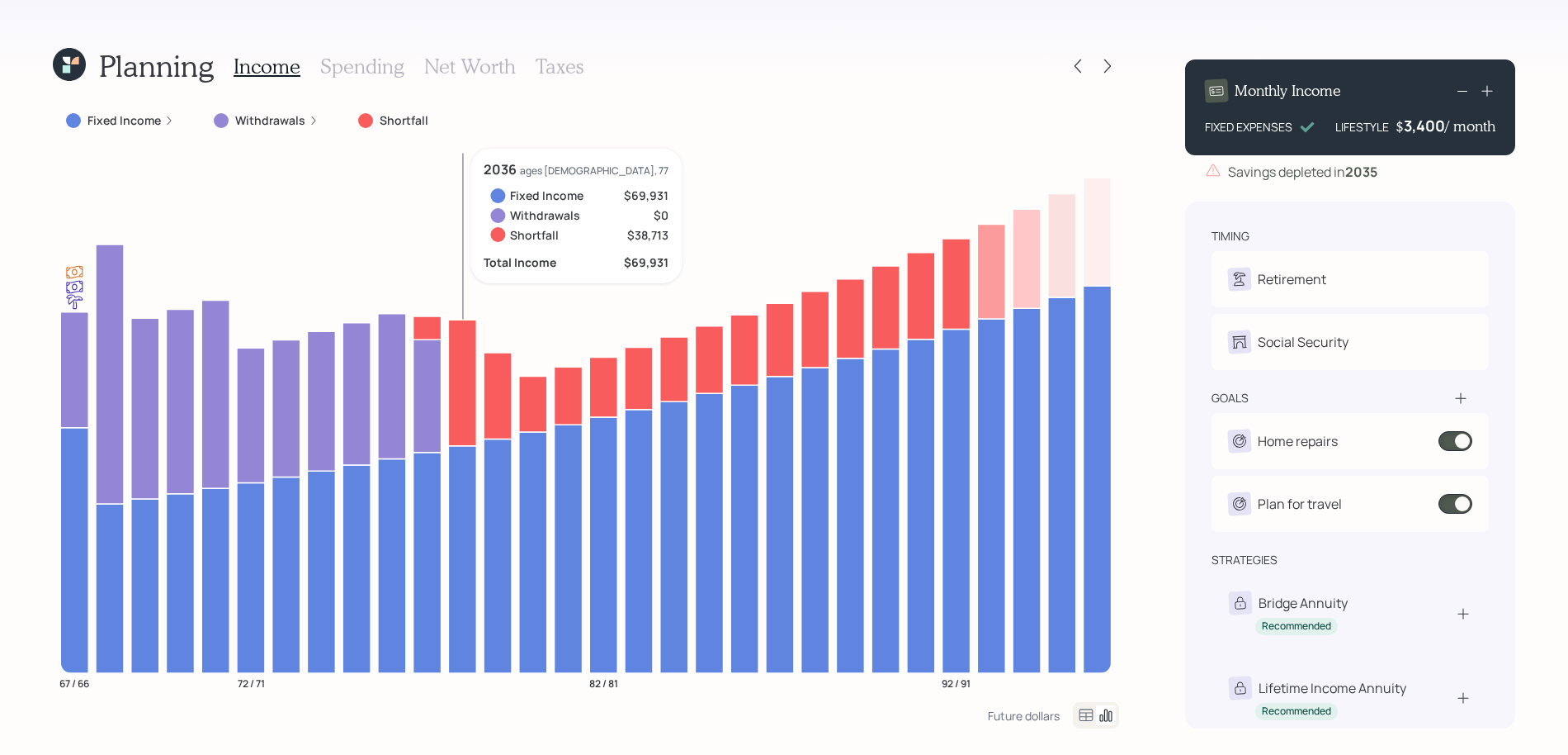
click at [461, 365] on icon at bounding box center [462, 382] width 28 height 126
click at [1458, 90] on icon at bounding box center [1462, 90] width 20 height 20
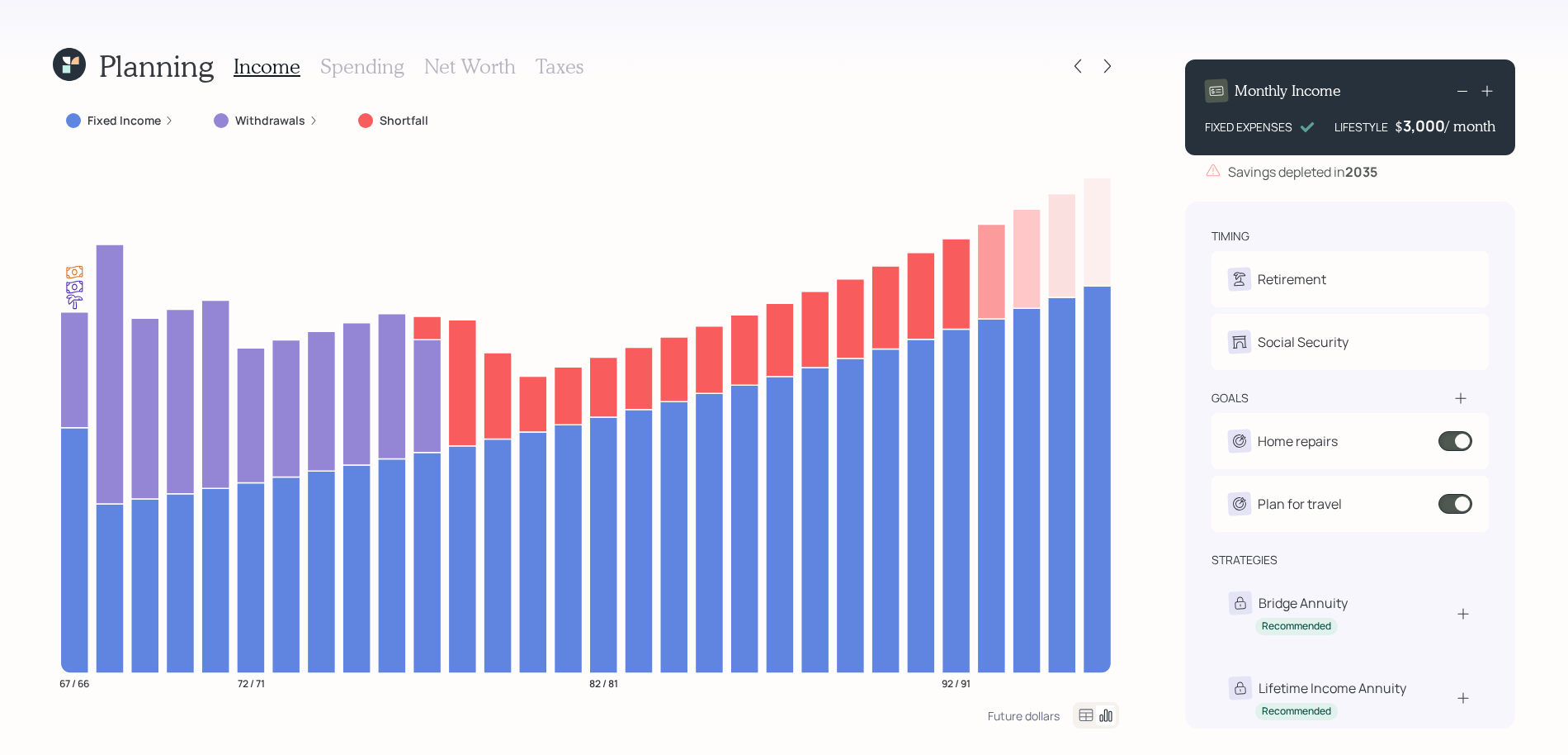
click at [1458, 90] on icon at bounding box center [1462, 90] width 20 height 20
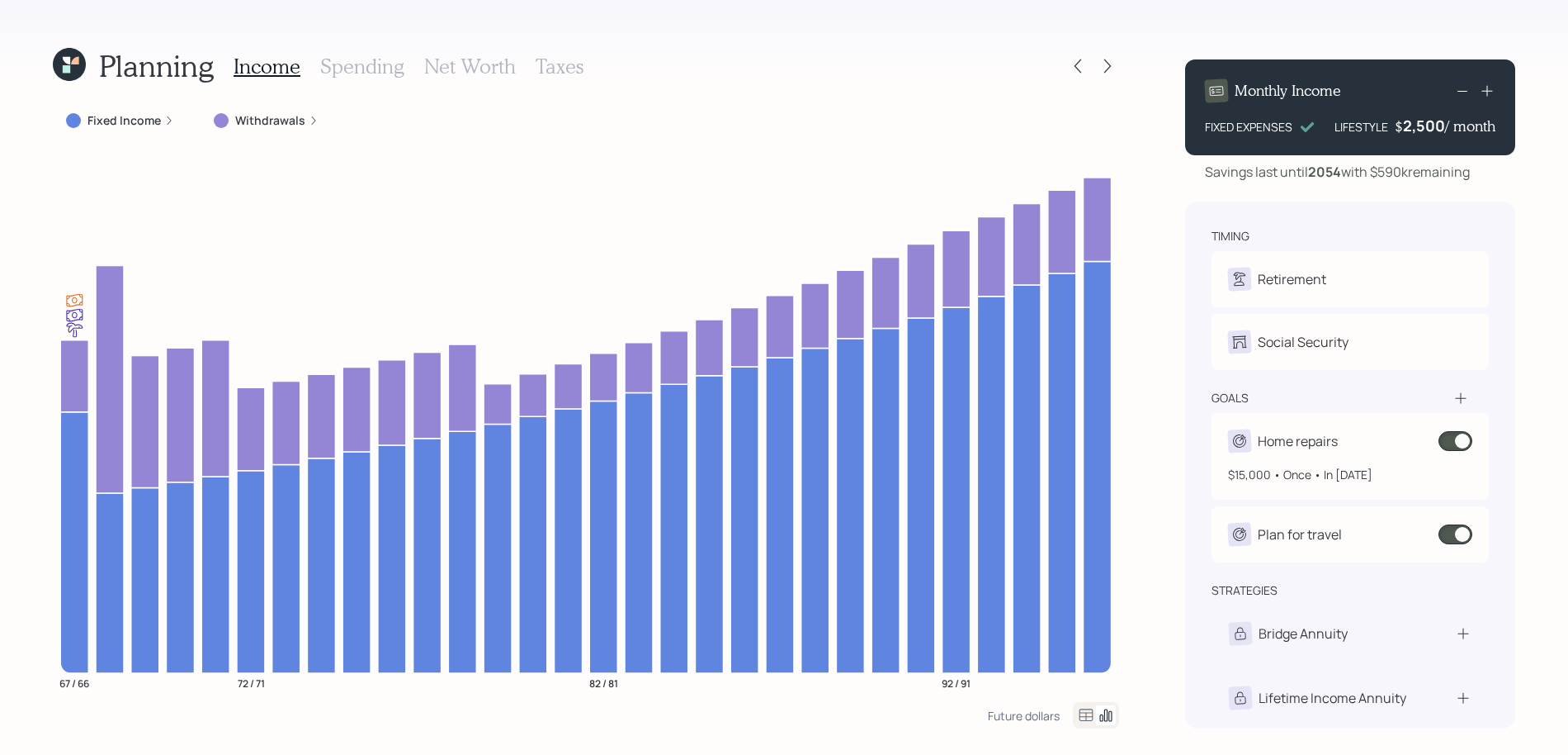
click at [1449, 443] on span at bounding box center [1455, 440] width 33 height 20
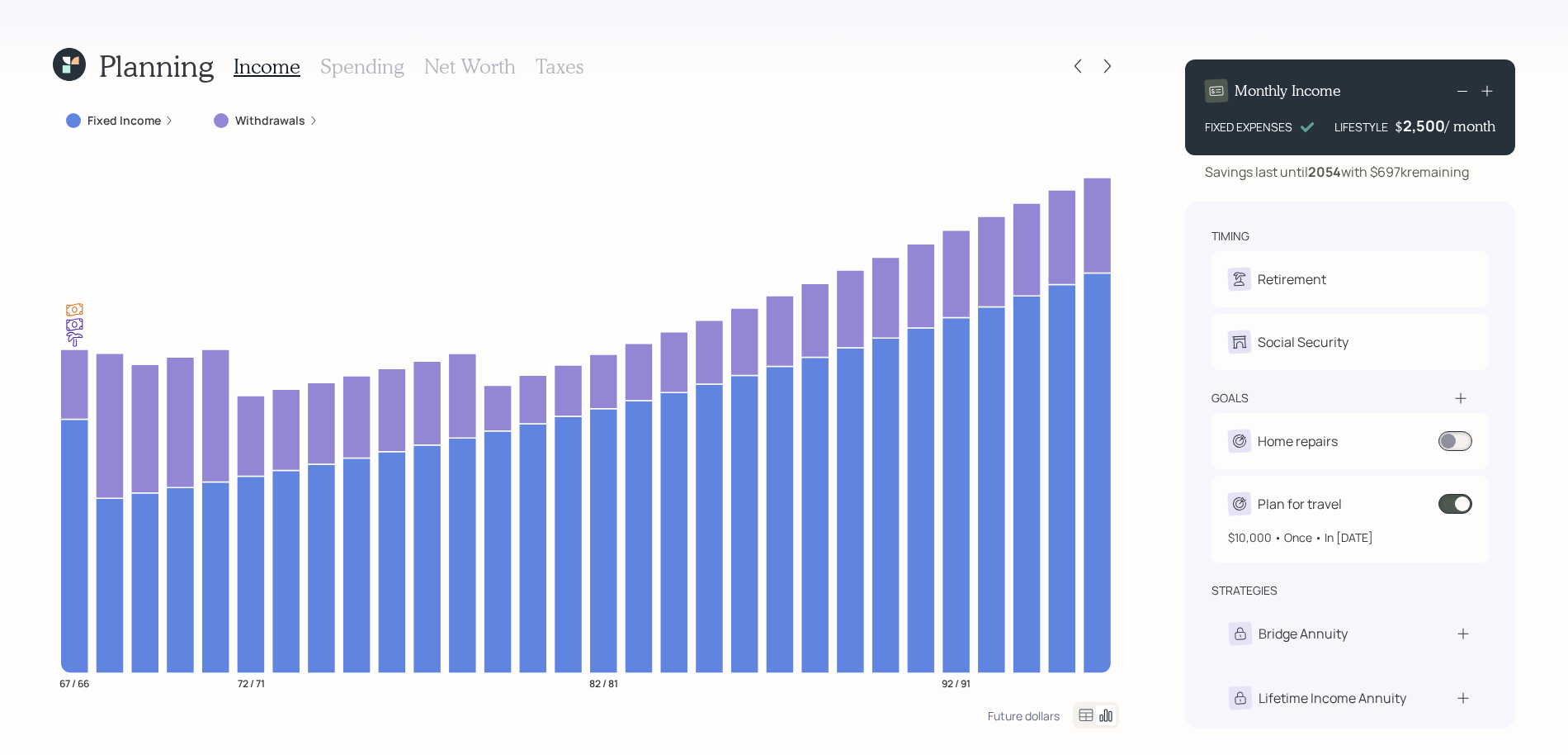
click at [1467, 503] on span at bounding box center [1455, 503] width 33 height 20
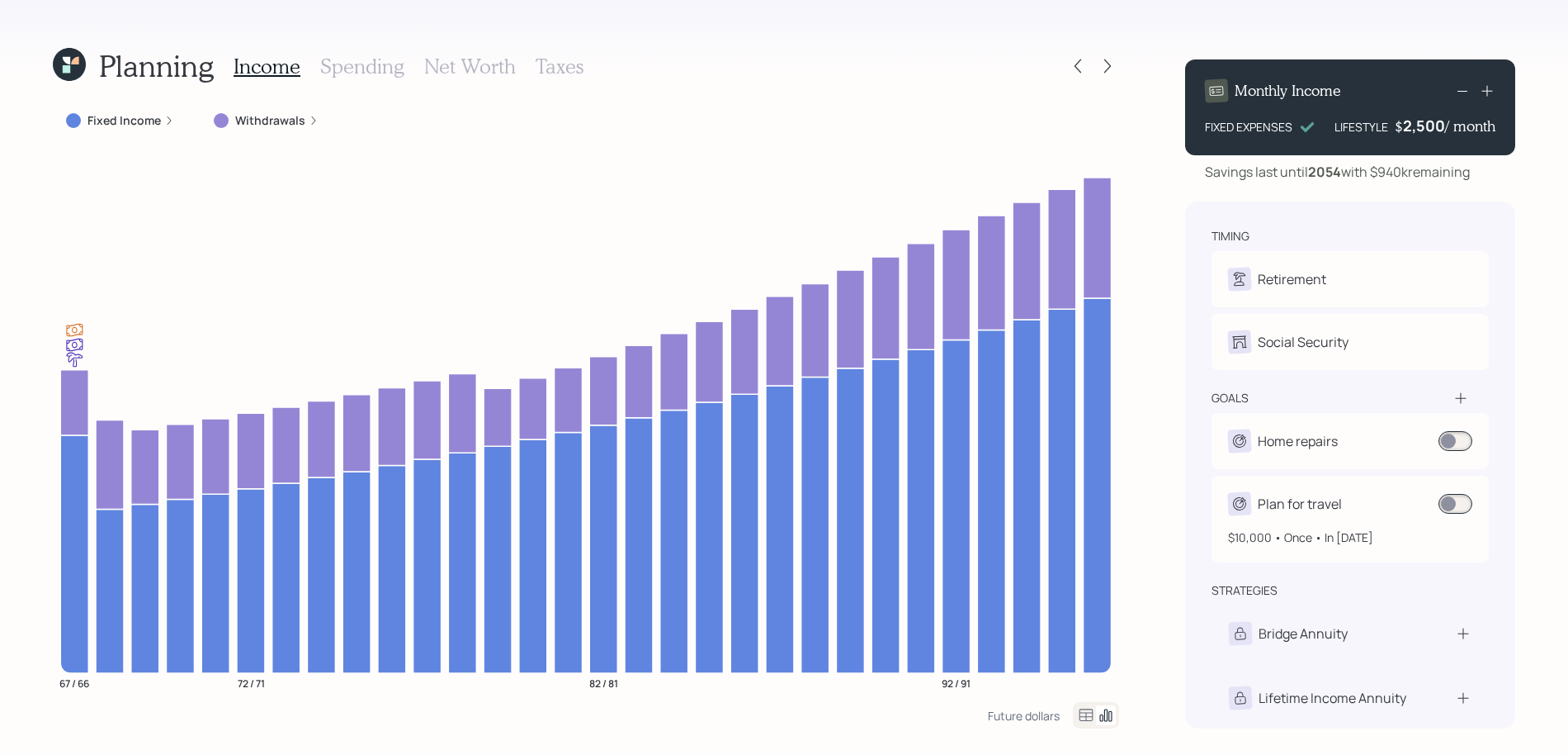
click at [1467, 504] on span at bounding box center [1455, 503] width 33 height 20
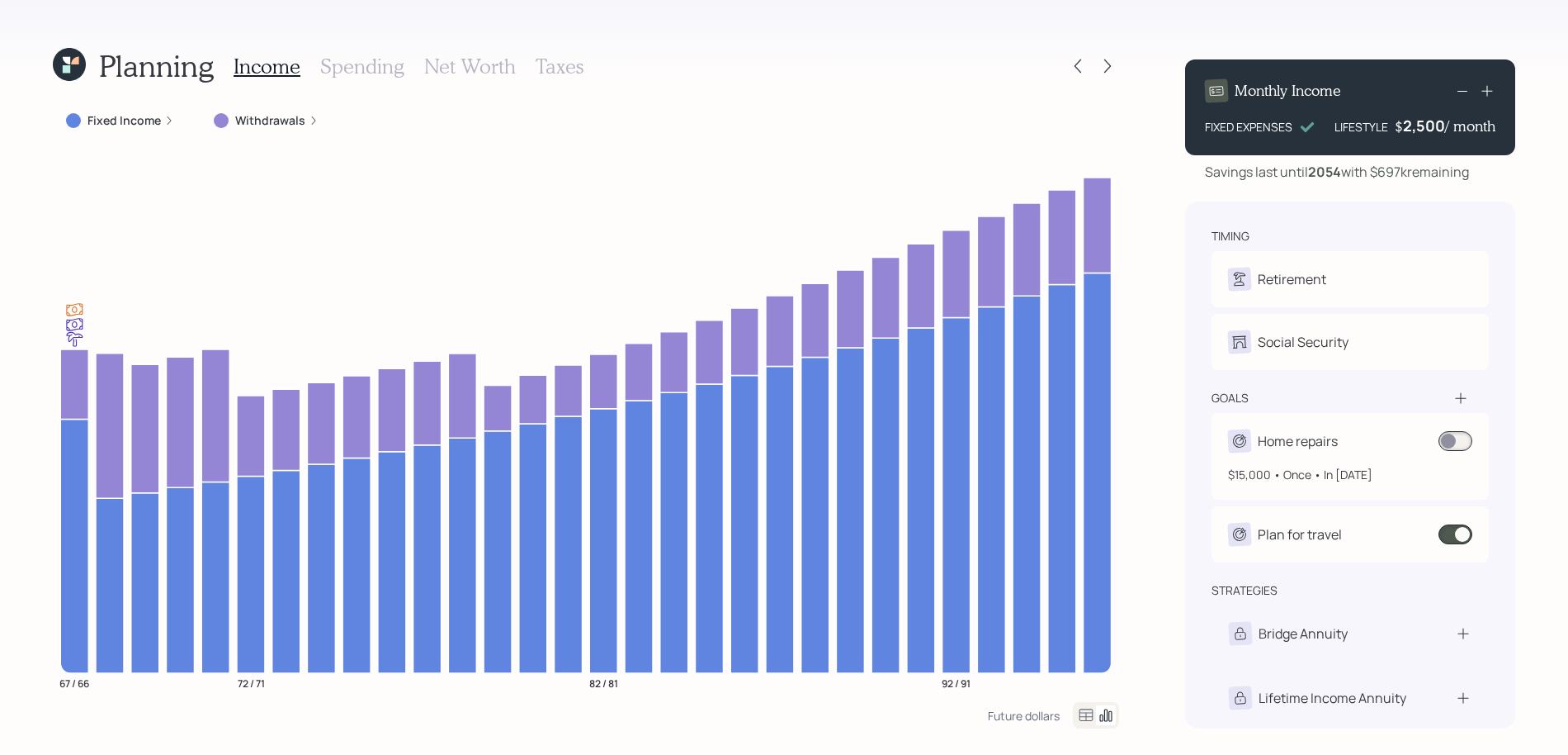
click at [1460, 442] on span at bounding box center [1455, 440] width 33 height 20
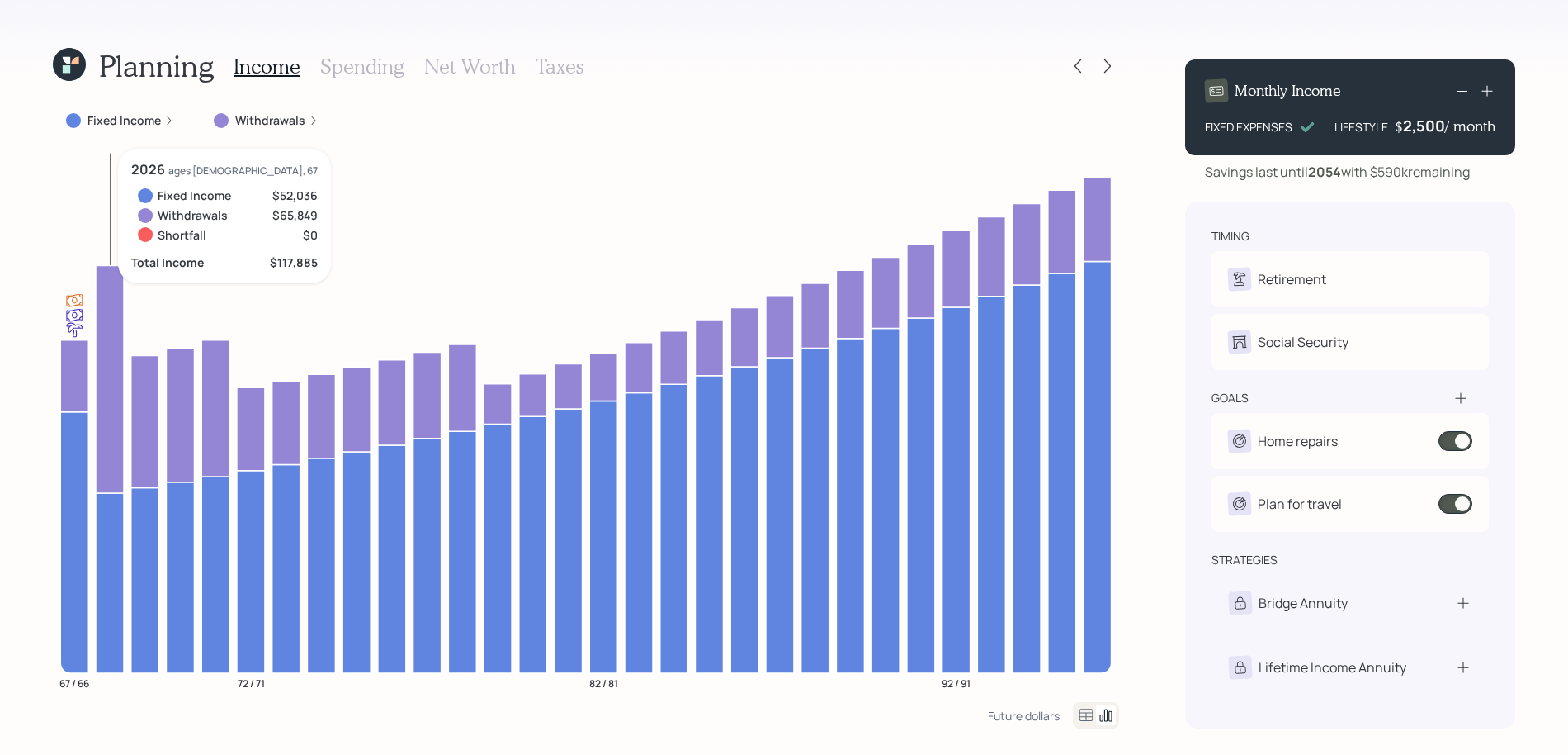
click at [104, 349] on icon at bounding box center [109, 379] width 28 height 228
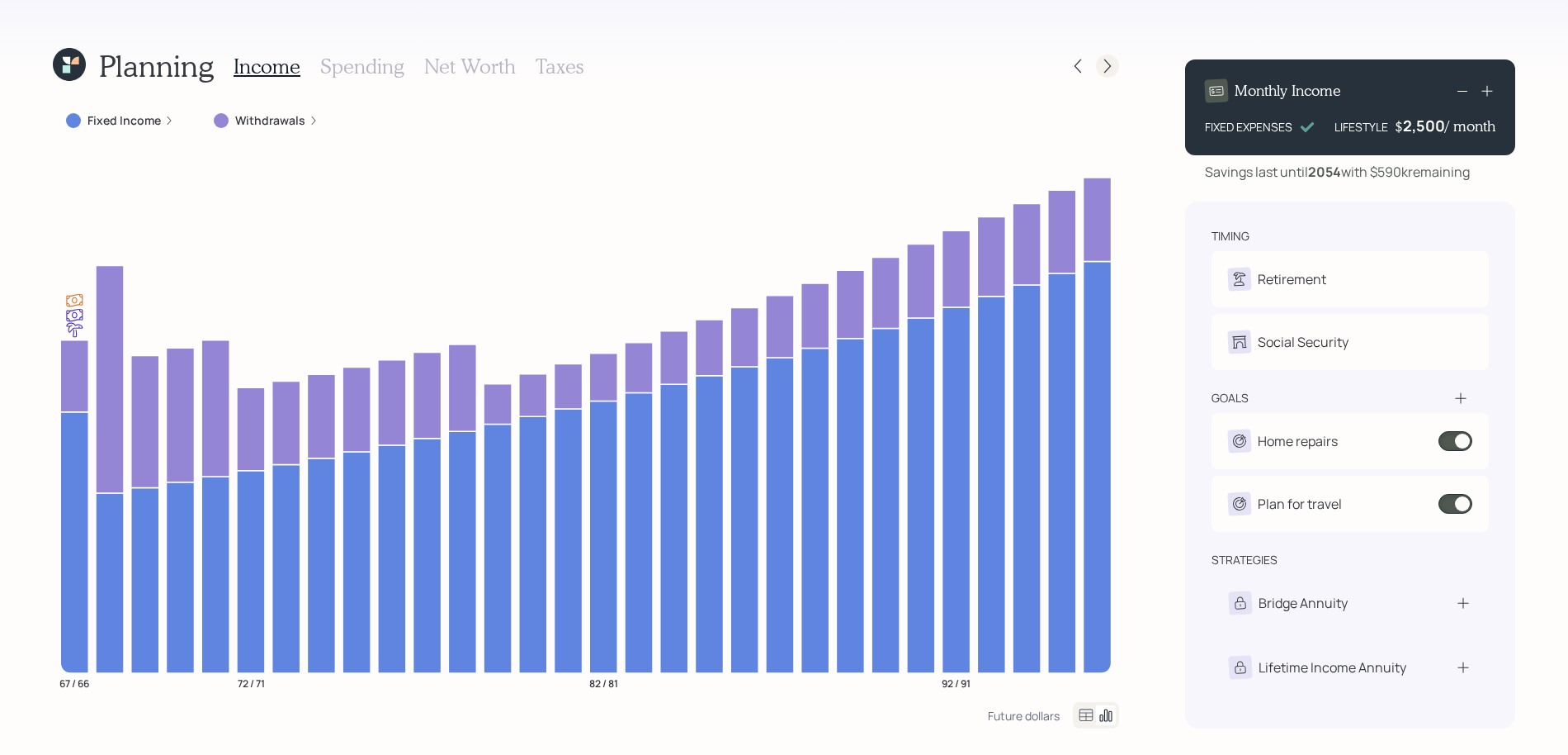
click at [1103, 62] on icon at bounding box center [1107, 66] width 17 height 17
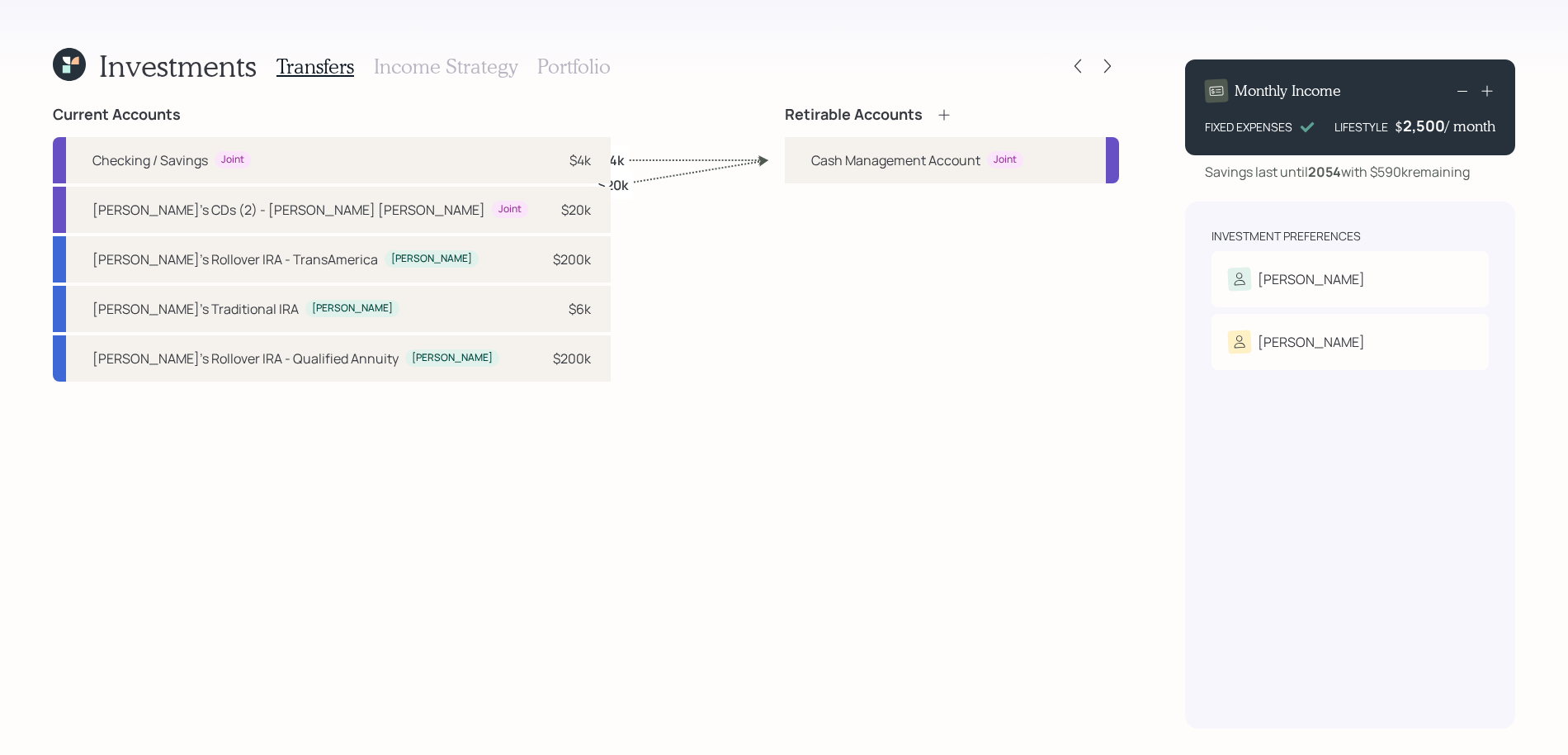
click at [946, 114] on icon at bounding box center [943, 114] width 11 height 11
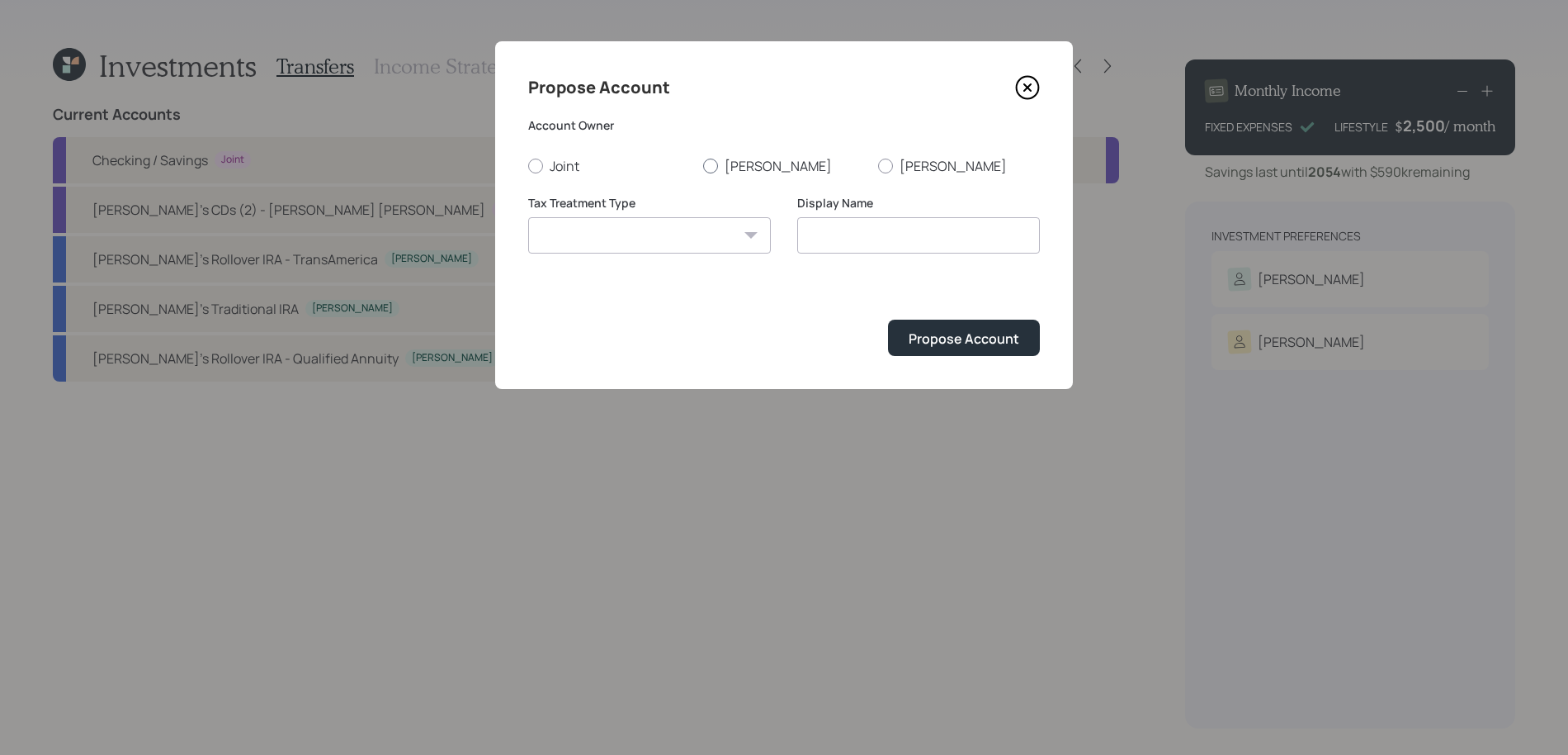
click at [723, 165] on label "Silvia" at bounding box center [783, 166] width 162 height 18
click at [702, 165] on input "Silvia" at bounding box center [702, 165] width 1 height 1
radio input "true"
click at [708, 221] on select "Roth Taxable Traditional" at bounding box center [648, 235] width 243 height 36
select select "taxable"
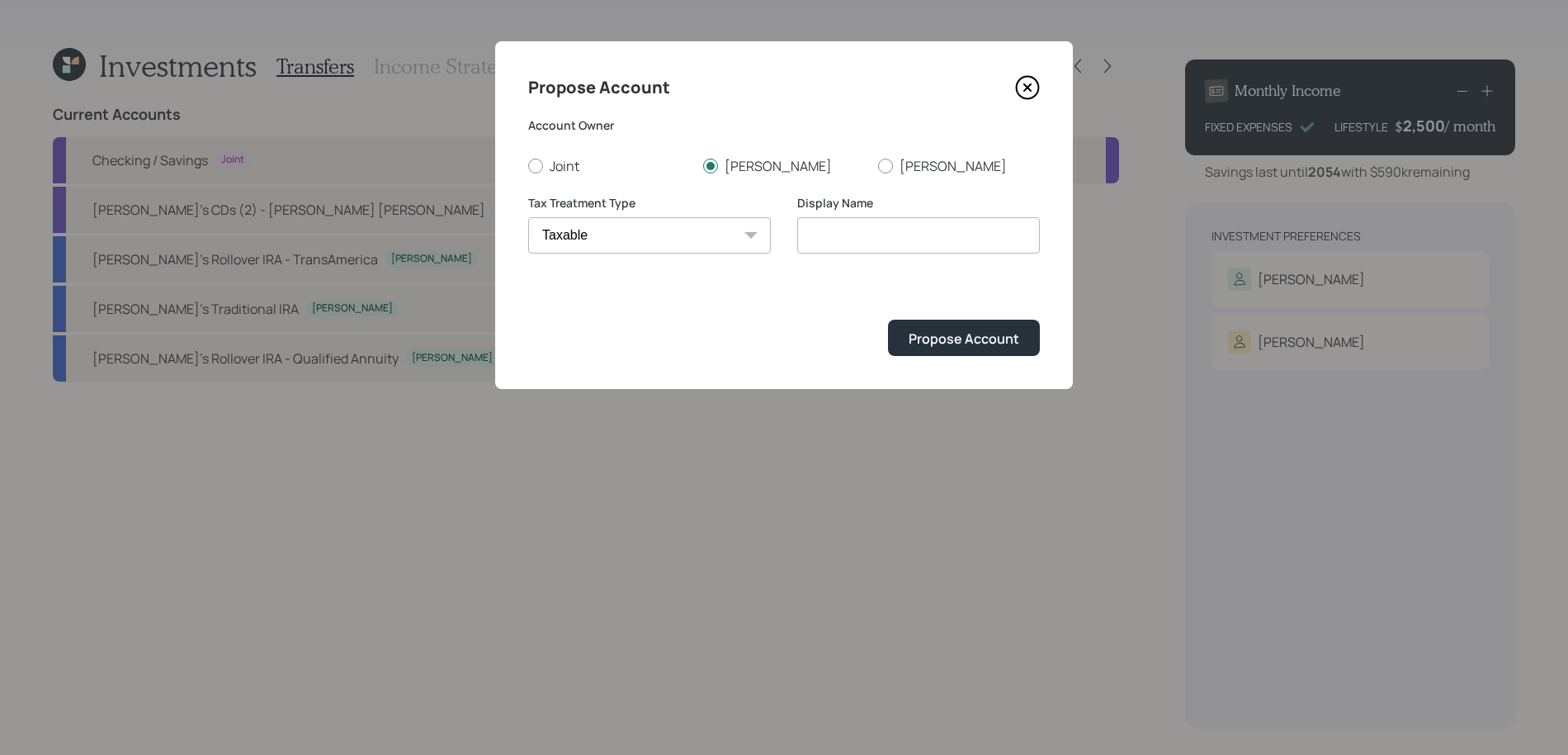
click at [528, 217] on select "Roth Taxable Traditional" at bounding box center [648, 235] width 243 height 36
type input "Taxable"
click at [708, 224] on select "Roth Taxable Traditional" at bounding box center [648, 235] width 243 height 36
select select "traditional"
click at [528, 217] on select "Roth Taxable Traditional" at bounding box center [648, 235] width 243 height 36
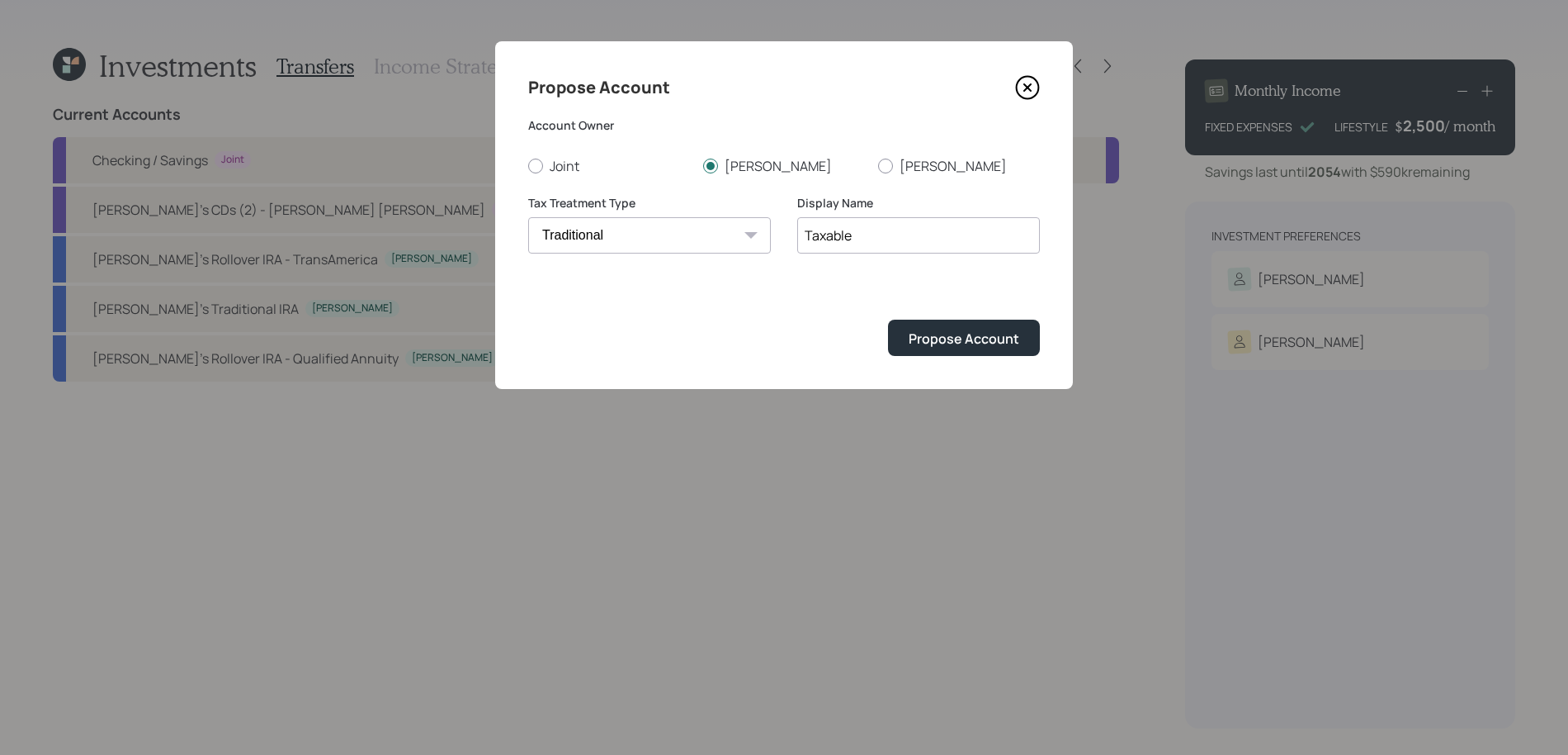
click at [841, 234] on input "Taxable" at bounding box center [918, 235] width 243 height 36
type input "Traditional IRA"
click at [888, 319] on button "Propose Account" at bounding box center [964, 337] width 152 height 35
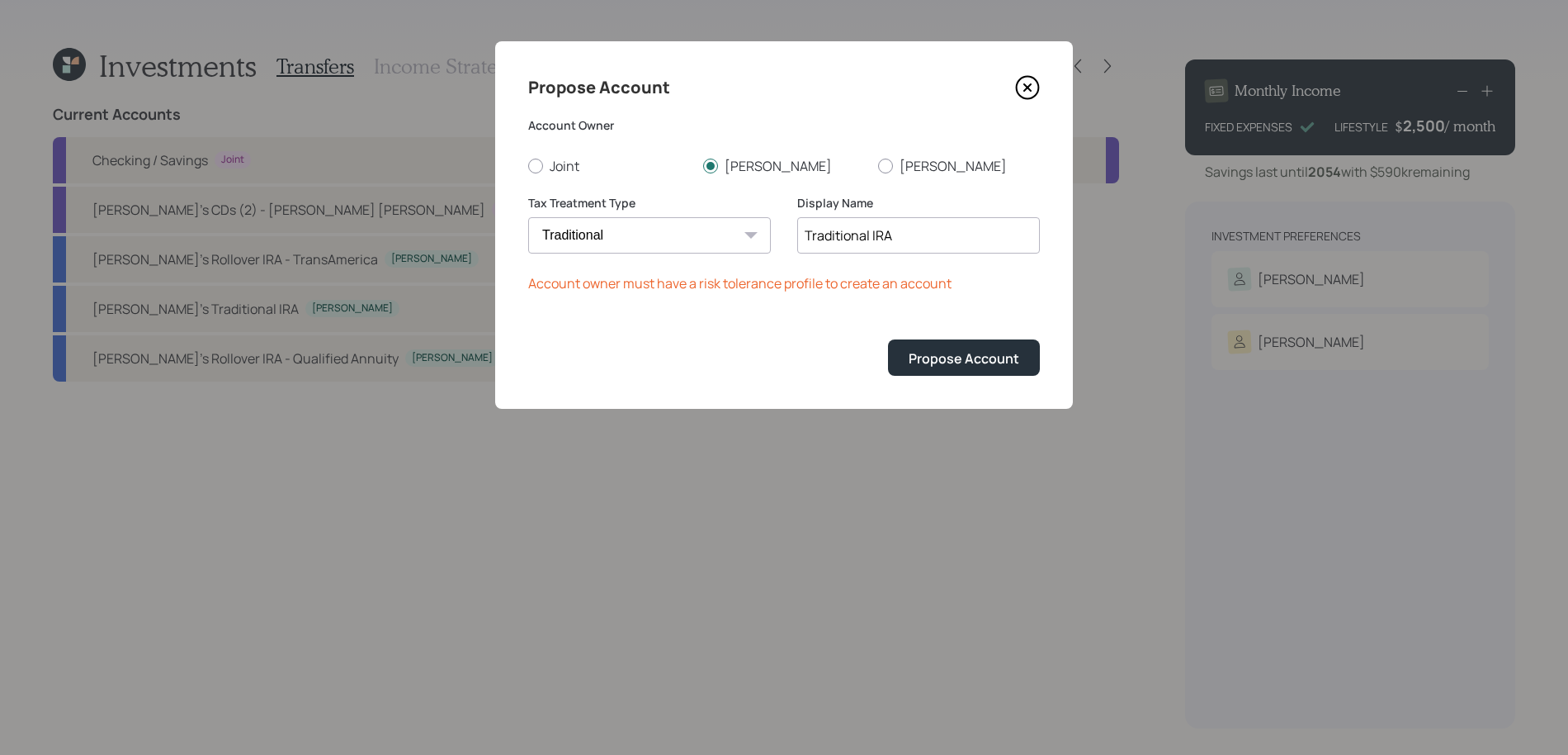
click at [1027, 116] on div "Propose Account Account Owner Joint Silvia Victor Tax Treatment Type Roth Taxab…" at bounding box center [784, 225] width 578 height 368
click at [1027, 79] on icon at bounding box center [1027, 87] width 25 height 25
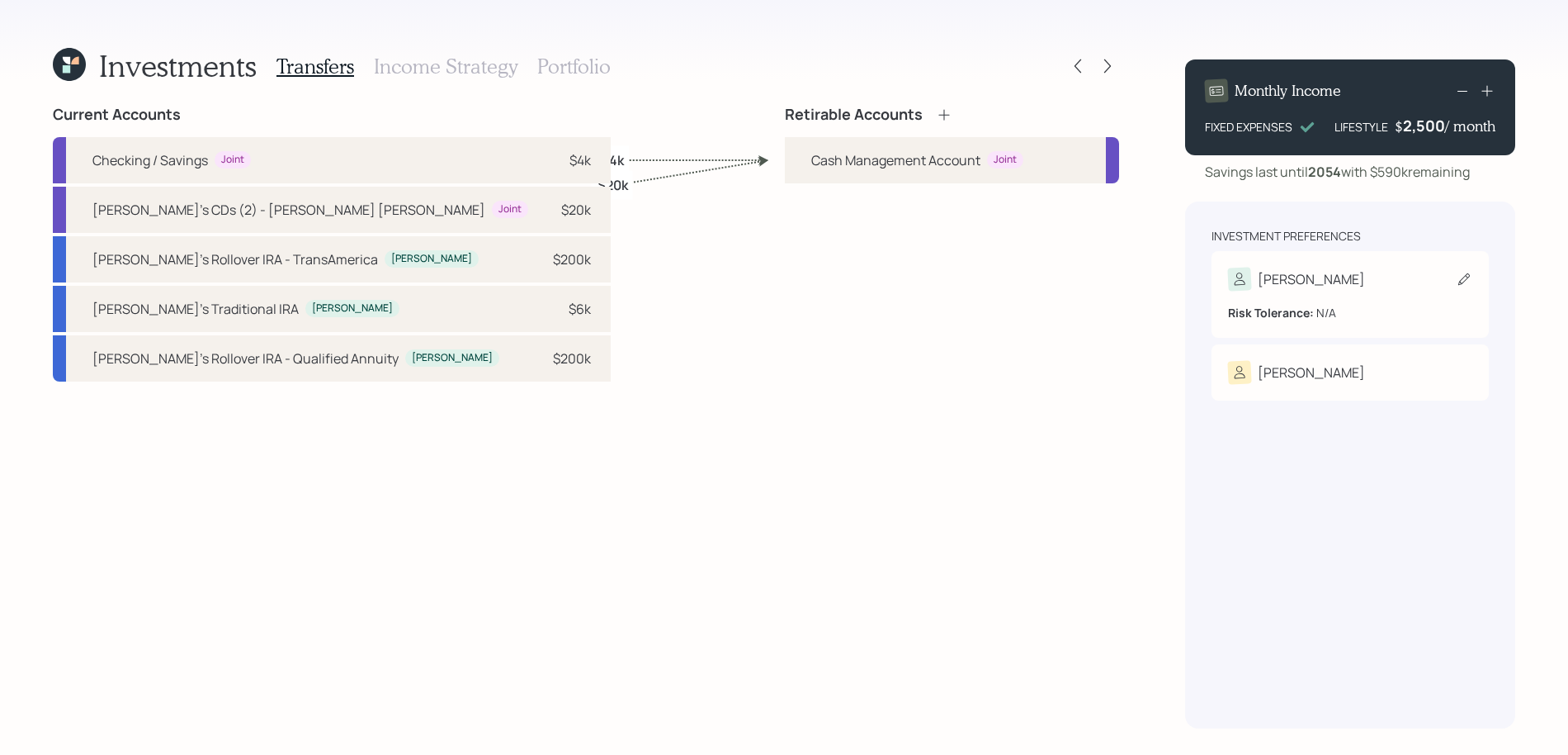
click at [1374, 264] on div "Silvia Risk Tolerance: N/A" at bounding box center [1350, 294] width 277 height 87
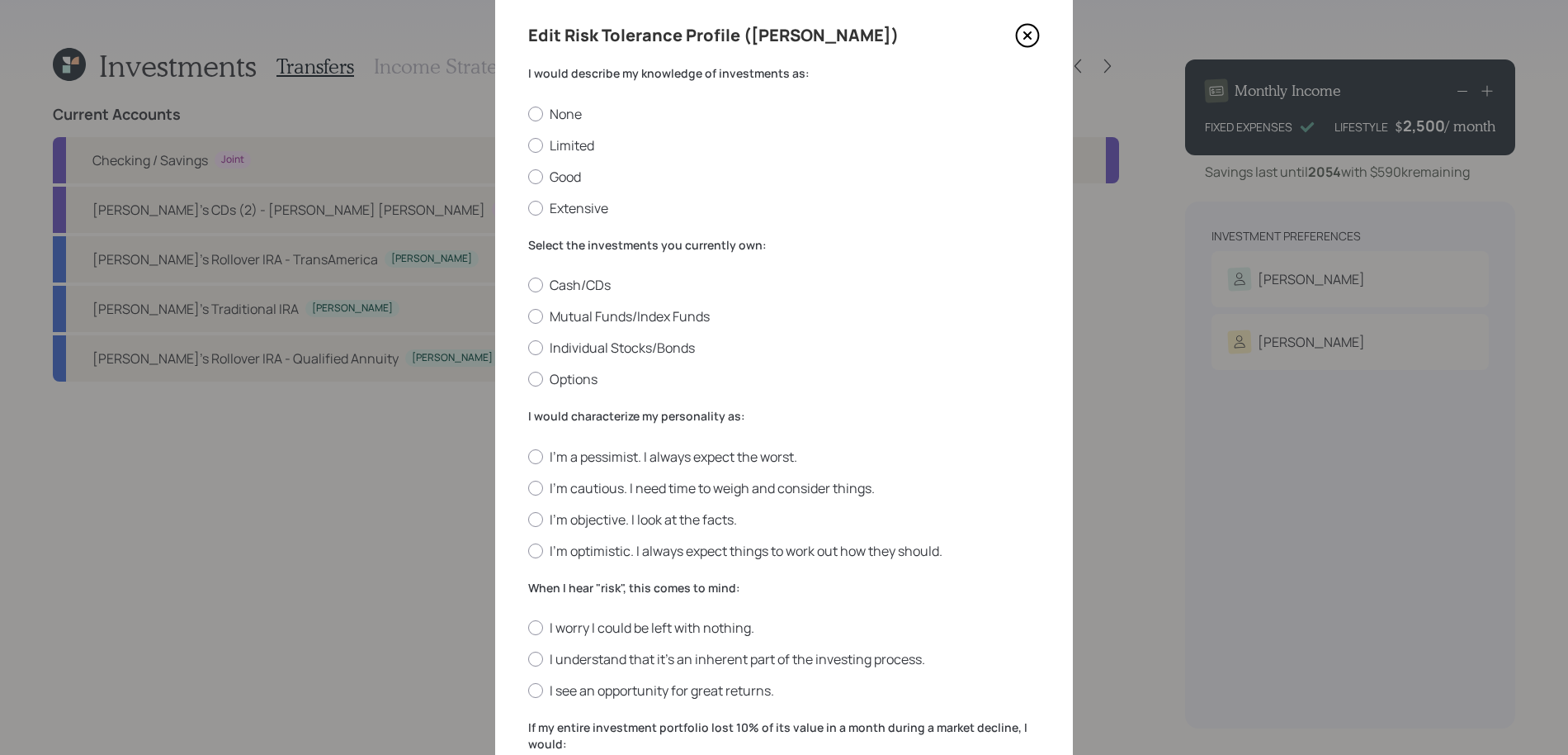
scroll to position [54, 0]
click at [532, 101] on div "I would describe my knowledge of investments as: None Limited Good Extensive" at bounding box center [783, 140] width 512 height 152
click at [532, 106] on div at bounding box center [534, 112] width 15 height 15
click at [528, 111] on input "None" at bounding box center [528, 111] width 1 height 1
radio input "true"
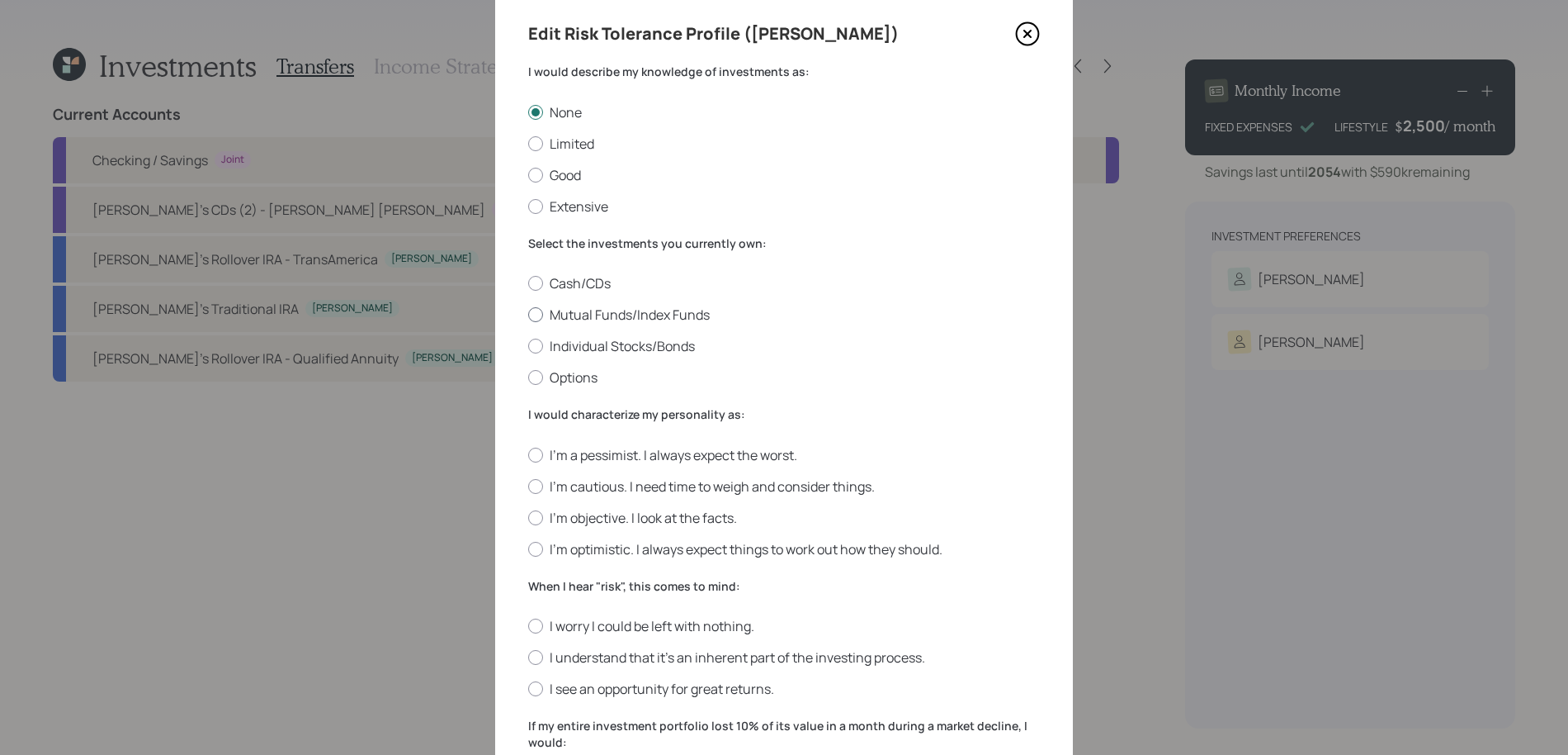
click at [553, 316] on label "Mutual Funds/Index Funds" at bounding box center [783, 315] width 512 height 18
click at [528, 316] on input "Mutual Funds/Index Funds" at bounding box center [528, 315] width 1 height 1
radio input "true"
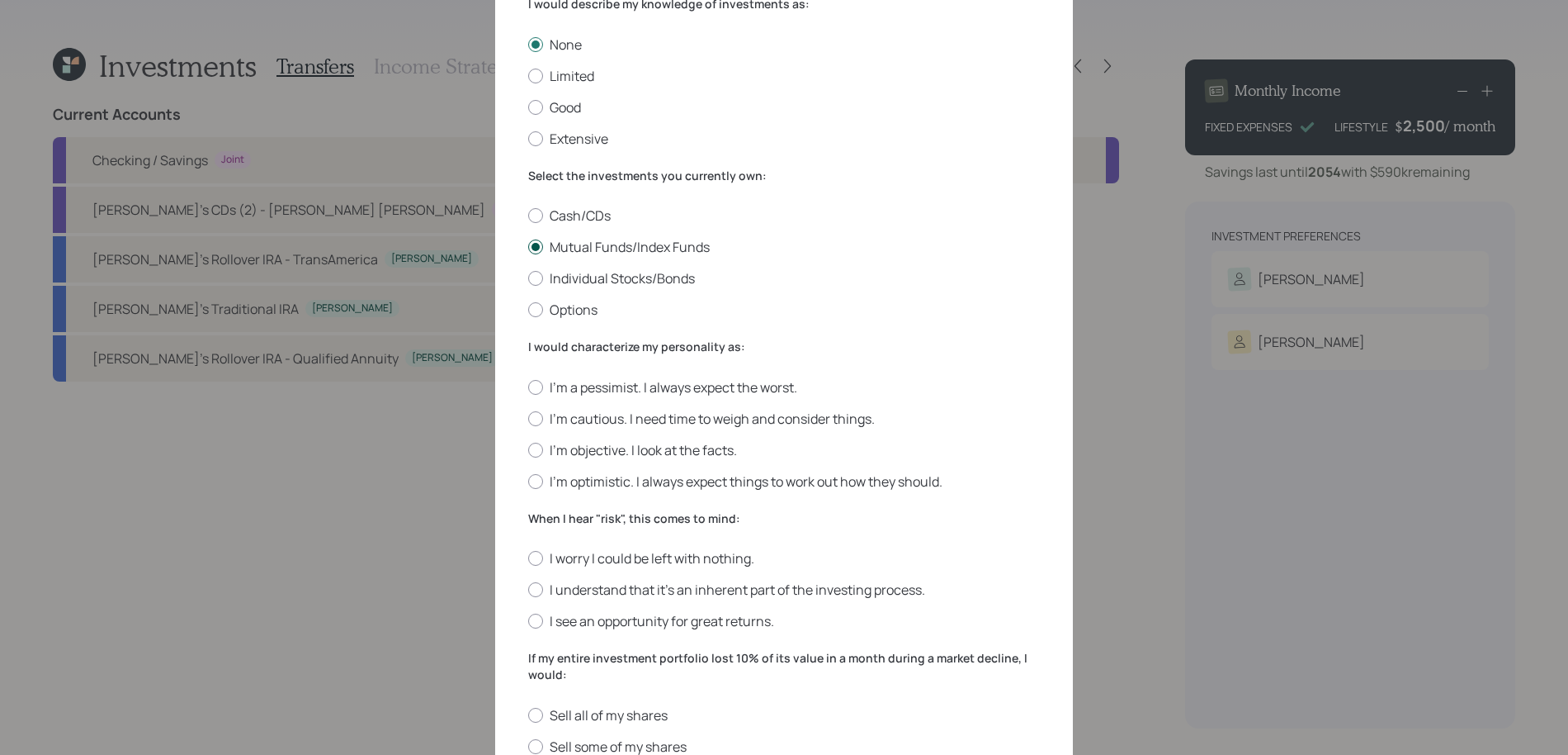
scroll to position [157, 0]
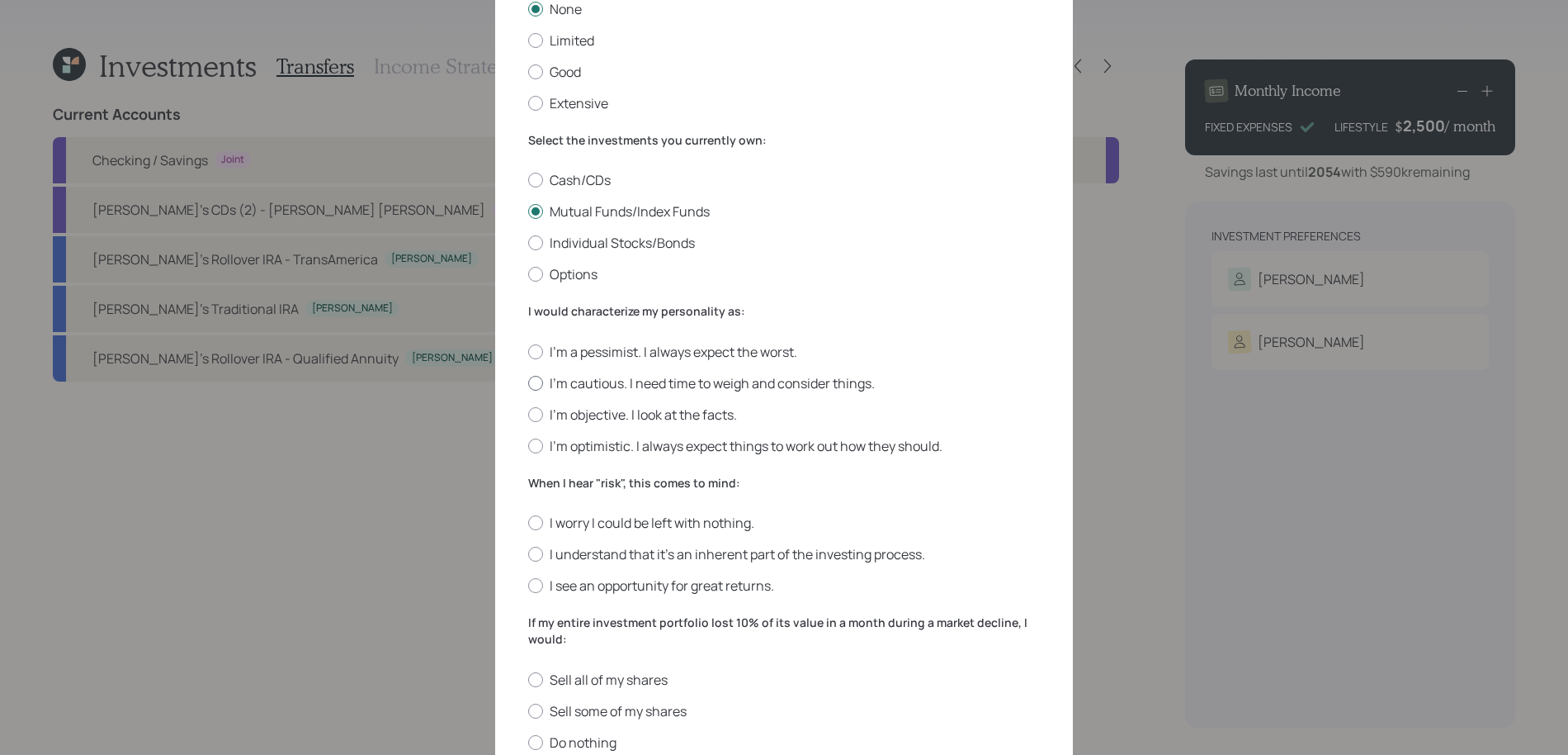
click at [559, 376] on label "I'm cautious. I need time to weigh and consider things." at bounding box center [783, 382] width 512 height 18
click at [528, 382] on input "I'm cautious. I need time to weigh and consider things." at bounding box center [528, 382] width 1 height 1
radio input "true"
click at [614, 559] on label "I understand that it’s an inherent part of the investing process." at bounding box center [783, 553] width 512 height 18
click at [528, 554] on input "I understand that it’s an inherent part of the investing process." at bounding box center [528, 553] width 1 height 1
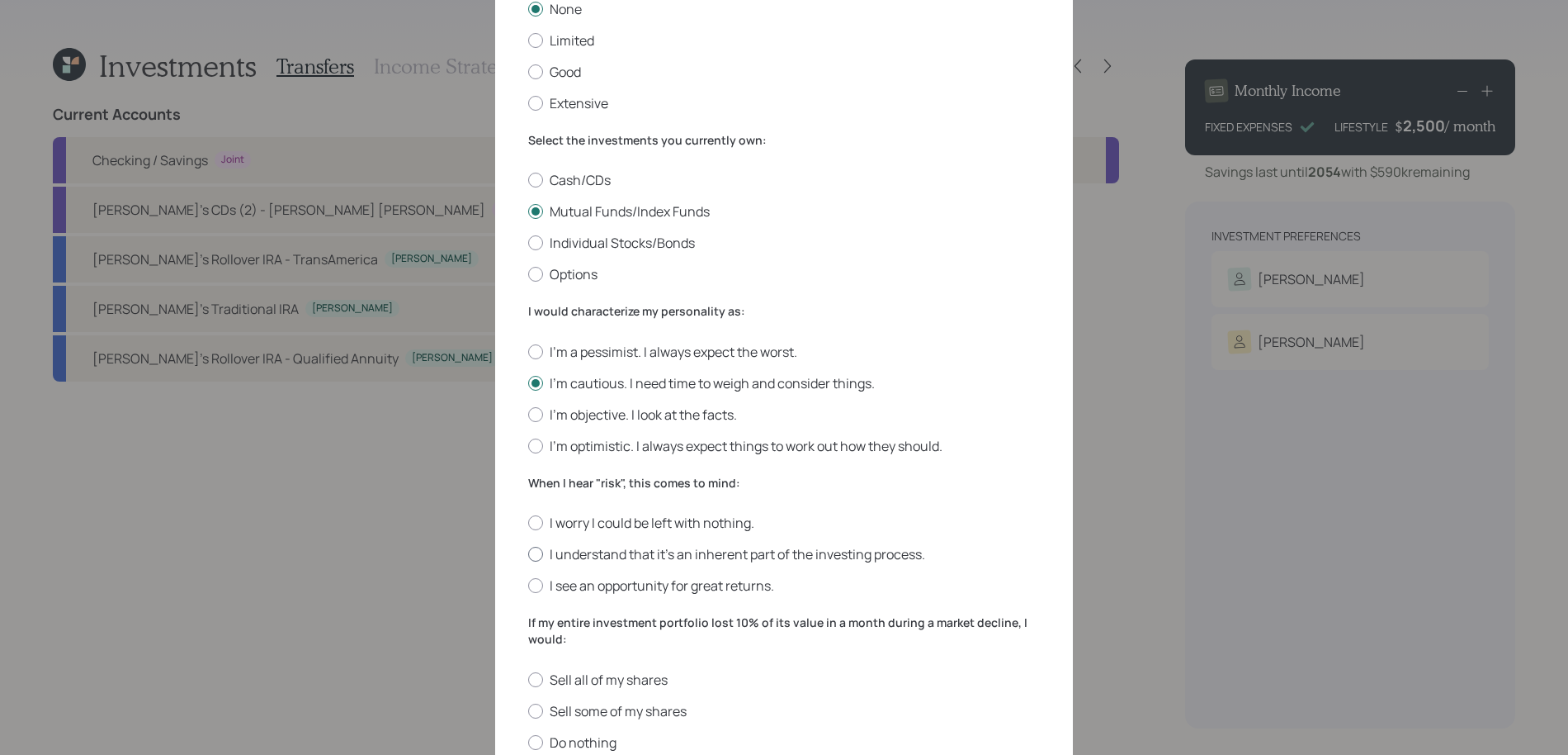
radio input "true"
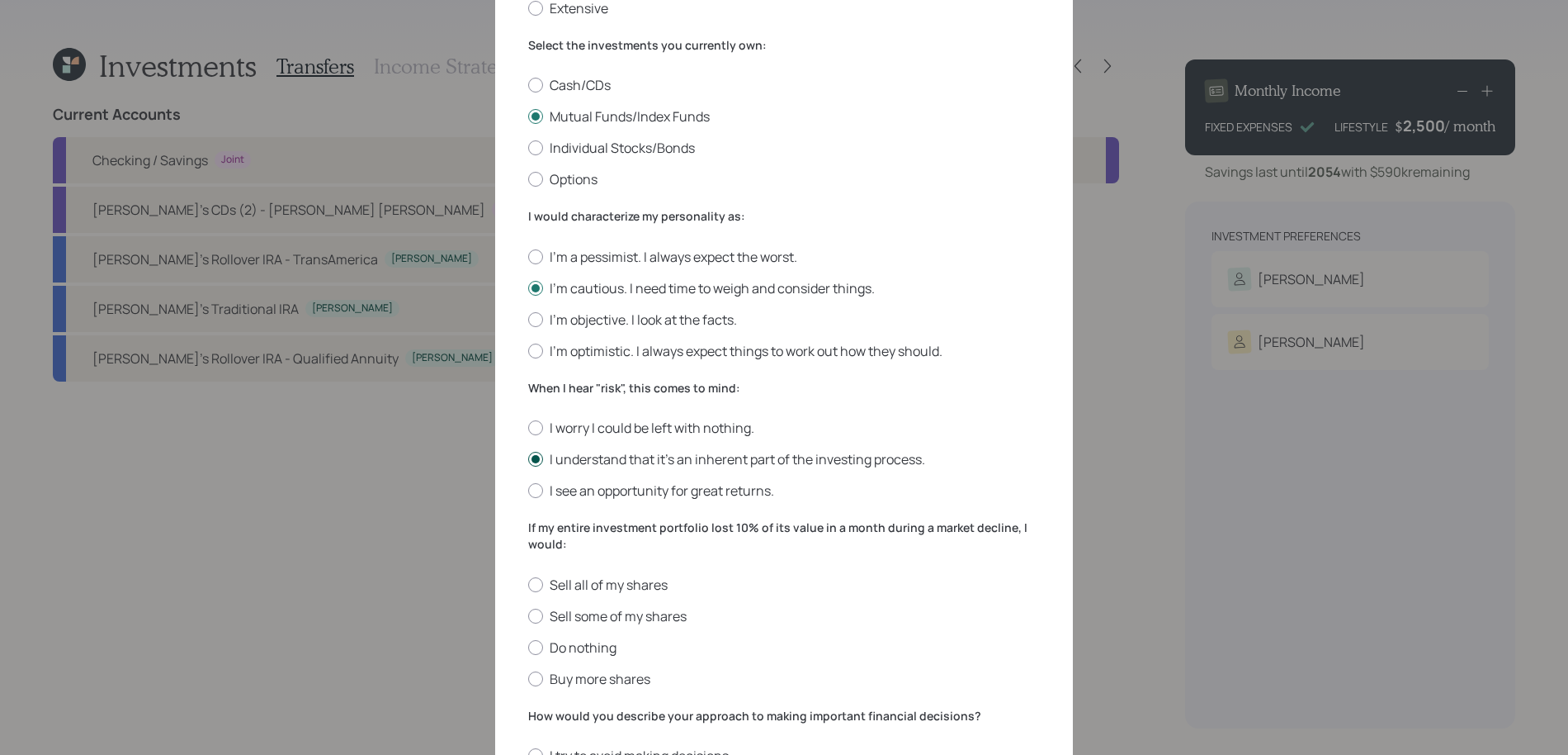
scroll to position [307, 0]
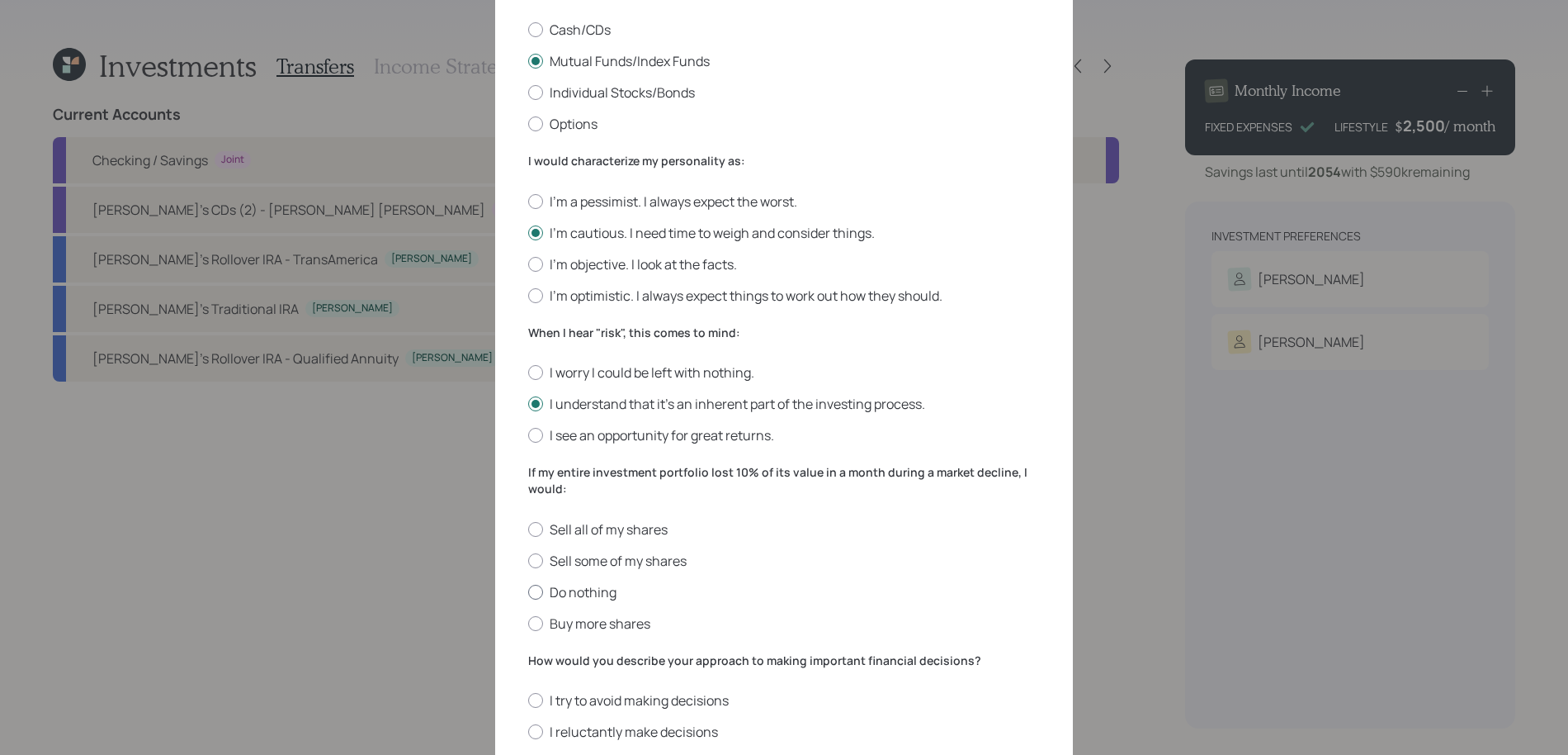
click at [608, 585] on label "Do nothing" at bounding box center [783, 592] width 512 height 18
click at [528, 591] on input "Do nothing" at bounding box center [528, 591] width 1 height 1
radio input "true"
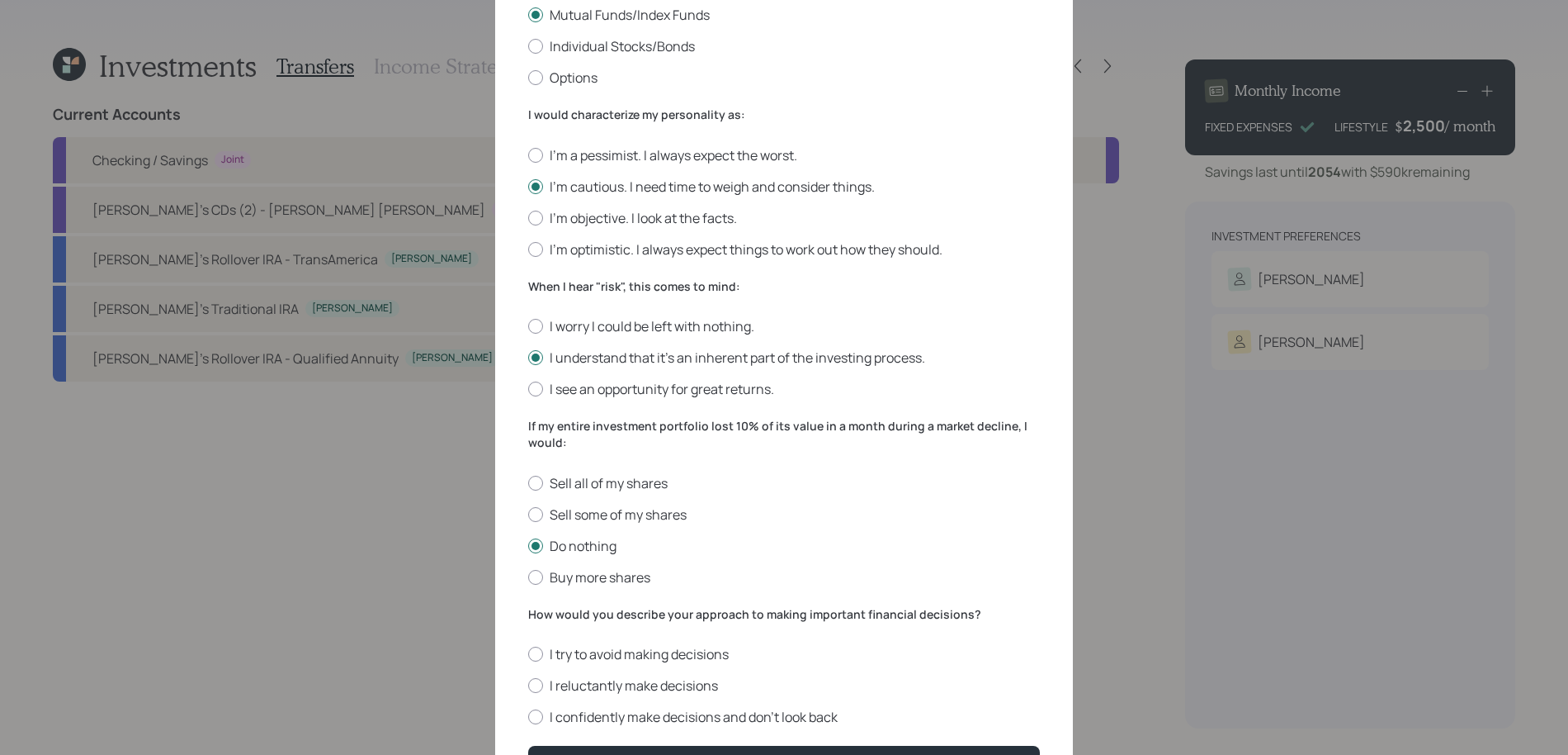
scroll to position [430, 0]
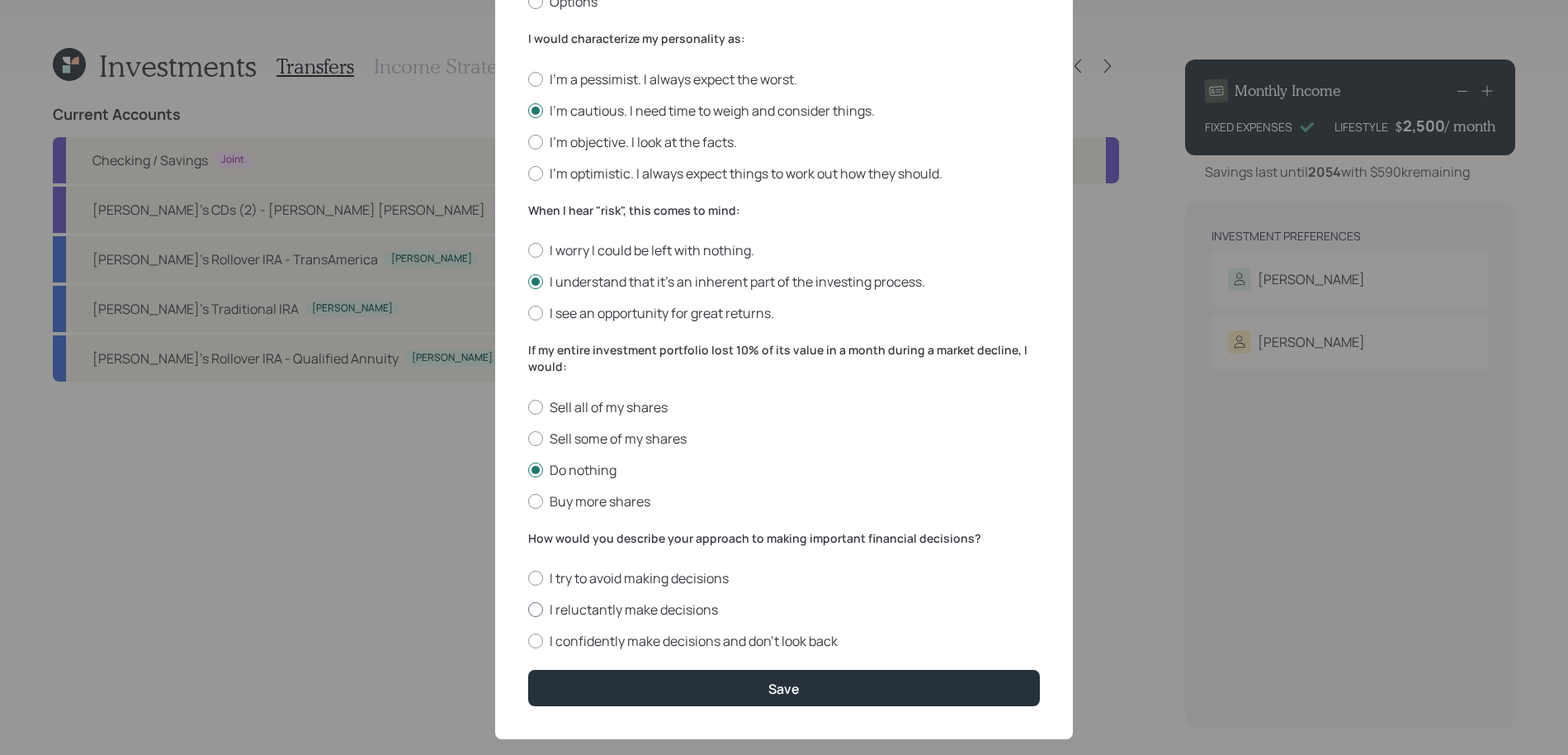
click at [597, 609] on label "I reluctantly make decisions" at bounding box center [783, 610] width 512 height 18
click at [528, 610] on input "I reluctantly make decisions" at bounding box center [528, 610] width 1 height 1
radio input "true"
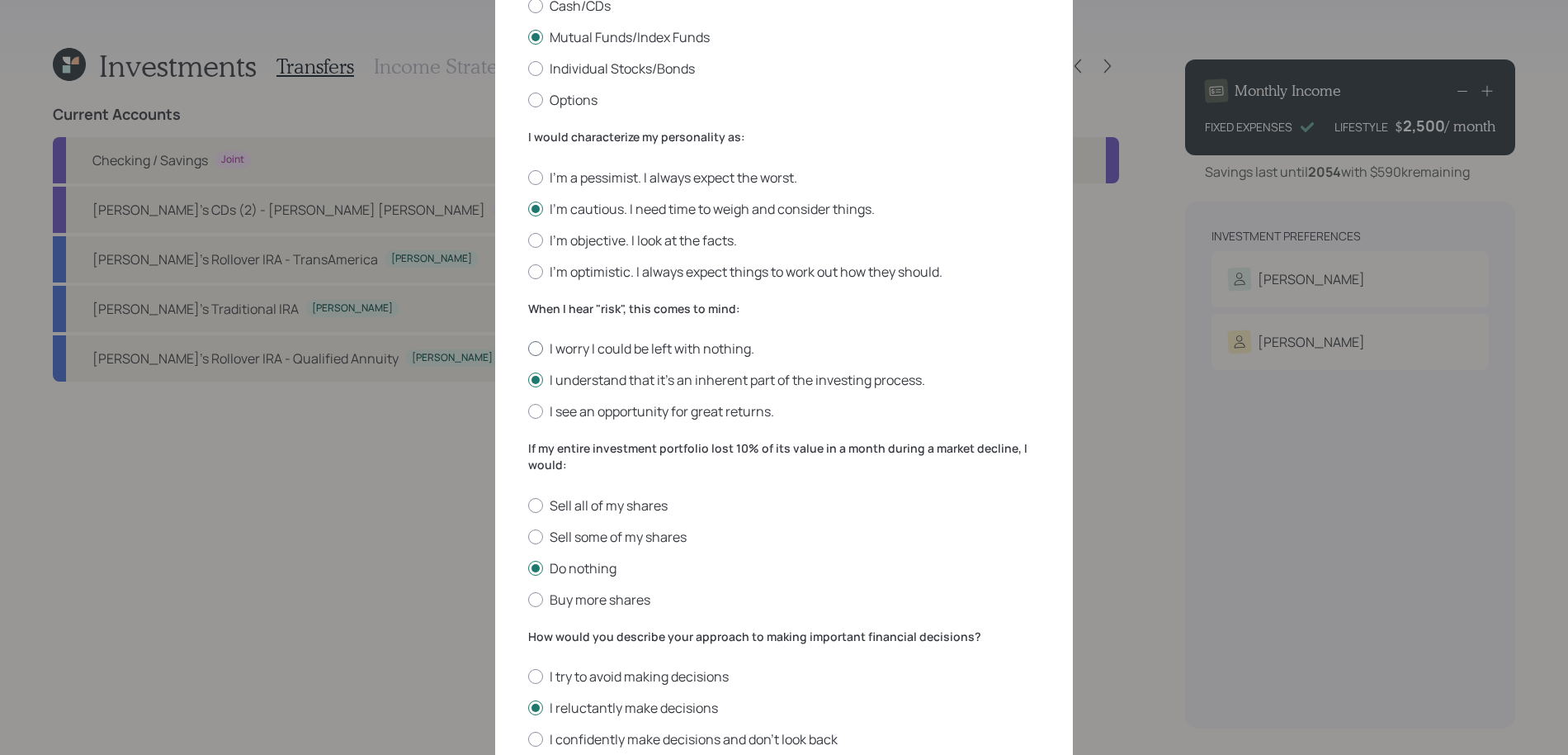
scroll to position [319, 0]
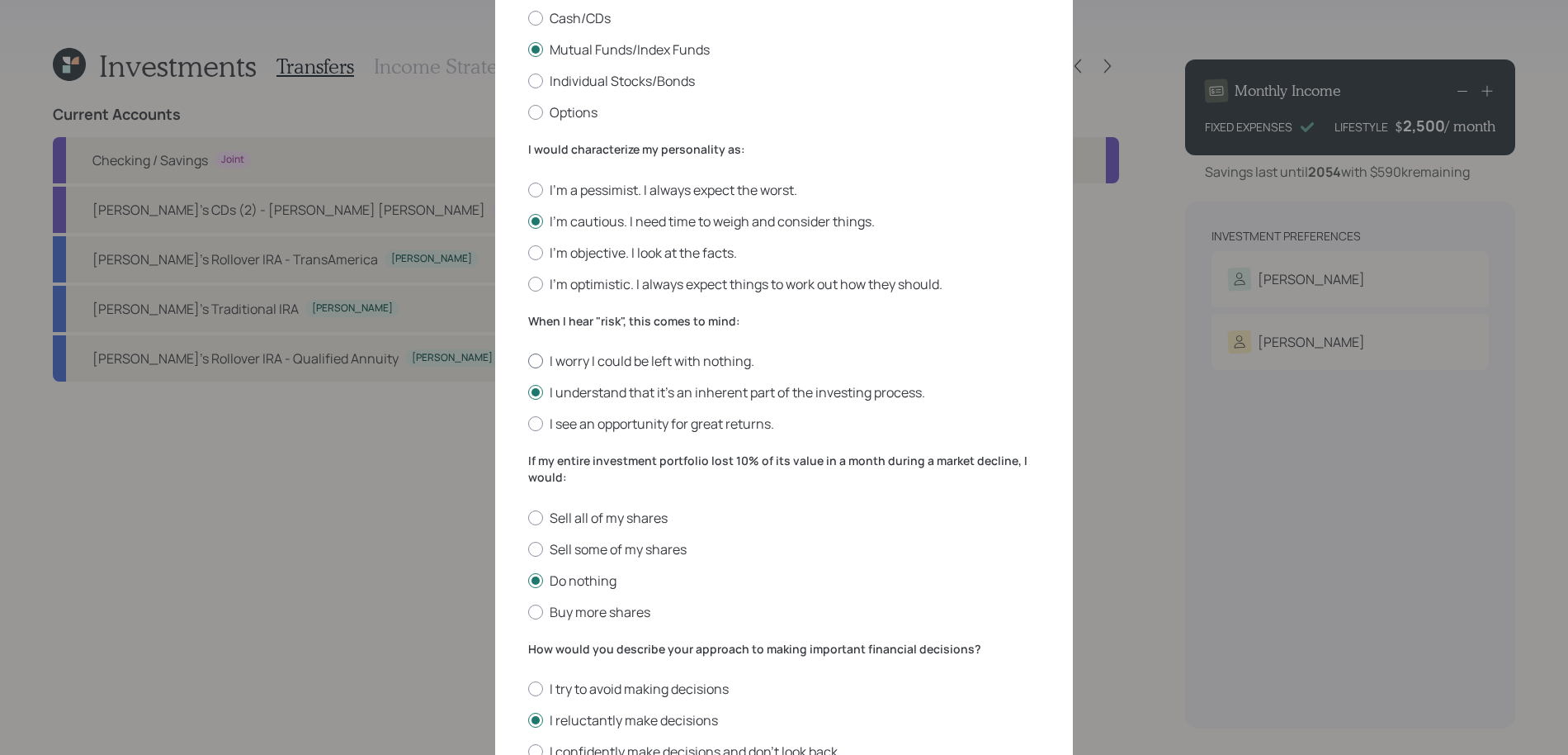
click at [616, 355] on label "I worry I could be left with nothing." at bounding box center [783, 361] width 512 height 18
click at [528, 361] on input "I worry I could be left with nothing." at bounding box center [528, 361] width 1 height 1
radio input "true"
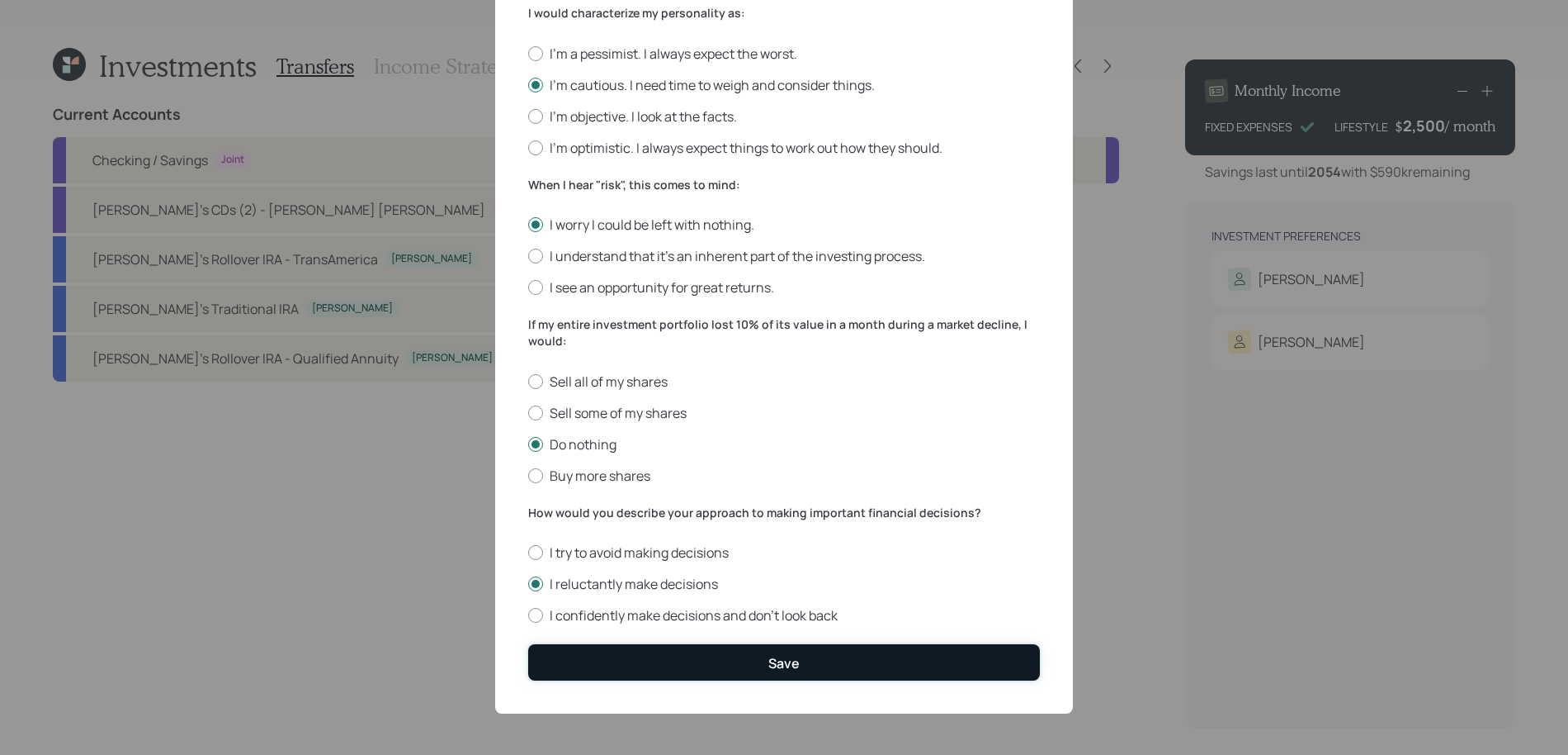
click at [724, 672] on button "Save" at bounding box center [783, 662] width 512 height 35
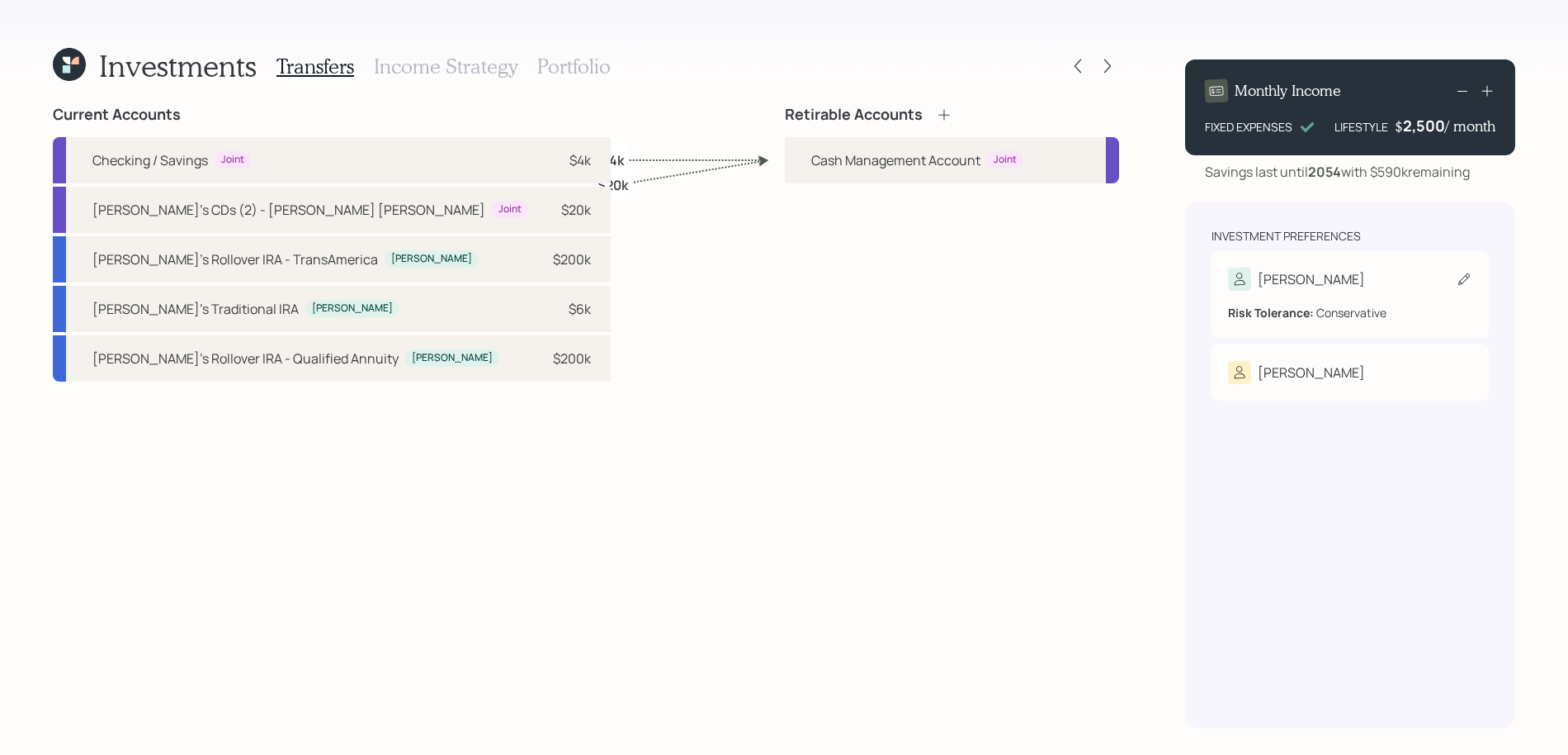
click at [1335, 292] on div "Risk Tolerance: Conservative" at bounding box center [1350, 306] width 245 height 30
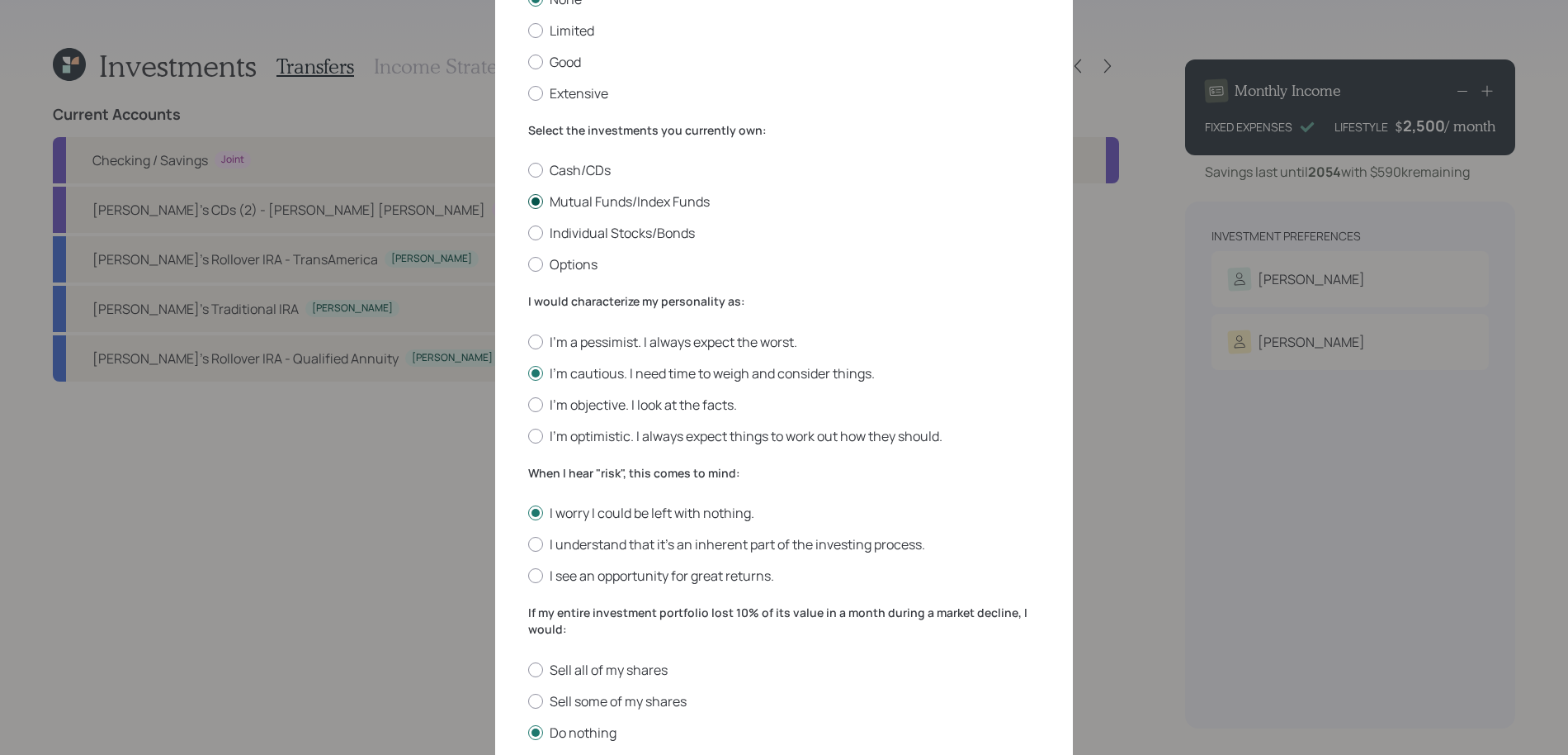
scroll to position [245, 0]
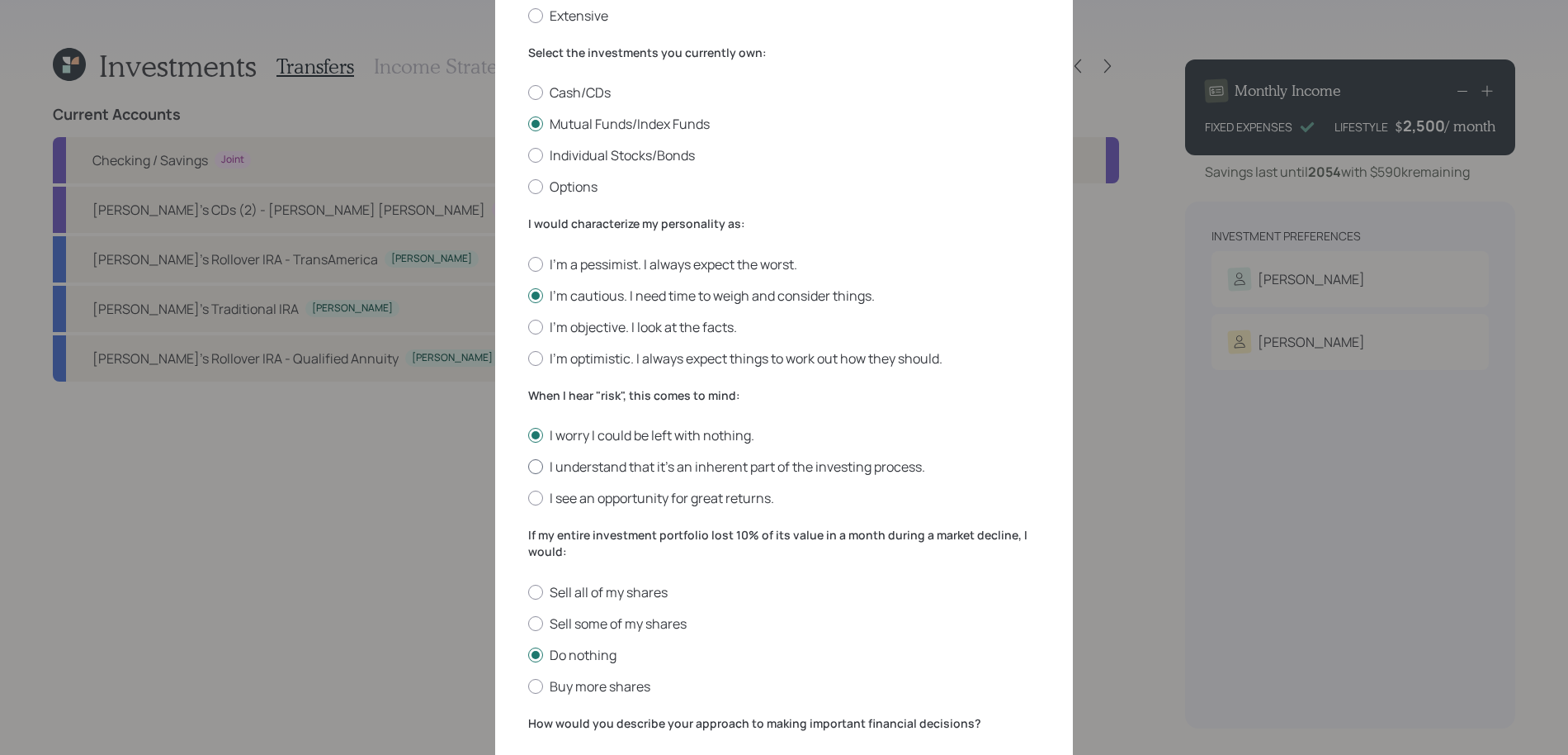
click at [615, 471] on label "I understand that it’s an inherent part of the investing process." at bounding box center [783, 466] width 512 height 18
click at [528, 467] on input "I understand that it’s an inherent part of the investing process." at bounding box center [528, 466] width 1 height 1
radio input "true"
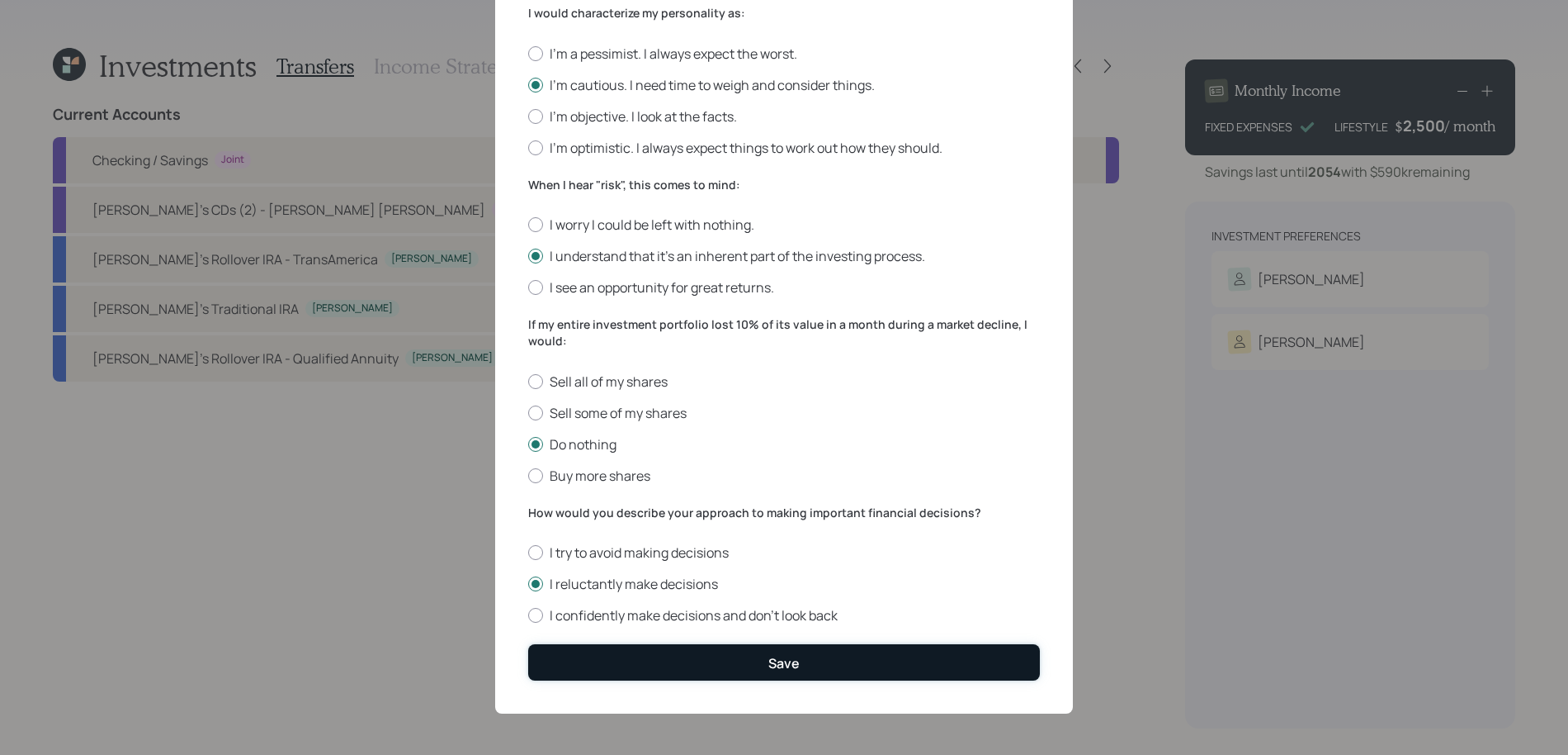
click at [663, 656] on button "Save" at bounding box center [783, 662] width 512 height 35
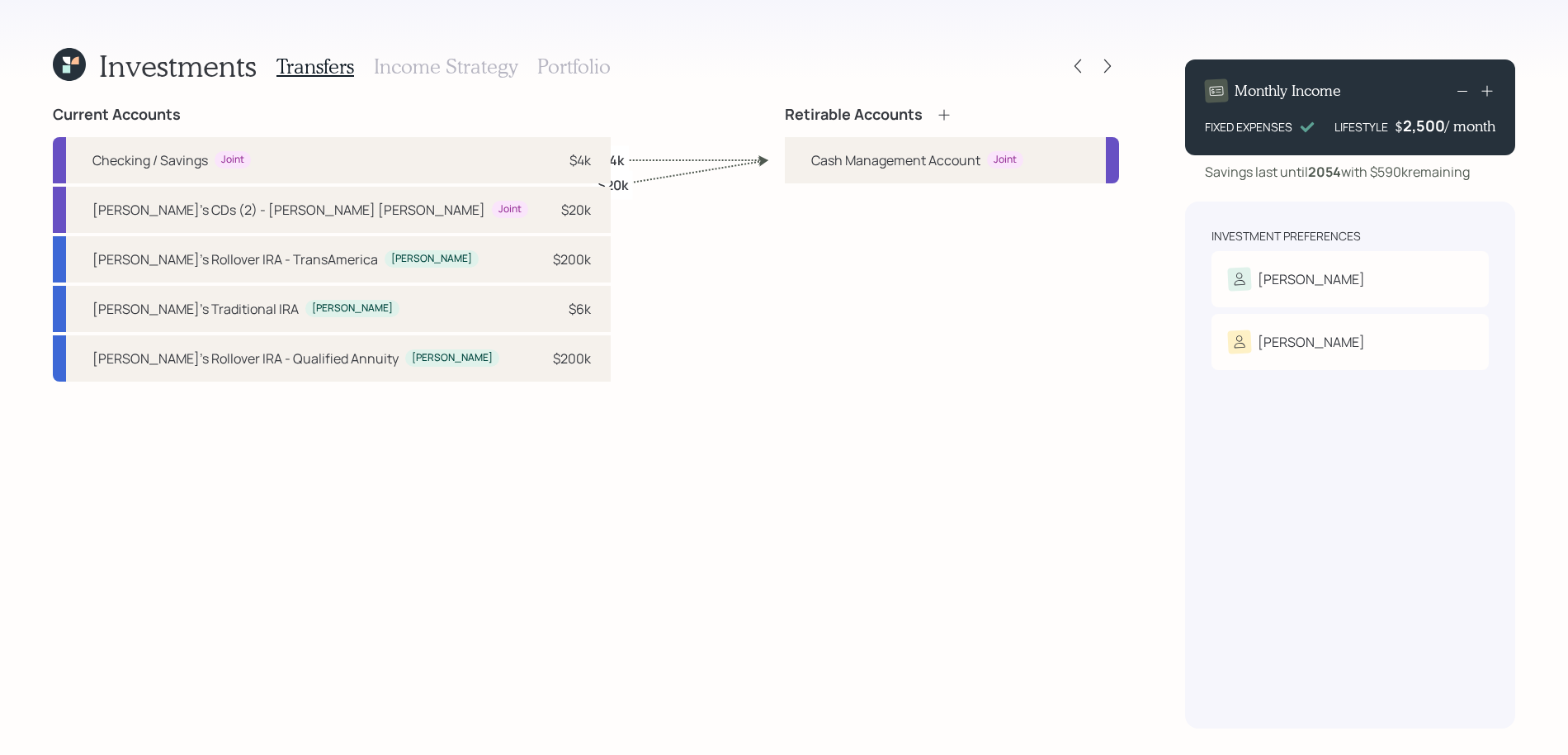
click at [954, 114] on div "Retirable Accounts" at bounding box center [952, 114] width 334 height 18
click at [945, 114] on icon at bounding box center [943, 114] width 11 height 11
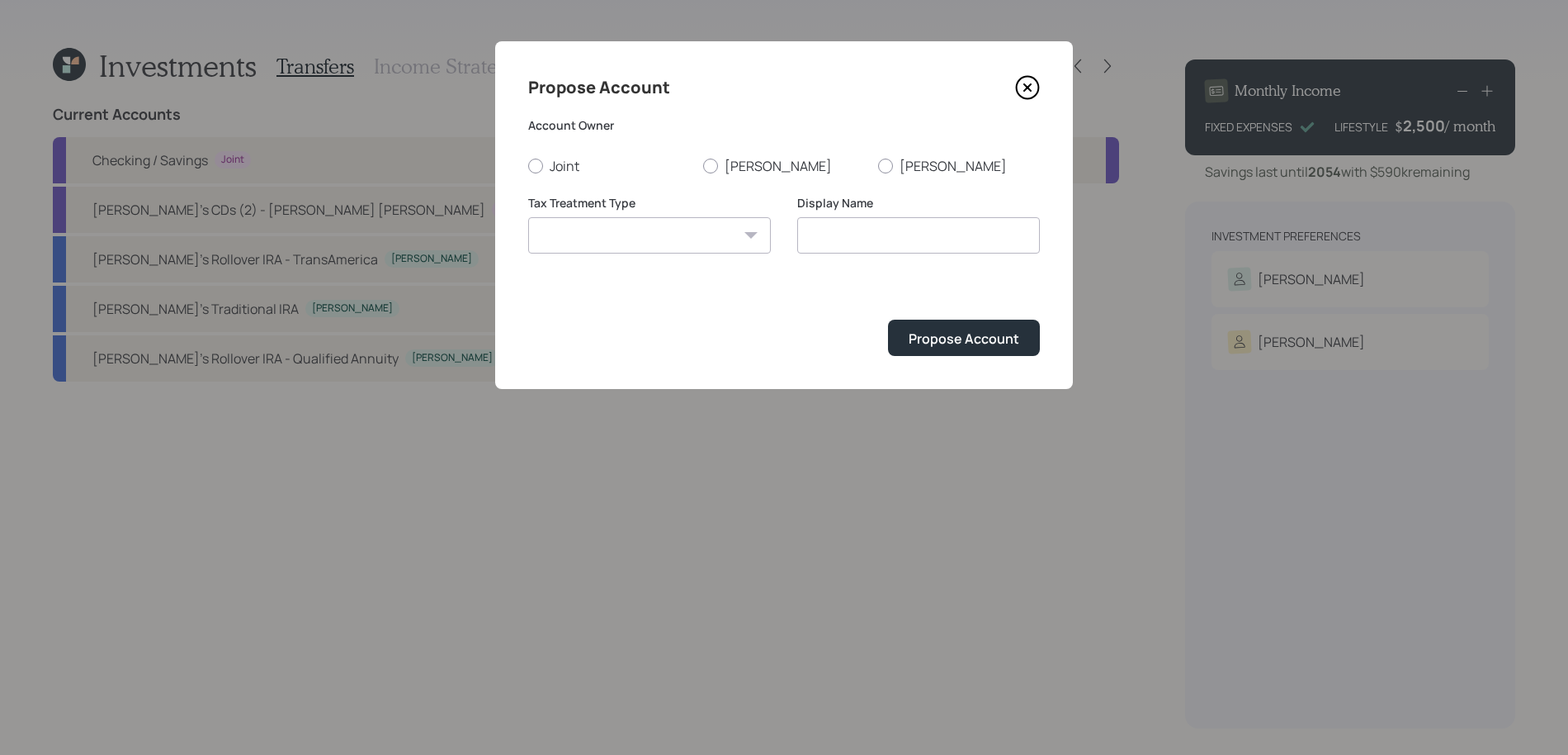
click at [700, 161] on div "Joint Silvia Victor" at bounding box center [783, 166] width 512 height 18
click at [700, 170] on div "Joint Silvia Victor" at bounding box center [783, 166] width 512 height 18
click at [706, 168] on div at bounding box center [709, 165] width 15 height 15
click at [702, 166] on input "Silvia" at bounding box center [702, 165] width 1 height 1
radio input "true"
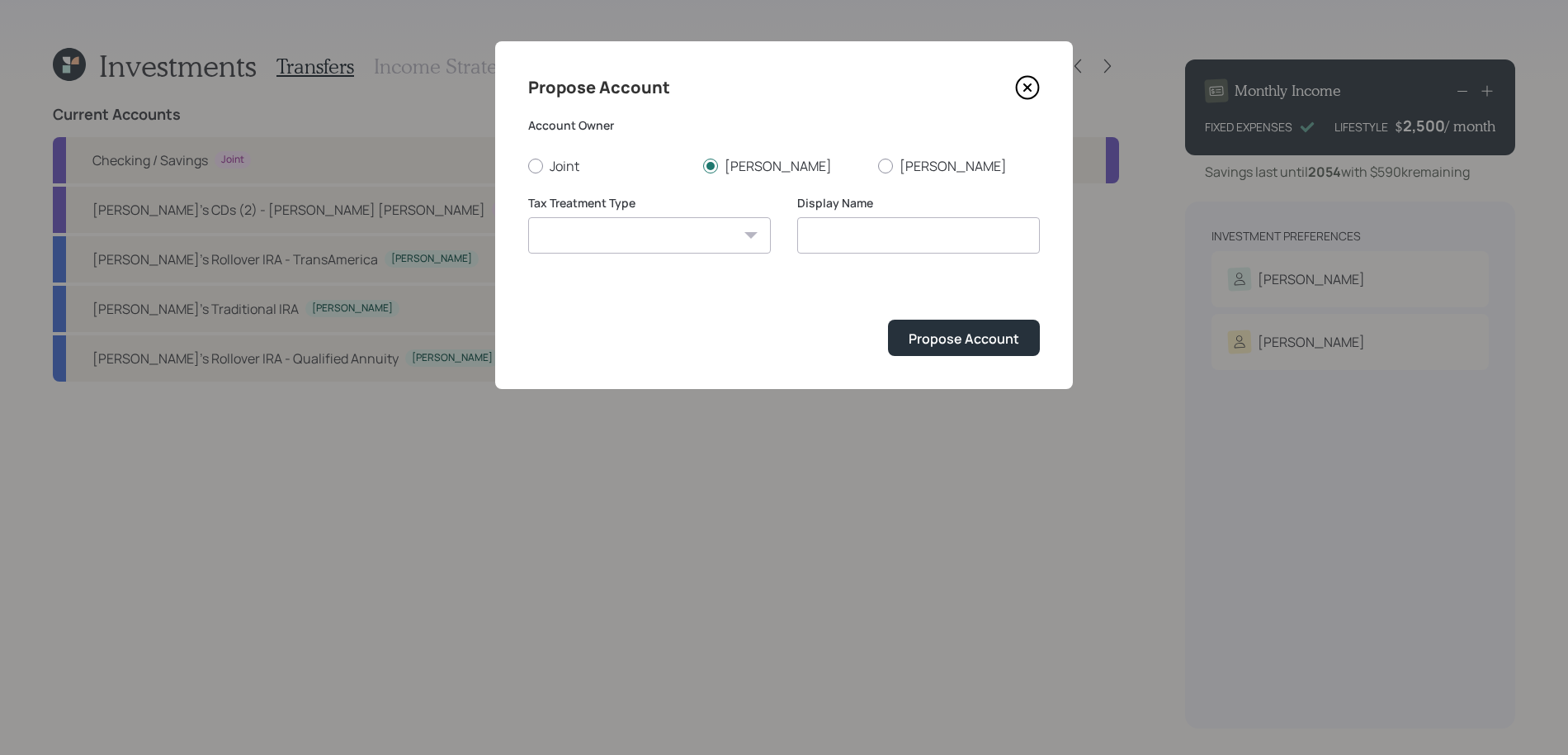
click at [697, 234] on select "Roth Taxable Traditional" at bounding box center [648, 235] width 243 height 36
select select "traditional"
click at [528, 217] on select "Roth Taxable Traditional" at bounding box center [648, 235] width 243 height 36
click at [918, 227] on input "Traditional" at bounding box center [918, 235] width 243 height 36
type input "Traditional IRA"
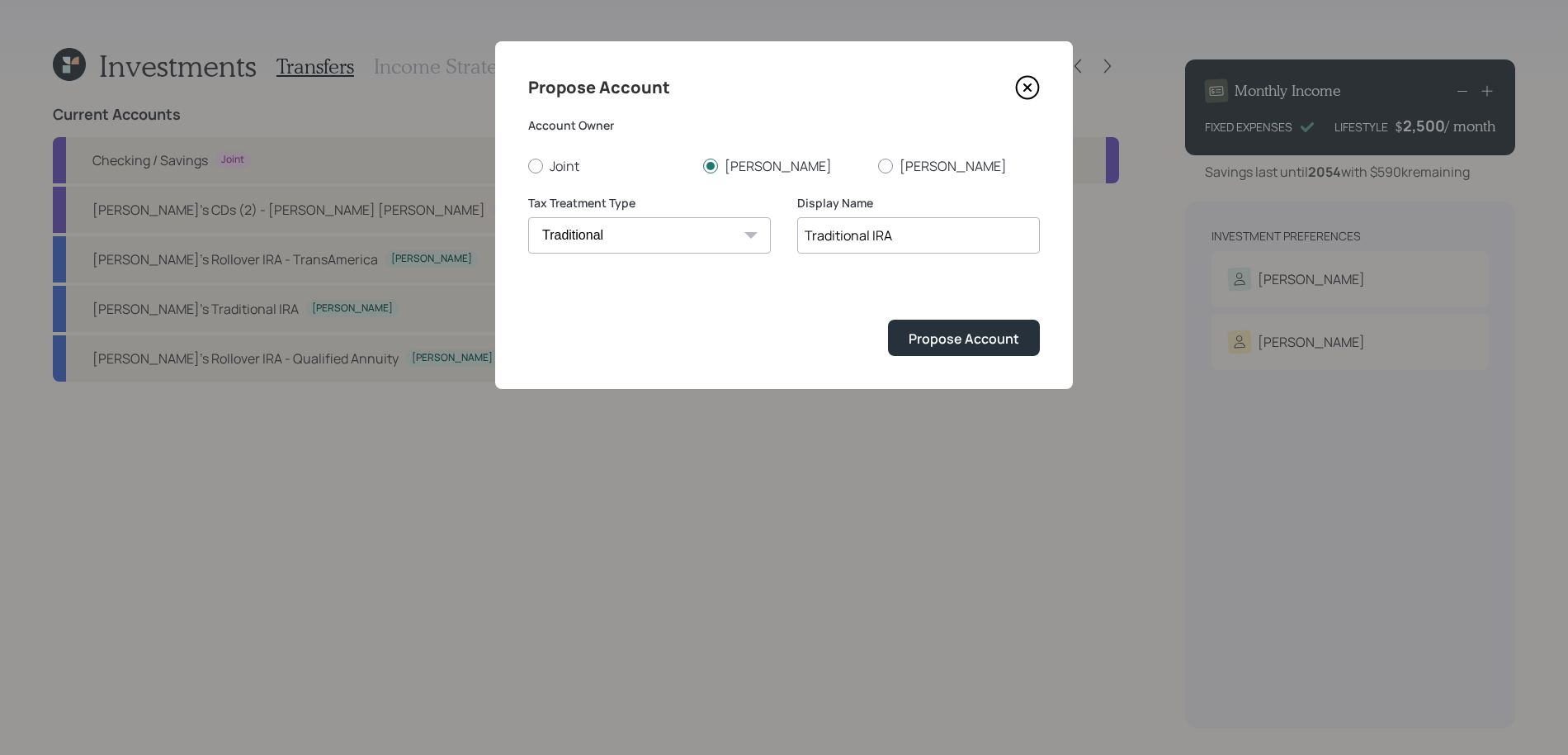
click at [888, 319] on button "Propose Account" at bounding box center [964, 337] width 152 height 35
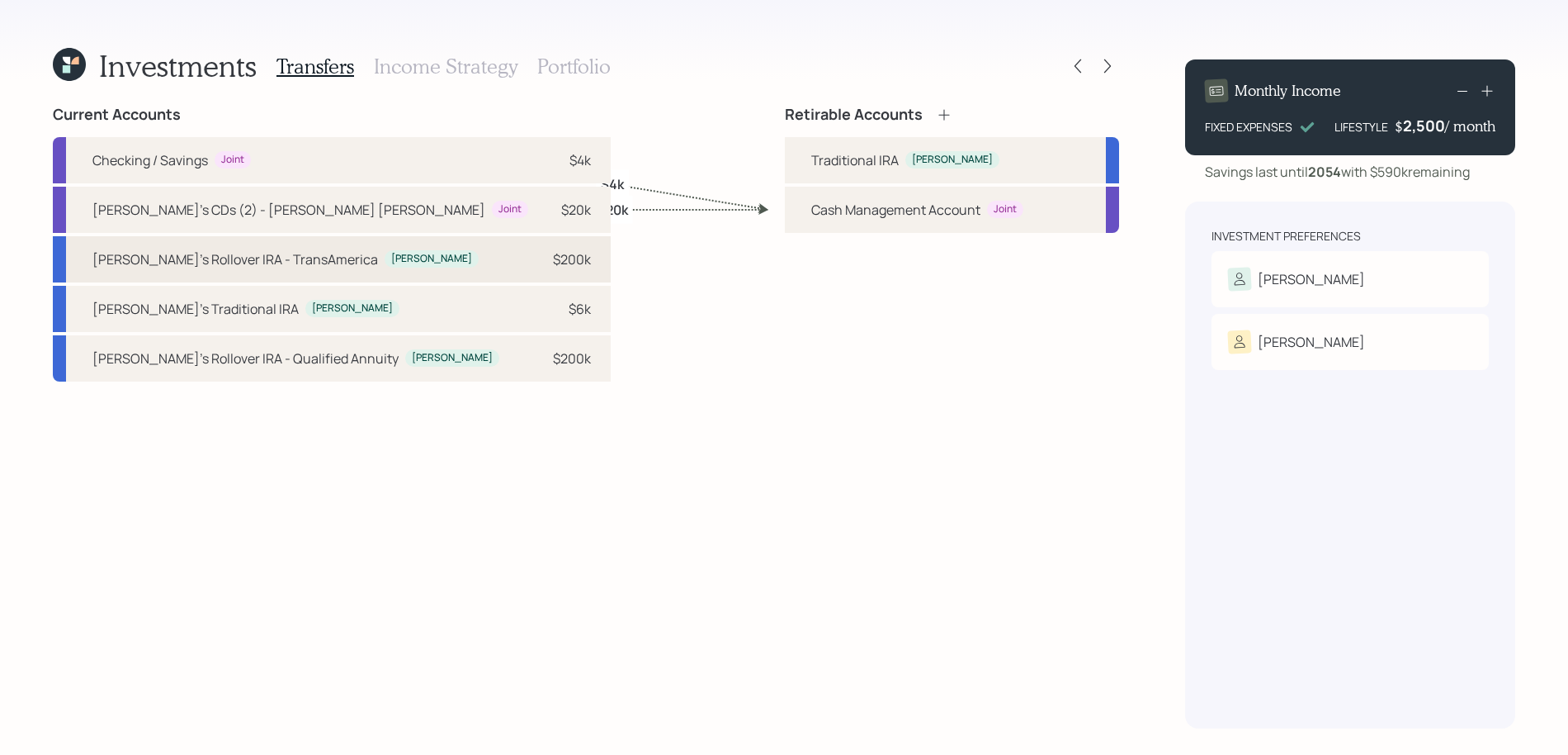
click at [384, 266] on div "Silvia" at bounding box center [431, 259] width 94 height 18
click at [838, 171] on div "Traditional IRA Silvia" at bounding box center [952, 159] width 334 height 46
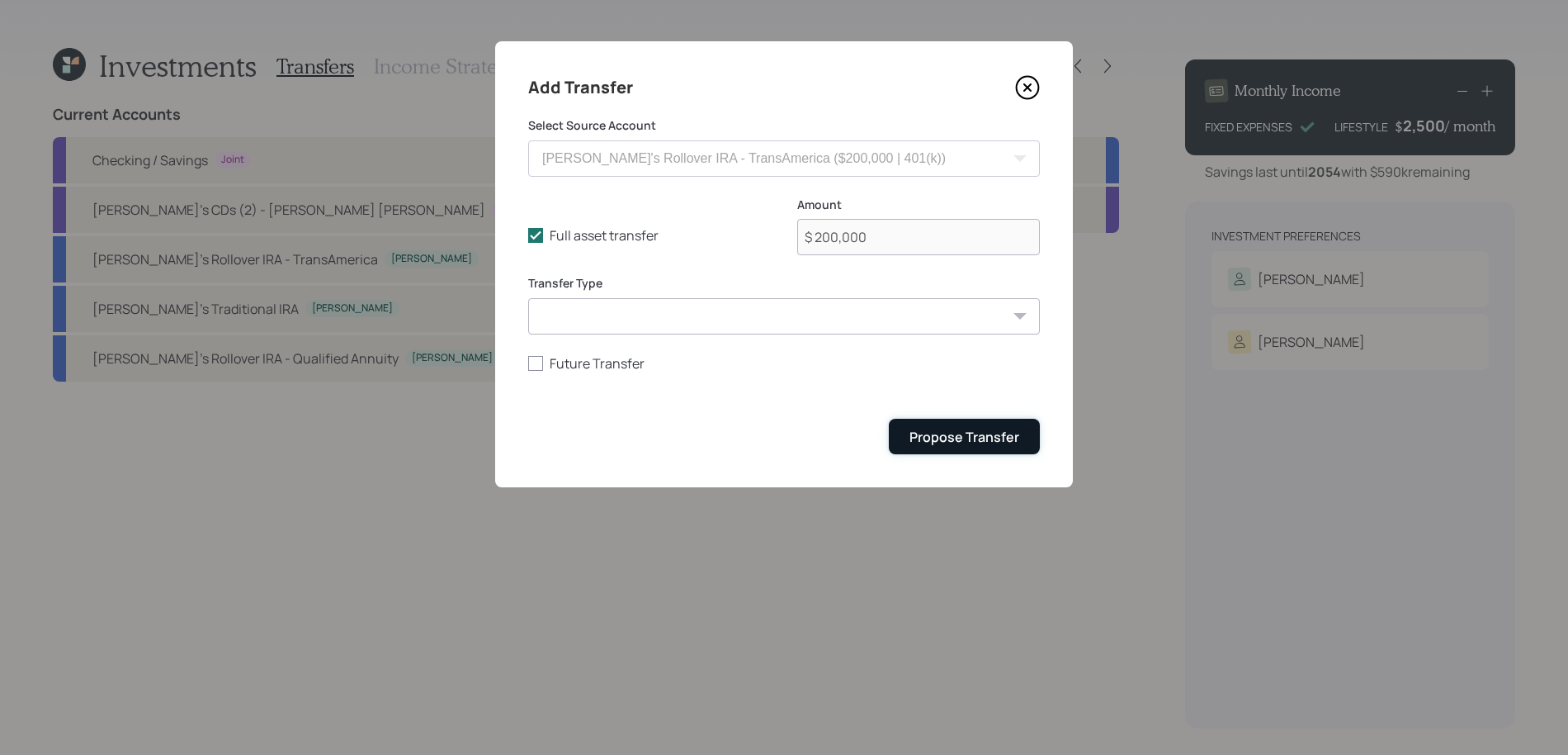
click at [938, 436] on div "Propose Transfer" at bounding box center [964, 436] width 110 height 18
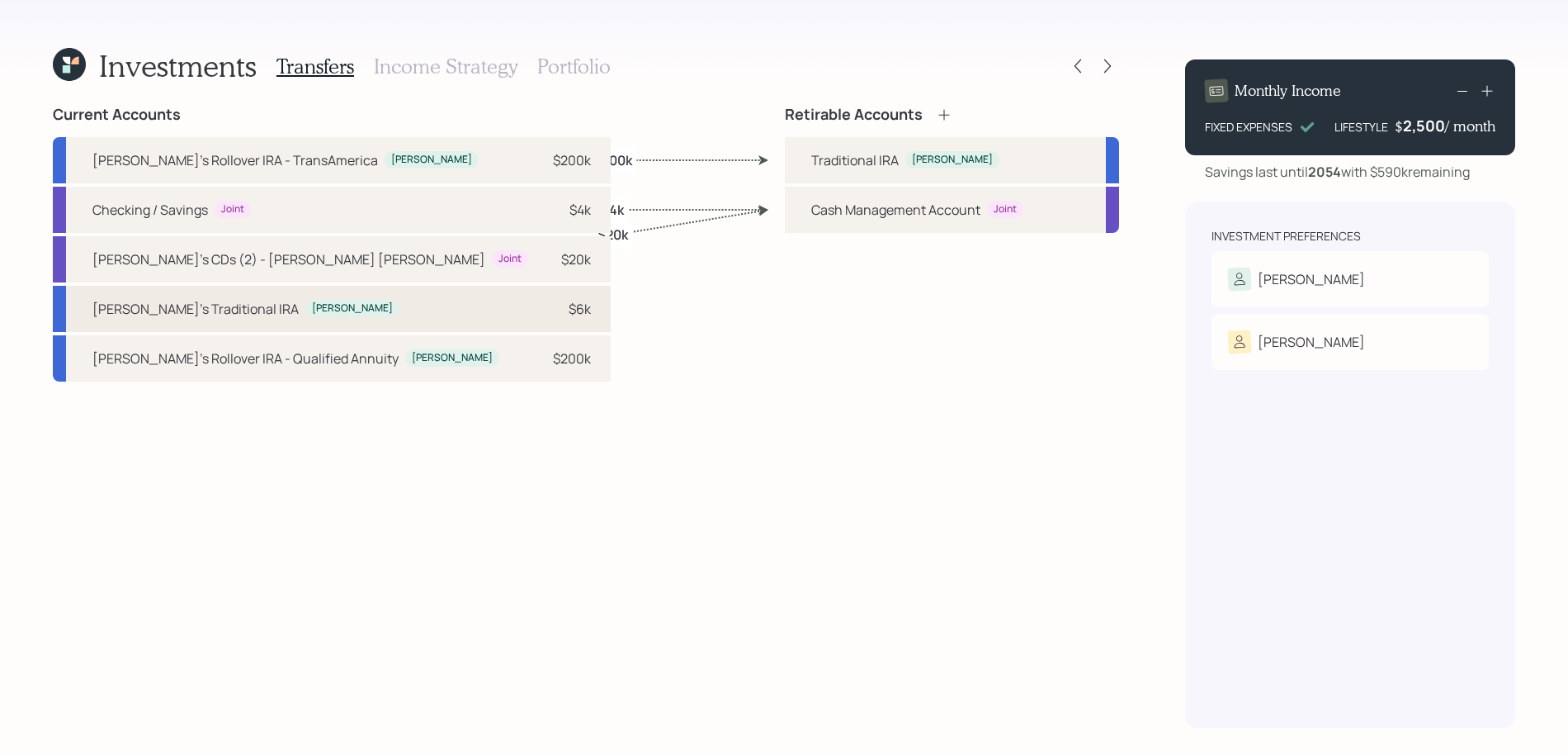
click at [185, 313] on div "Silvia's Traditional IRA" at bounding box center [196, 309] width 206 height 20
click at [905, 165] on div "Traditional IRA Silvia" at bounding box center [904, 160] width 188 height 20
select select "18643af0-e8f6-419b-8d42-2025605a8872"
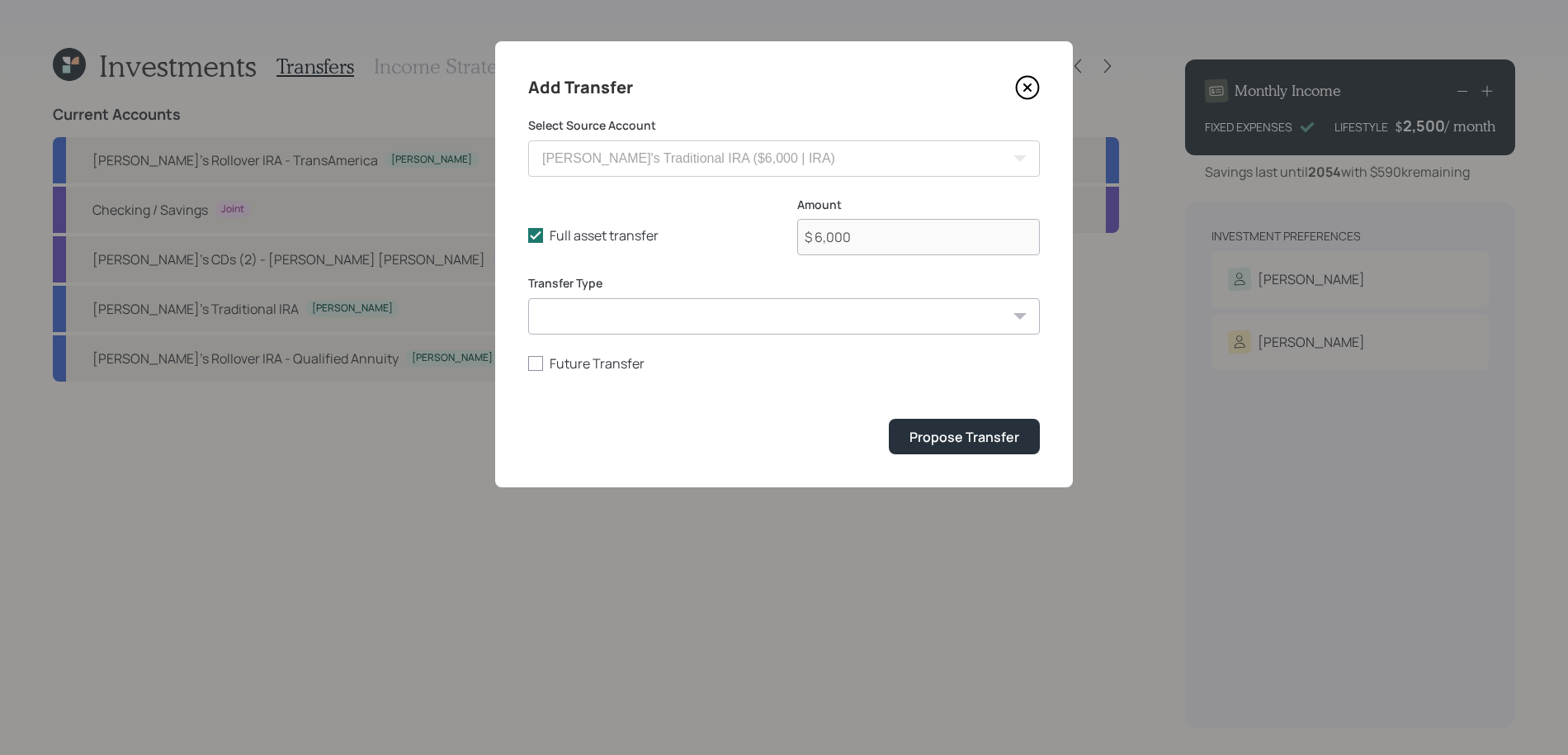
click at [930, 417] on form "Select Source Account Silvia's Rollover IRA - TransAmerica ($200,000 | 401(k)) …" at bounding box center [783, 285] width 512 height 337
click at [931, 431] on div "Propose Transfer" at bounding box center [964, 436] width 110 height 18
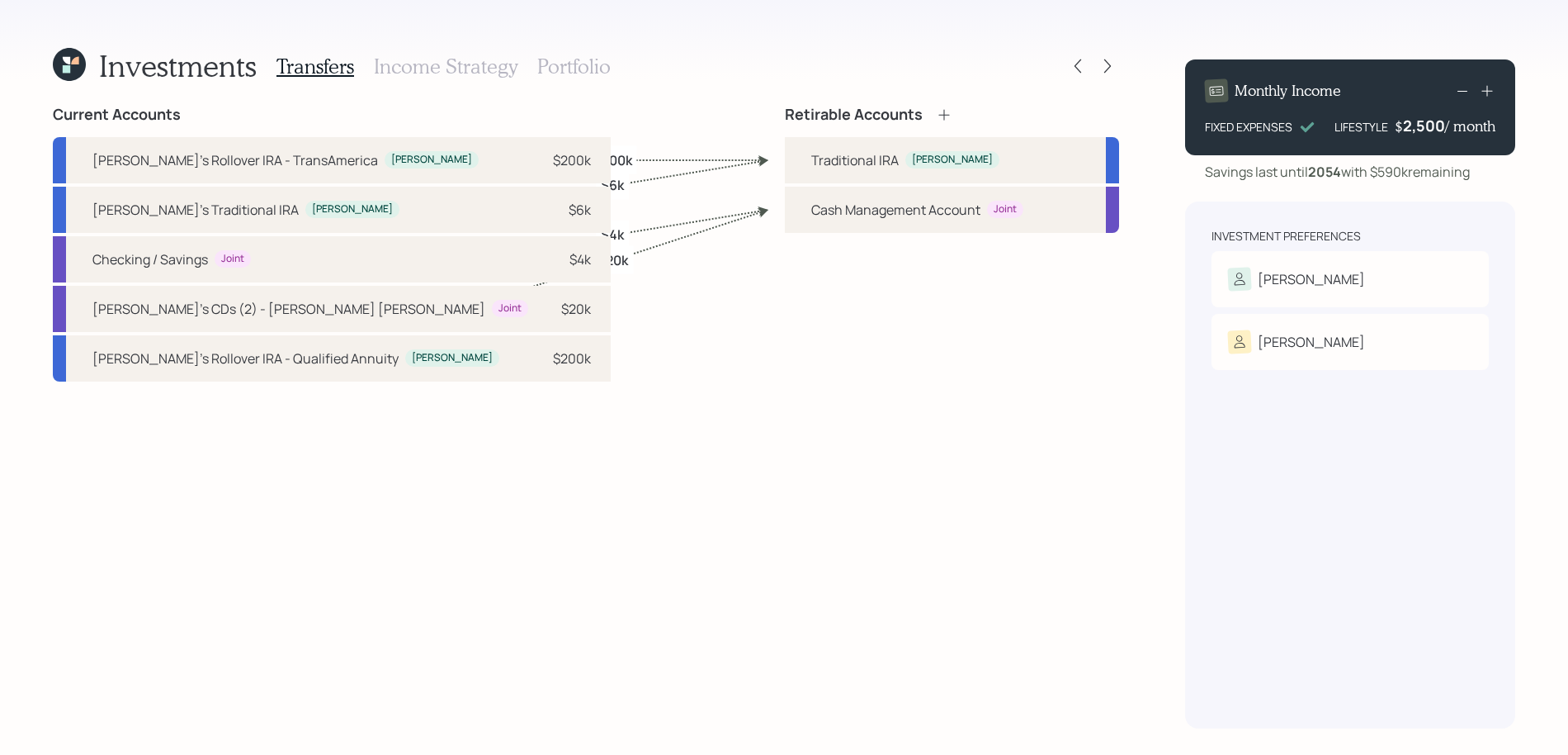
click at [451, 59] on h3 "Income Strategy" at bounding box center [445, 66] width 143 height 24
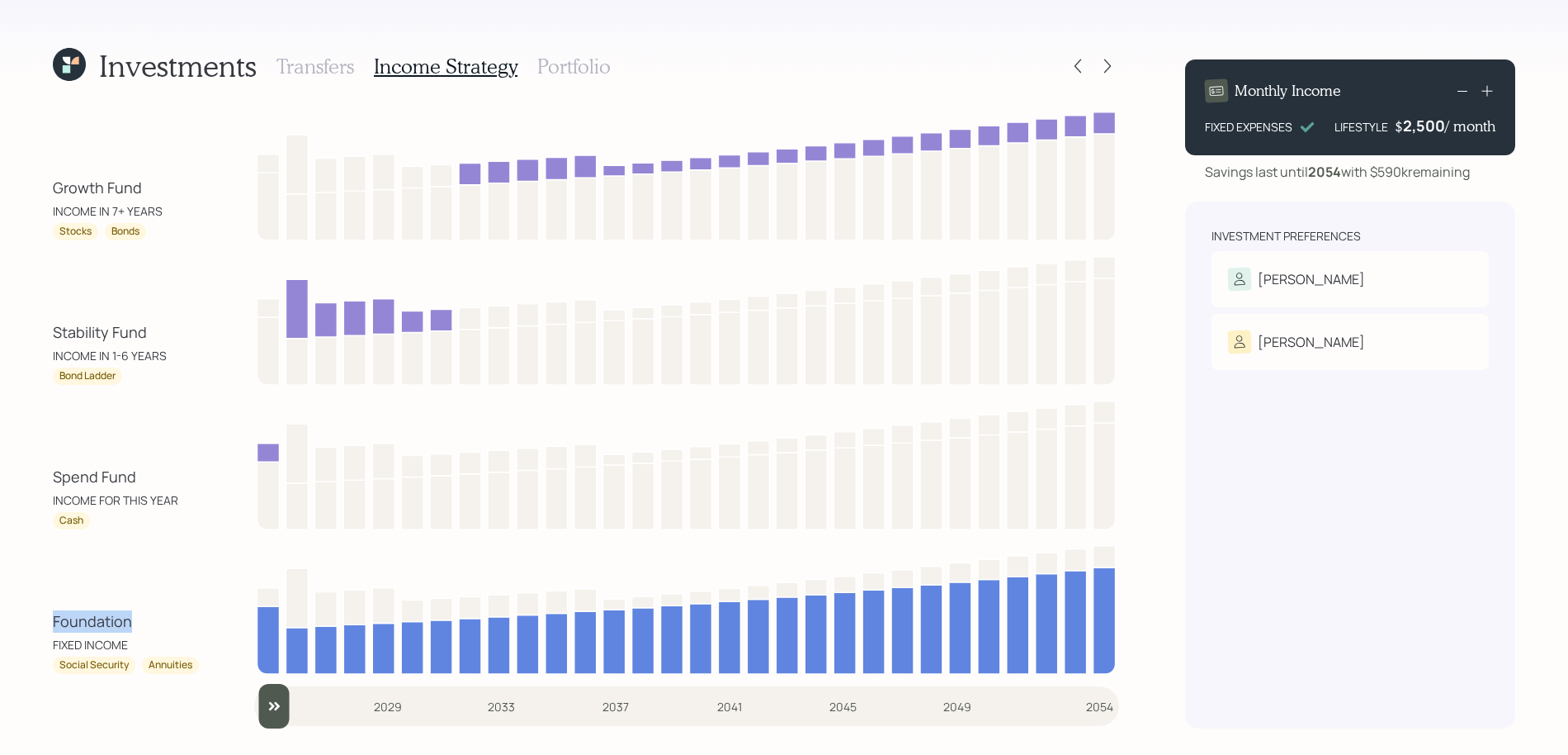
drag, startPoint x: 145, startPoint y: 624, endPoint x: 38, endPoint y: 624, distance: 107.0
click at [38, 624] on div "Investments Transfers Income Strategy Portfolio Growth Fund INCOME IN 7+ YEARS …" at bounding box center [784, 378] width 1568 height 755
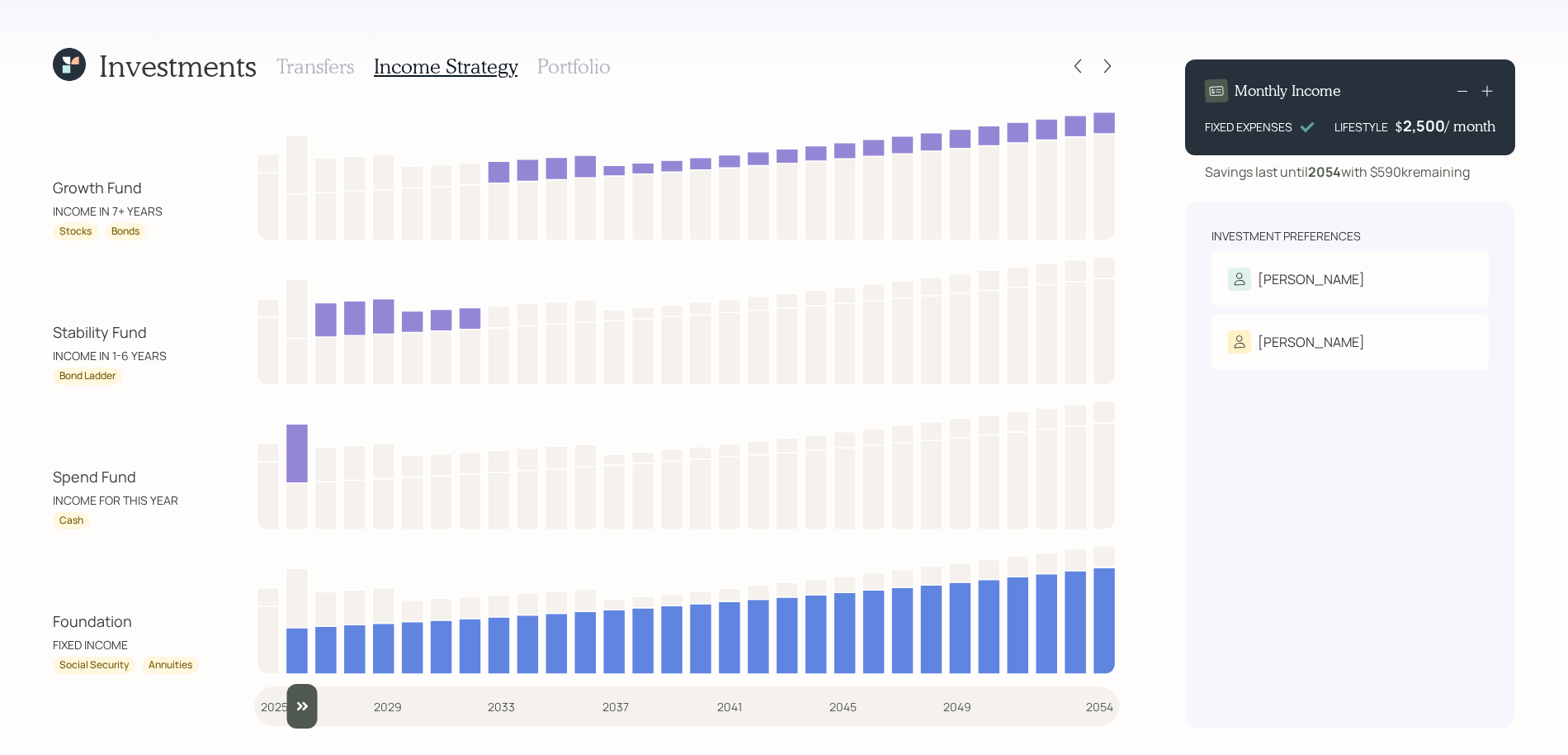
drag, startPoint x: 270, startPoint y: 713, endPoint x: 286, endPoint y: 713, distance: 16.0
click at [286, 688] on input "slider" at bounding box center [687, 705] width 865 height 44
drag, startPoint x: 167, startPoint y: 353, endPoint x: 43, endPoint y: 353, distance: 124.0
click at [43, 353] on div "Investments Transfers Income Strategy Portfolio Growth Fund INCOME IN 7+ YEARS …" at bounding box center [784, 378] width 1568 height 755
drag, startPoint x: 152, startPoint y: 173, endPoint x: 164, endPoint y: 196, distance: 25.9
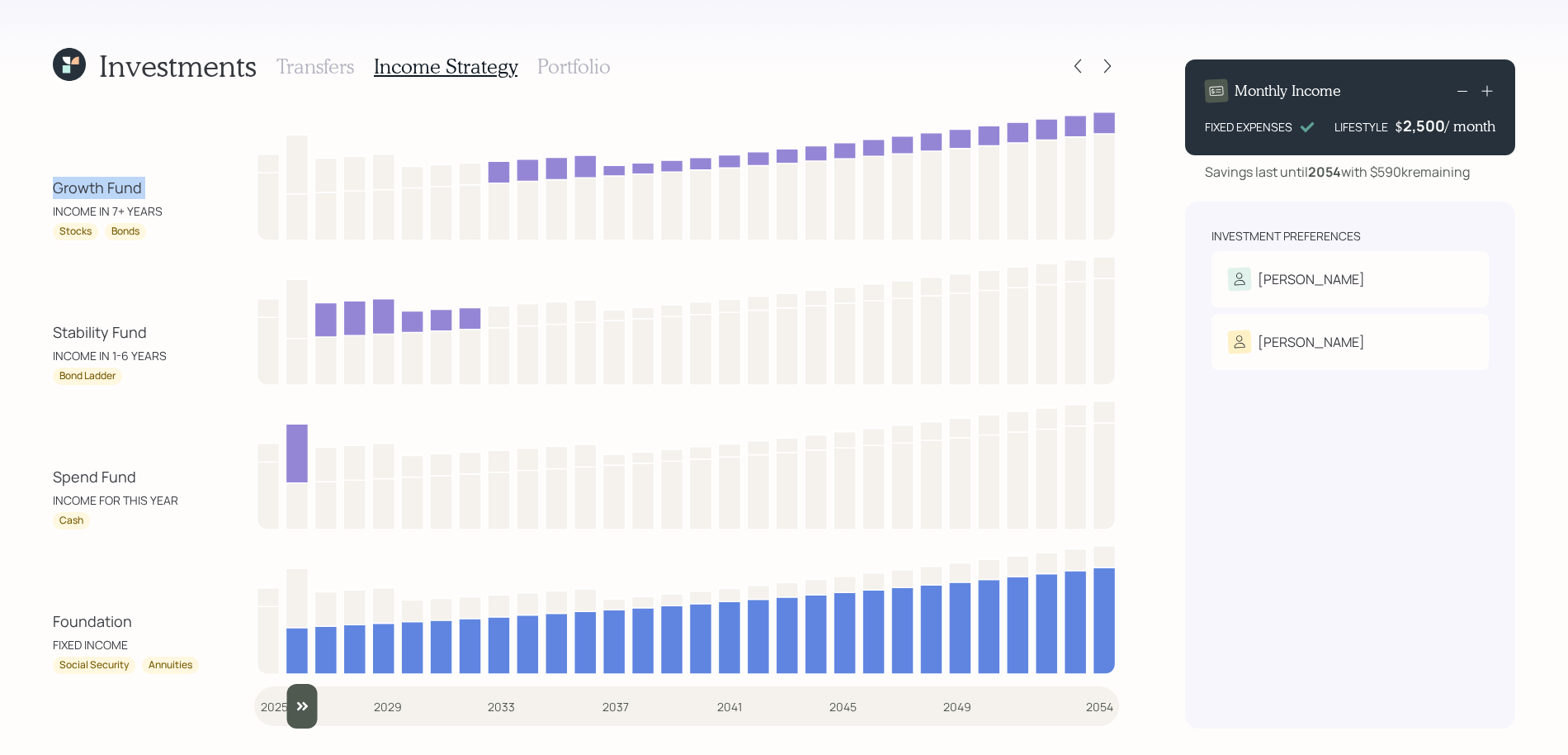
click at [164, 196] on div "Growth Fund INCOME IN 7+ YEARS Stocks Bonds" at bounding box center [586, 172] width 1066 height 135
click at [171, 213] on div "Growth Fund INCOME IN 7+ YEARS" at bounding box center [127, 199] width 148 height 43
drag, startPoint x: 163, startPoint y: 188, endPoint x: 38, endPoint y: 195, distance: 125.2
click at [38, 195] on div "Investments Transfers Income Strategy Portfolio Growth Fund INCOME IN 7+ YEARS …" at bounding box center [784, 378] width 1568 height 755
click at [311, 688] on input "slider" at bounding box center [687, 705] width 865 height 44
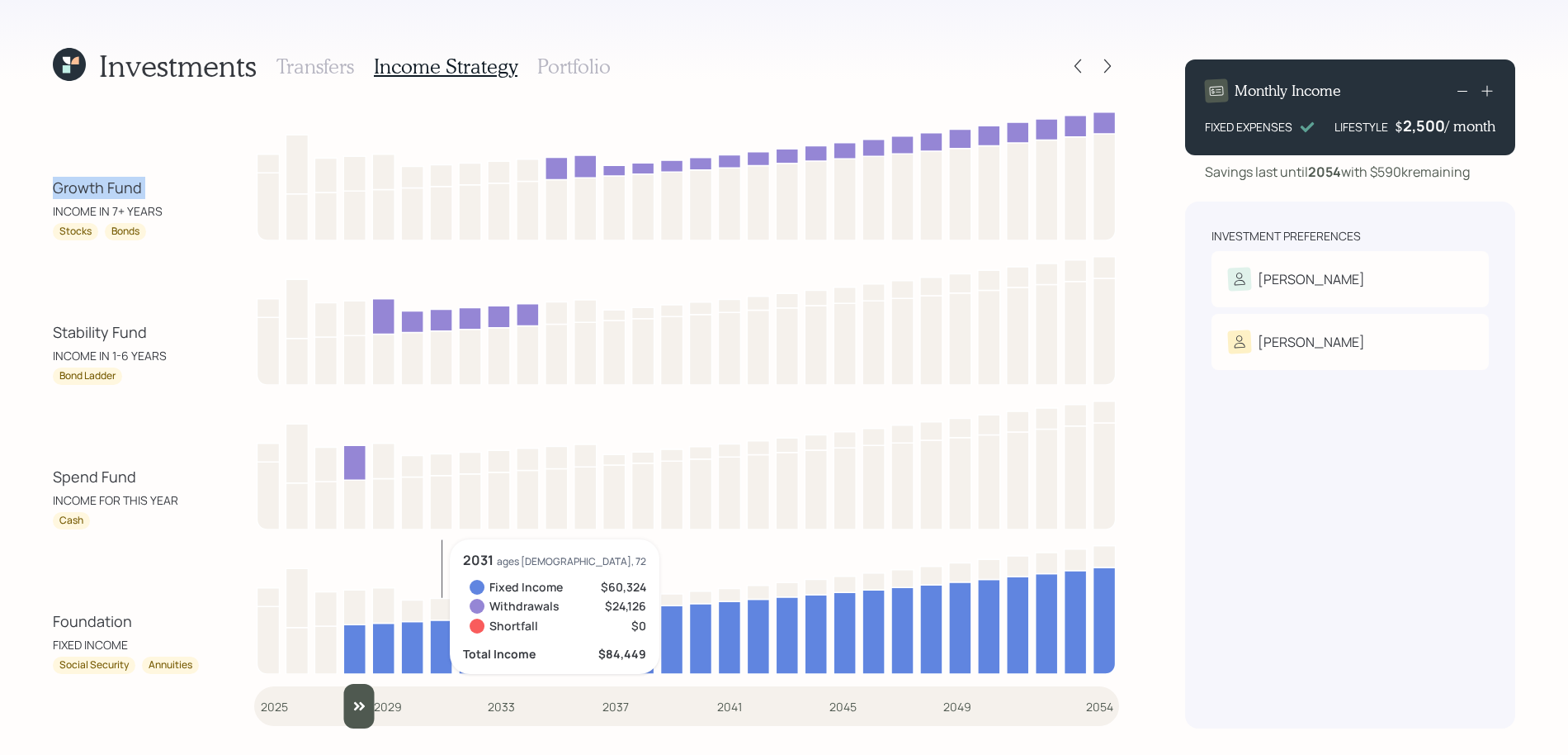
drag, startPoint x: 330, startPoint y: 714, endPoint x: 348, endPoint y: 714, distance: 18.0
click at [348, 688] on input "slider" at bounding box center [687, 705] width 865 height 44
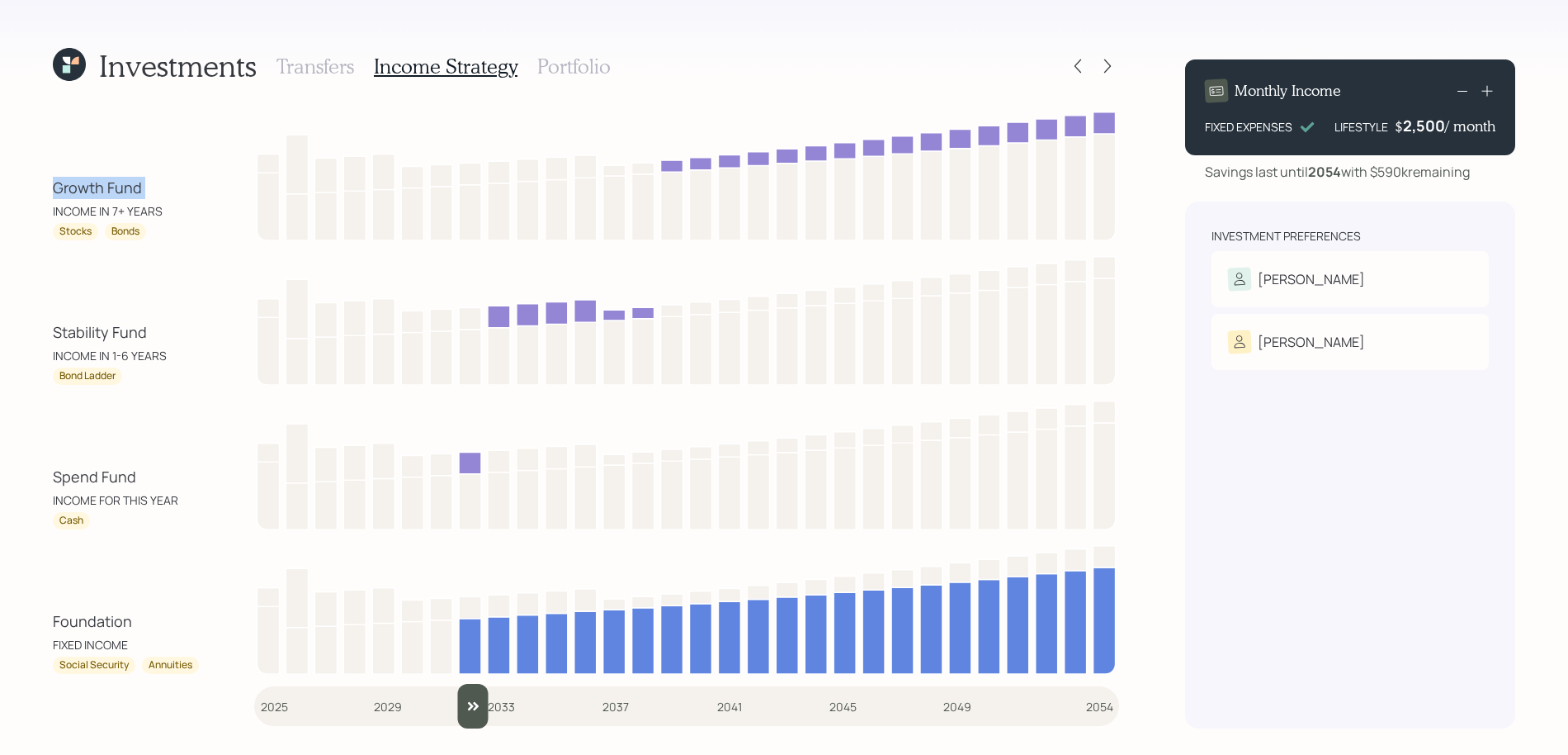
drag, startPoint x: 358, startPoint y: 719, endPoint x: 459, endPoint y: 701, distance: 102.6
type input "2032"
click at [460, 688] on input "slider" at bounding box center [687, 705] width 865 height 44
click at [588, 60] on h3 "Portfolio" at bounding box center [574, 66] width 74 height 24
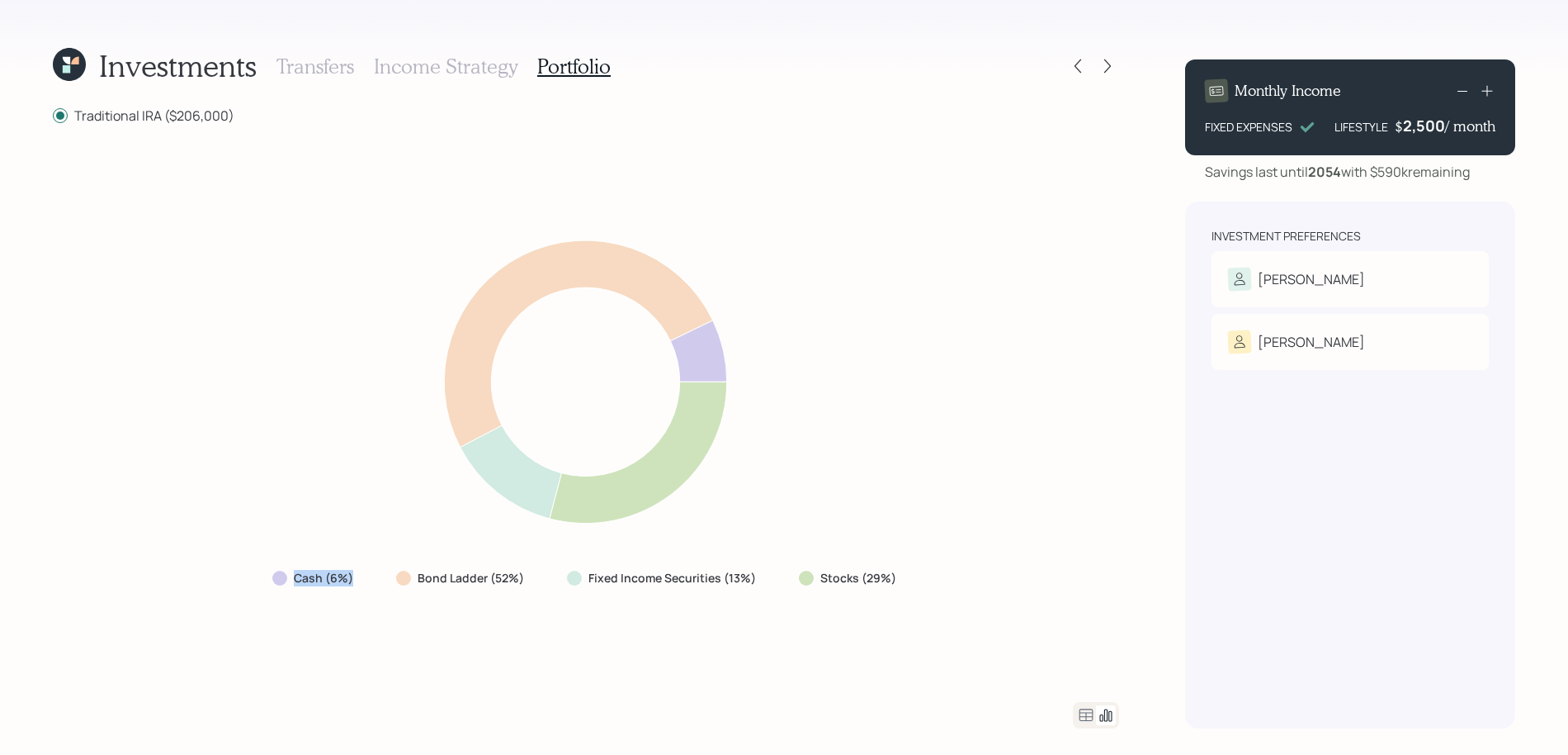
drag, startPoint x: 355, startPoint y: 575, endPoint x: 275, endPoint y: 576, distance: 80.0
click at [275, 576] on div "Cash (6%)" at bounding box center [314, 577] width 84 height 17
drag, startPoint x: 532, startPoint y: 585, endPoint x: 383, endPoint y: 577, distance: 149.2
click at [383, 577] on div "Cash (6%) Bond Ladder (52%) Fixed Income Securities (13%) Stocks (29%)" at bounding box center [586, 578] width 653 height 29
drag, startPoint x: 902, startPoint y: 583, endPoint x: 804, endPoint y: 571, distance: 98.7
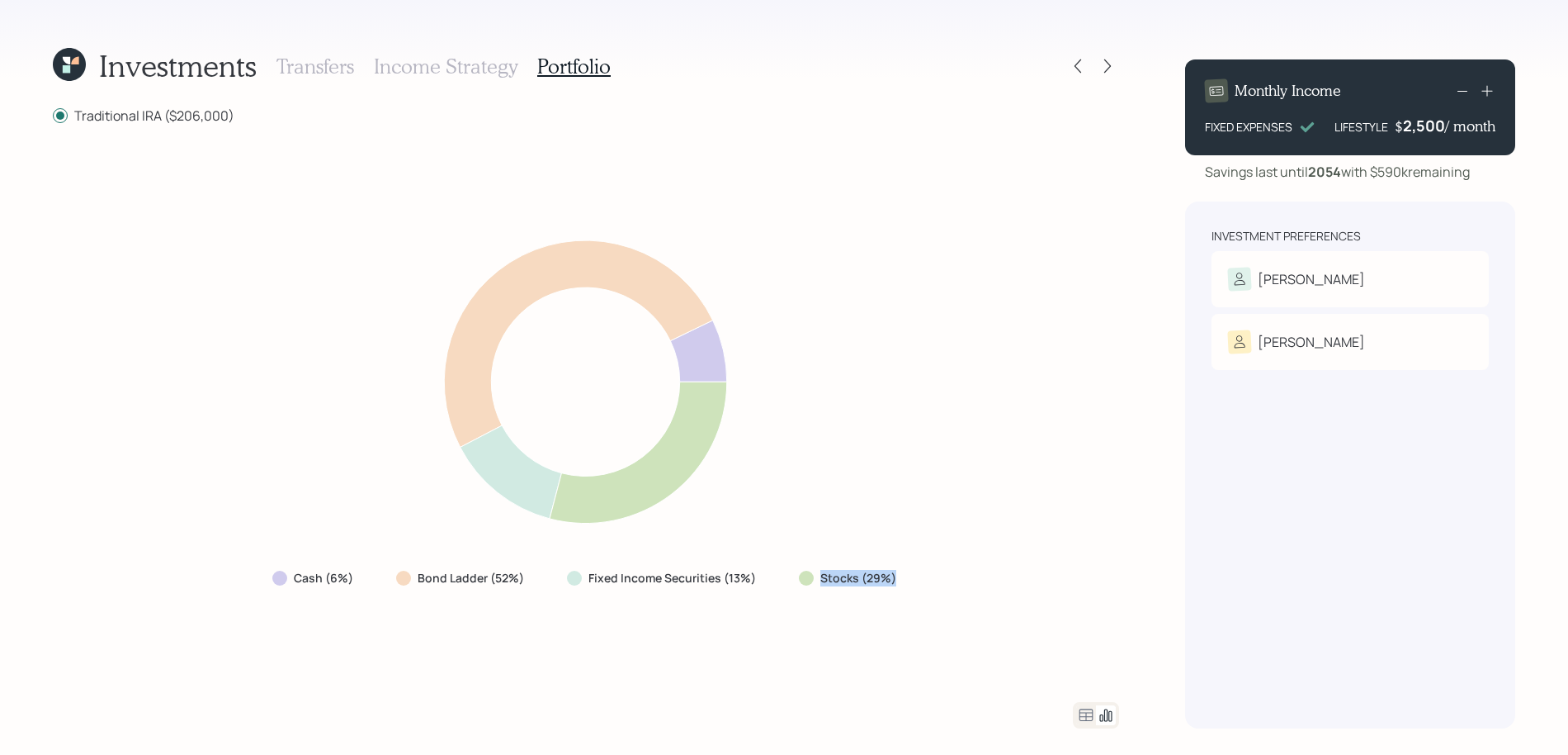
click at [804, 571] on div "Stocks (29%)" at bounding box center [848, 578] width 127 height 29
drag, startPoint x: 764, startPoint y: 580, endPoint x: 543, endPoint y: 575, distance: 221.1
click at [543, 575] on div "Cash (6%) Bond Ladder (52%) Fixed Income Securities (13%) Stocks (29%)" at bounding box center [586, 578] width 653 height 29
click at [538, 576] on div "Bond Ladder (52%)" at bounding box center [462, 578] width 157 height 29
drag, startPoint x: 532, startPoint y: 576, endPoint x: 408, endPoint y: 576, distance: 124.0
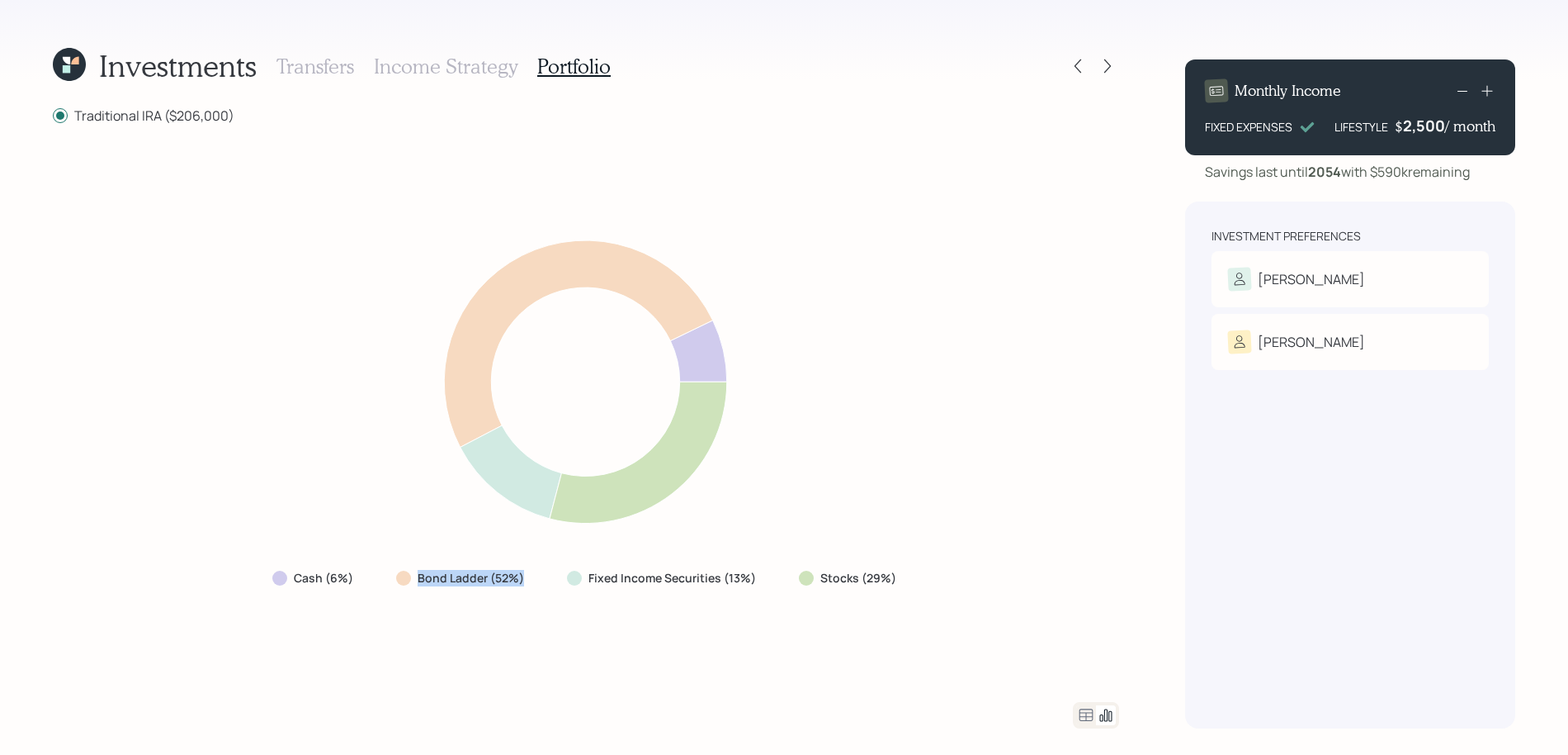
click at [408, 576] on div "Bond Ladder (52%)" at bounding box center [462, 578] width 157 height 29
click at [1083, 65] on icon at bounding box center [1077, 66] width 17 height 17
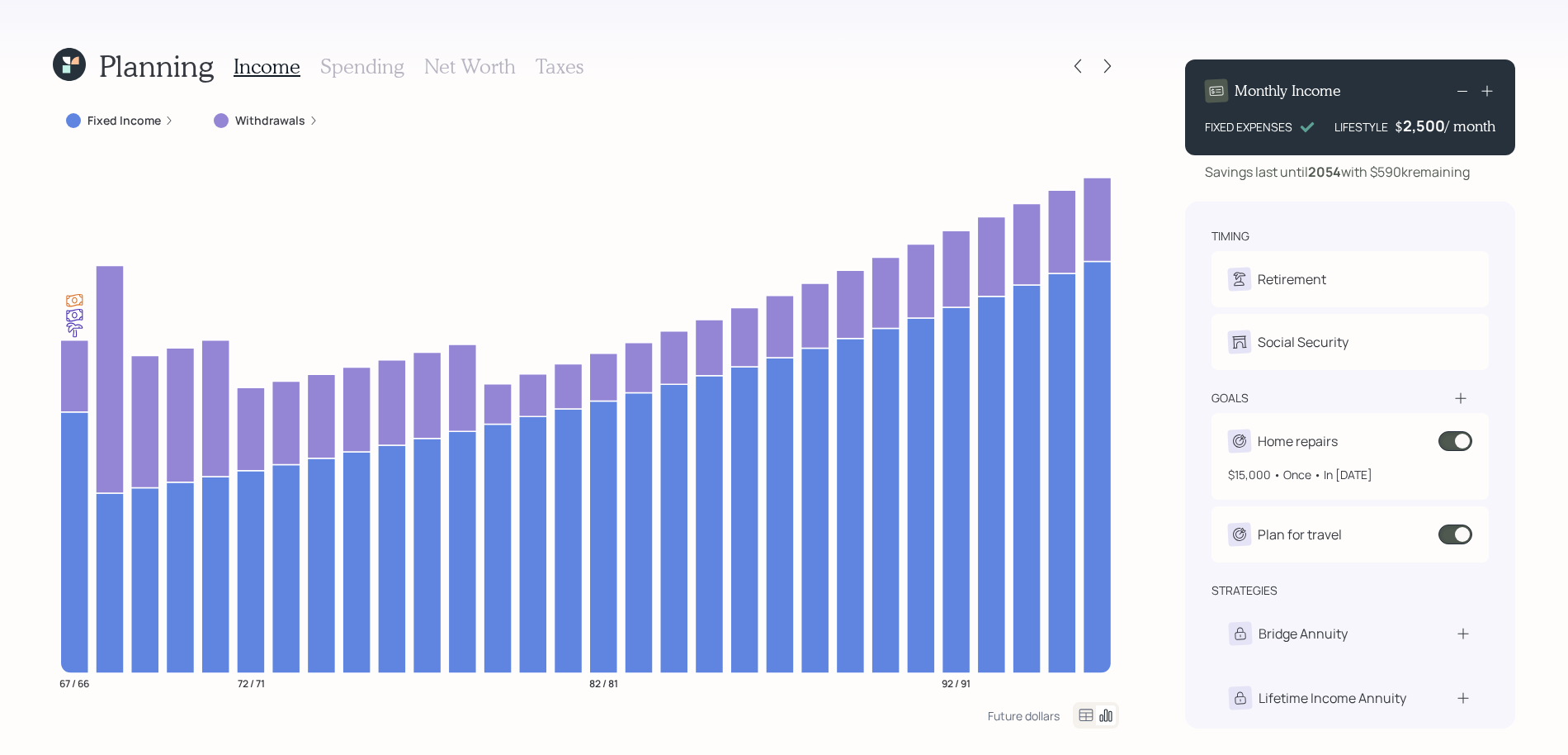
click at [1451, 447] on span at bounding box center [1455, 440] width 33 height 20
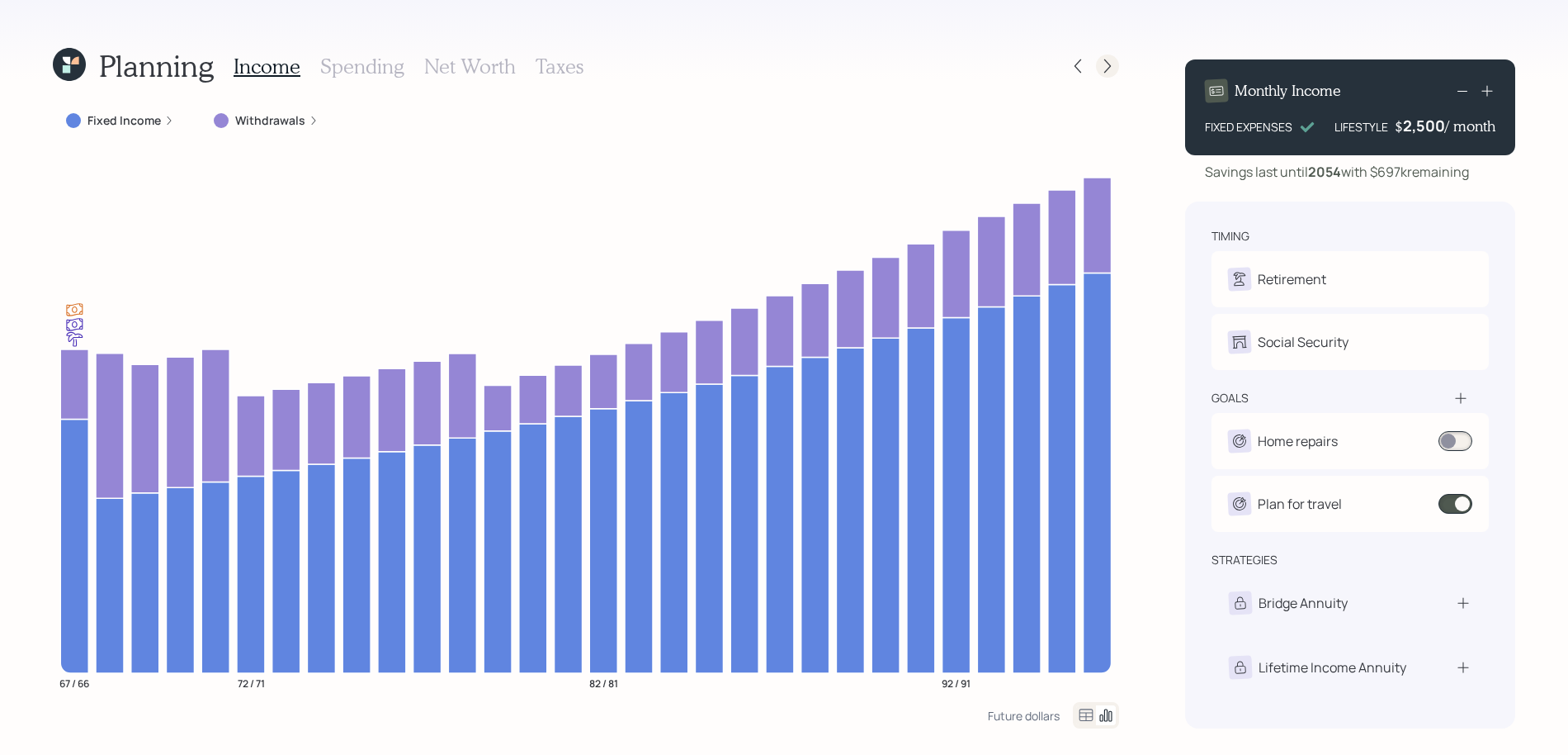
click at [1110, 65] on icon at bounding box center [1107, 66] width 17 height 17
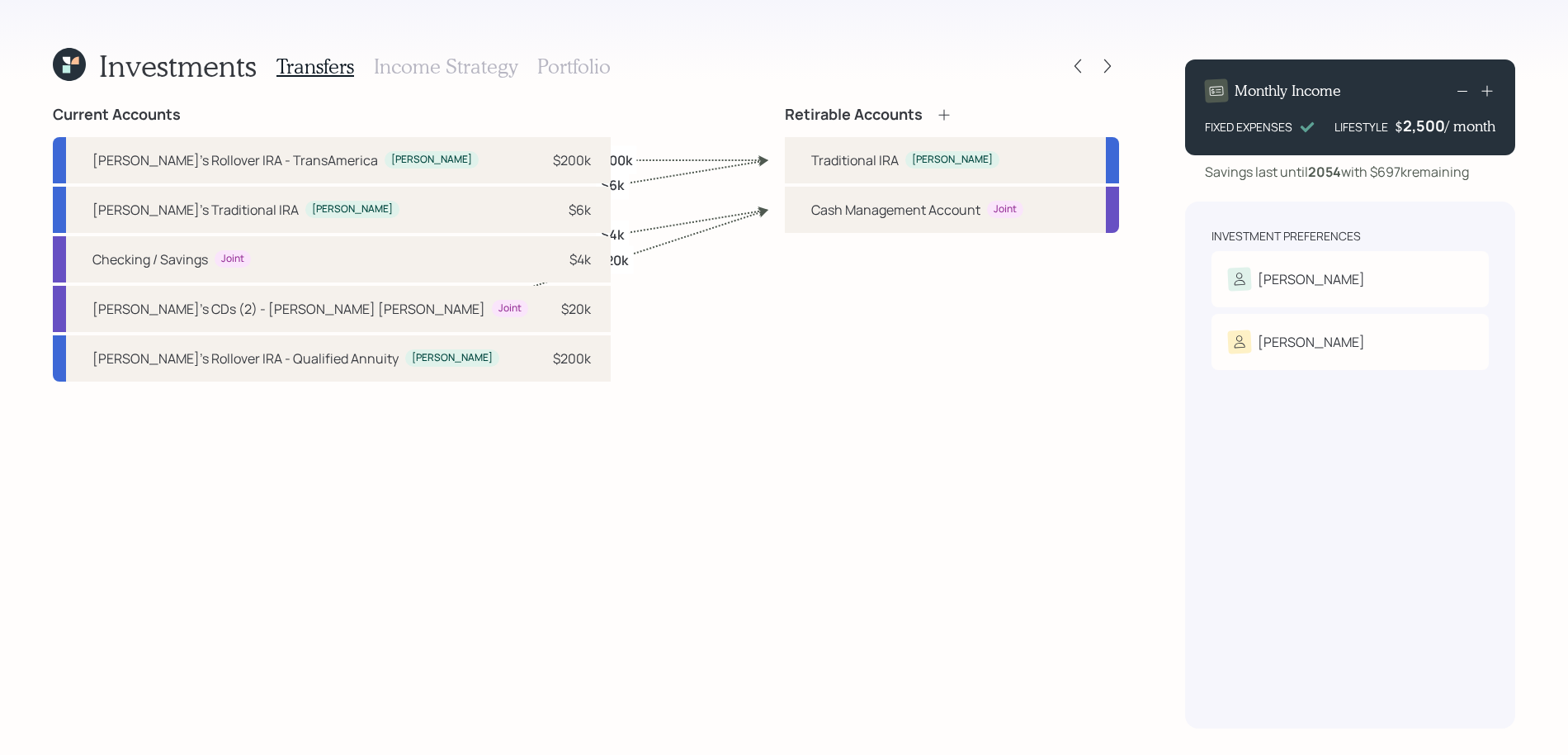
click at [617, 65] on div "Investments Transfers Income Strategy Portfolio" at bounding box center [586, 66] width 1066 height 39
click at [589, 69] on h3 "Portfolio" at bounding box center [574, 66] width 74 height 24
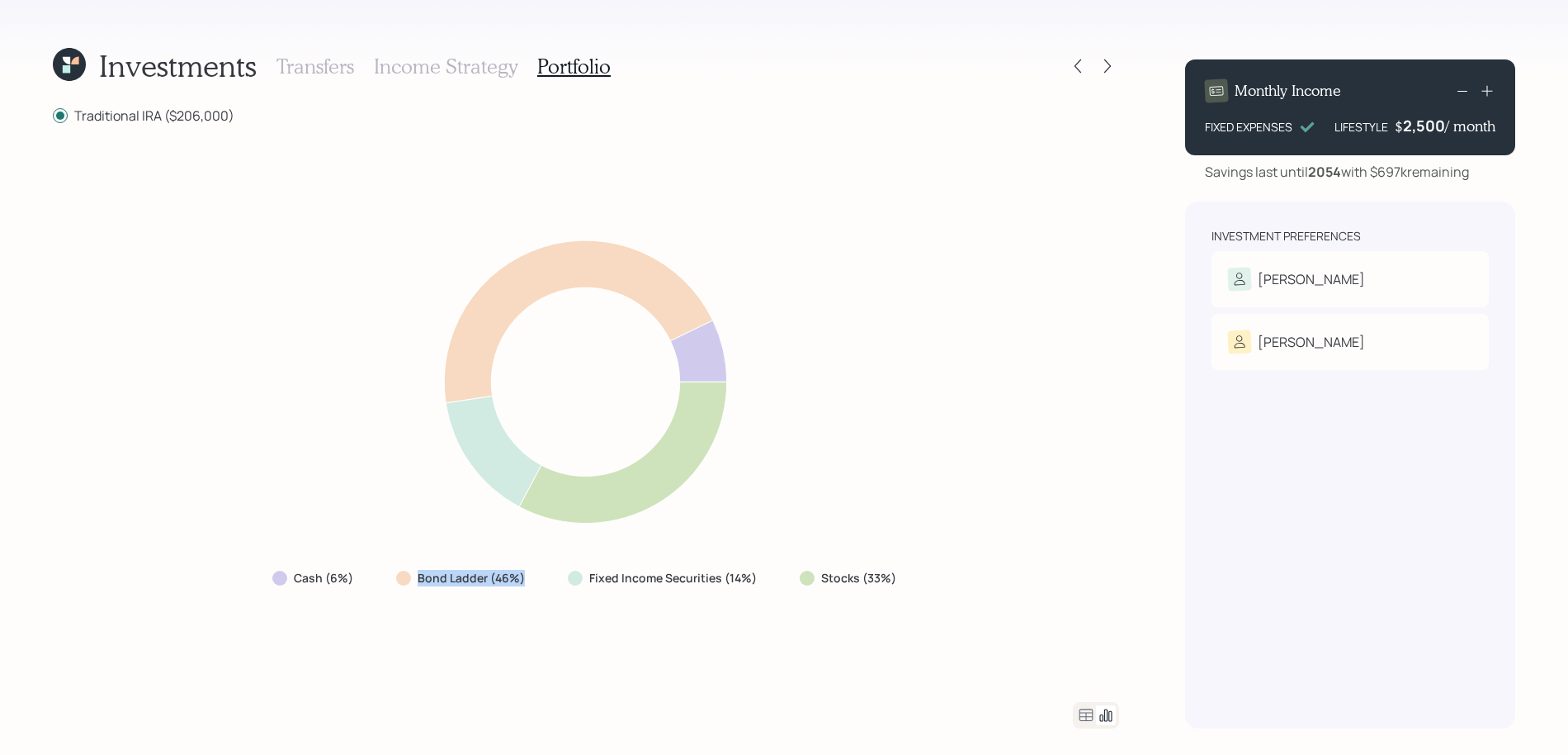
drag, startPoint x: 553, startPoint y: 579, endPoint x: 389, endPoint y: 574, distance: 164.1
click at [389, 574] on div "Cash (6%) Bond Ladder (46%) Fixed Income Securities (14%) Stocks (33%)" at bounding box center [586, 578] width 653 height 29
click at [1080, 65] on icon at bounding box center [1077, 66] width 17 height 17
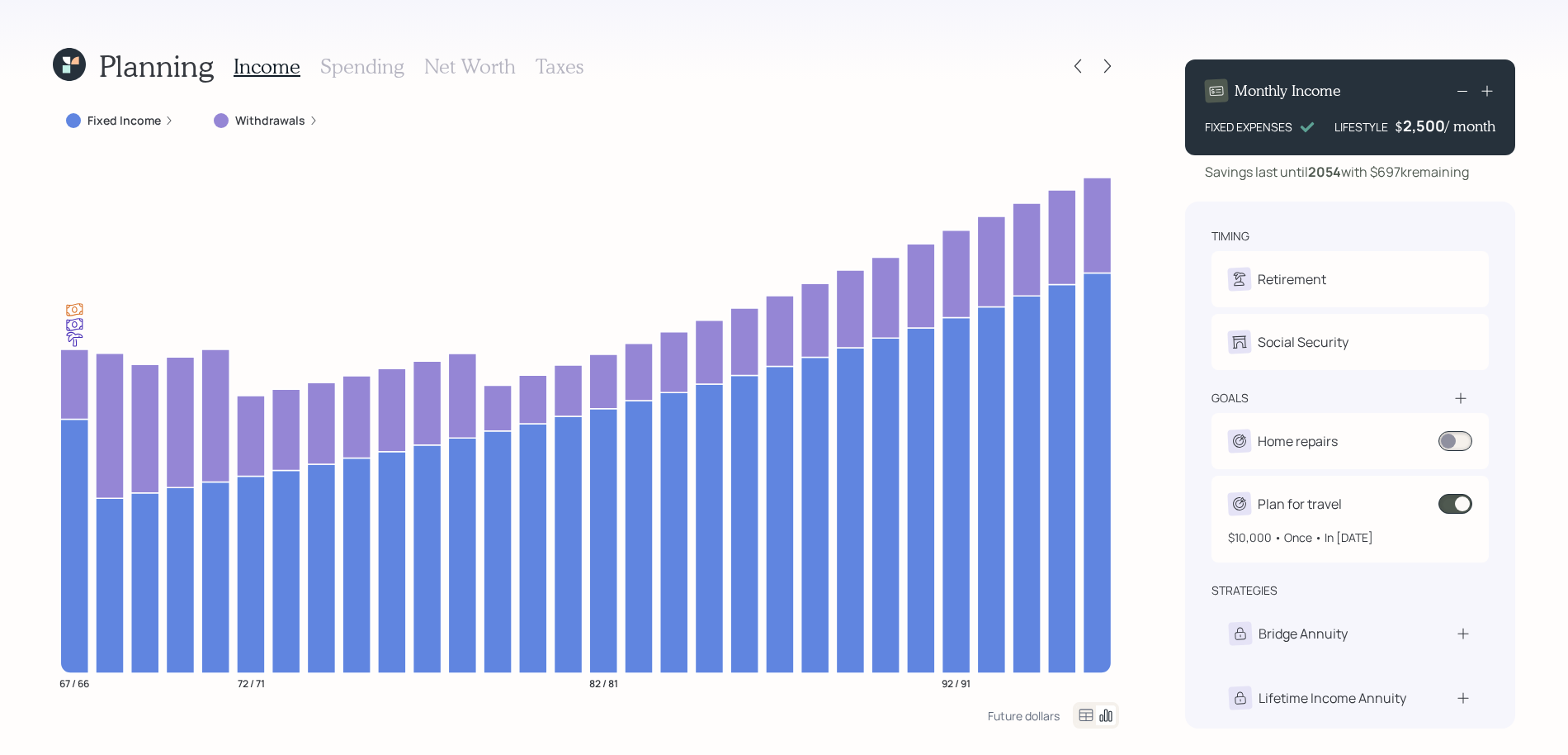
click at [1454, 502] on span at bounding box center [1455, 503] width 33 height 20
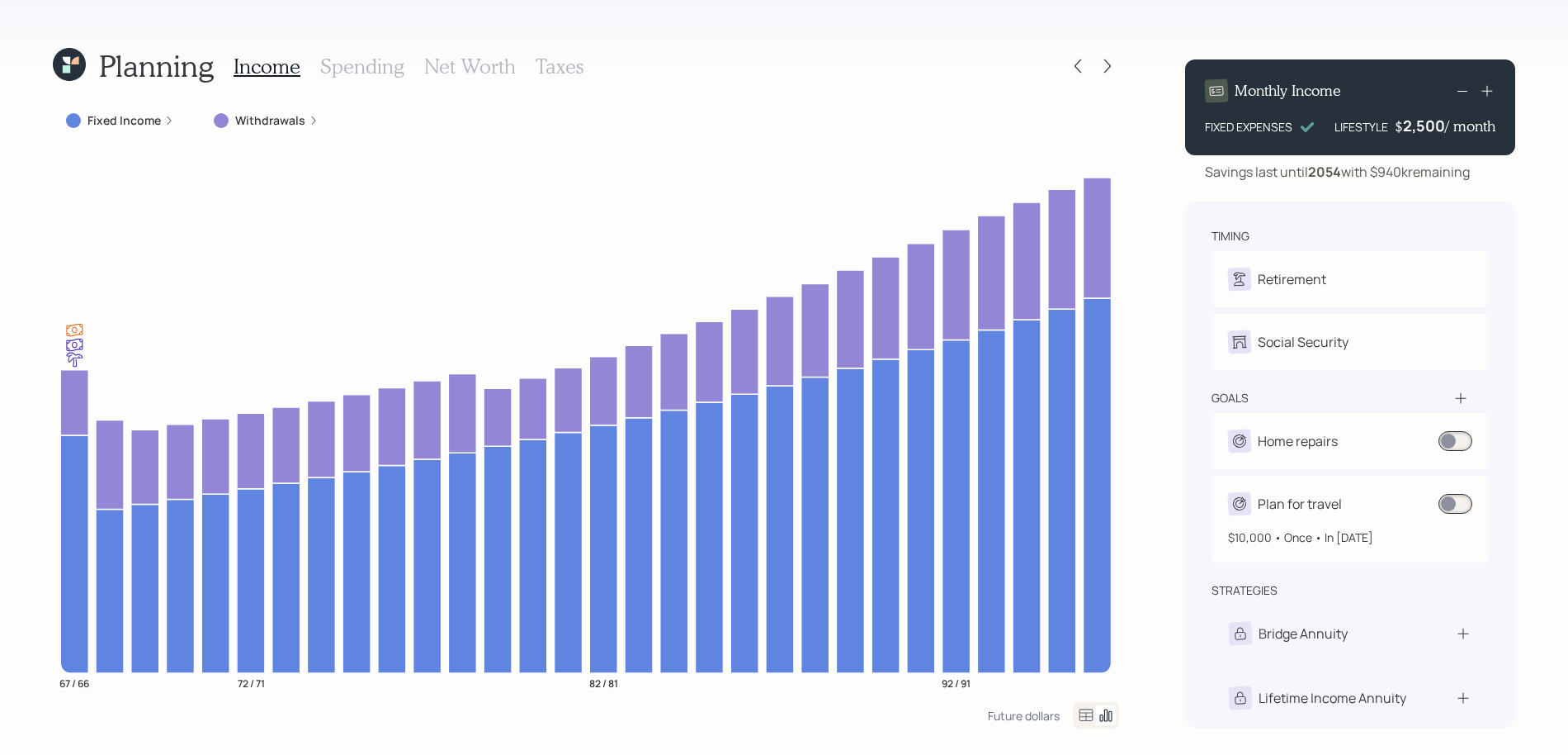
drag, startPoint x: 1467, startPoint y: 506, endPoint x: 1391, endPoint y: 507, distance: 76.0
click at [1391, 507] on div "Plan for travel" at bounding box center [1350, 503] width 245 height 24
select select "1"
select select "2026"
select select "2029"
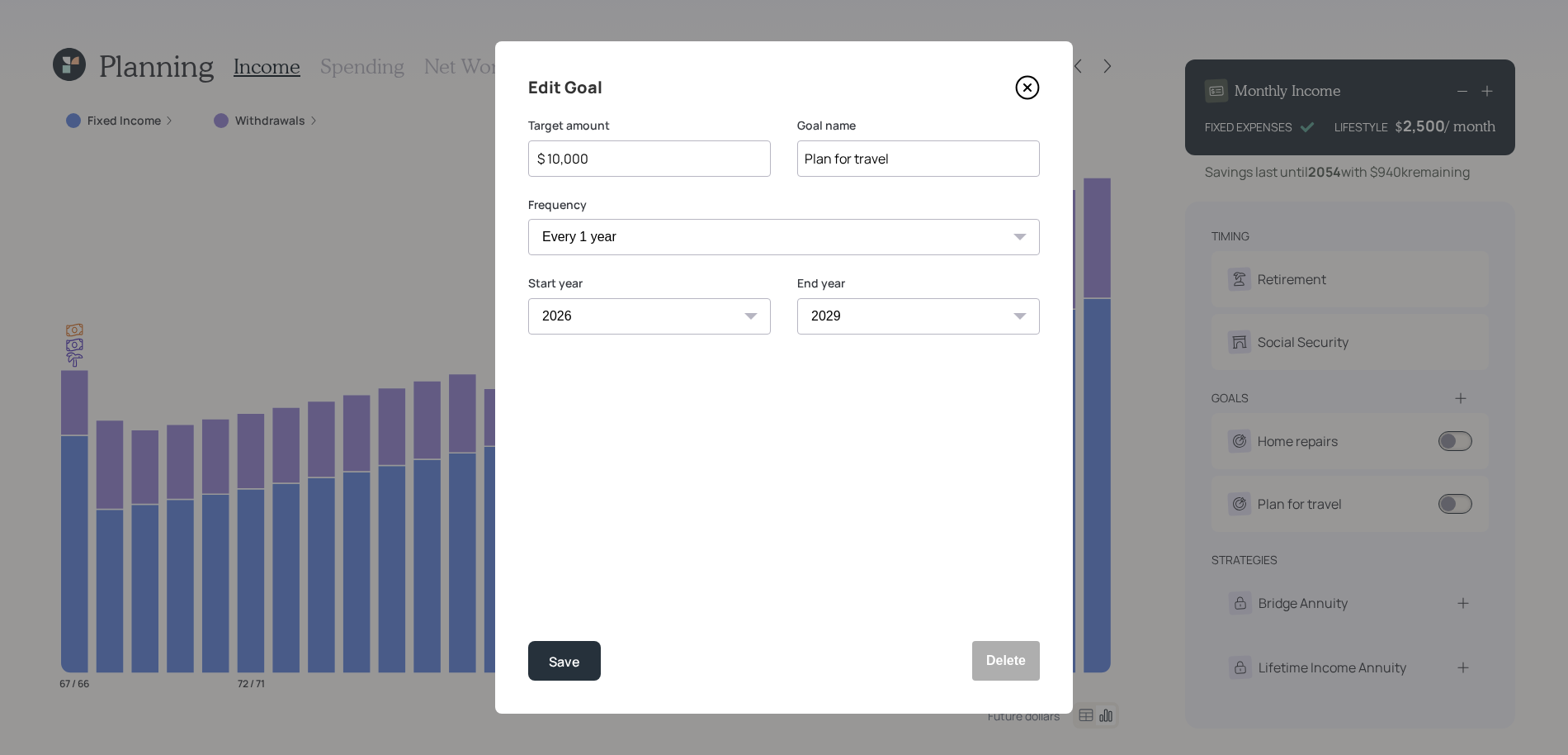
click at [1040, 91] on div "Edit Goal Target amount $ 10,000 Goal name Plan for travel Frequency One time E…" at bounding box center [784, 378] width 578 height 672
click at [1033, 91] on icon at bounding box center [1027, 87] width 25 height 25
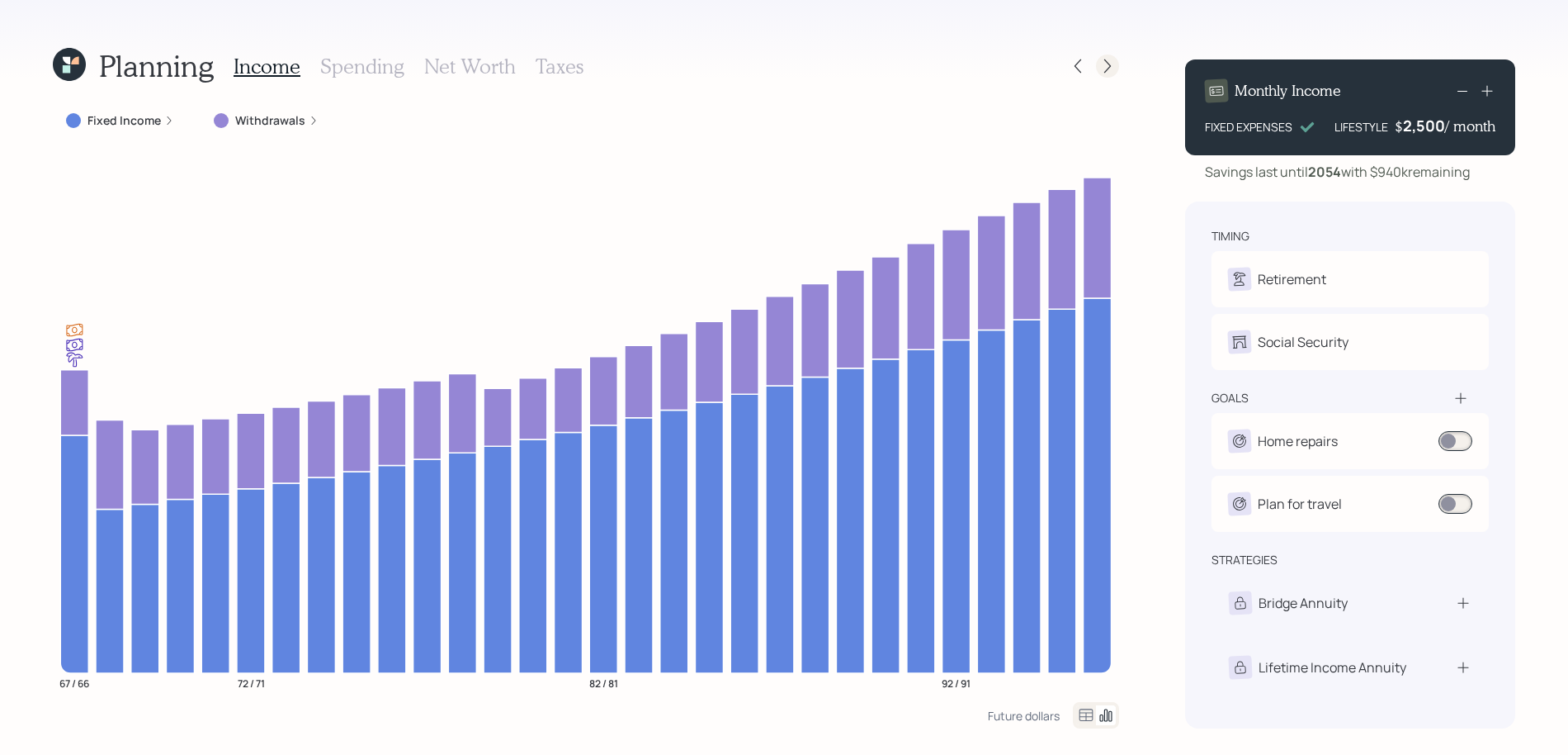
click at [1107, 70] on icon at bounding box center [1107, 66] width 17 height 17
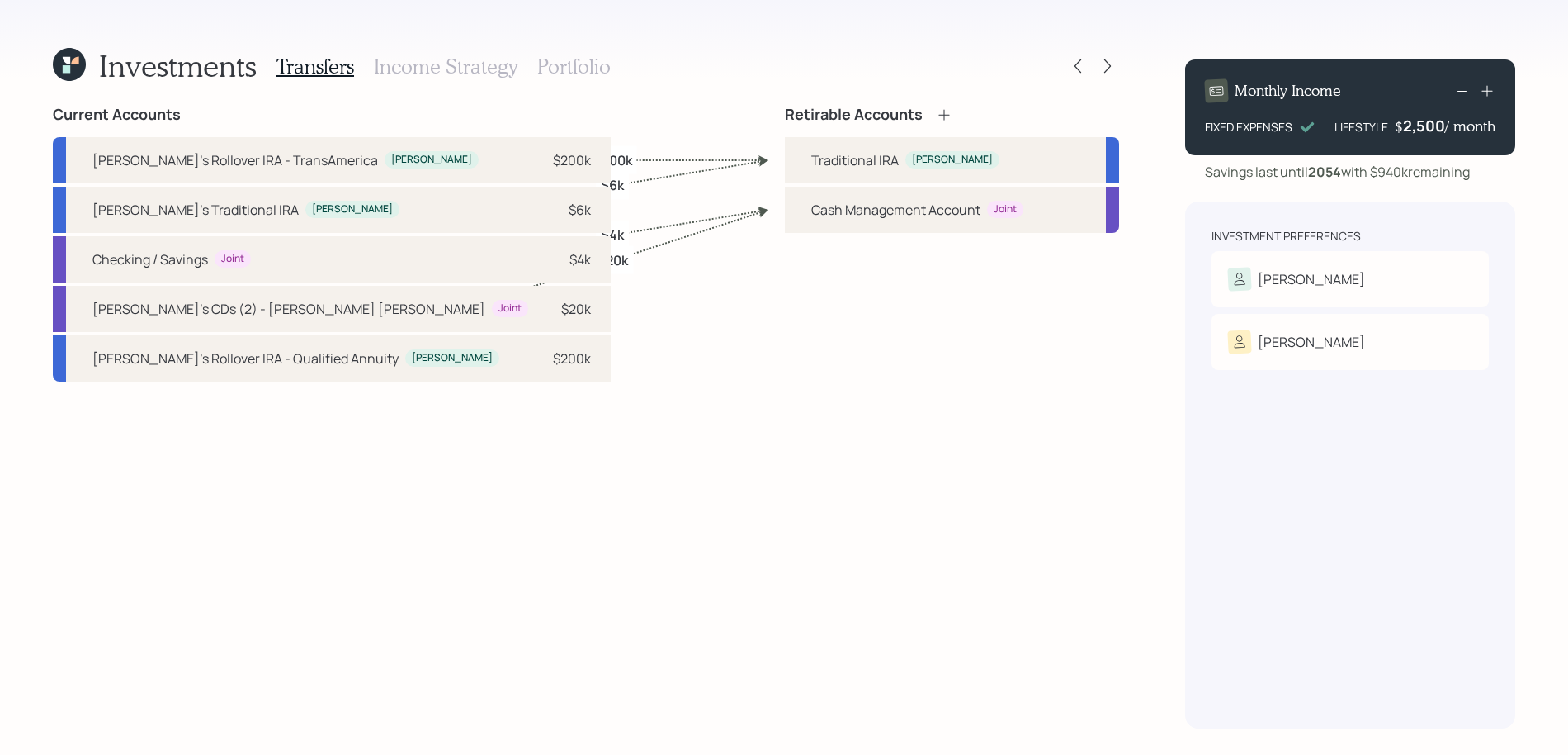
click at [546, 68] on h3 "Portfolio" at bounding box center [574, 66] width 74 height 24
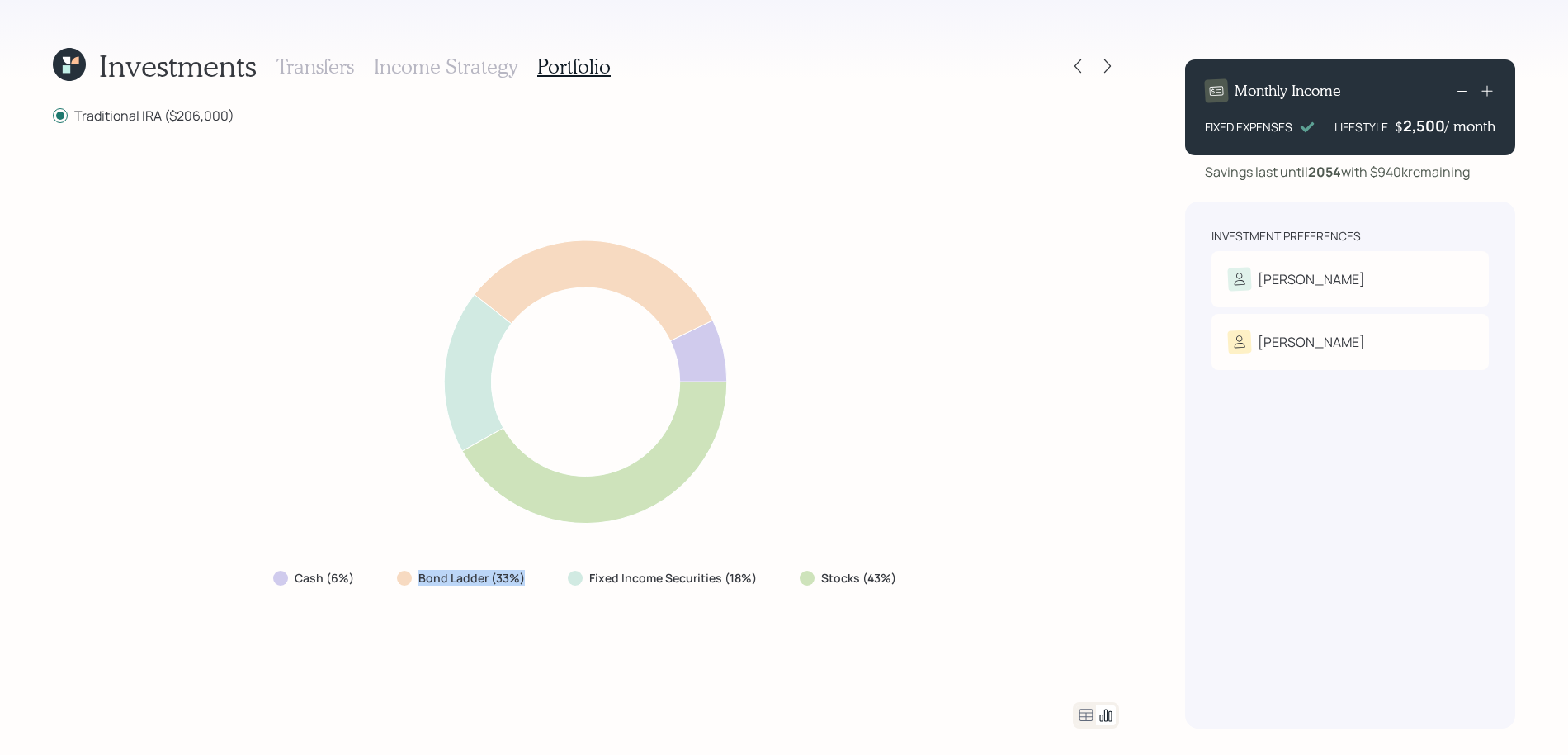
drag, startPoint x: 547, startPoint y: 590, endPoint x: 417, endPoint y: 581, distance: 130.3
click at [417, 581] on div "Cash (6%) Bond Ladder (33%) Fixed Income Securities (18%) Stocks (43%)" at bounding box center [587, 578] width 652 height 29
drag, startPoint x: 477, startPoint y: 591, endPoint x: 547, endPoint y: 580, distance: 70.9
click at [477, 590] on div "Bond Ladder (33%)" at bounding box center [462, 578] width 157 height 29
click at [1108, 72] on icon at bounding box center [1107, 66] width 17 height 17
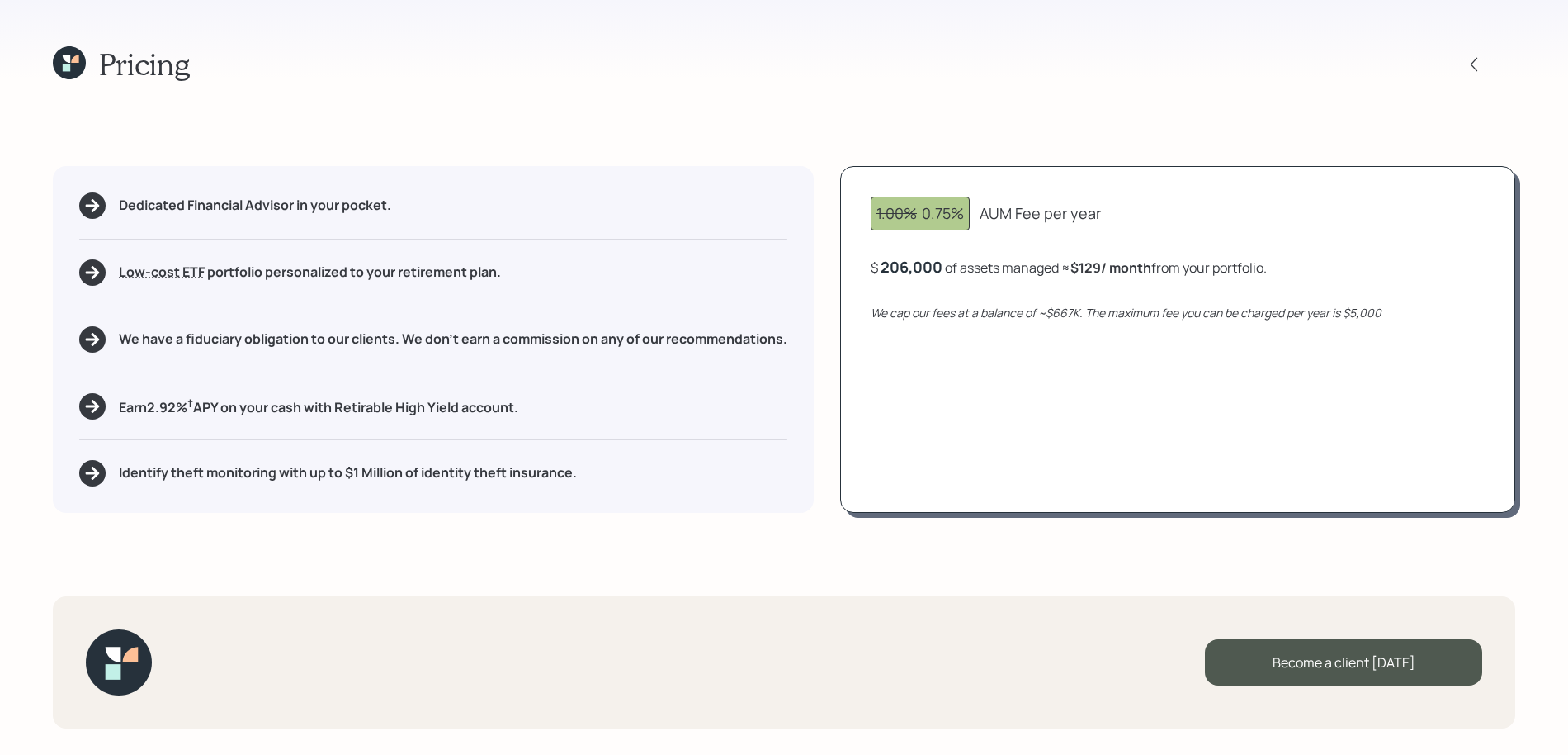
click at [960, 213] on div "1.00% 0.75%" at bounding box center [920, 213] width 87 height 23
drag, startPoint x: 965, startPoint y: 213, endPoint x: 924, endPoint y: 213, distance: 41.0
click at [924, 213] on div "1.00% 0.75%" at bounding box center [920, 213] width 87 height 23
click at [928, 250] on div "1.00% 0.75% AUM Fee per year $ 206,000 of assets managed ≈ $129 / month from yo…" at bounding box center [1177, 339] width 675 height 347
drag, startPoint x: 1108, startPoint y: 265, endPoint x: 1077, endPoint y: 268, distance: 31.1
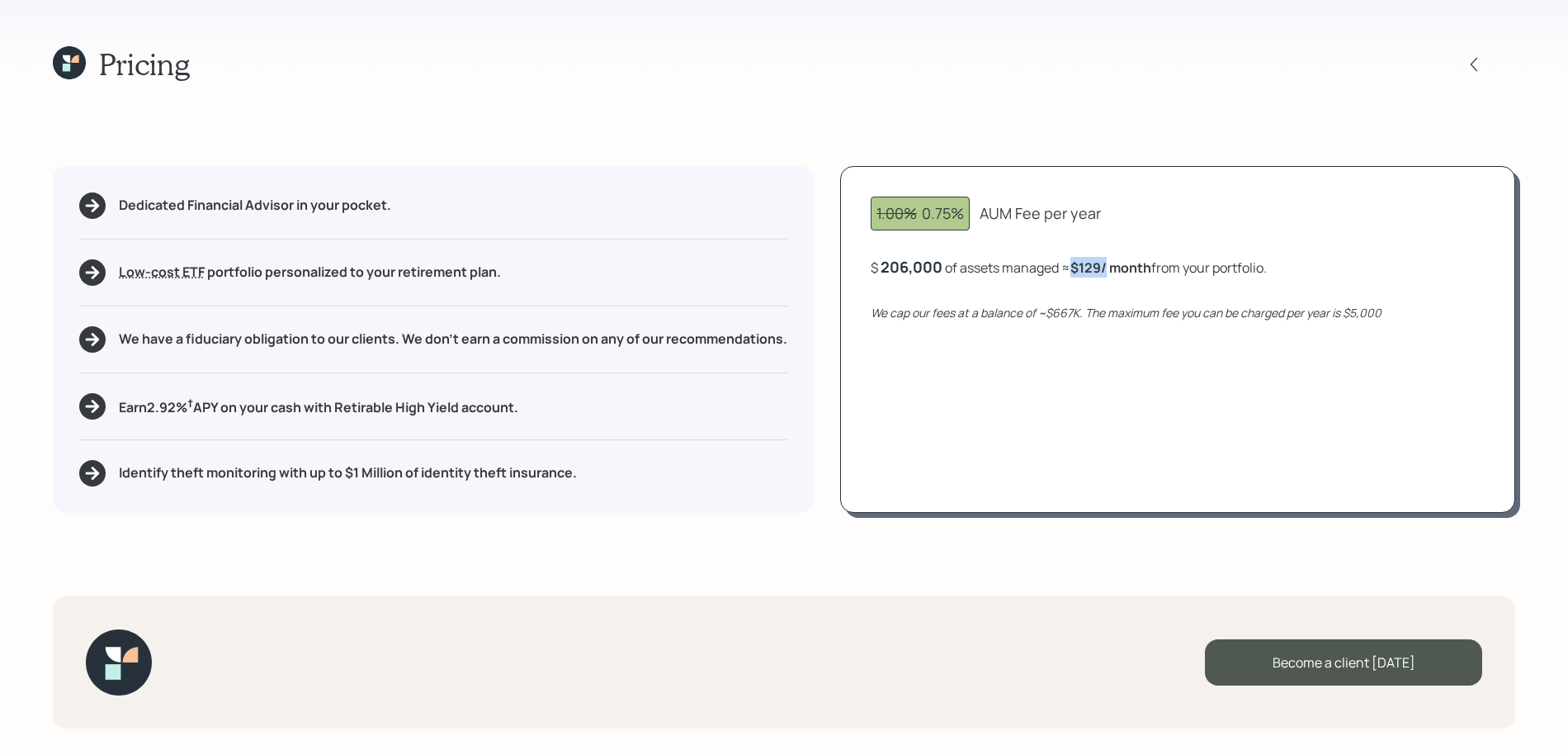
click at [1077, 268] on b "$129 / month" at bounding box center [1110, 267] width 81 height 18
click at [1042, 317] on icon "We cap our fees at a balance of ~$667K. The maximum fee you can be charged per …" at bounding box center [1126, 313] width 511 height 16
click at [76, 77] on icon at bounding box center [70, 63] width 33 height 33
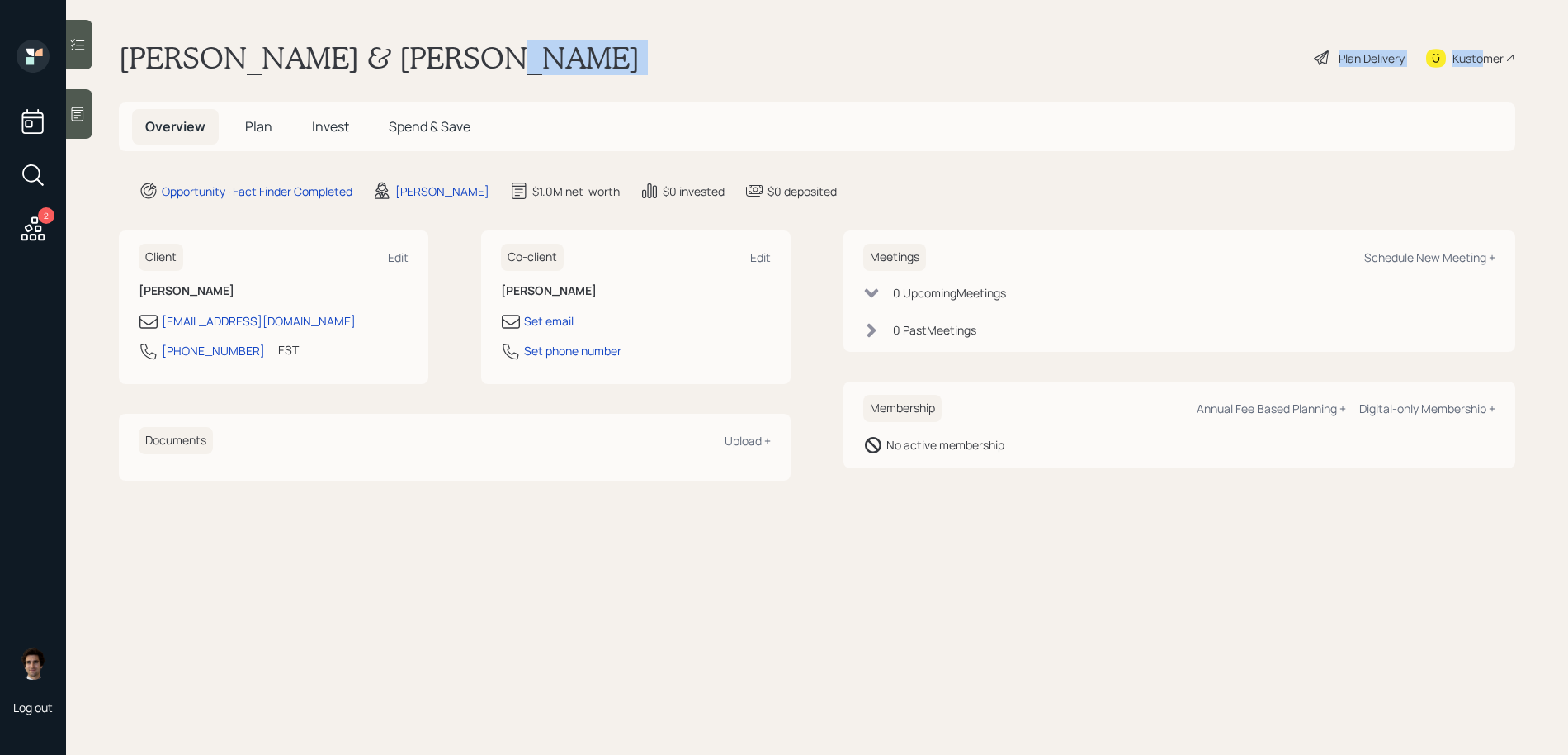
drag, startPoint x: 1485, startPoint y: 50, endPoint x: 456, endPoint y: 70, distance: 1029.2
click at [456, 70] on div "Silvia & Victor Recinos Plan Delivery Kustomer" at bounding box center [816, 57] width 1396 height 36
click at [242, 130] on h5 "Plan" at bounding box center [258, 127] width 54 height 35
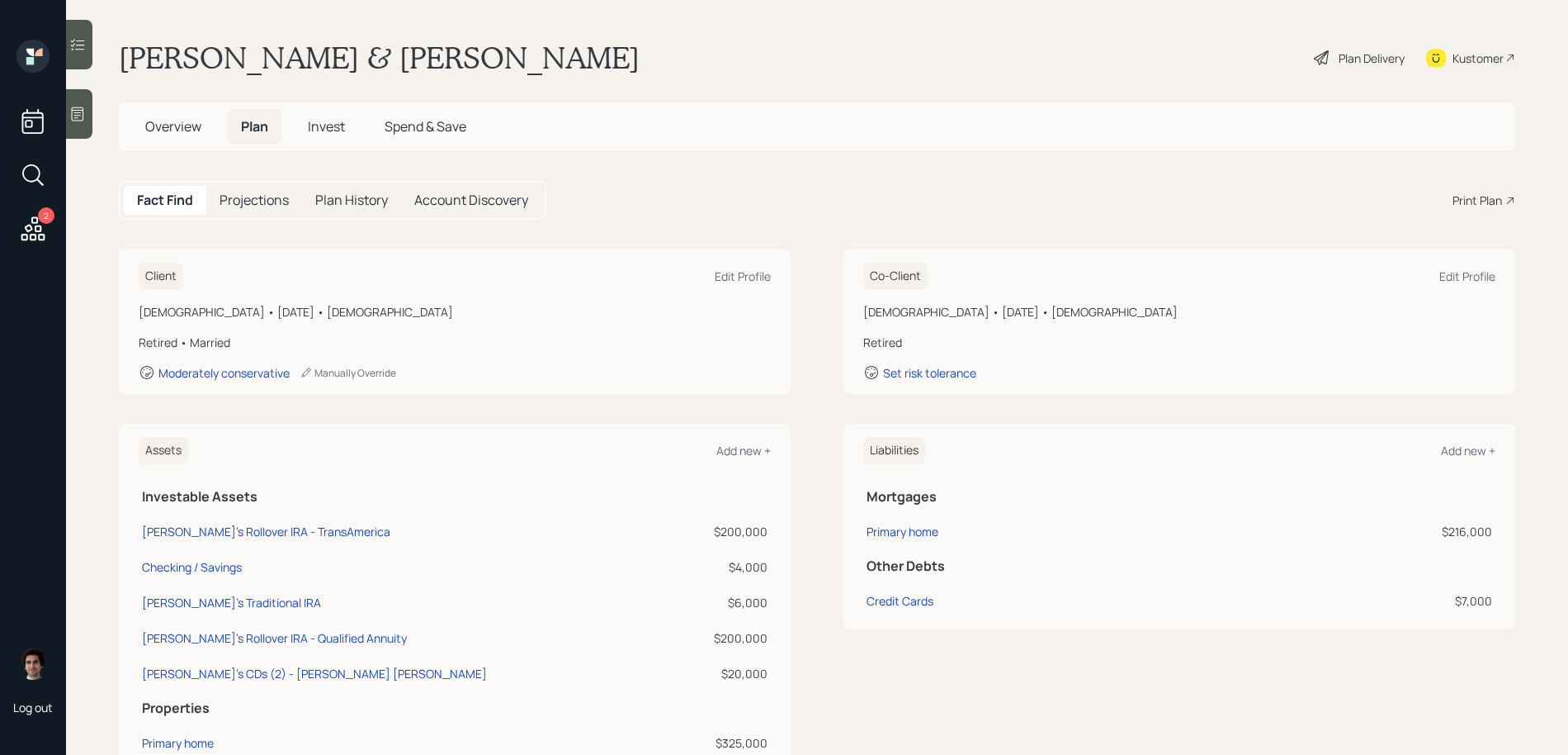
click at [1498, 189] on div "Fact Find Projections Plan History Account Discovery Print Plan" at bounding box center [816, 200] width 1396 height 38
click at [1498, 200] on div "Print Plan" at bounding box center [1477, 201] width 49 height 18
click at [1512, 51] on div "Kustomer" at bounding box center [1470, 57] width 89 height 36
click at [1368, 71] on div "Plan Delivery" at bounding box center [1359, 57] width 94 height 36
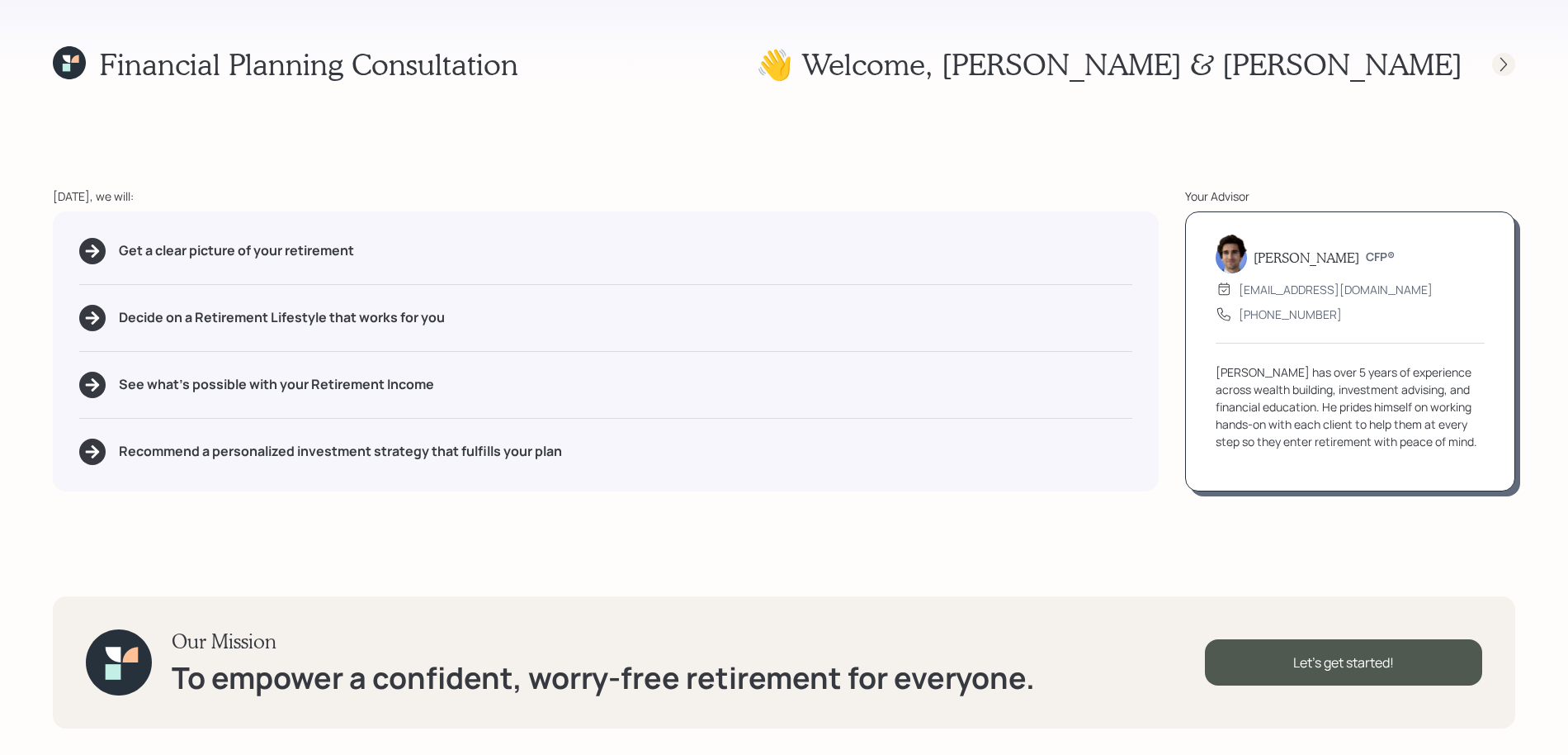
click at [1510, 69] on icon at bounding box center [1503, 64] width 17 height 17
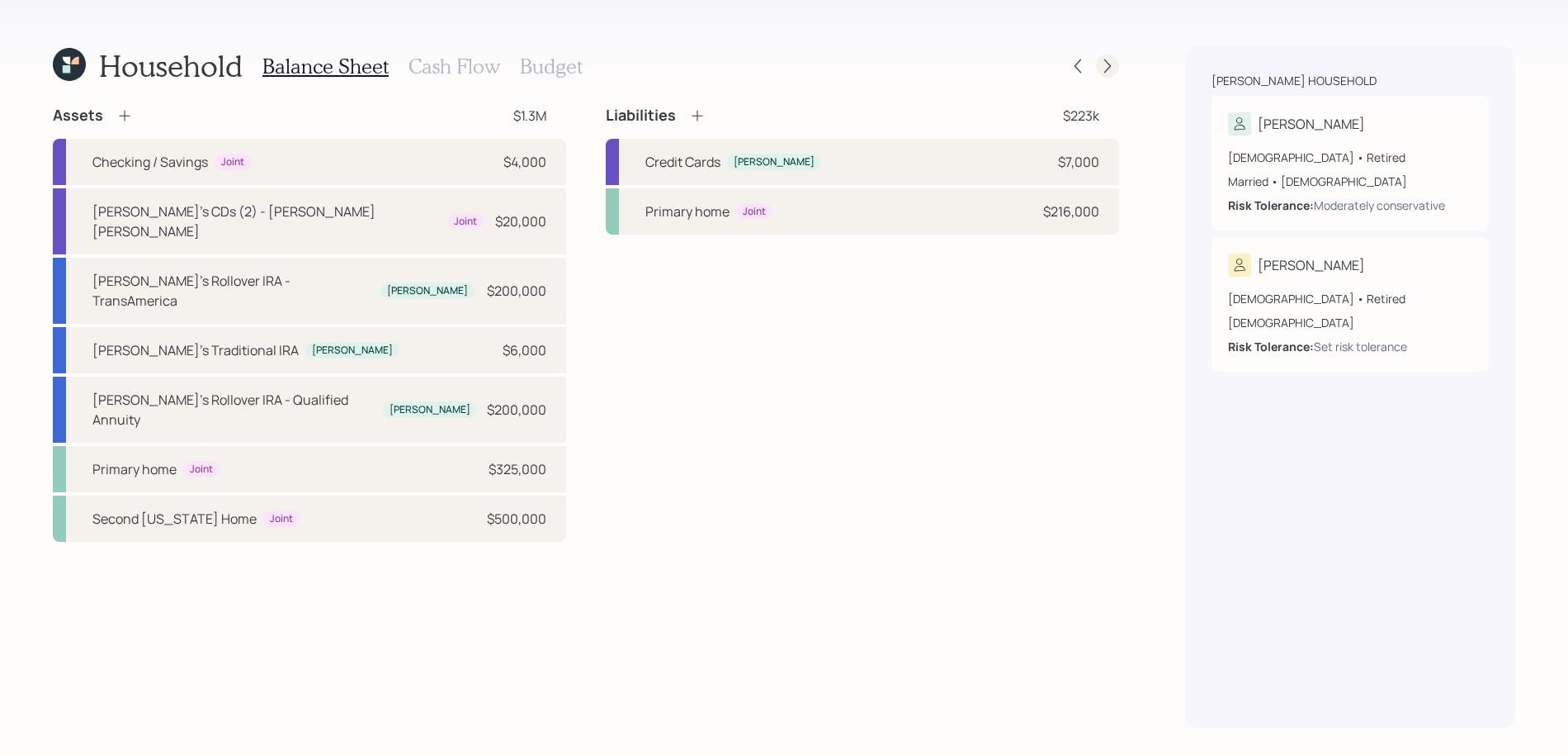
click at [1099, 70] on icon at bounding box center [1107, 66] width 17 height 17
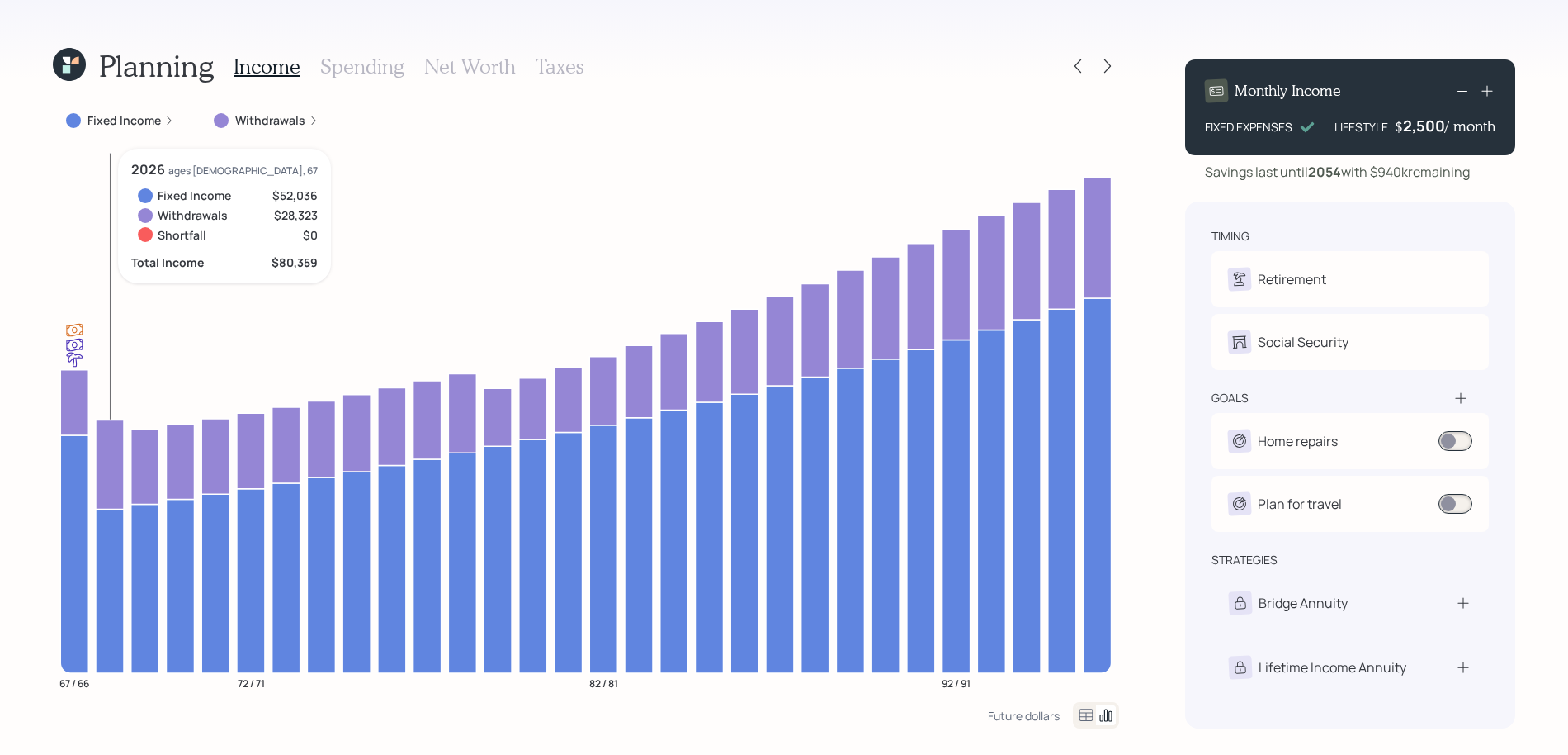
click at [108, 448] on icon at bounding box center [109, 464] width 28 height 89
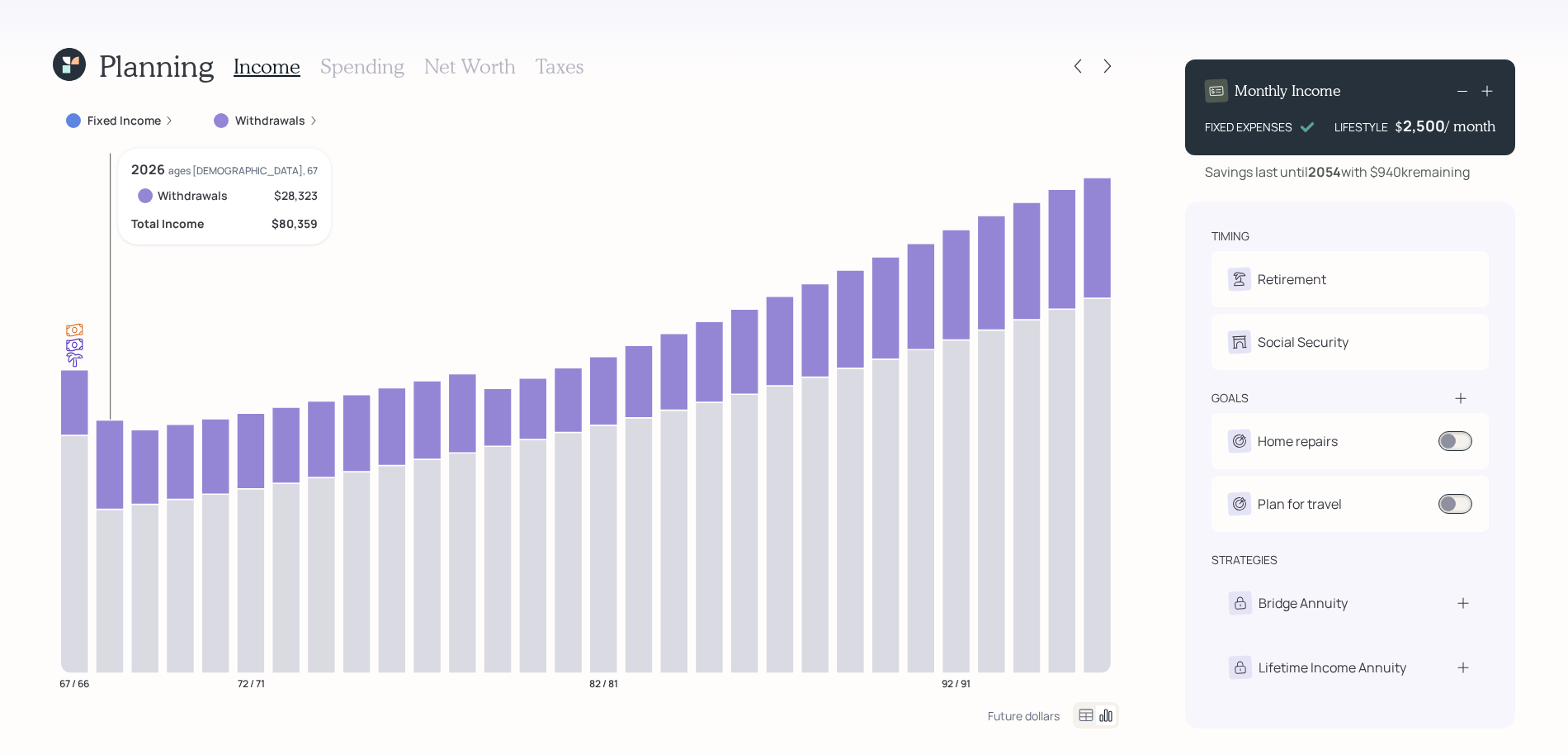
click at [108, 448] on icon at bounding box center [109, 464] width 28 height 89
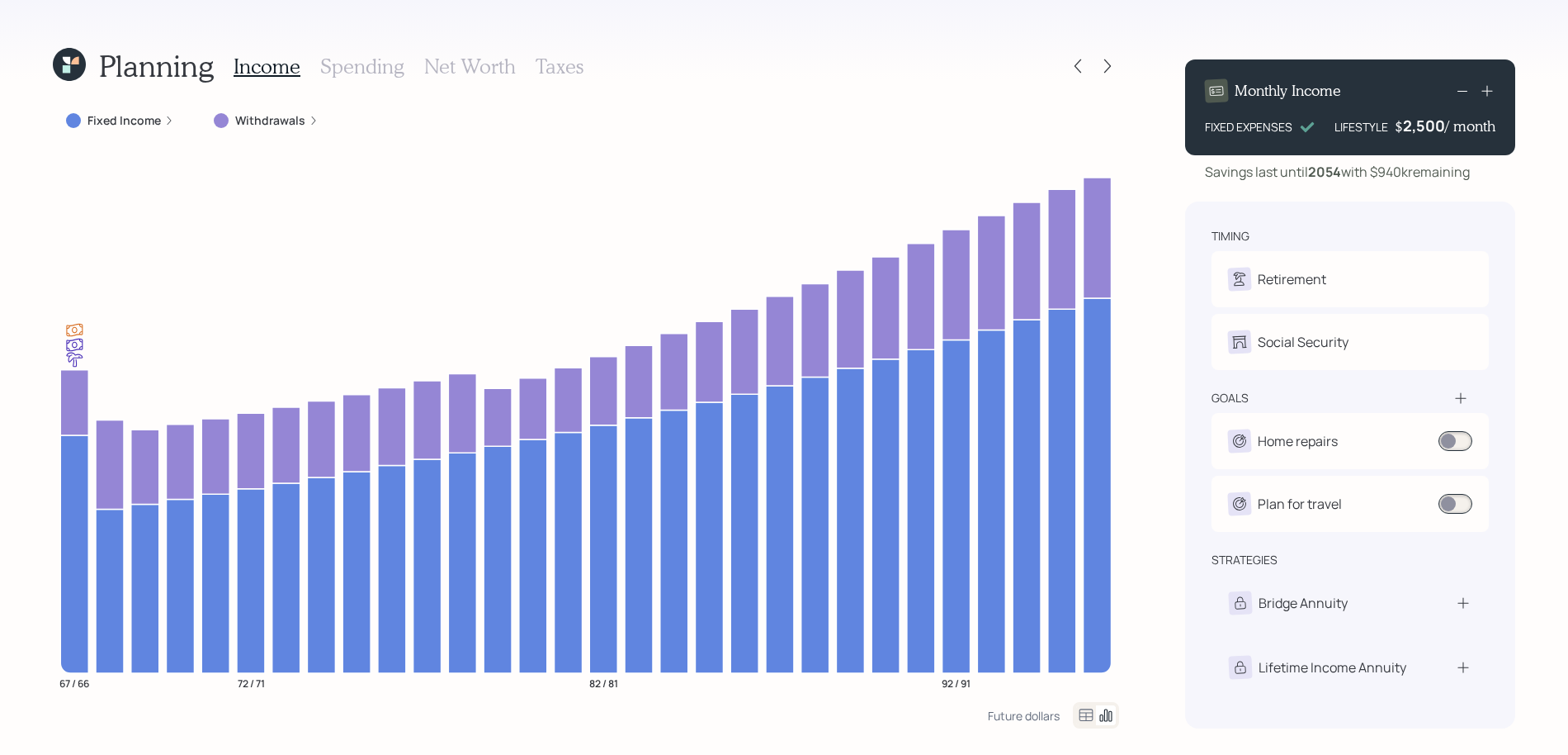
click at [36, 71] on div "Planning Income Spending Net Worth Taxes Fixed Income Withdrawals 67 / 66 72 / …" at bounding box center [784, 378] width 1568 height 755
click at [75, 71] on icon at bounding box center [70, 65] width 33 height 33
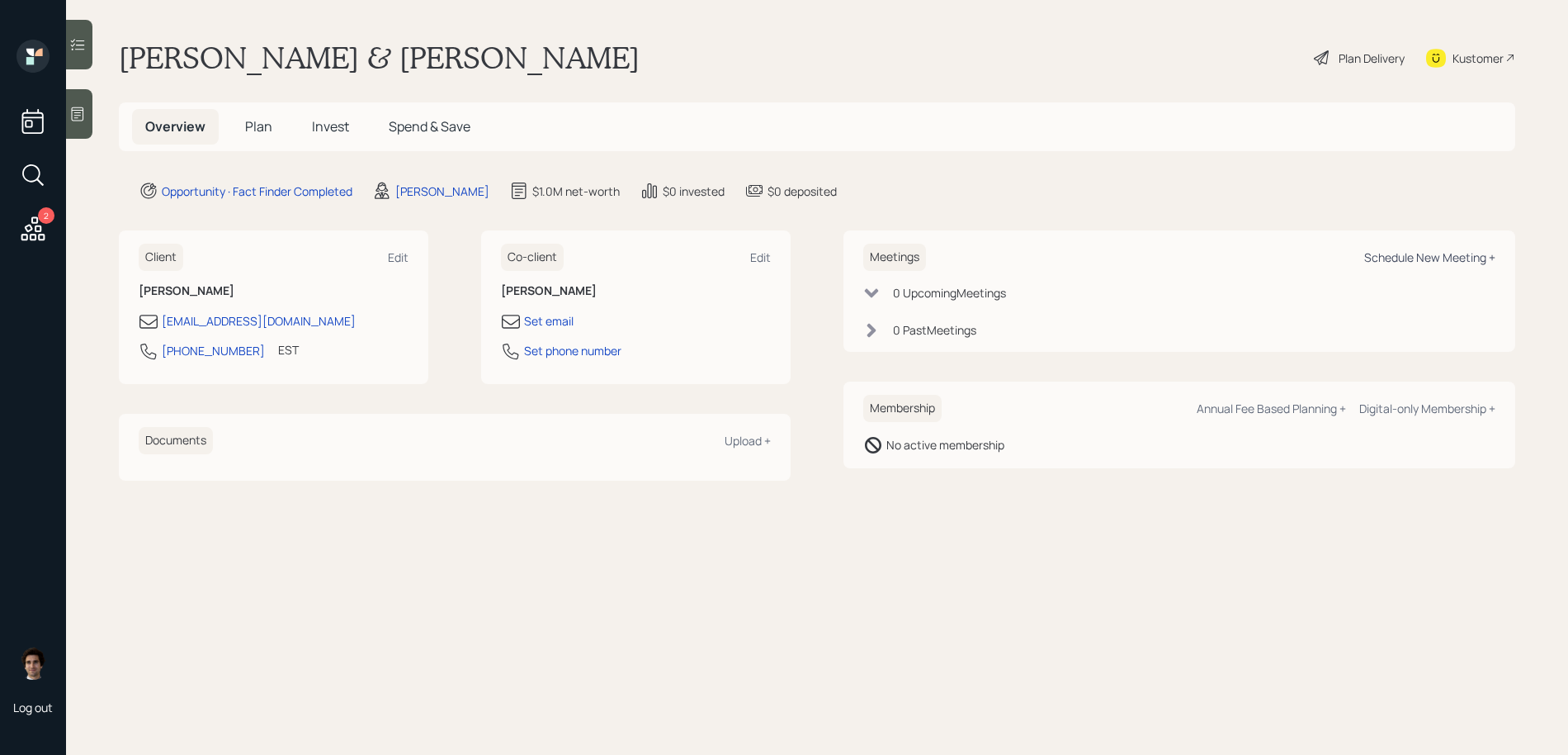
click at [1394, 264] on div "Schedule New Meeting +" at bounding box center [1429, 258] width 132 height 16
select select "59554aeb-d739-4552-90b9-0d27d70b4bf7"
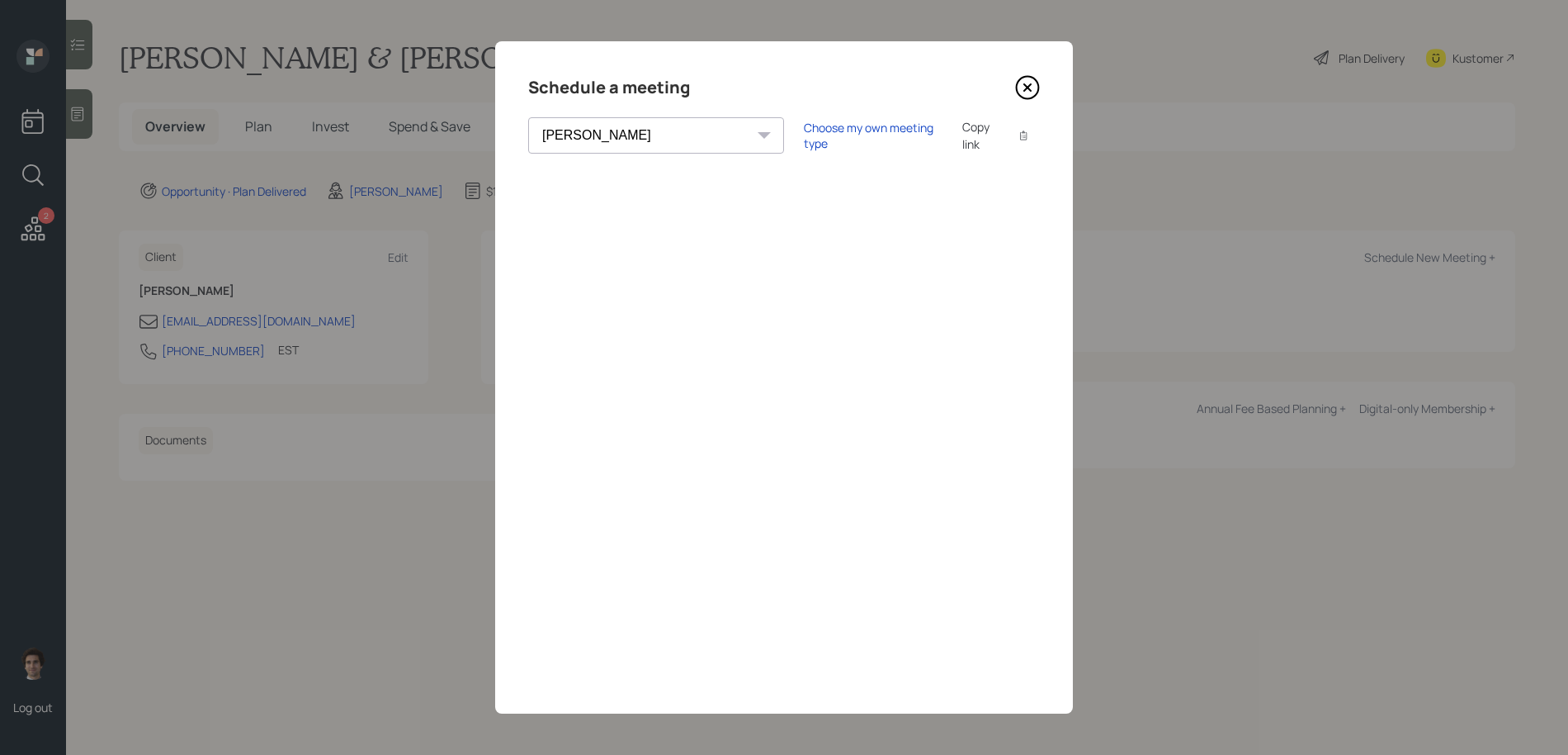
click at [1036, 82] on icon at bounding box center [1028, 87] width 23 height 23
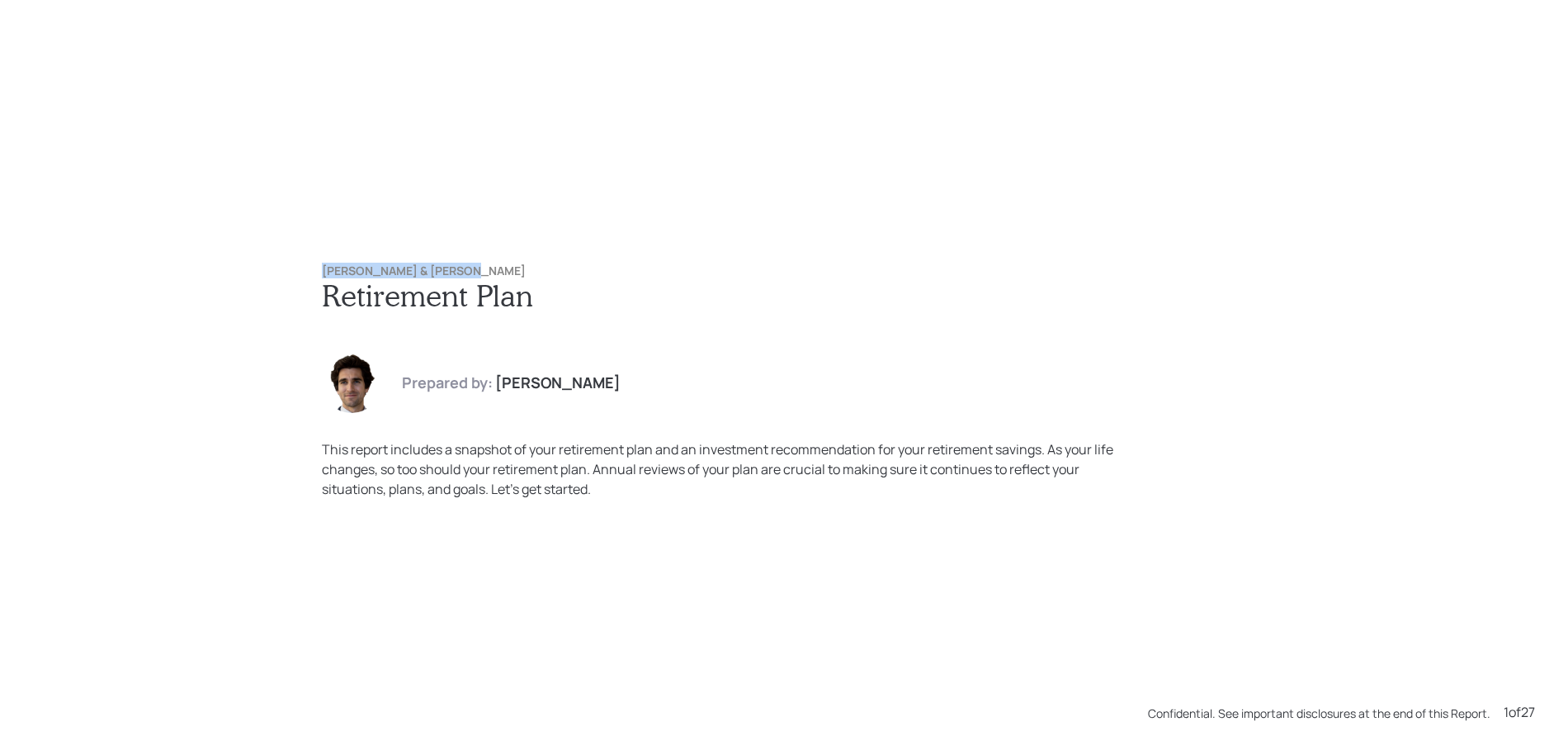
drag, startPoint x: 463, startPoint y: 267, endPoint x: 299, endPoint y: 273, distance: 164.1
click at [299, 273] on div "Silvia & Victor Recinos Retirement Plan Prepared by: Harrison Schaefer This rep…" at bounding box center [784, 381] width 990 height 301
copy h6 "Silvia & Victor Recinos"
click at [522, 193] on div "Silvia & Victor Recinos Retirement Plan Prepared by: Harrison Schaefer This rep…" at bounding box center [784, 378] width 1568 height 755
